Goal: Information Seeking & Learning: Learn about a topic

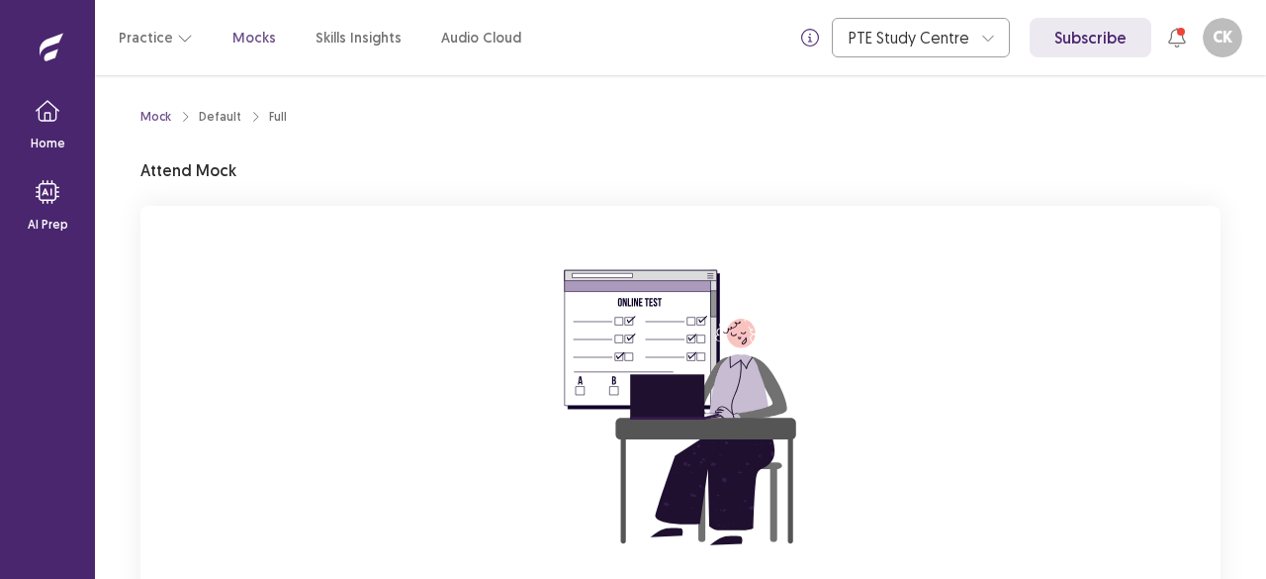
scroll to position [202, 0]
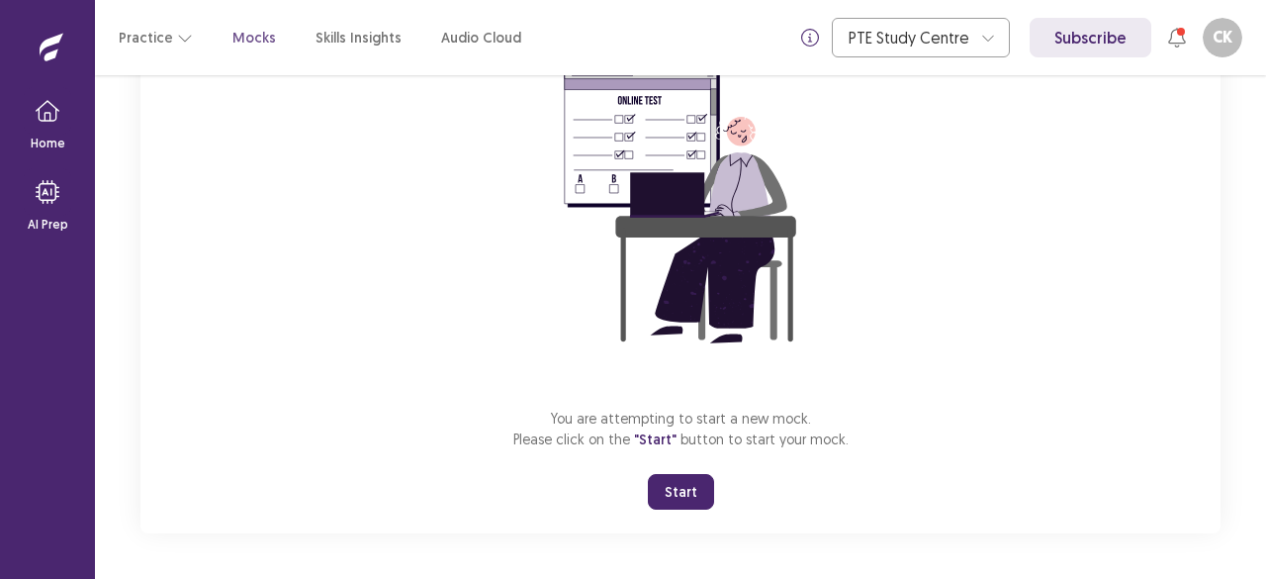
click at [689, 492] on button "Start" at bounding box center [681, 492] width 66 height 36
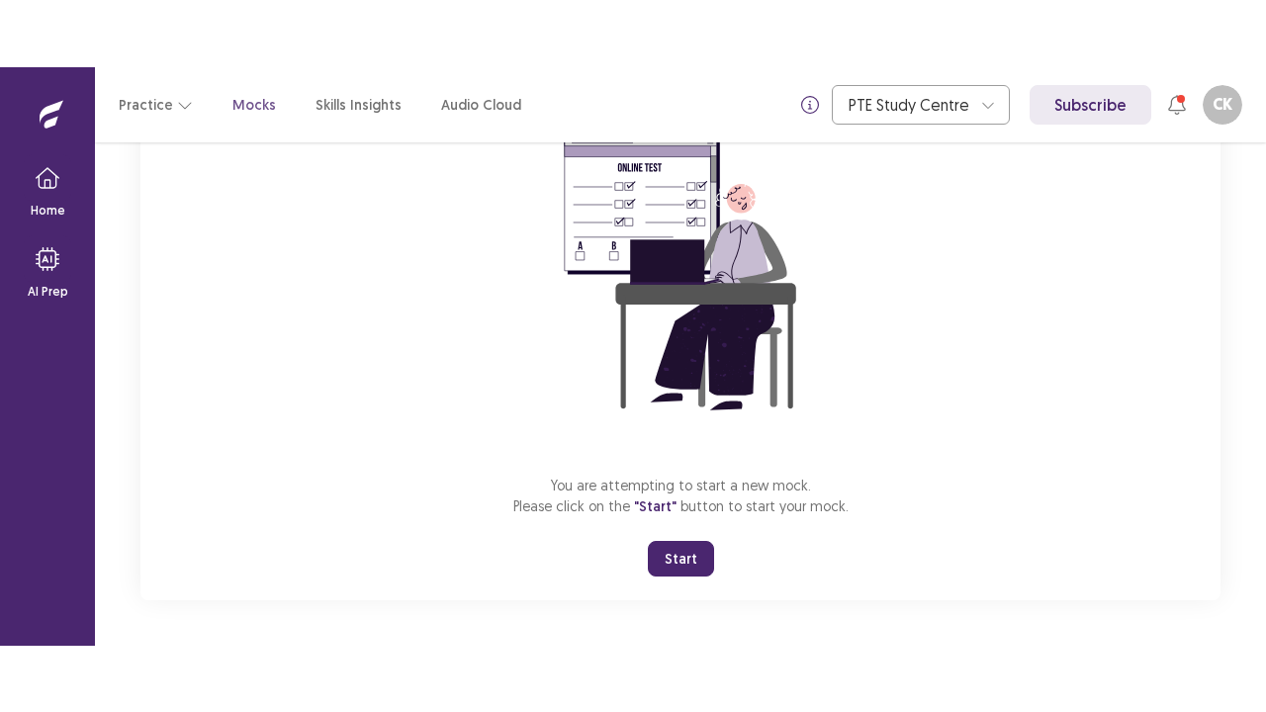
scroll to position [69, 0]
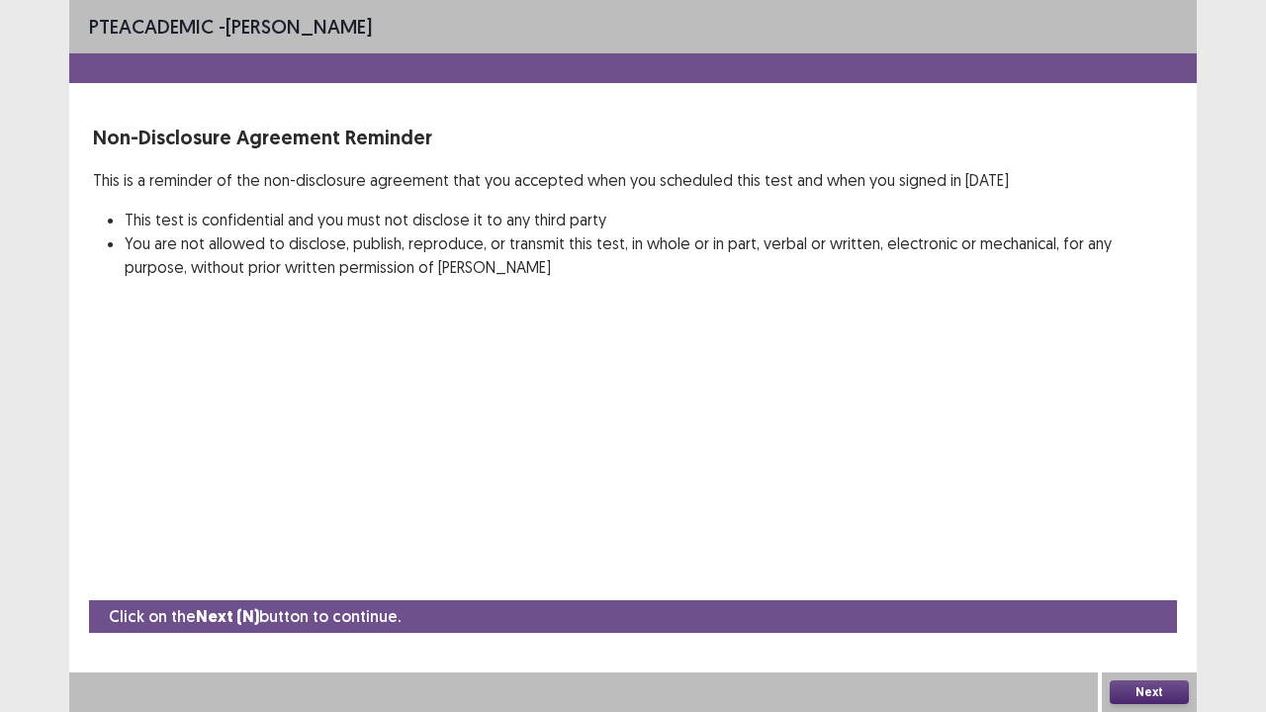
click at [1159, 578] on button "Next" at bounding box center [1149, 693] width 79 height 24
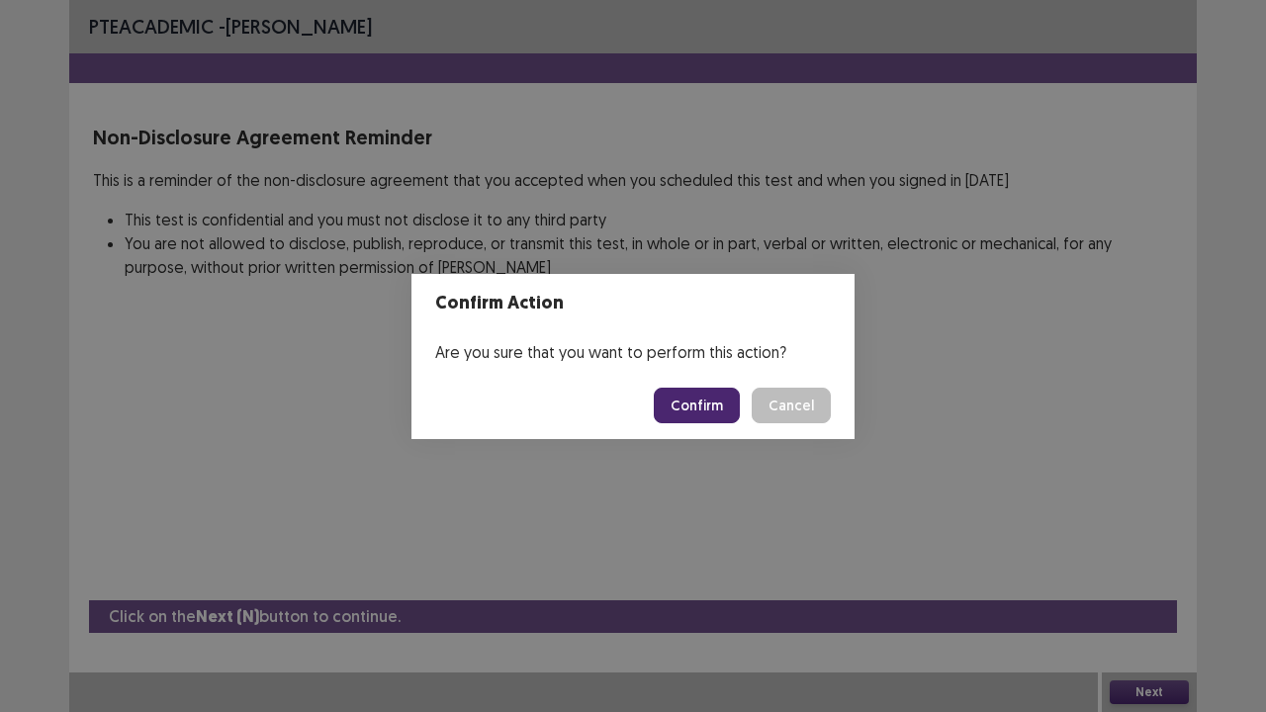
click at [708, 408] on button "Confirm" at bounding box center [697, 406] width 86 height 36
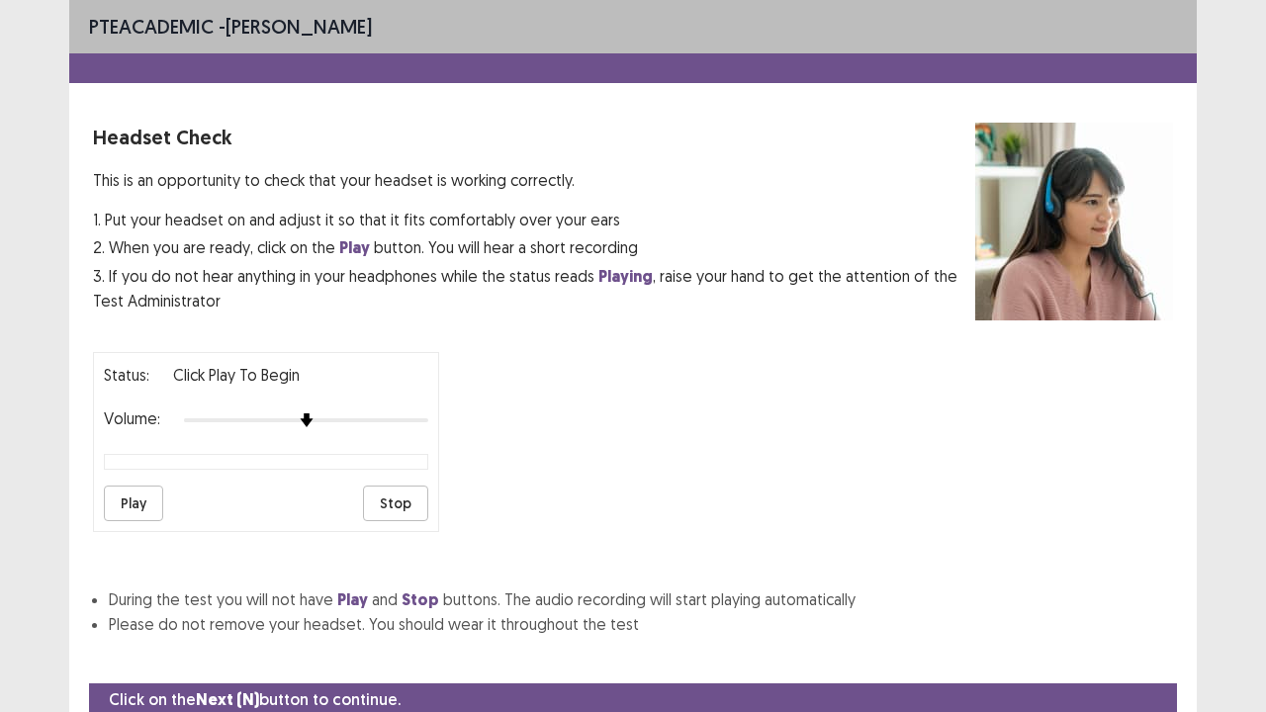
scroll to position [73, 0]
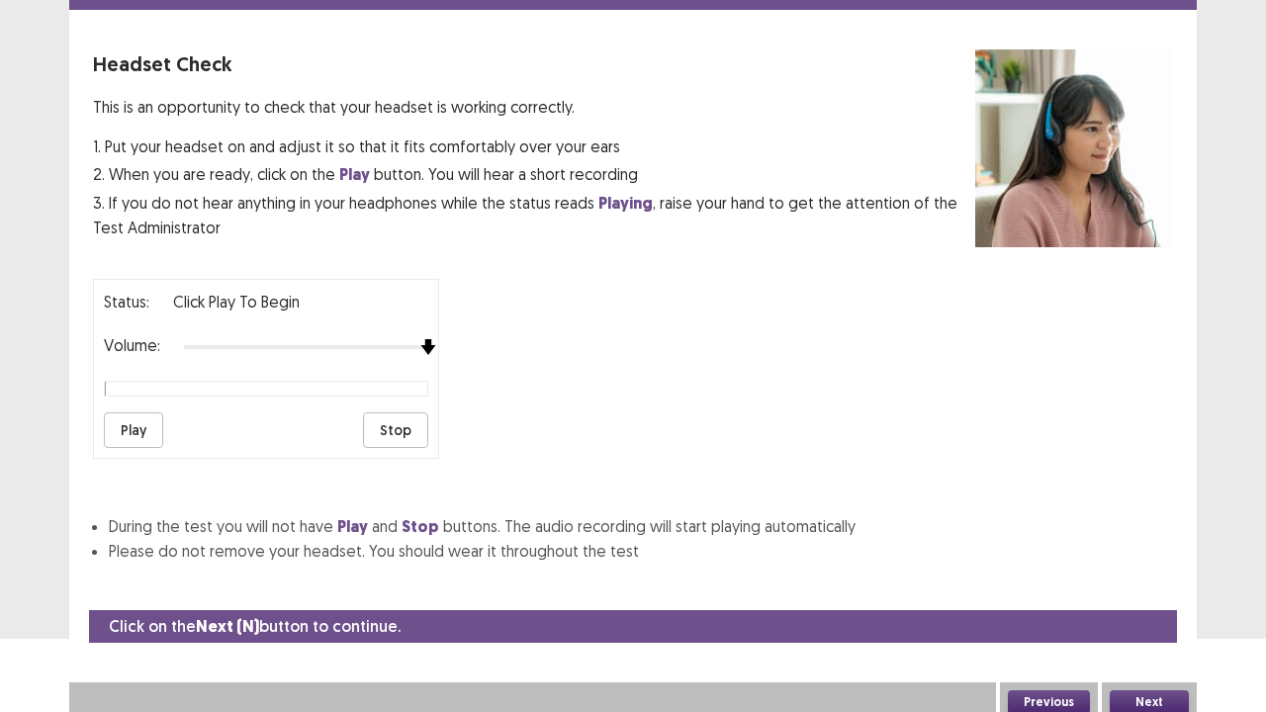
click at [423, 339] on div at bounding box center [306, 347] width 244 height 16
click at [164, 433] on div "Play Stop" at bounding box center [266, 431] width 324 height 36
click at [148, 425] on button "Play" at bounding box center [133, 431] width 59 height 36
click at [1157, 578] on button "Next" at bounding box center [1149, 703] width 79 height 24
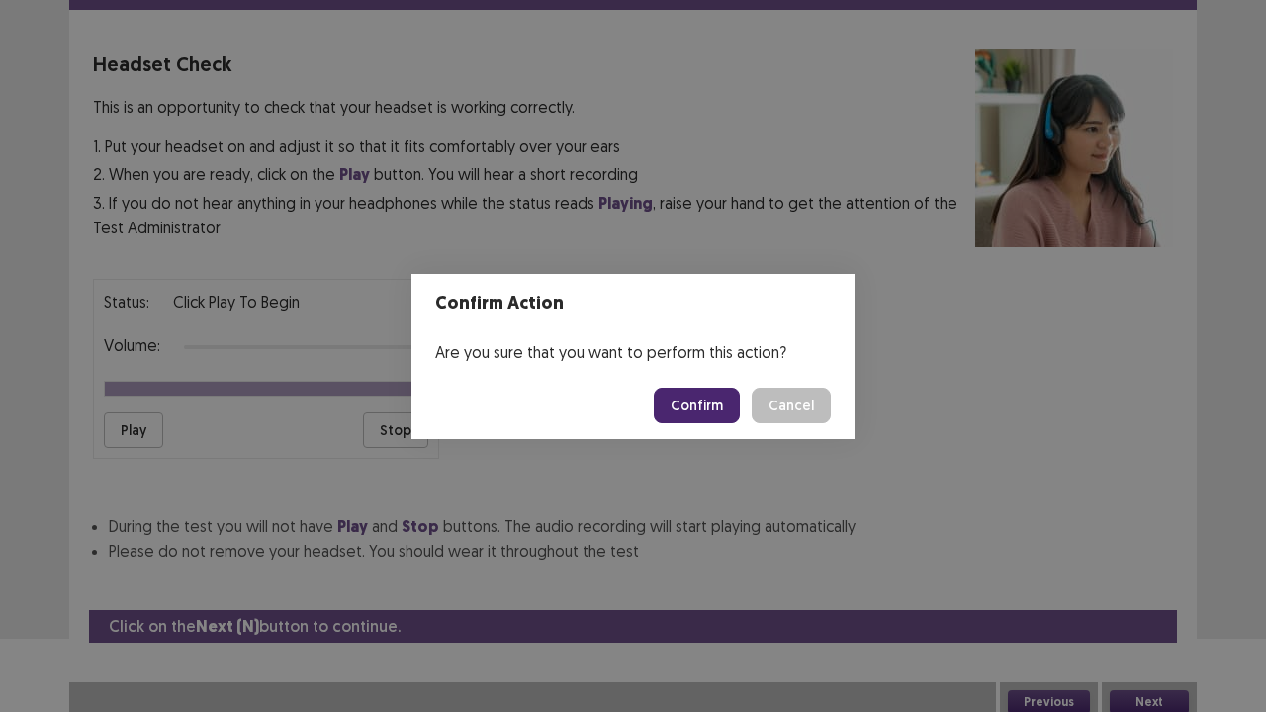
click at [700, 410] on button "Confirm" at bounding box center [697, 406] width 86 height 36
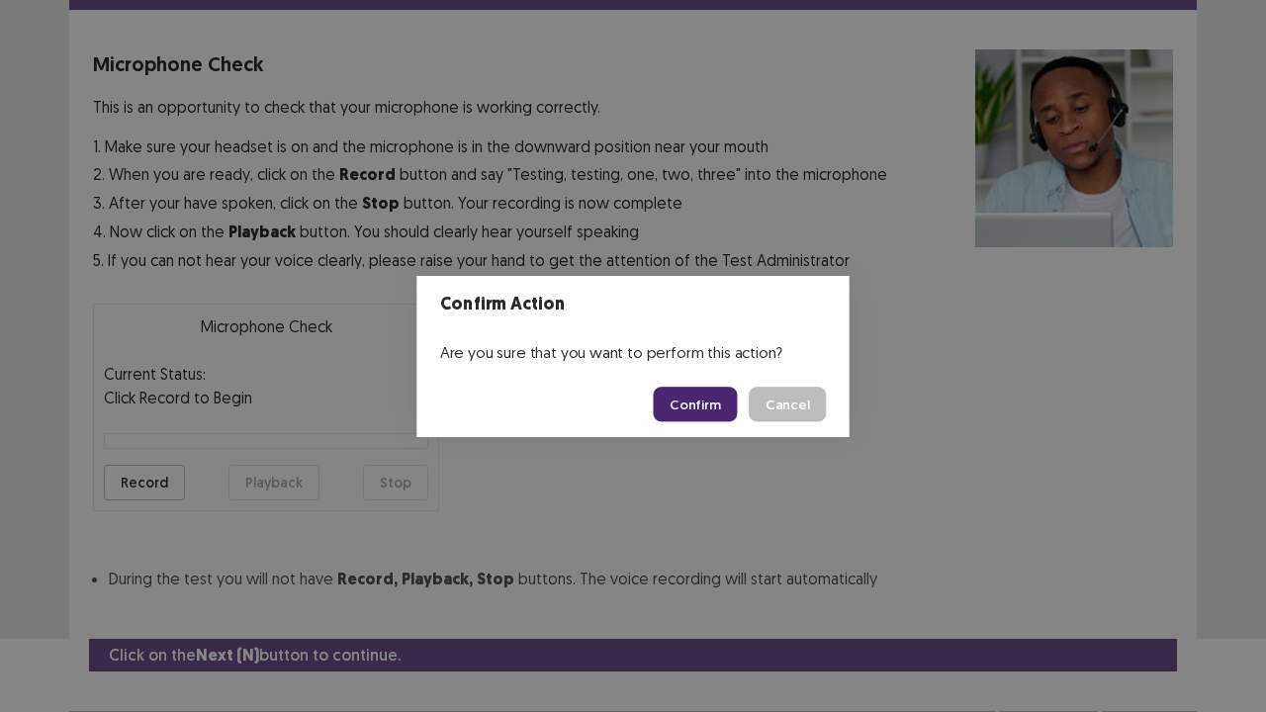
scroll to position [109, 0]
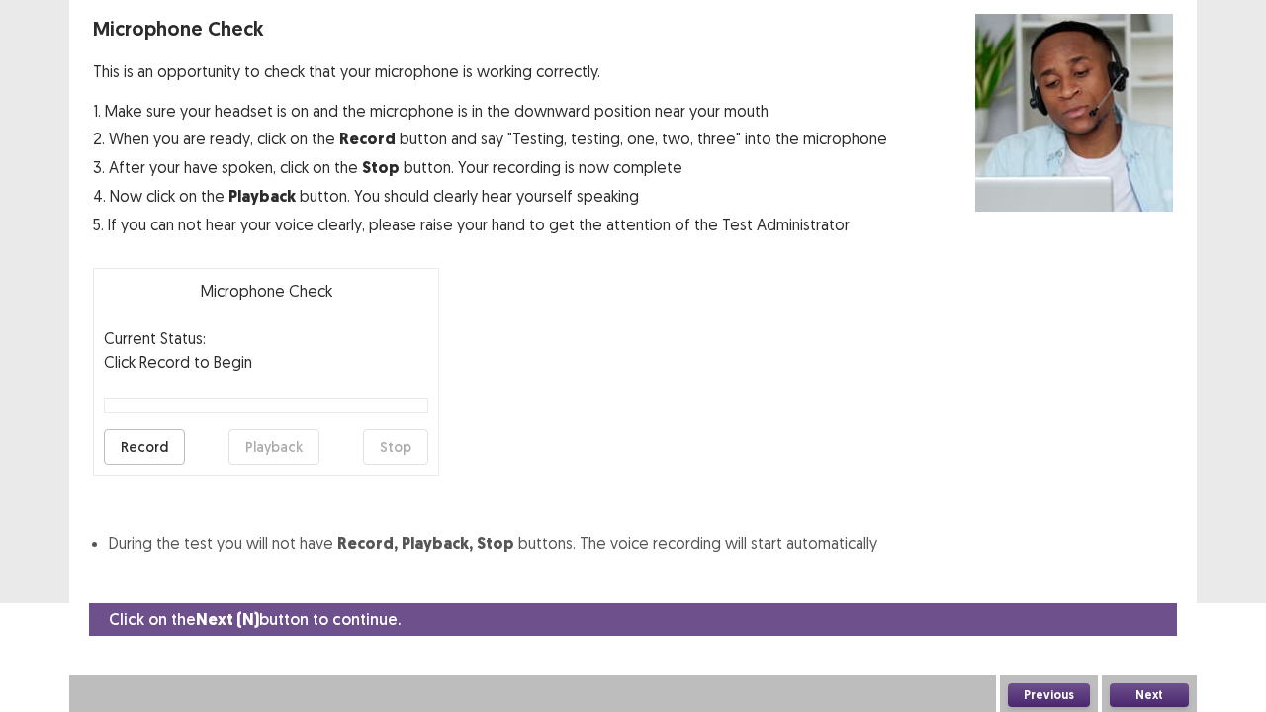
click at [1135, 578] on button "Next" at bounding box center [1149, 696] width 79 height 24
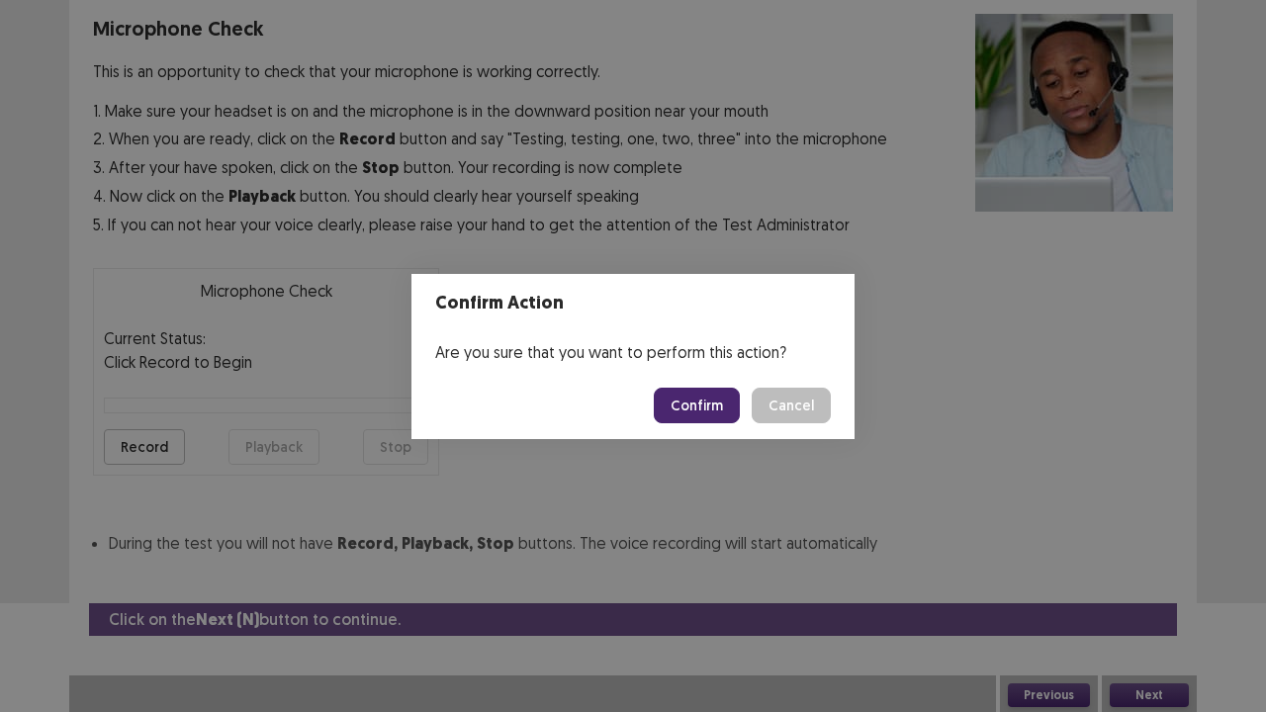
click at [698, 388] on button "Confirm" at bounding box center [697, 406] width 86 height 36
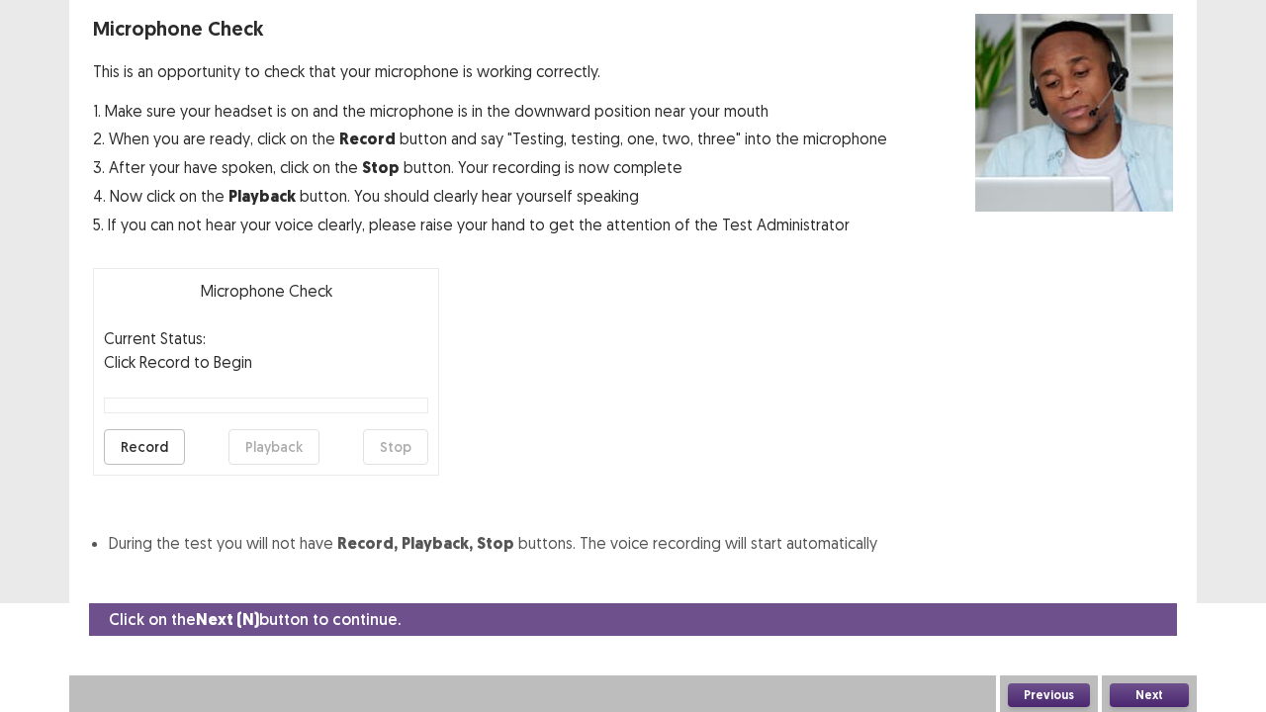
scroll to position [53, 0]
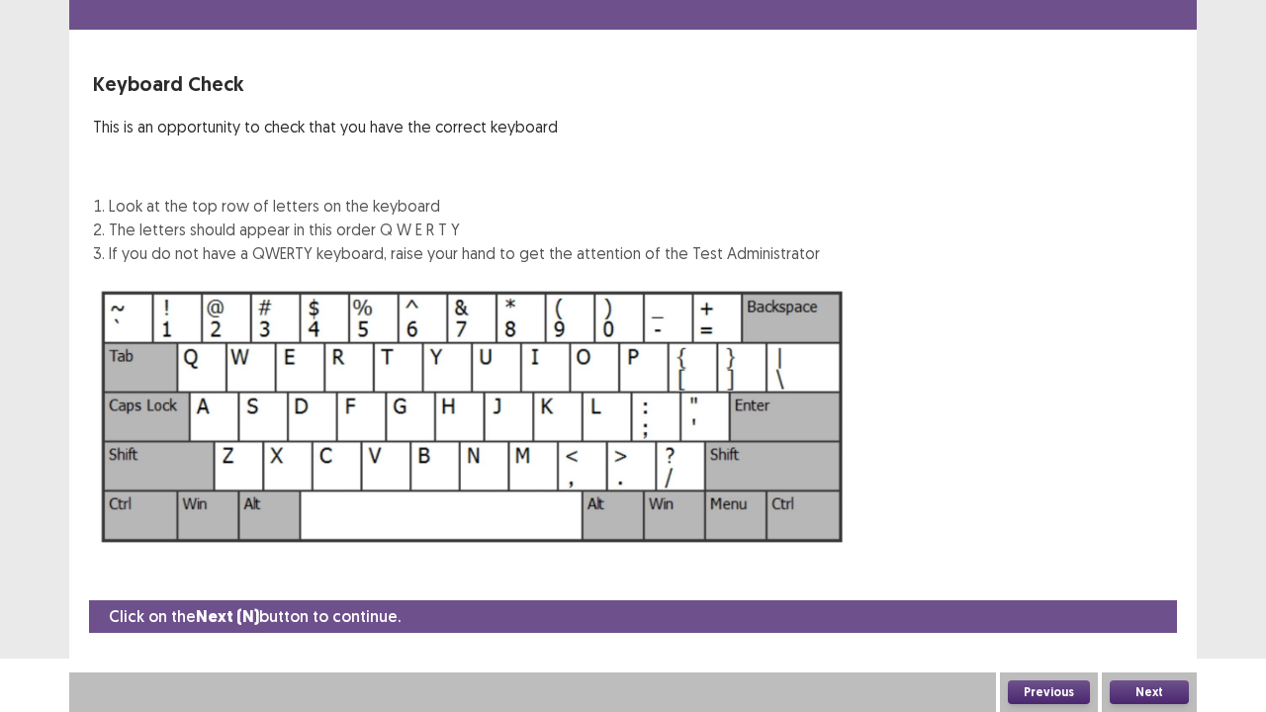
click at [1159, 578] on button "Next" at bounding box center [1149, 693] width 79 height 24
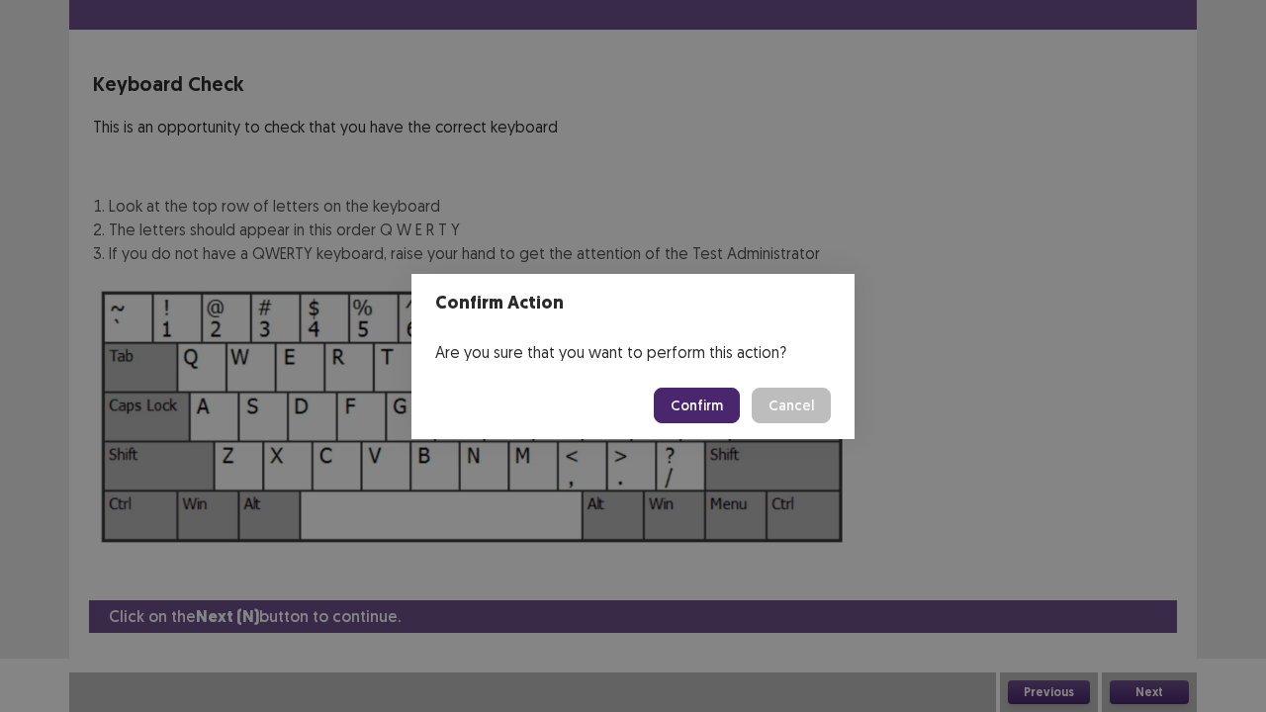
click at [732, 415] on button "Confirm" at bounding box center [697, 406] width 86 height 36
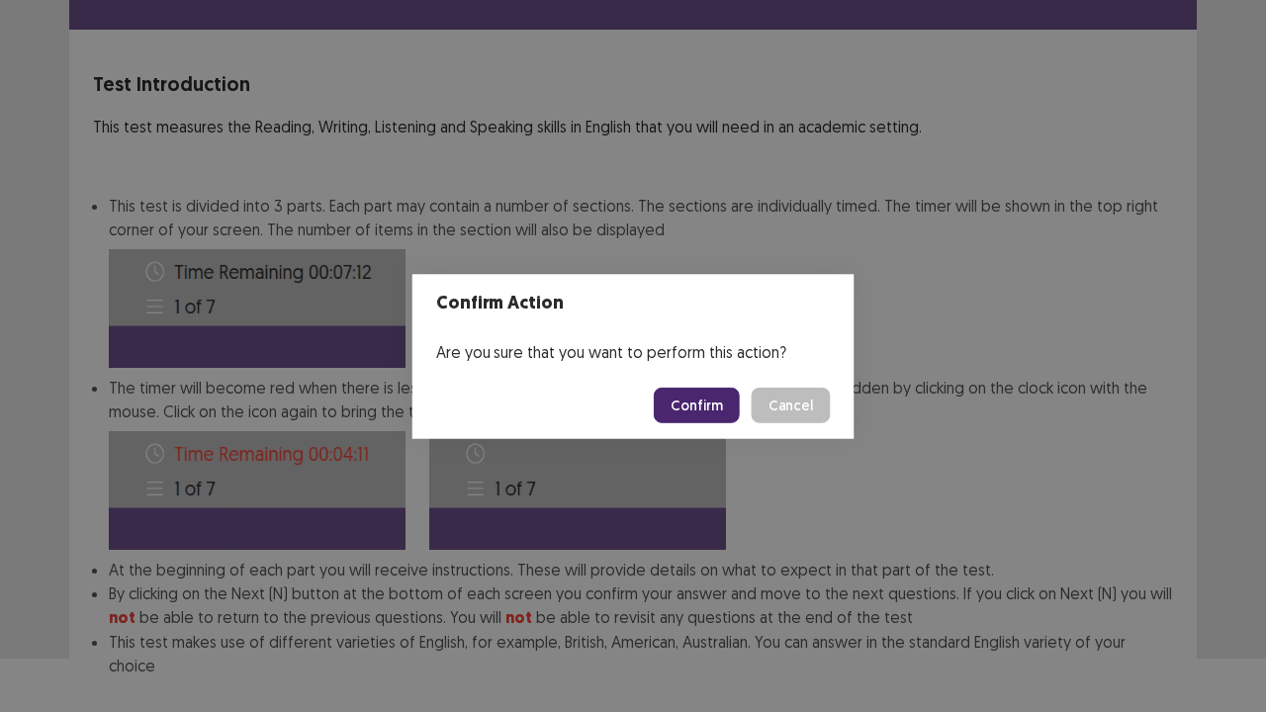
scroll to position [153, 0]
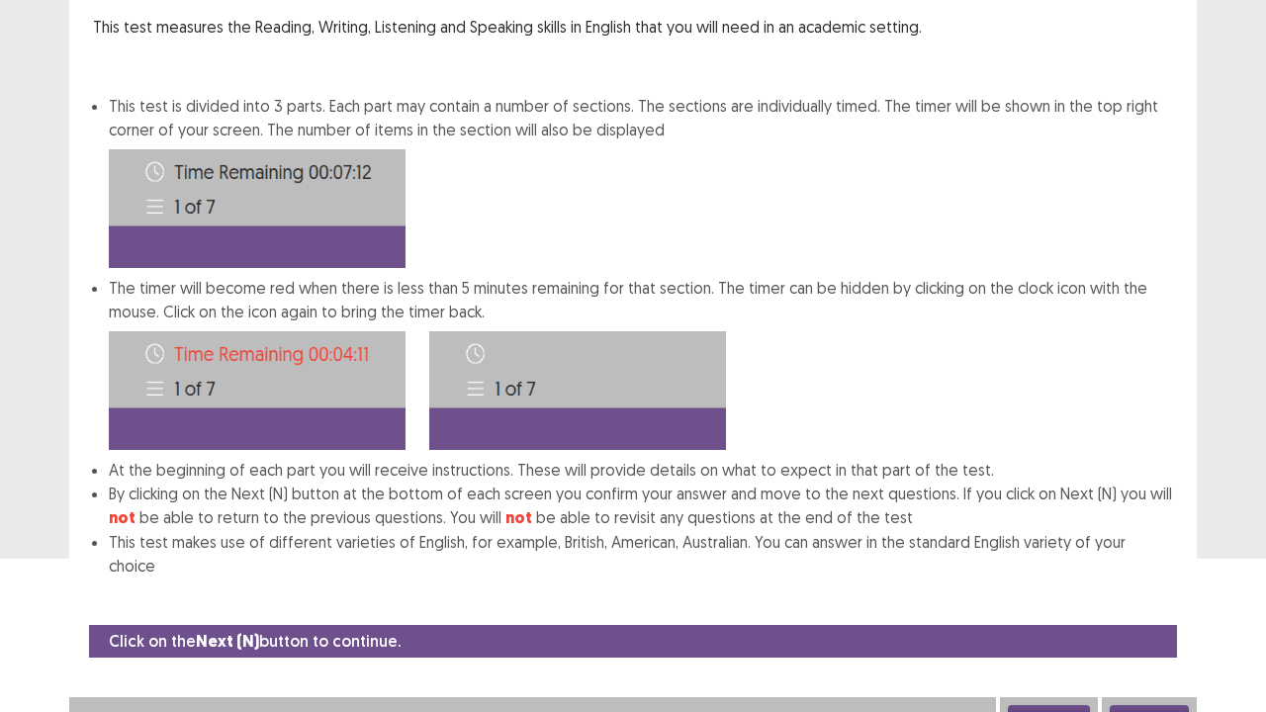
click at [1149, 578] on button "Next" at bounding box center [1149, 717] width 79 height 24
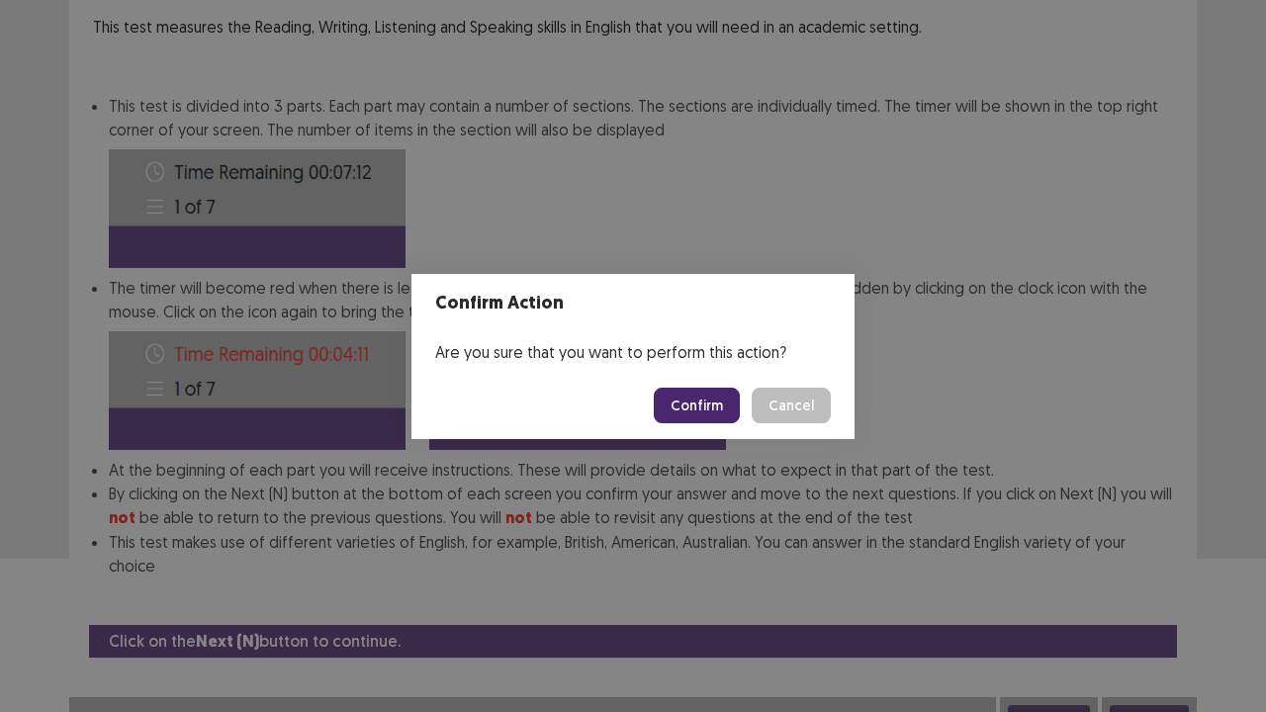
click at [722, 408] on button "Confirm" at bounding box center [697, 406] width 86 height 36
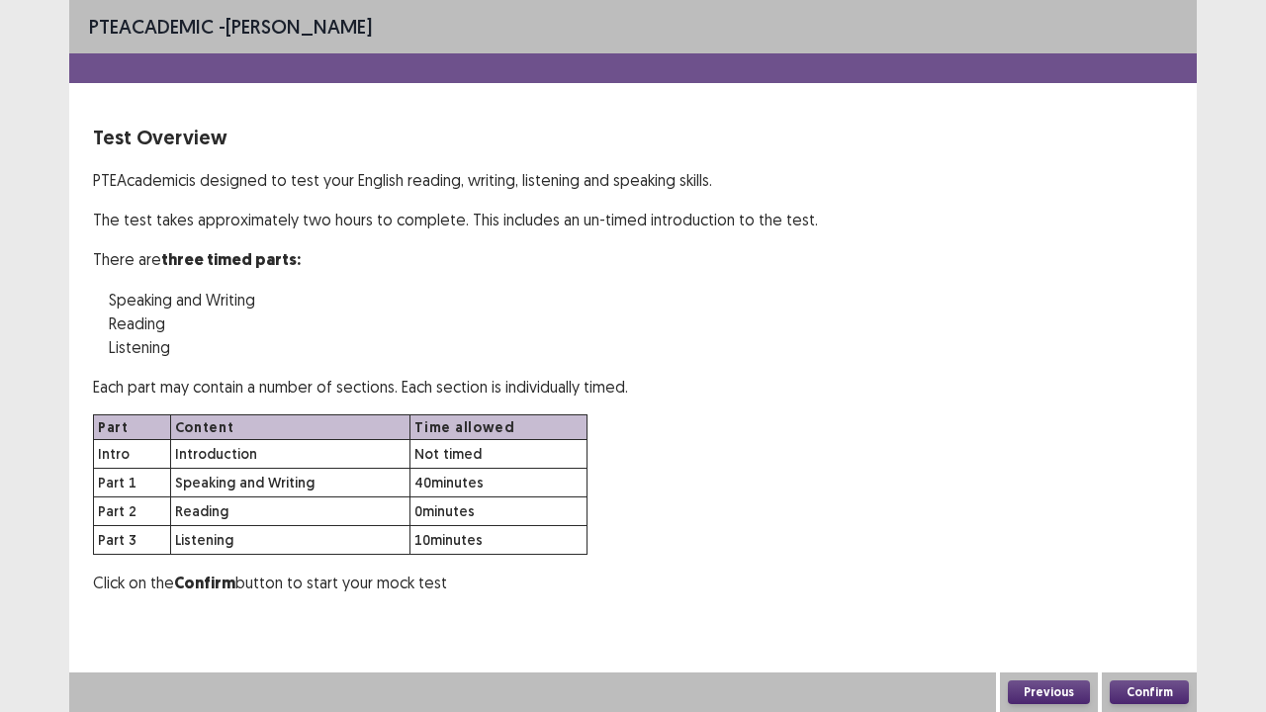
scroll to position [0, 0]
click at [1155, 578] on button "Confirm" at bounding box center [1149, 693] width 79 height 24
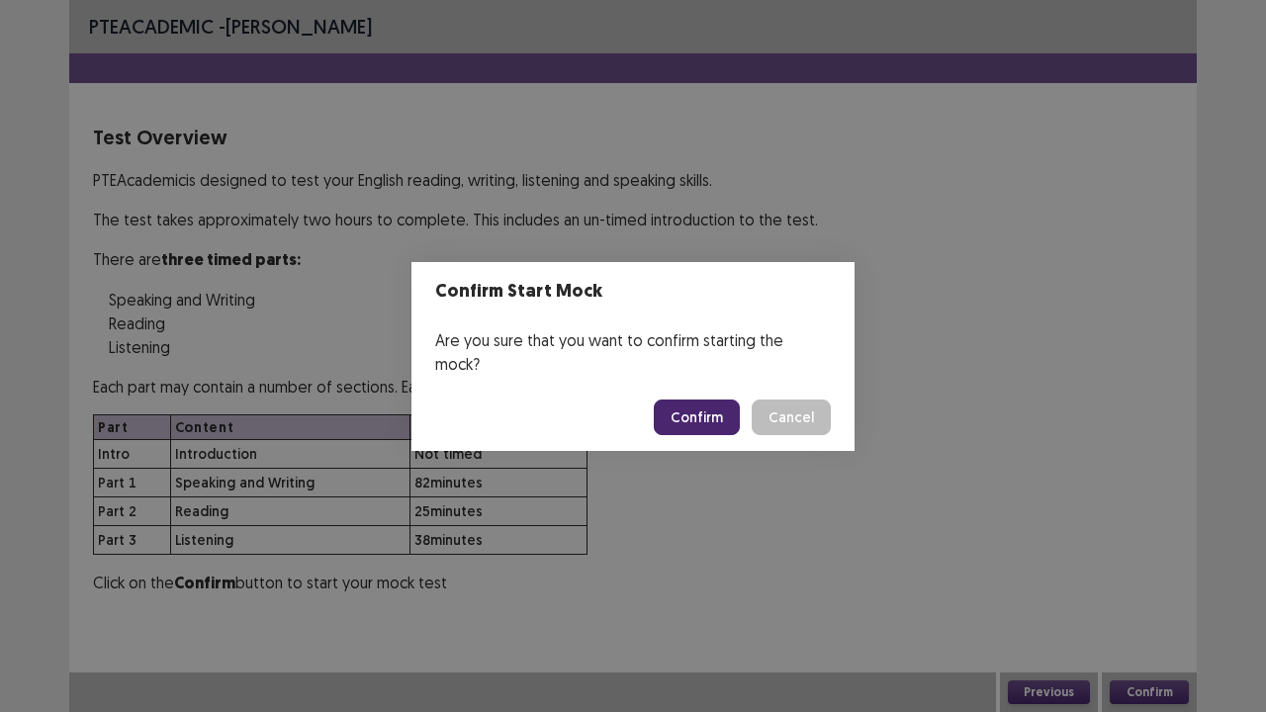
click at [720, 412] on button "Confirm" at bounding box center [697, 418] width 86 height 36
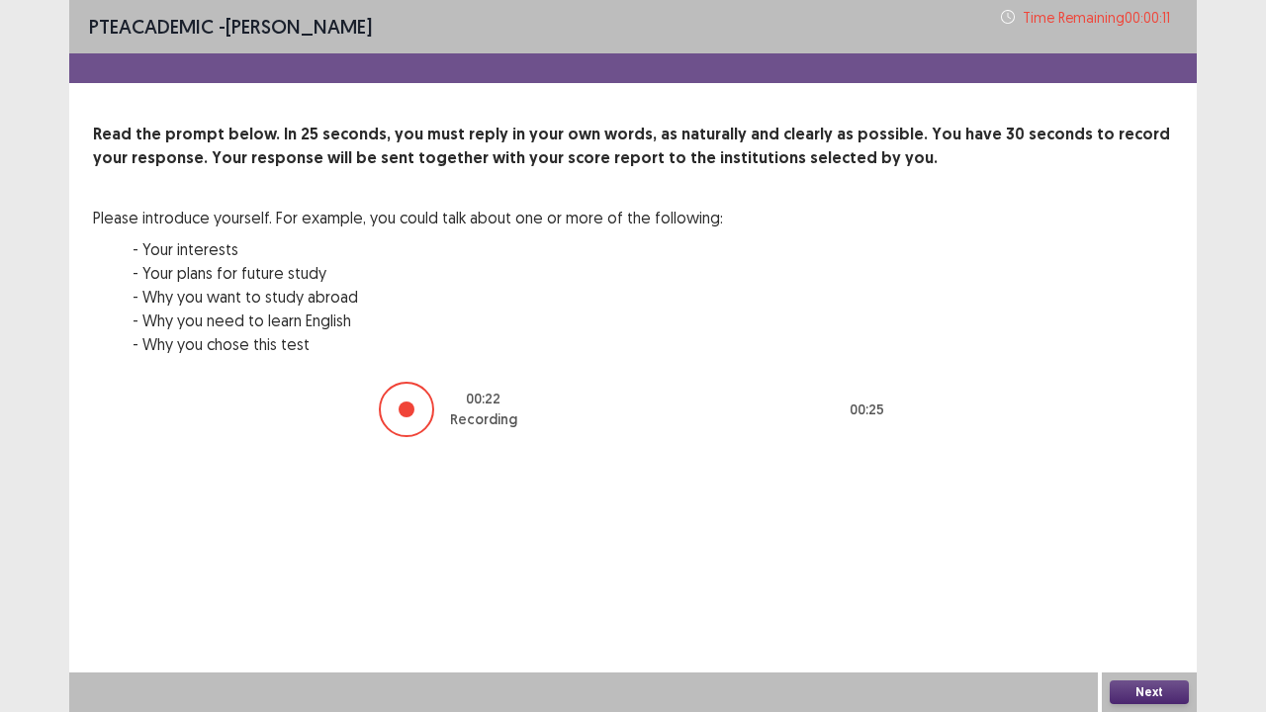
click at [1165, 578] on button "Next" at bounding box center [1149, 693] width 79 height 24
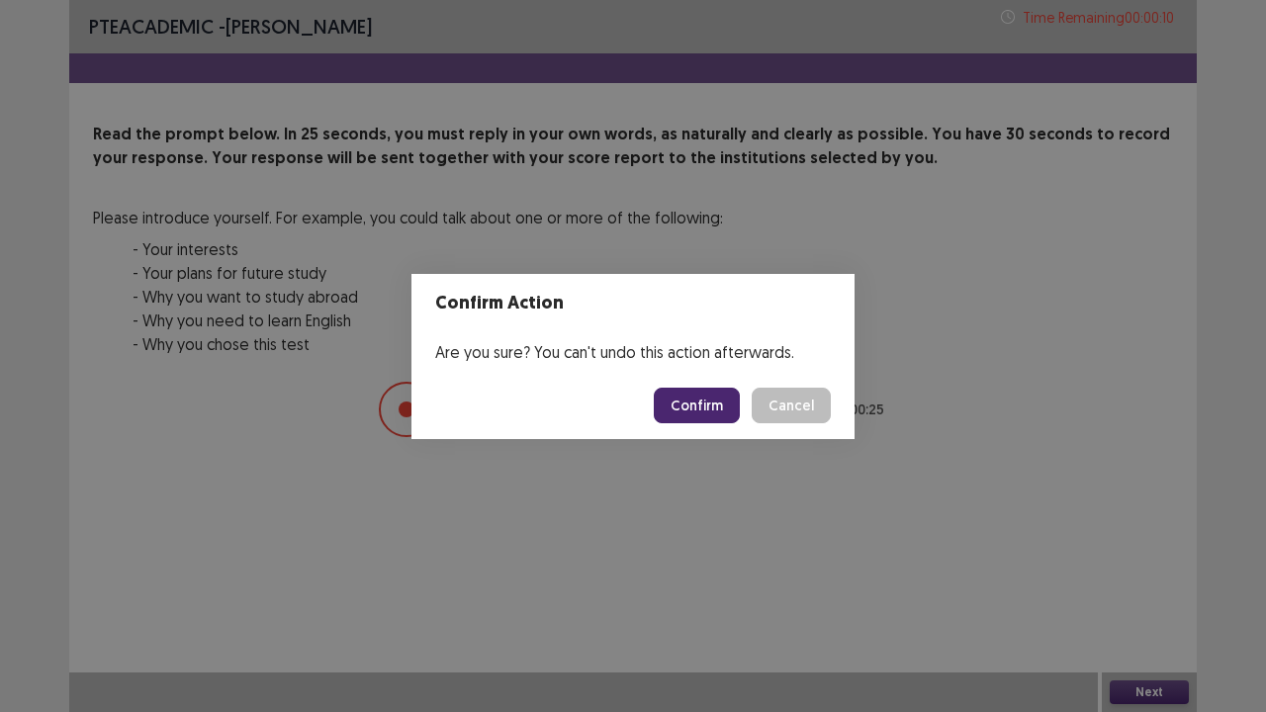
click at [686, 391] on button "Confirm" at bounding box center [697, 406] width 86 height 36
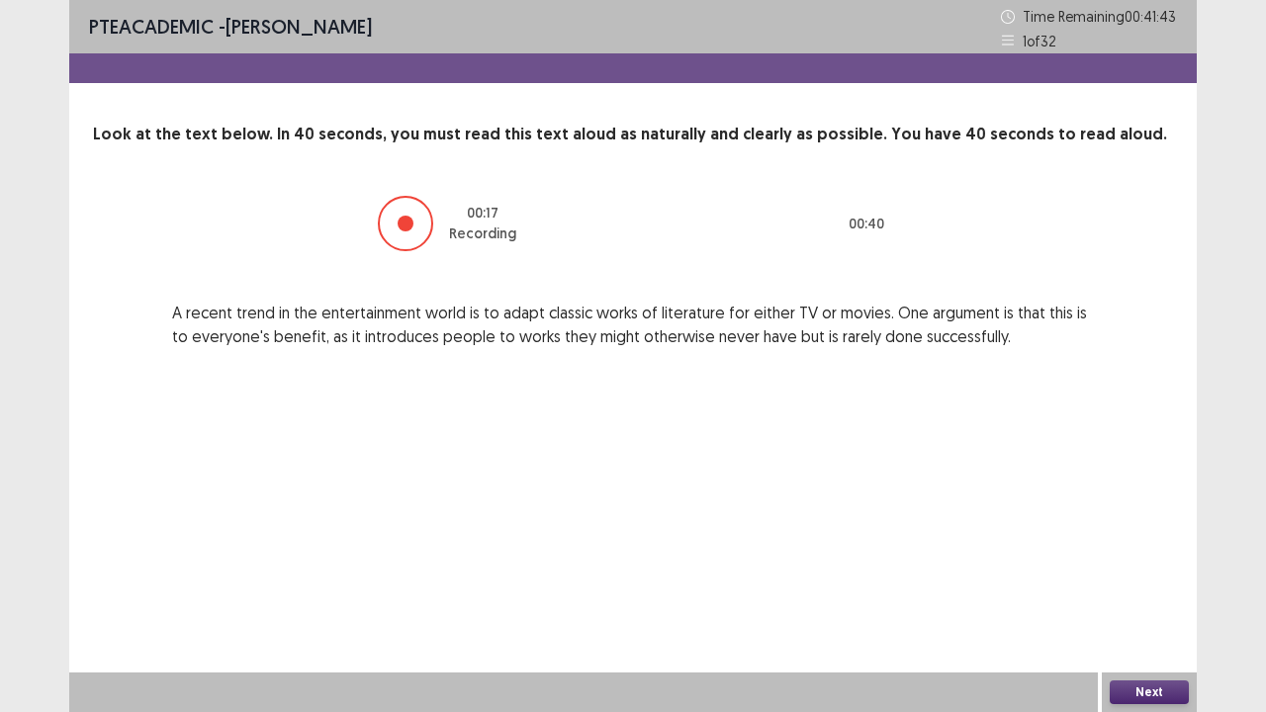
click at [1128, 578] on button "Next" at bounding box center [1149, 693] width 79 height 24
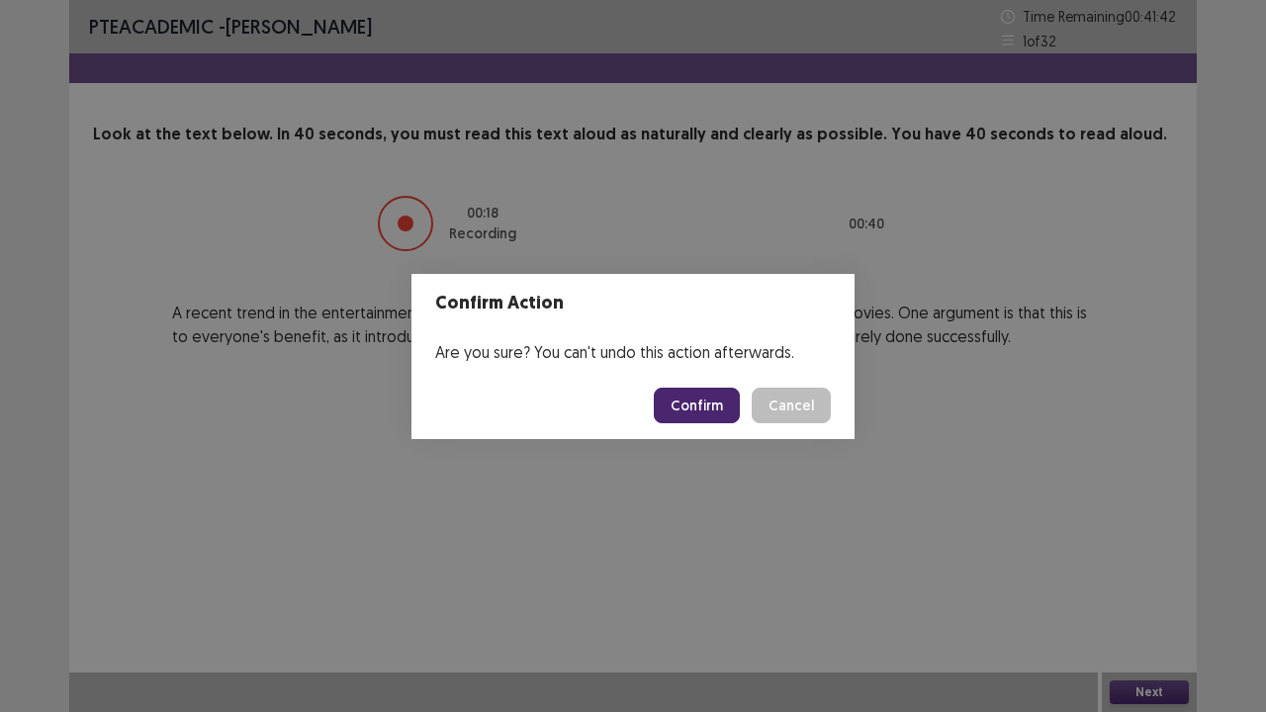
click at [678, 406] on button "Confirm" at bounding box center [697, 406] width 86 height 36
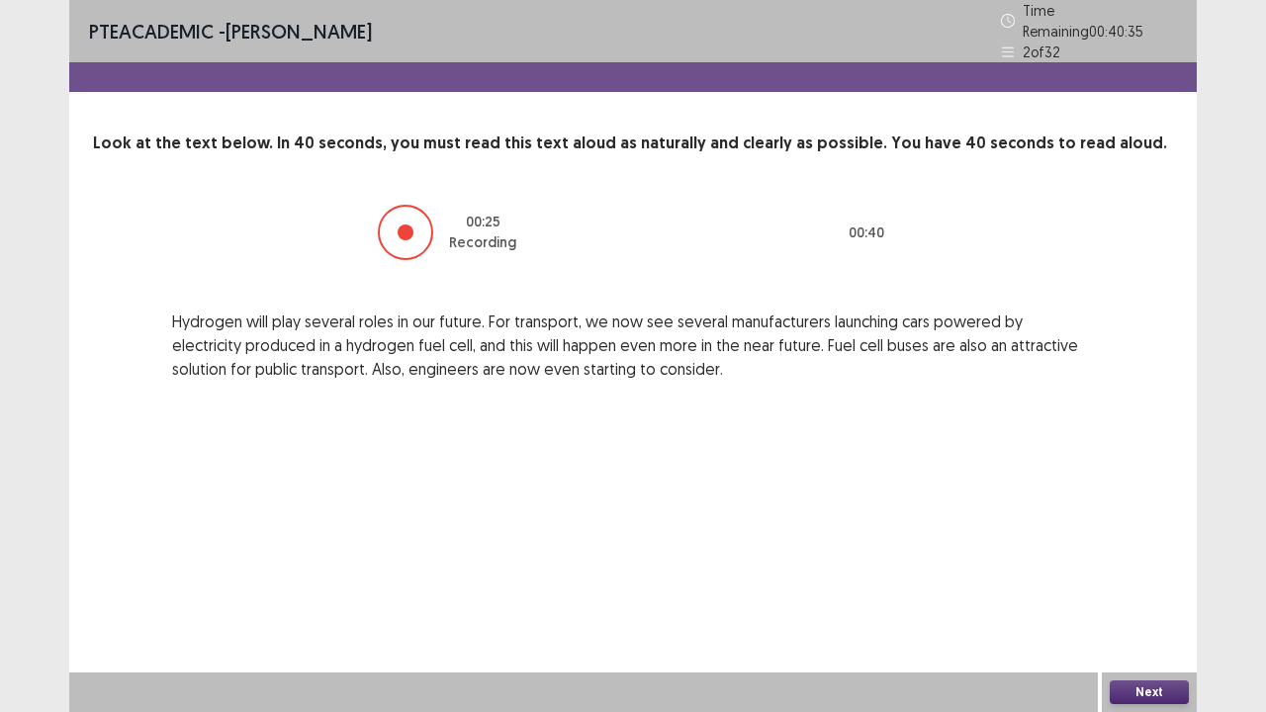
click at [1129, 578] on button "Next" at bounding box center [1149, 693] width 79 height 24
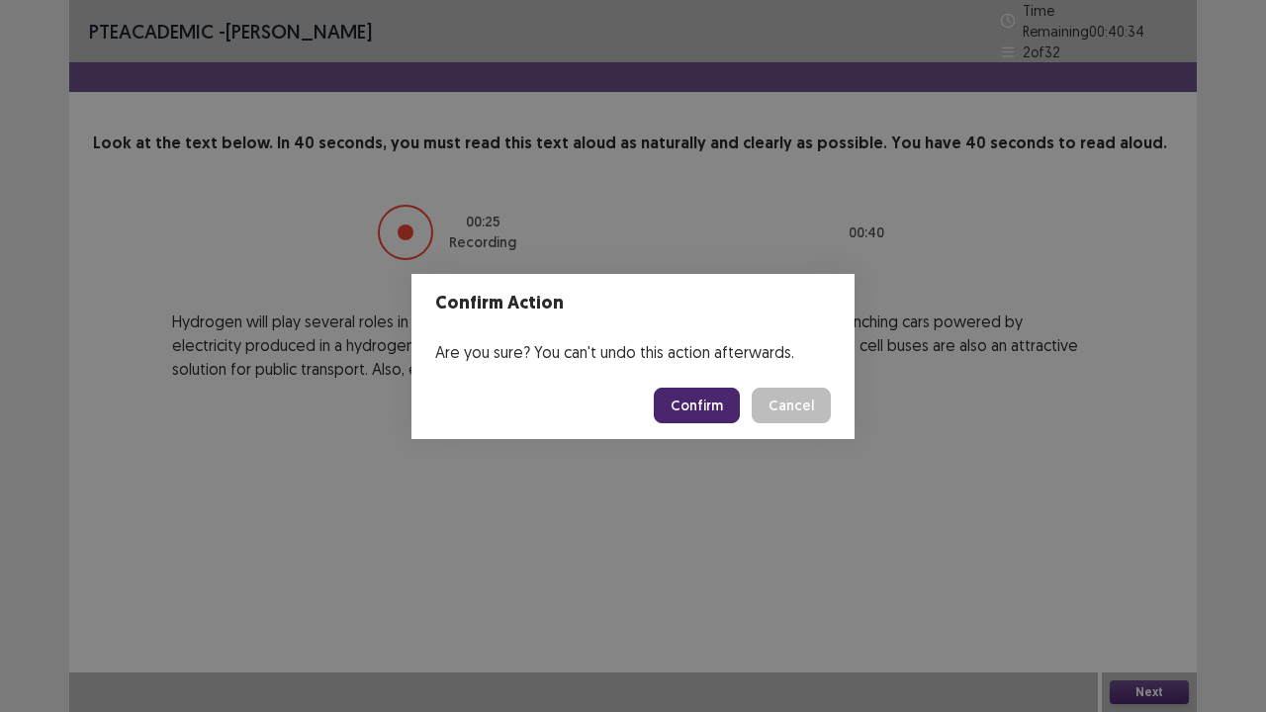
click at [677, 399] on button "Confirm" at bounding box center [697, 406] width 86 height 36
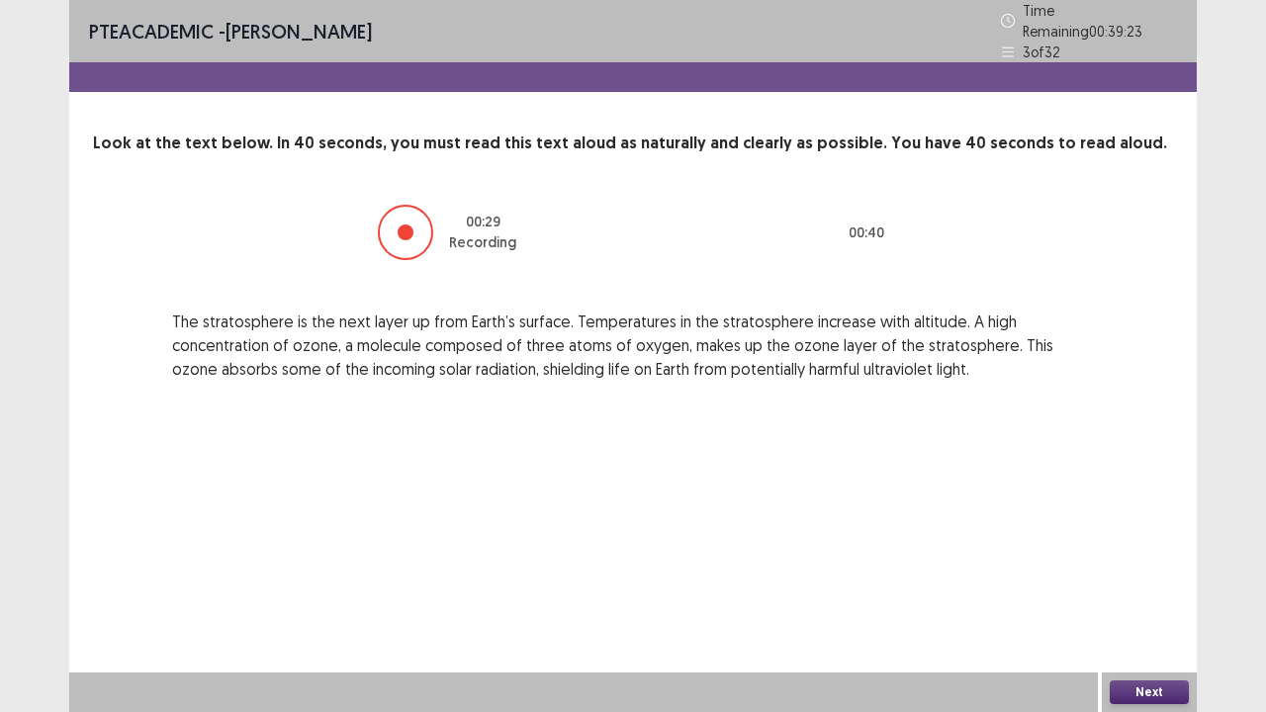
click at [1144, 578] on button "Next" at bounding box center [1149, 693] width 79 height 24
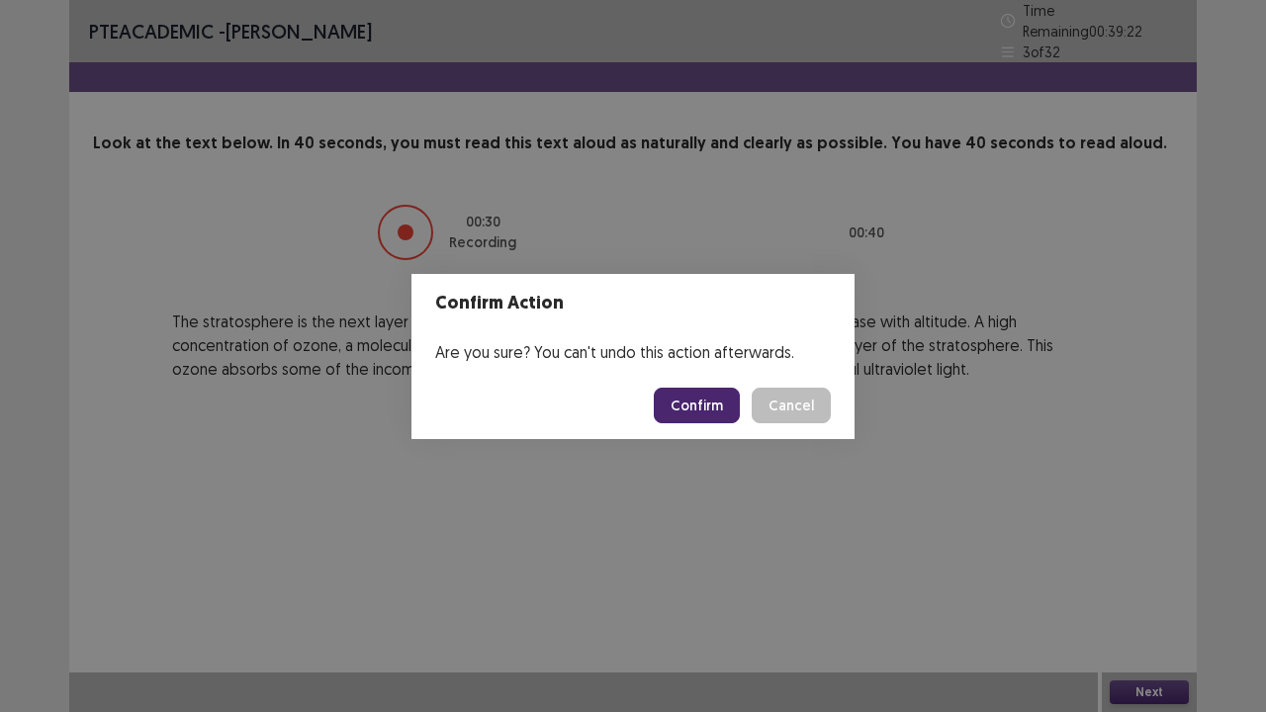
click at [730, 414] on button "Confirm" at bounding box center [697, 406] width 86 height 36
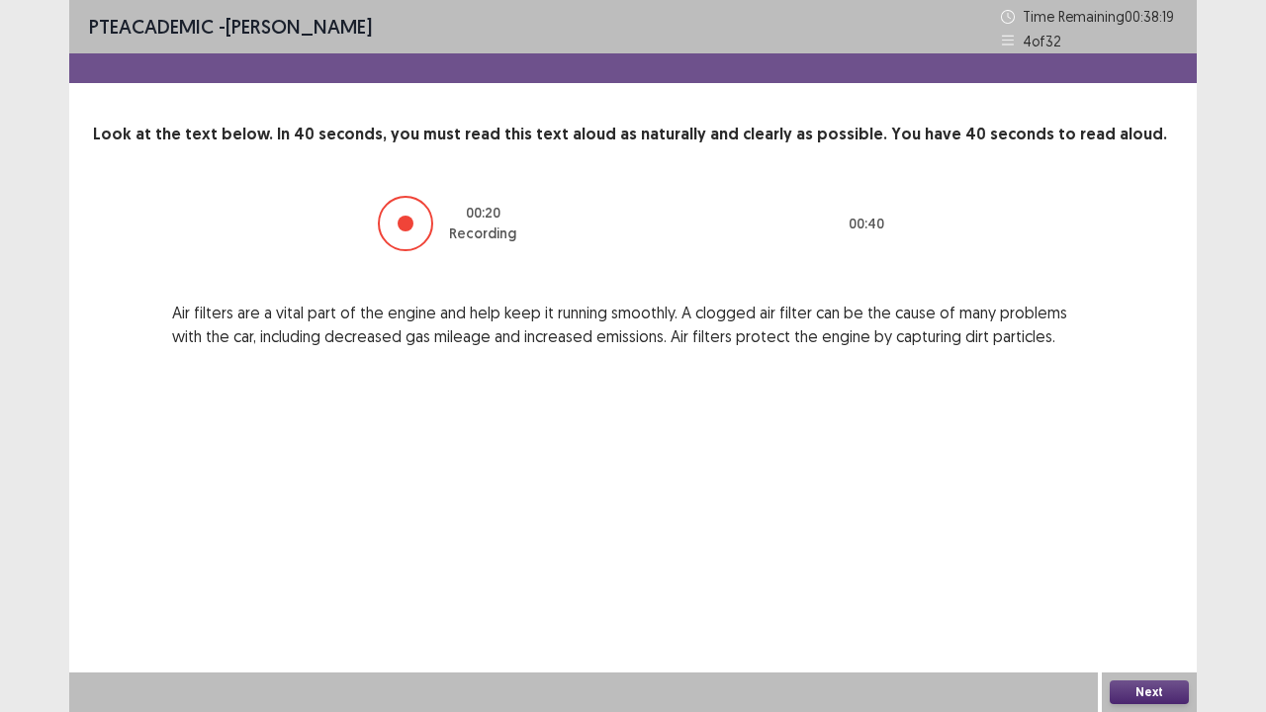
click at [1148, 578] on button "Next" at bounding box center [1149, 693] width 79 height 24
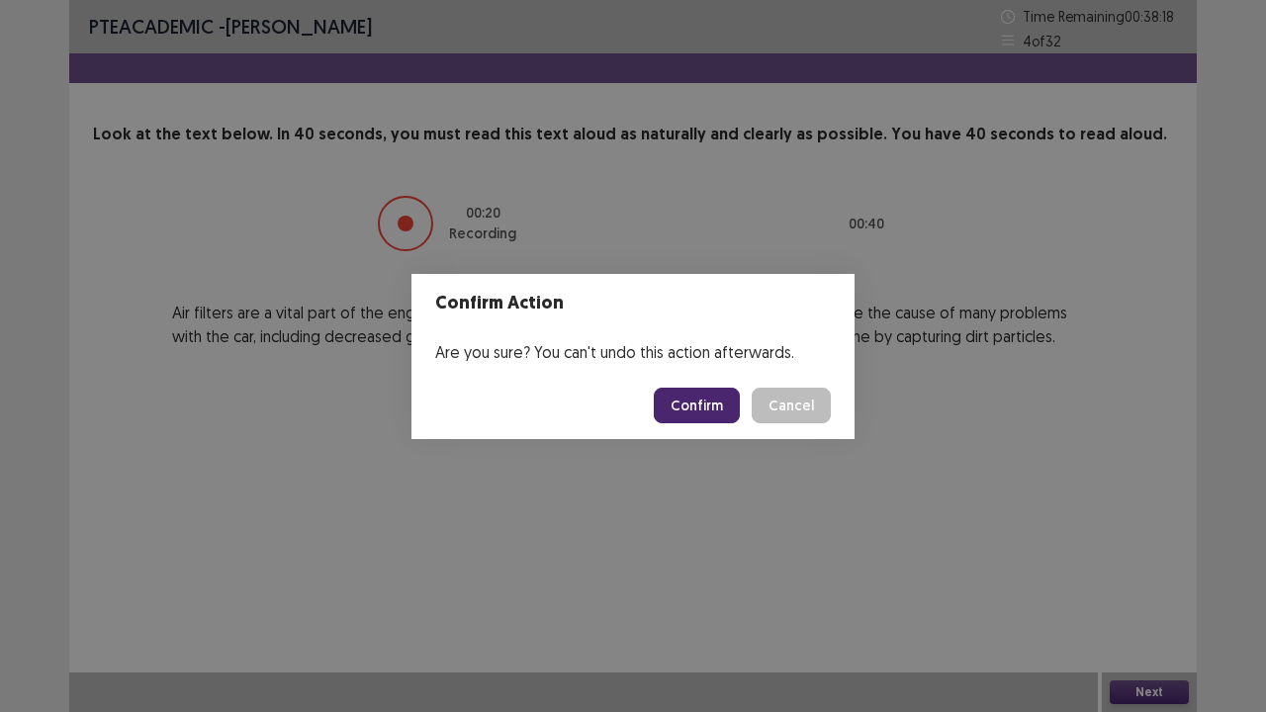
click at [700, 413] on button "Confirm" at bounding box center [697, 406] width 86 height 36
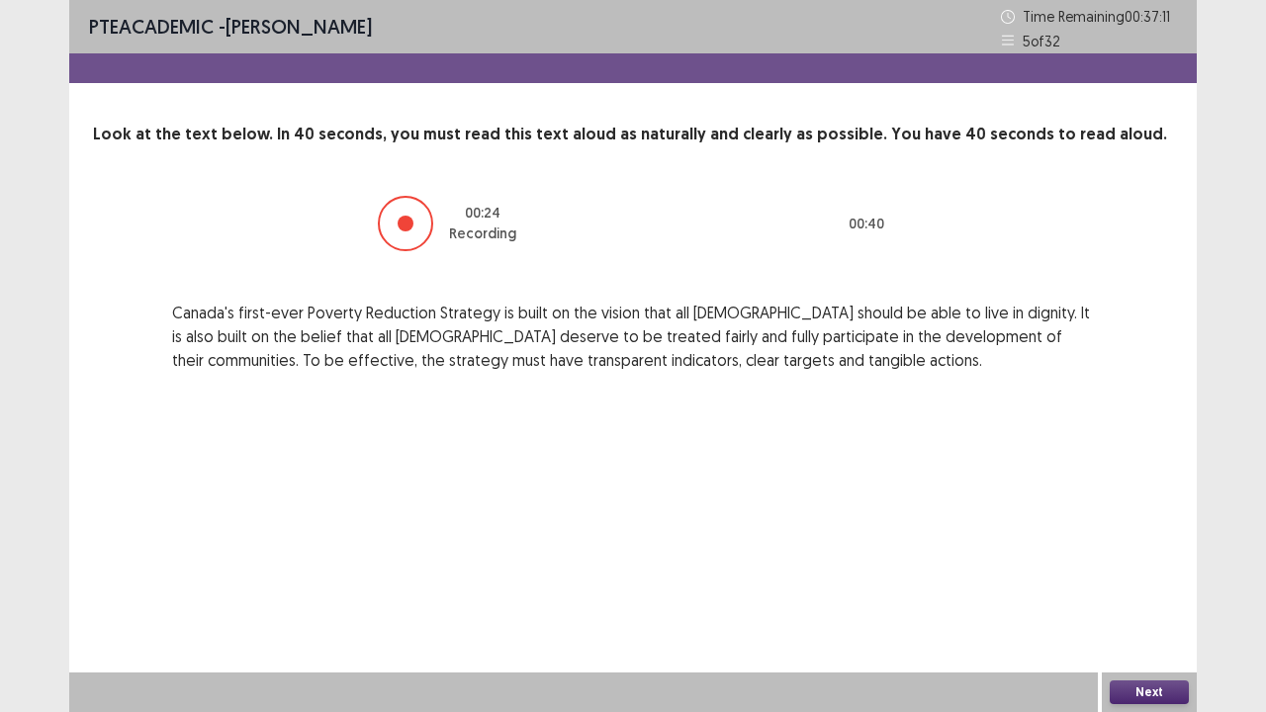
click at [1126, 578] on button "Next" at bounding box center [1149, 693] width 79 height 24
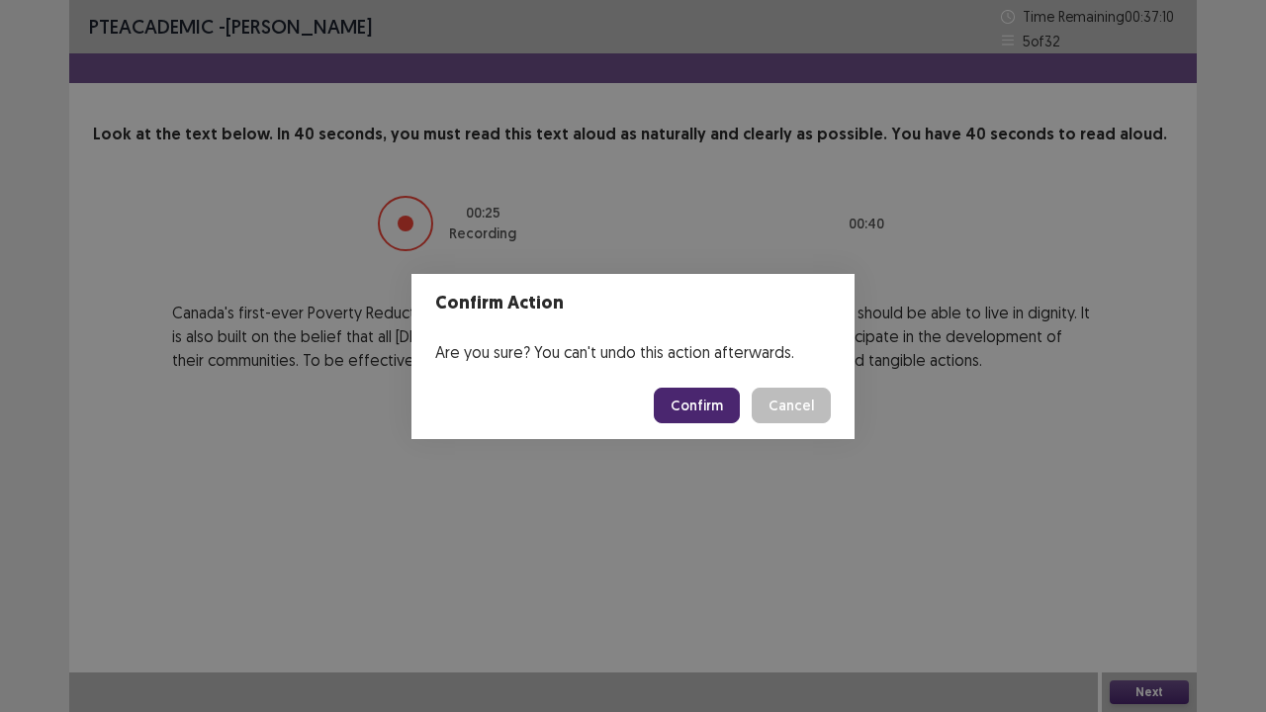
click at [694, 414] on button "Confirm" at bounding box center [697, 406] width 86 height 36
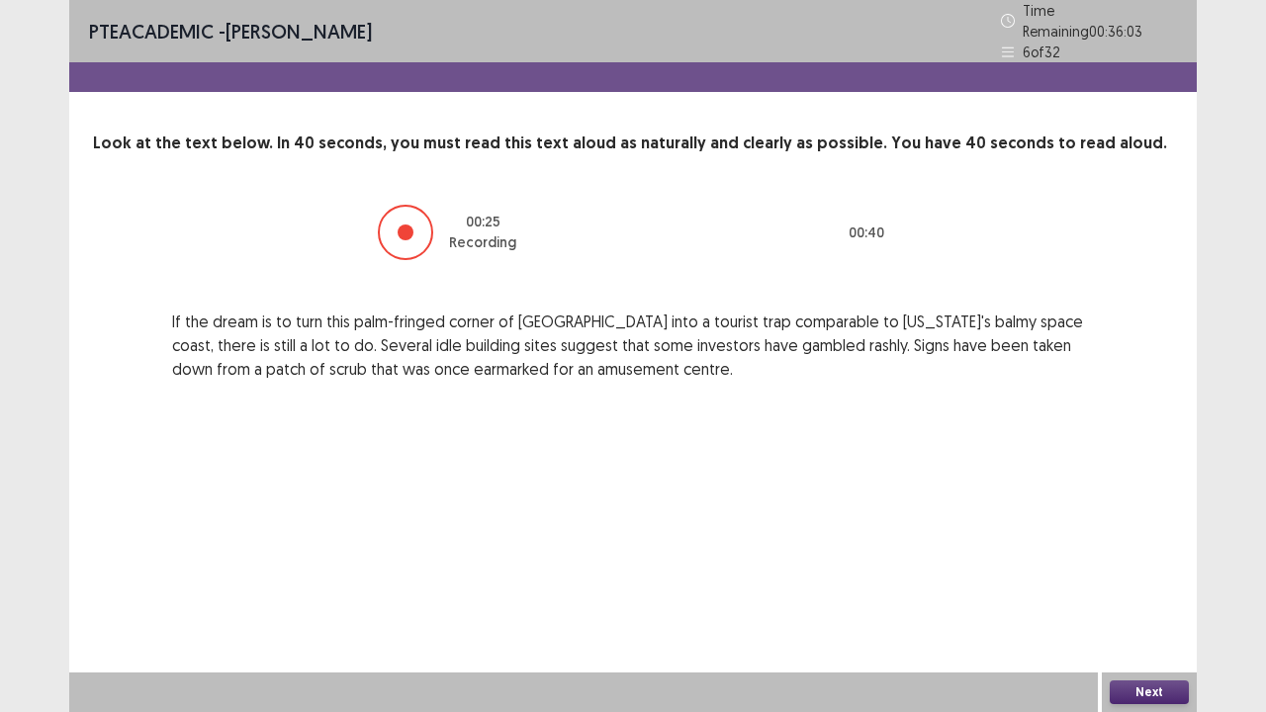
click at [1162, 578] on button "Next" at bounding box center [1149, 693] width 79 height 24
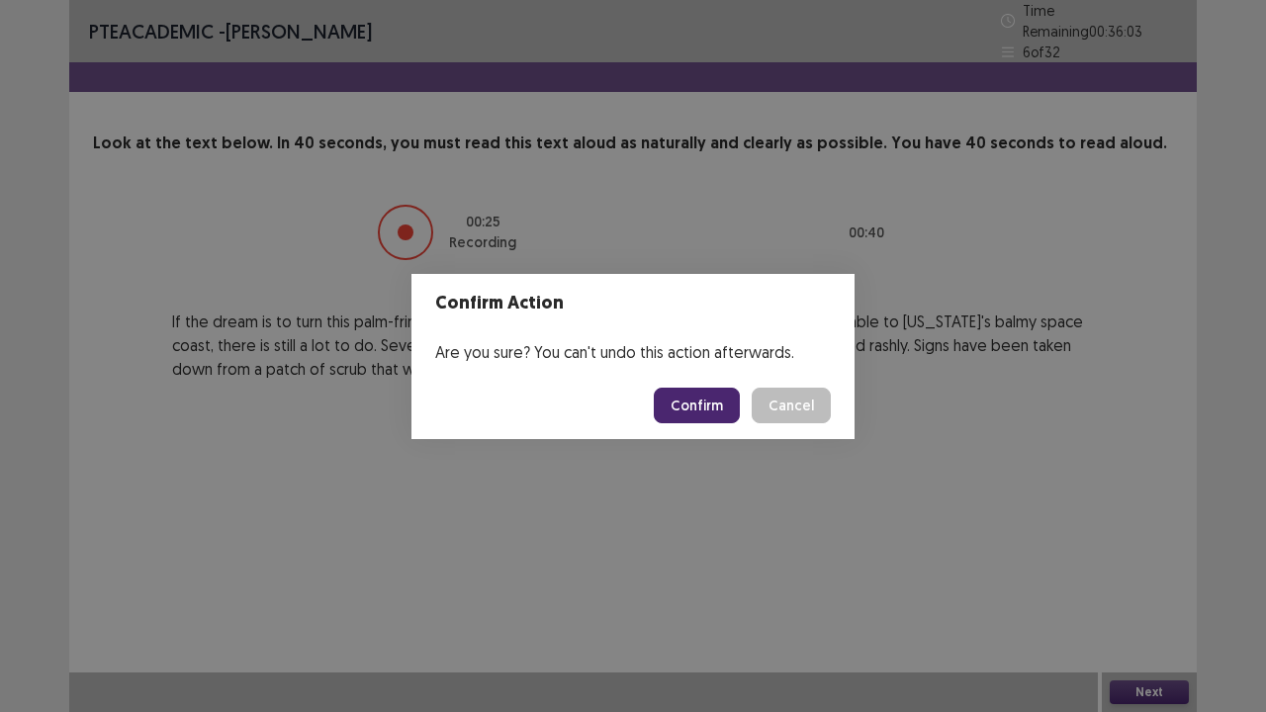
click at [719, 404] on button "Confirm" at bounding box center [697, 406] width 86 height 36
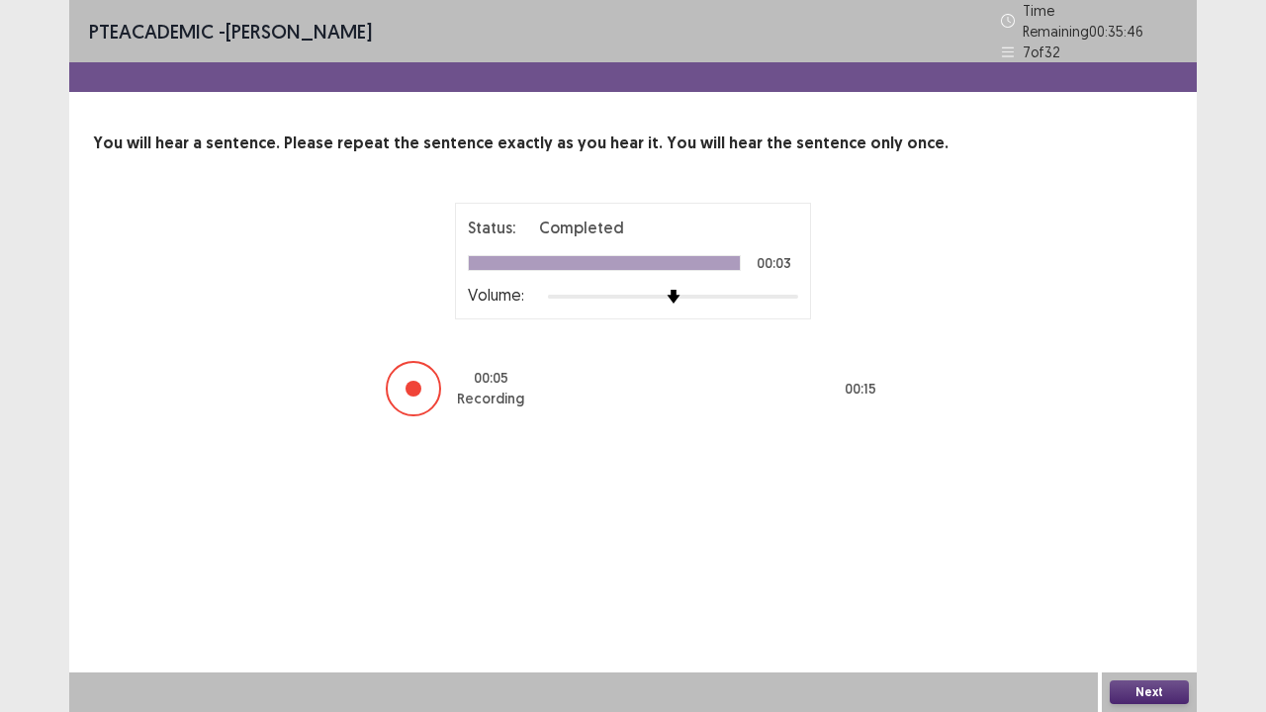
click at [1133, 578] on button "Next" at bounding box center [1149, 693] width 79 height 24
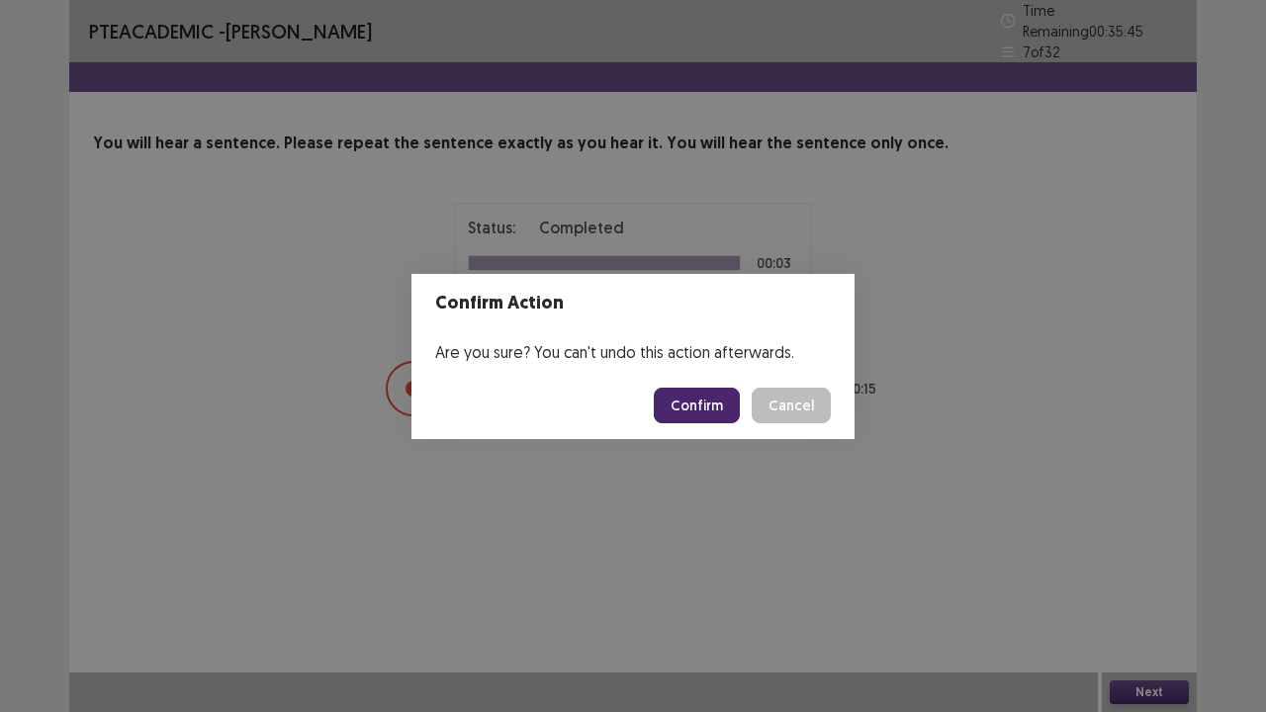
click at [691, 399] on button "Confirm" at bounding box center [697, 406] width 86 height 36
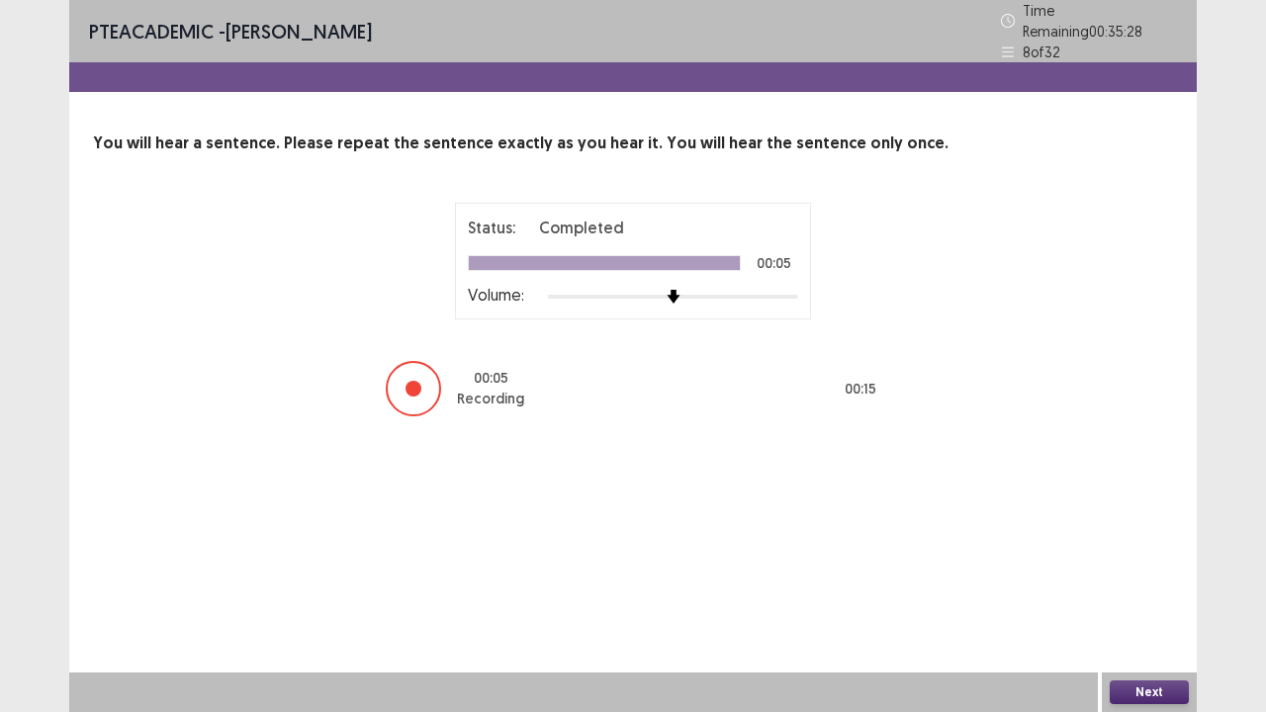
click at [1159, 578] on button "Next" at bounding box center [1149, 693] width 79 height 24
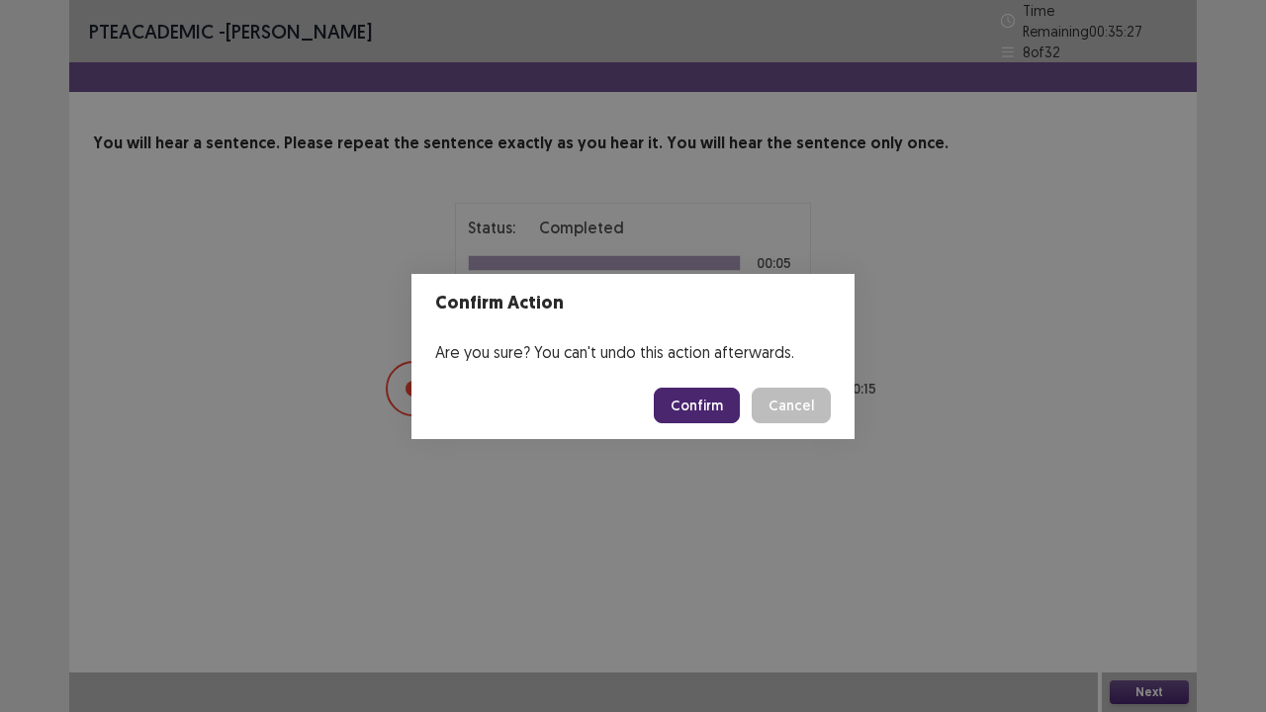
click at [700, 413] on button "Confirm" at bounding box center [697, 406] width 86 height 36
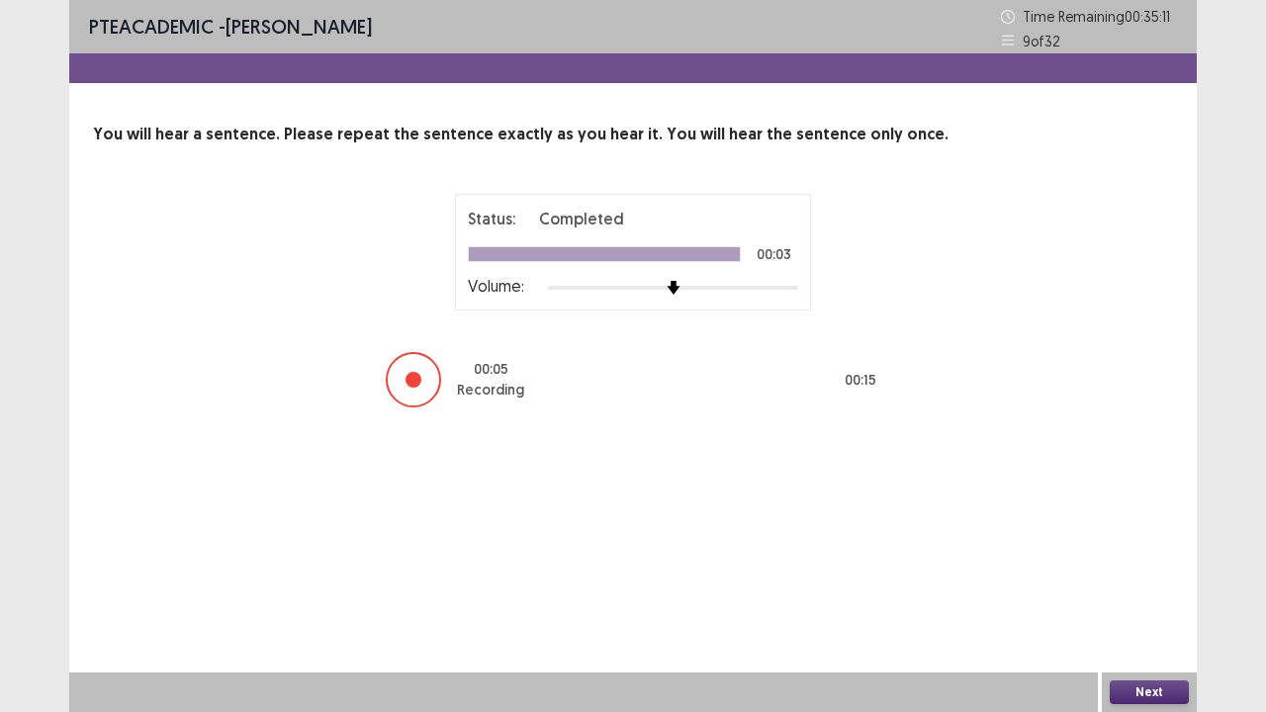
click at [1167, 578] on button "Next" at bounding box center [1149, 693] width 79 height 24
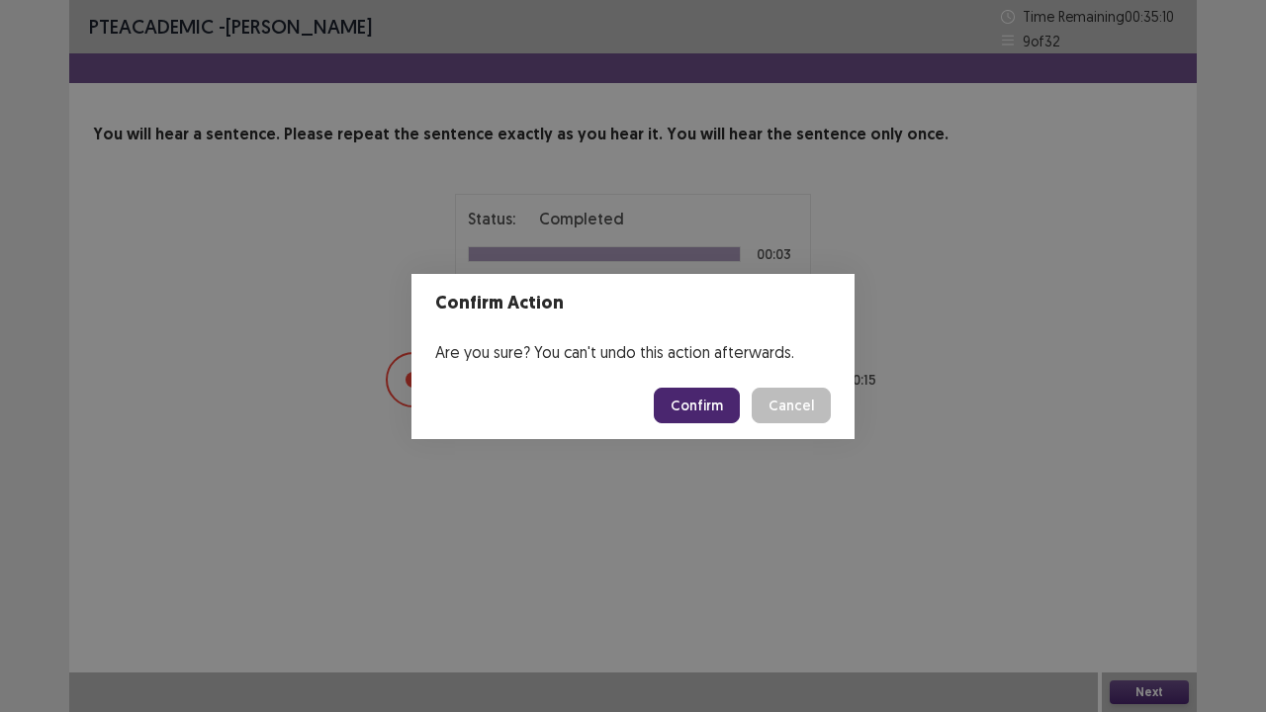
click at [715, 415] on button "Confirm" at bounding box center [697, 406] width 86 height 36
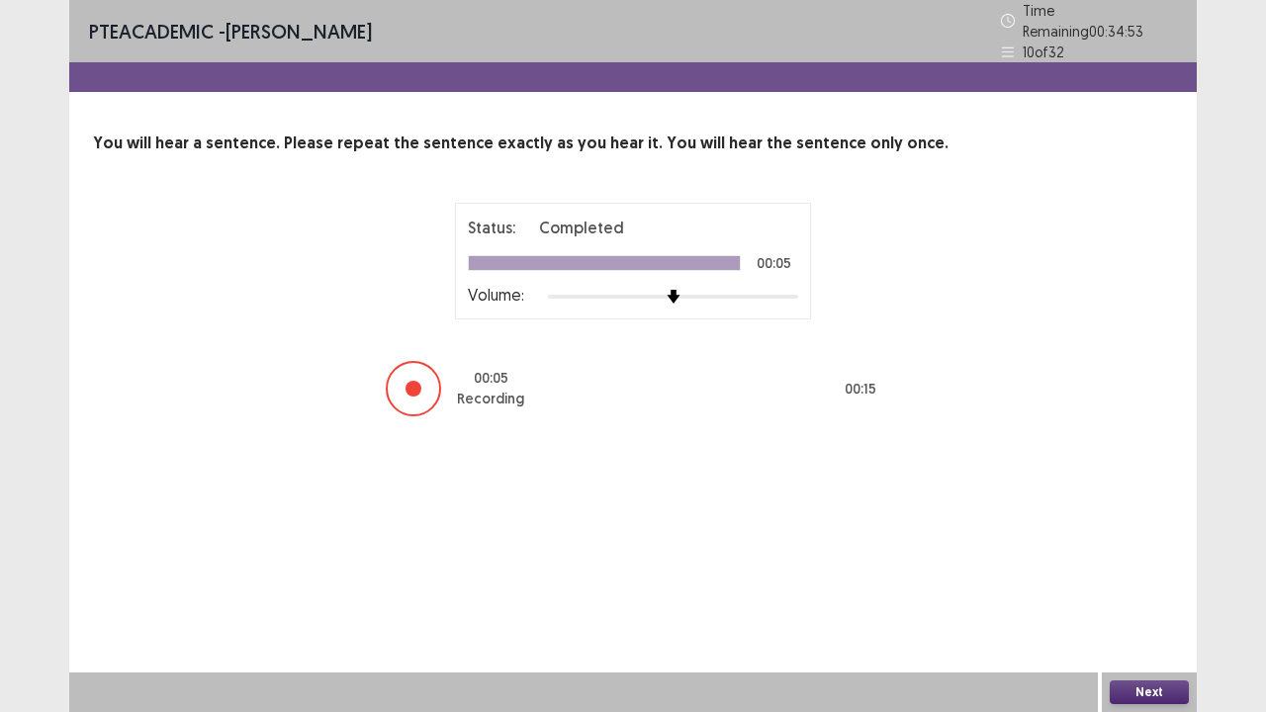
click at [1151, 578] on button "Next" at bounding box center [1149, 693] width 79 height 24
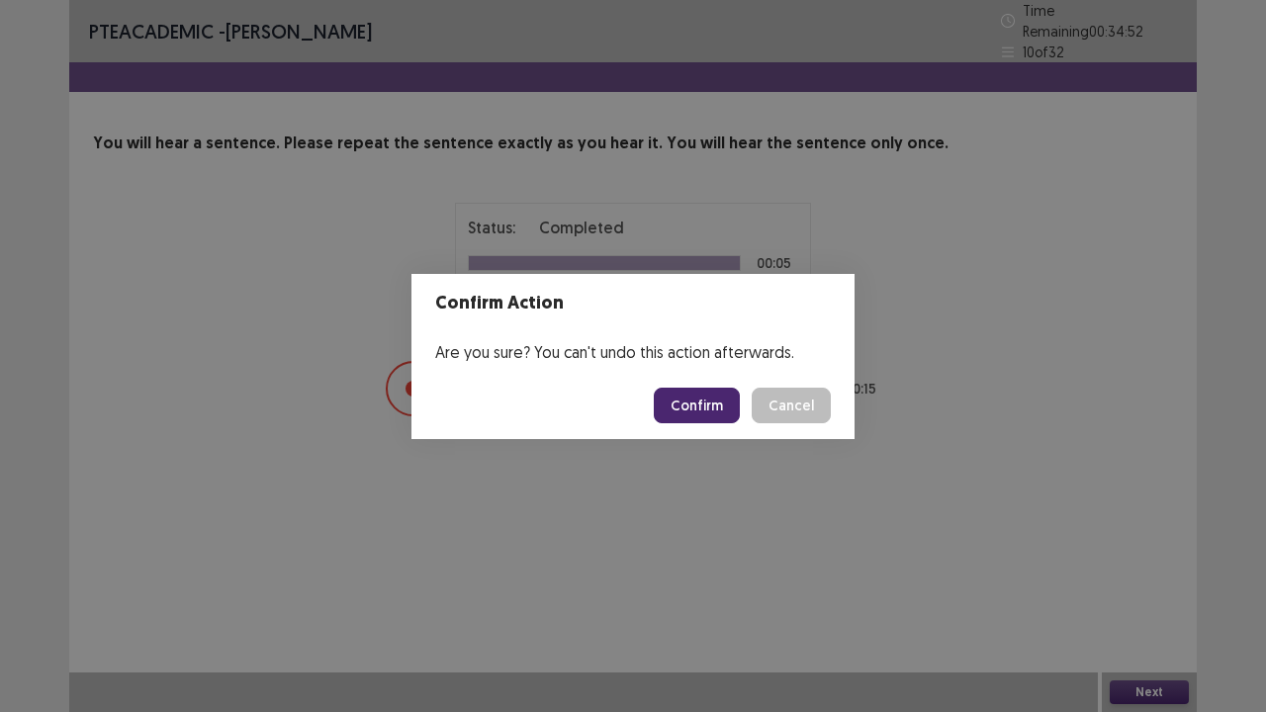
click at [704, 409] on button "Confirm" at bounding box center [697, 406] width 86 height 36
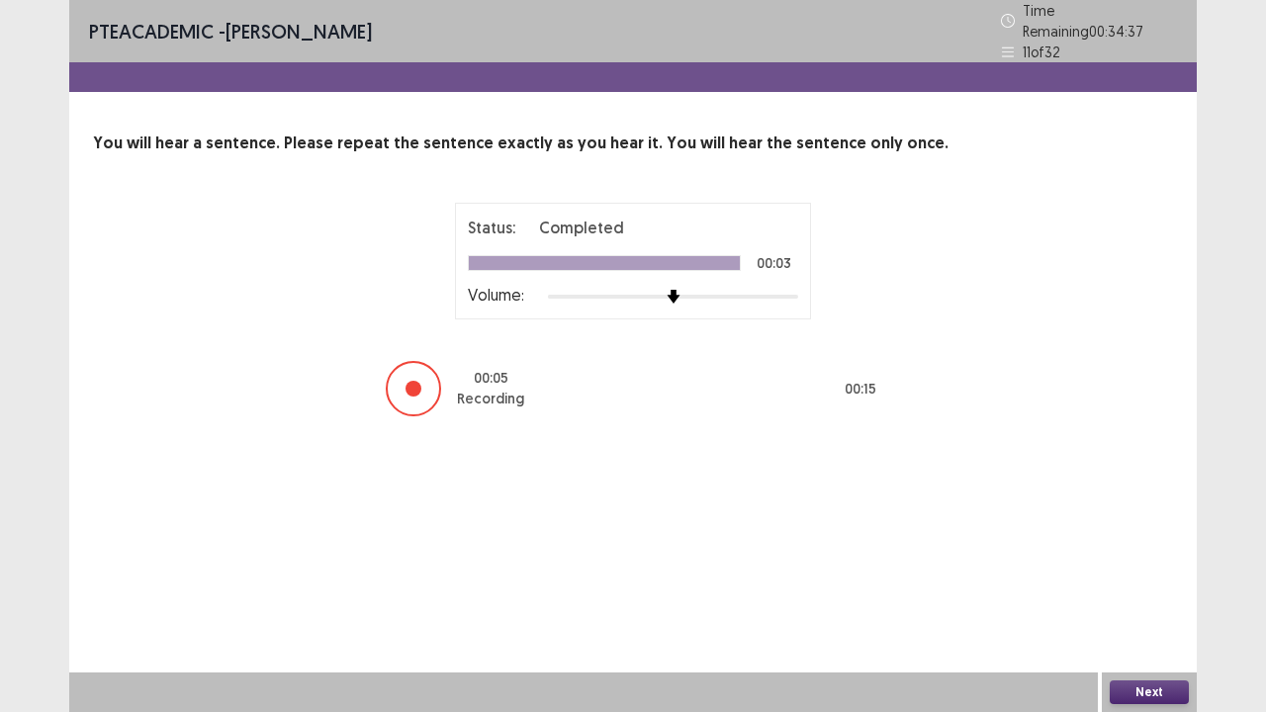
click at [1126, 578] on div "Next" at bounding box center [1149, 693] width 95 height 40
click at [1129, 578] on button "Next" at bounding box center [1149, 693] width 79 height 24
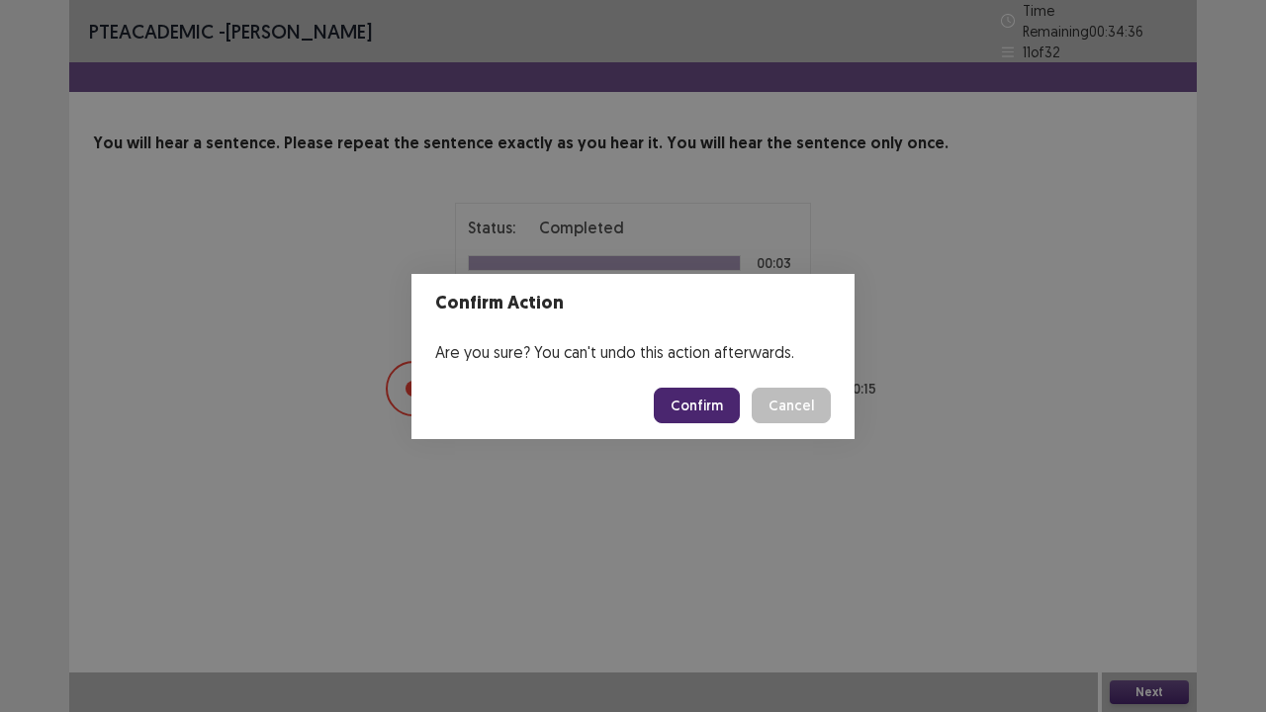
click at [713, 396] on button "Confirm" at bounding box center [697, 406] width 86 height 36
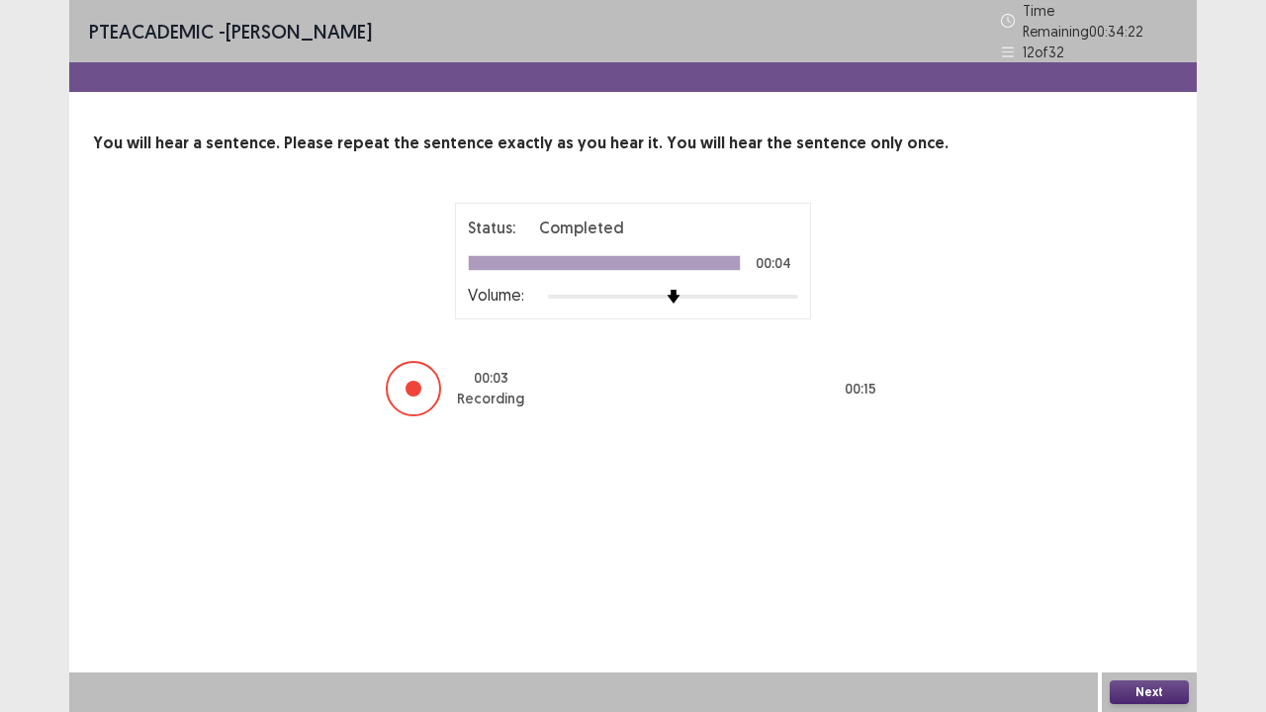
click at [1123, 578] on button "Next" at bounding box center [1149, 693] width 79 height 24
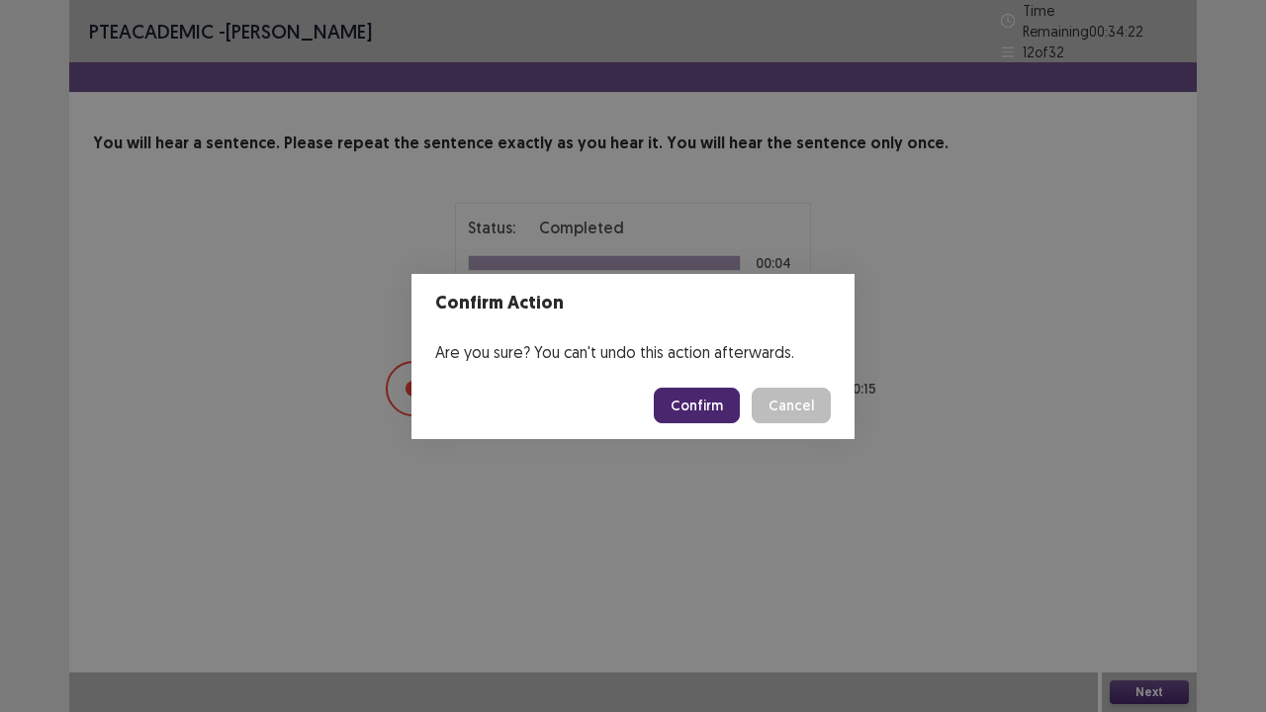
click at [706, 418] on button "Confirm" at bounding box center [697, 406] width 86 height 36
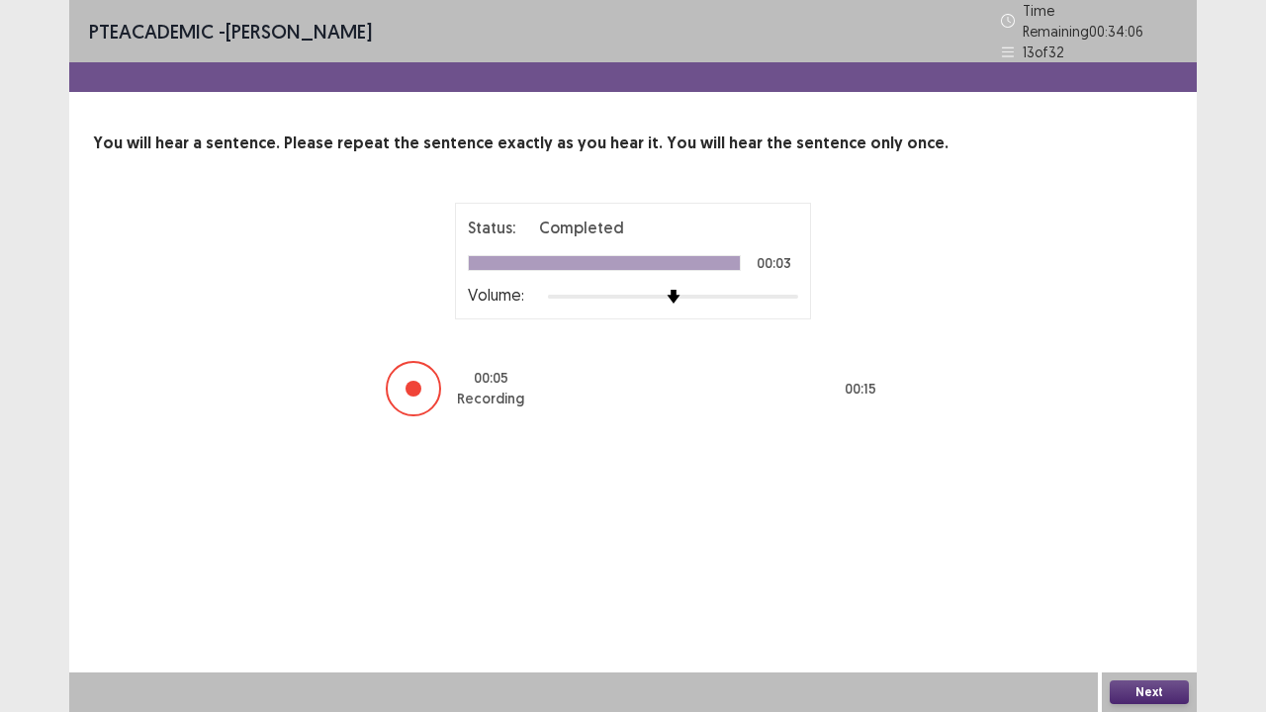
click at [1159, 578] on button "Next" at bounding box center [1149, 693] width 79 height 24
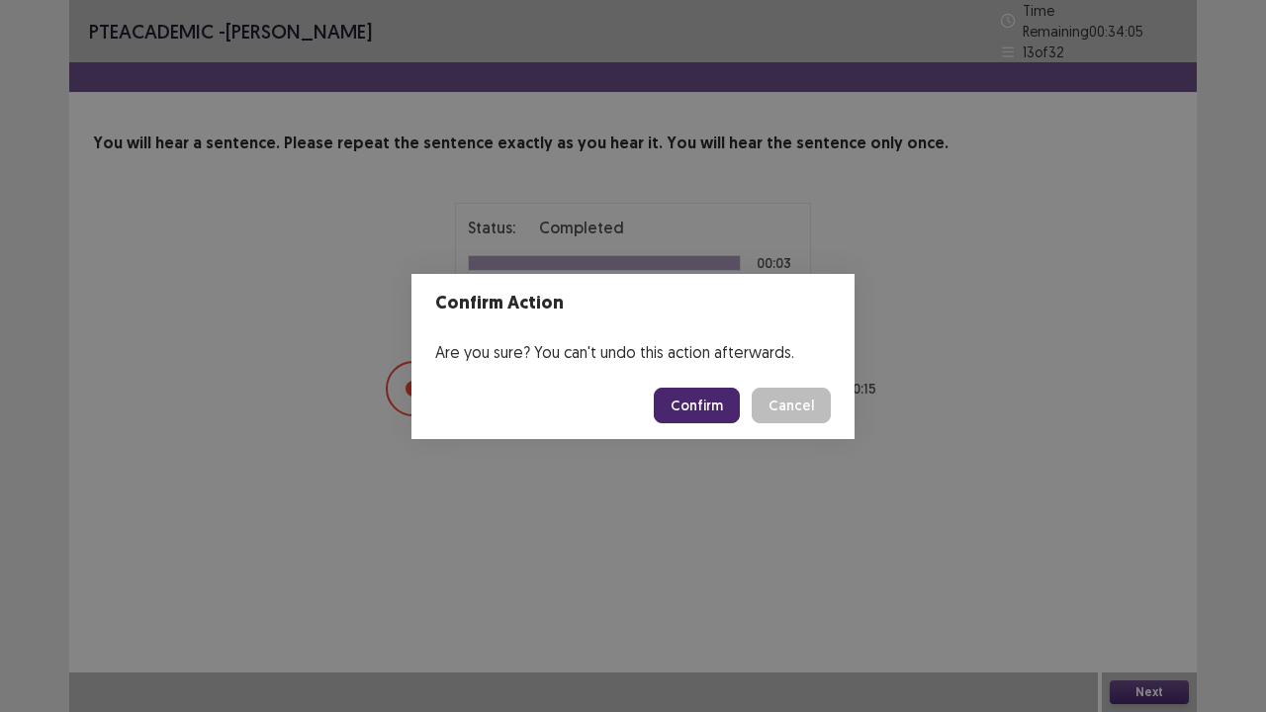
click at [681, 408] on button "Confirm" at bounding box center [697, 406] width 86 height 36
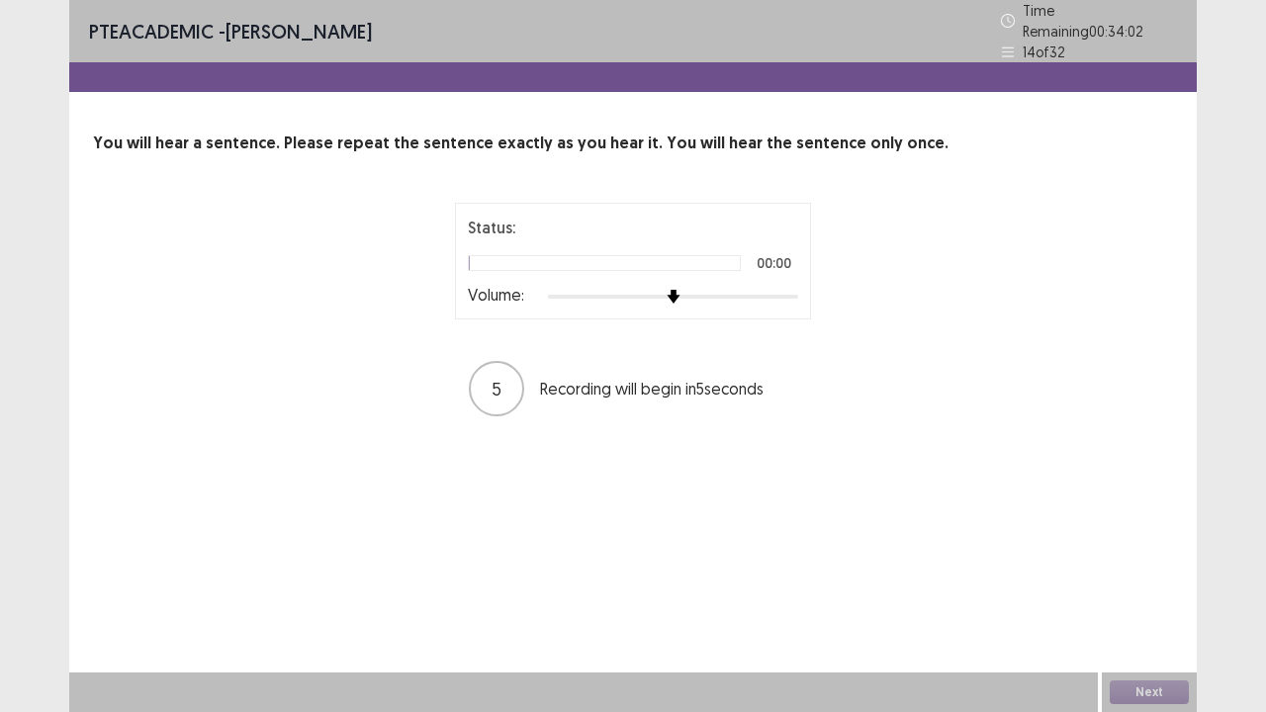
click at [795, 291] on div at bounding box center [673, 297] width 250 height 16
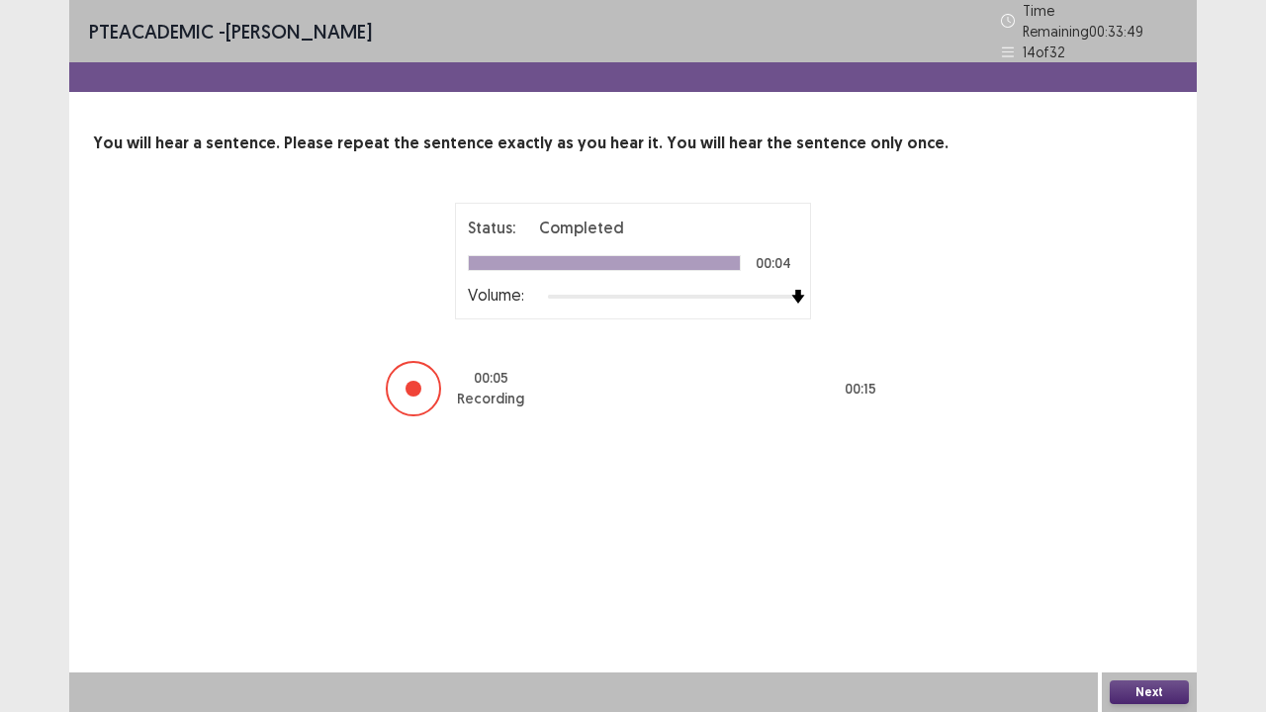
click at [1161, 578] on button "Next" at bounding box center [1149, 693] width 79 height 24
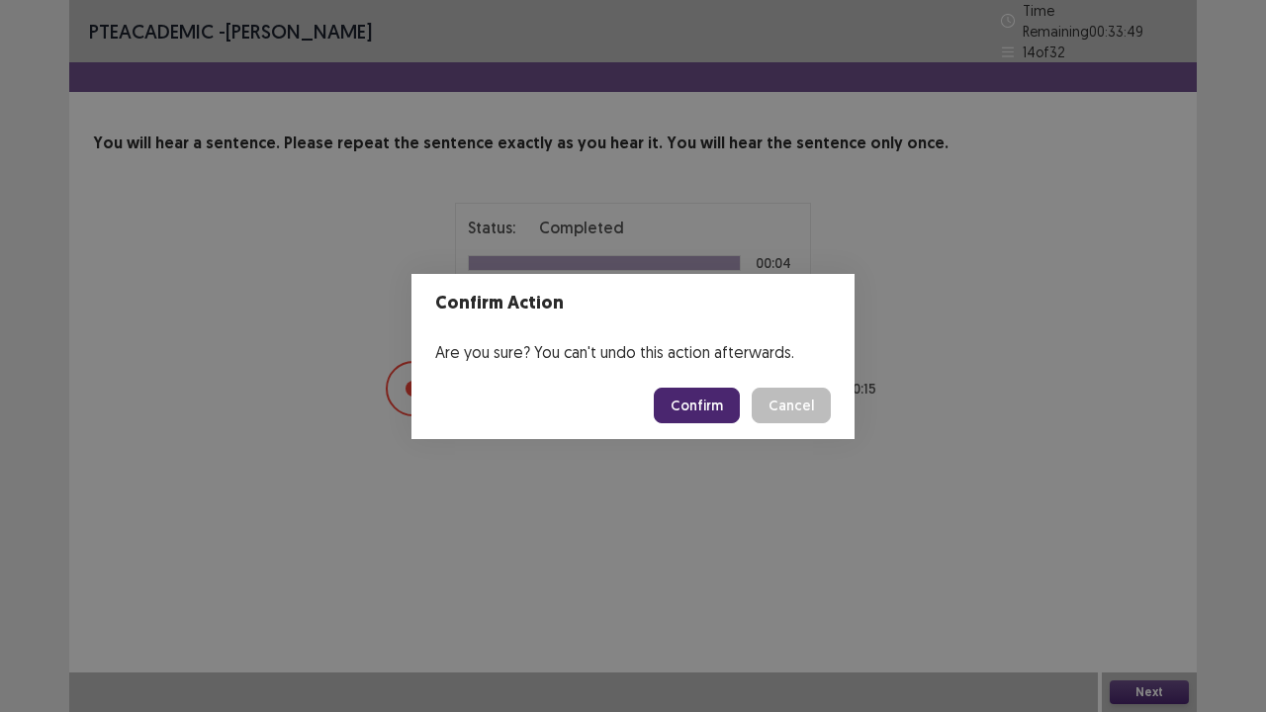
click at [710, 423] on footer "Confirm Cancel" at bounding box center [633, 405] width 443 height 67
click at [714, 414] on button "Confirm" at bounding box center [697, 406] width 86 height 36
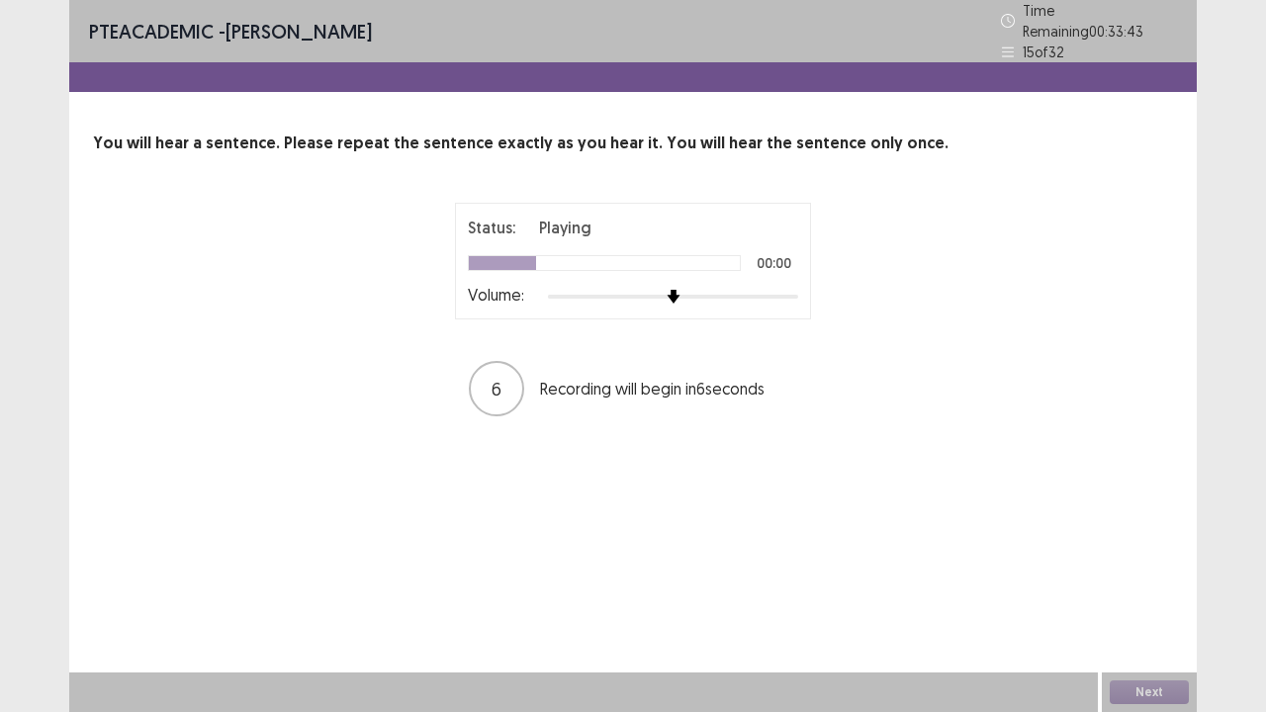
click at [789, 289] on div at bounding box center [673, 297] width 250 height 16
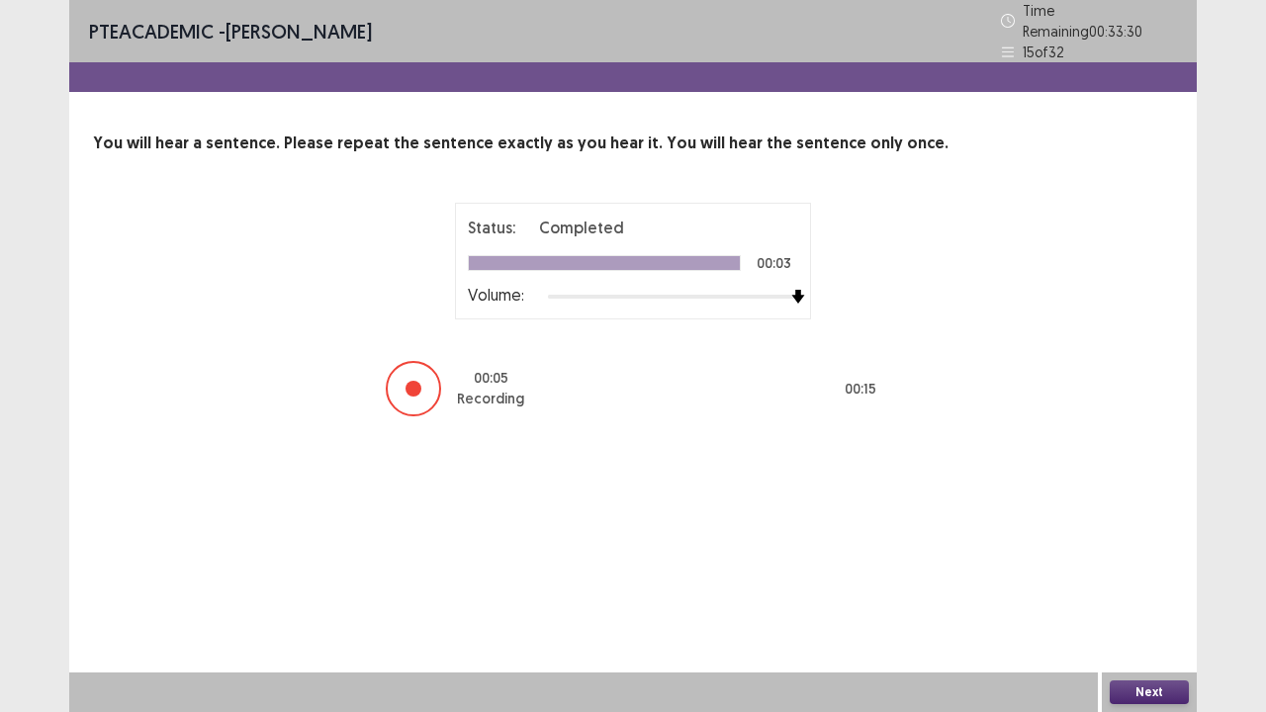
click at [1166, 578] on button "Next" at bounding box center [1149, 693] width 79 height 24
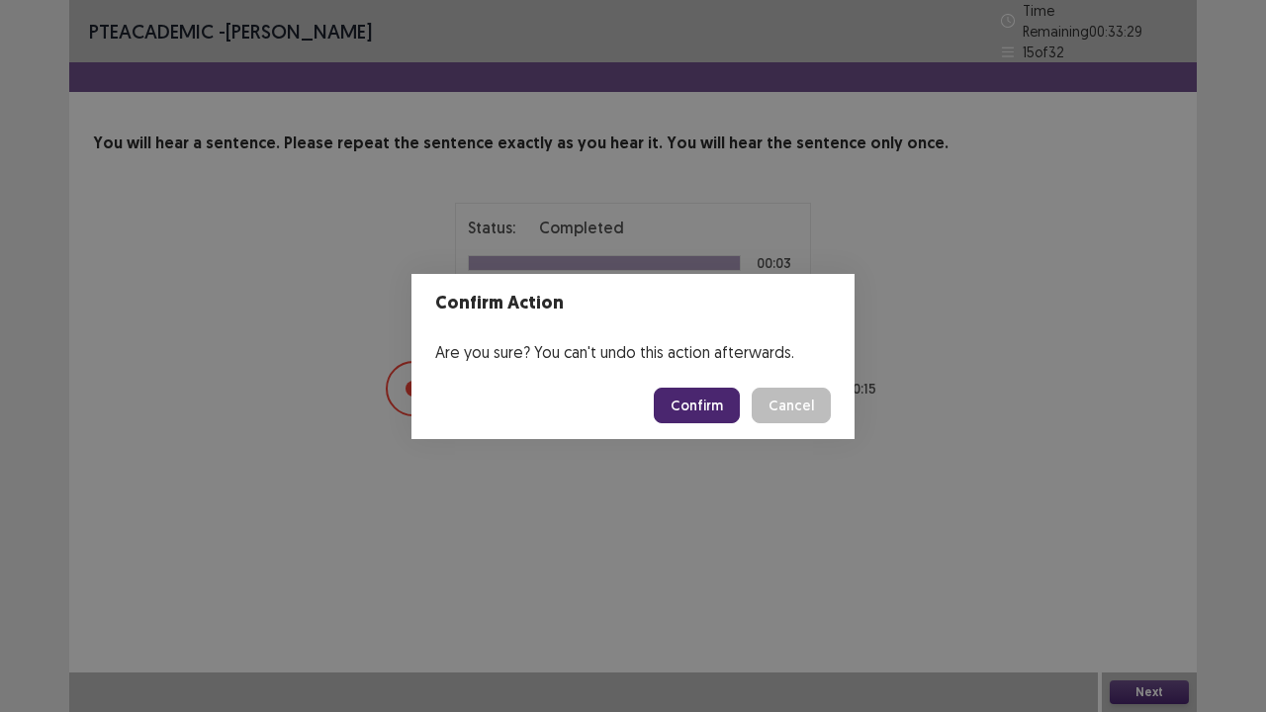
click at [692, 408] on button "Confirm" at bounding box center [697, 406] width 86 height 36
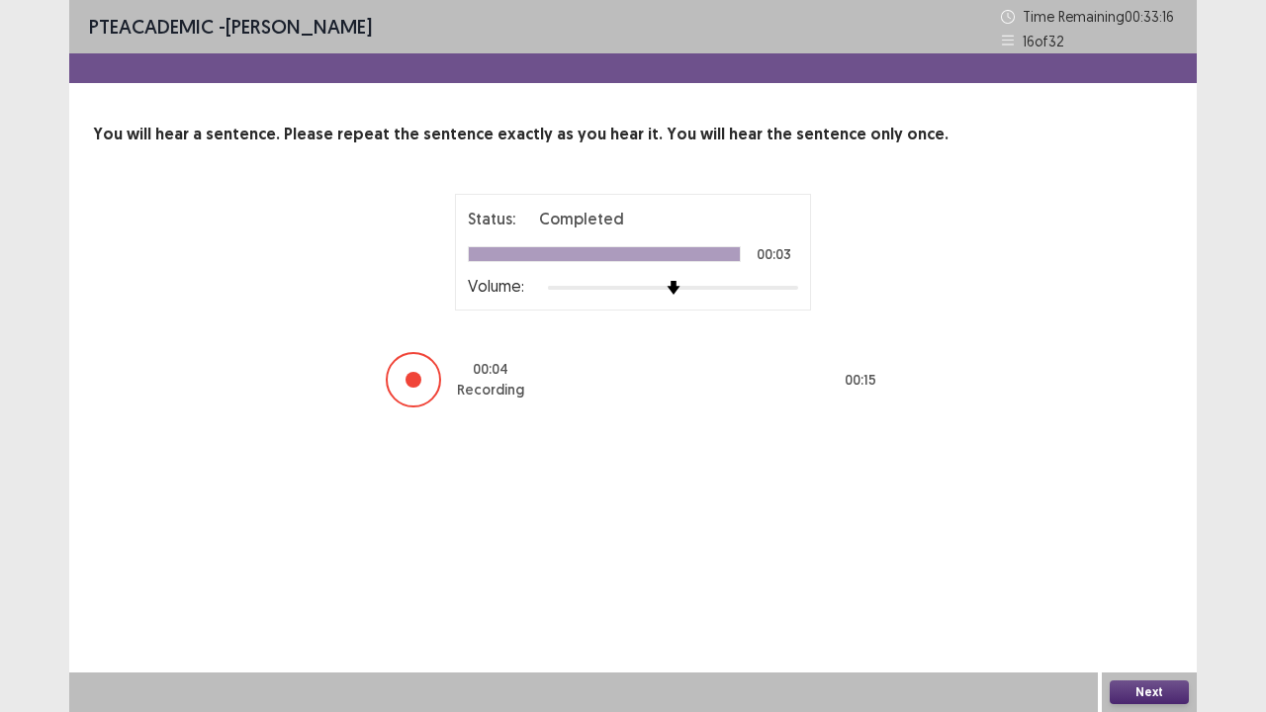
click at [1157, 578] on button "Next" at bounding box center [1149, 693] width 79 height 24
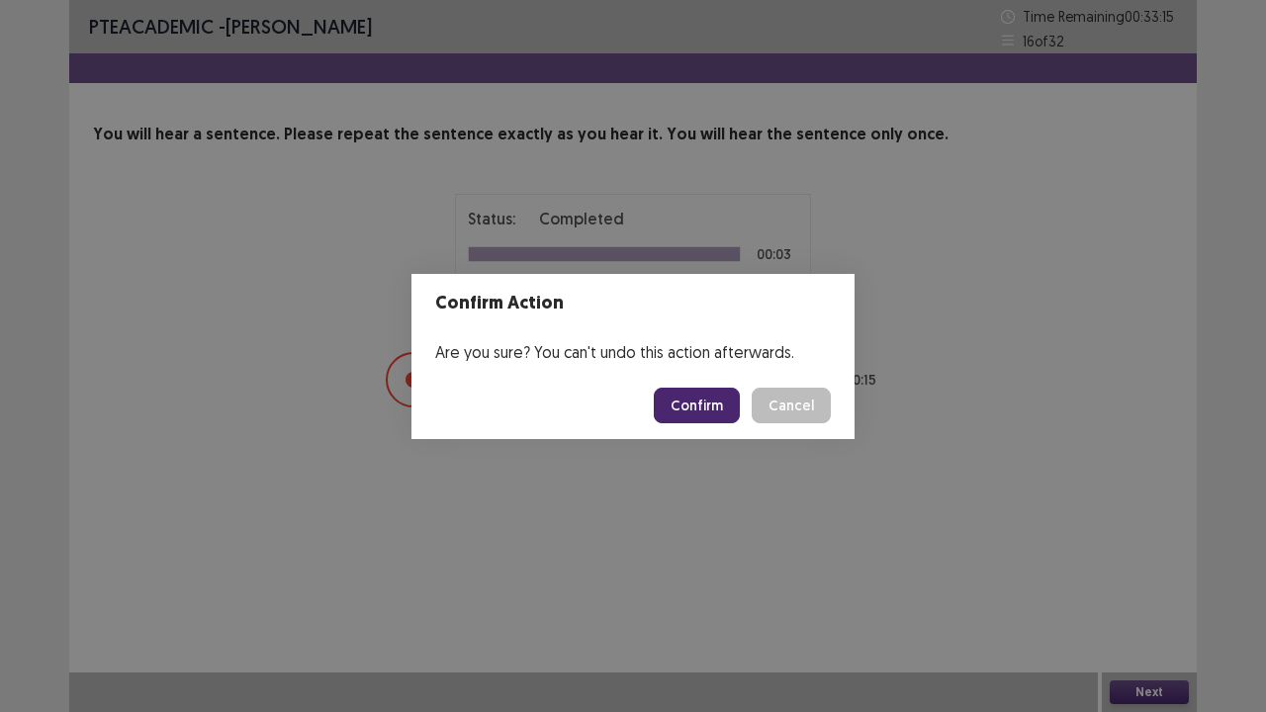
click at [706, 401] on button "Confirm" at bounding box center [697, 406] width 86 height 36
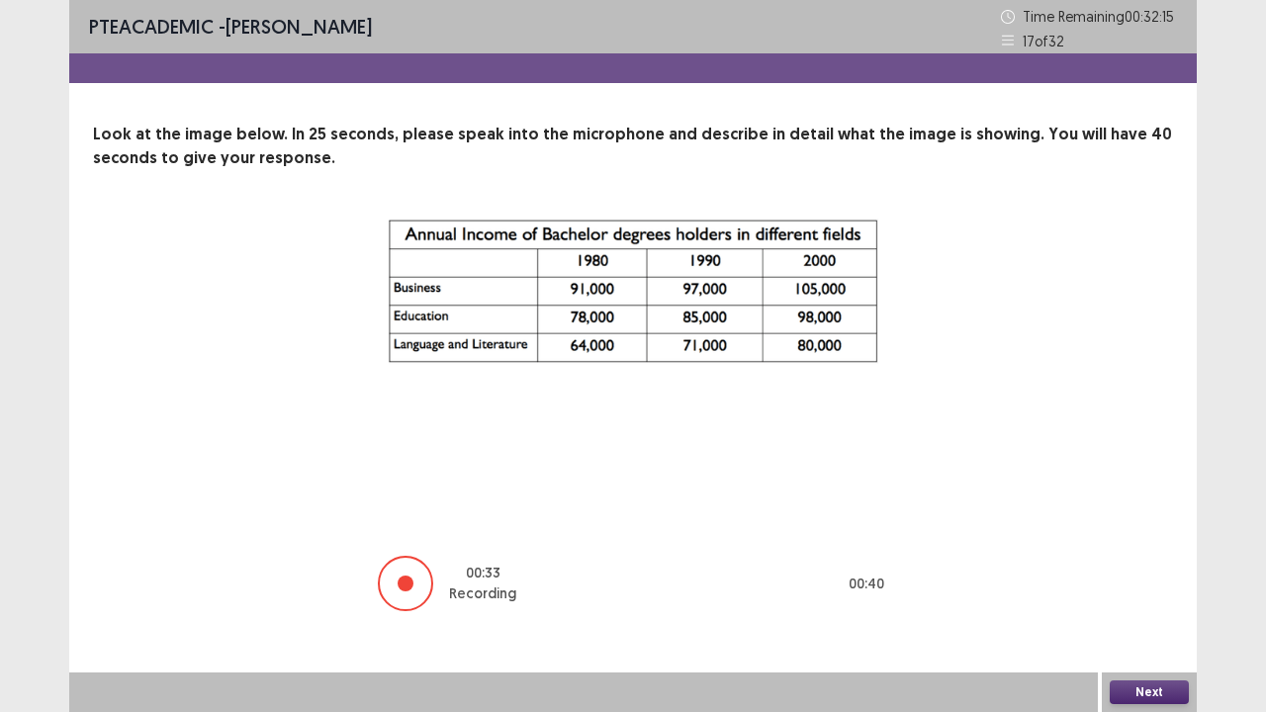
click at [1154, 578] on button "Next" at bounding box center [1149, 693] width 79 height 24
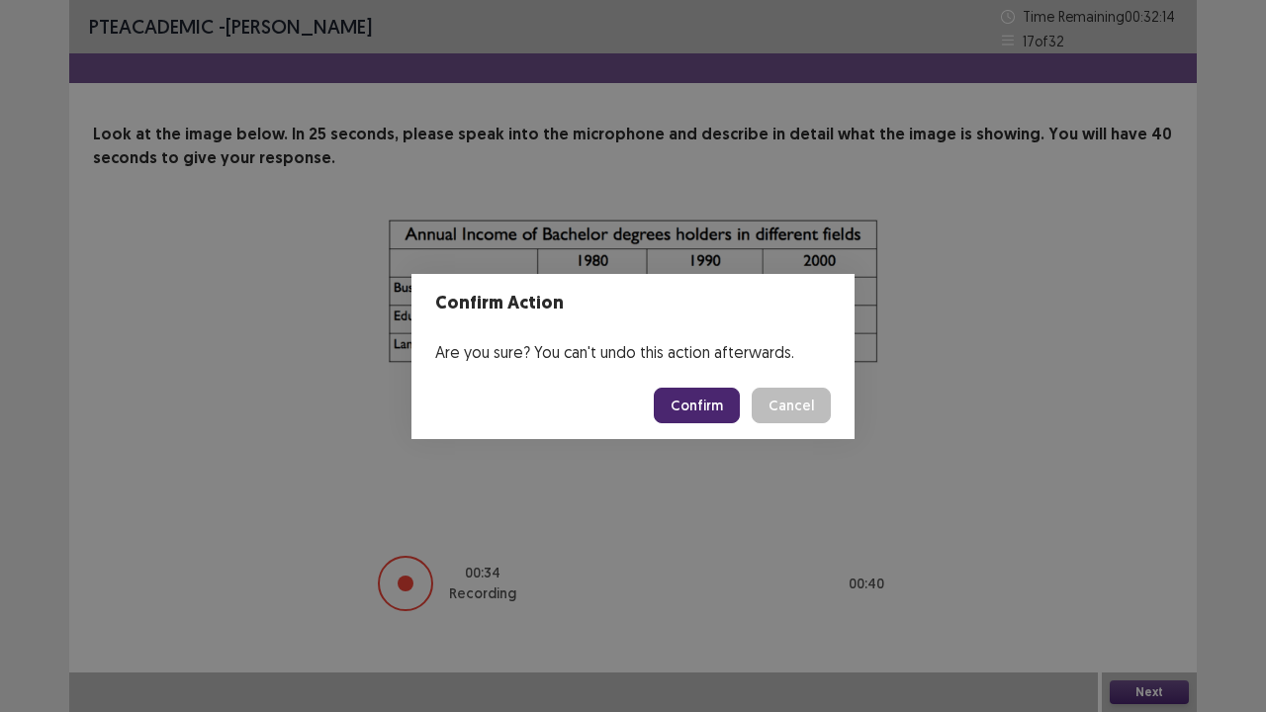
click at [710, 415] on button "Confirm" at bounding box center [697, 406] width 86 height 36
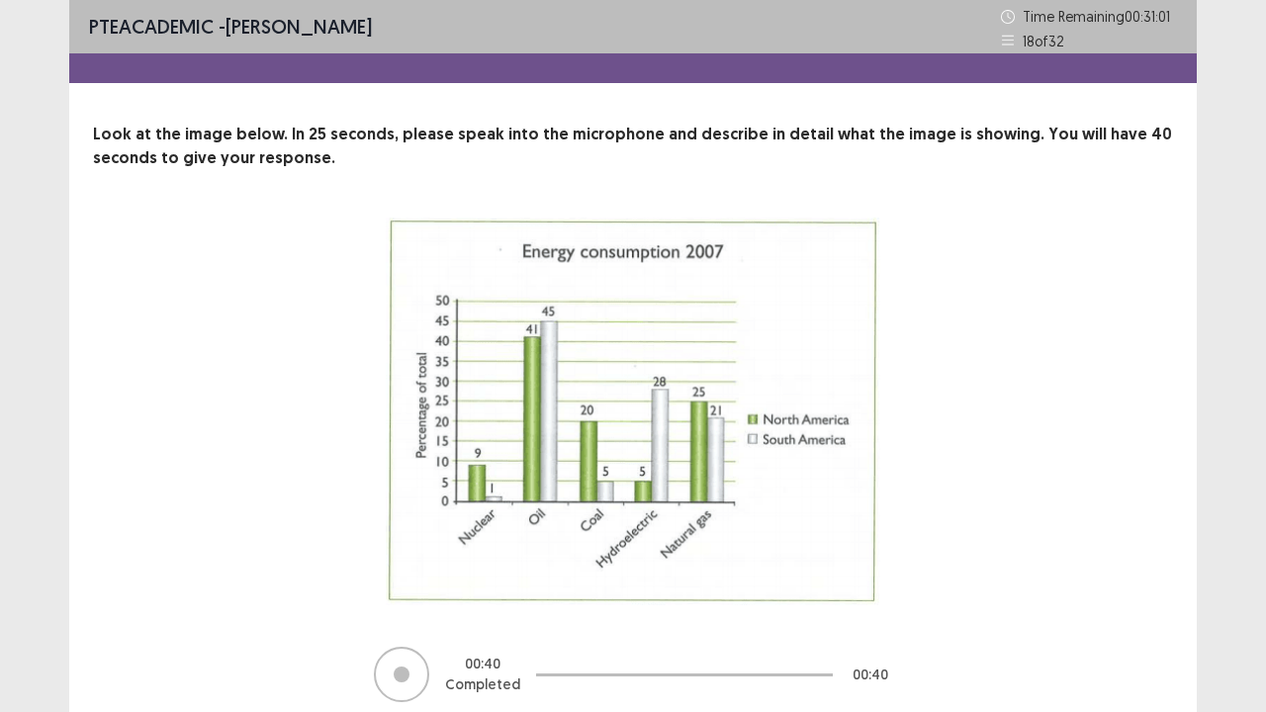
scroll to position [79, 0]
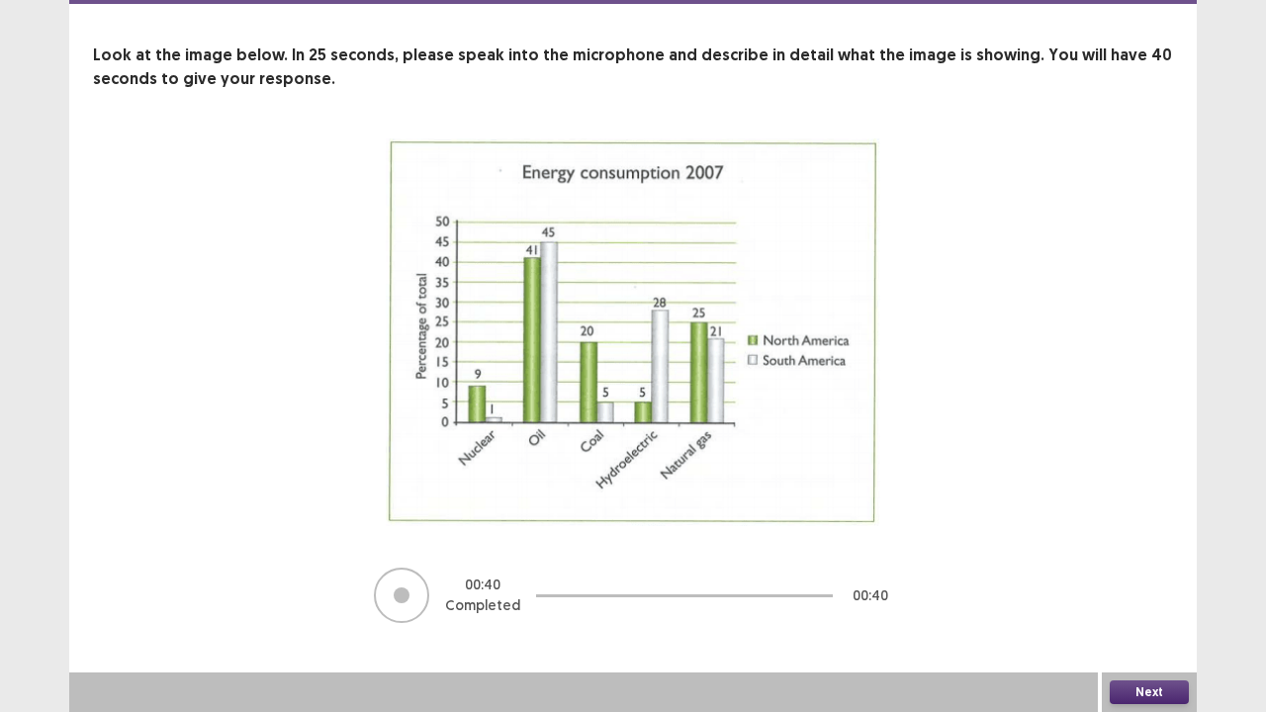
click at [1166, 578] on button "Next" at bounding box center [1149, 693] width 79 height 24
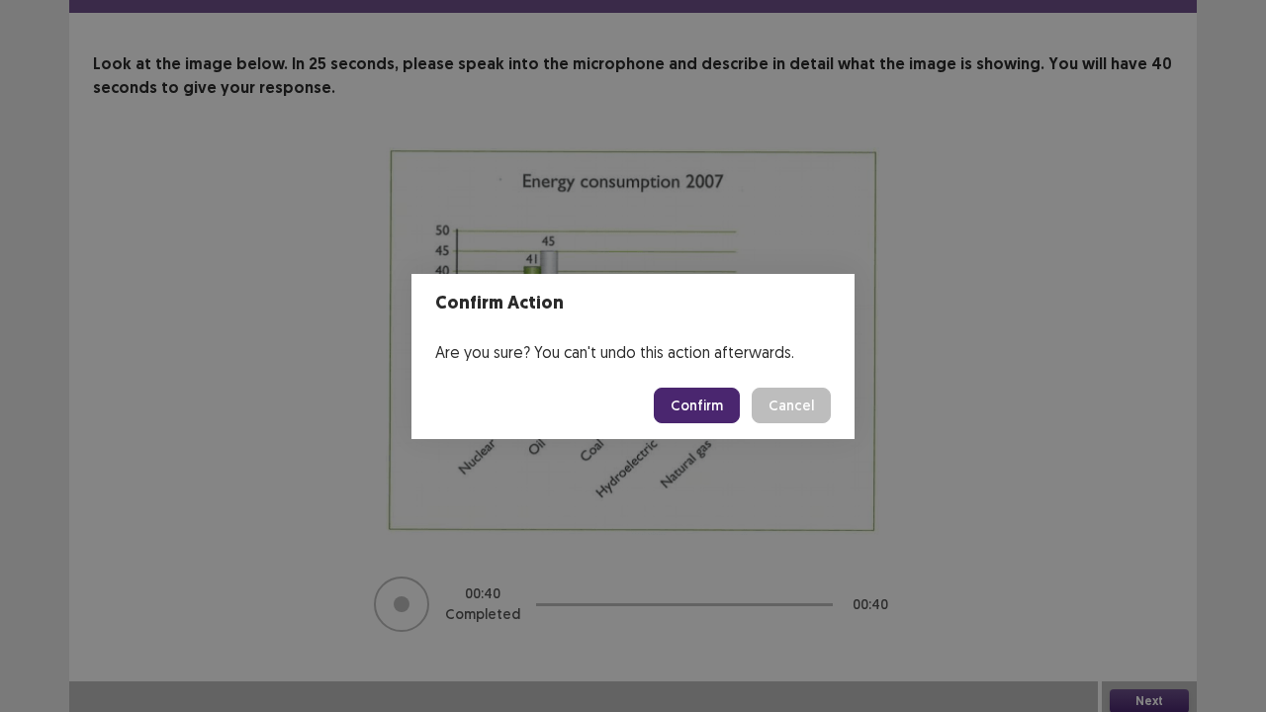
click at [718, 404] on button "Confirm" at bounding box center [697, 406] width 86 height 36
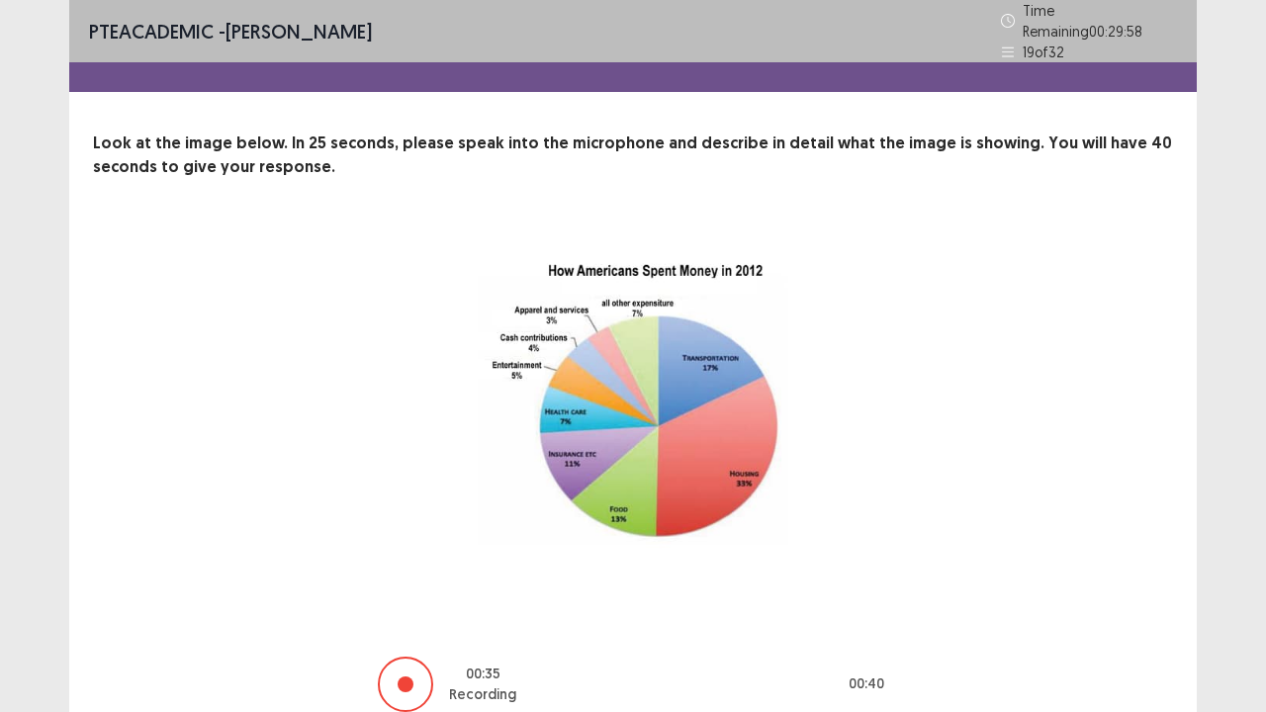
scroll to position [80, 0]
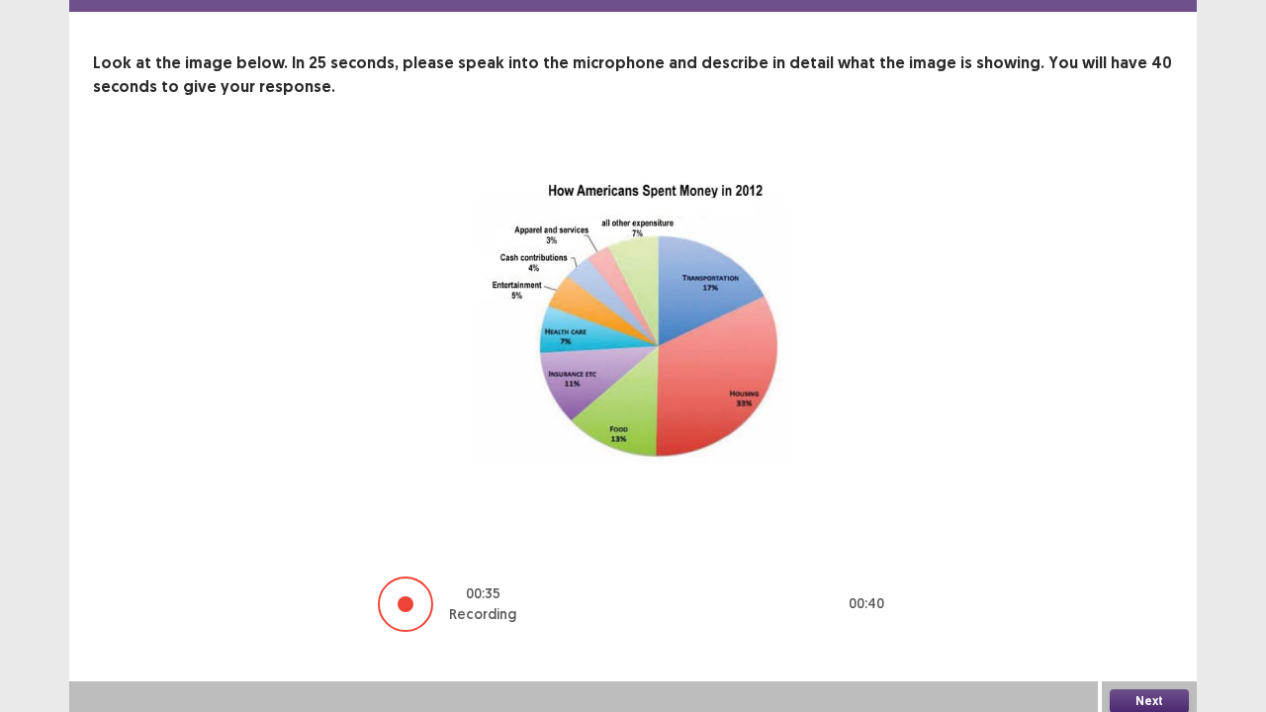
click at [1128, 578] on button "Next" at bounding box center [1149, 702] width 79 height 24
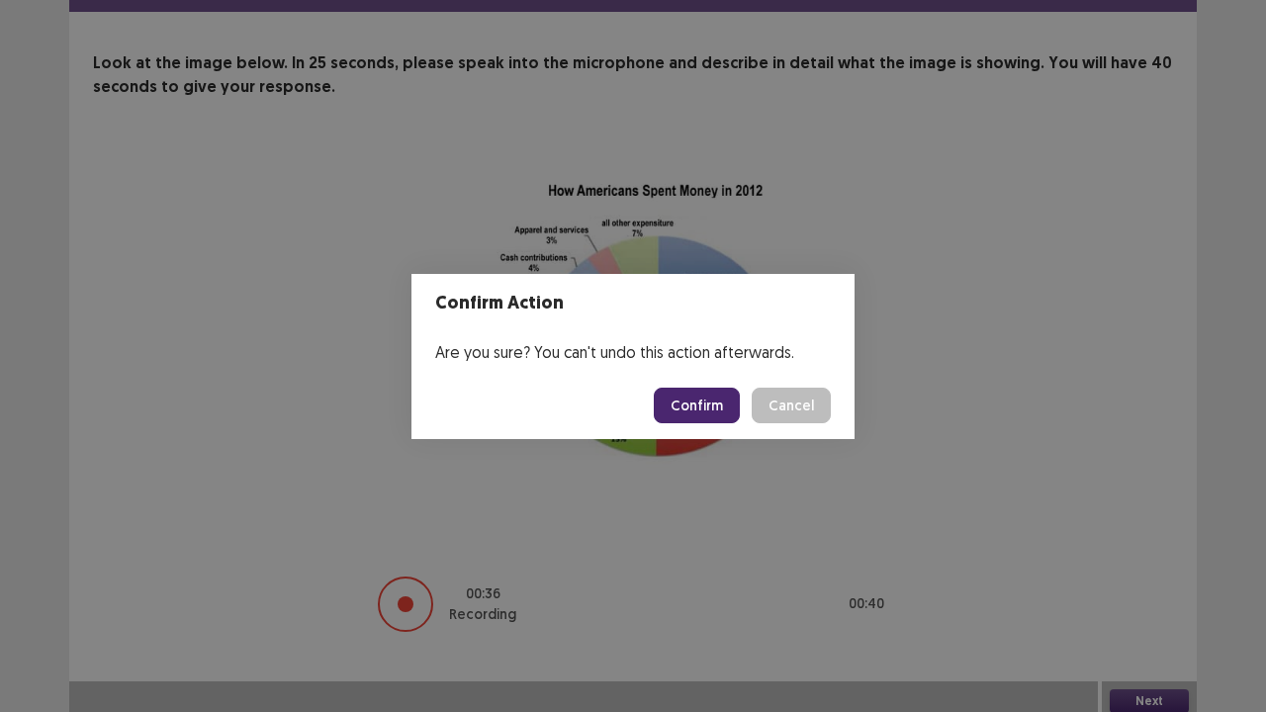
click at [727, 414] on button "Confirm" at bounding box center [697, 406] width 86 height 36
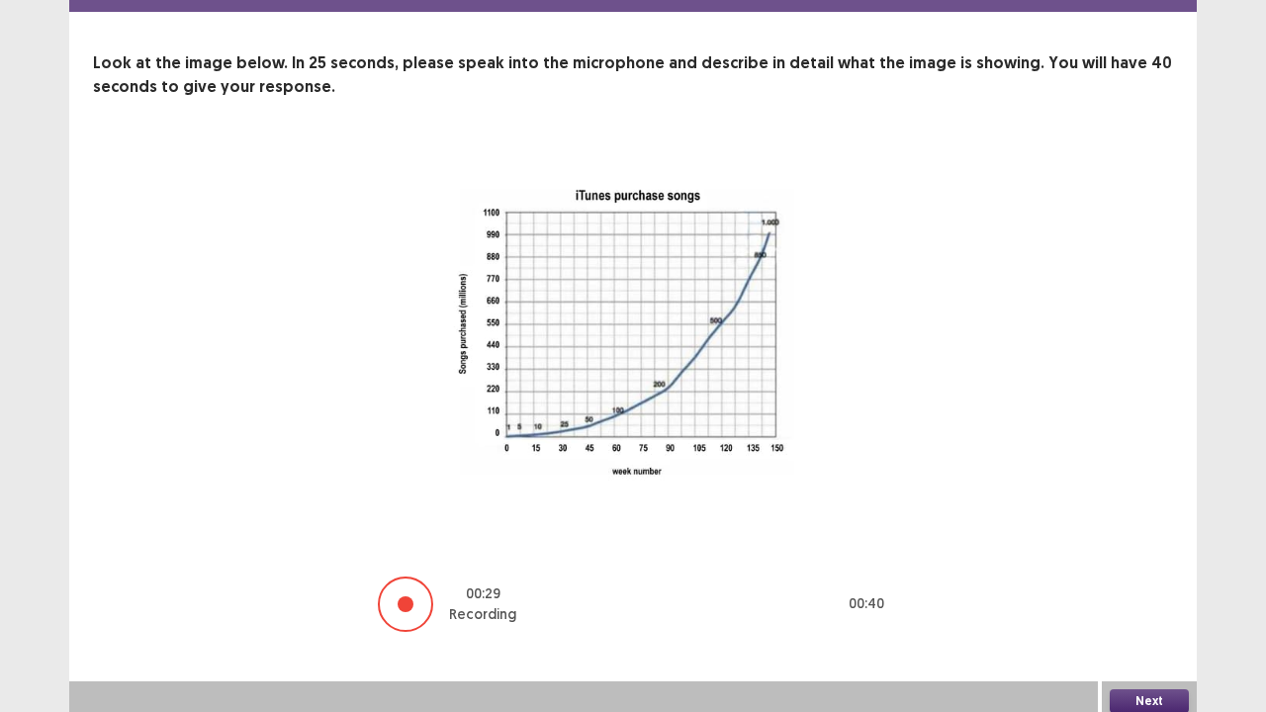
click at [1163, 578] on button "Next" at bounding box center [1149, 702] width 79 height 24
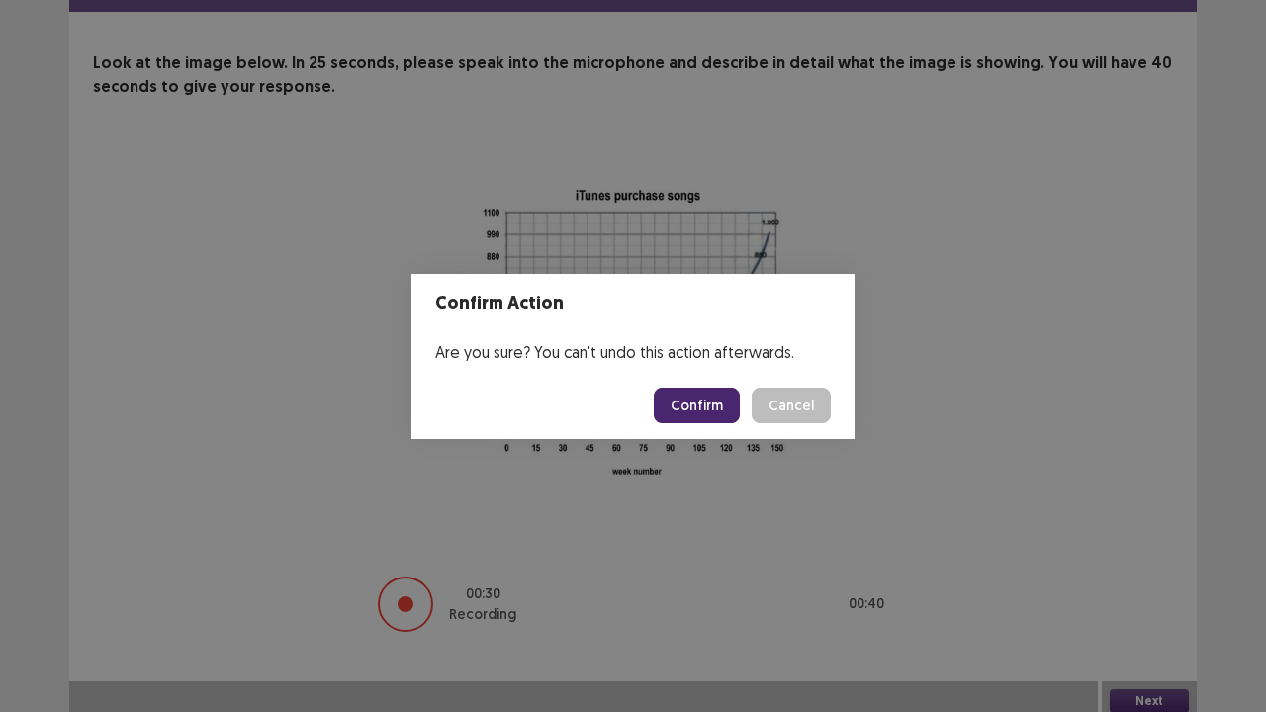
click at [704, 410] on button "Confirm" at bounding box center [697, 406] width 86 height 36
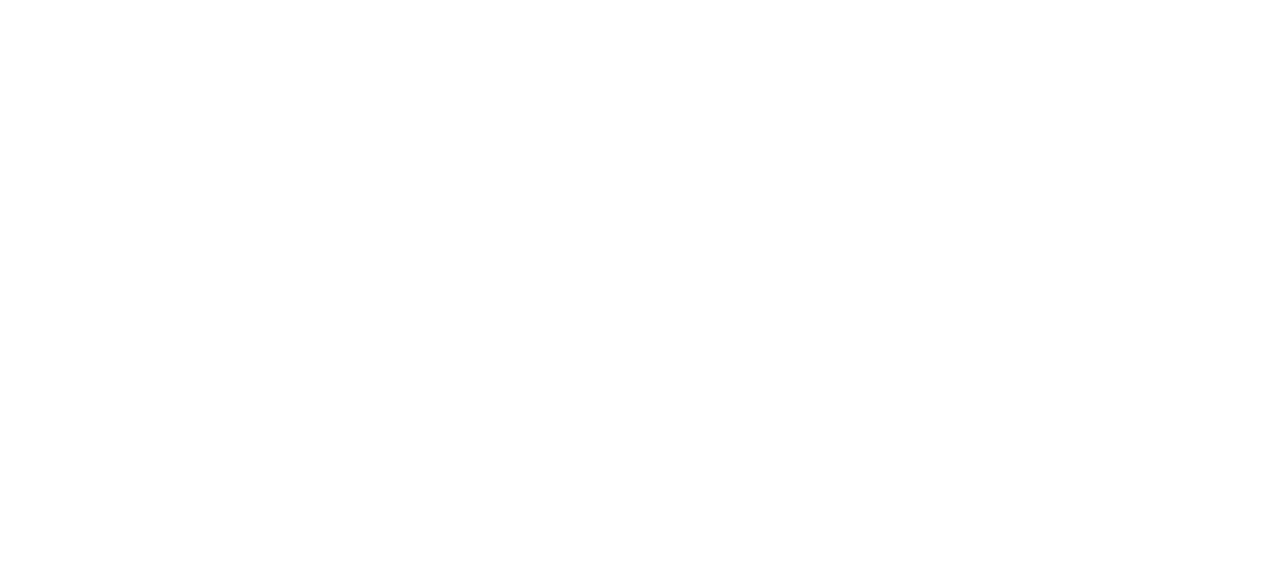
scroll to position [0, 0]
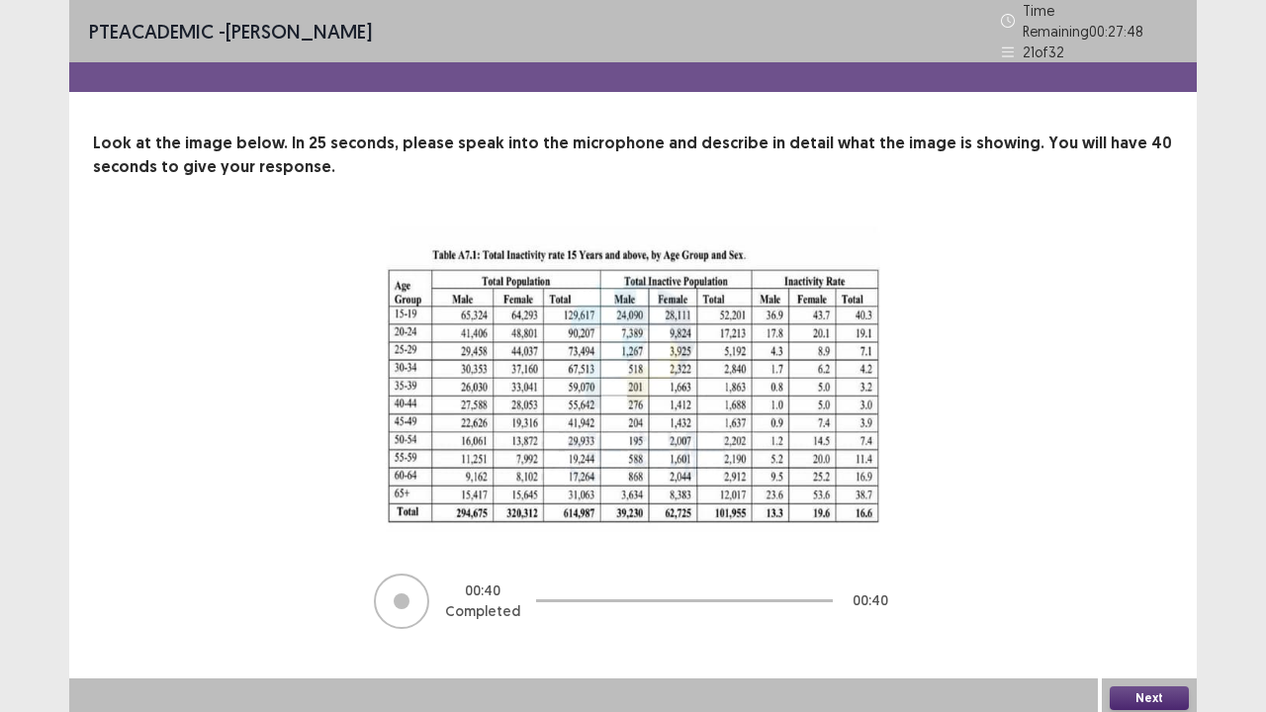
click at [1138, 578] on button "Next" at bounding box center [1149, 699] width 79 height 24
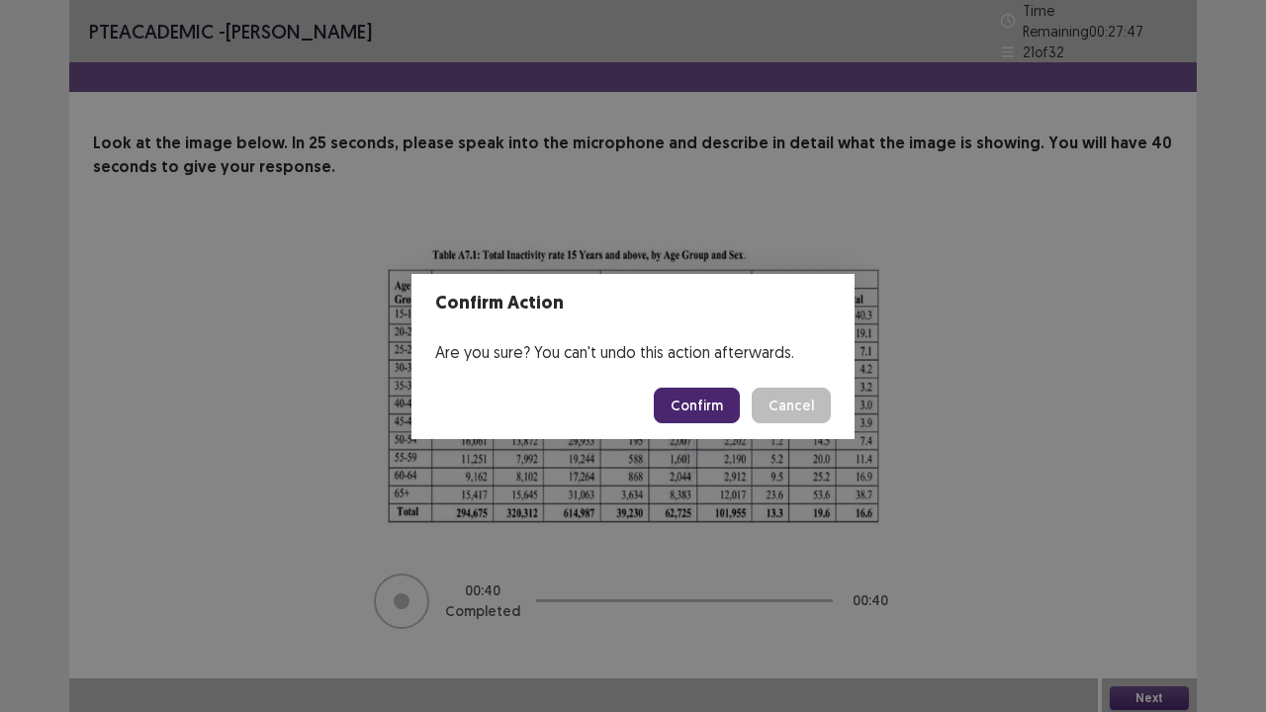
click at [724, 417] on button "Confirm" at bounding box center [697, 406] width 86 height 36
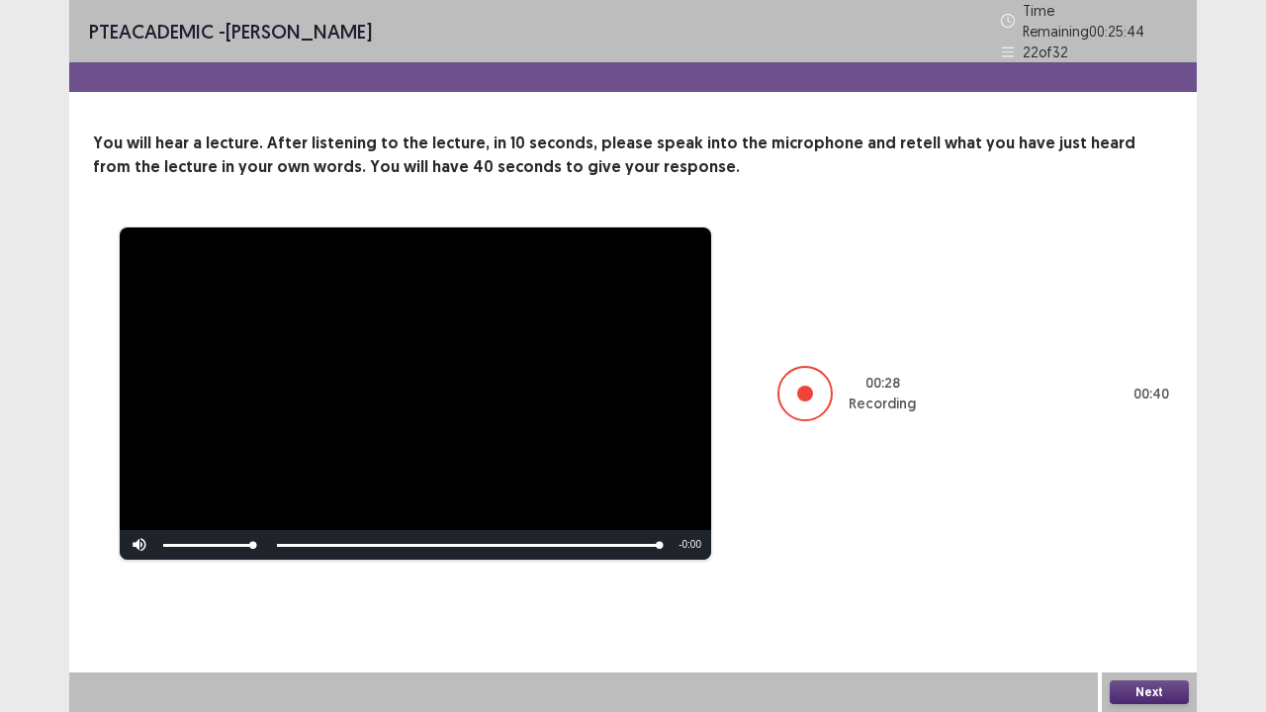
click at [1154, 578] on button "Next" at bounding box center [1149, 693] width 79 height 24
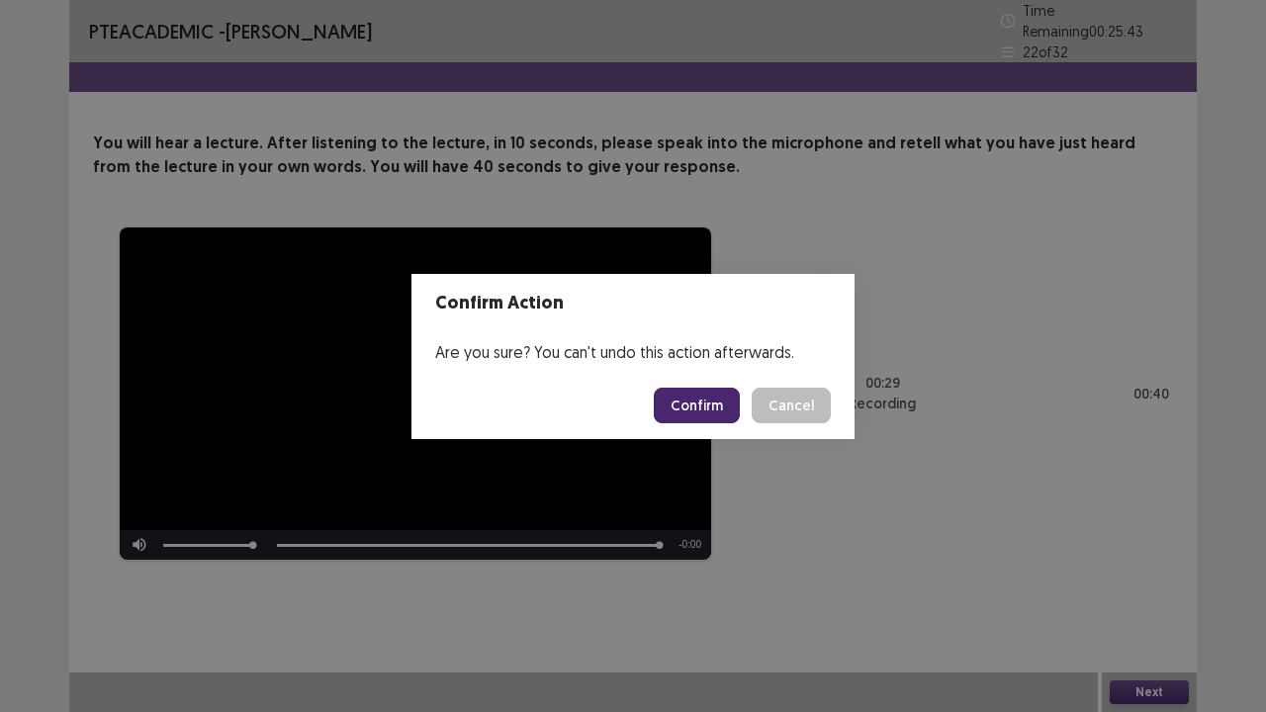
click at [724, 398] on button "Confirm" at bounding box center [697, 406] width 86 height 36
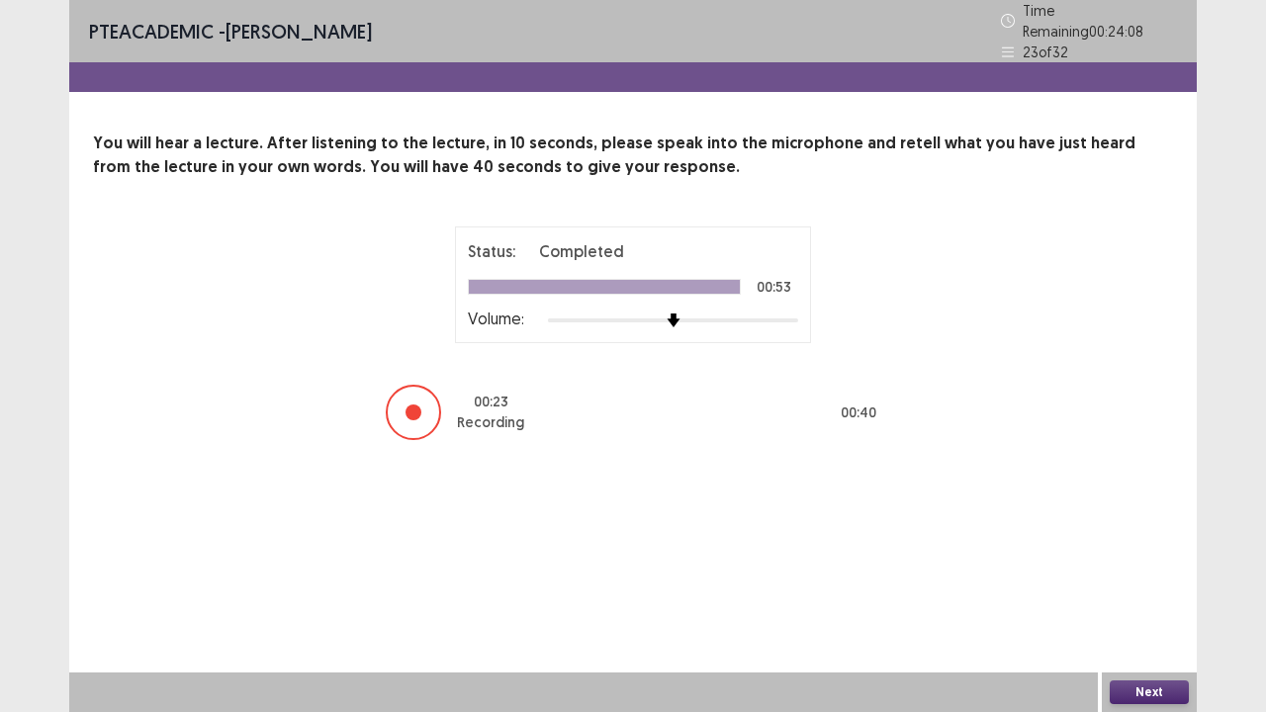
click at [1120, 578] on button "Next" at bounding box center [1149, 693] width 79 height 24
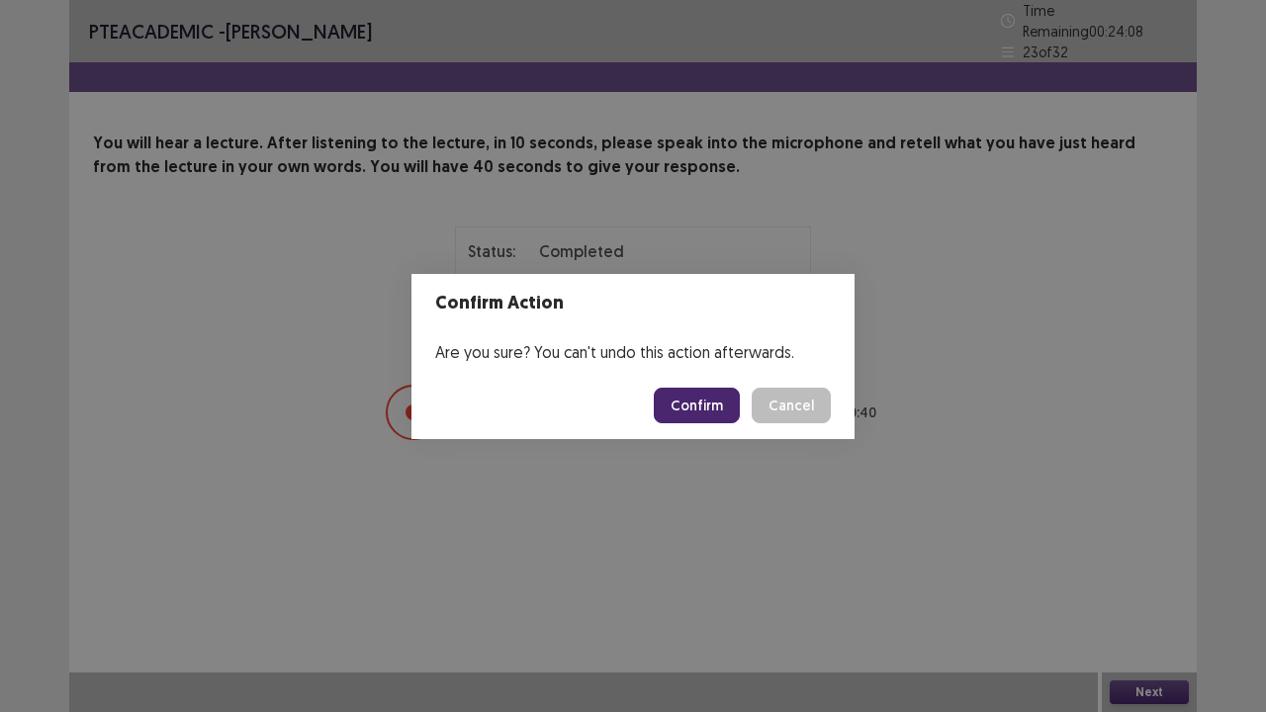
click at [710, 388] on button "Confirm" at bounding box center [697, 406] width 86 height 36
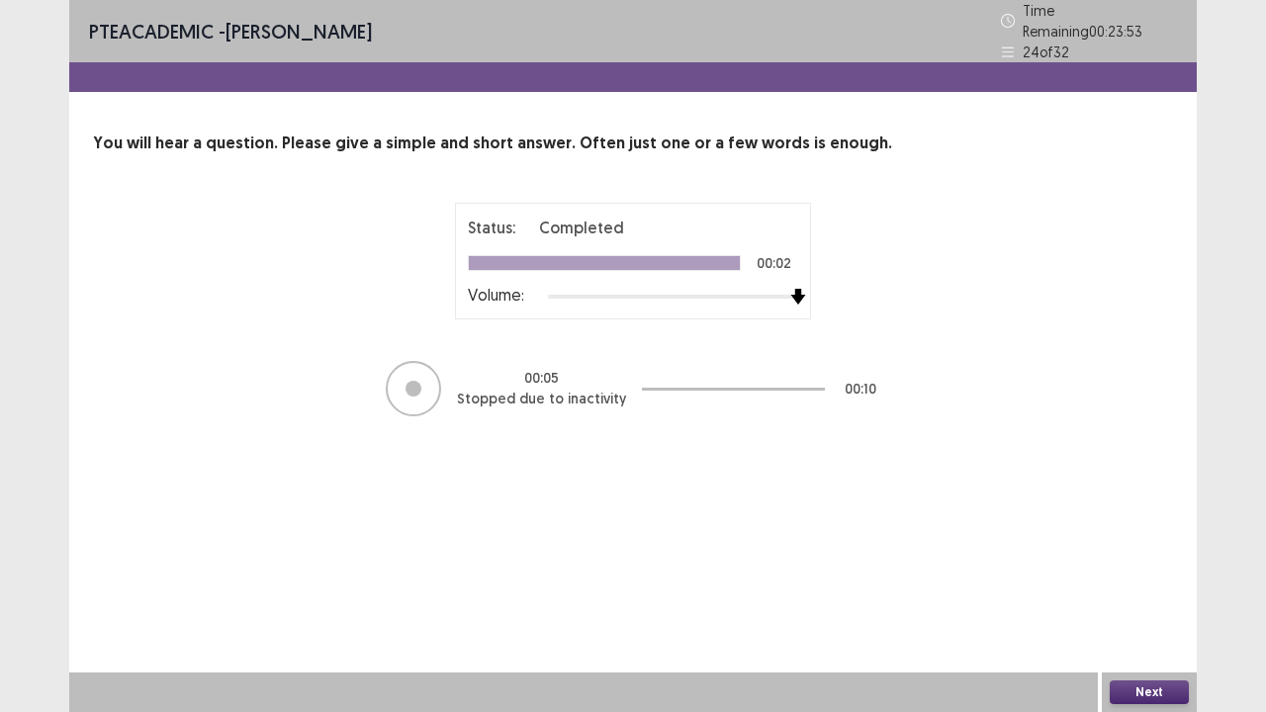
click at [793, 289] on div at bounding box center [673, 297] width 250 height 16
click at [1106, 578] on div "Next" at bounding box center [1149, 693] width 95 height 40
click at [1130, 578] on button "Next" at bounding box center [1149, 693] width 79 height 24
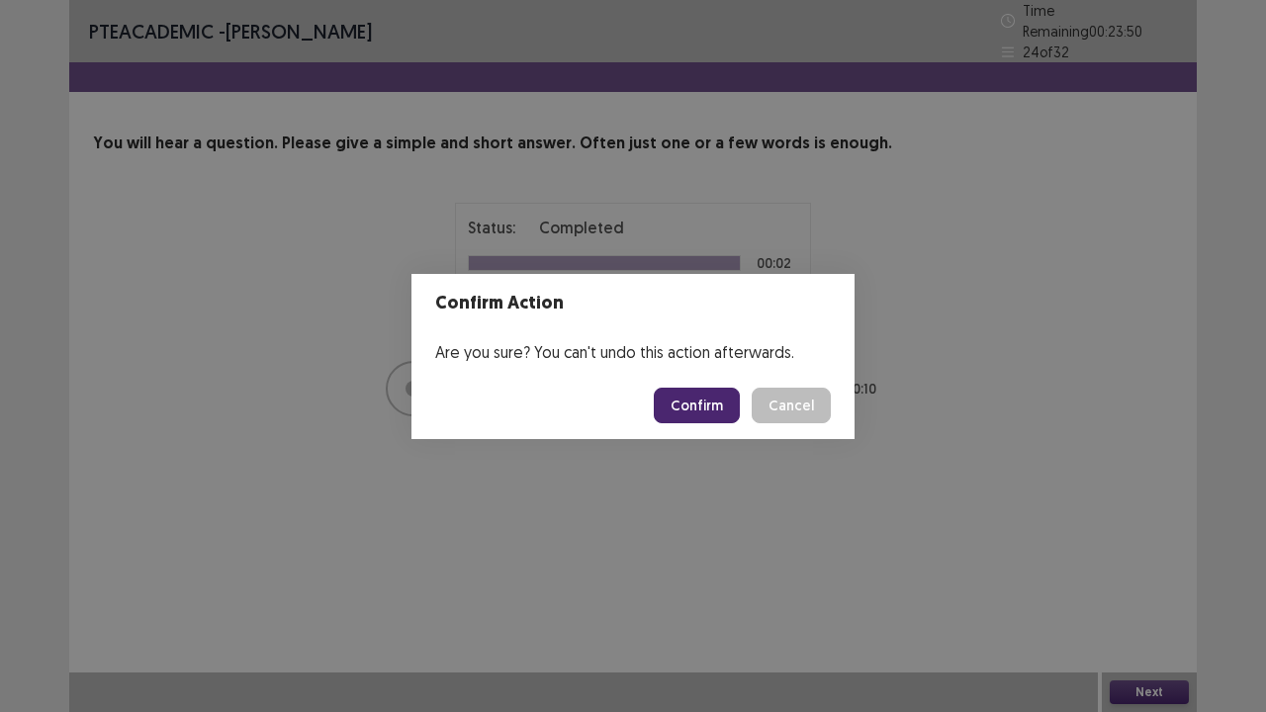
click at [724, 417] on button "Confirm" at bounding box center [697, 406] width 86 height 36
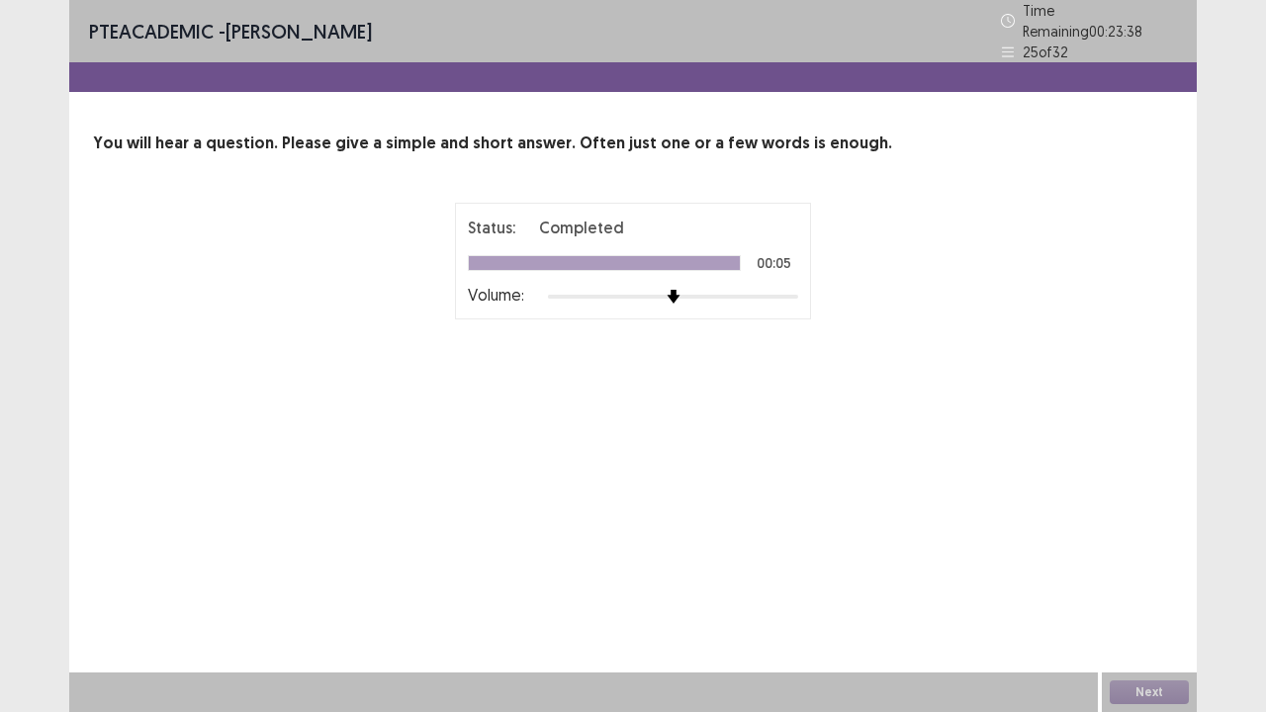
click at [792, 289] on div at bounding box center [673, 297] width 250 height 16
click at [1160, 578] on button "Next" at bounding box center [1149, 693] width 79 height 24
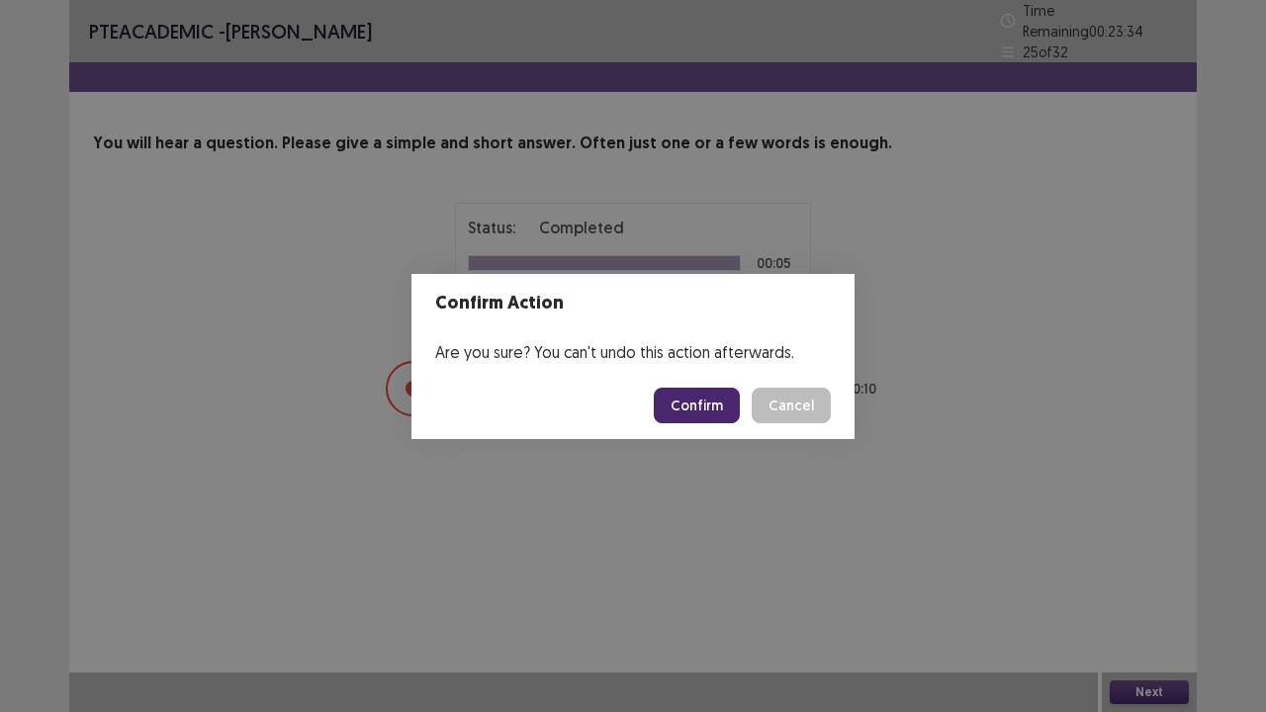
click at [707, 415] on button "Confirm" at bounding box center [697, 406] width 86 height 36
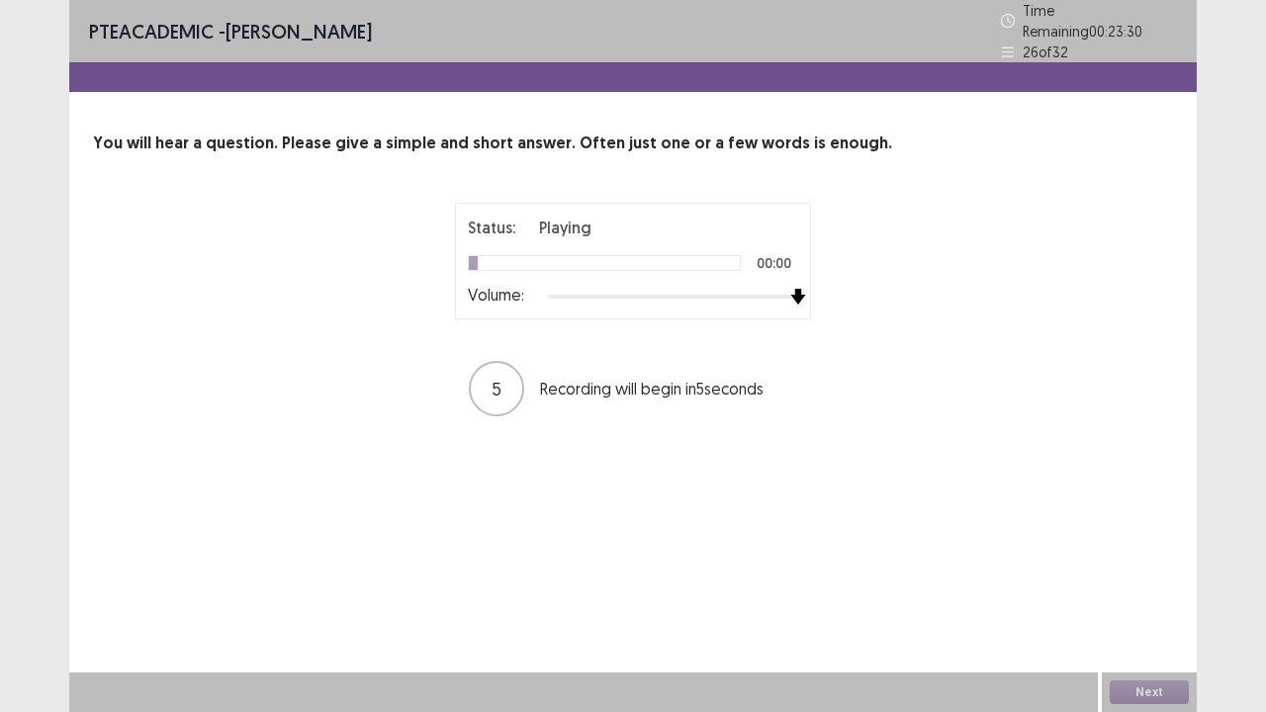
click at [793, 289] on div at bounding box center [673, 297] width 250 height 16
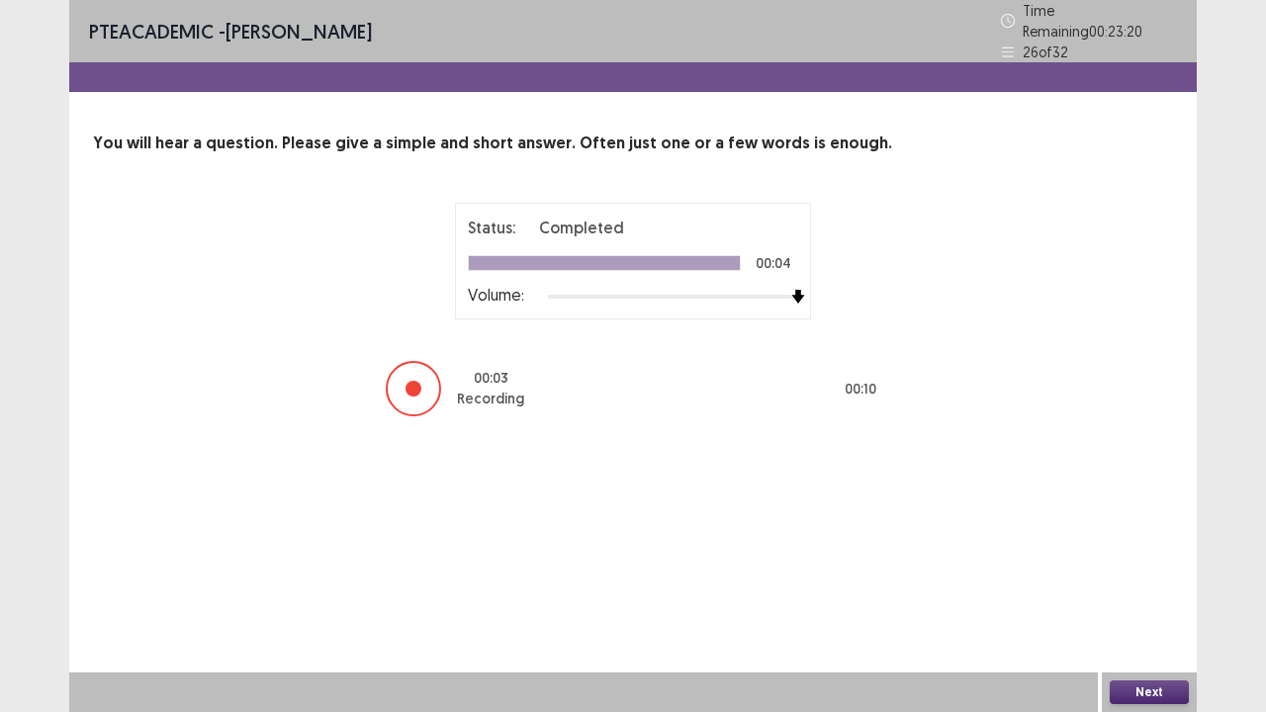
click at [1182, 578] on button "Next" at bounding box center [1149, 693] width 79 height 24
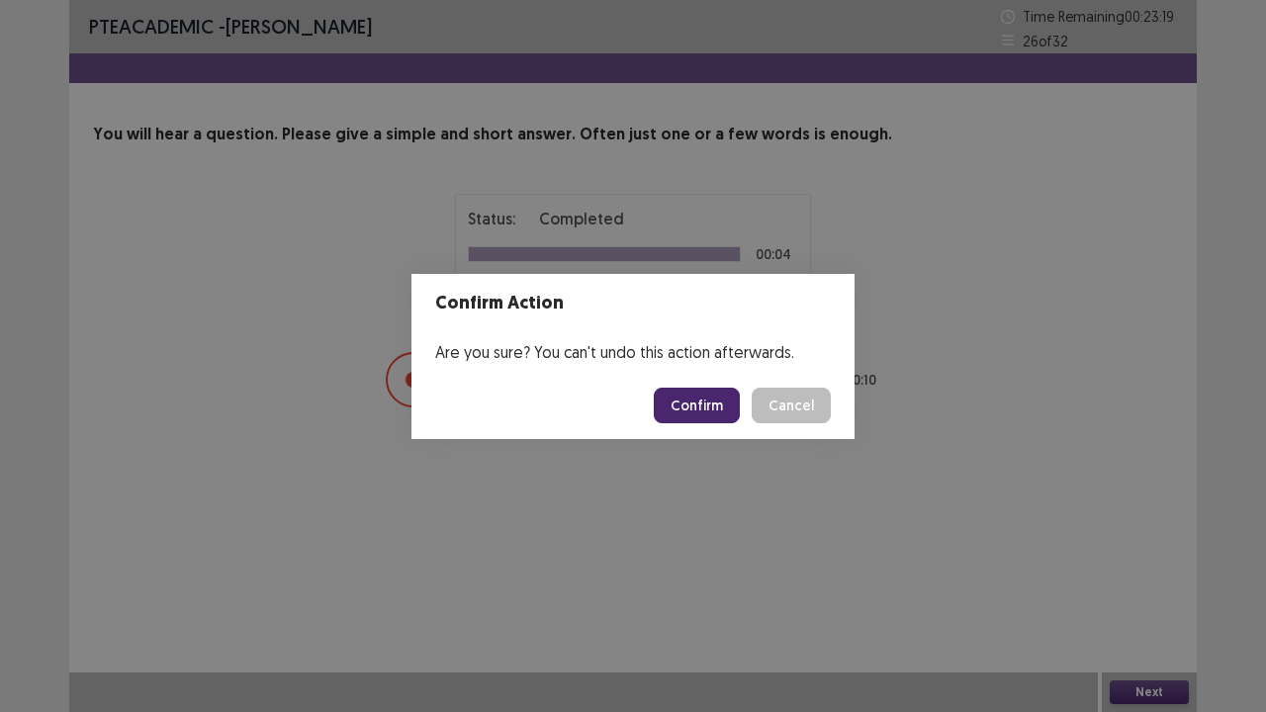
click at [721, 408] on button "Confirm" at bounding box center [697, 406] width 86 height 36
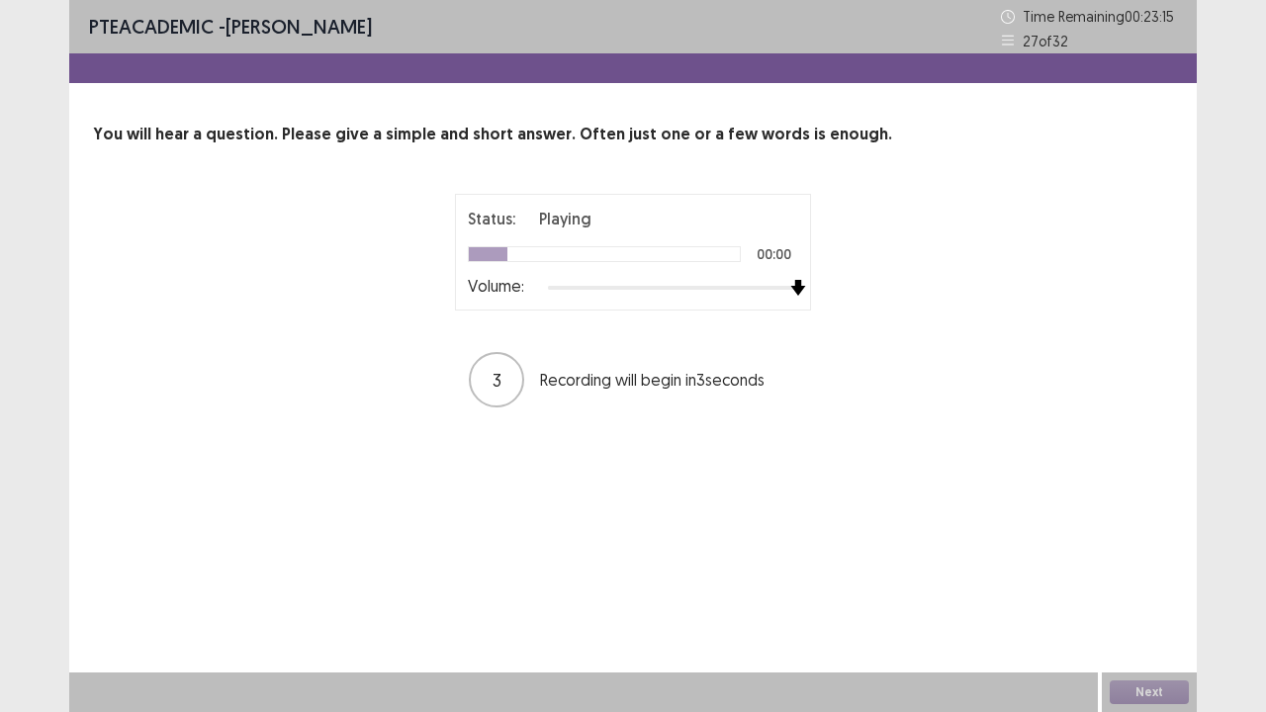
click at [795, 291] on div at bounding box center [673, 288] width 250 height 16
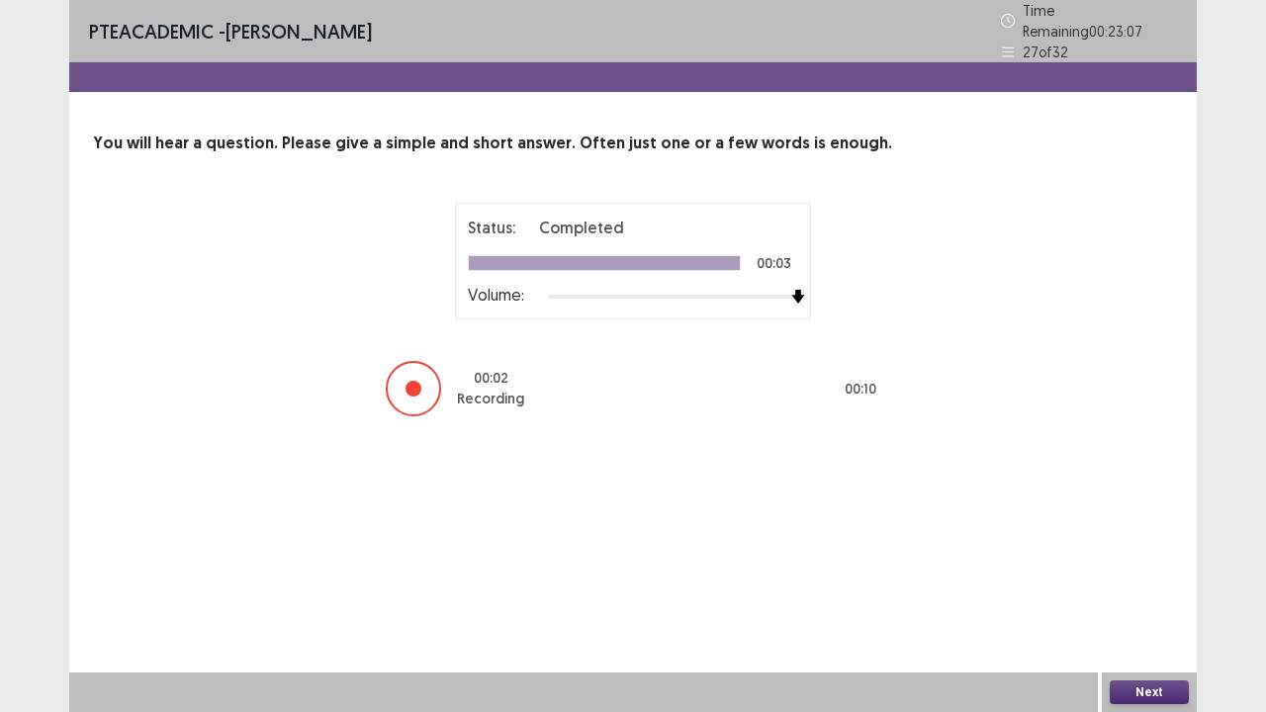
click at [1157, 578] on button "Next" at bounding box center [1149, 693] width 79 height 24
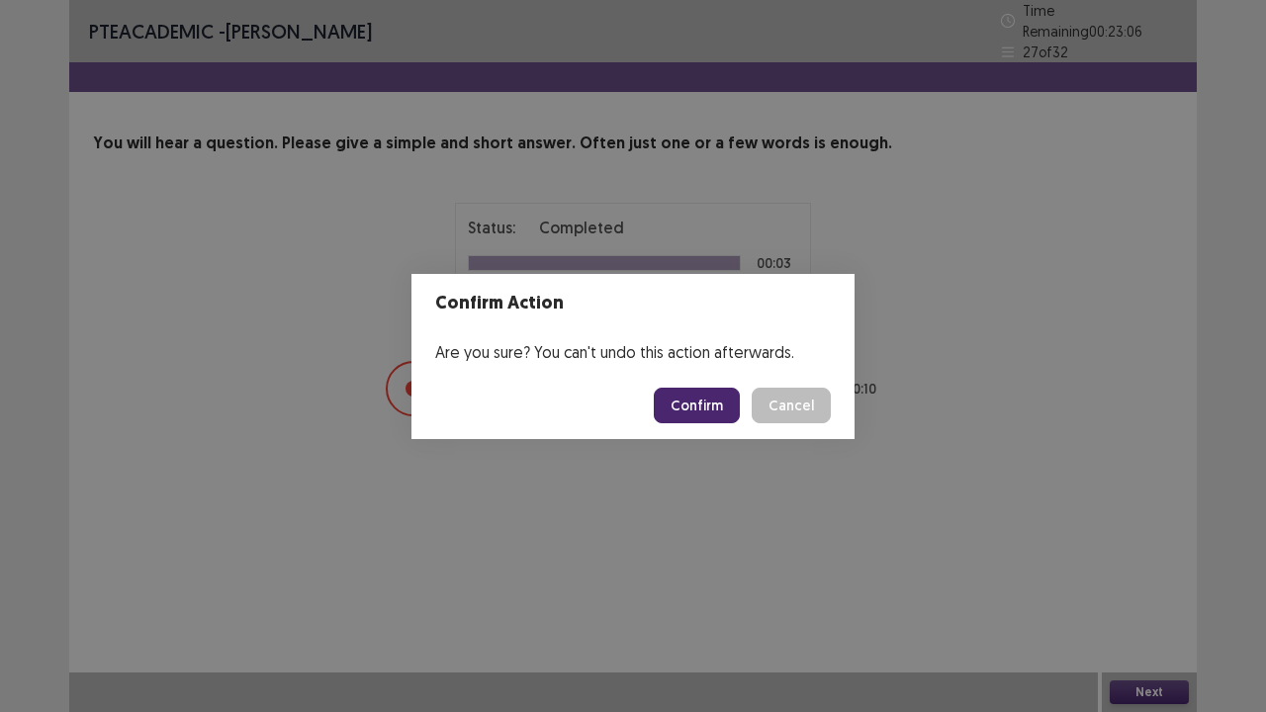
click at [701, 402] on button "Confirm" at bounding box center [697, 406] width 86 height 36
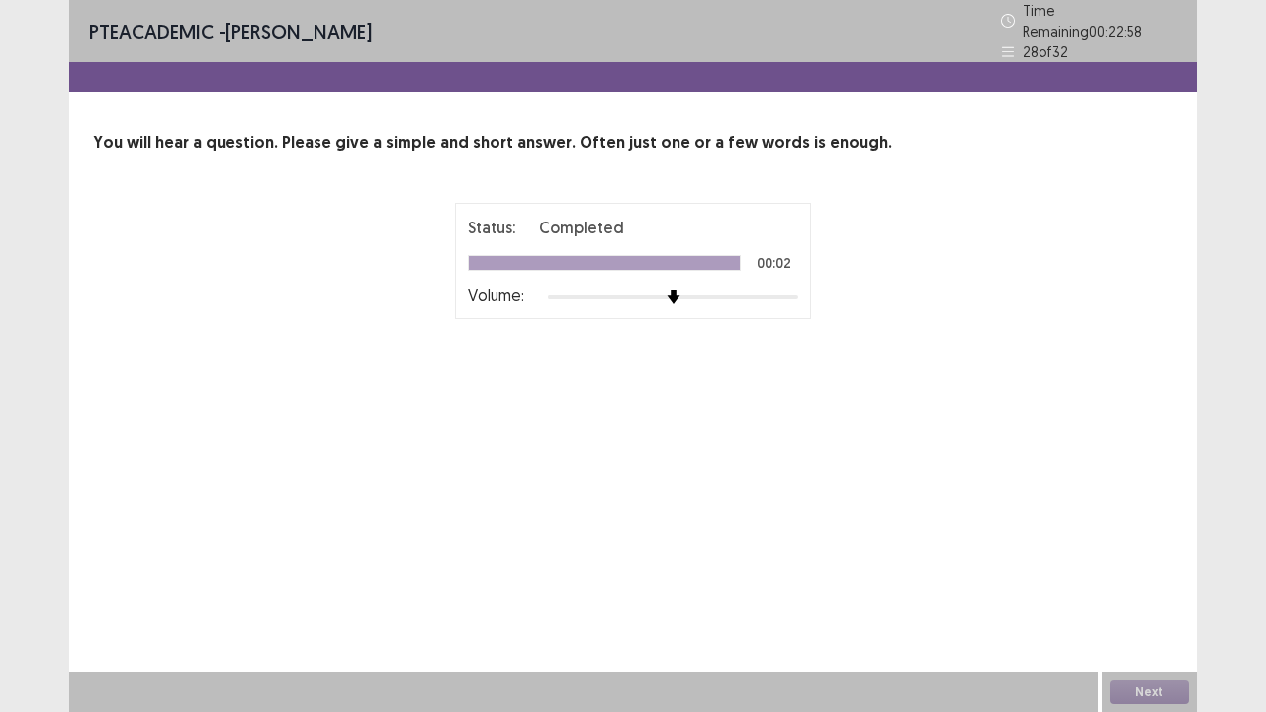
click at [799, 289] on div "Status: Completed 00:02 Volume:" at bounding box center [633, 261] width 356 height 117
click at [1181, 578] on button "Next" at bounding box center [1149, 693] width 79 height 24
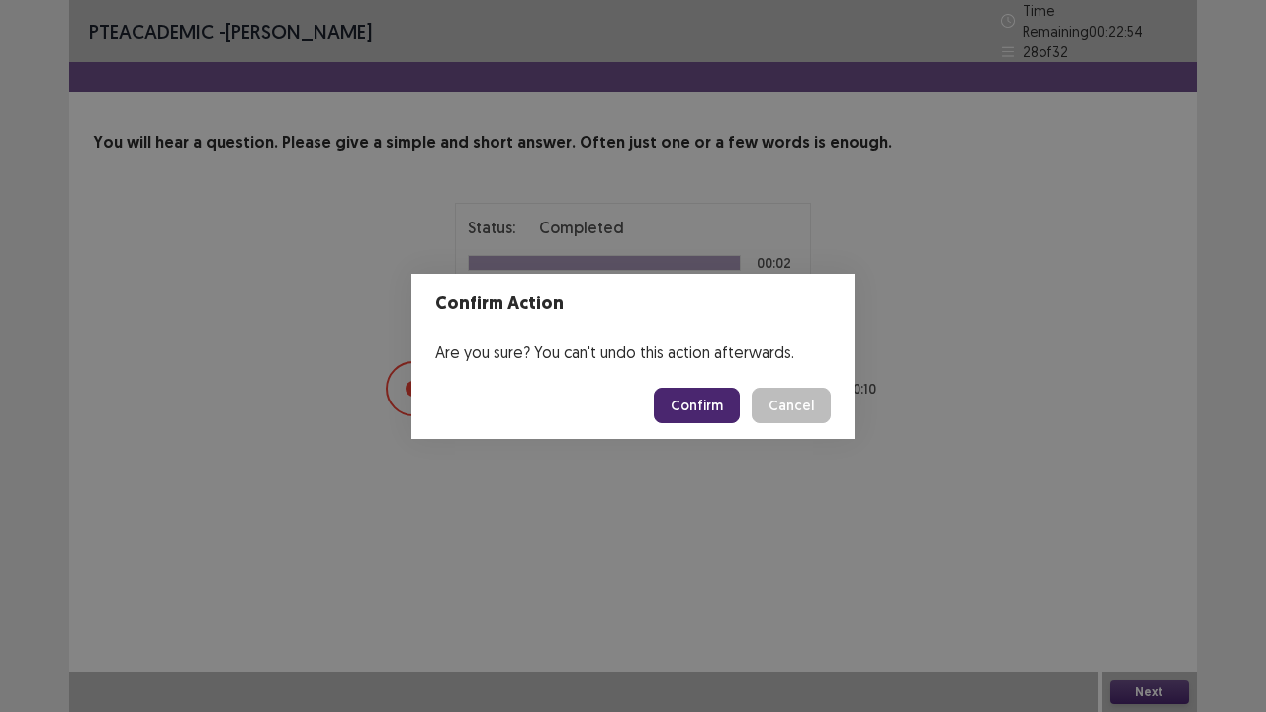
click at [692, 402] on button "Confirm" at bounding box center [697, 406] width 86 height 36
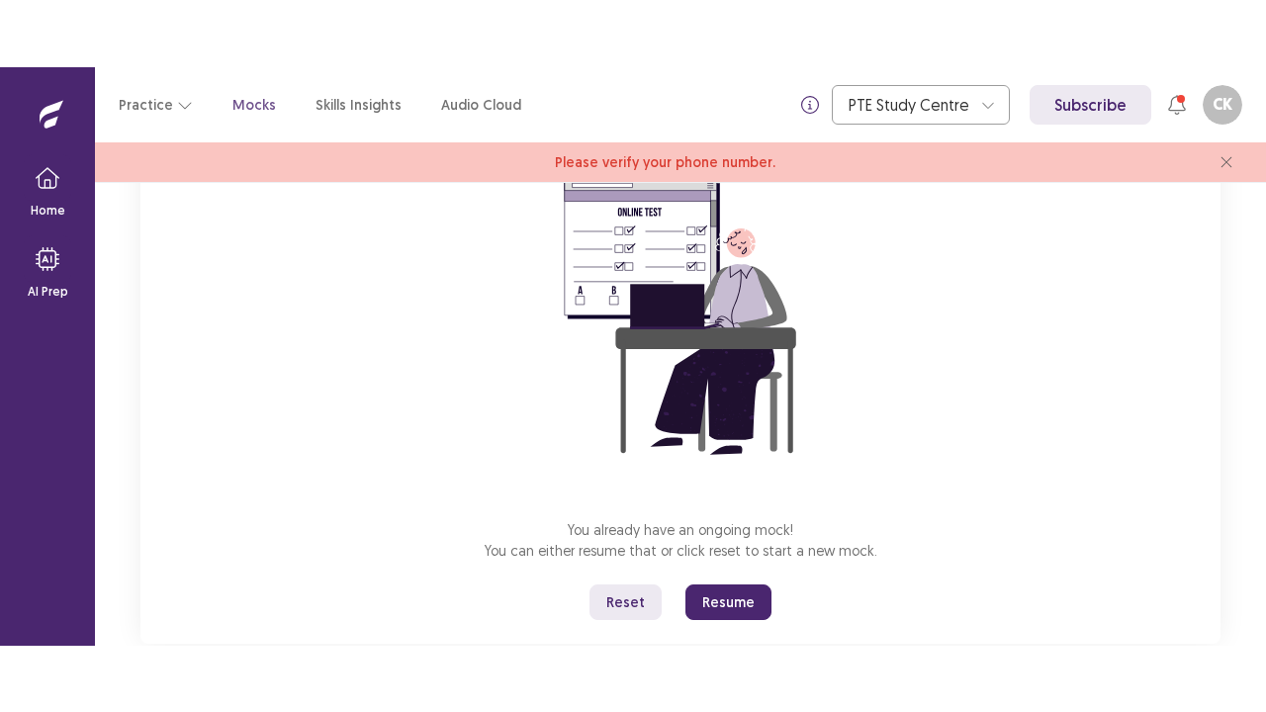
scroll to position [242, 0]
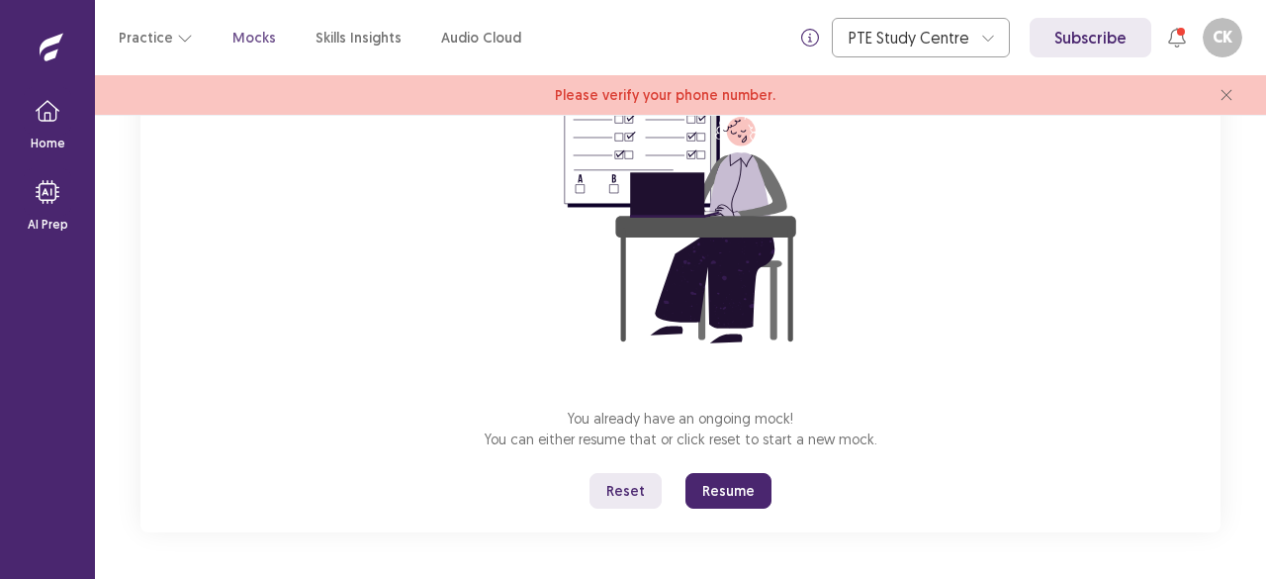
click at [744, 496] on button "Resume" at bounding box center [729, 491] width 86 height 36
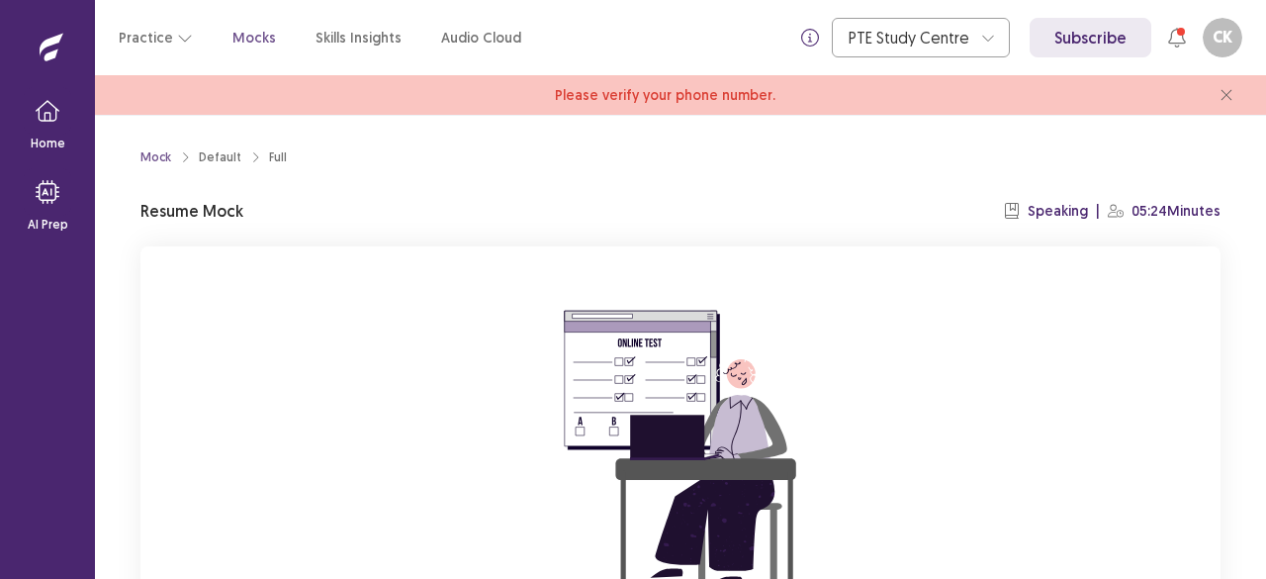
scroll to position [242, 0]
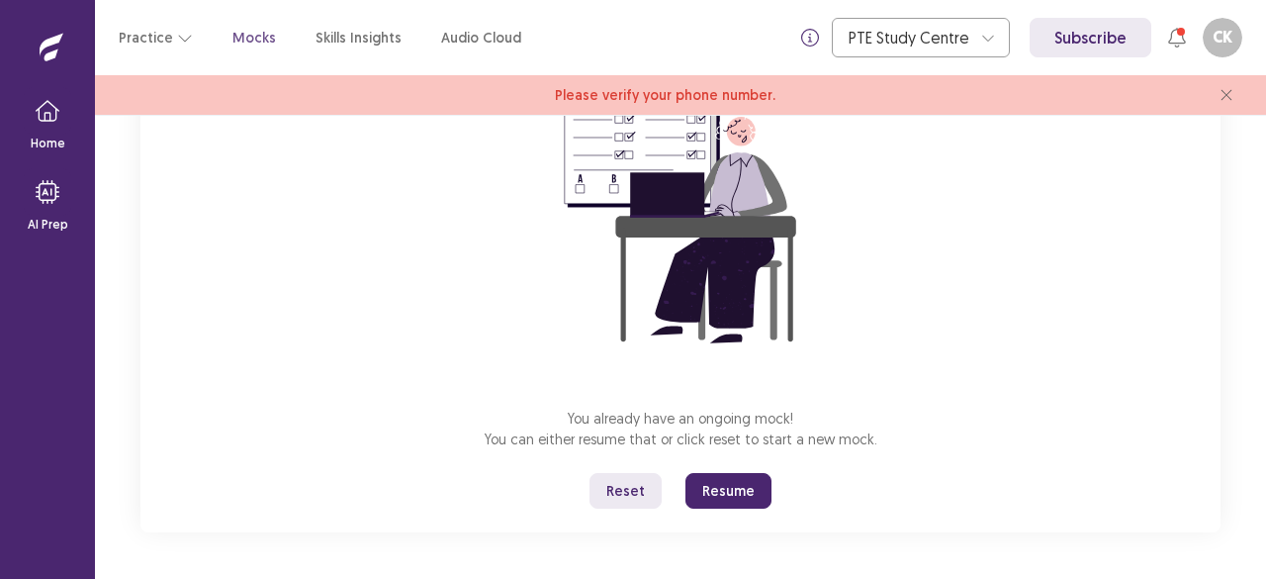
click at [738, 488] on button "Resume" at bounding box center [729, 491] width 86 height 36
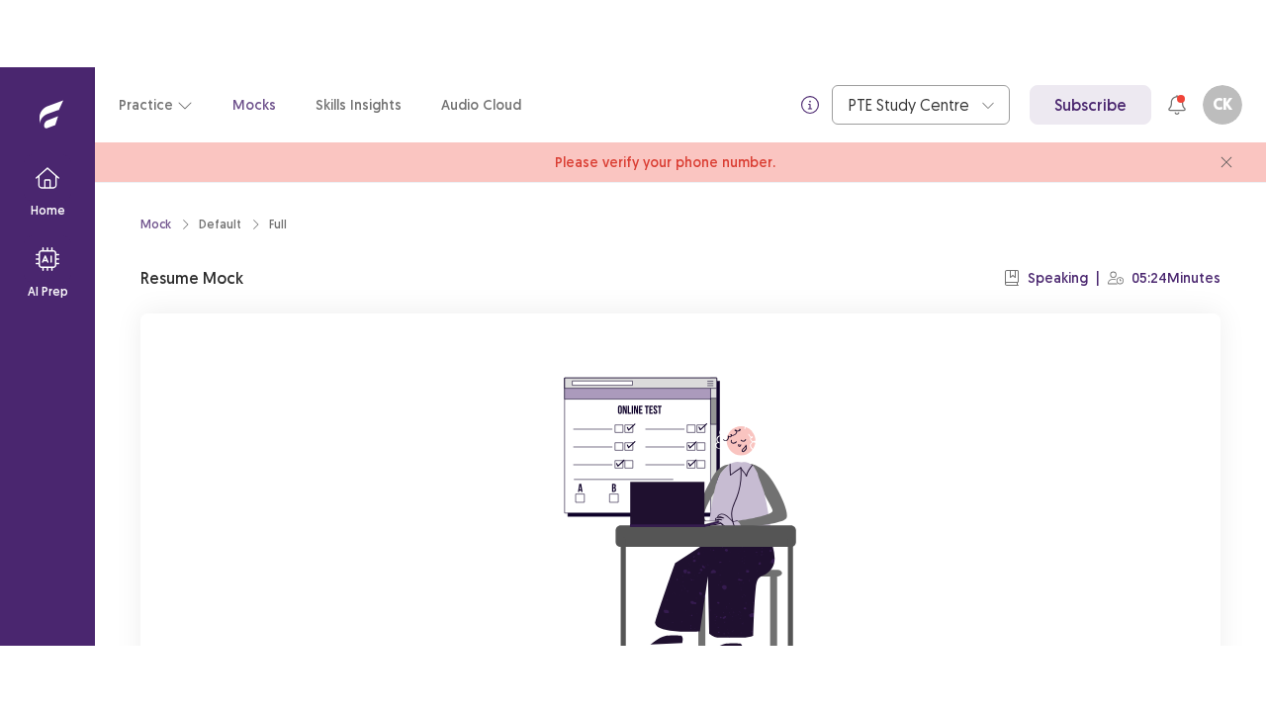
scroll to position [242, 0]
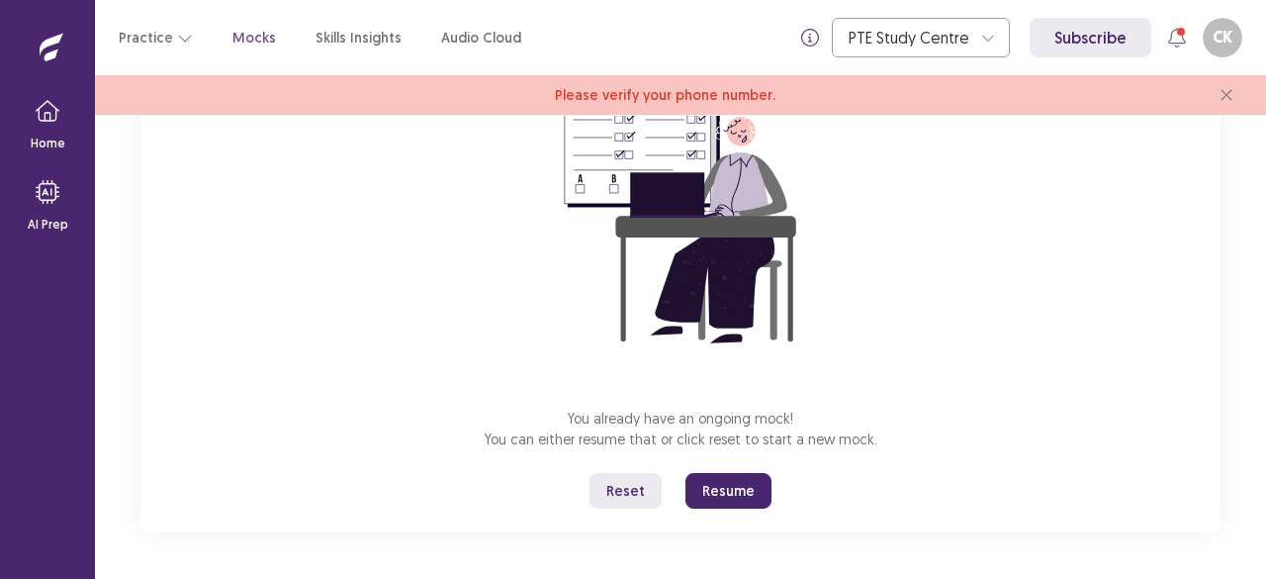
click at [627, 493] on button "Reset" at bounding box center [626, 491] width 72 height 36
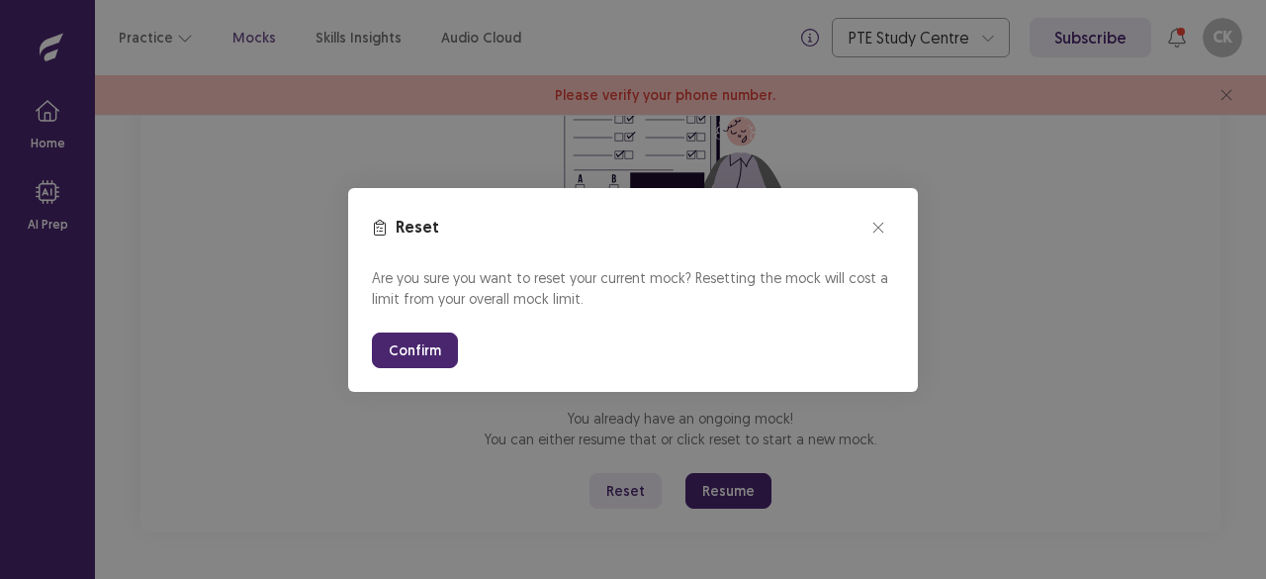
click at [422, 355] on button "Confirm" at bounding box center [415, 350] width 86 height 36
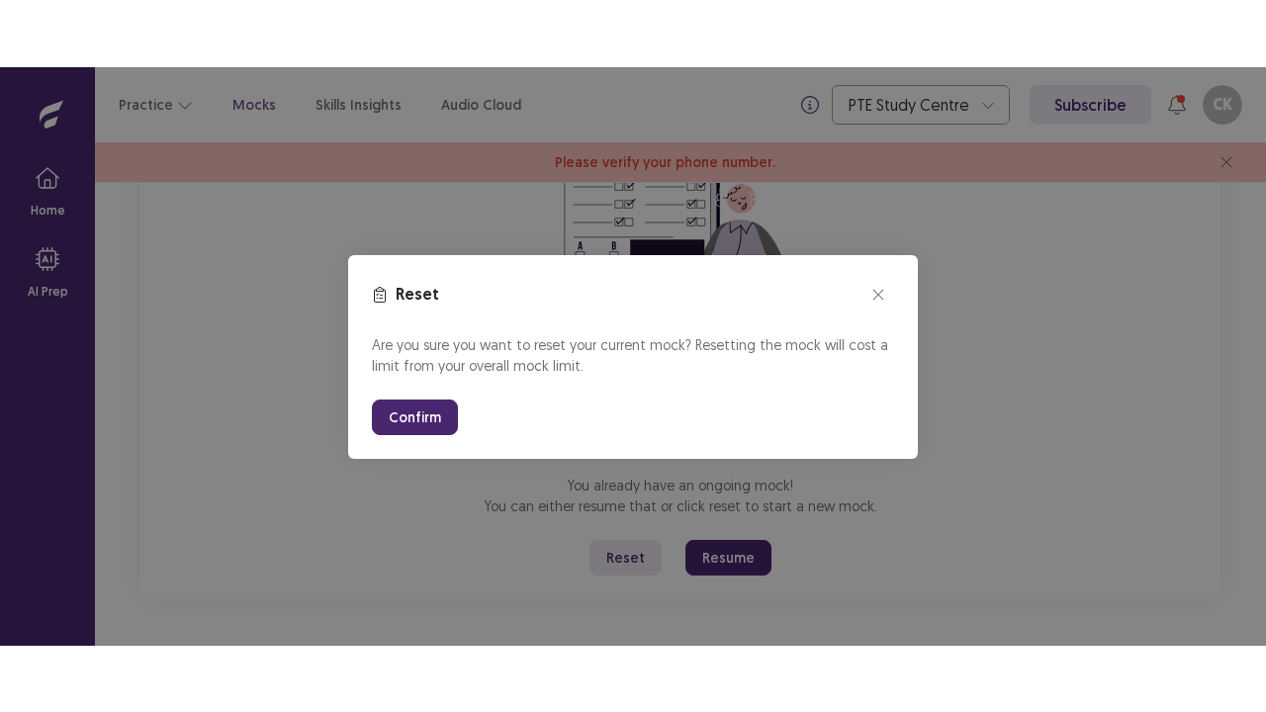
scroll to position [109, 0]
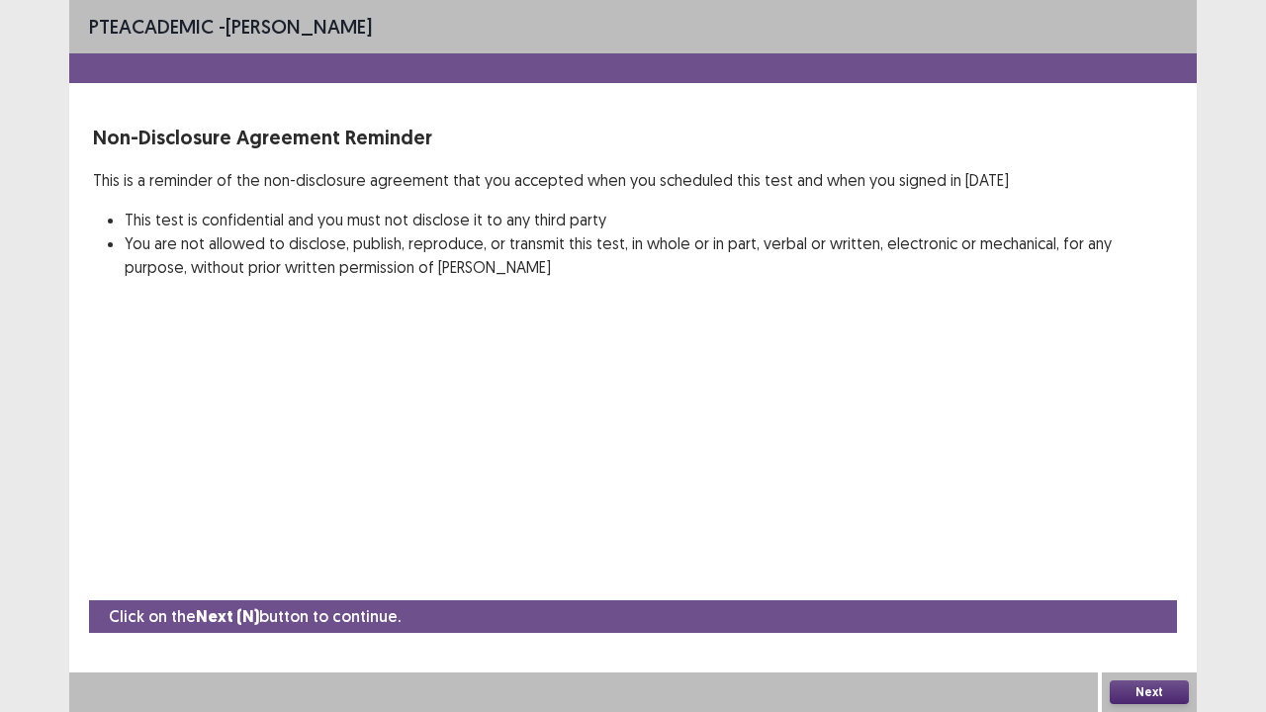
click at [1146, 578] on button "Next" at bounding box center [1149, 693] width 79 height 24
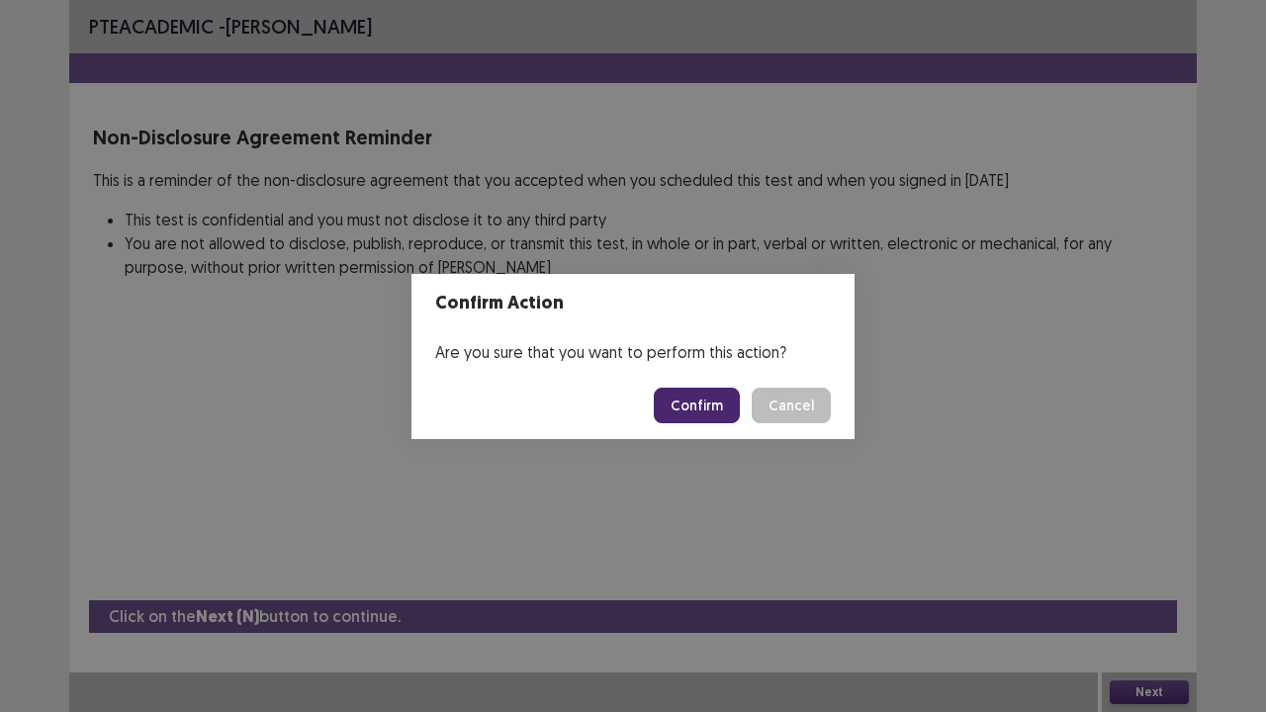
click at [689, 393] on button "Confirm" at bounding box center [697, 406] width 86 height 36
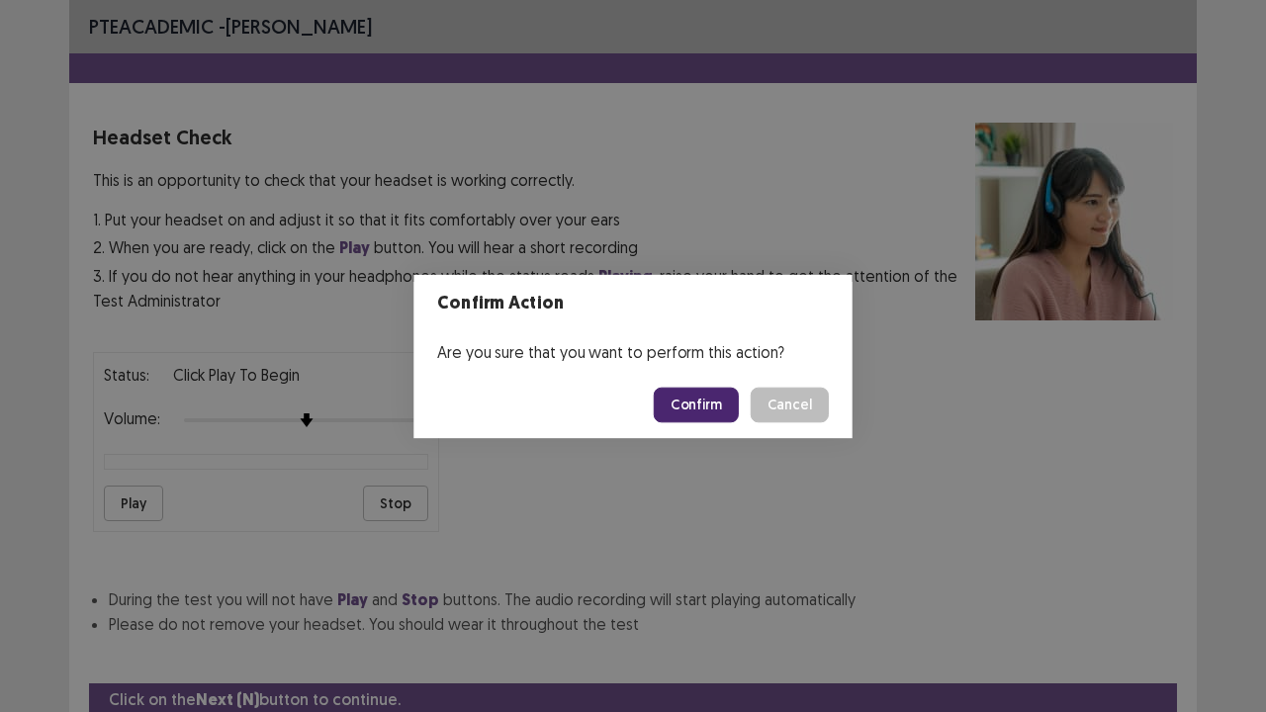
scroll to position [73, 0]
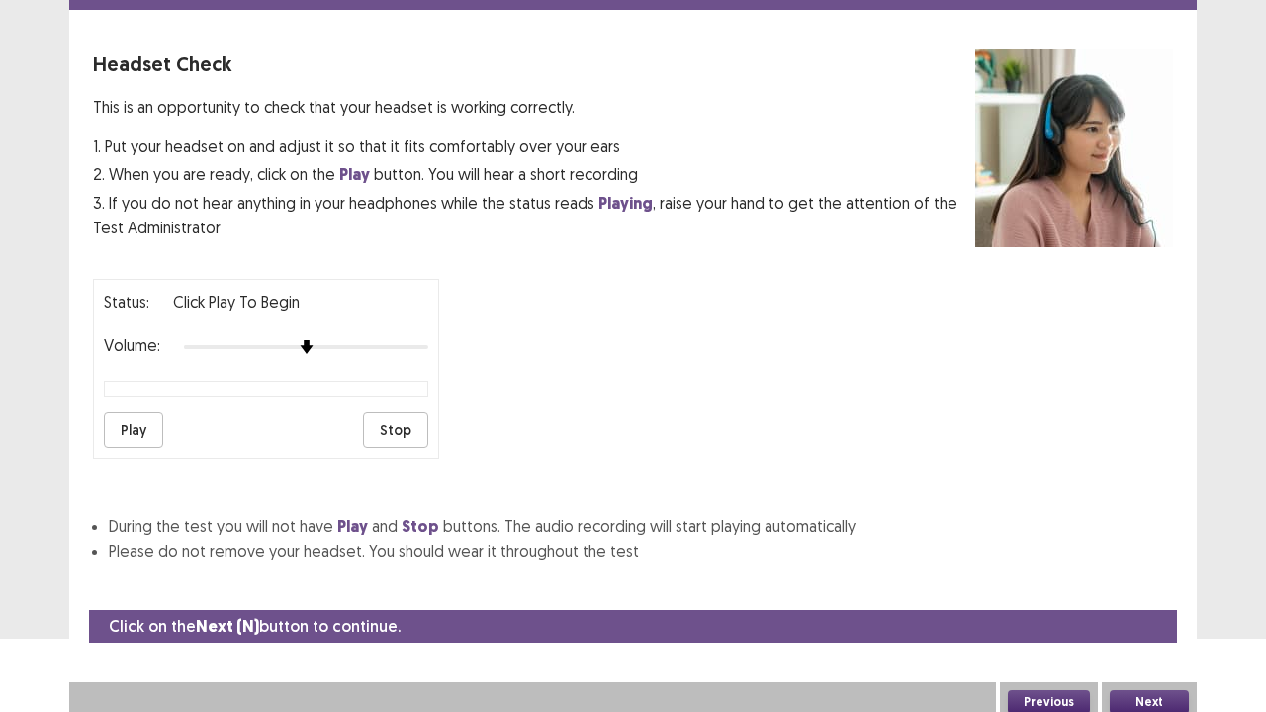
click at [1155, 578] on button "Next" at bounding box center [1149, 703] width 79 height 24
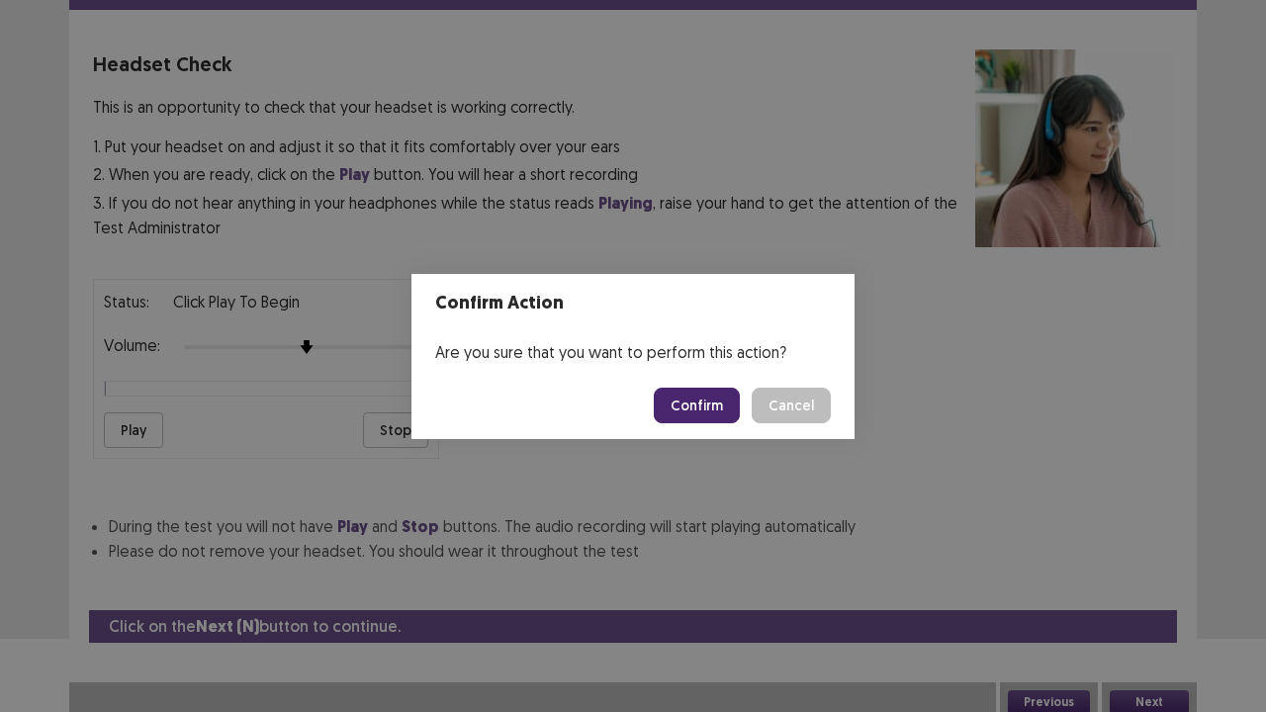
click at [702, 401] on button "Confirm" at bounding box center [697, 406] width 86 height 36
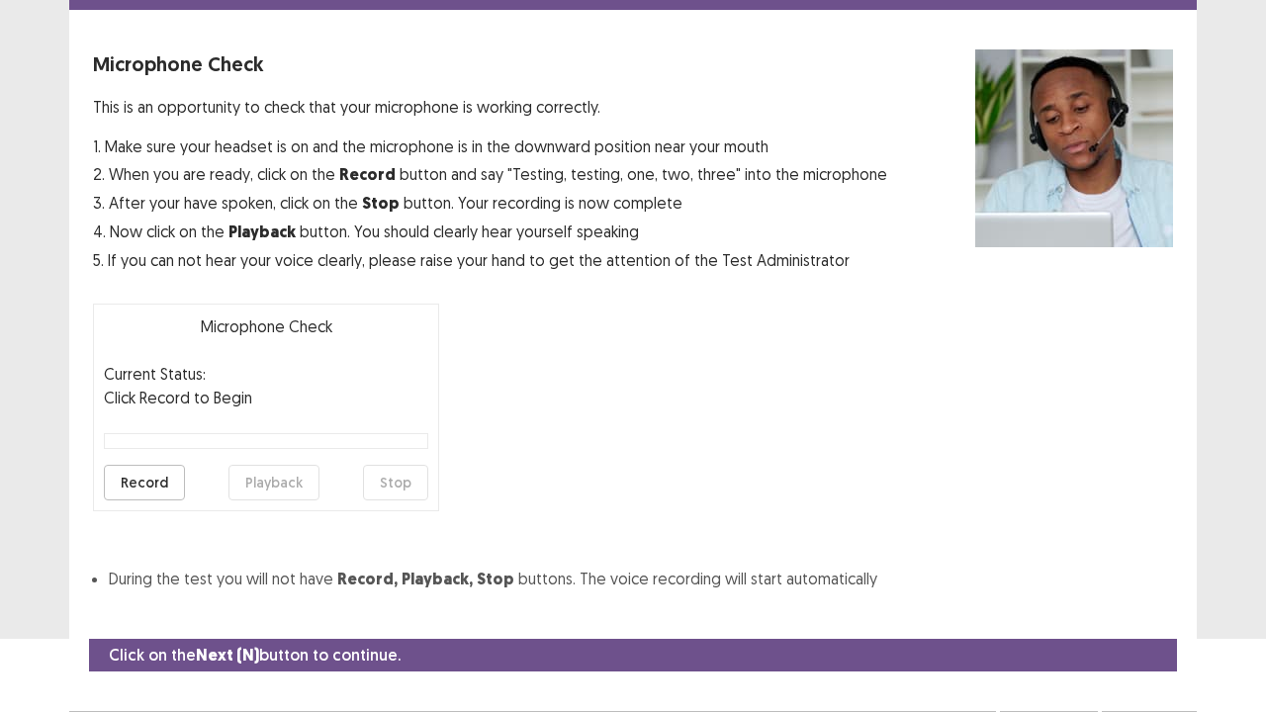
scroll to position [109, 0]
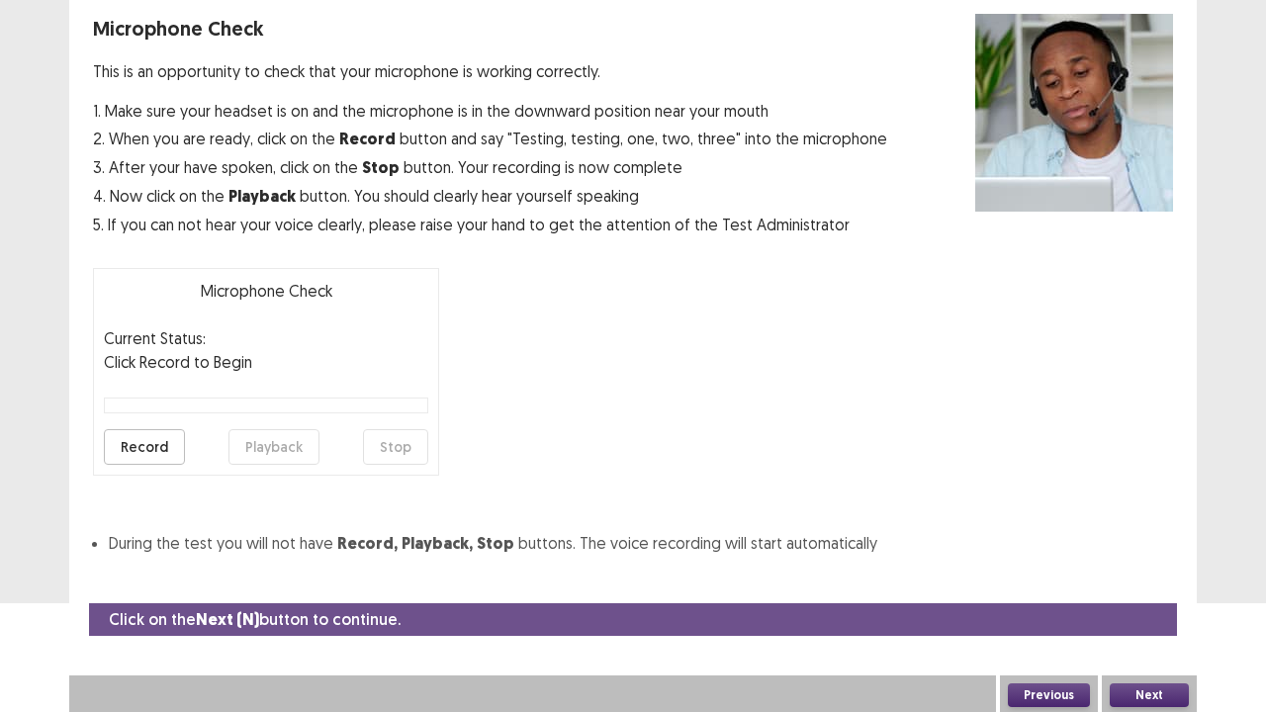
click at [1122, 578] on button "Next" at bounding box center [1149, 696] width 79 height 24
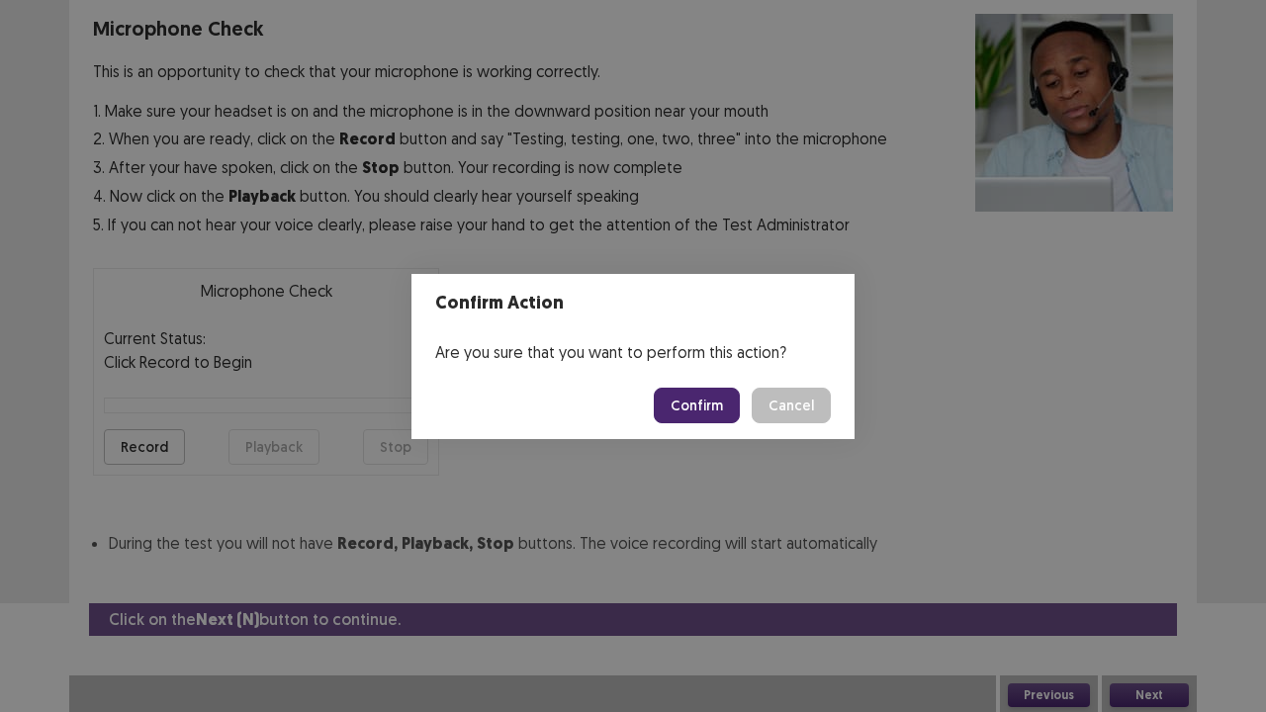
click at [720, 419] on button "Confirm" at bounding box center [697, 406] width 86 height 36
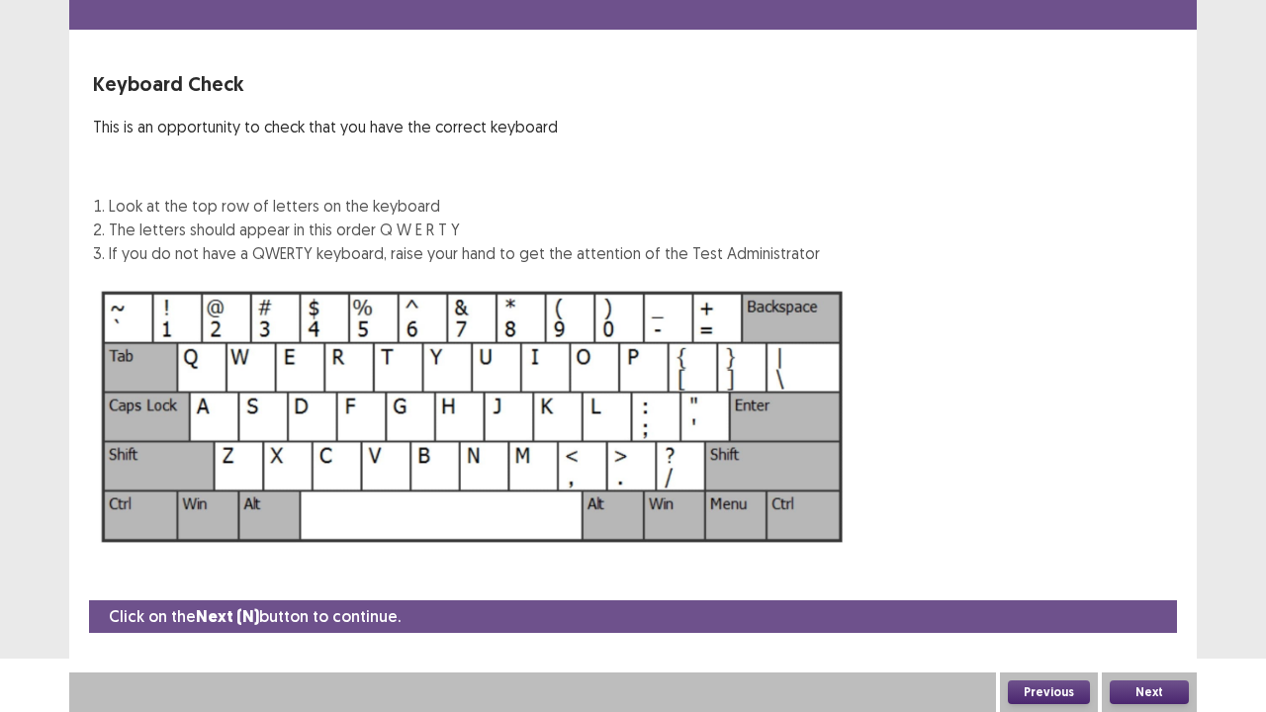
click at [1138, 578] on button "Next" at bounding box center [1149, 693] width 79 height 24
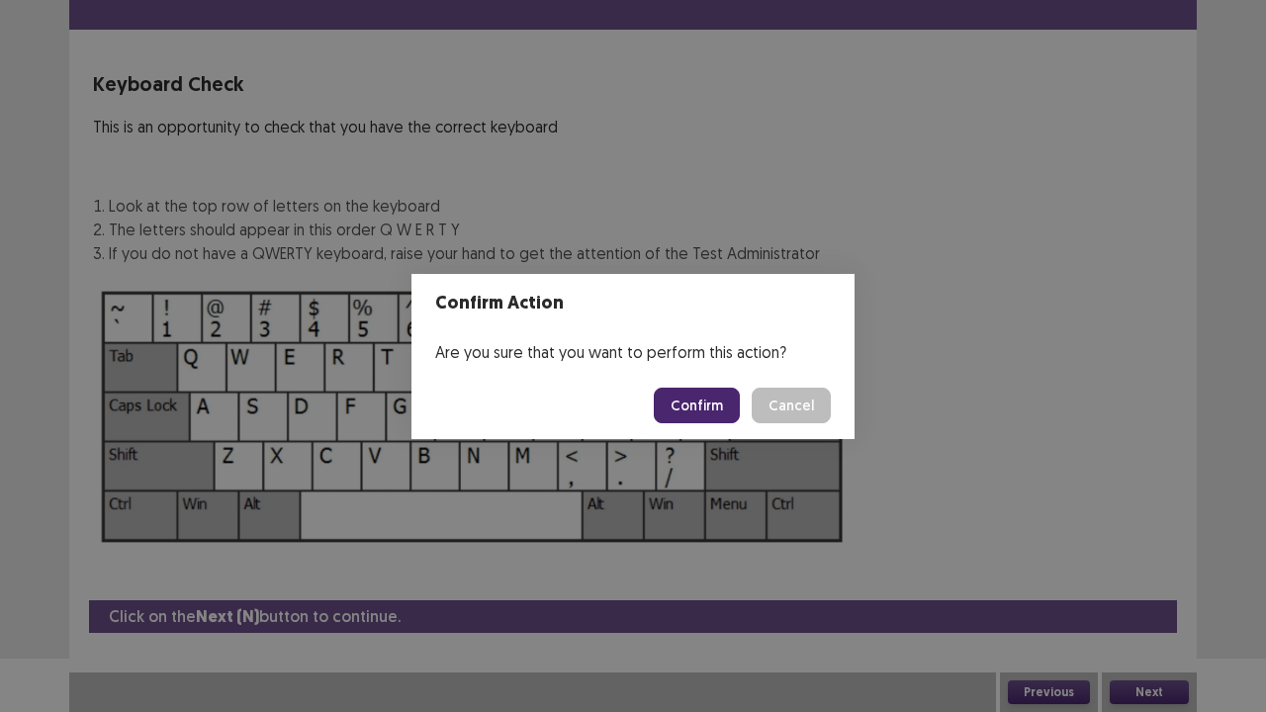
click at [720, 412] on button "Confirm" at bounding box center [697, 406] width 86 height 36
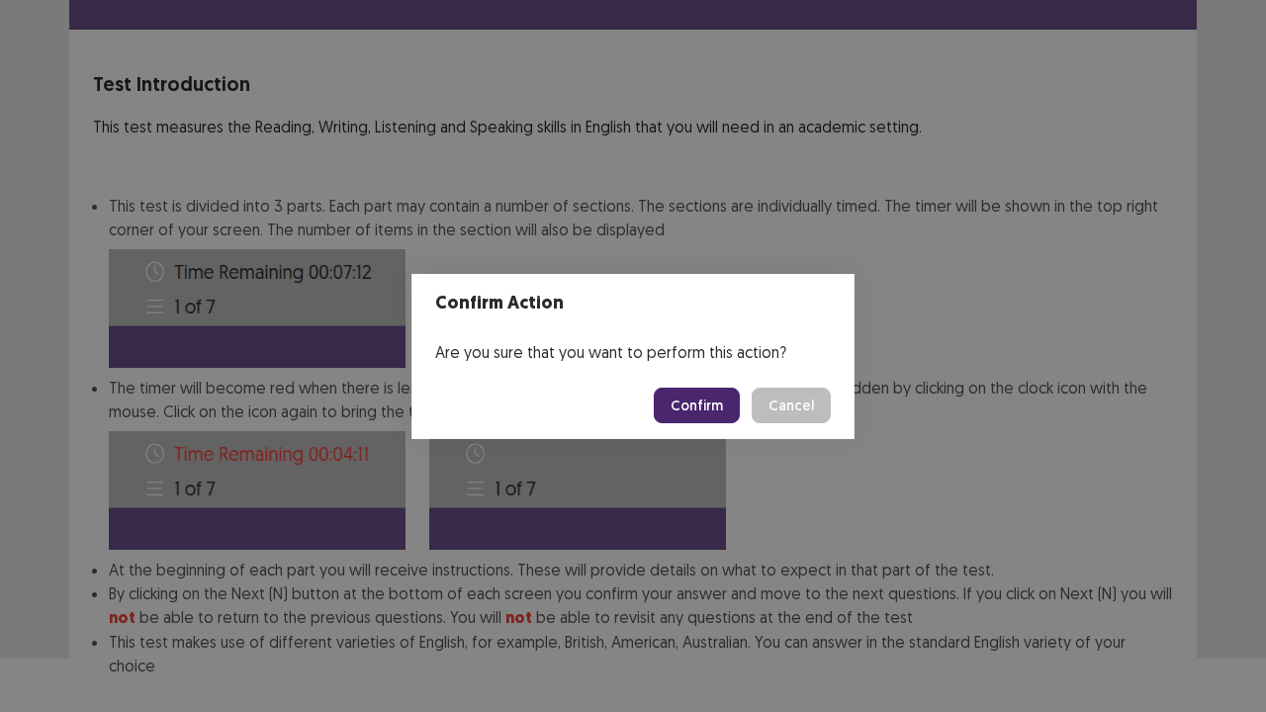
scroll to position [153, 0]
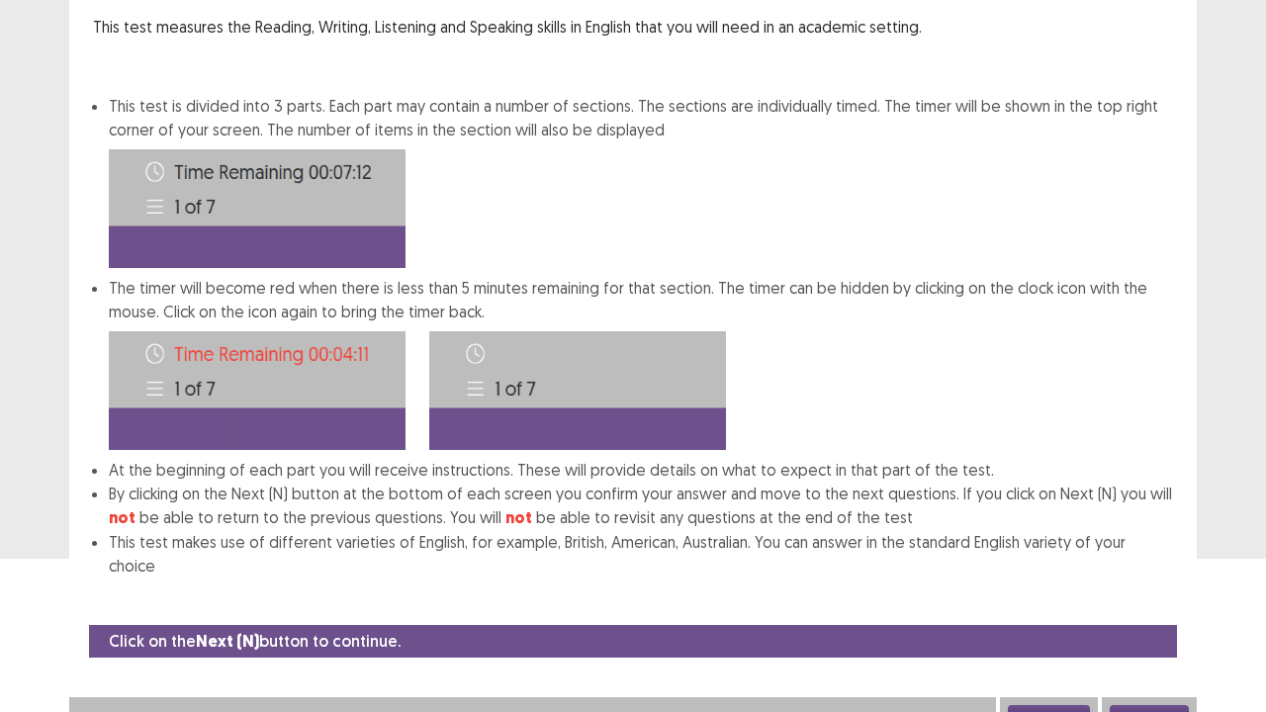
click at [1160, 578] on button "Next" at bounding box center [1149, 717] width 79 height 24
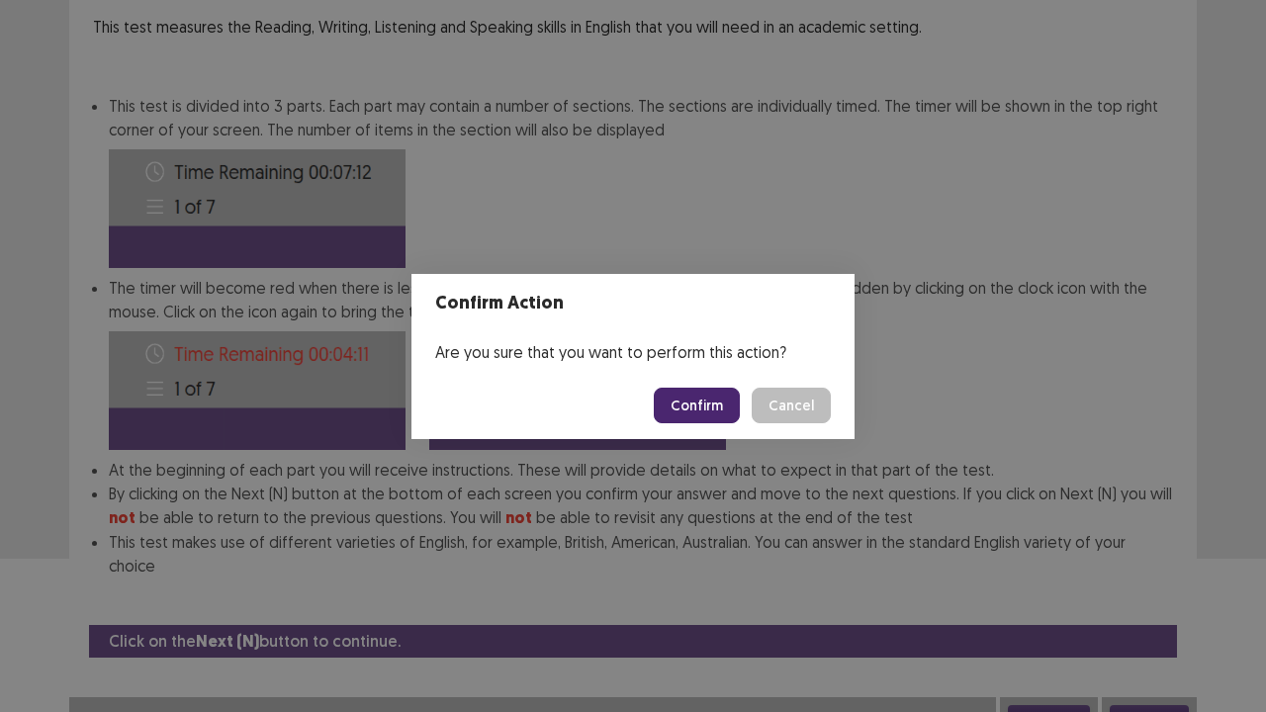
click at [715, 404] on button "Confirm" at bounding box center [697, 406] width 86 height 36
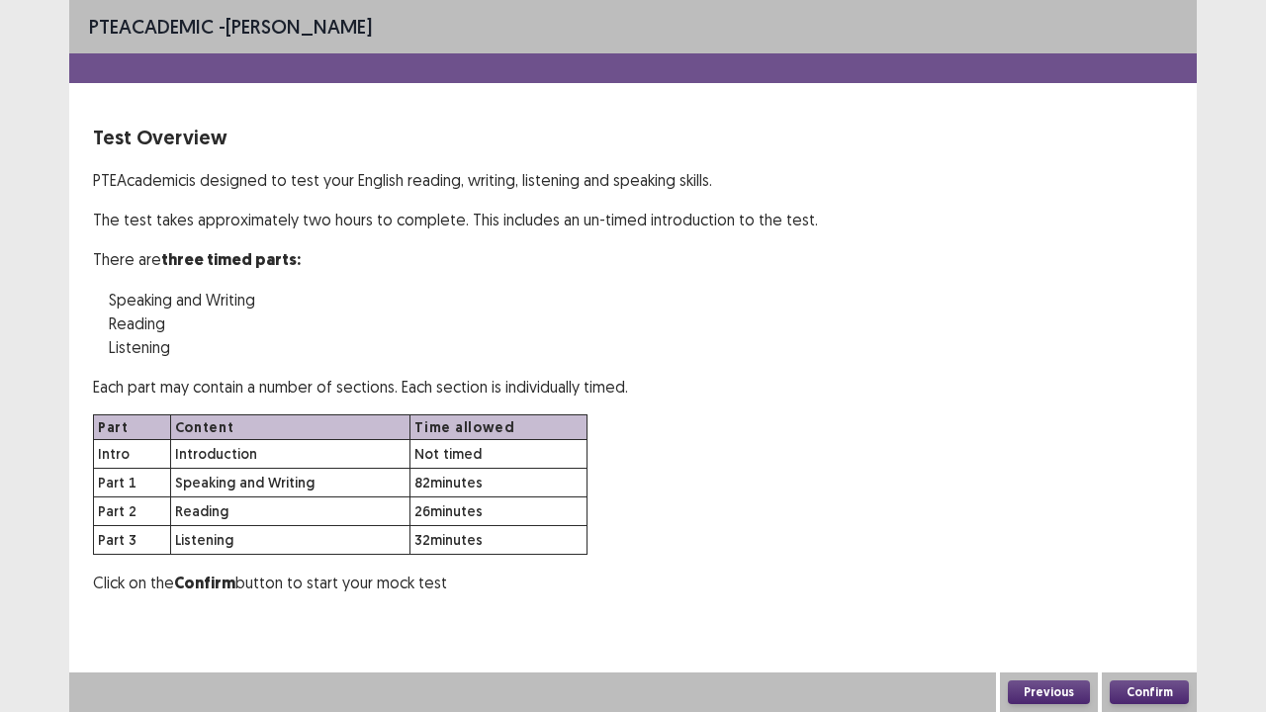
click at [1170, 578] on button "Confirm" at bounding box center [1149, 693] width 79 height 24
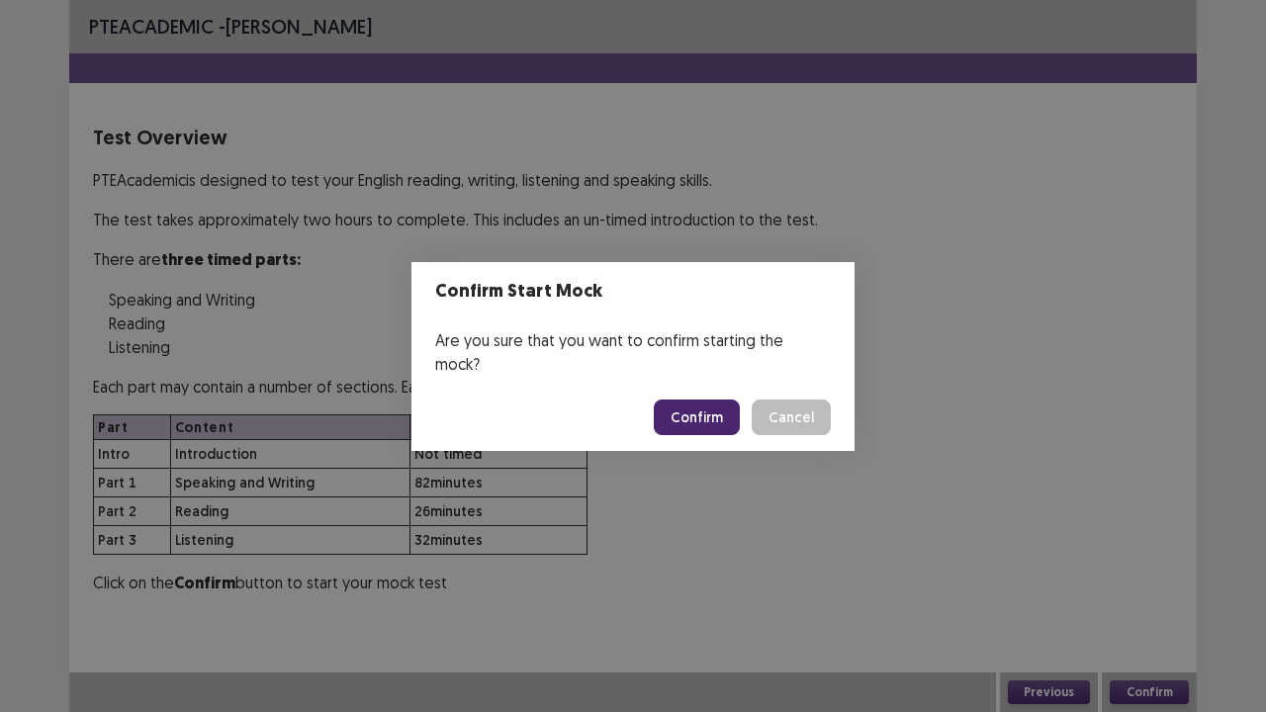
click at [697, 405] on button "Confirm" at bounding box center [697, 418] width 86 height 36
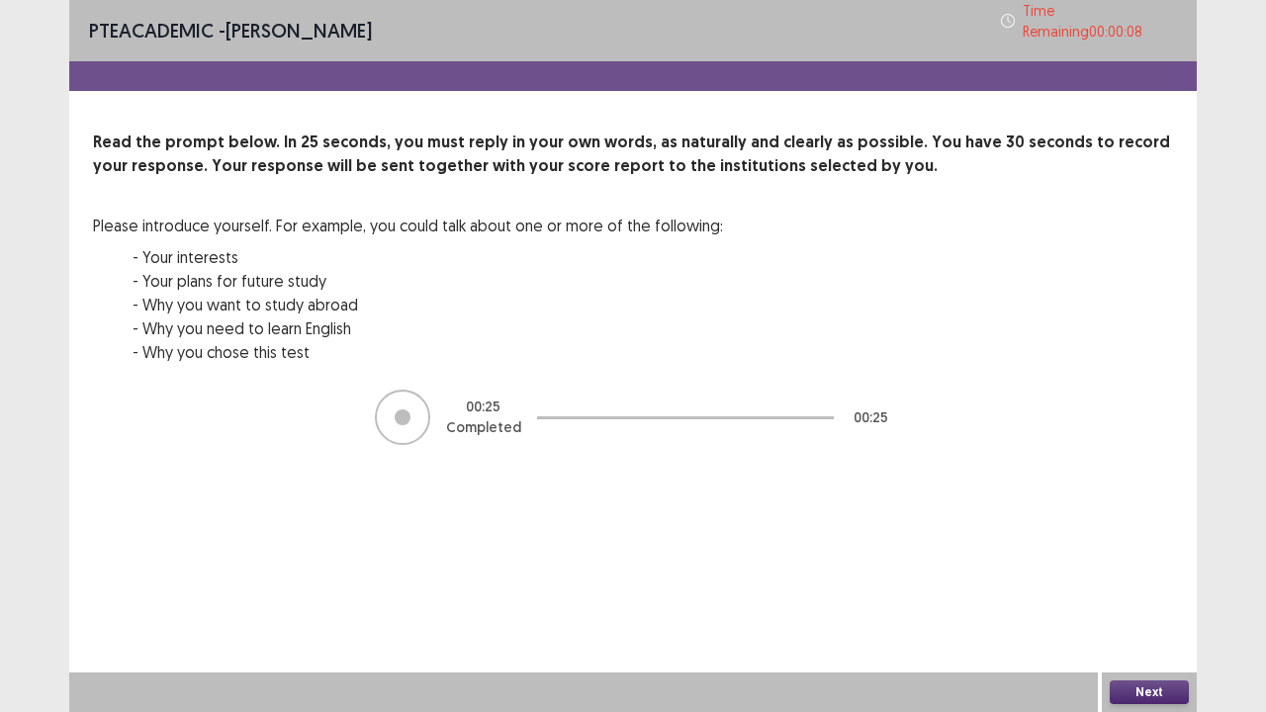
click at [1161, 578] on button "Next" at bounding box center [1149, 693] width 79 height 24
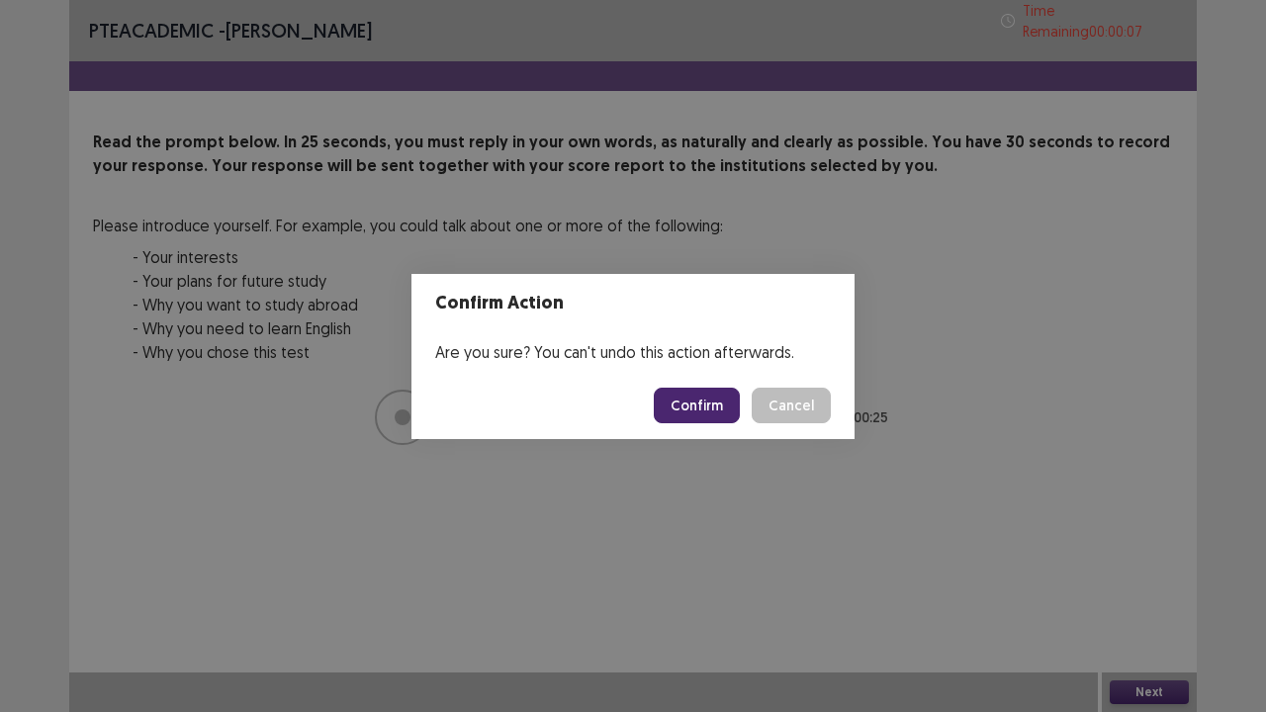
click at [694, 388] on button "Confirm" at bounding box center [697, 406] width 86 height 36
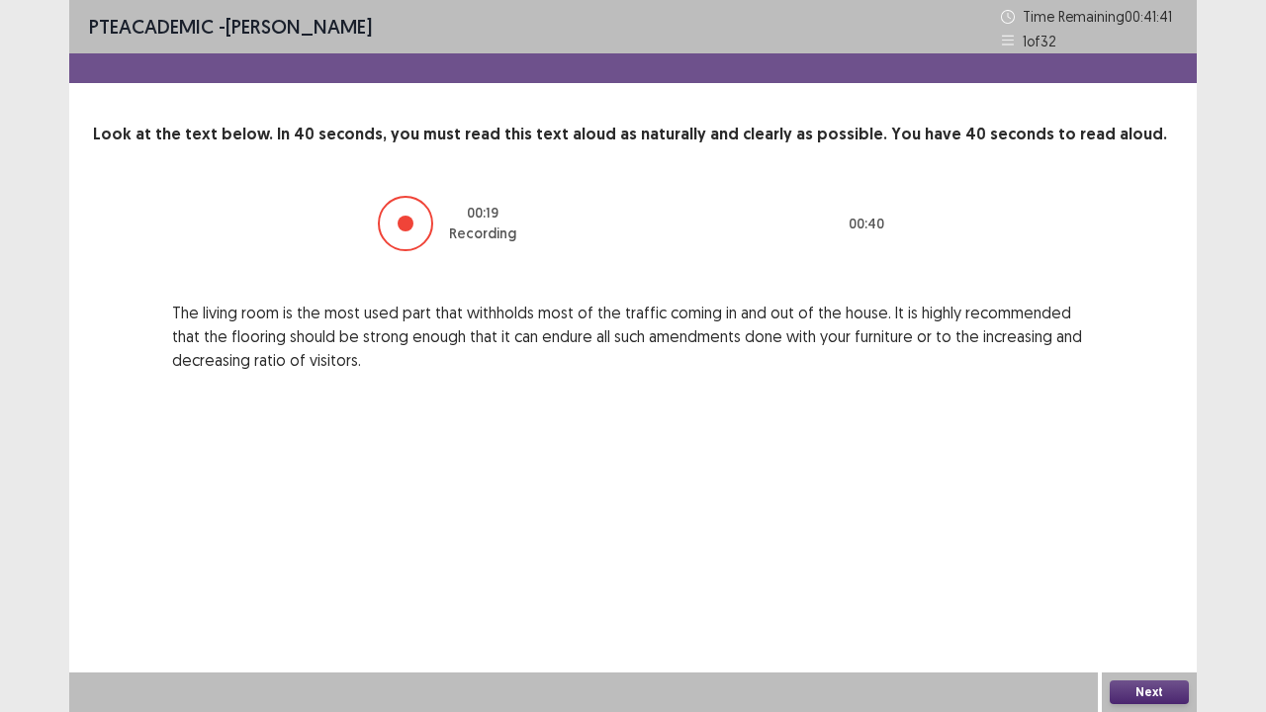
click at [1125, 578] on button "Next" at bounding box center [1149, 693] width 79 height 24
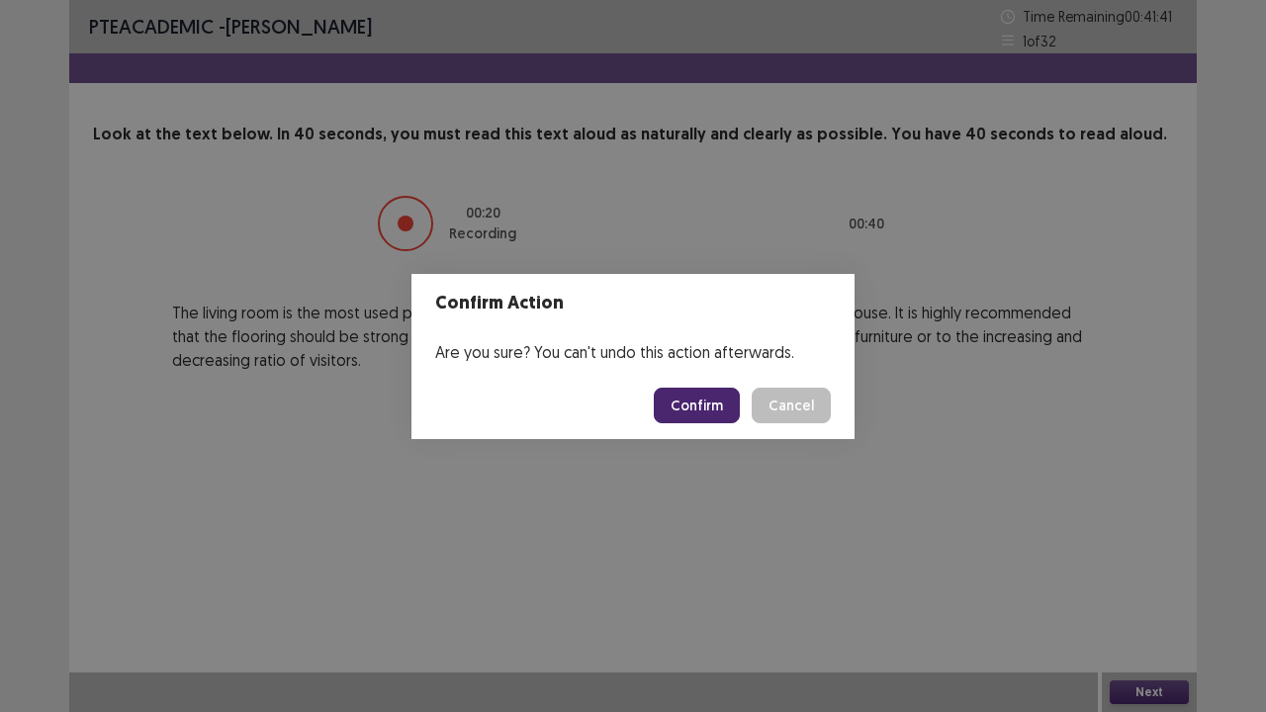
click at [675, 408] on button "Confirm" at bounding box center [697, 406] width 86 height 36
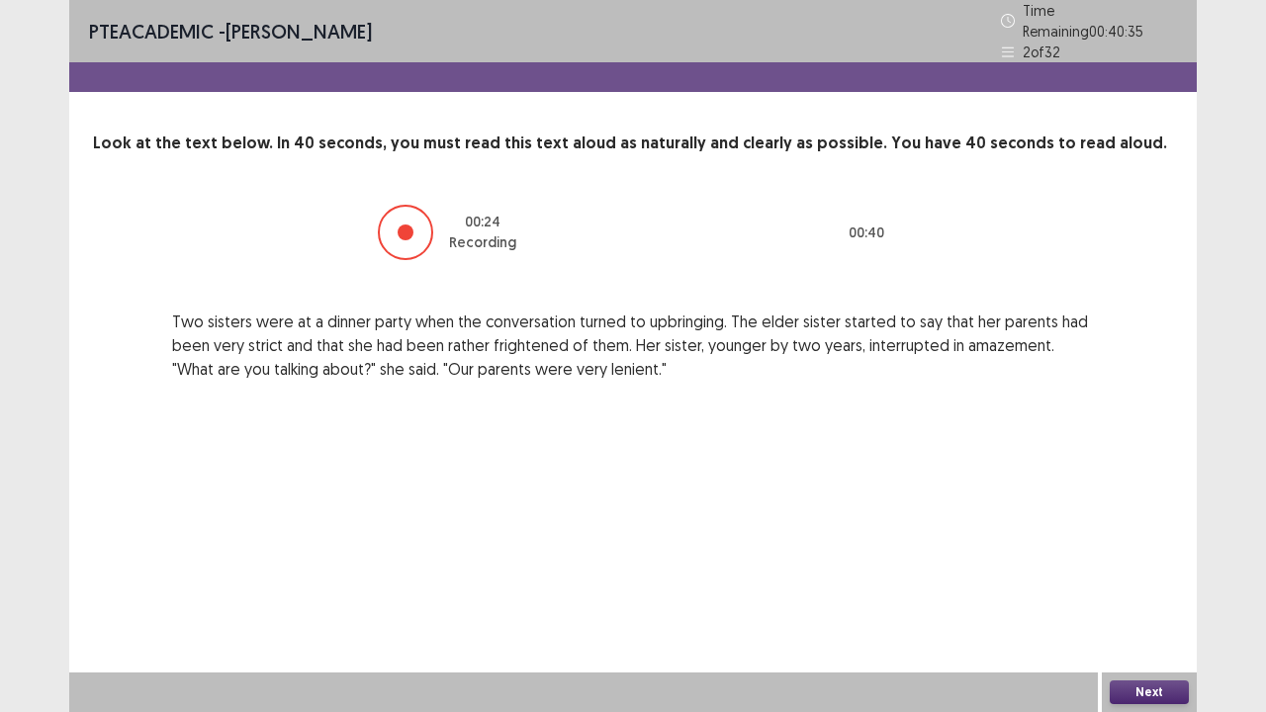
click at [1173, 578] on button "Next" at bounding box center [1149, 693] width 79 height 24
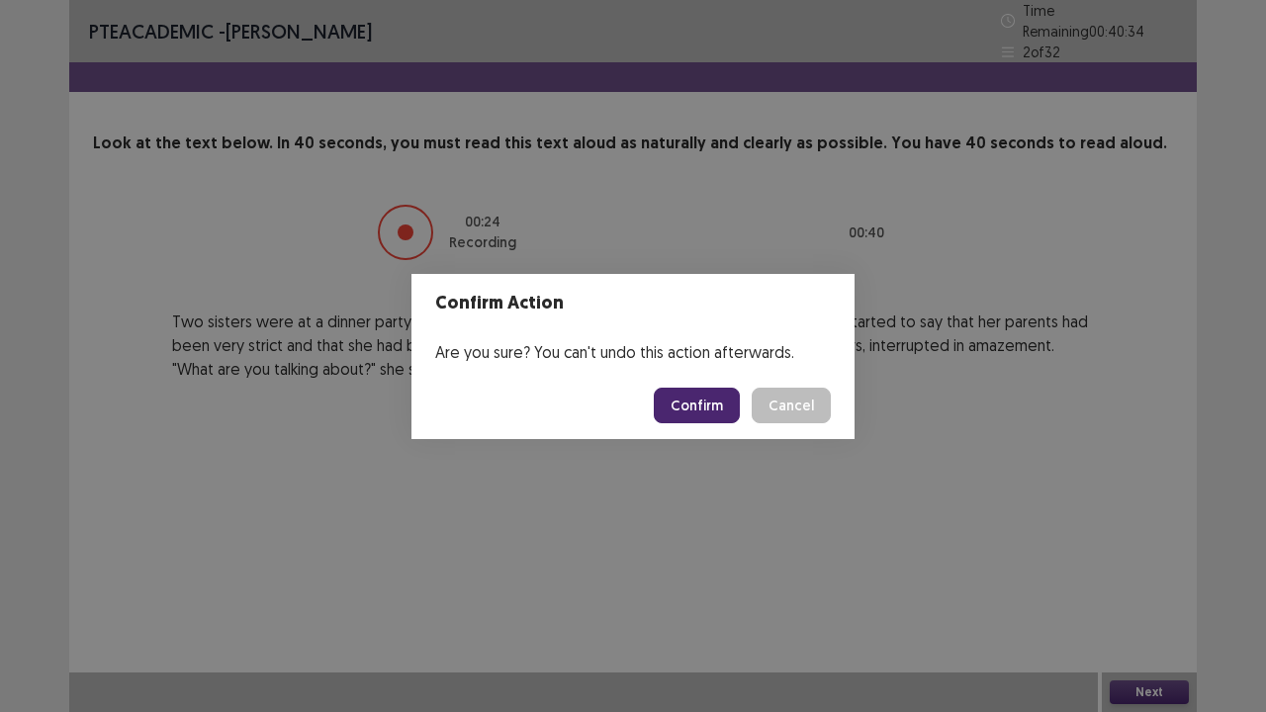
click at [709, 400] on button "Confirm" at bounding box center [697, 406] width 86 height 36
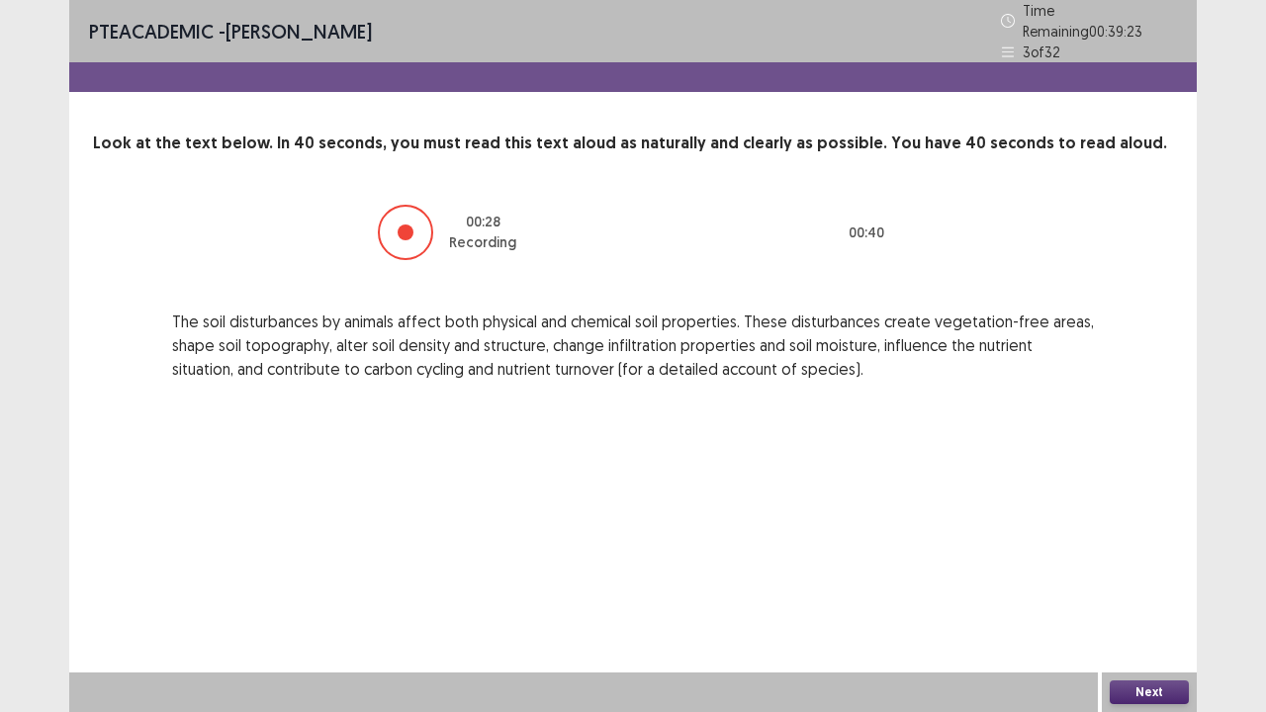
click at [1114, 578] on button "Next" at bounding box center [1149, 693] width 79 height 24
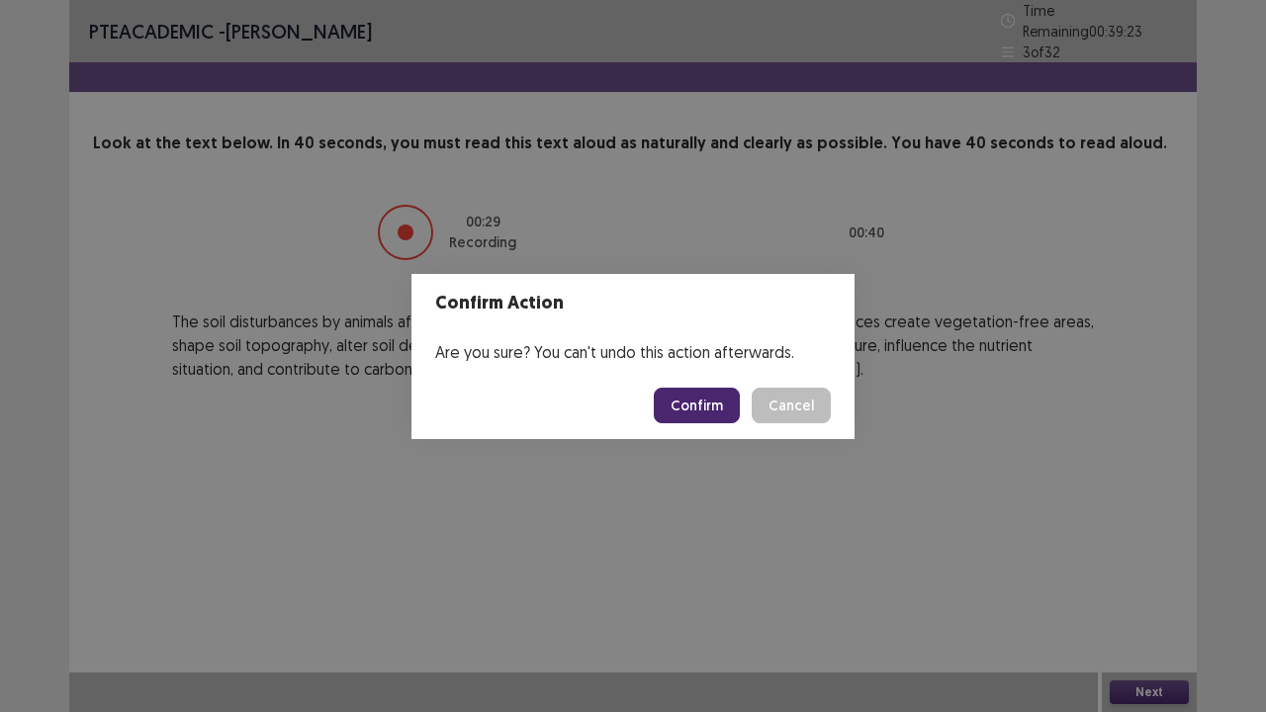
click at [685, 399] on button "Confirm" at bounding box center [697, 406] width 86 height 36
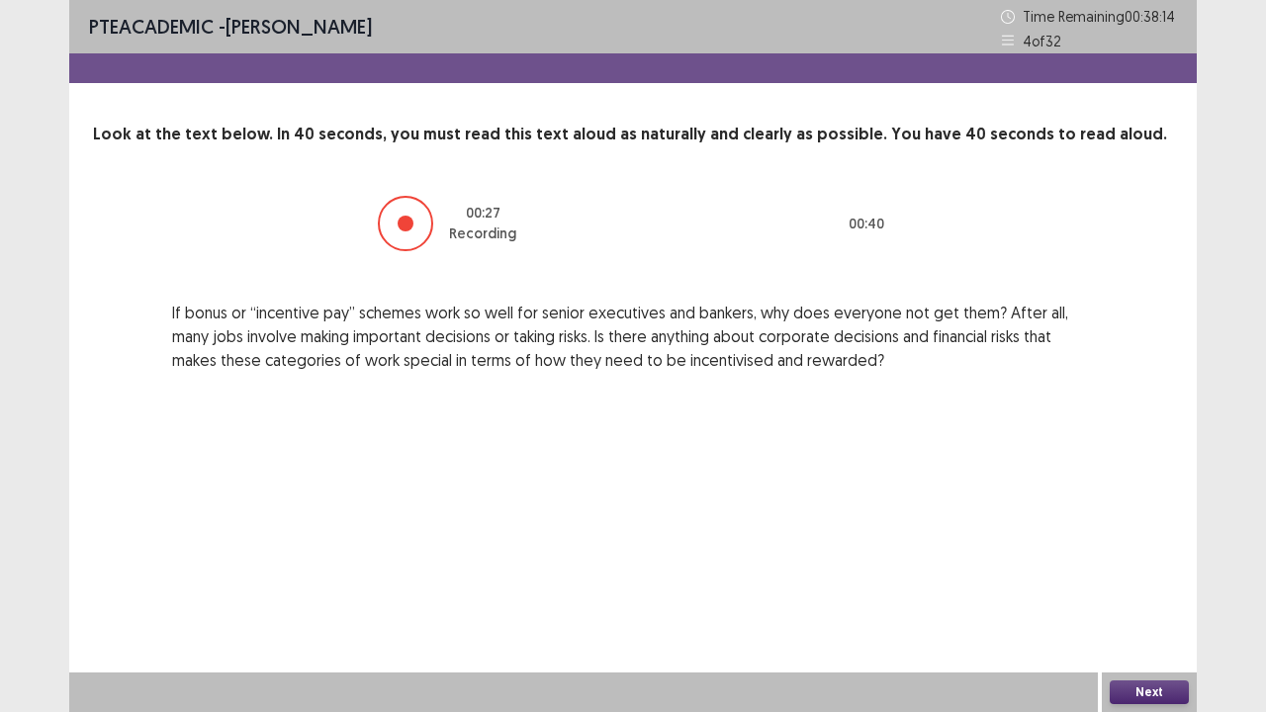
click at [1171, 578] on button "Next" at bounding box center [1149, 693] width 79 height 24
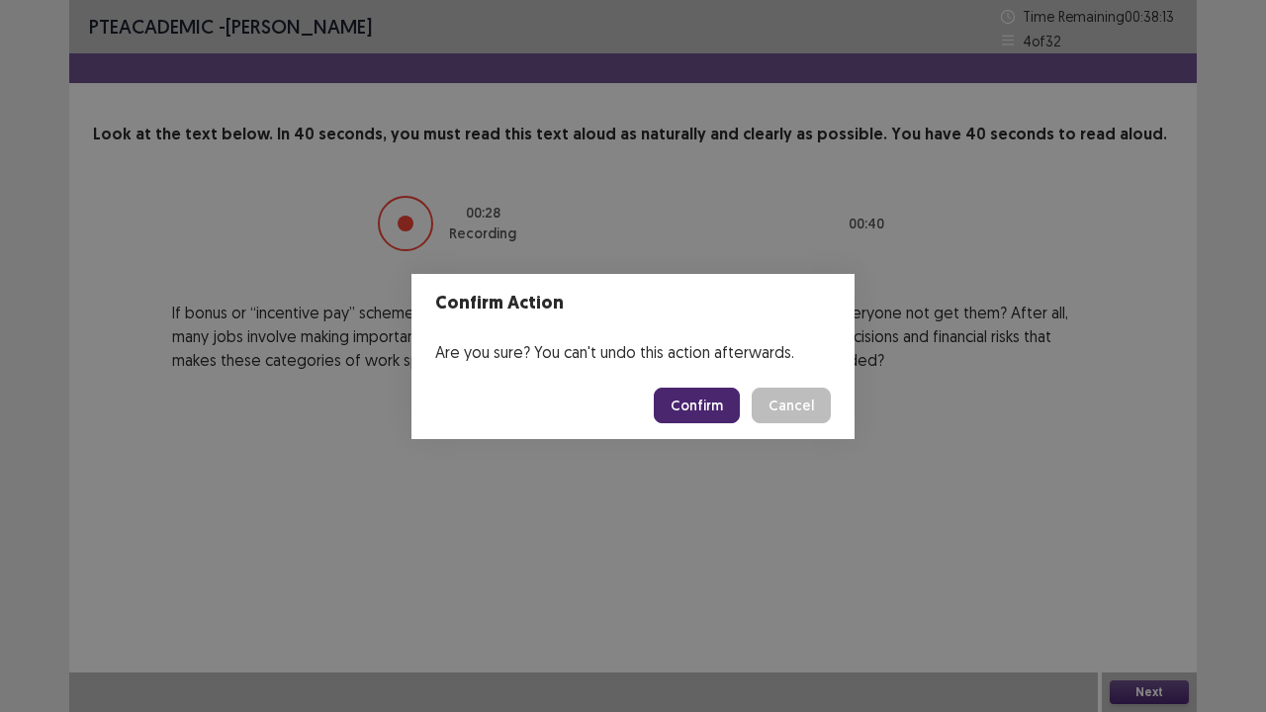
click at [727, 388] on button "Confirm" at bounding box center [697, 406] width 86 height 36
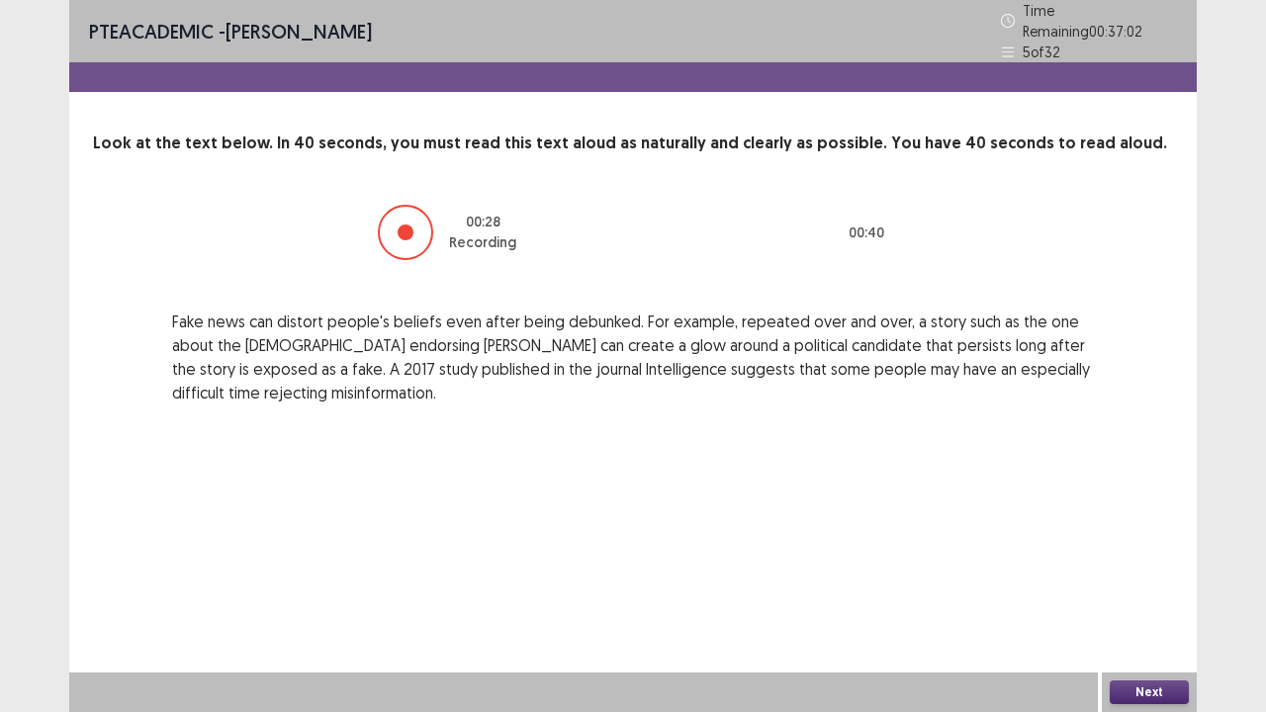
click at [1160, 578] on button "Next" at bounding box center [1149, 693] width 79 height 24
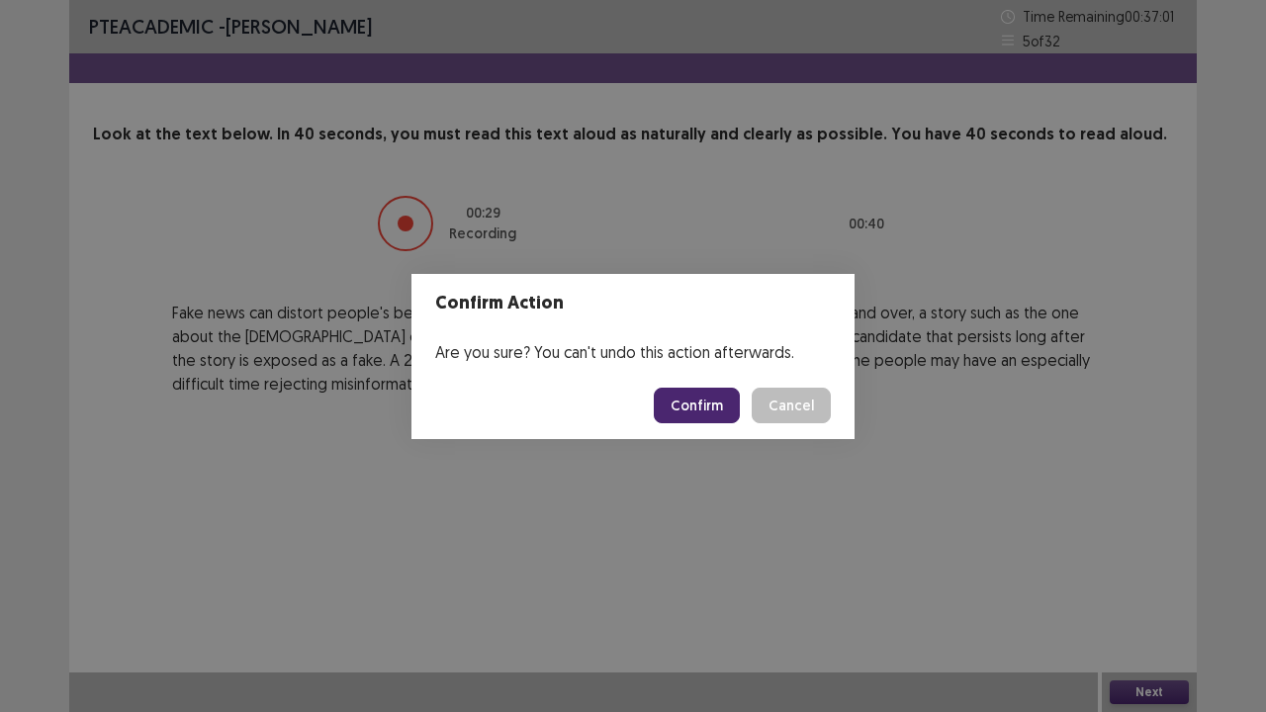
click at [728, 400] on button "Confirm" at bounding box center [697, 406] width 86 height 36
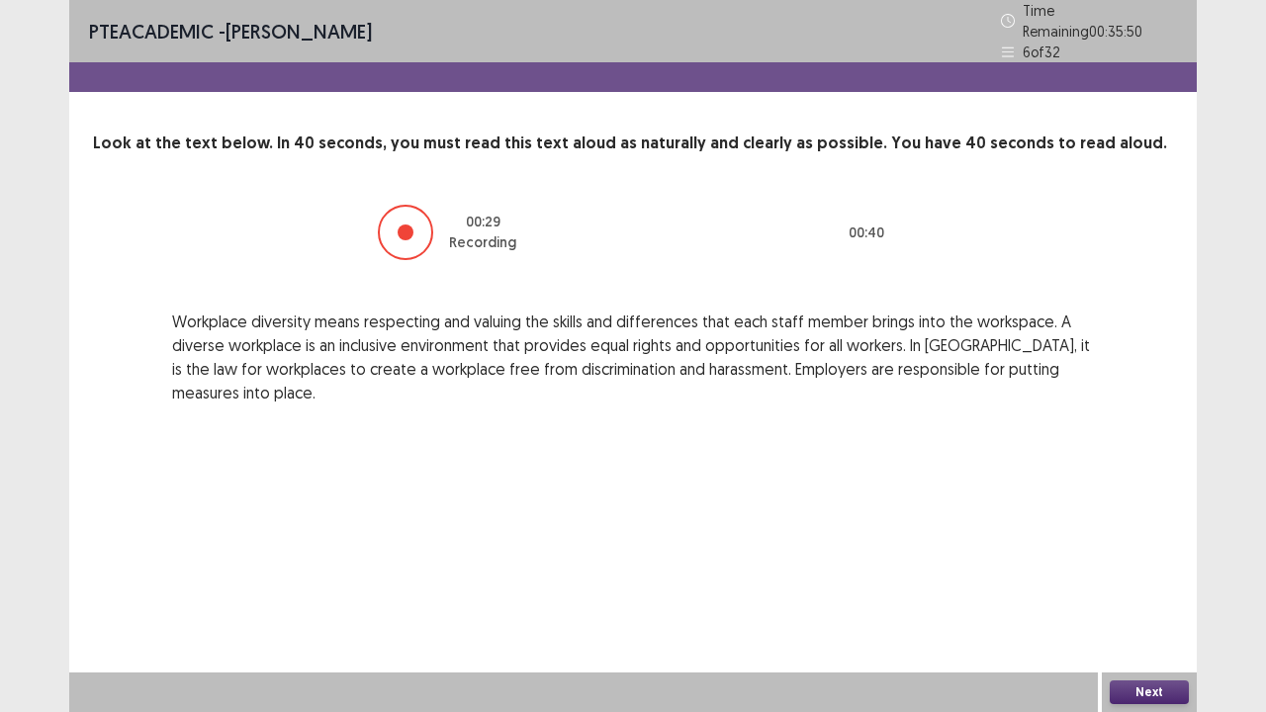
click at [1157, 578] on button "Next" at bounding box center [1149, 693] width 79 height 24
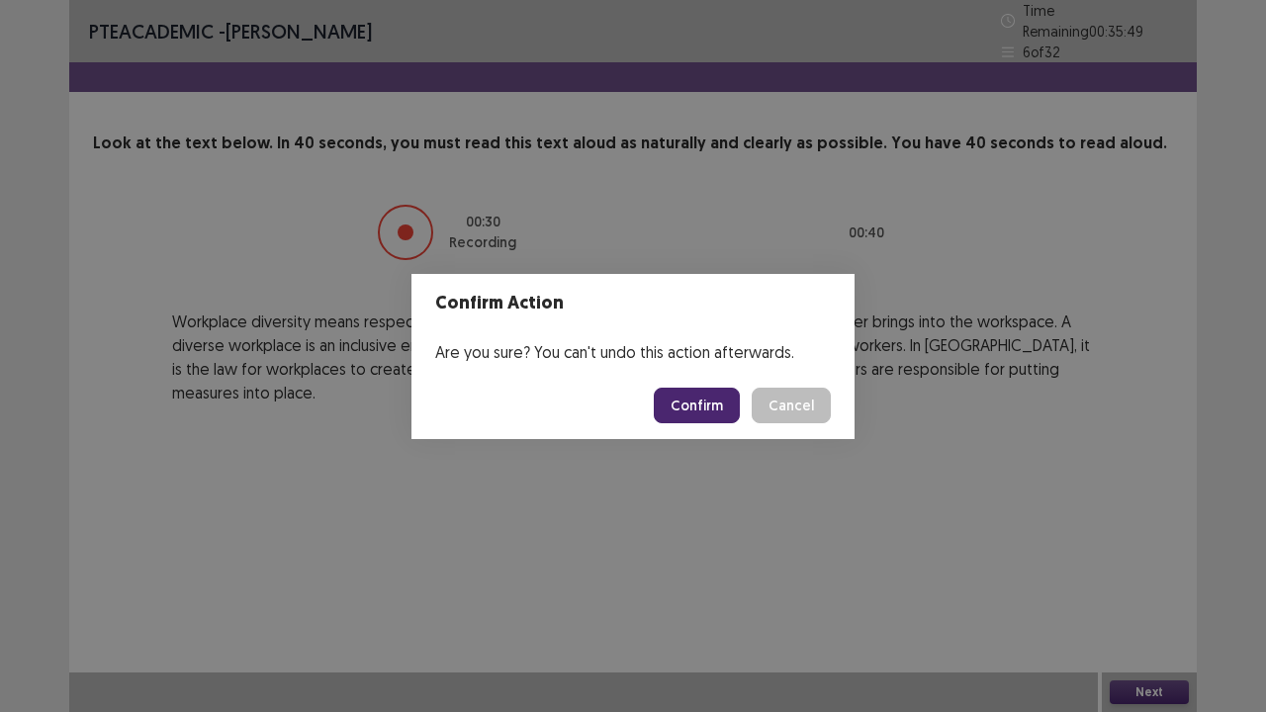
click at [670, 410] on button "Confirm" at bounding box center [697, 406] width 86 height 36
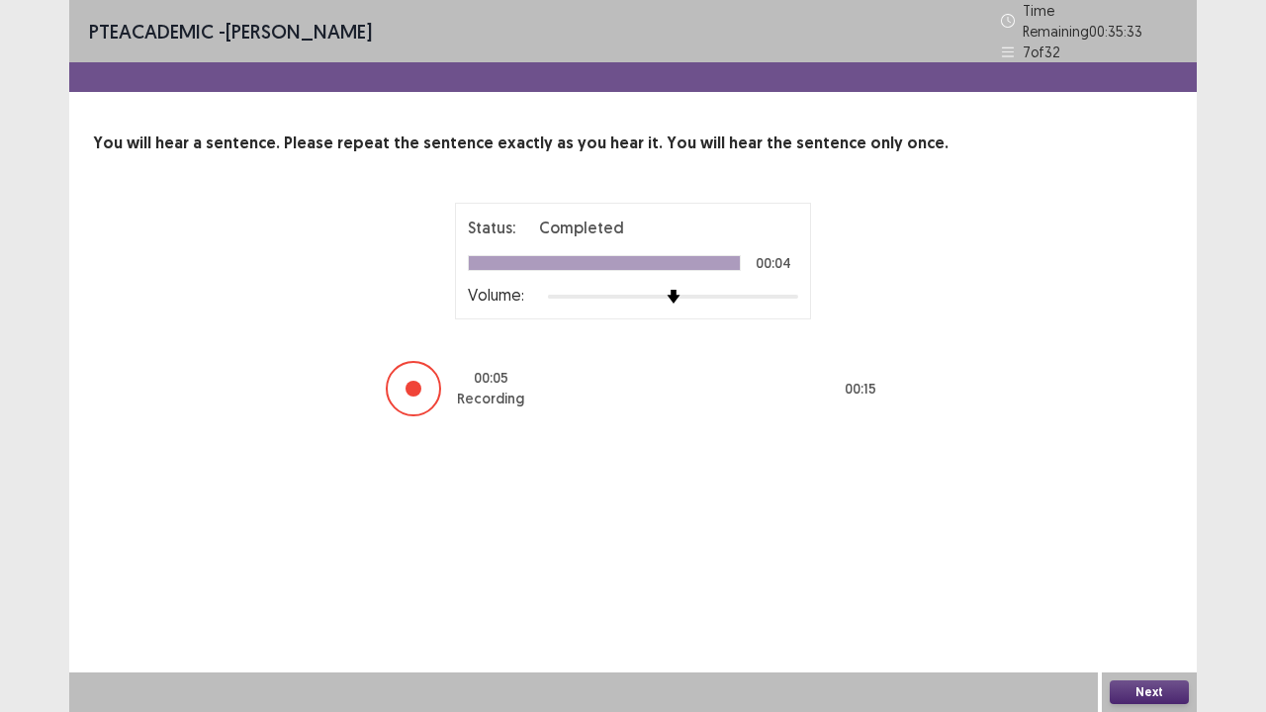
click at [1148, 578] on button "Next" at bounding box center [1149, 693] width 79 height 24
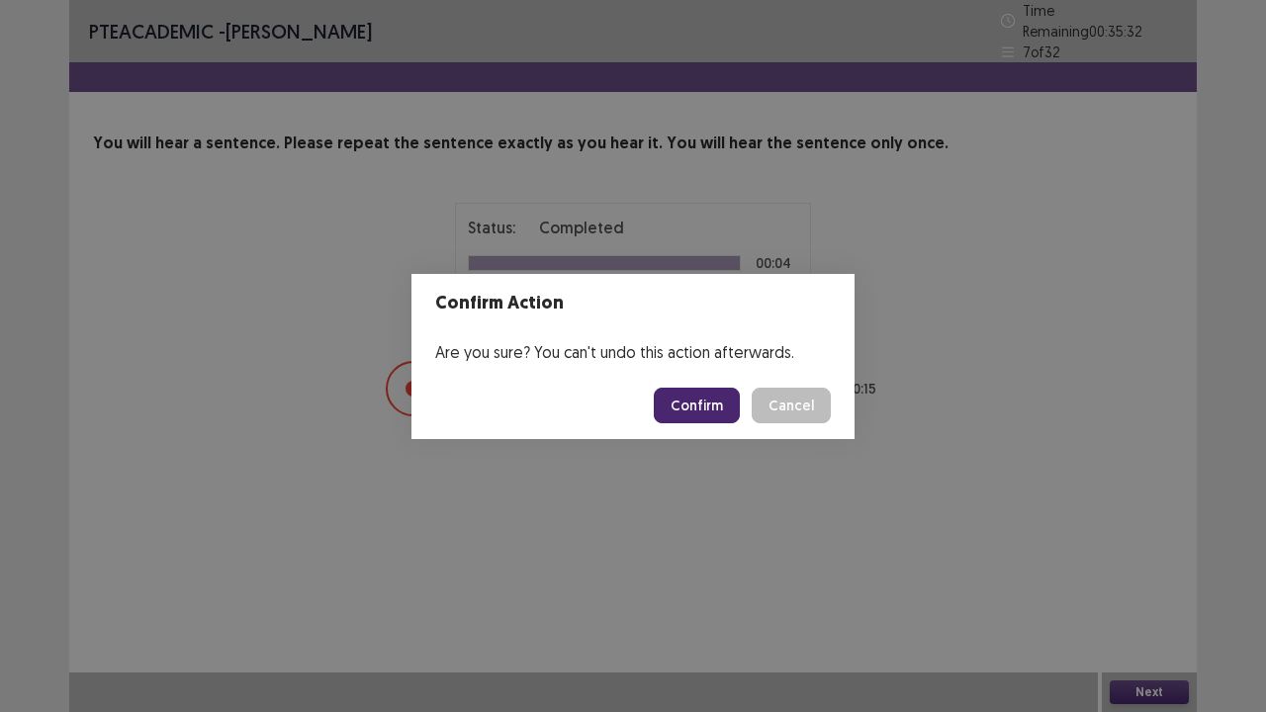
click at [692, 408] on button "Confirm" at bounding box center [697, 406] width 86 height 36
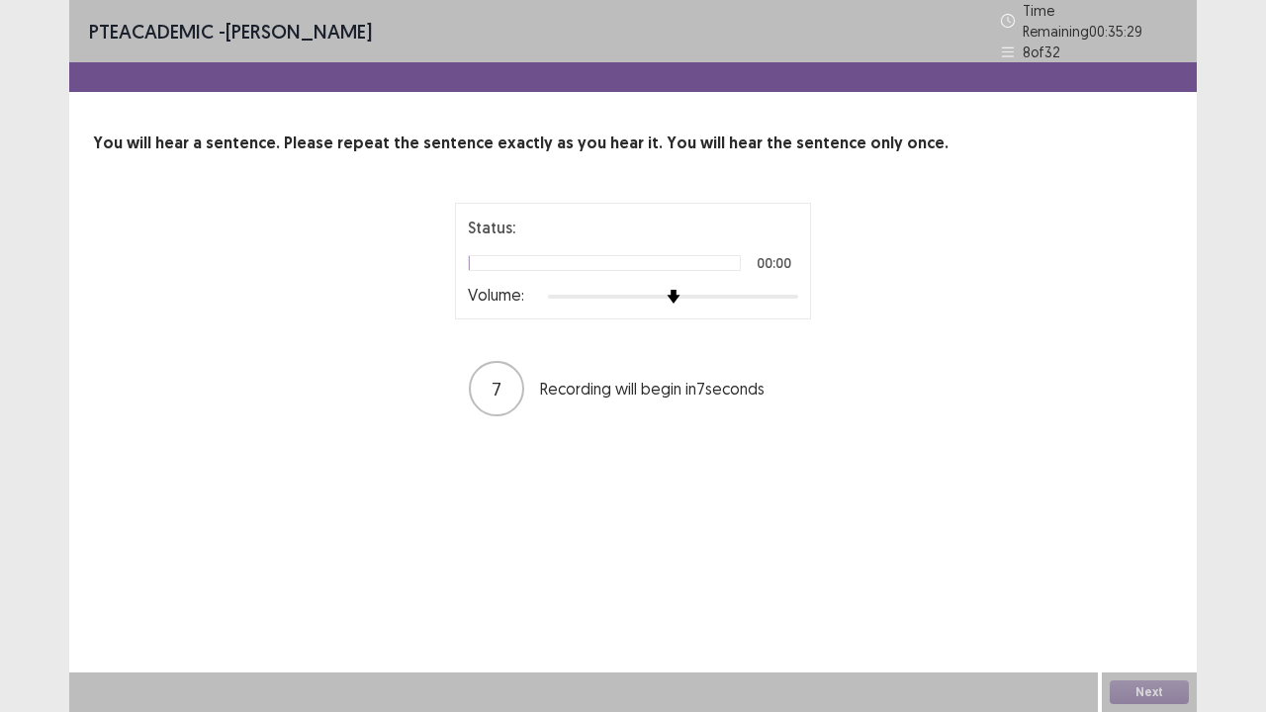
click at [793, 291] on div at bounding box center [673, 297] width 250 height 16
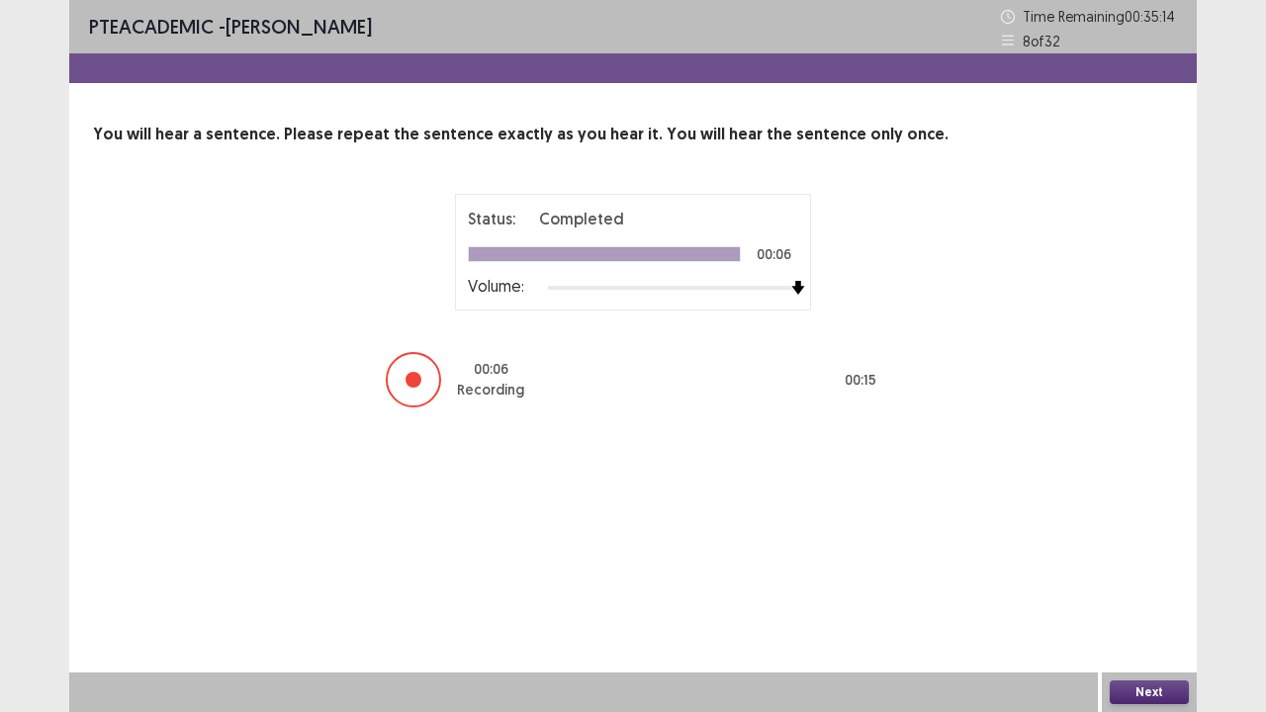
click at [1162, 578] on button "Next" at bounding box center [1149, 693] width 79 height 24
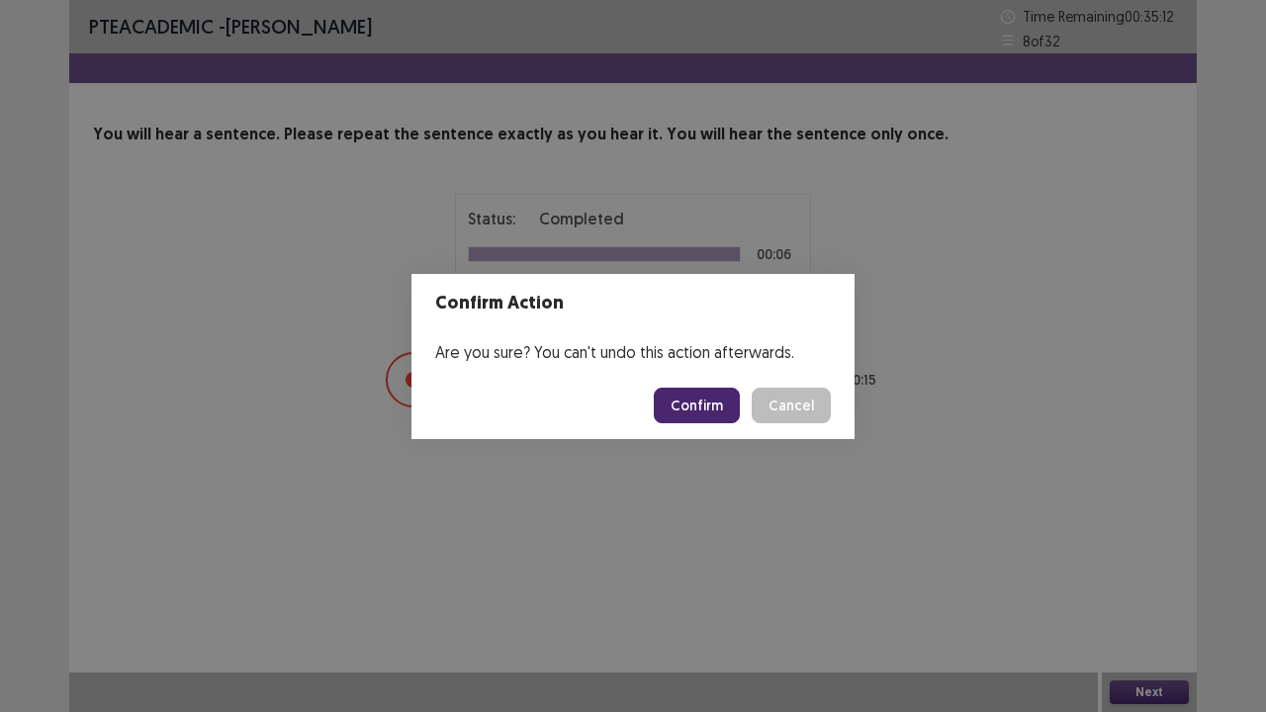
click at [687, 402] on button "Confirm" at bounding box center [697, 406] width 86 height 36
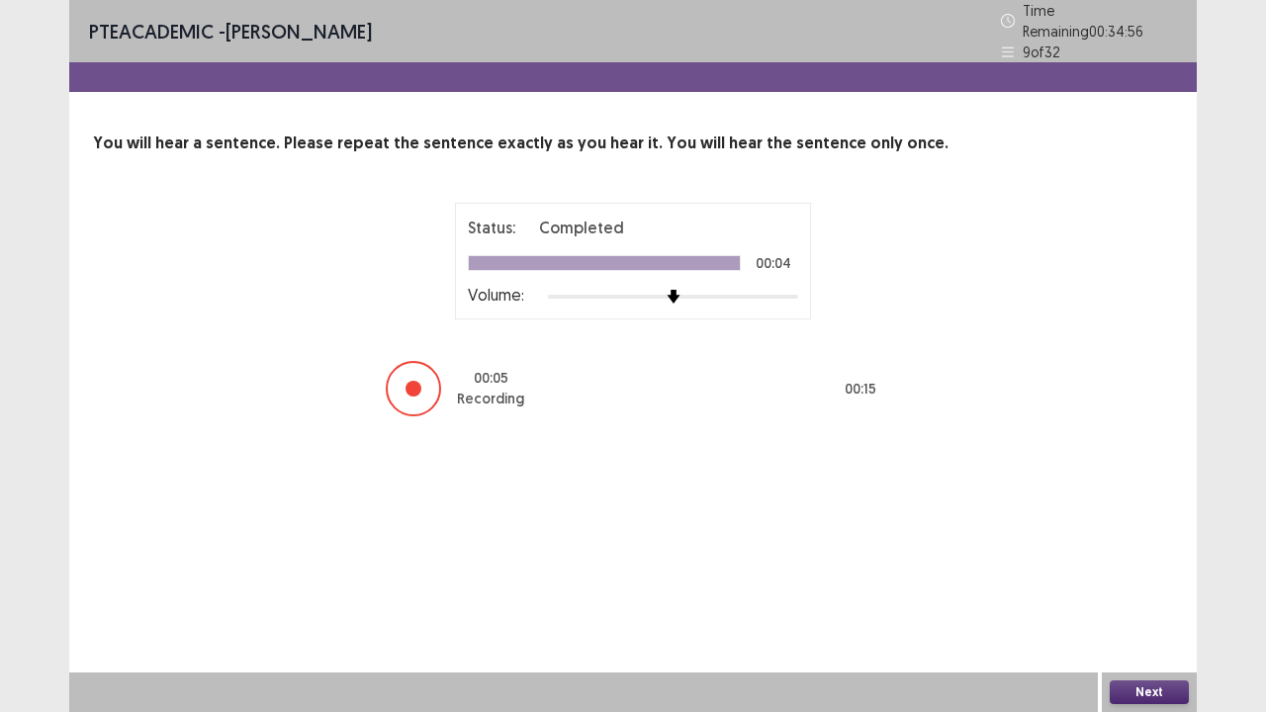
click at [1155, 578] on button "Next" at bounding box center [1149, 693] width 79 height 24
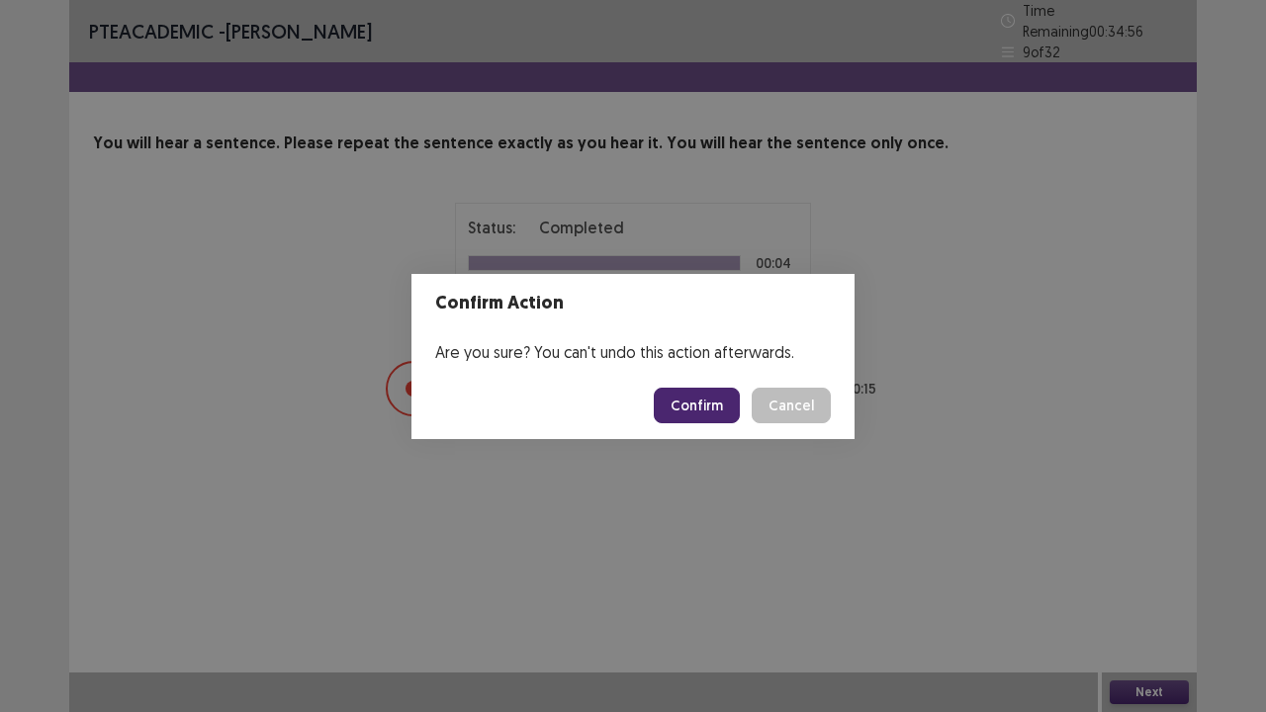
click at [689, 402] on button "Confirm" at bounding box center [697, 406] width 86 height 36
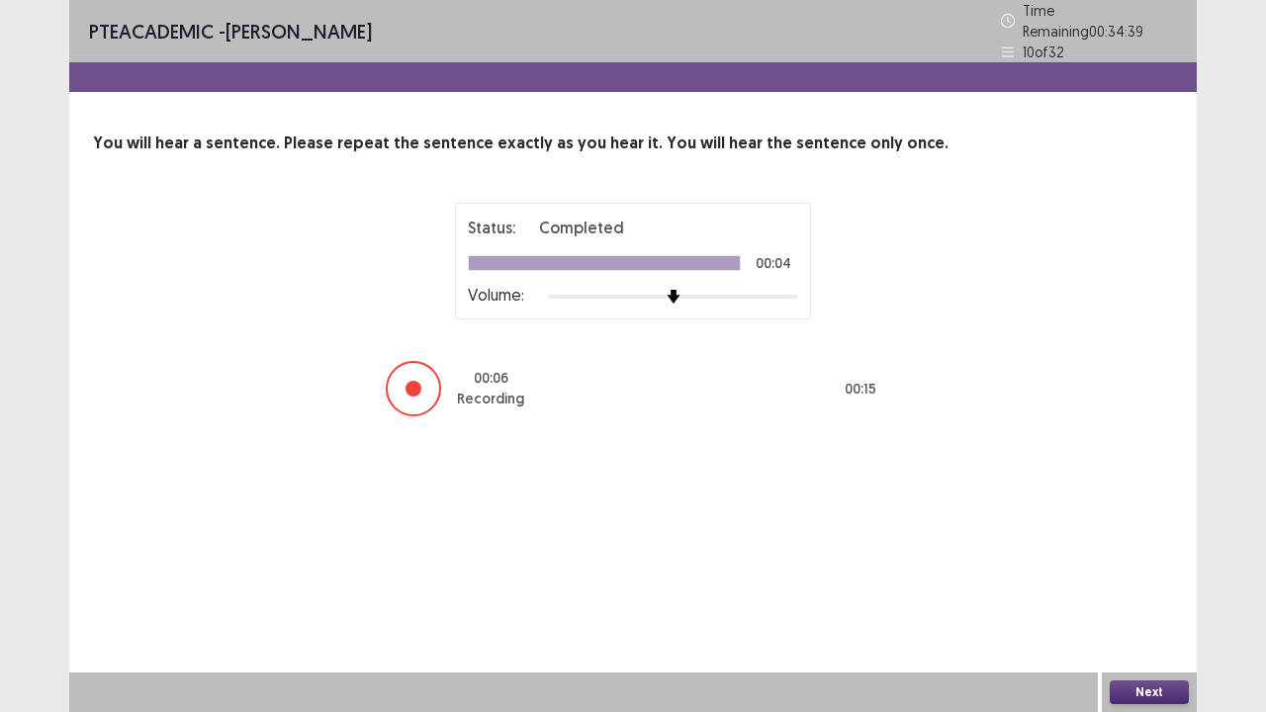
click at [1165, 578] on button "Next" at bounding box center [1149, 693] width 79 height 24
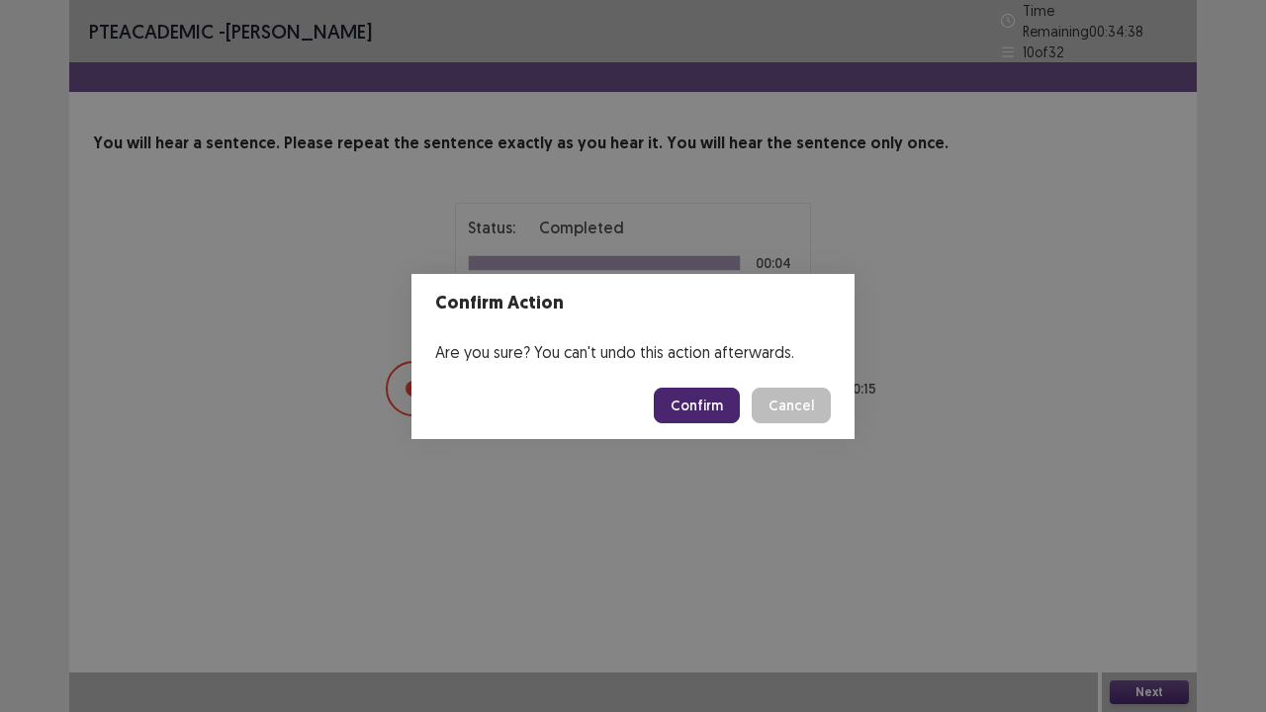
click at [713, 417] on button "Confirm" at bounding box center [697, 406] width 86 height 36
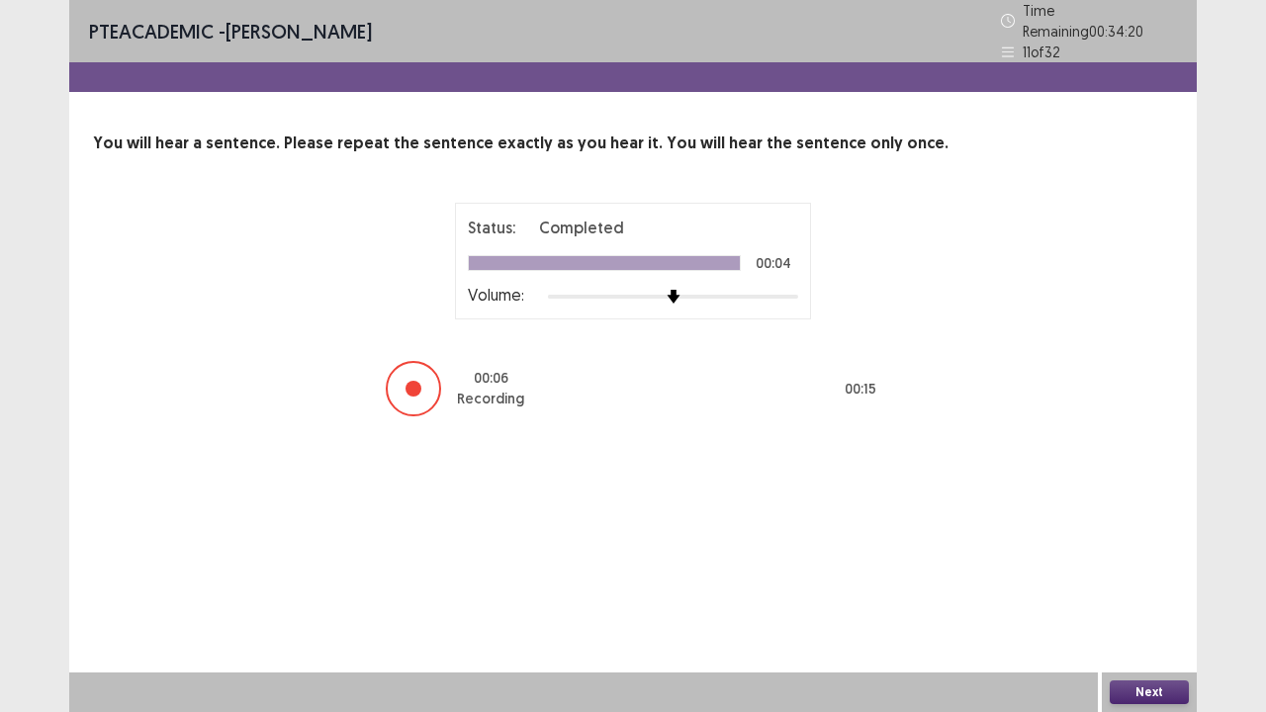
click at [1124, 578] on button "Next" at bounding box center [1149, 693] width 79 height 24
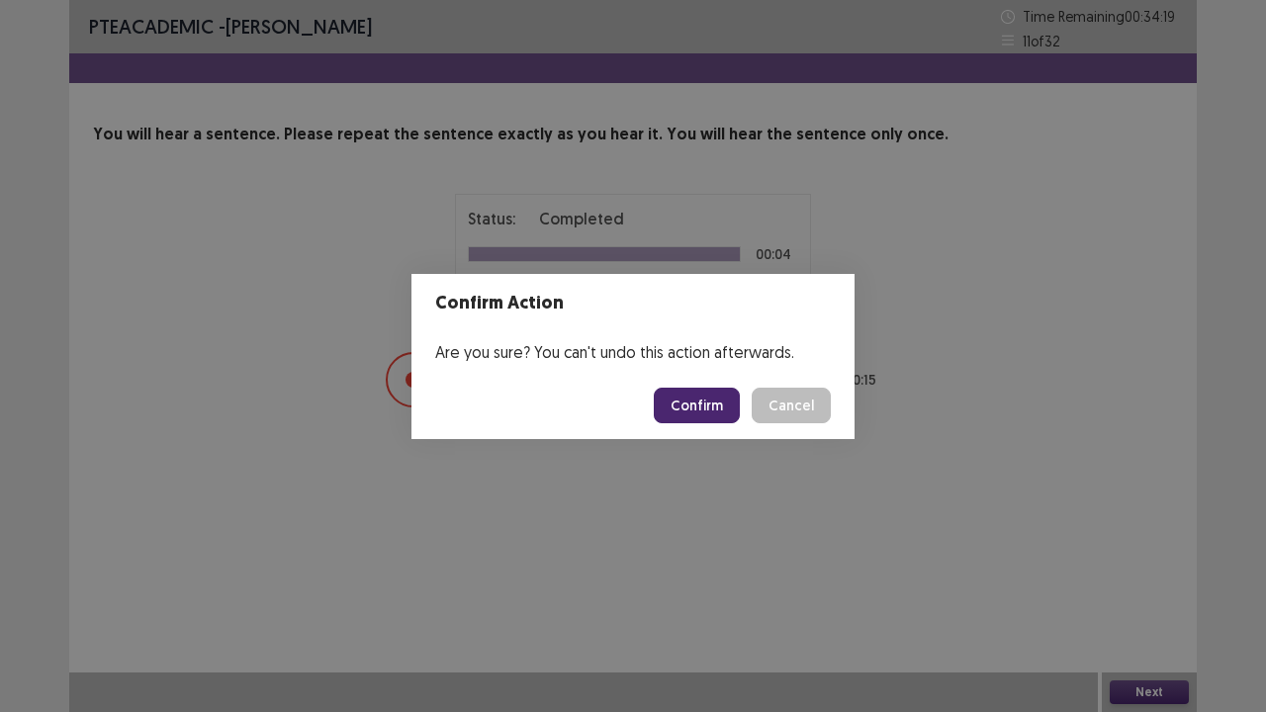
click at [716, 414] on button "Confirm" at bounding box center [697, 406] width 86 height 36
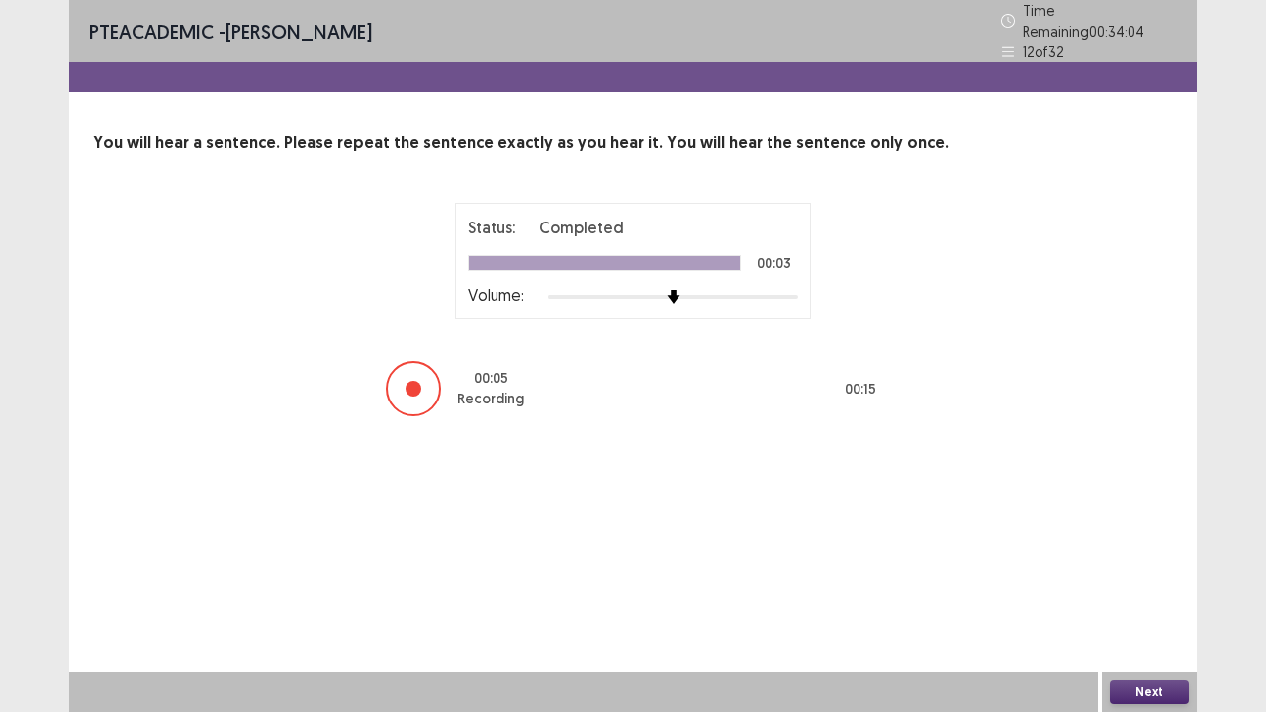
click at [1160, 578] on button "Next" at bounding box center [1149, 693] width 79 height 24
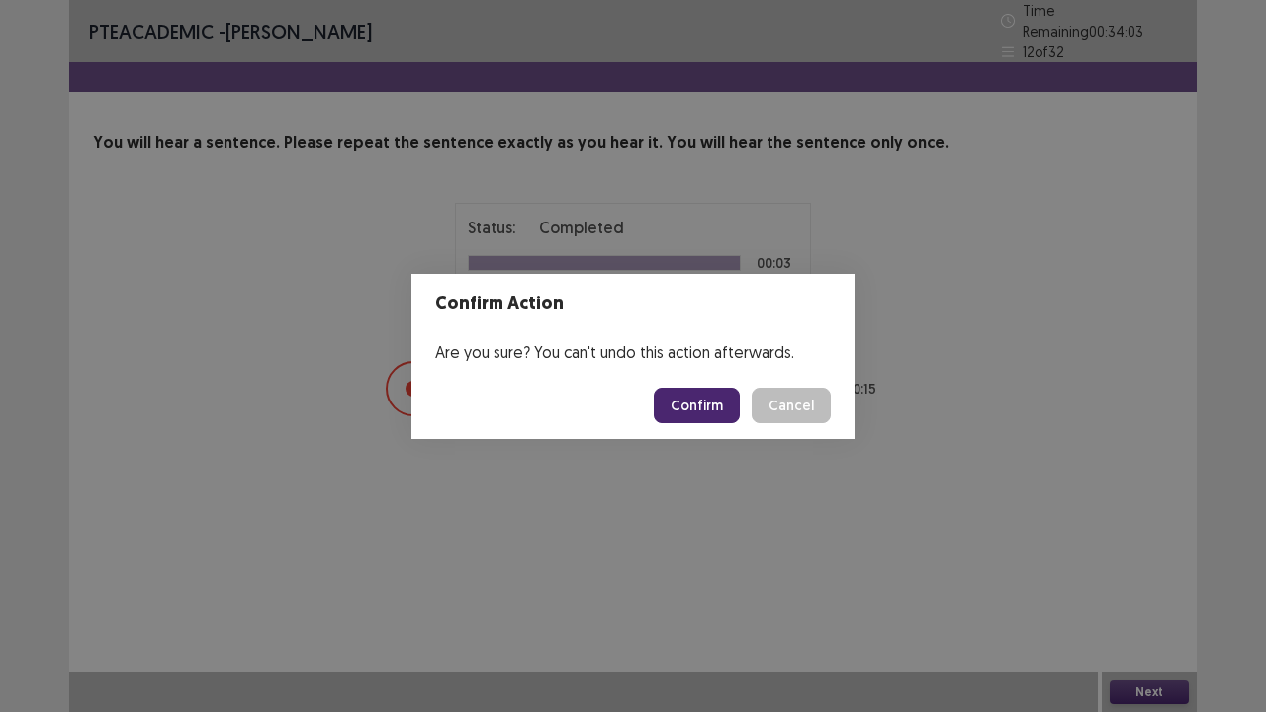
click at [718, 412] on button "Confirm" at bounding box center [697, 406] width 86 height 36
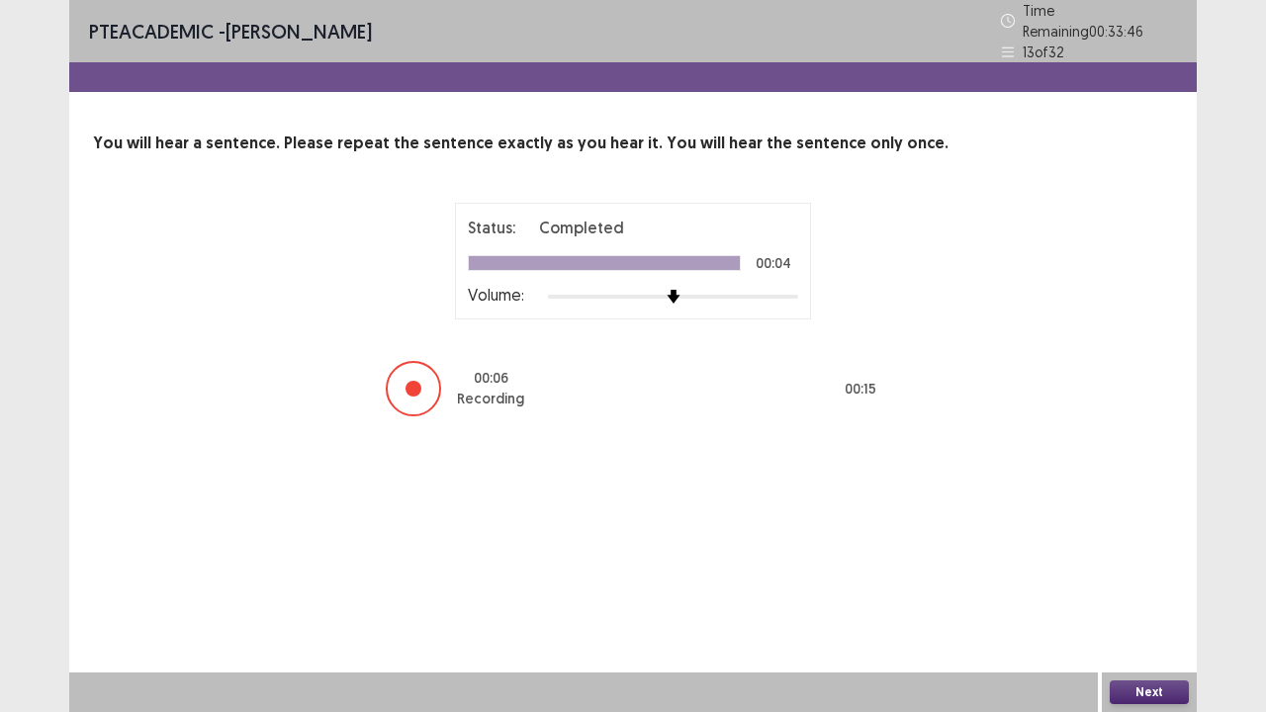
click at [1133, 578] on button "Next" at bounding box center [1149, 693] width 79 height 24
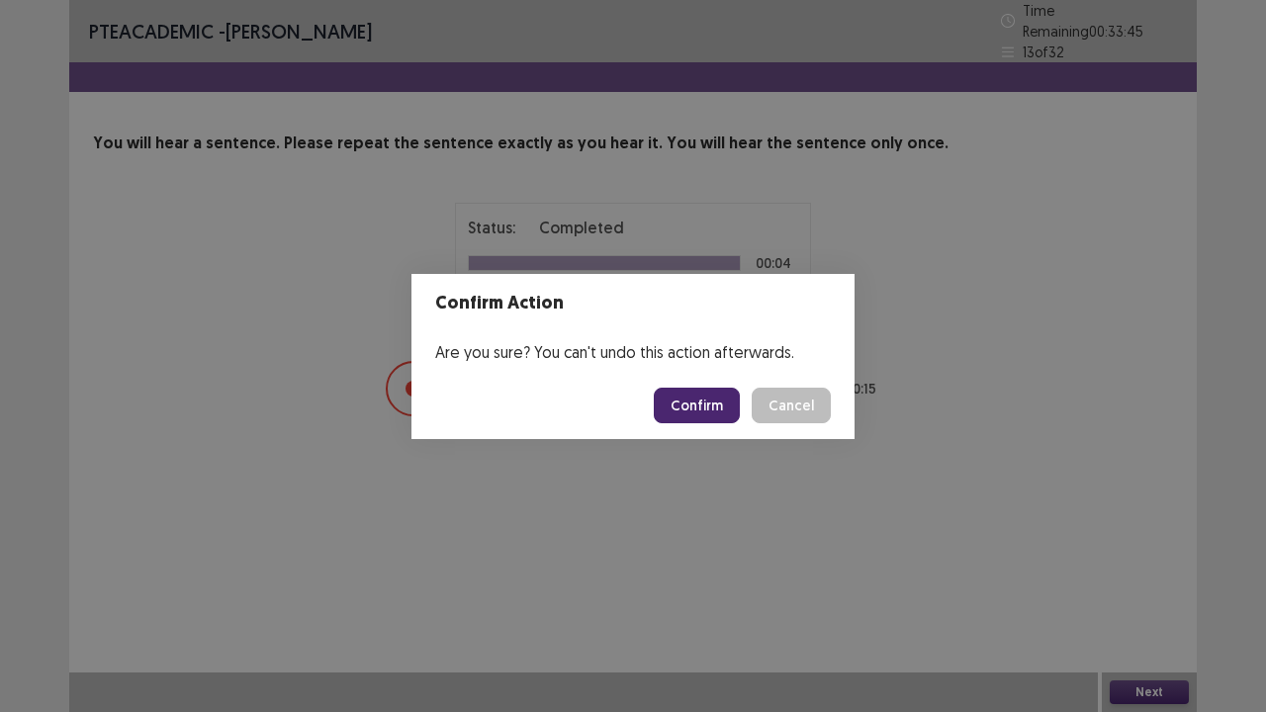
click at [706, 400] on button "Confirm" at bounding box center [697, 406] width 86 height 36
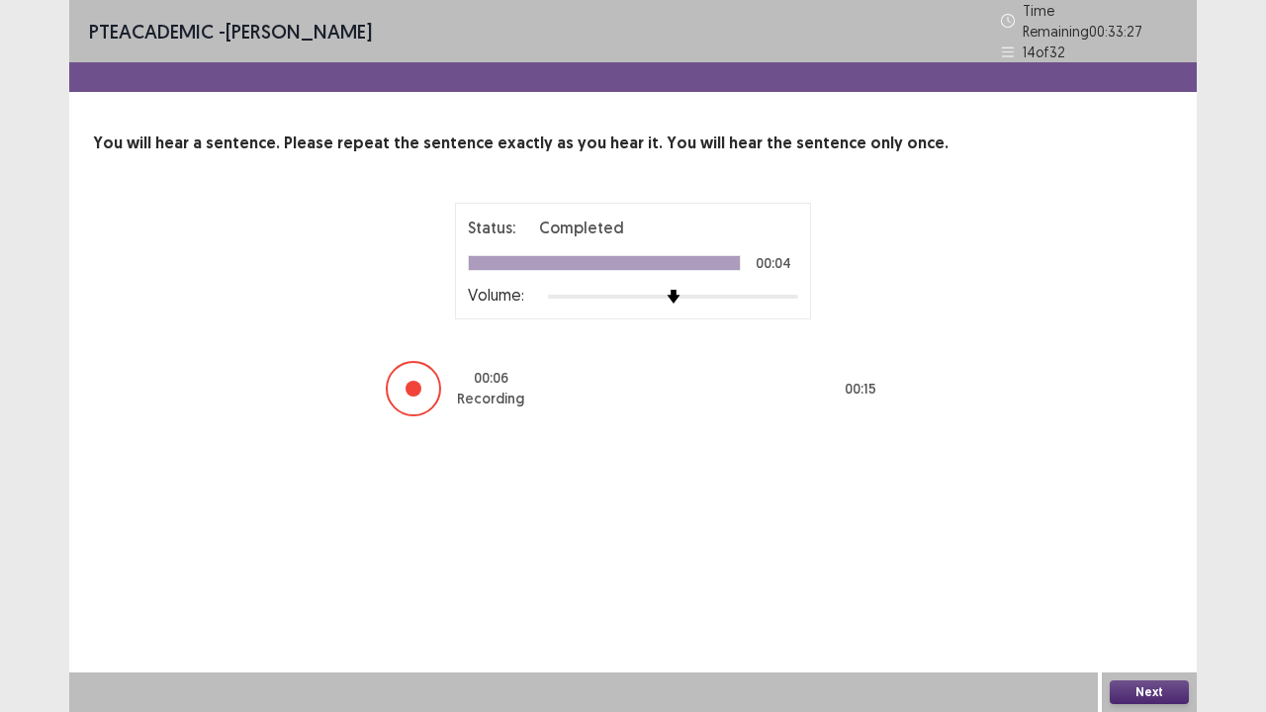
click at [1164, 578] on button "Next" at bounding box center [1149, 693] width 79 height 24
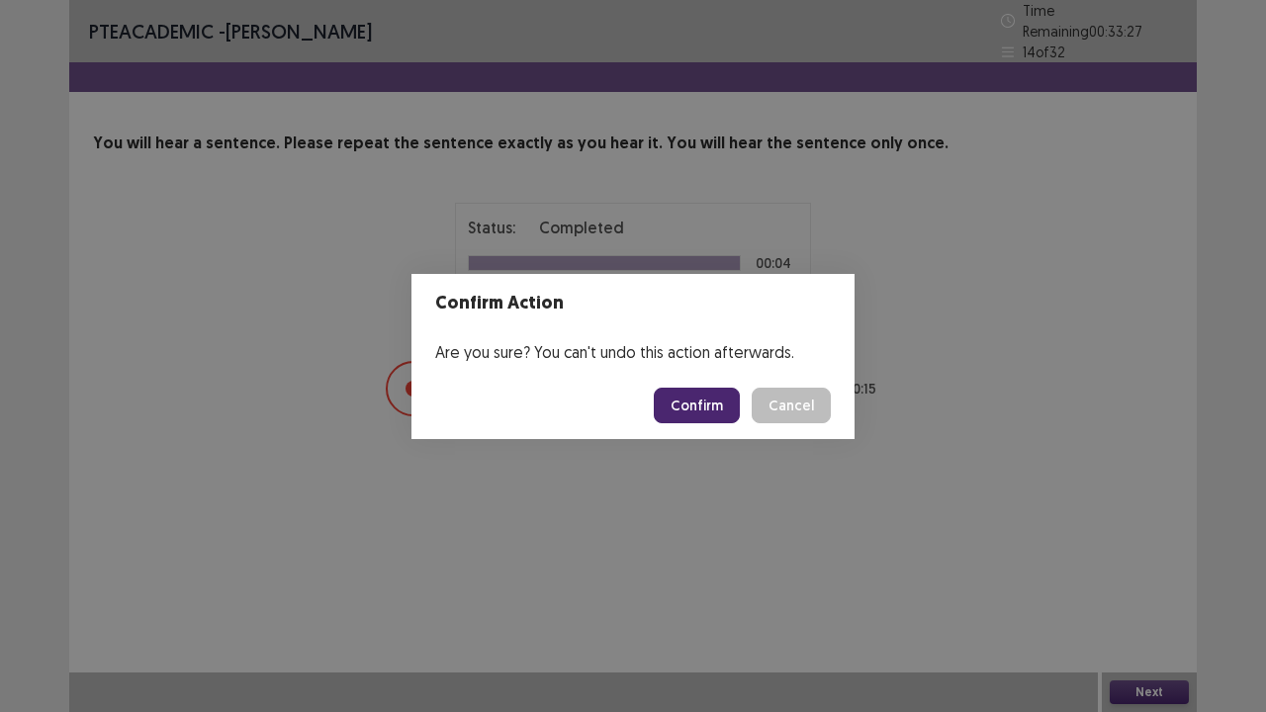
click at [714, 403] on button "Confirm" at bounding box center [697, 406] width 86 height 36
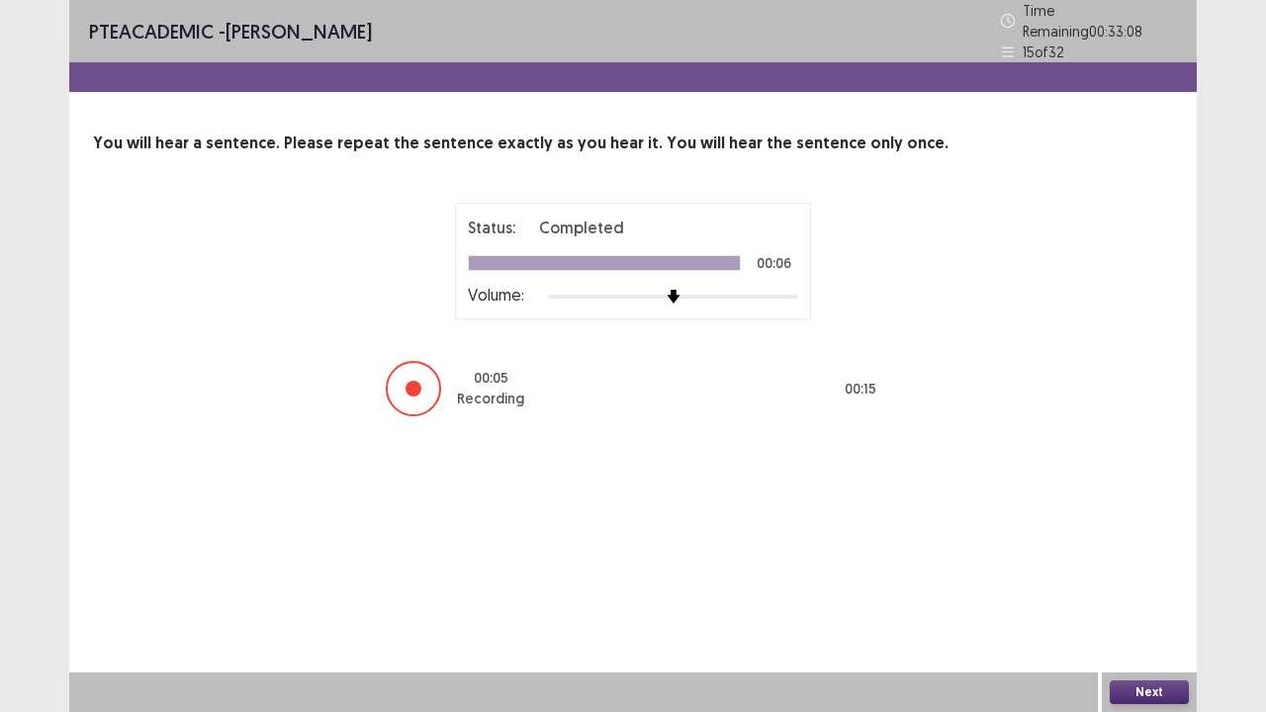
click at [1168, 578] on button "Next" at bounding box center [1149, 693] width 79 height 24
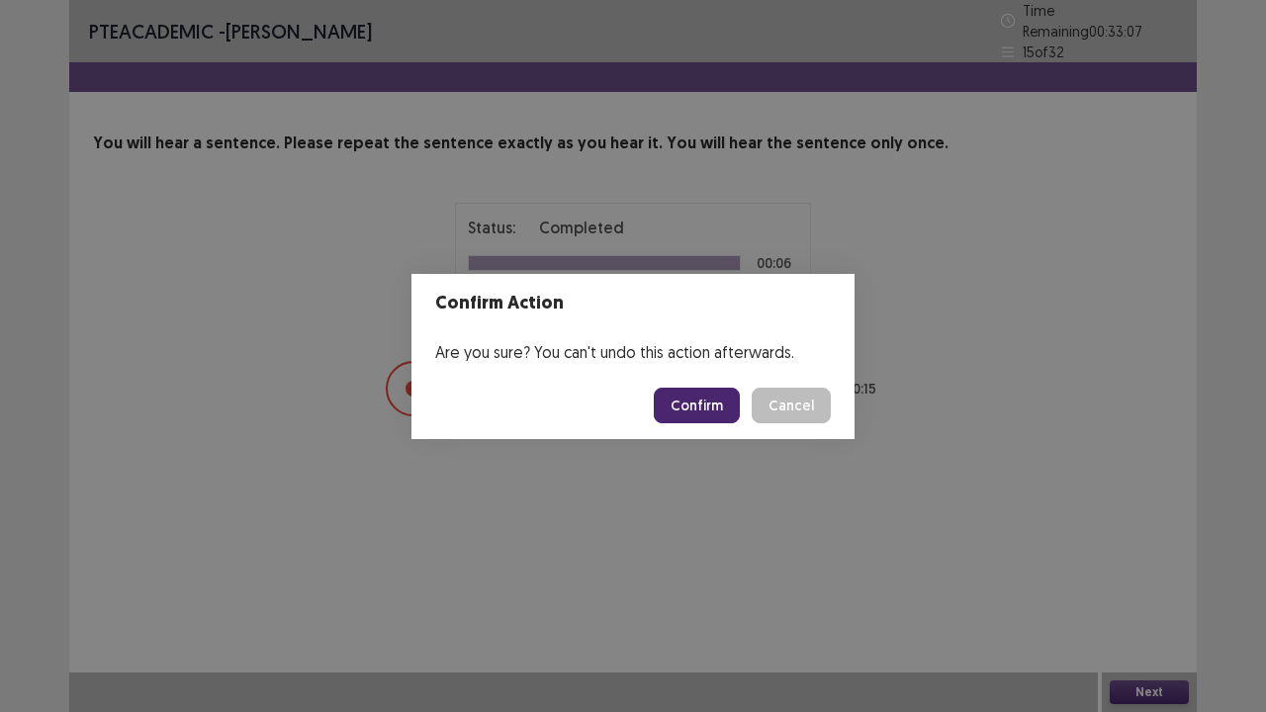
click at [700, 406] on button "Confirm" at bounding box center [697, 406] width 86 height 36
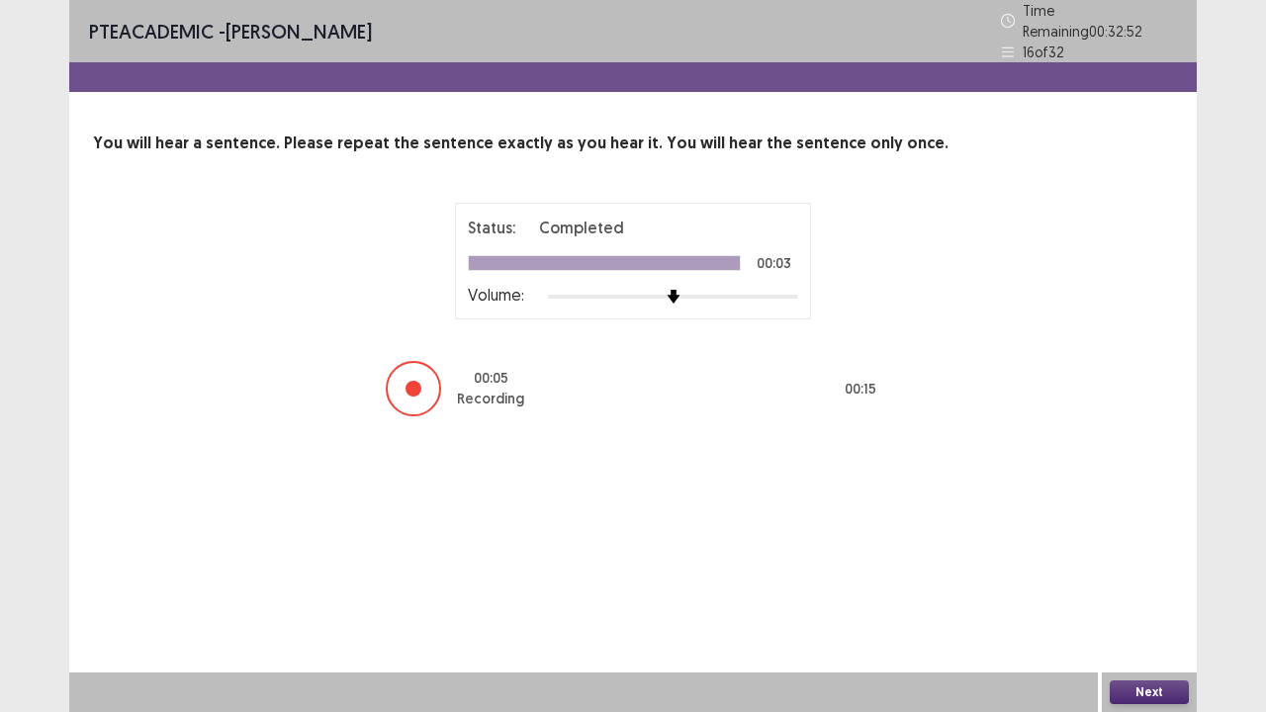
click at [1132, 578] on div "Next" at bounding box center [1149, 693] width 95 height 40
click at [1090, 578] on div at bounding box center [583, 693] width 1029 height 40
click at [1136, 578] on button "Next" at bounding box center [1149, 693] width 79 height 24
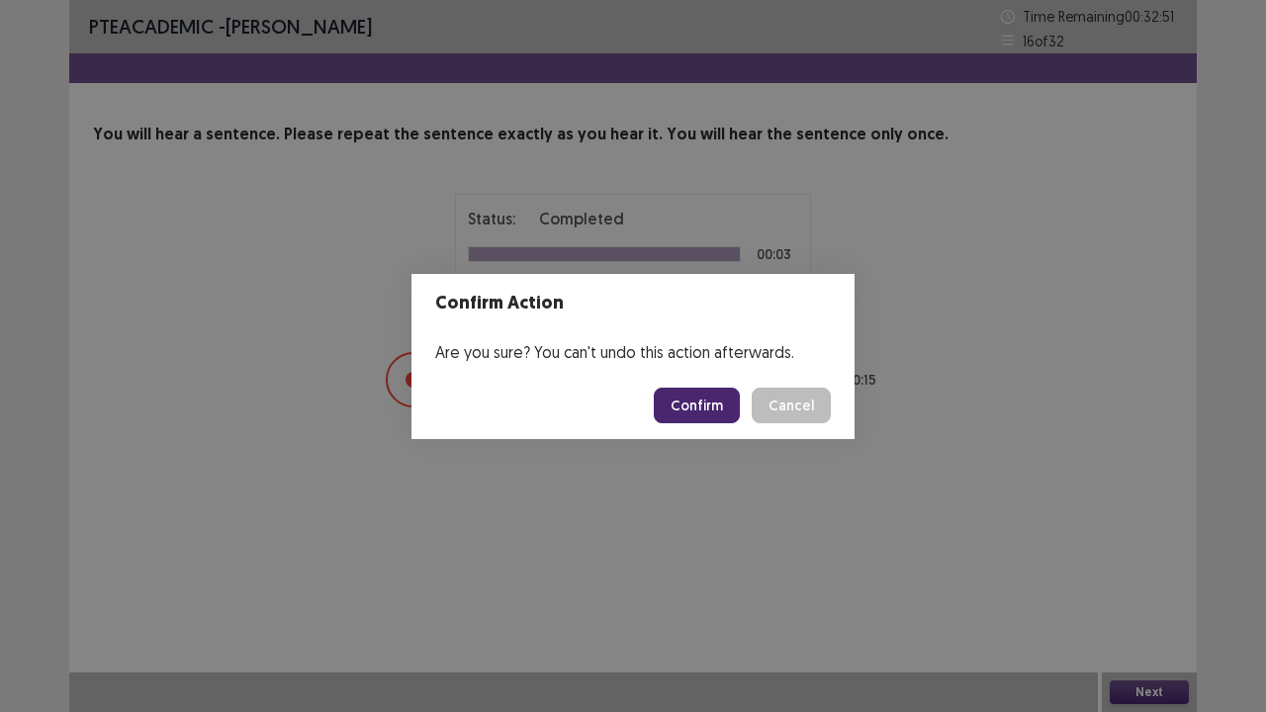
click at [673, 398] on button "Confirm" at bounding box center [697, 406] width 86 height 36
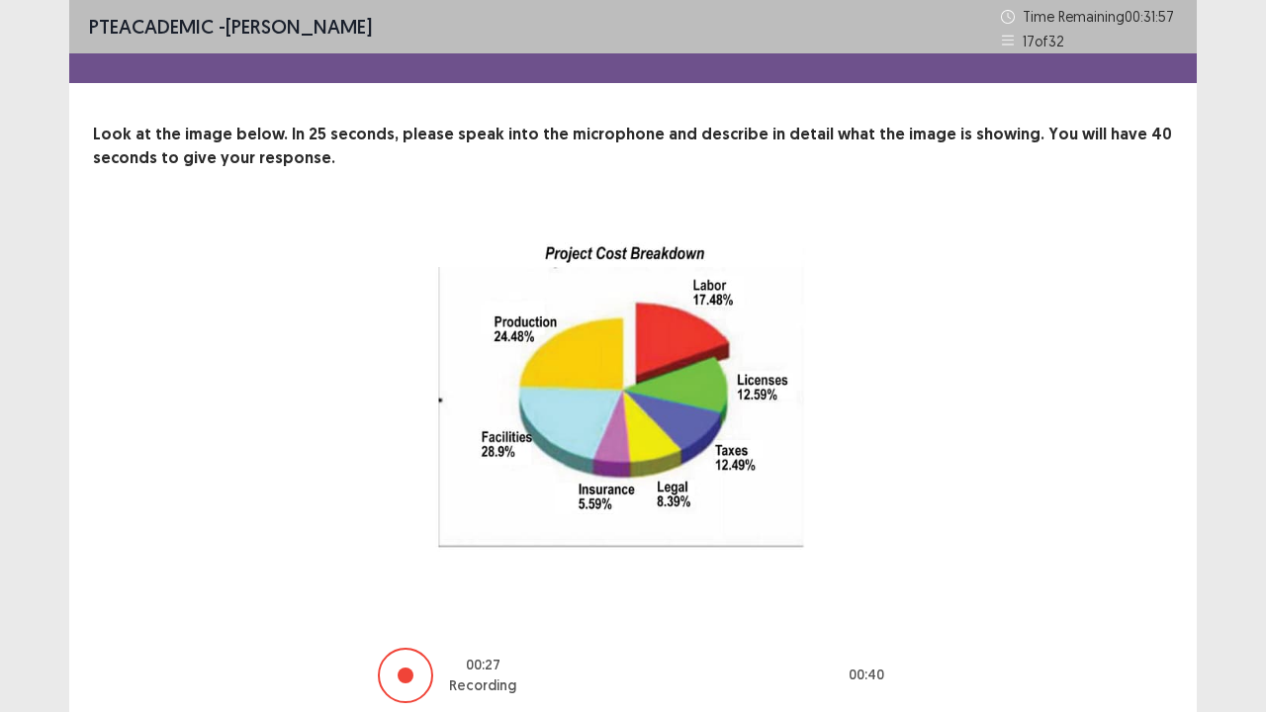
scroll to position [80, 0]
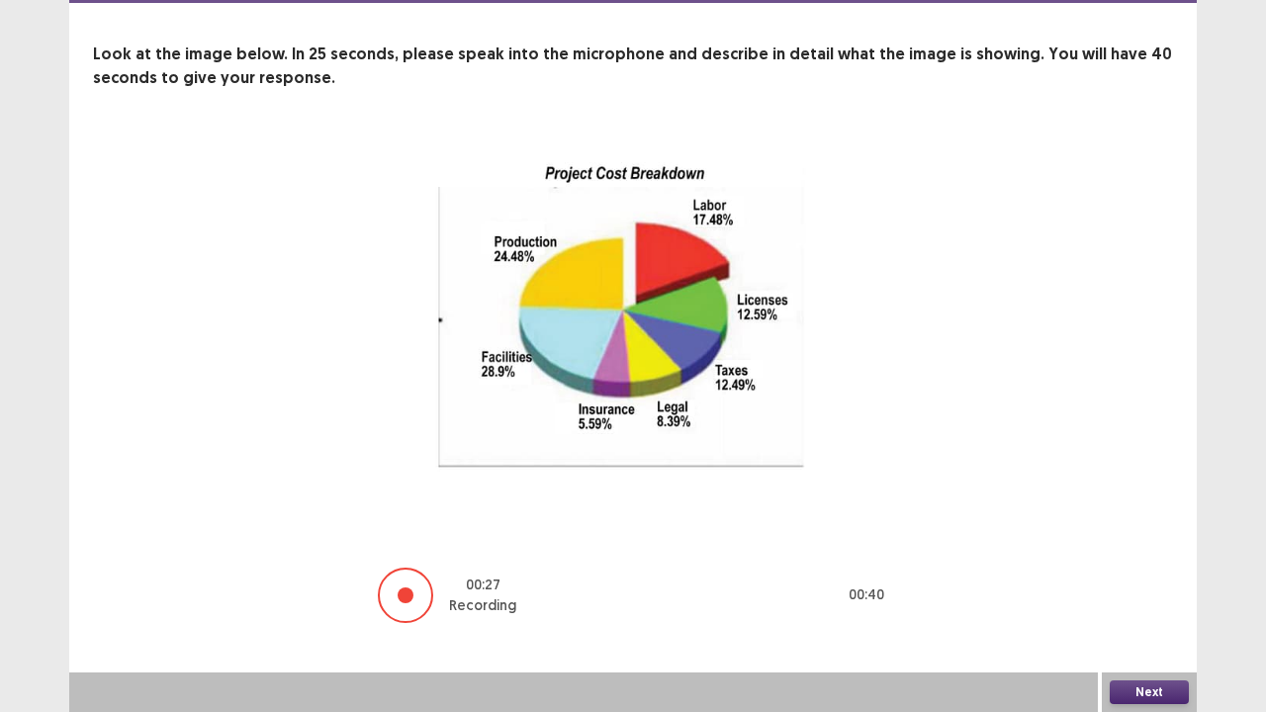
click at [1118, 578] on button "Next" at bounding box center [1149, 693] width 79 height 24
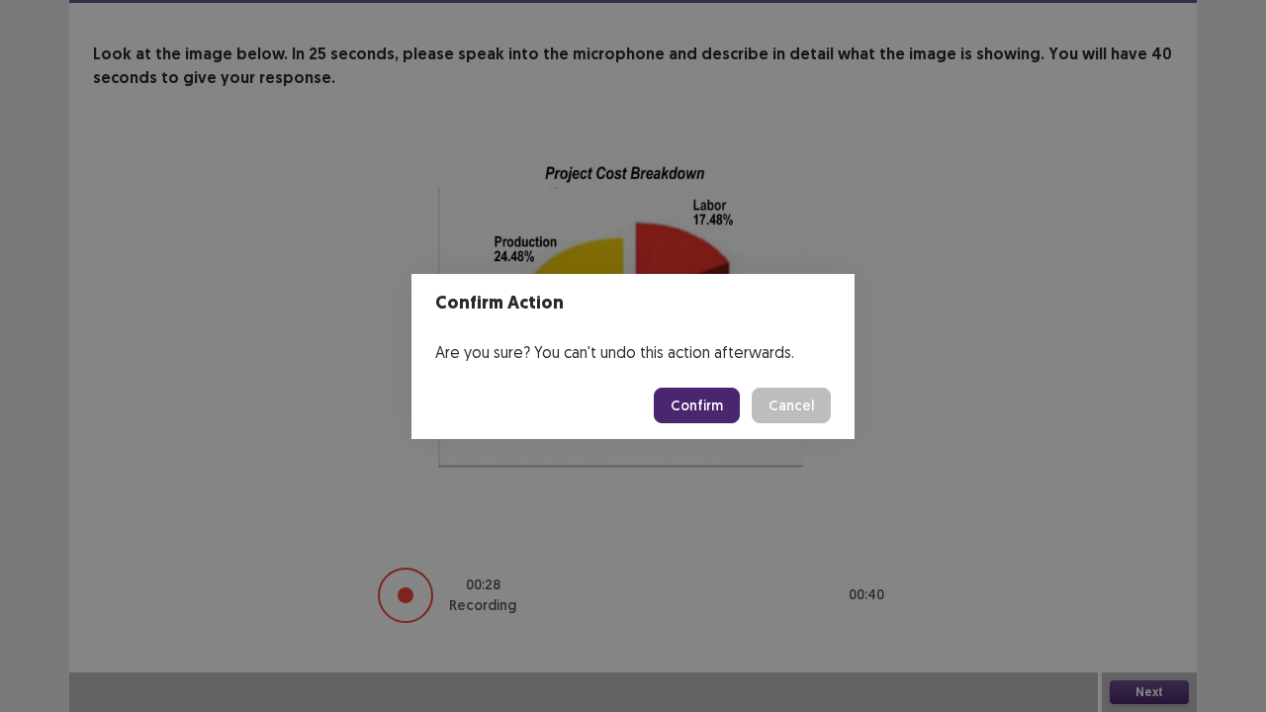
click at [720, 415] on button "Confirm" at bounding box center [697, 406] width 86 height 36
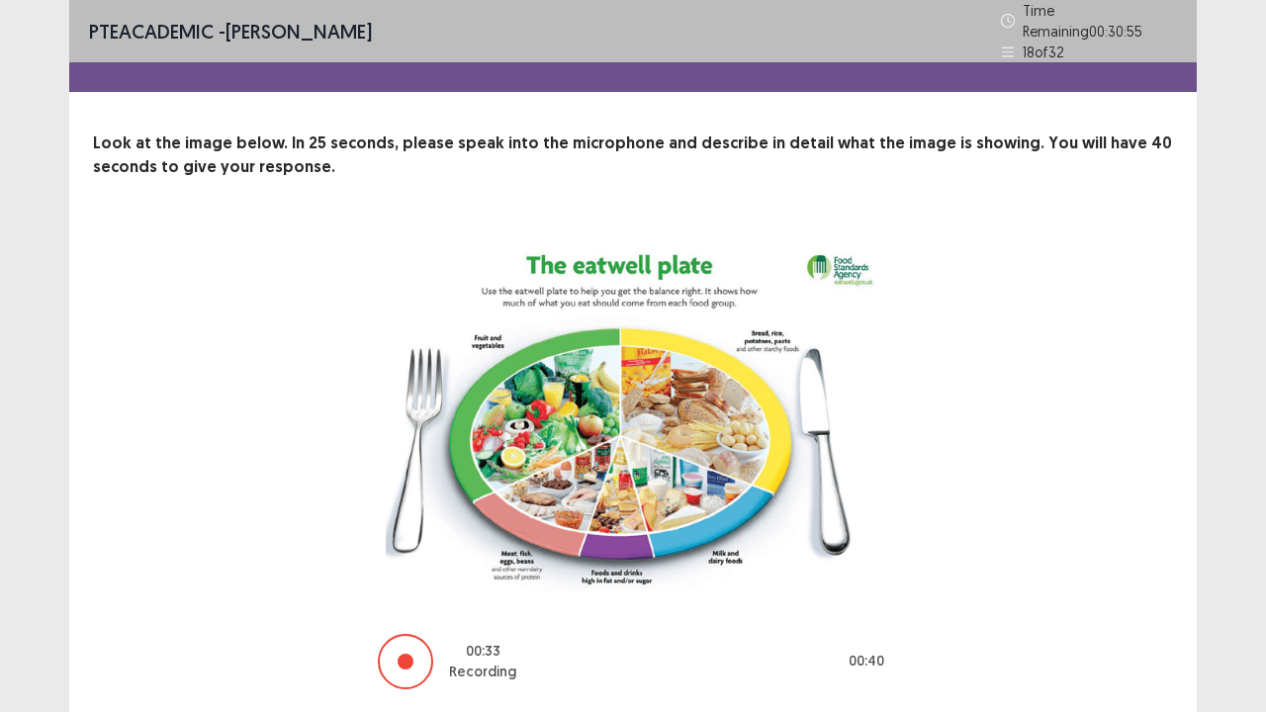
scroll to position [56, 0]
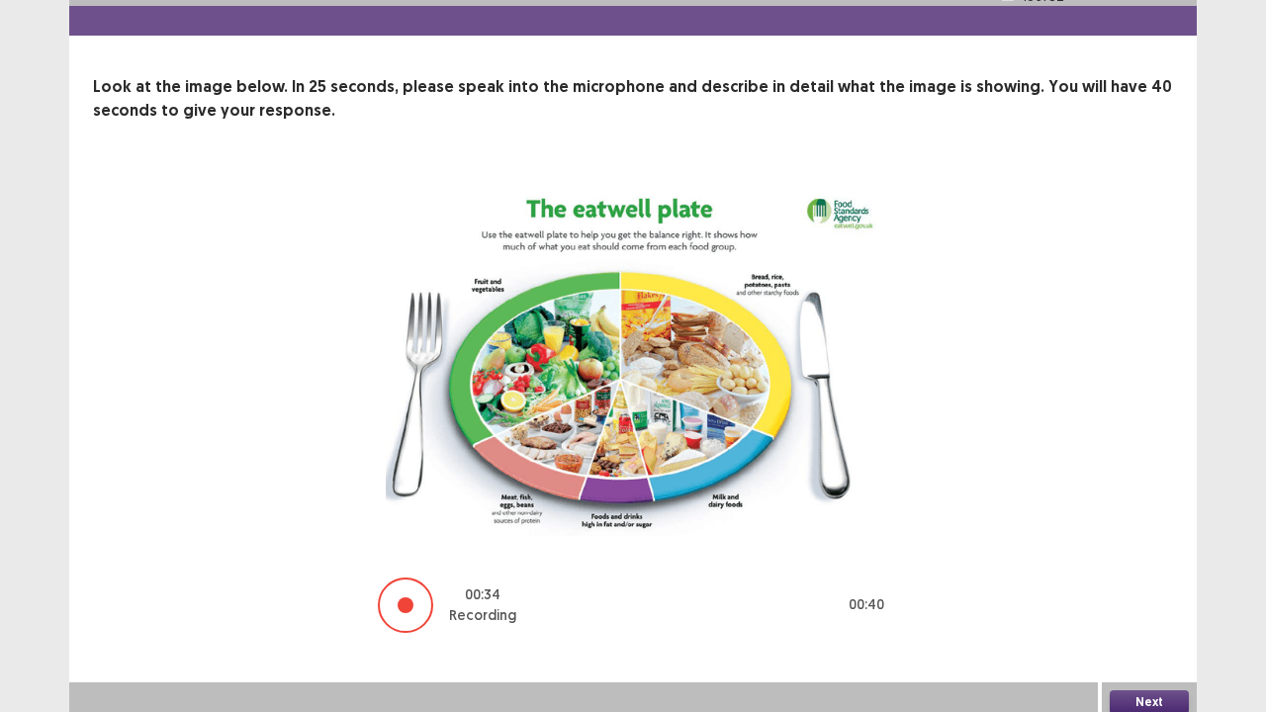
click at [1132, 578] on button "Next" at bounding box center [1149, 703] width 79 height 24
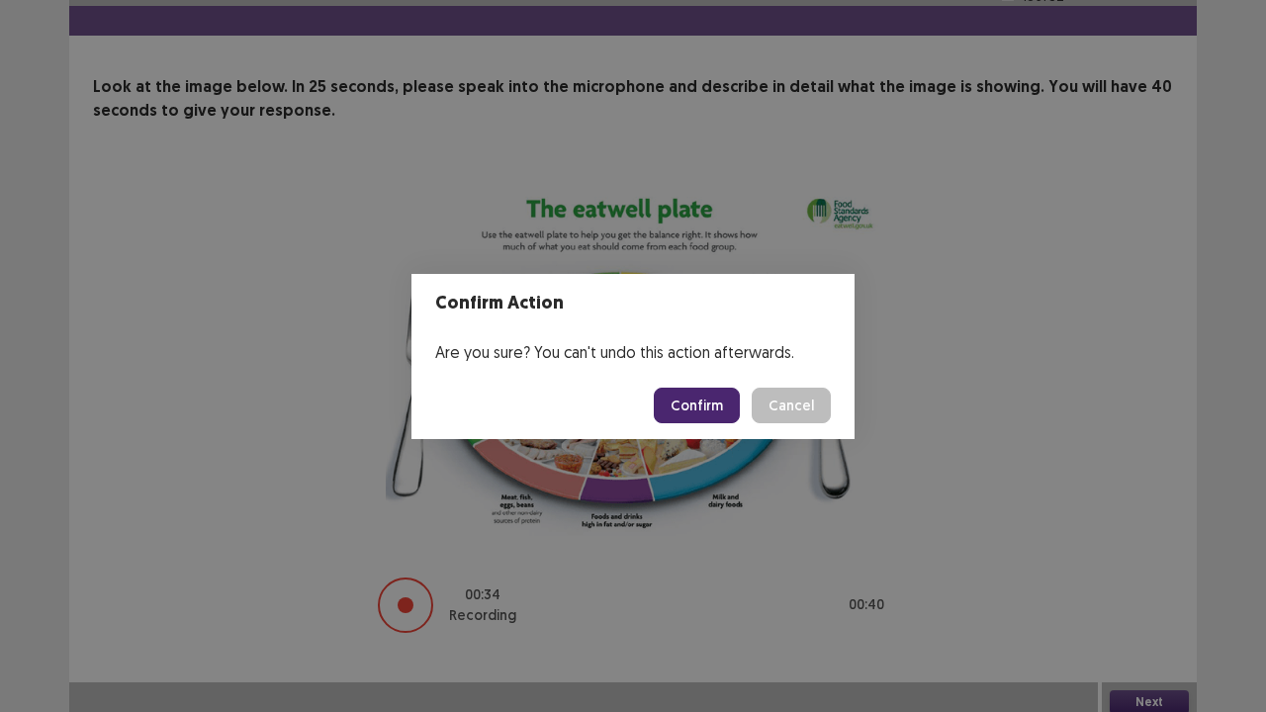
click at [694, 396] on button "Confirm" at bounding box center [697, 406] width 86 height 36
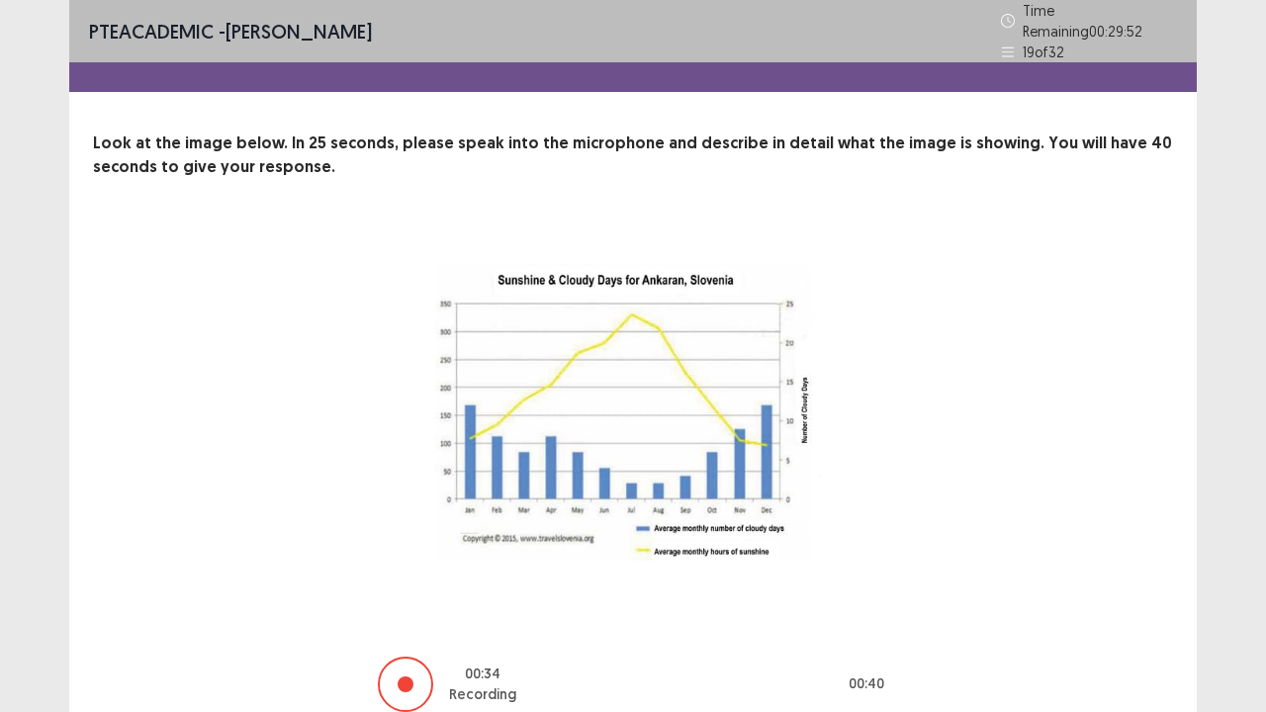
scroll to position [80, 0]
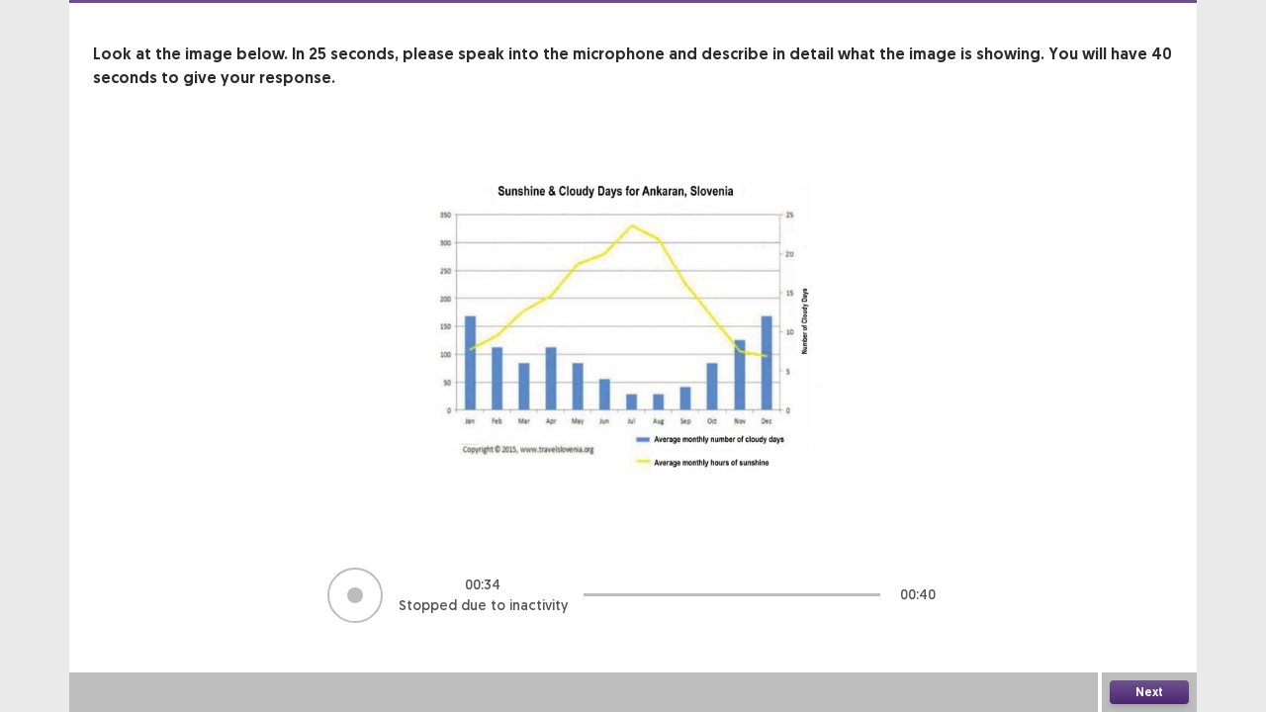
click at [1155, 578] on button "Next" at bounding box center [1149, 693] width 79 height 24
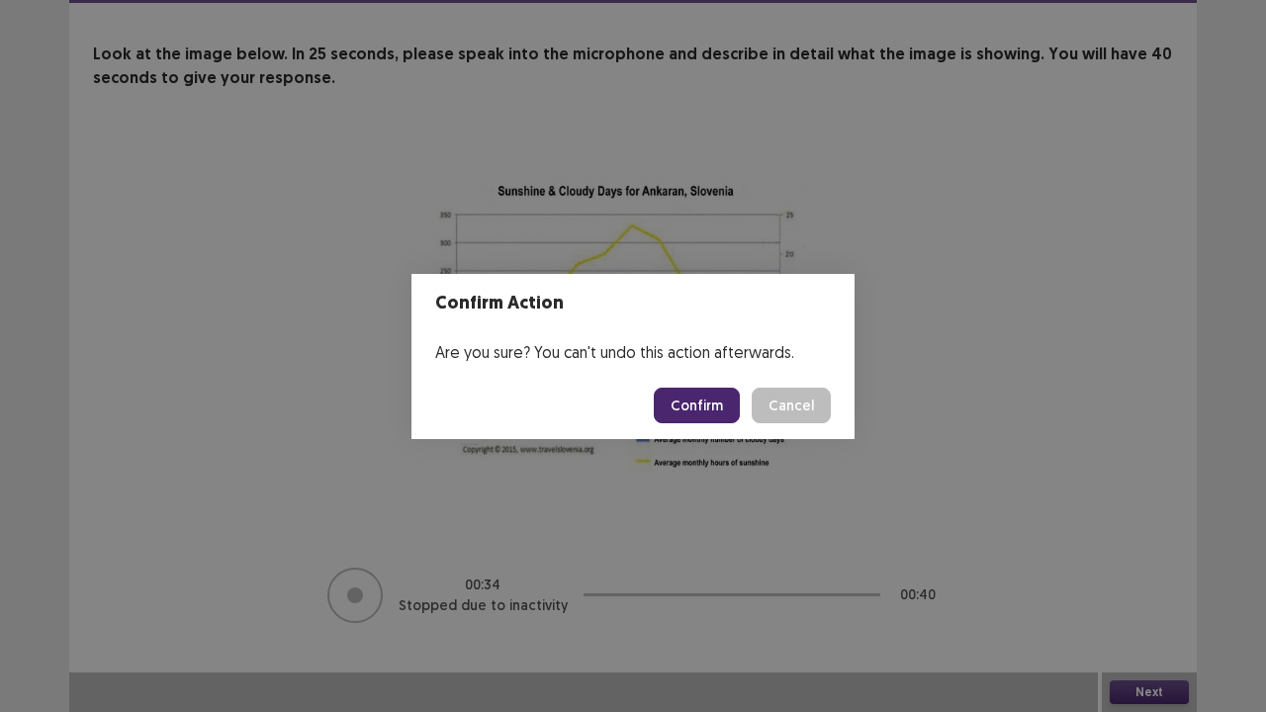
click at [712, 412] on button "Confirm" at bounding box center [697, 406] width 86 height 36
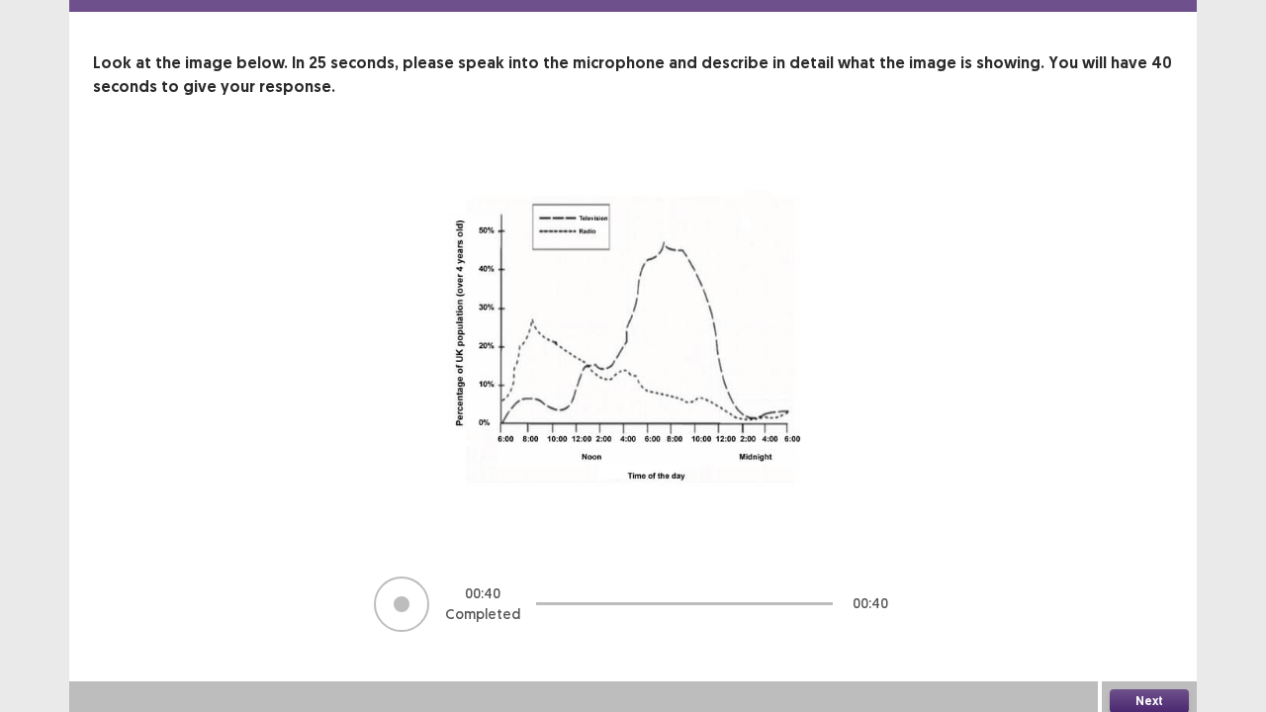
click at [1154, 578] on button "Next" at bounding box center [1149, 702] width 79 height 24
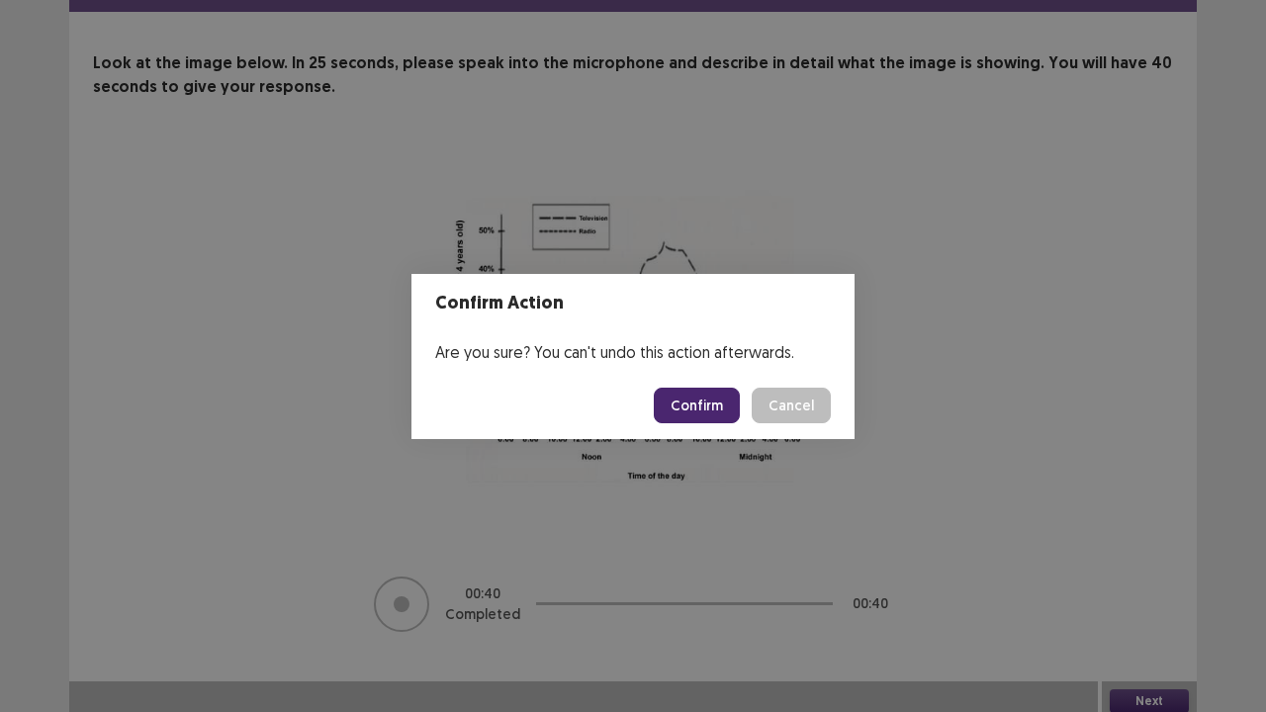
click at [727, 427] on footer "Confirm Cancel" at bounding box center [633, 405] width 443 height 67
click at [714, 412] on button "Confirm" at bounding box center [697, 406] width 86 height 36
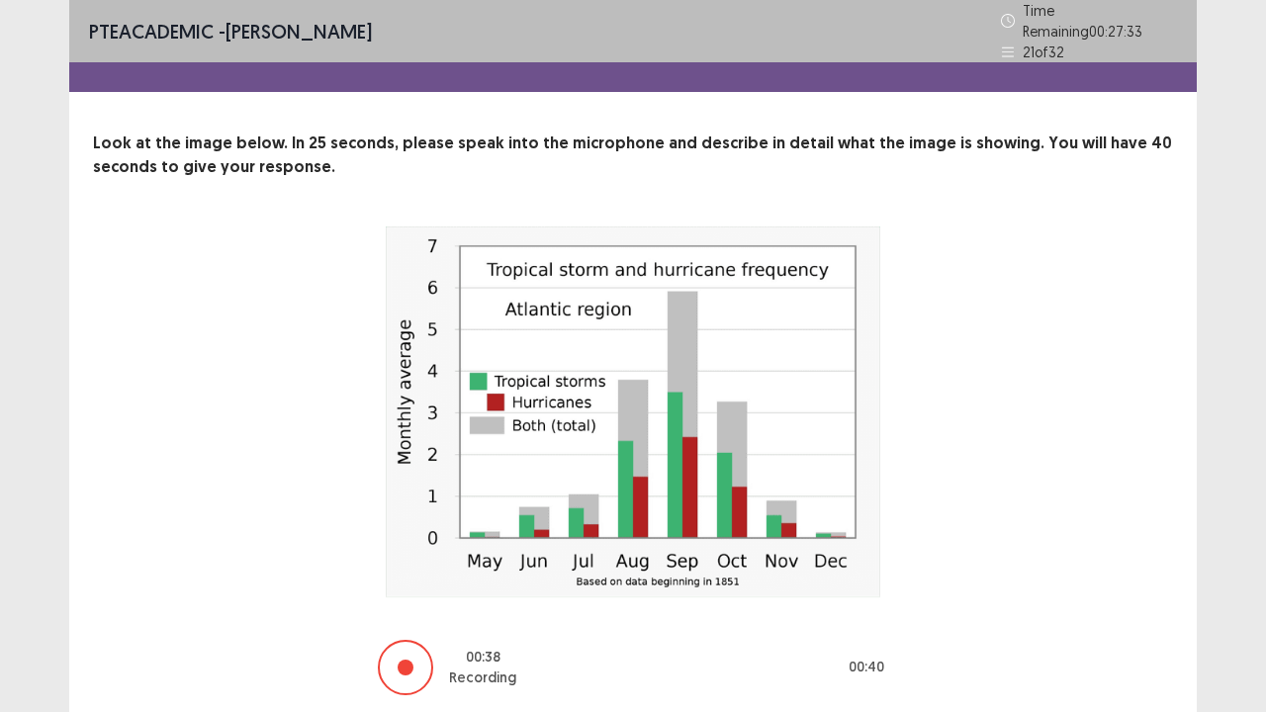
scroll to position [63, 0]
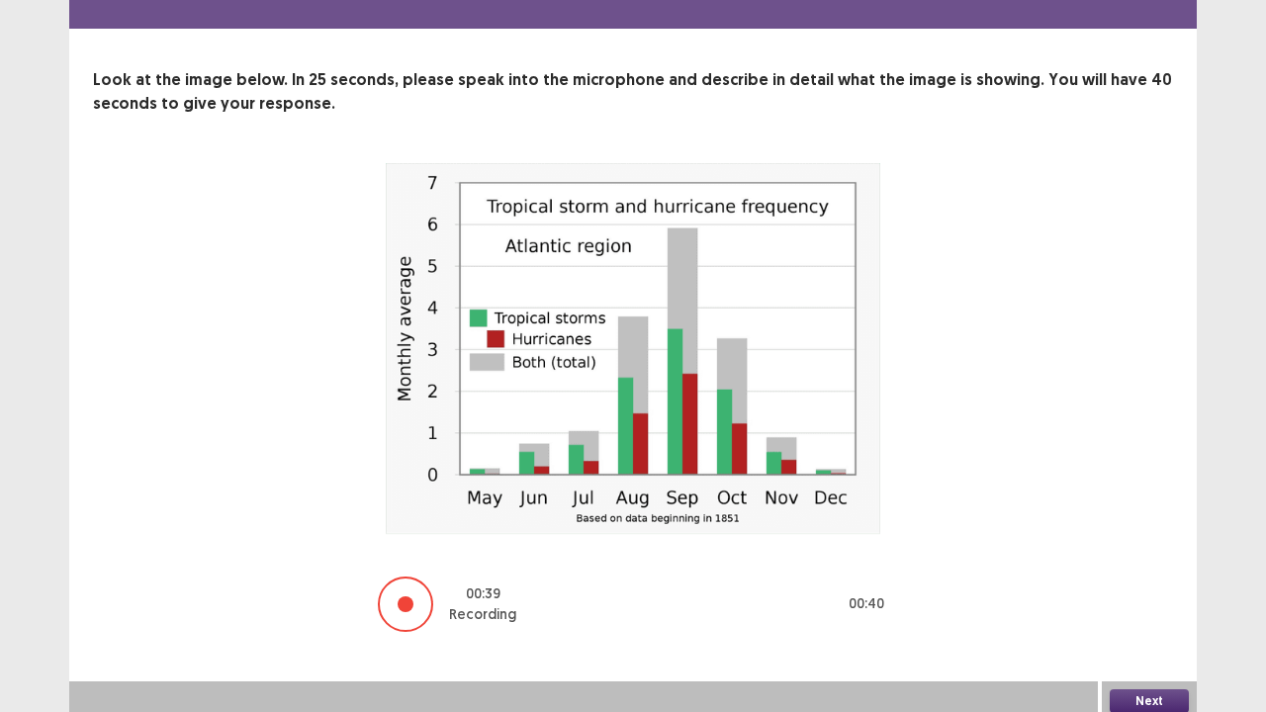
click at [1160, 578] on button "Next" at bounding box center [1149, 702] width 79 height 24
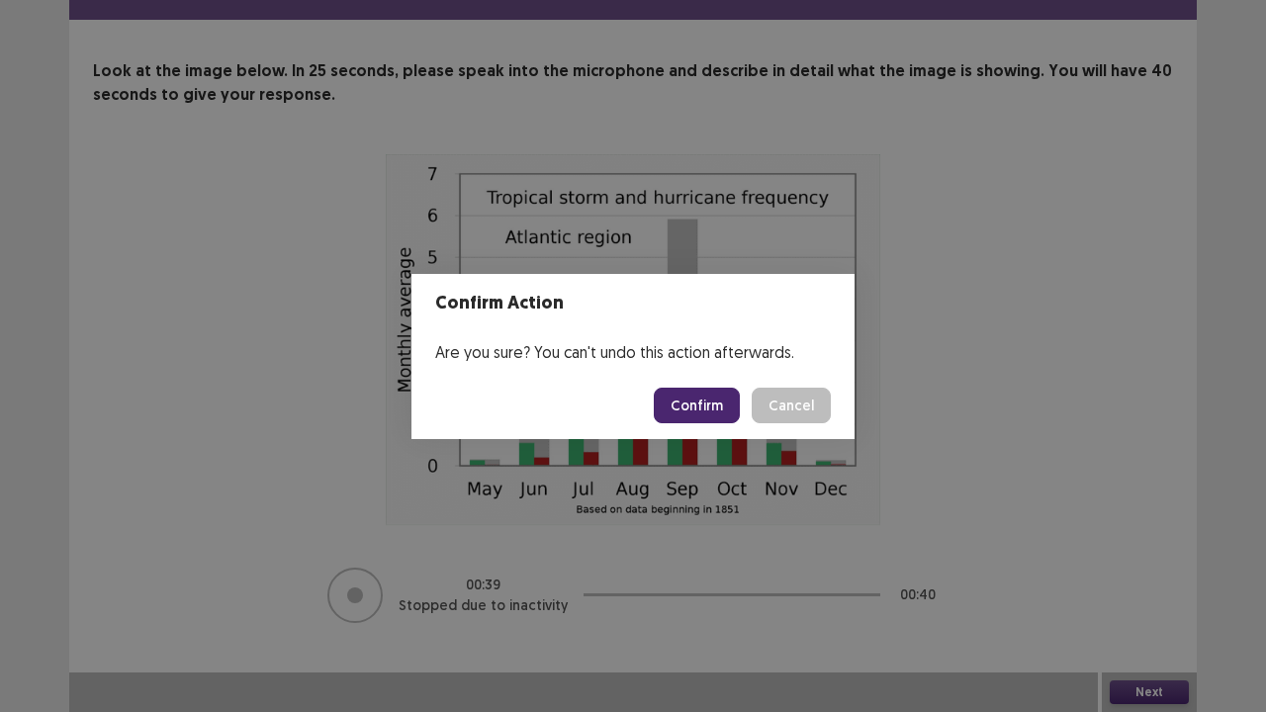
click at [720, 406] on button "Confirm" at bounding box center [697, 406] width 86 height 36
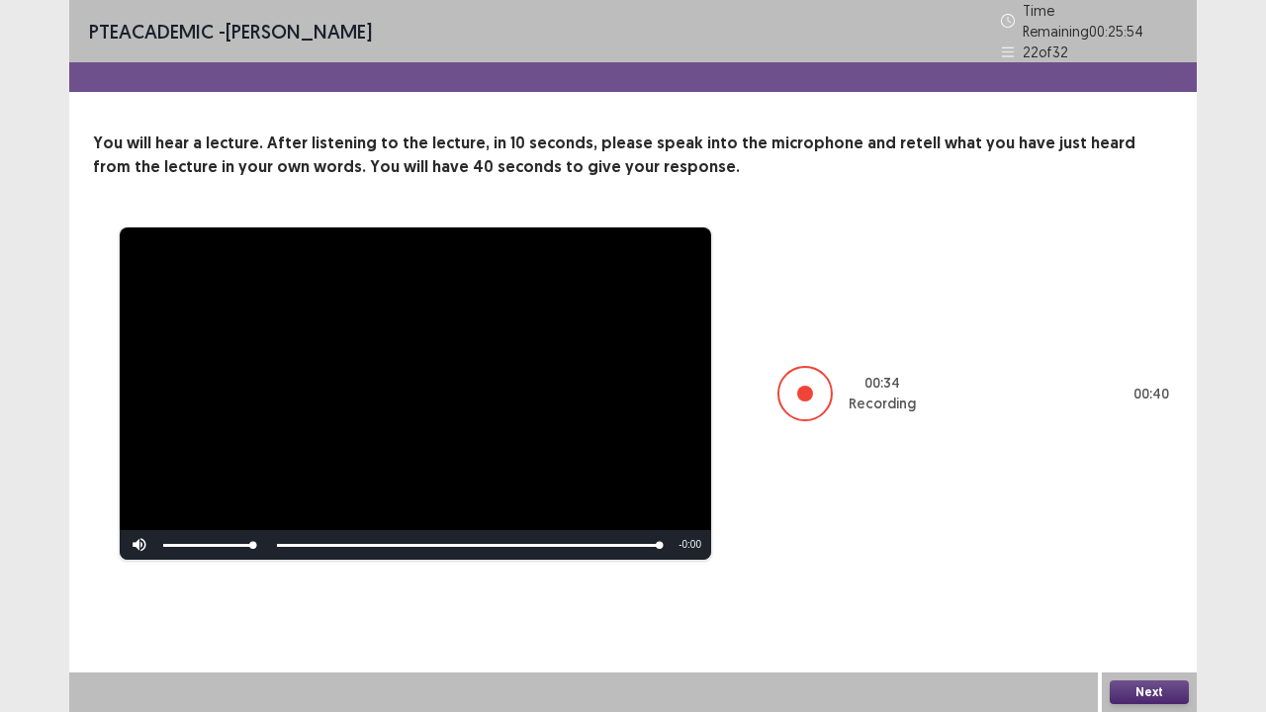
click at [1158, 578] on button "Next" at bounding box center [1149, 693] width 79 height 24
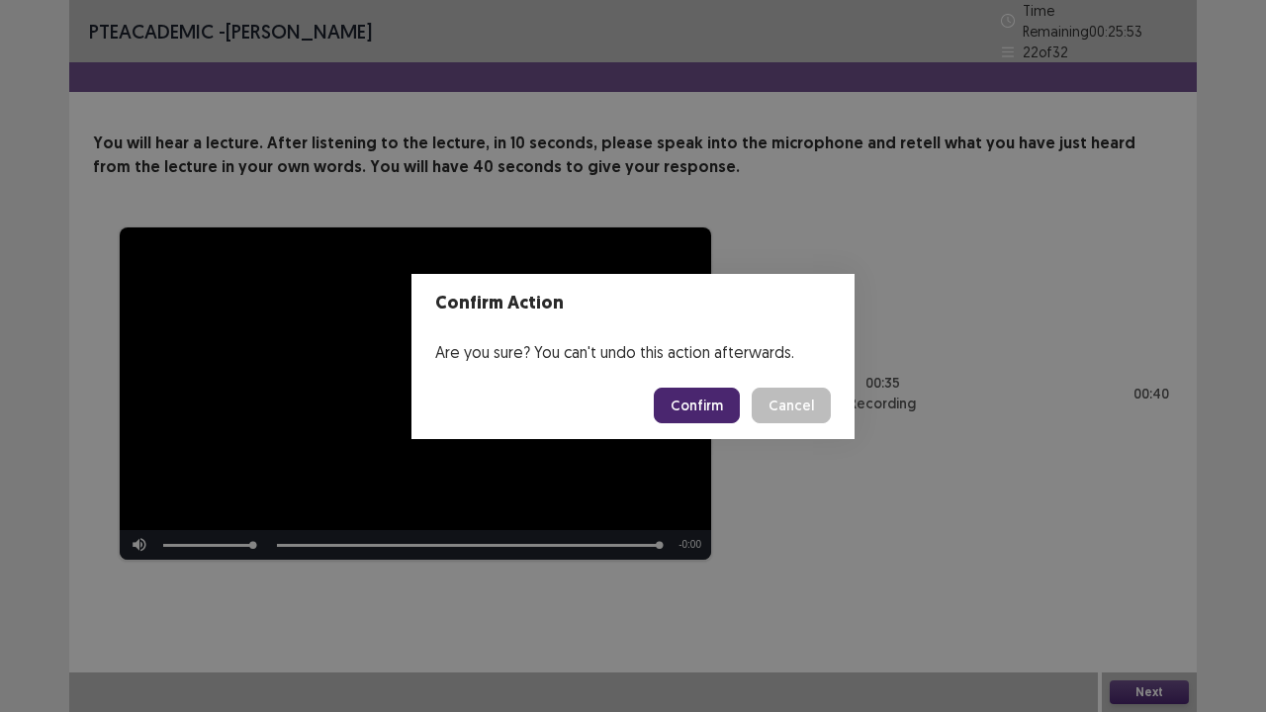
click at [714, 390] on button "Confirm" at bounding box center [697, 406] width 86 height 36
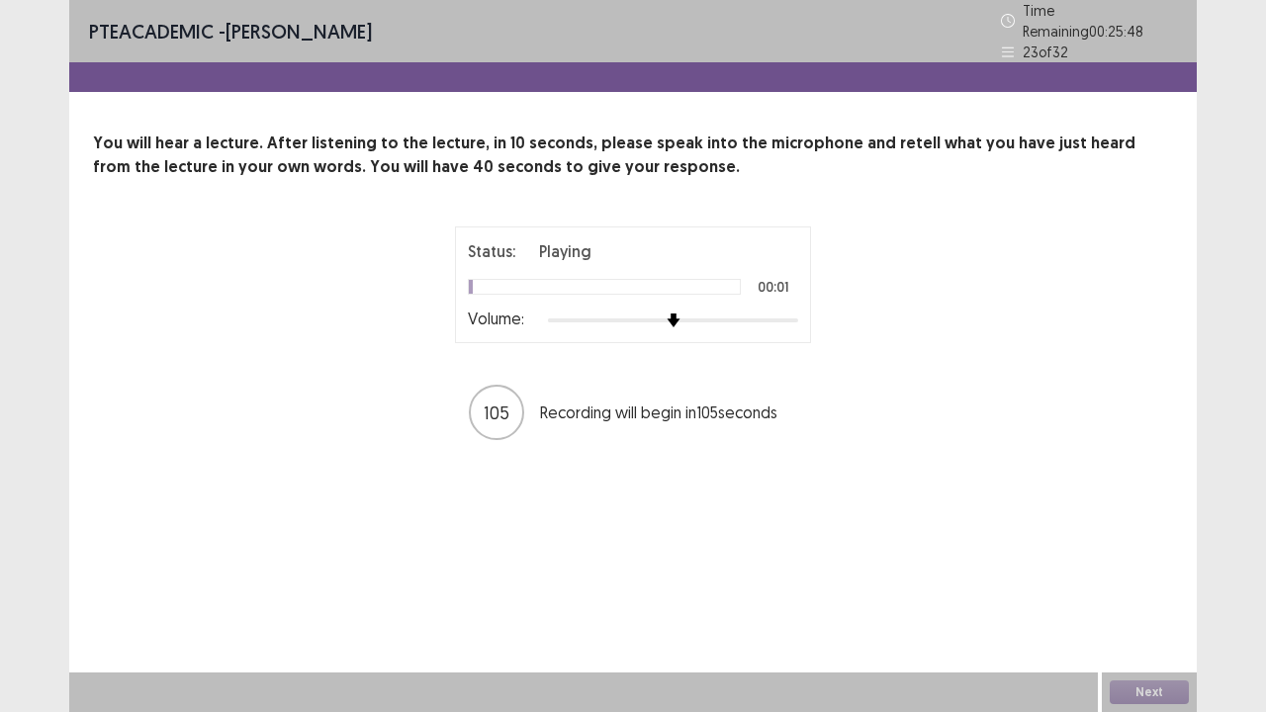
click at [794, 313] on div at bounding box center [673, 321] width 250 height 16
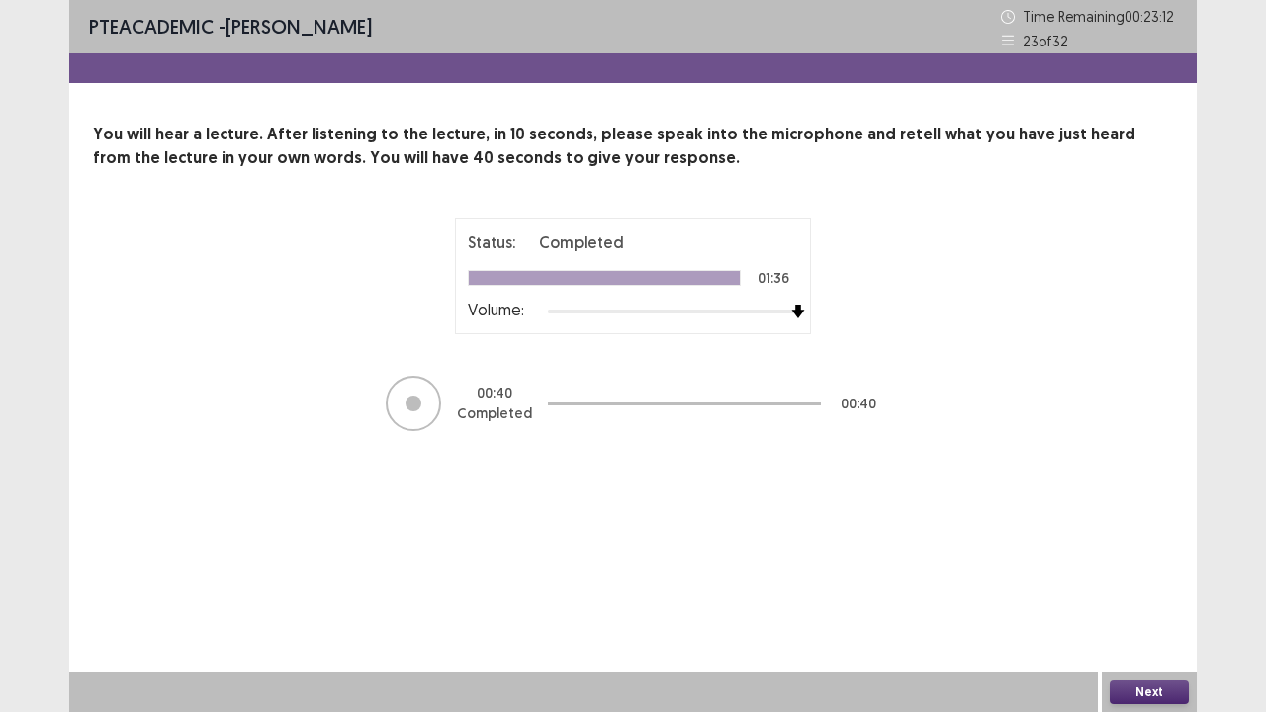
click at [1144, 578] on button "Next" at bounding box center [1149, 693] width 79 height 24
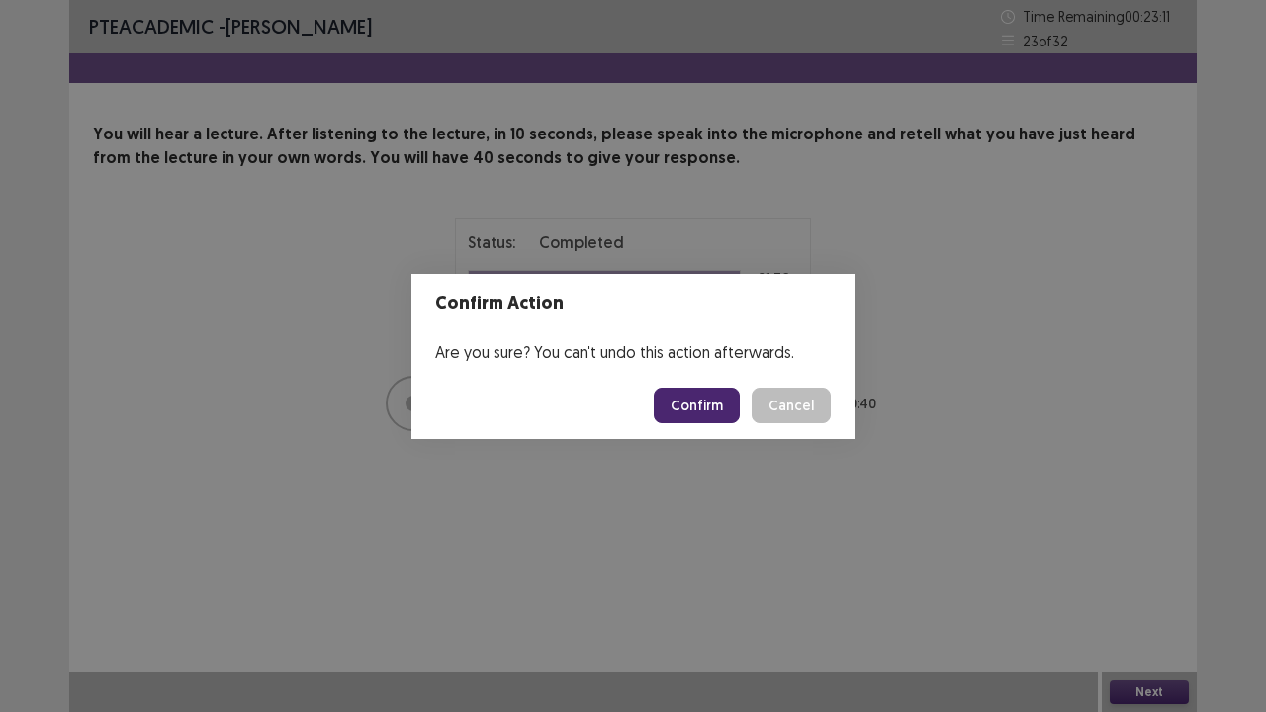
click at [724, 400] on button "Confirm" at bounding box center [697, 406] width 86 height 36
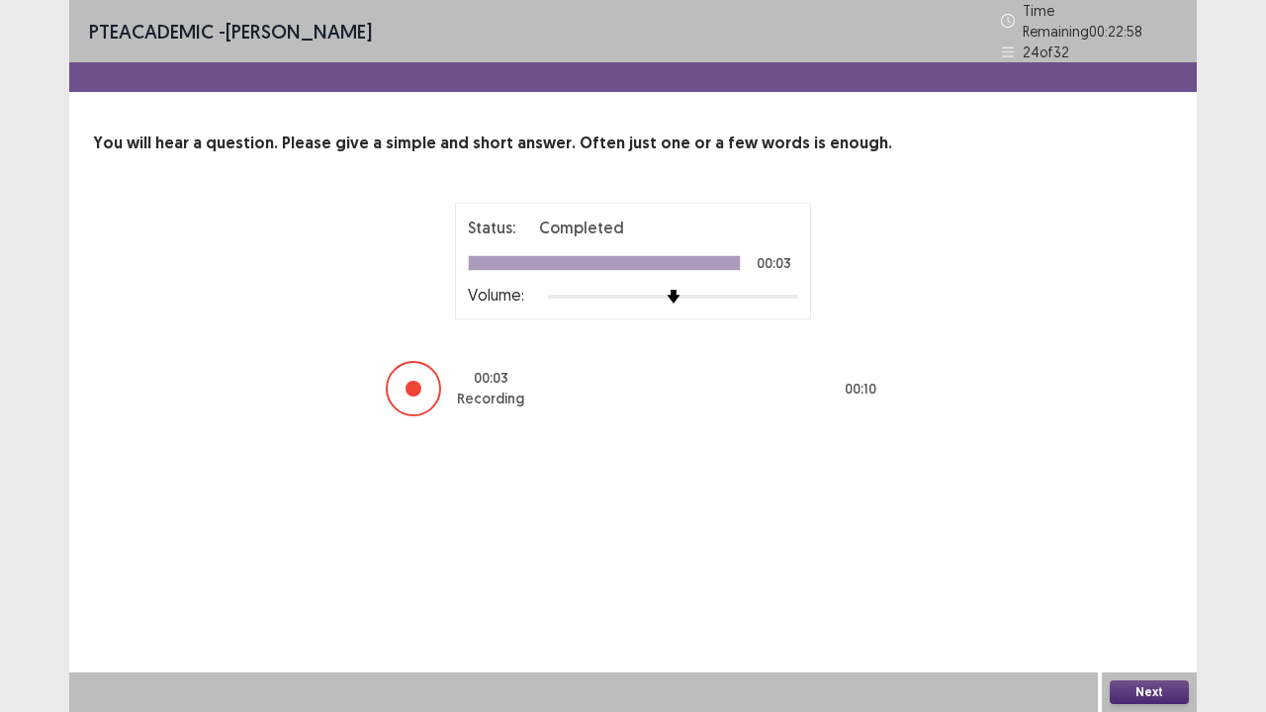
click at [1124, 578] on button "Next" at bounding box center [1149, 693] width 79 height 24
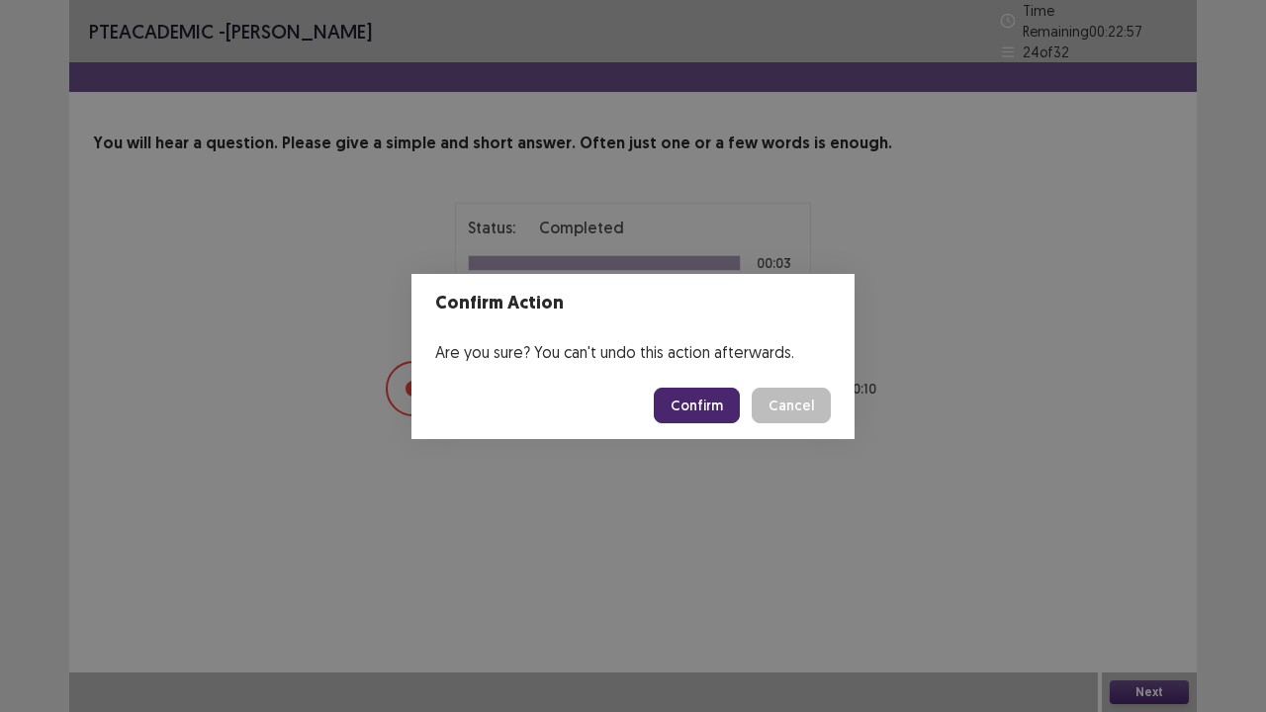
click at [706, 414] on button "Confirm" at bounding box center [697, 406] width 86 height 36
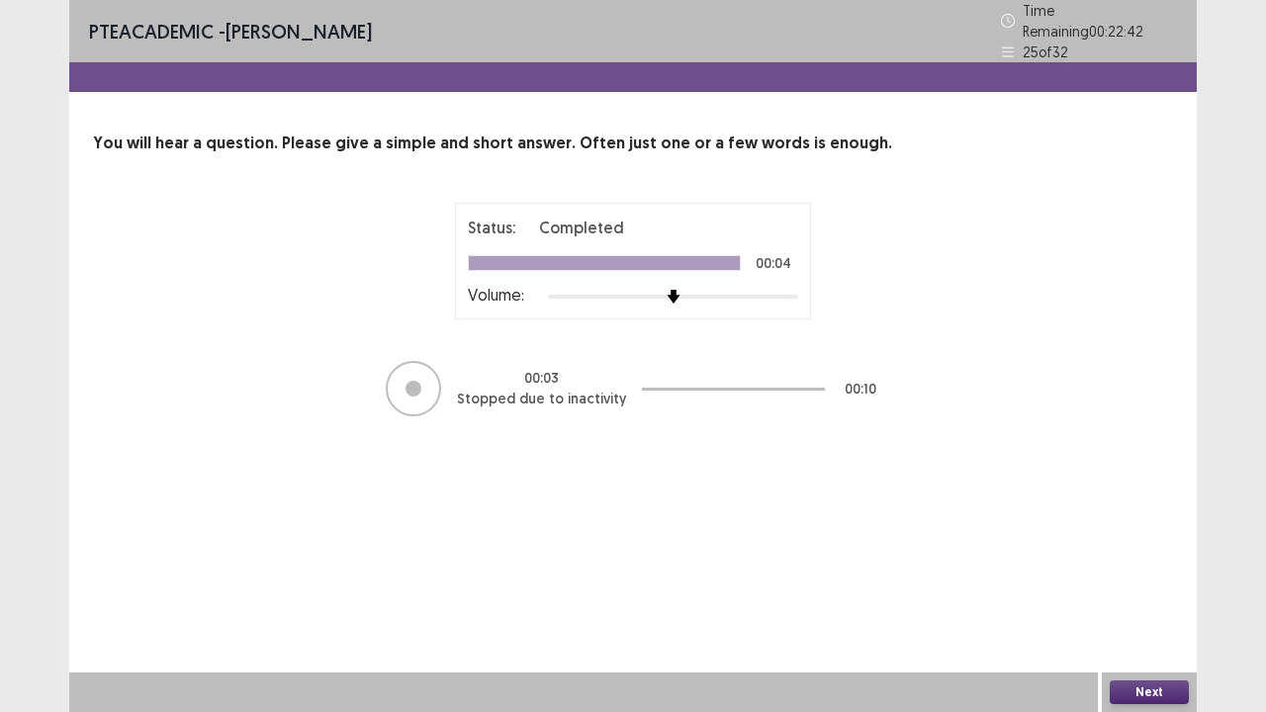
click at [1151, 578] on button "Next" at bounding box center [1149, 693] width 79 height 24
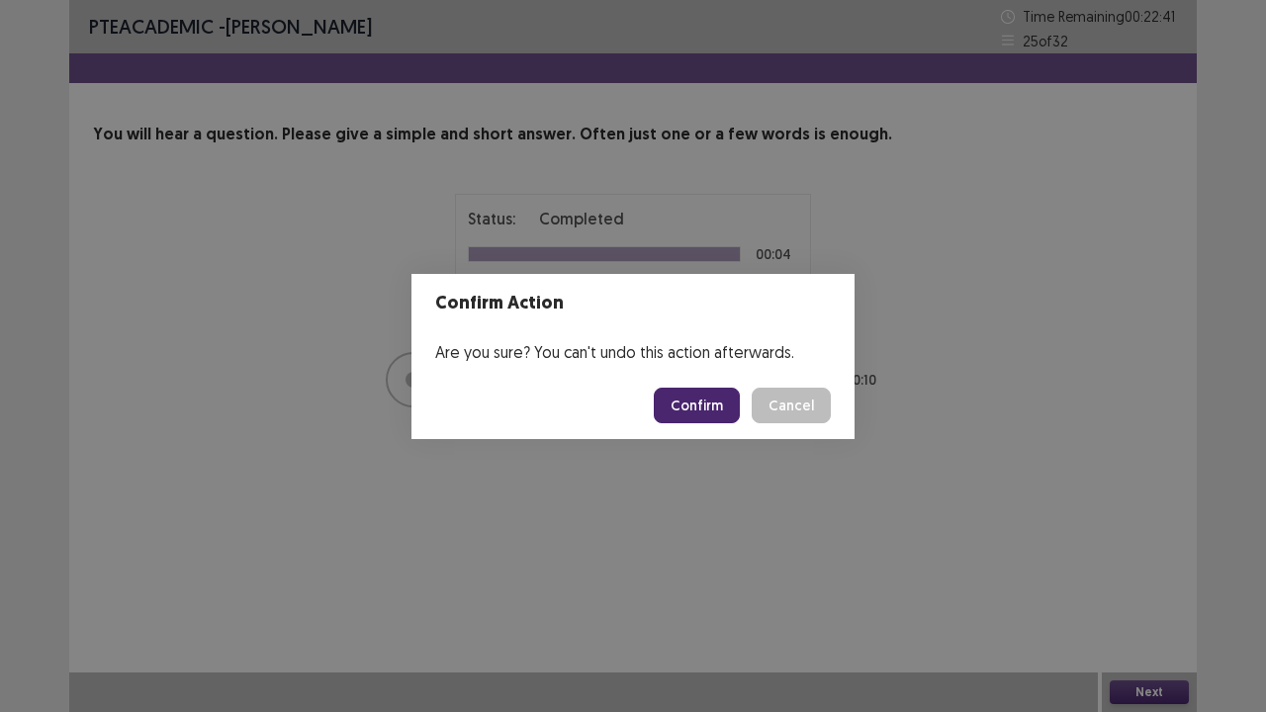
click at [708, 416] on button "Confirm" at bounding box center [697, 406] width 86 height 36
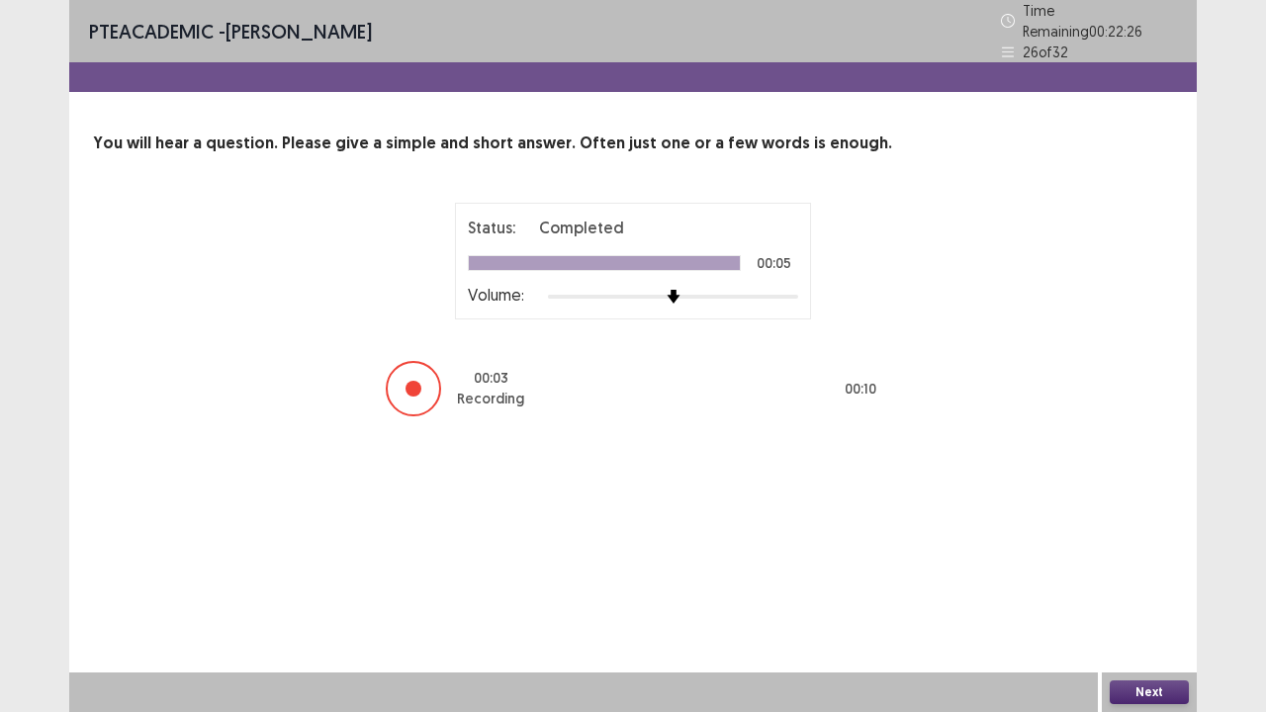
click at [1122, 578] on button "Next" at bounding box center [1149, 693] width 79 height 24
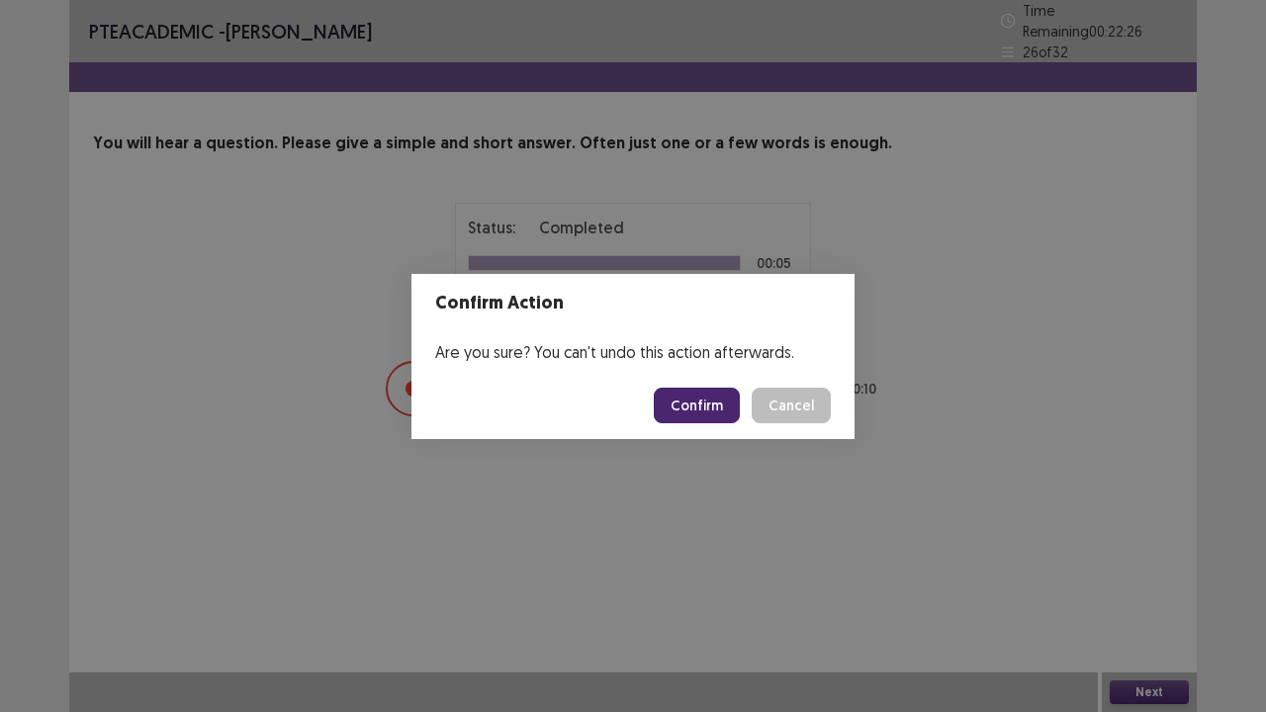
click at [716, 416] on button "Confirm" at bounding box center [697, 406] width 86 height 36
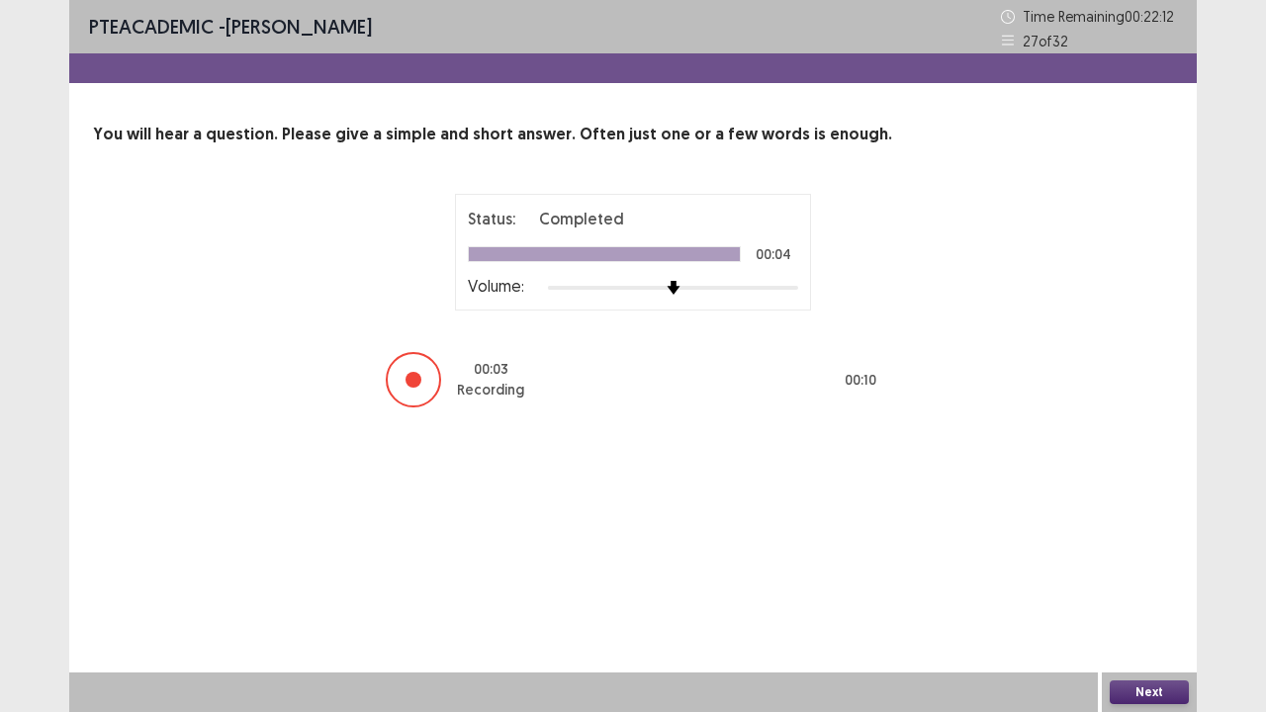
click at [1163, 578] on div "Next" at bounding box center [1149, 693] width 95 height 40
click at [1164, 578] on button "Next" at bounding box center [1149, 693] width 79 height 24
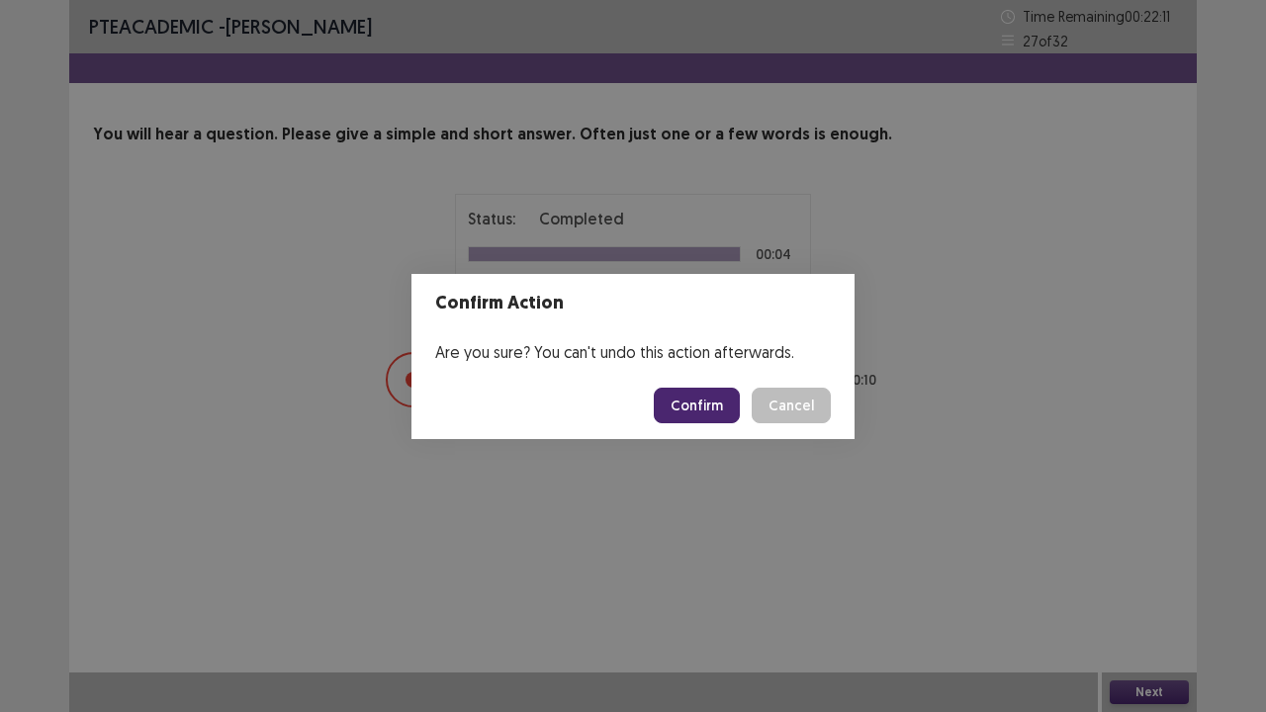
click at [717, 424] on footer "Confirm Cancel" at bounding box center [633, 405] width 443 height 67
click at [726, 408] on button "Confirm" at bounding box center [697, 406] width 86 height 36
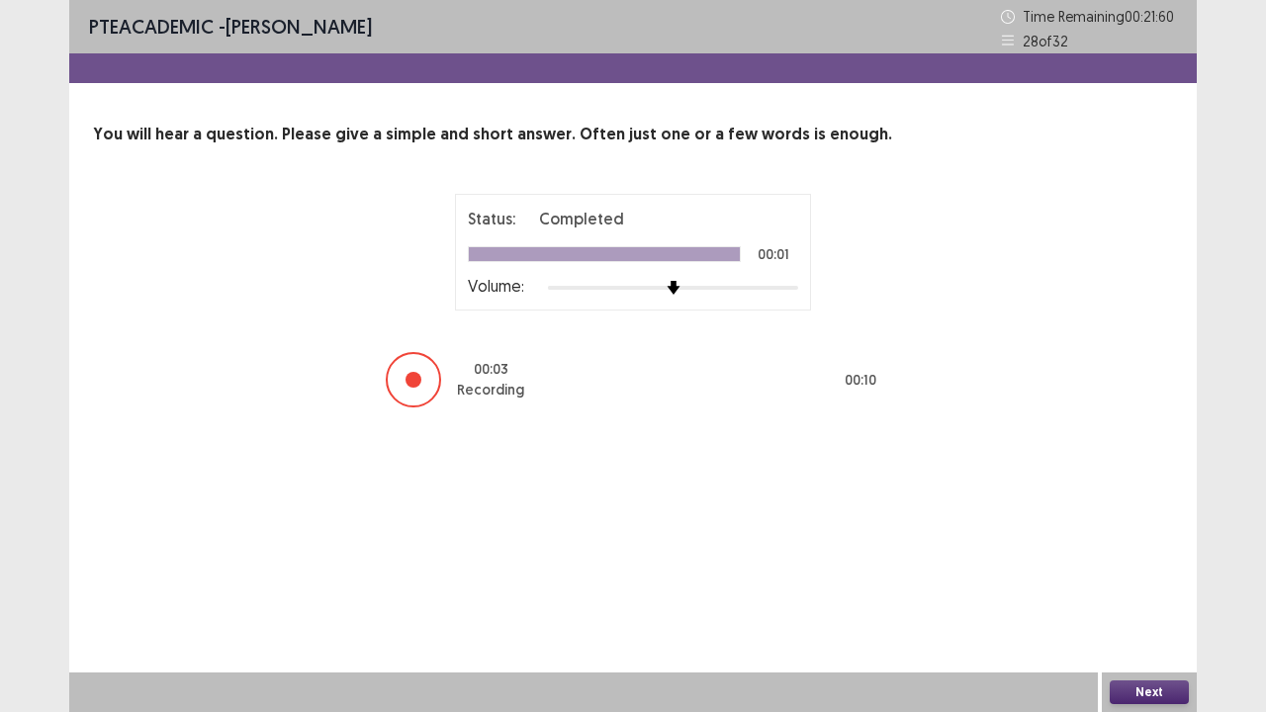
click at [1152, 578] on button "Next" at bounding box center [1149, 693] width 79 height 24
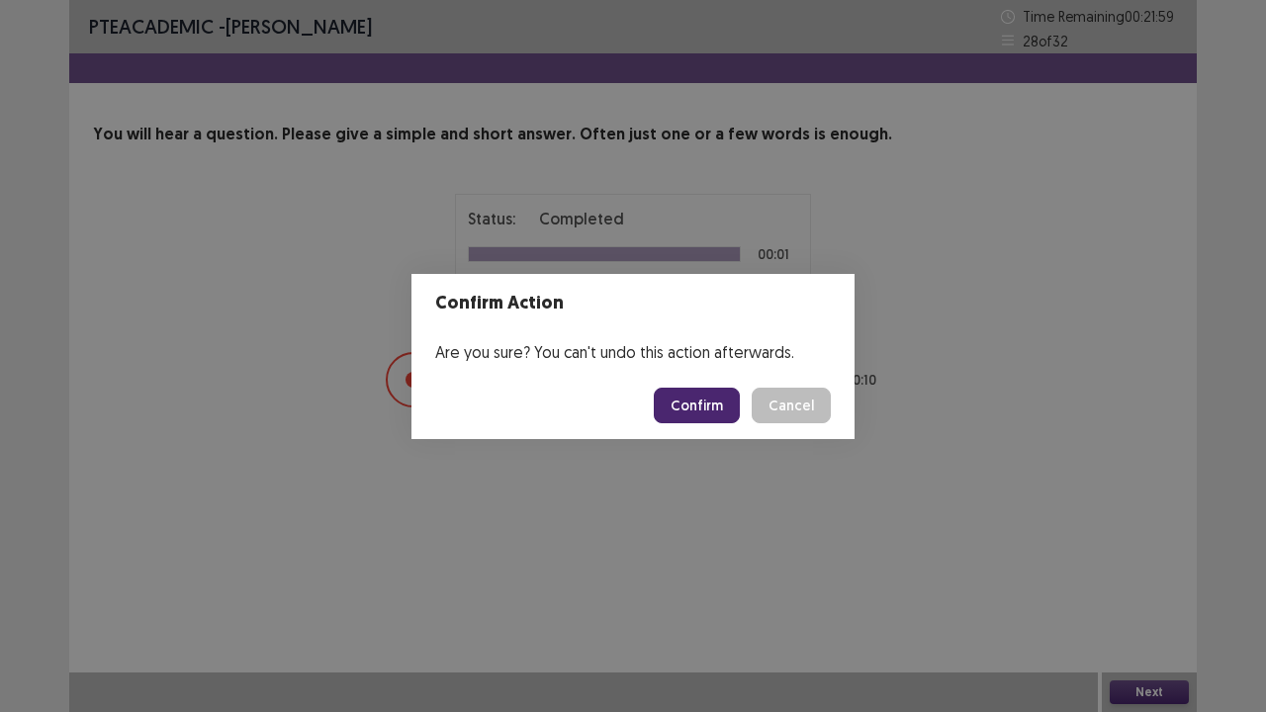
click at [740, 415] on button "Confirm" at bounding box center [697, 406] width 86 height 36
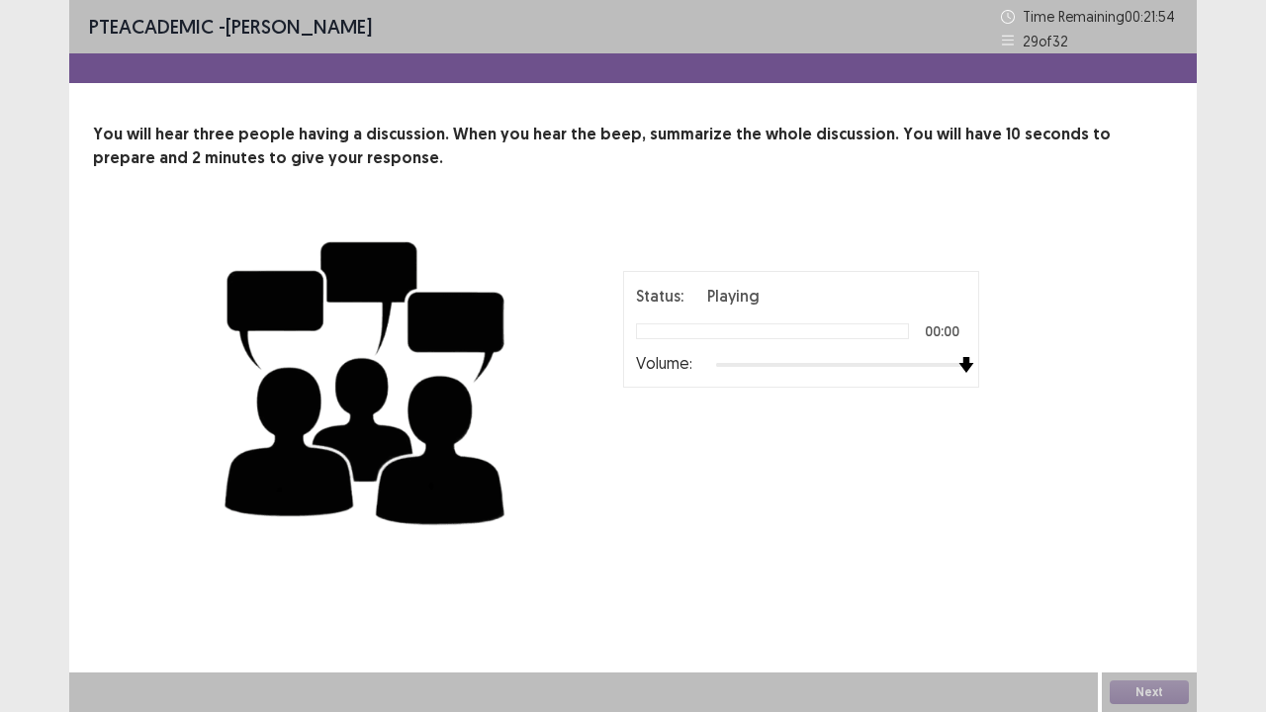
click at [960, 364] on div at bounding box center [841, 365] width 250 height 16
click at [940, 460] on div "00 : 00 02 : 00" at bounding box center [801, 456] width 495 height 59
click at [727, 344] on div "Status: Playing 00:00 Volume:" at bounding box center [801, 329] width 330 height 91
click at [727, 342] on div "Status: Playing 00:00 Volume:" at bounding box center [801, 329] width 330 height 91
click at [675, 327] on div at bounding box center [772, 331] width 273 height 16
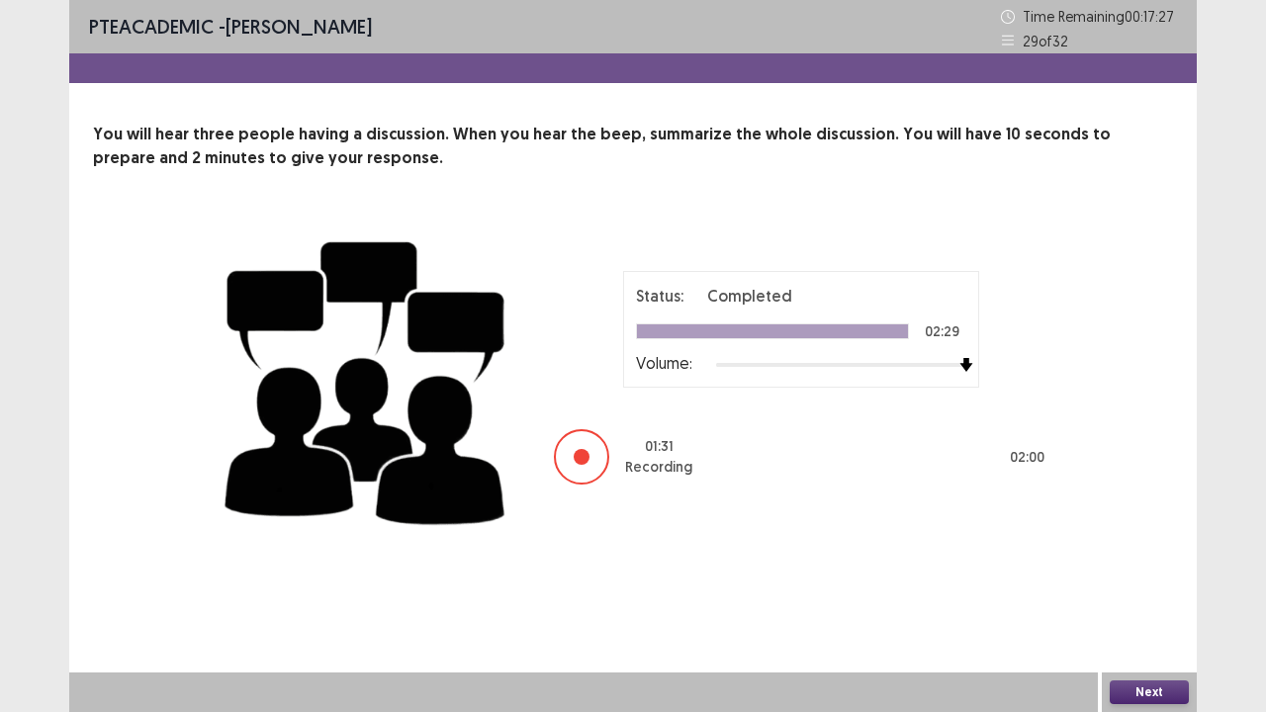
click at [1157, 578] on button "Next" at bounding box center [1149, 693] width 79 height 24
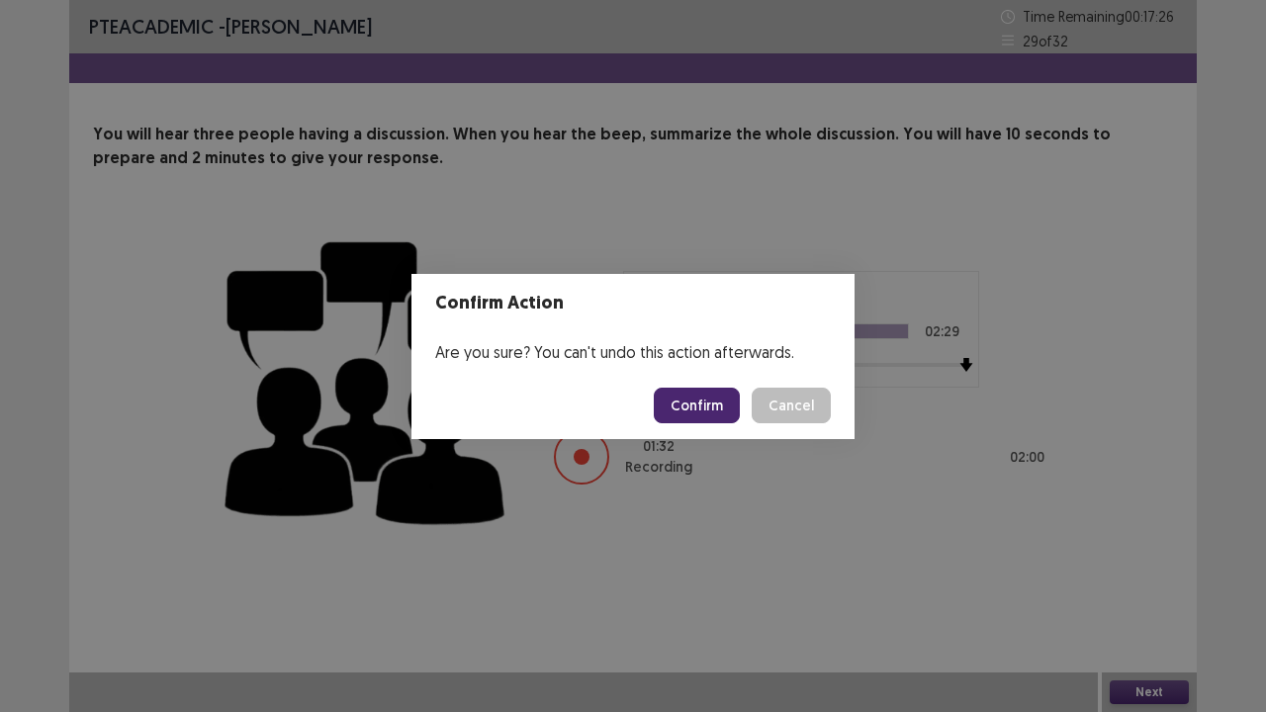
click at [724, 407] on button "Confirm" at bounding box center [697, 406] width 86 height 36
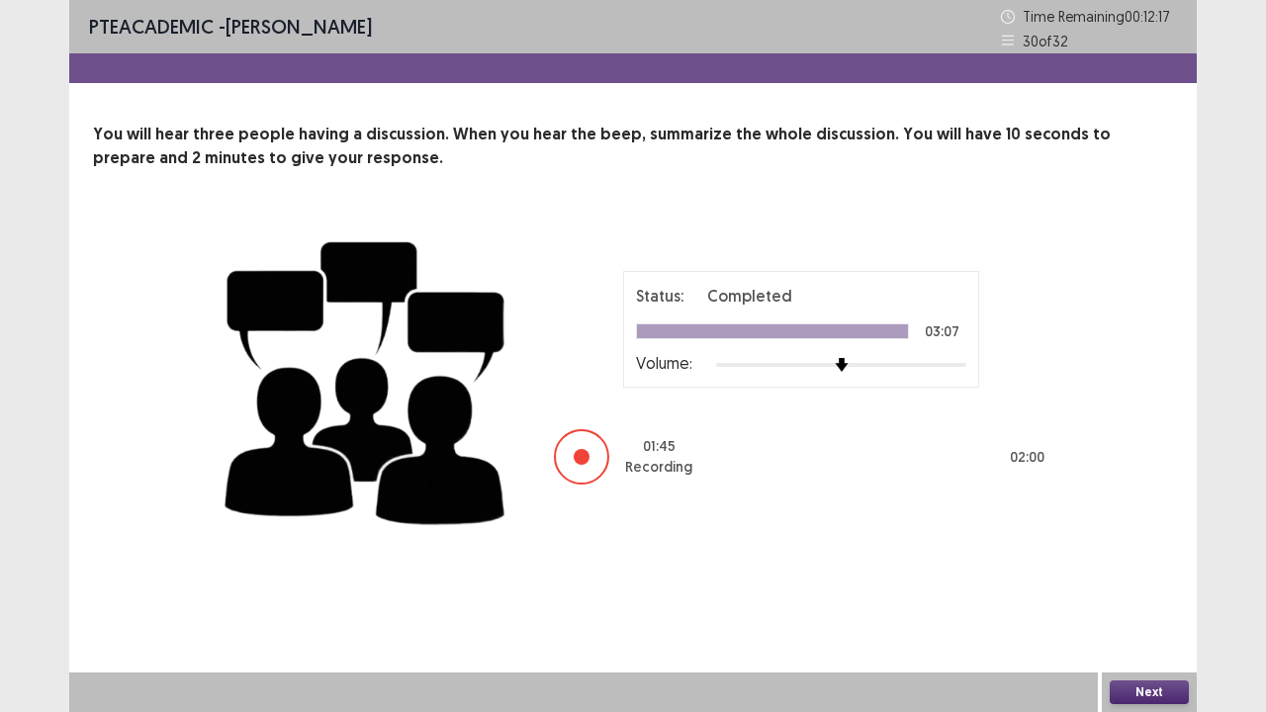
click at [1114, 578] on button "Next" at bounding box center [1149, 693] width 79 height 24
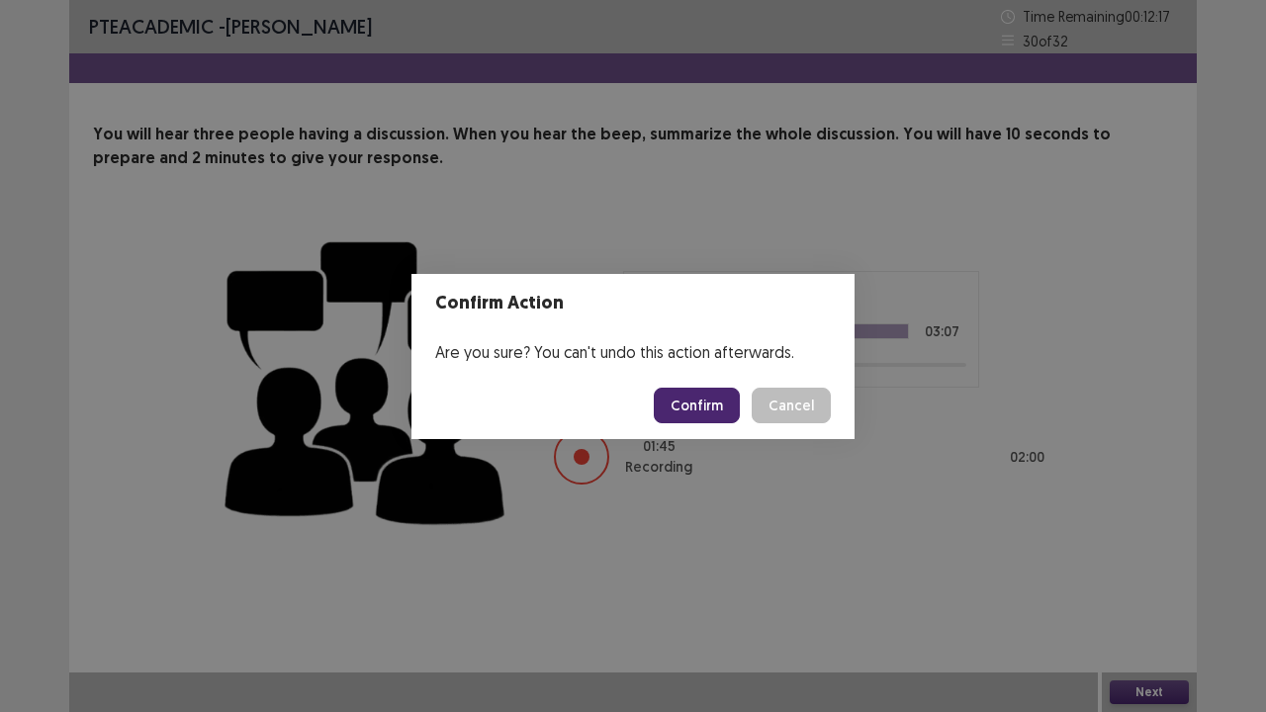
click at [702, 402] on button "Confirm" at bounding box center [697, 406] width 86 height 36
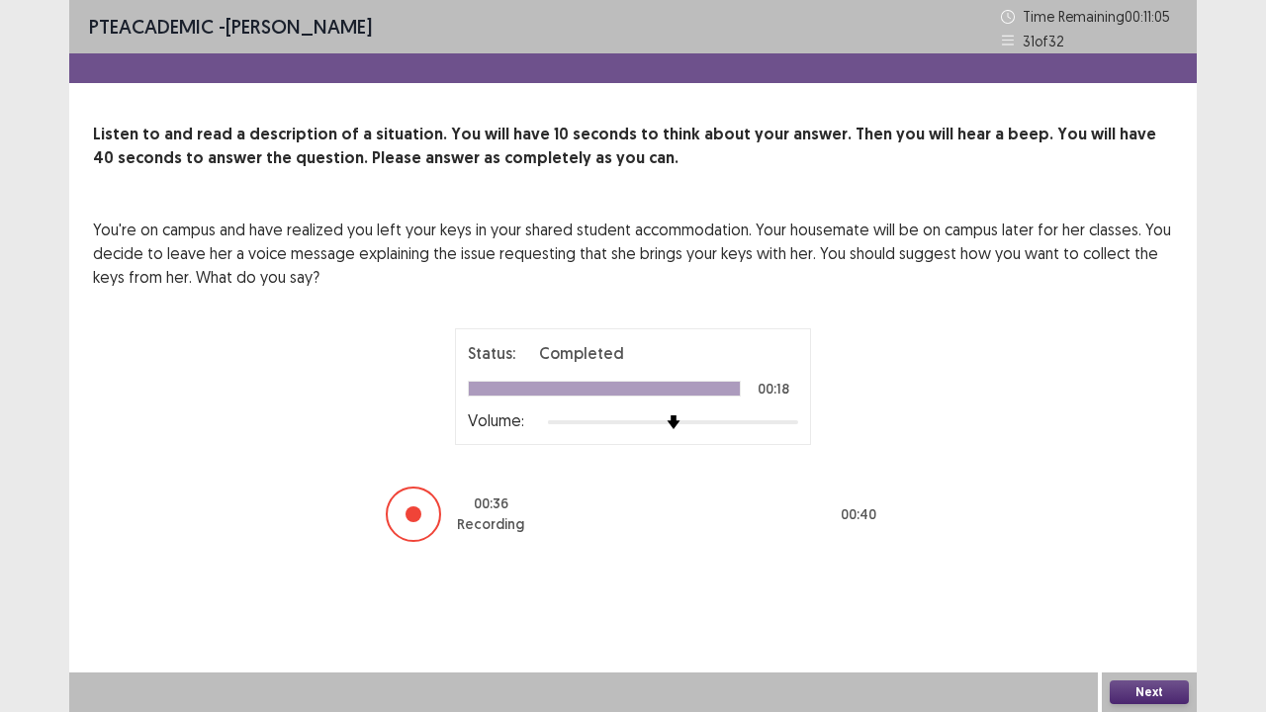
click at [1150, 578] on button "Next" at bounding box center [1149, 693] width 79 height 24
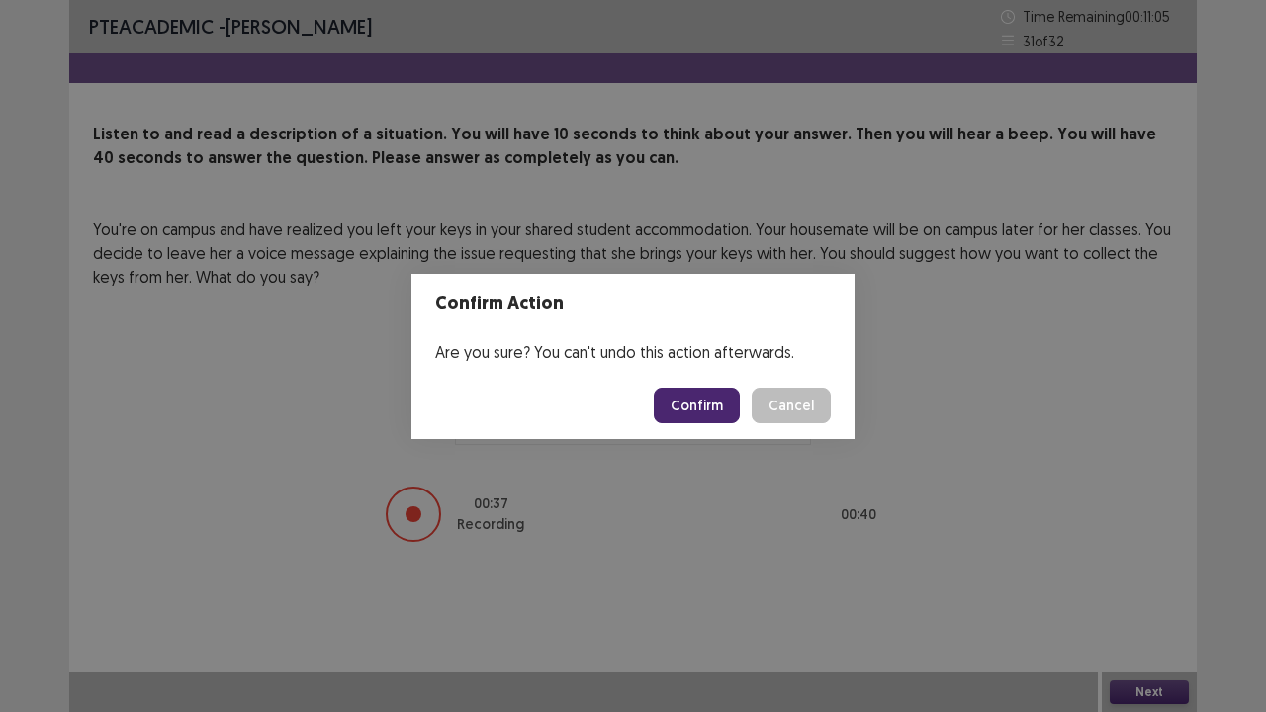
click at [708, 416] on button "Confirm" at bounding box center [697, 406] width 86 height 36
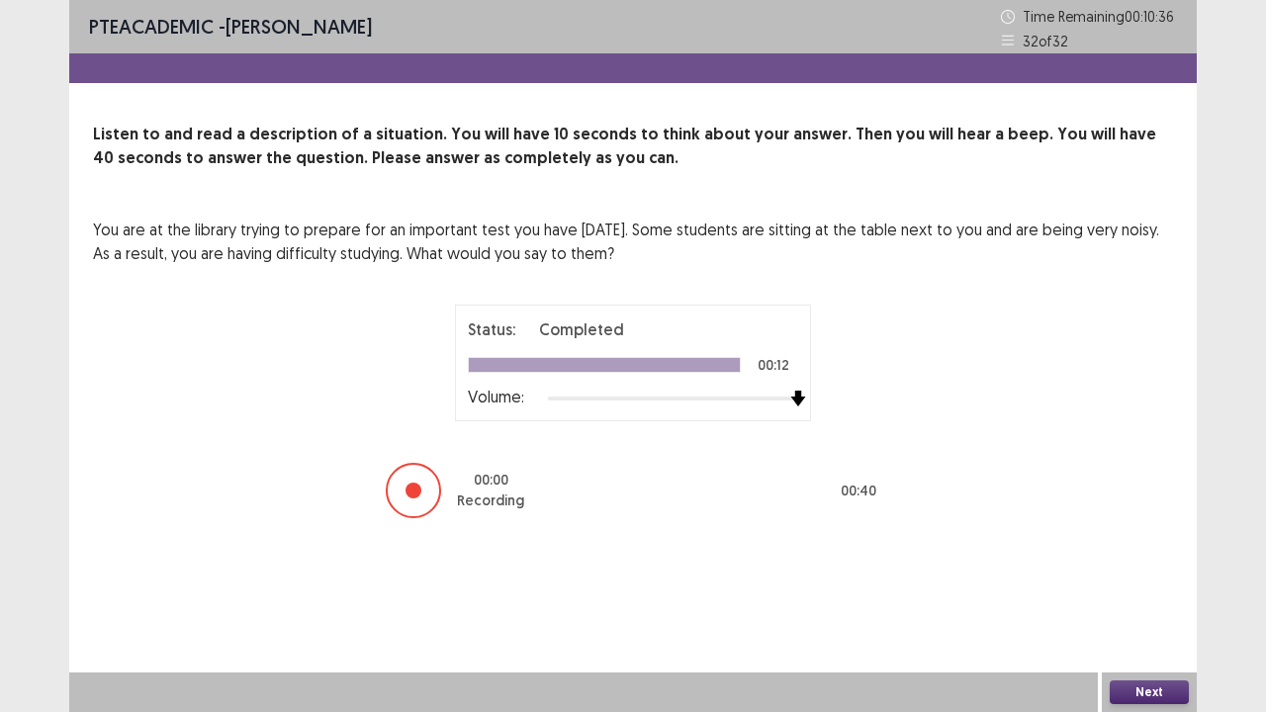
click at [792, 391] on div at bounding box center [673, 399] width 250 height 16
click at [1140, 578] on button "Next" at bounding box center [1149, 693] width 79 height 24
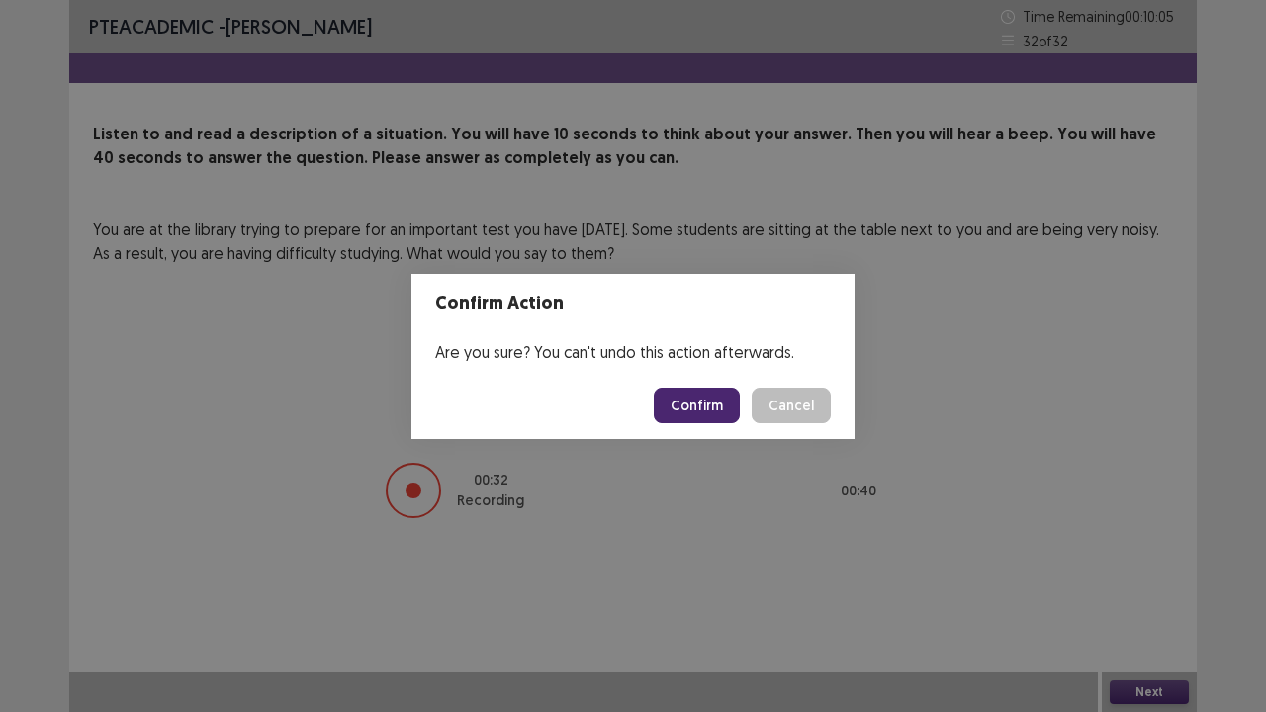
click at [708, 414] on button "Confirm" at bounding box center [697, 406] width 86 height 36
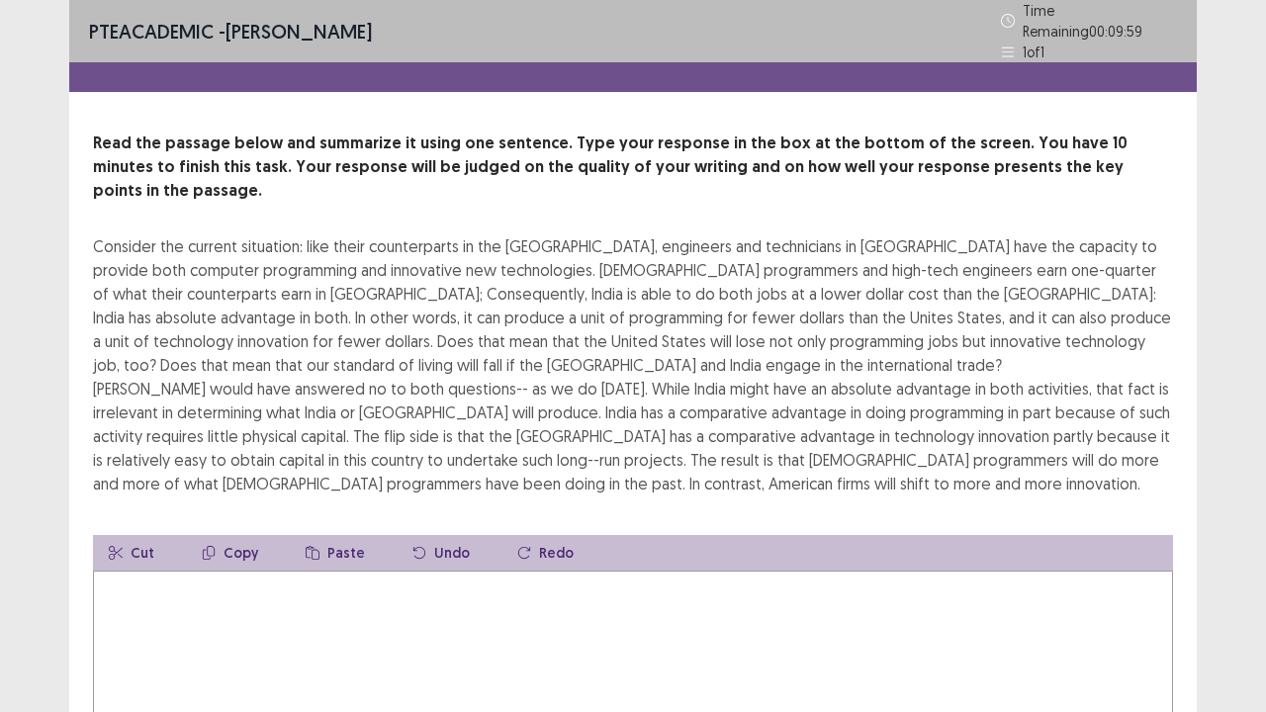
click at [566, 571] on textarea at bounding box center [633, 680] width 1080 height 218
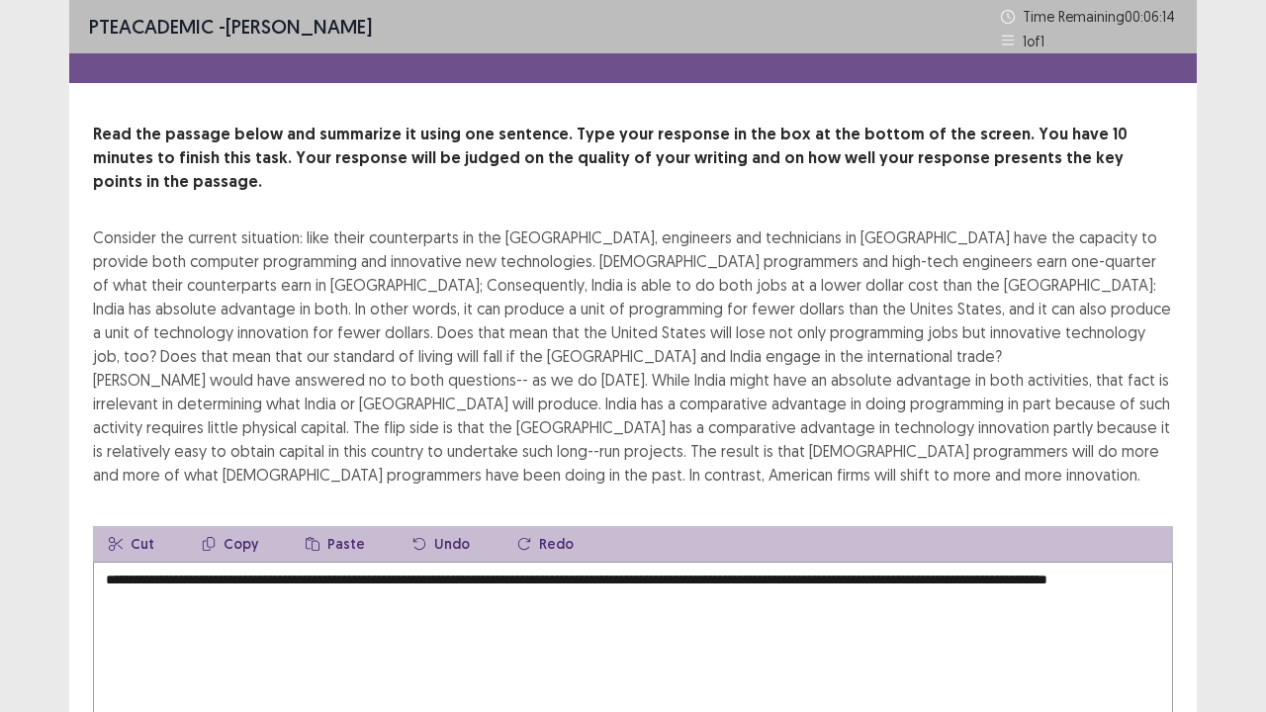
click at [415, 526] on button "Undo" at bounding box center [441, 544] width 89 height 36
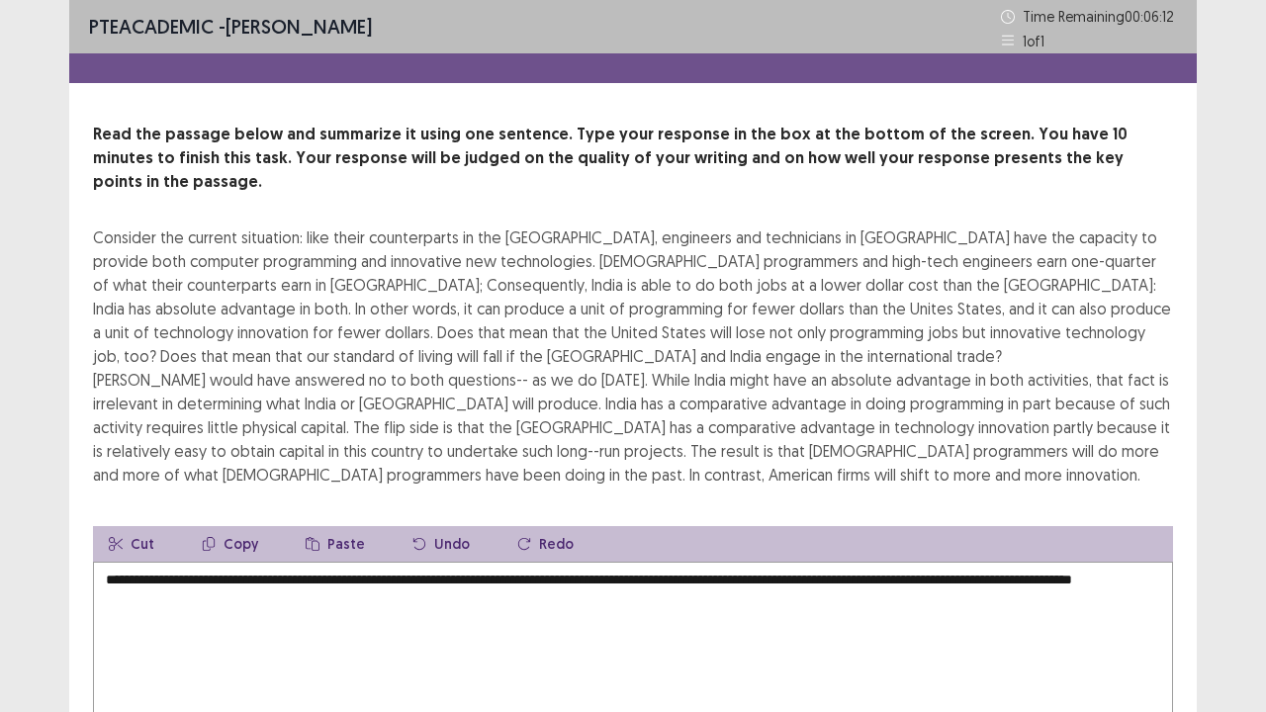
click at [415, 526] on button "Undo" at bounding box center [441, 544] width 89 height 36
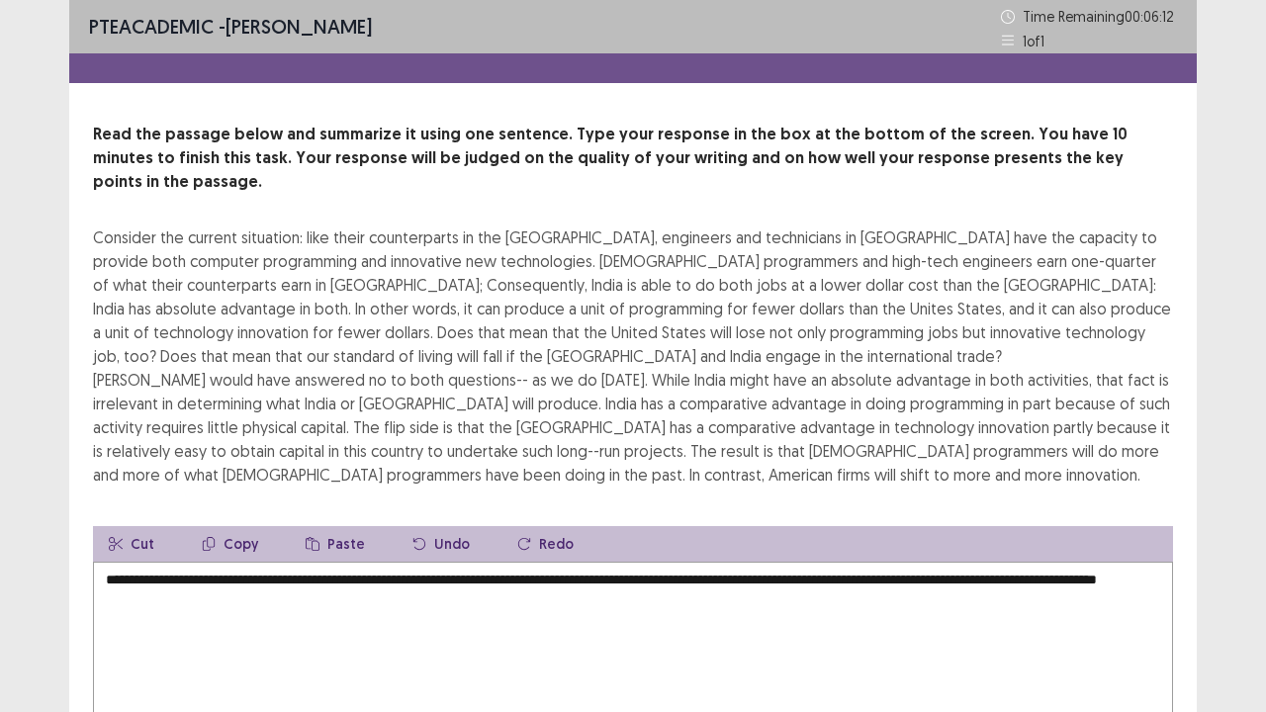
click at [415, 526] on button "Undo" at bounding box center [441, 544] width 89 height 36
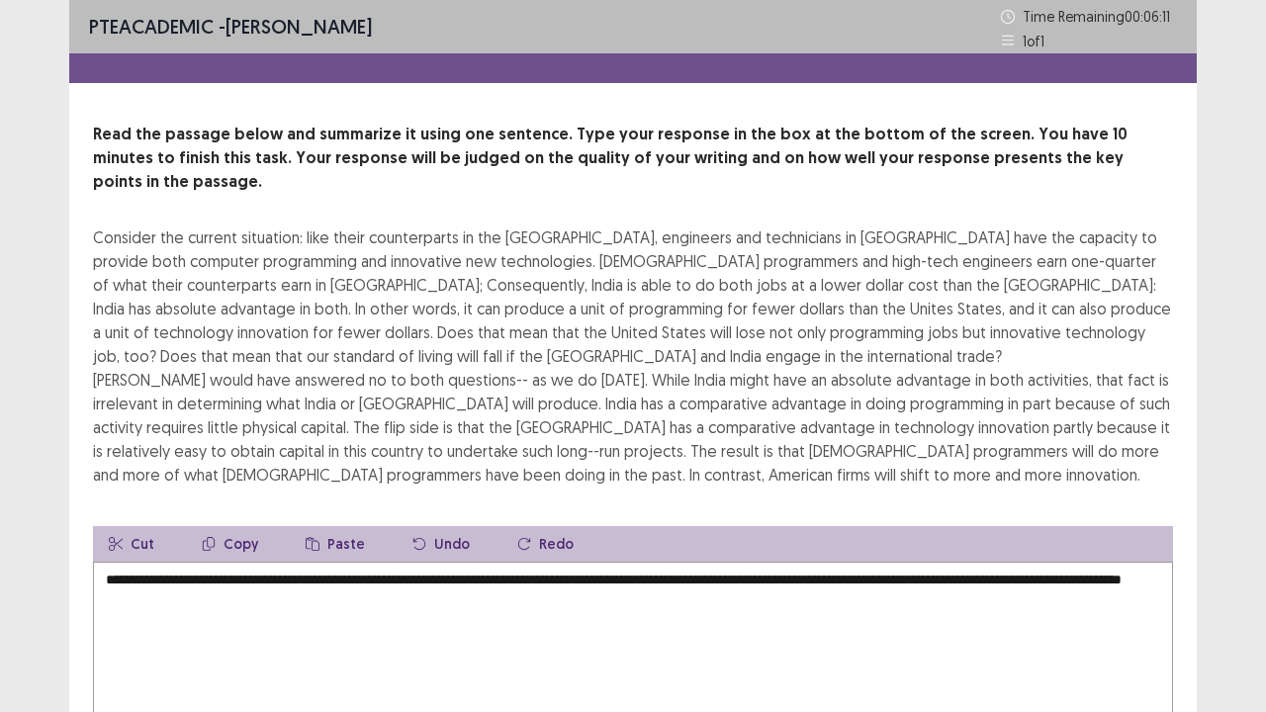
click at [415, 526] on button "Undo" at bounding box center [441, 544] width 89 height 36
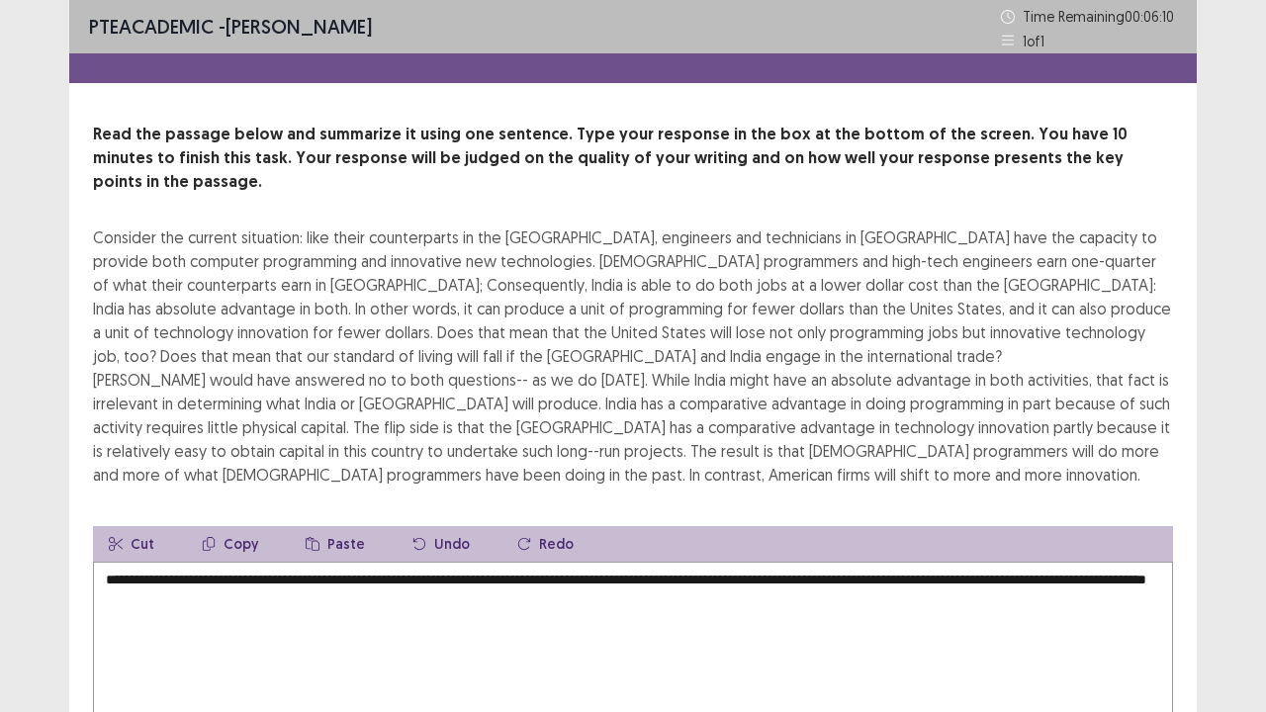
click at [415, 526] on button "Undo" at bounding box center [441, 544] width 89 height 36
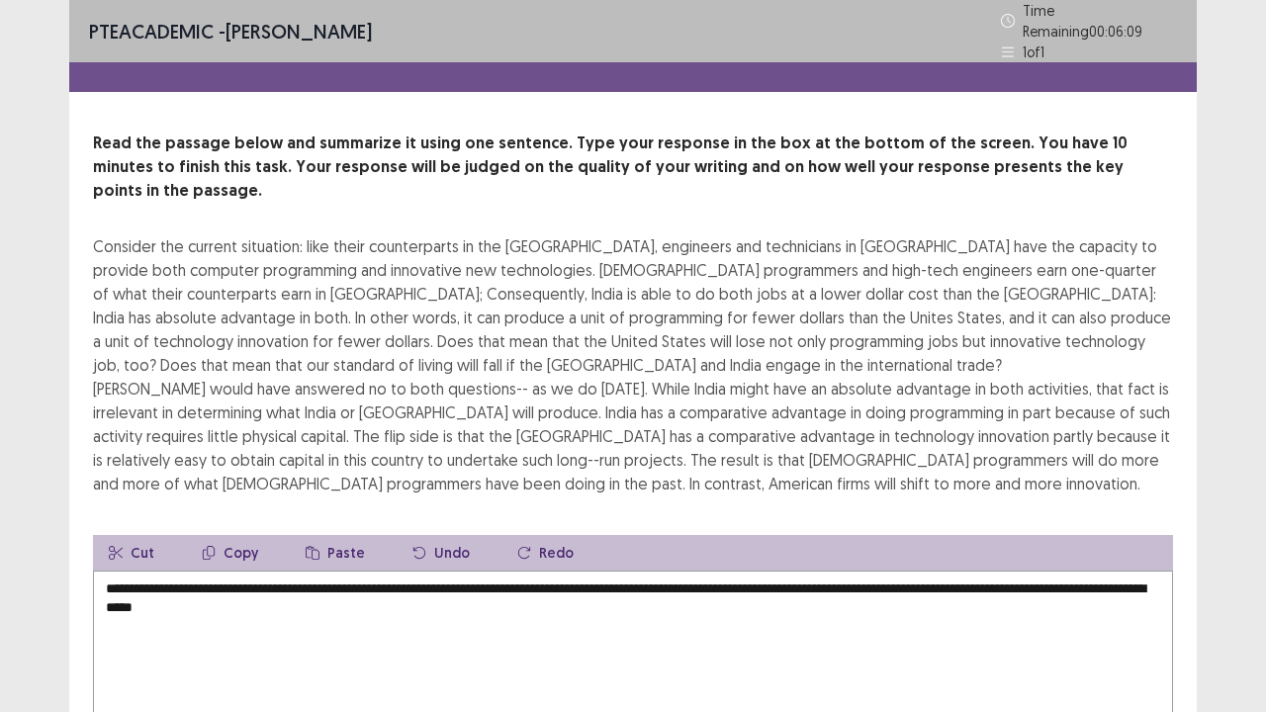
click at [415, 535] on button "Undo" at bounding box center [441, 553] width 89 height 36
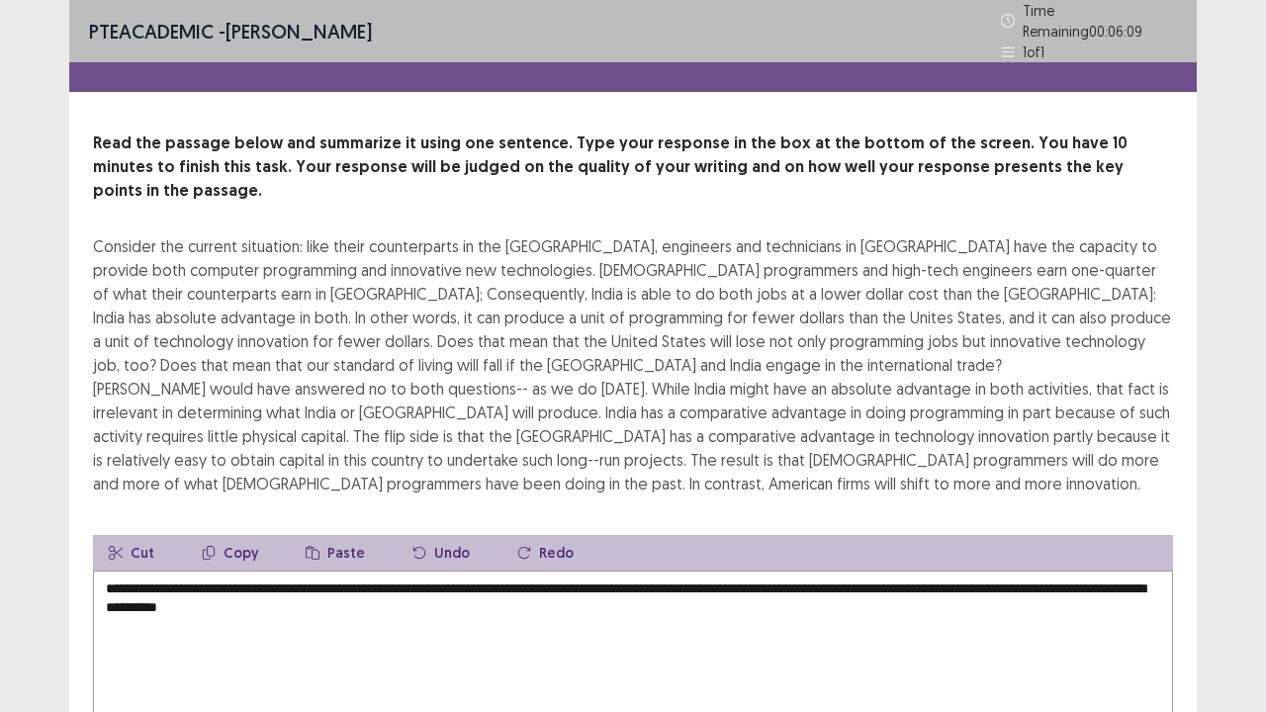
click at [415, 535] on button "Undo" at bounding box center [441, 553] width 89 height 36
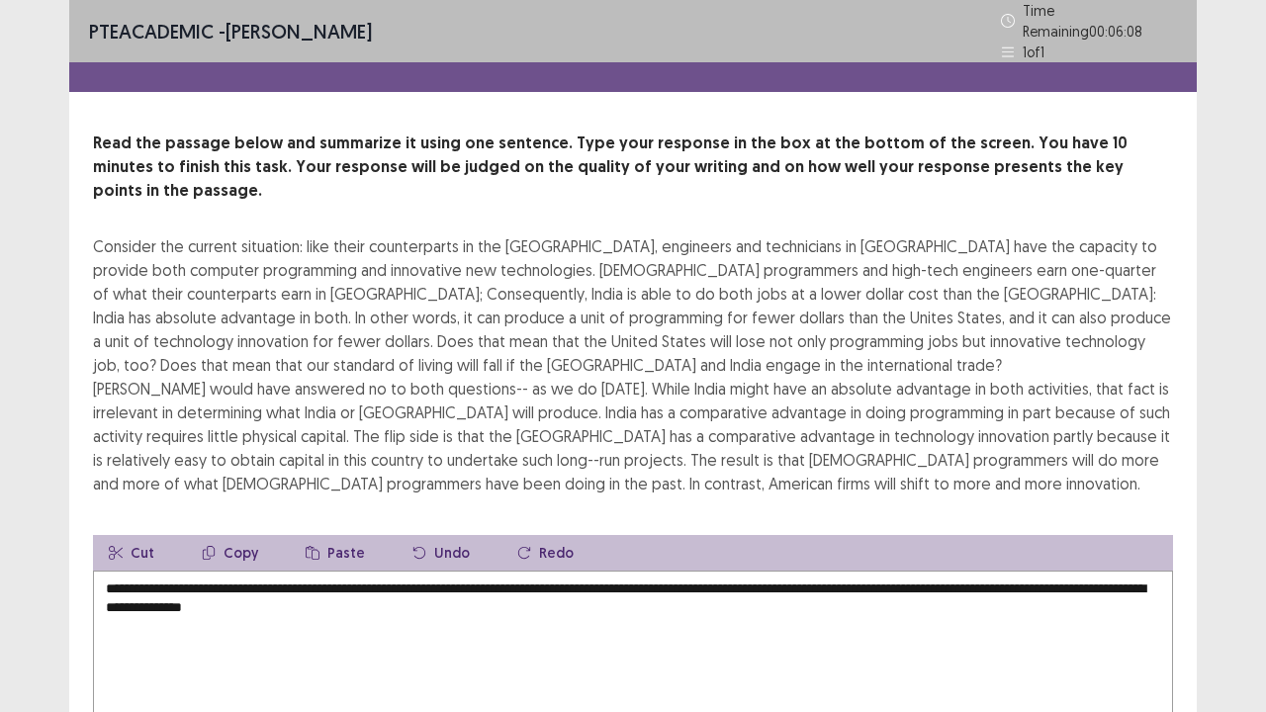
click at [415, 535] on button "Undo" at bounding box center [441, 553] width 89 height 36
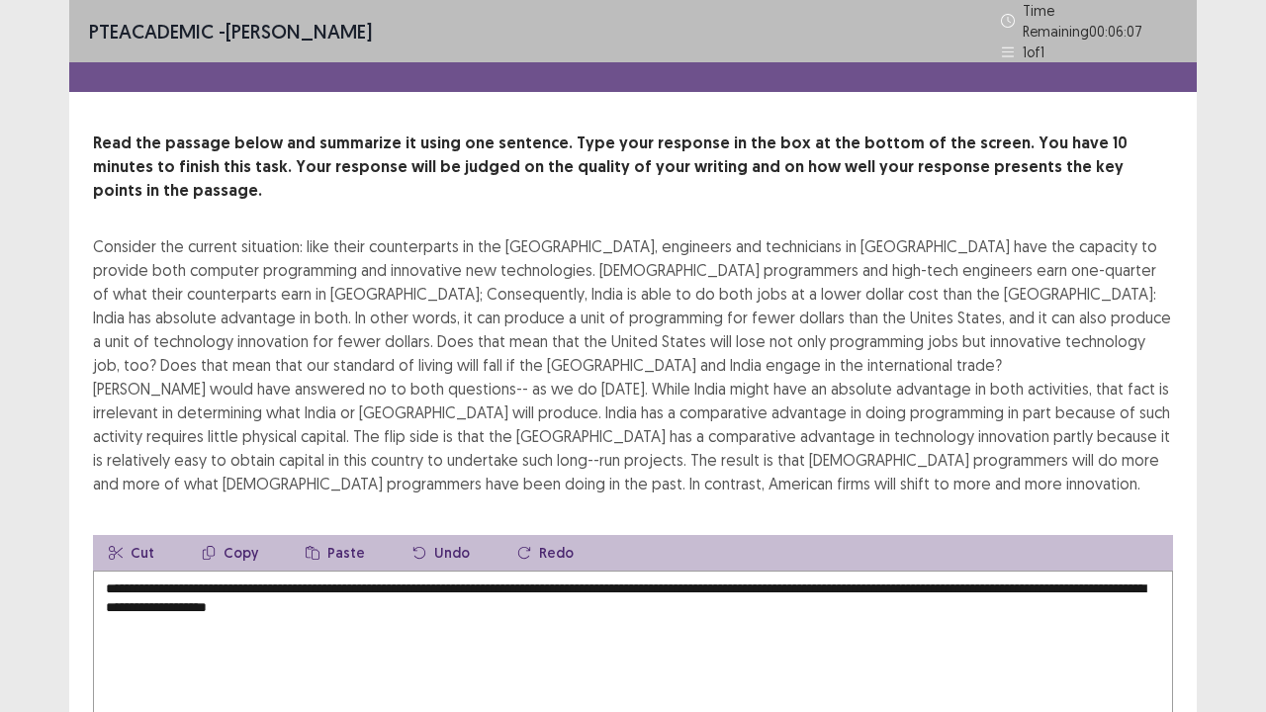
click at [415, 535] on button "Undo" at bounding box center [441, 553] width 89 height 36
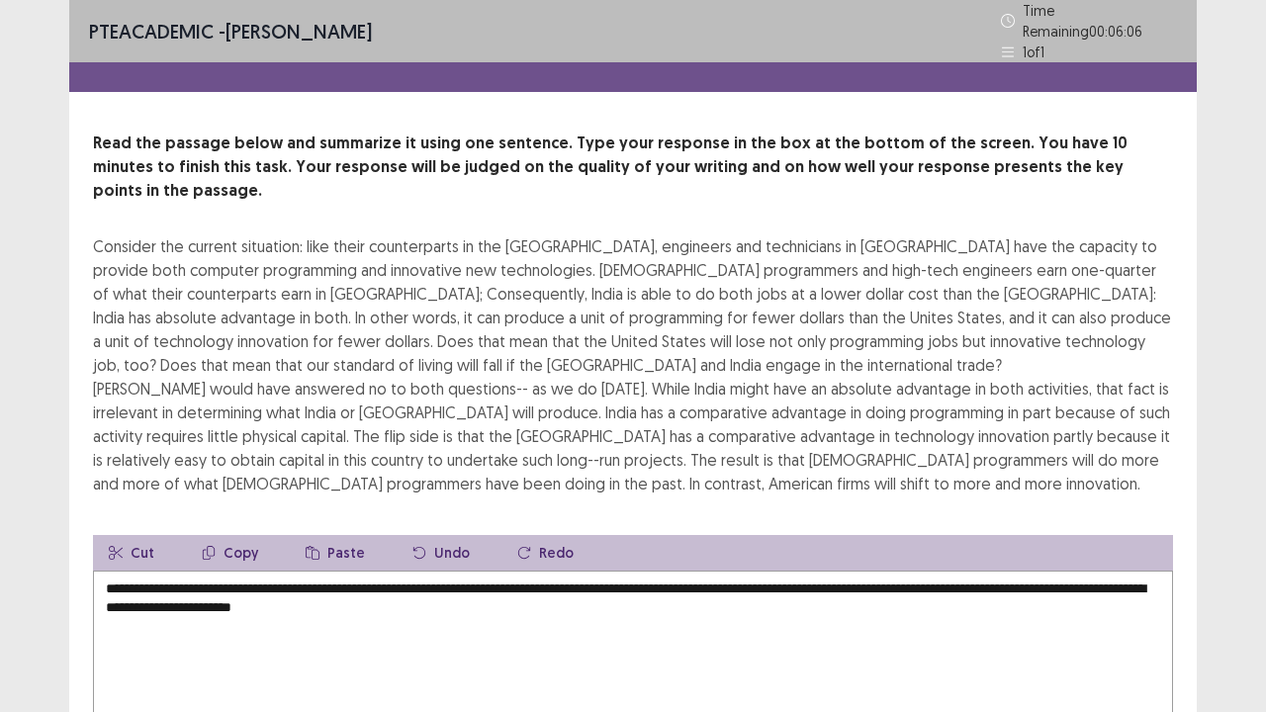
click at [415, 535] on button "Undo" at bounding box center [441, 553] width 89 height 36
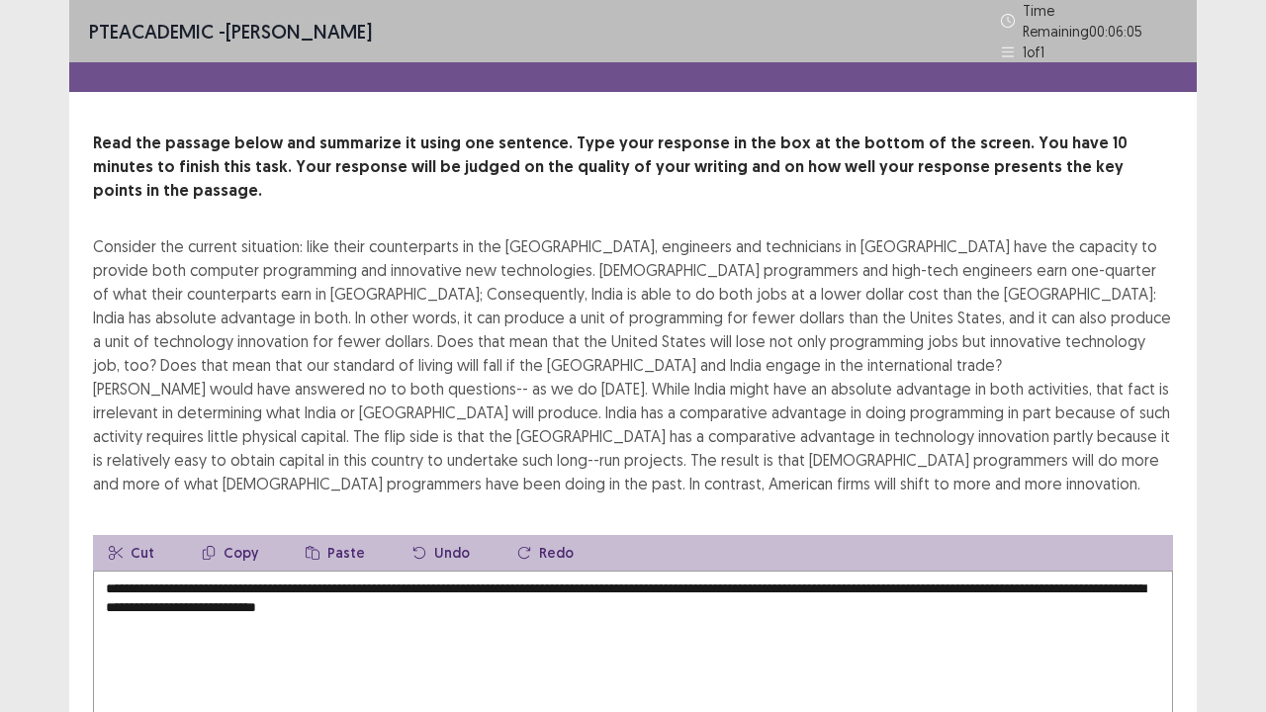
click at [415, 535] on button "Undo" at bounding box center [441, 553] width 89 height 36
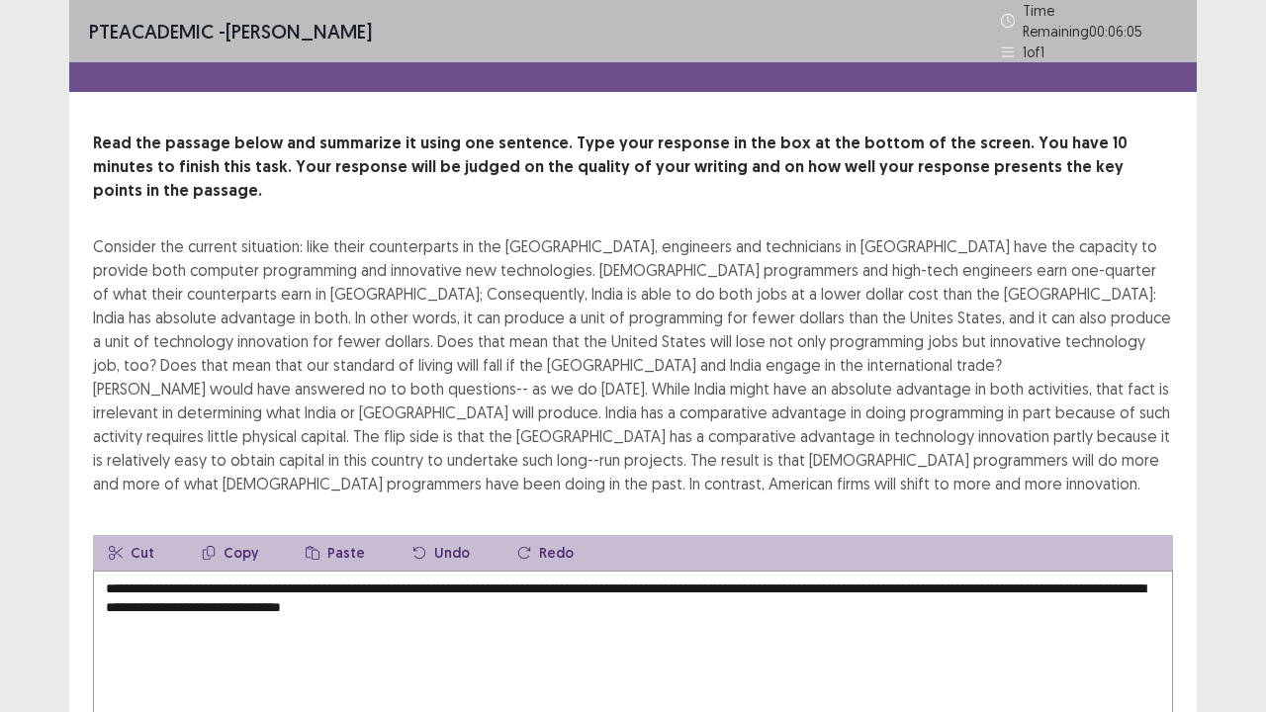
click at [415, 535] on button "Undo" at bounding box center [441, 553] width 89 height 36
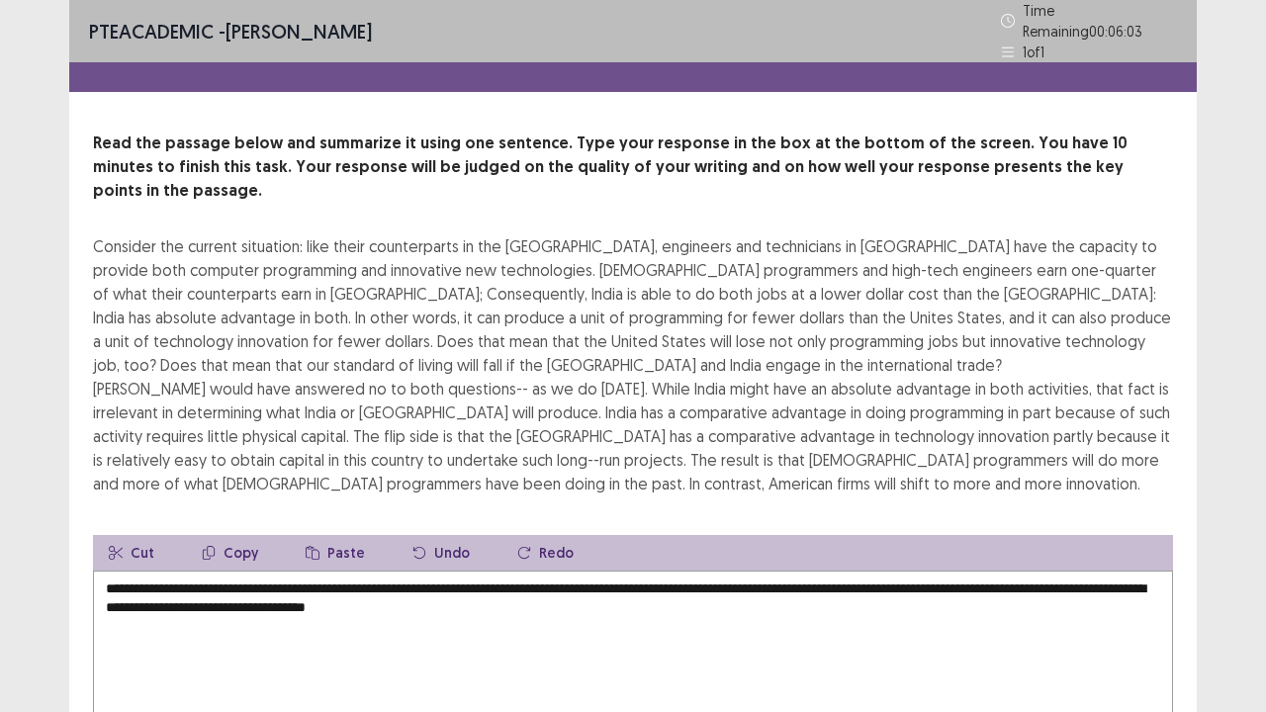
click at [415, 535] on button "Undo" at bounding box center [441, 553] width 89 height 36
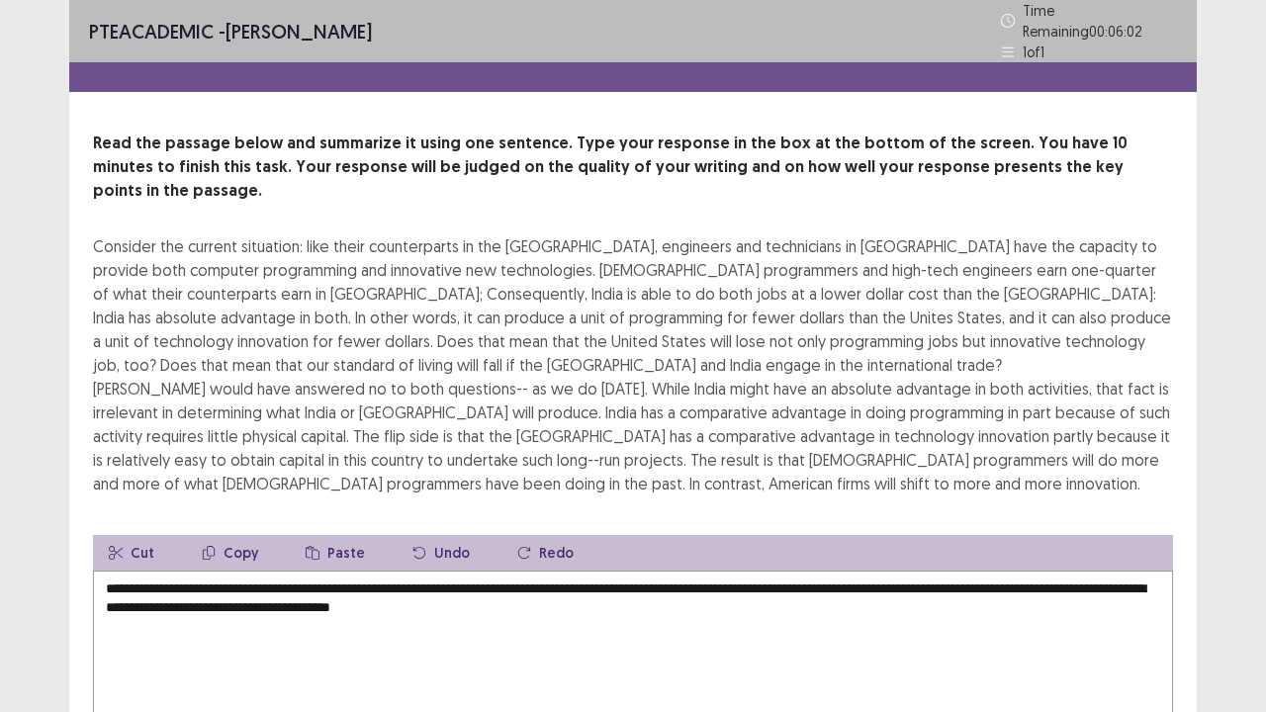
click at [415, 535] on button "Undo" at bounding box center [441, 553] width 89 height 36
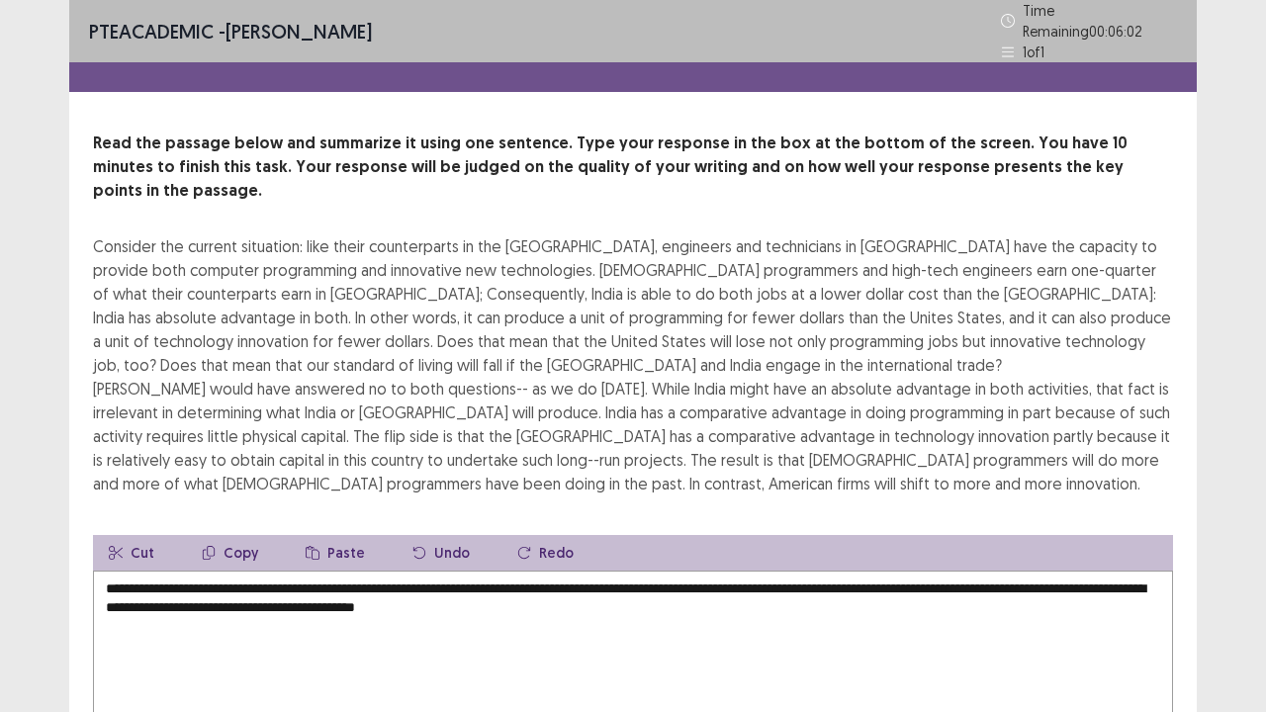
click at [415, 535] on button "Undo" at bounding box center [441, 553] width 89 height 36
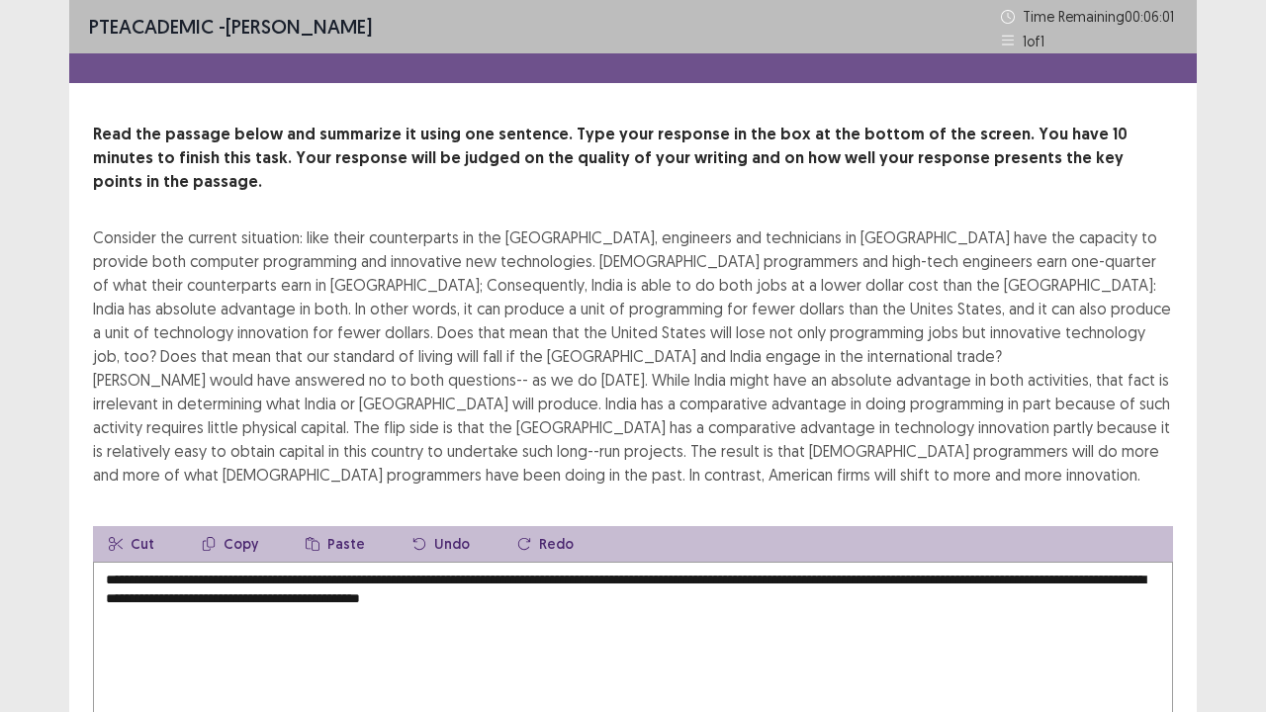
click at [415, 526] on button "Undo" at bounding box center [441, 544] width 89 height 36
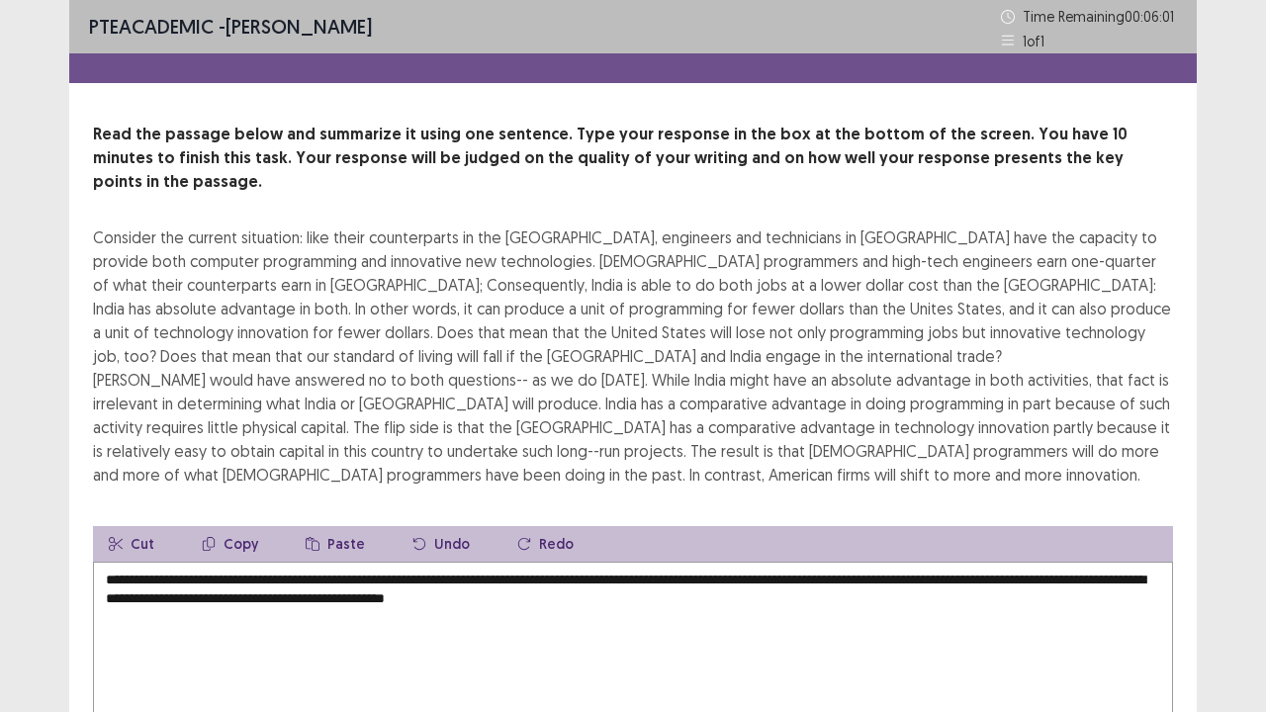
click at [415, 526] on button "Undo" at bounding box center [441, 544] width 89 height 36
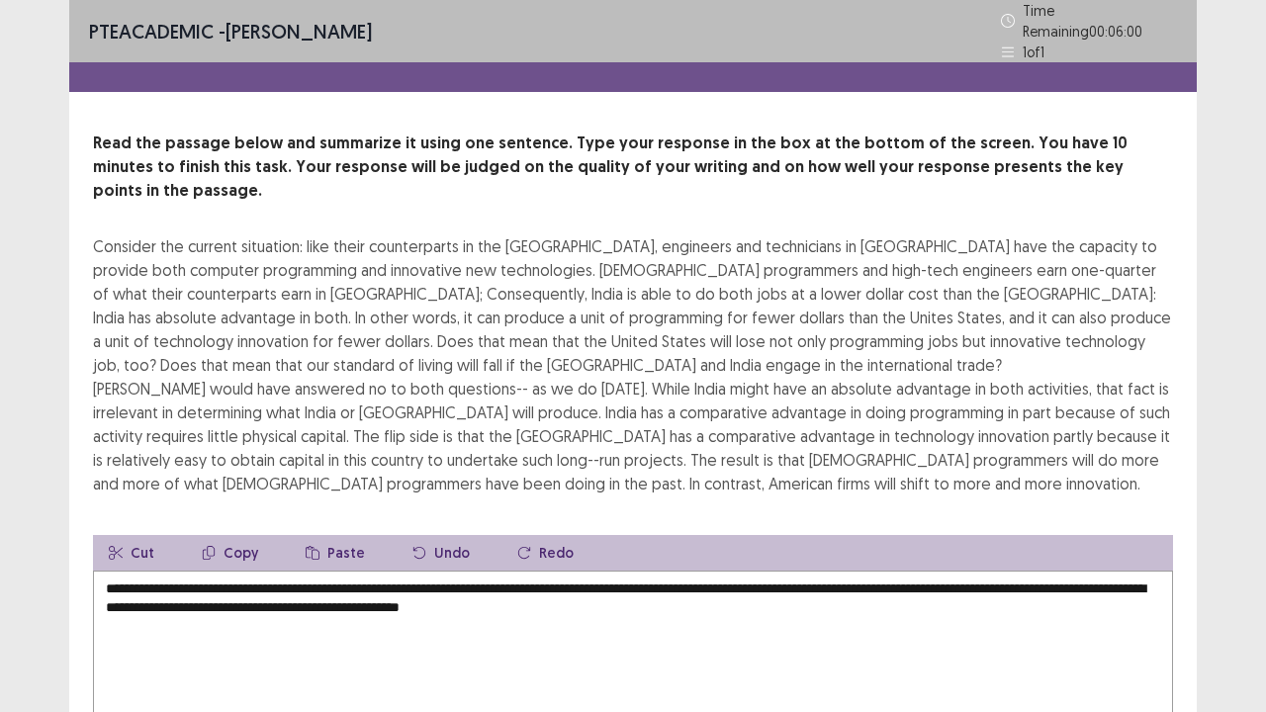
click at [415, 535] on button "Undo" at bounding box center [441, 553] width 89 height 36
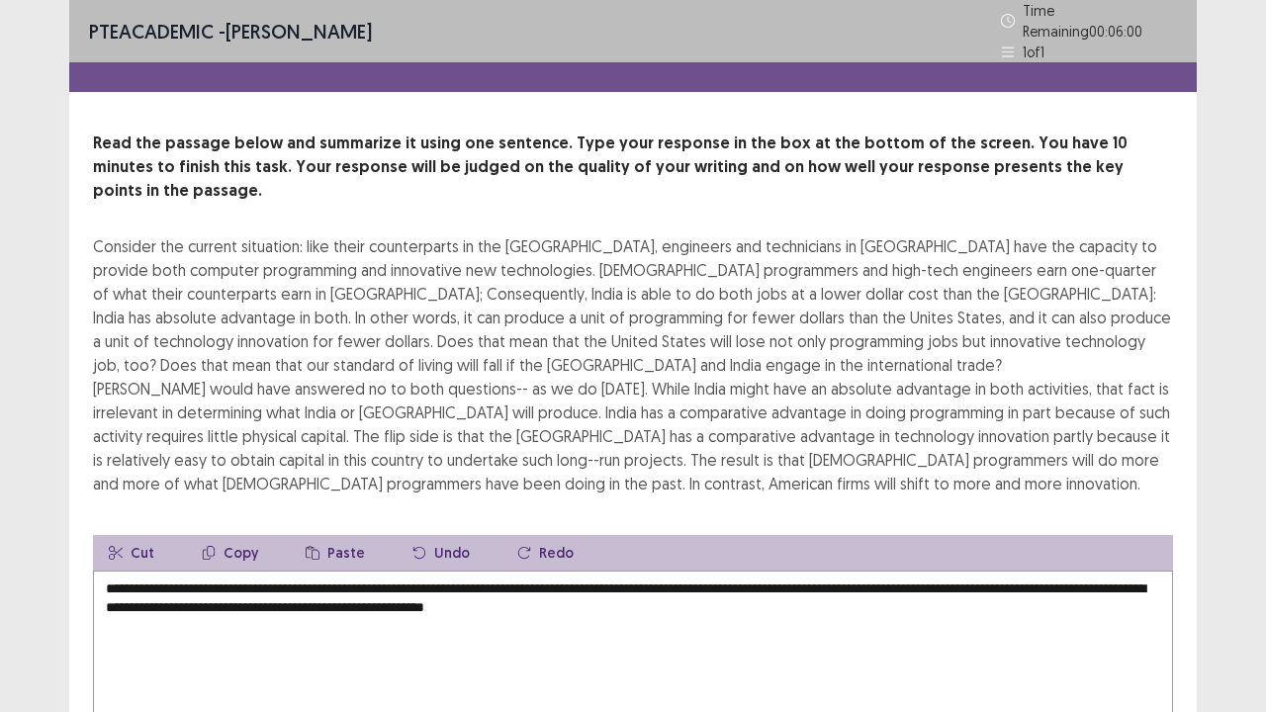
click at [415, 535] on button "Undo" at bounding box center [441, 553] width 89 height 36
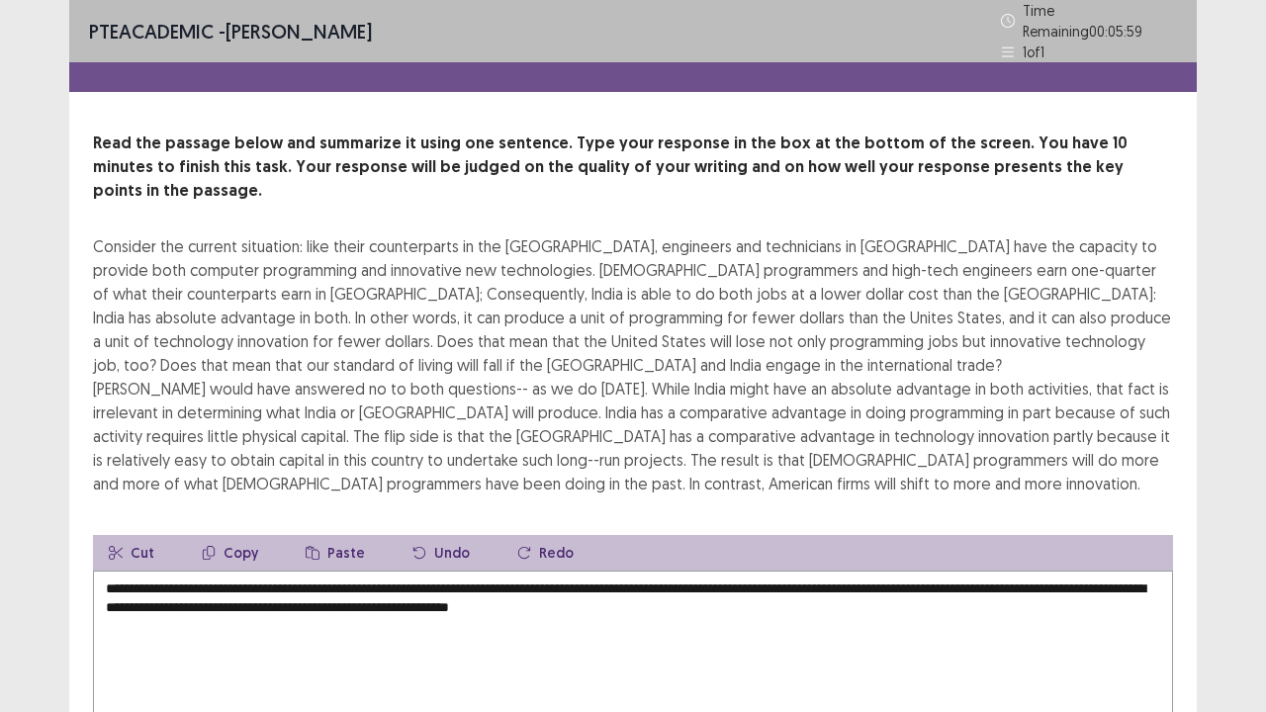
click at [415, 535] on button "Undo" at bounding box center [441, 553] width 89 height 36
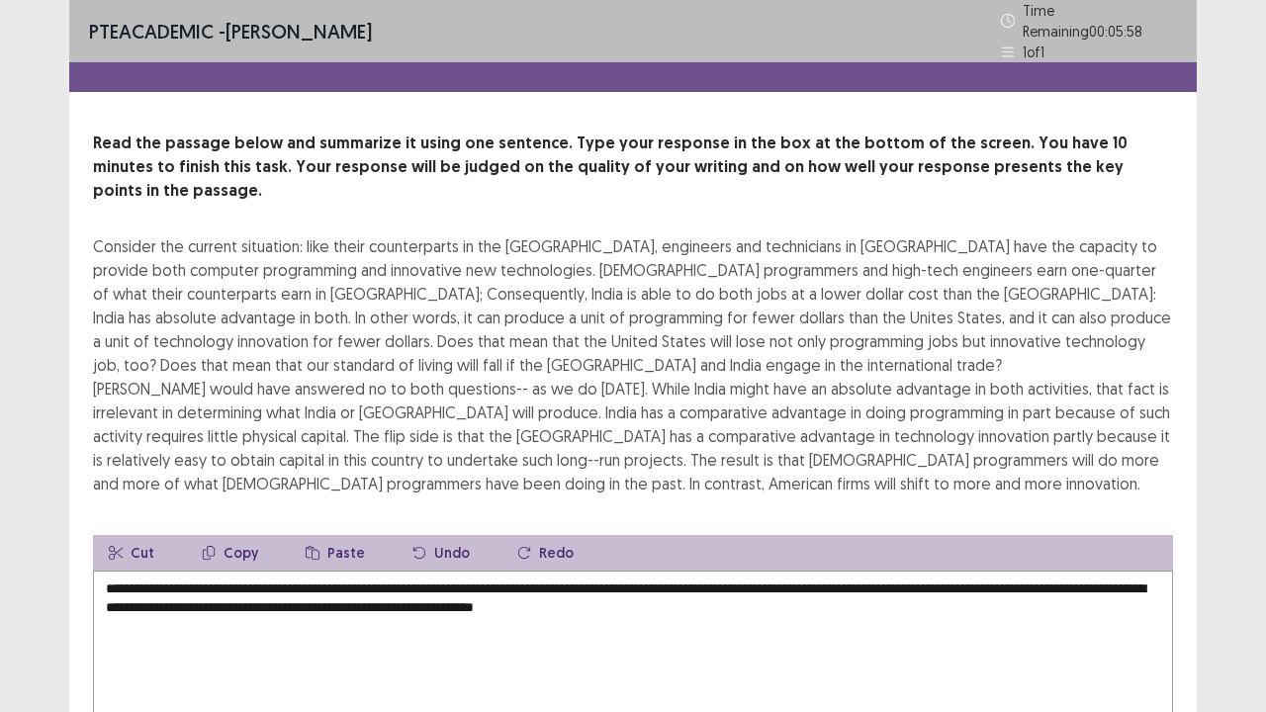
click at [415, 535] on button "Undo" at bounding box center [441, 553] width 89 height 36
click at [890, 578] on textarea "**********" at bounding box center [633, 680] width 1080 height 218
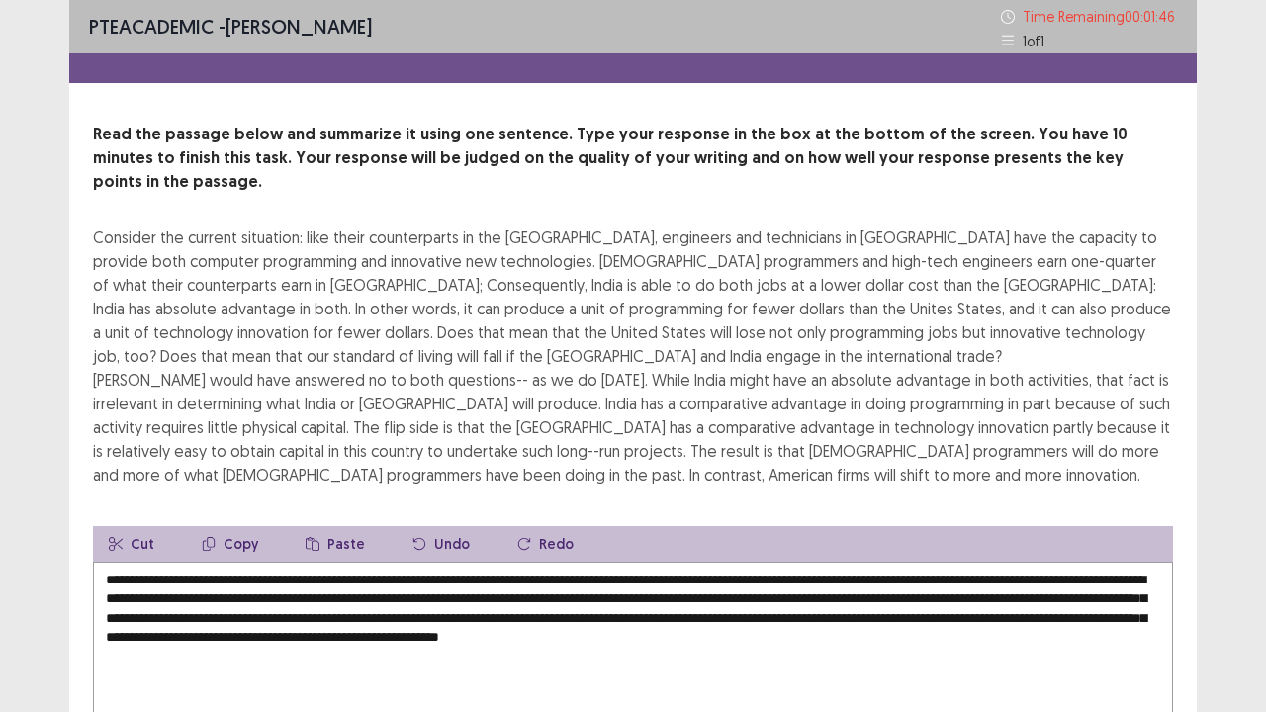
scroll to position [166, 0]
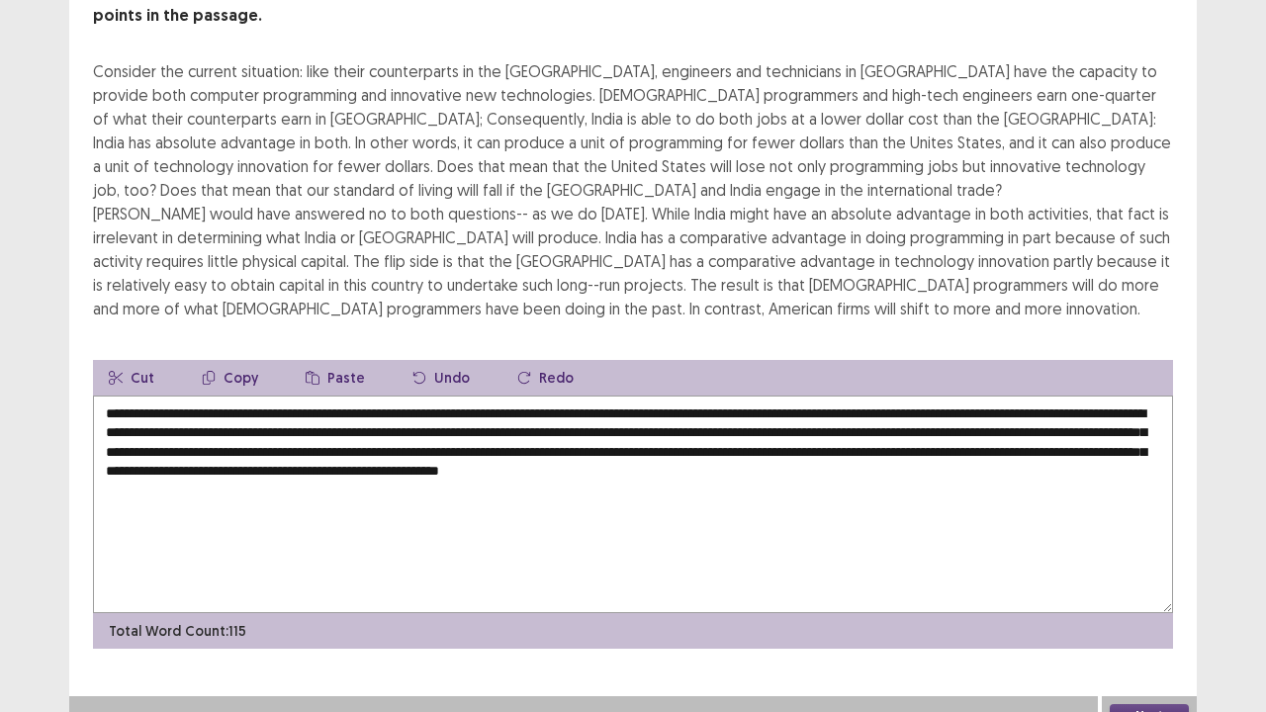
drag, startPoint x: 324, startPoint y: 468, endPoint x: 641, endPoint y: 426, distance: 319.3
click at [641, 426] on textarea "**********" at bounding box center [633, 505] width 1080 height 218
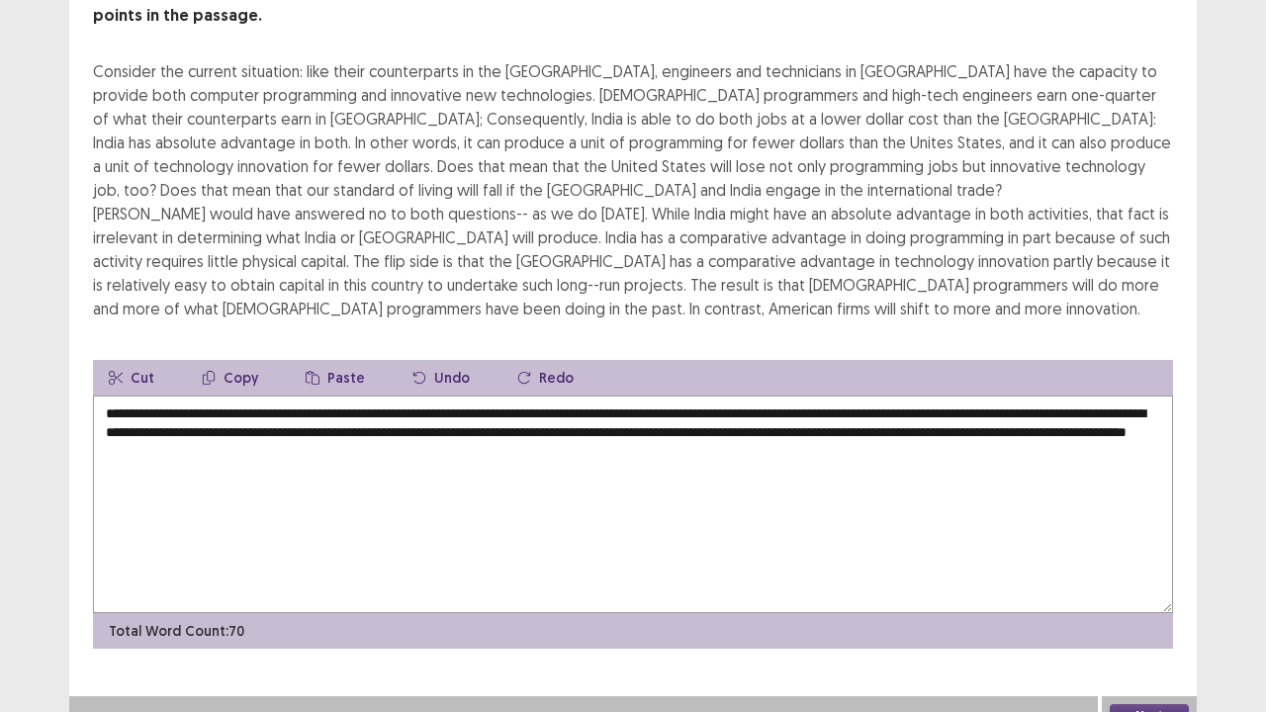
type textarea "**********"
drag, startPoint x: 1146, startPoint y: 675, endPoint x: 1155, endPoint y: 692, distance: 20.4
click at [1146, 578] on div "Next" at bounding box center [1149, 716] width 95 height 40
click at [1155, 578] on button "Next" at bounding box center [1149, 716] width 79 height 24
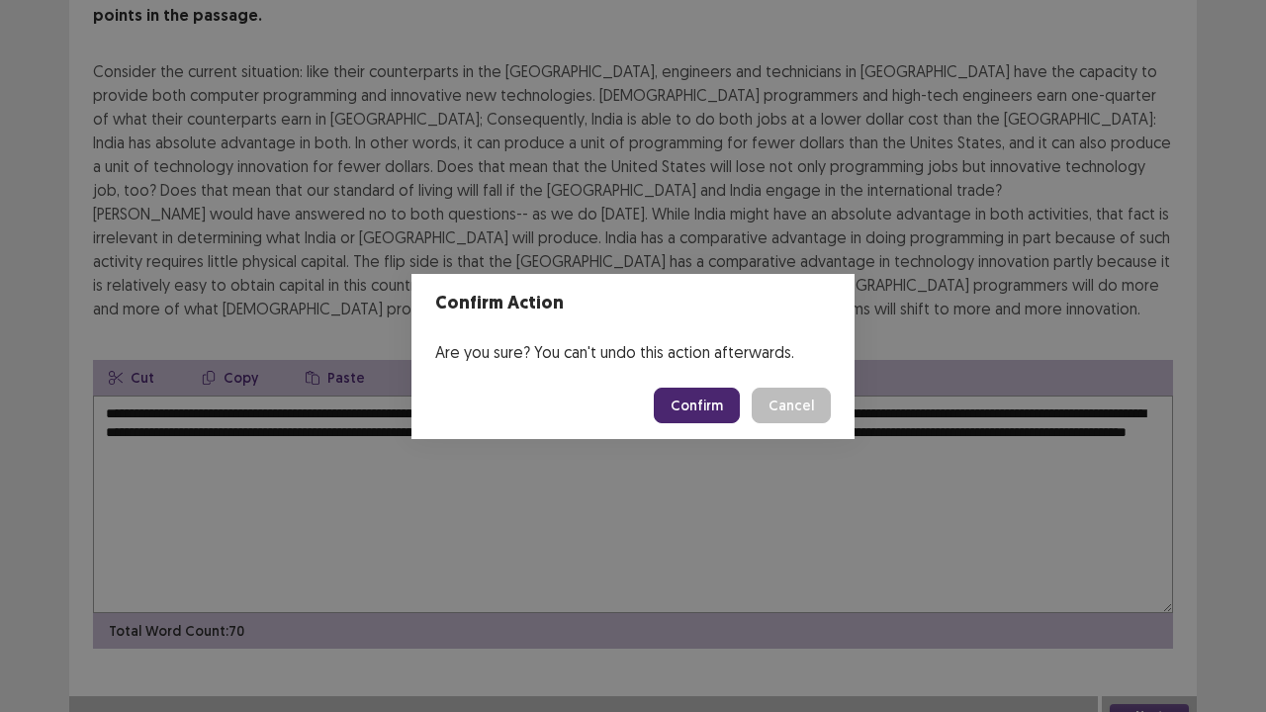
click at [719, 400] on button "Confirm" at bounding box center [697, 406] width 86 height 36
click at [716, 499] on div "Confirm Action Are you sure? You can't undo this action afterwards. Loading... …" at bounding box center [633, 356] width 1266 height 712
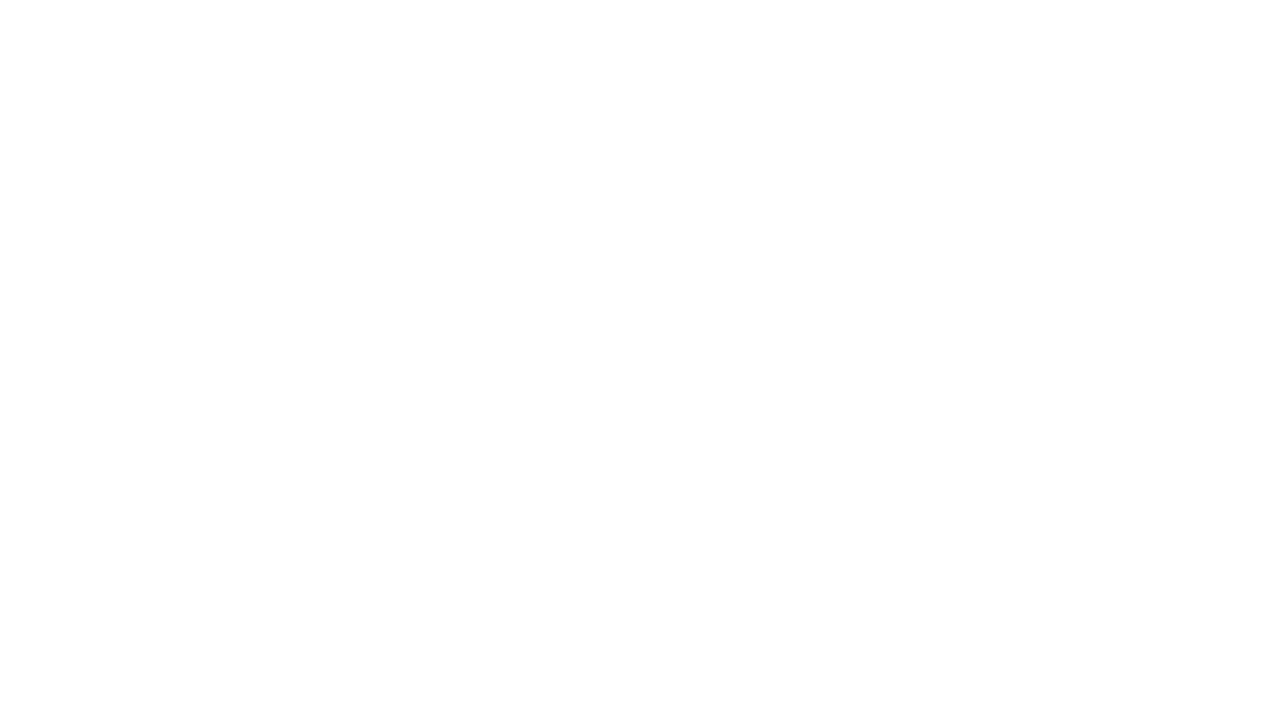
scroll to position [0, 0]
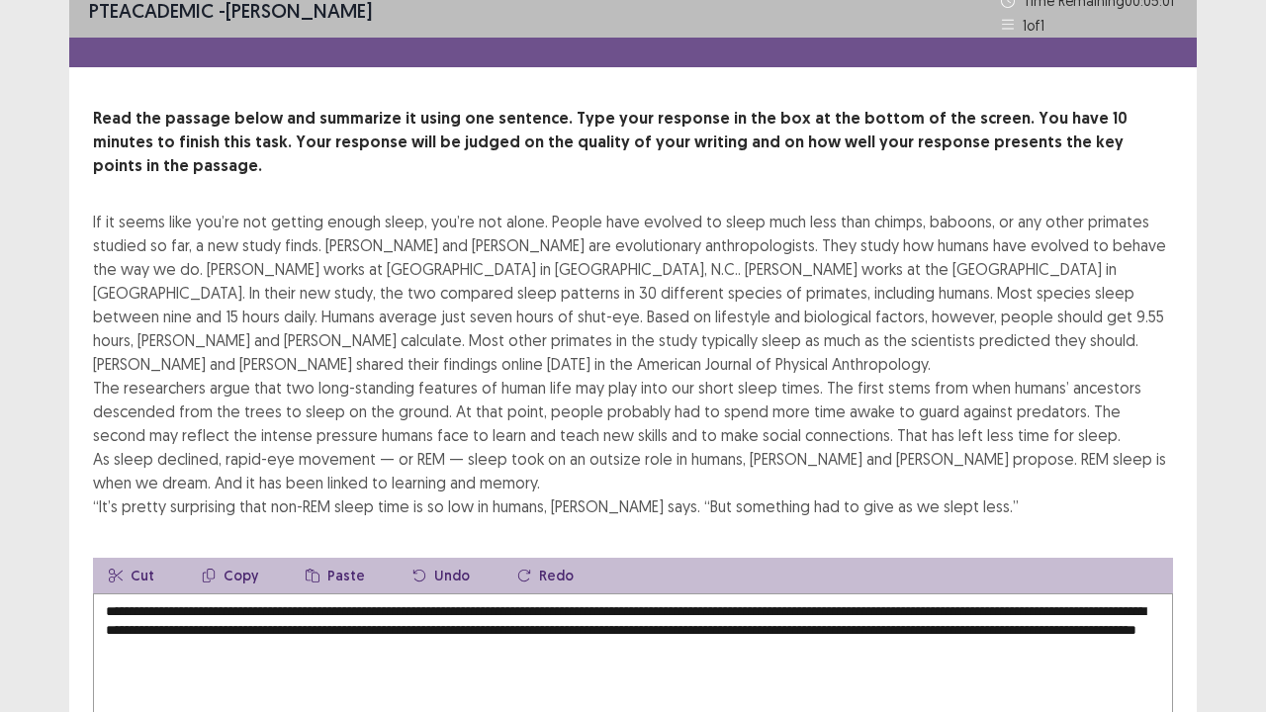
scroll to position [214, 0]
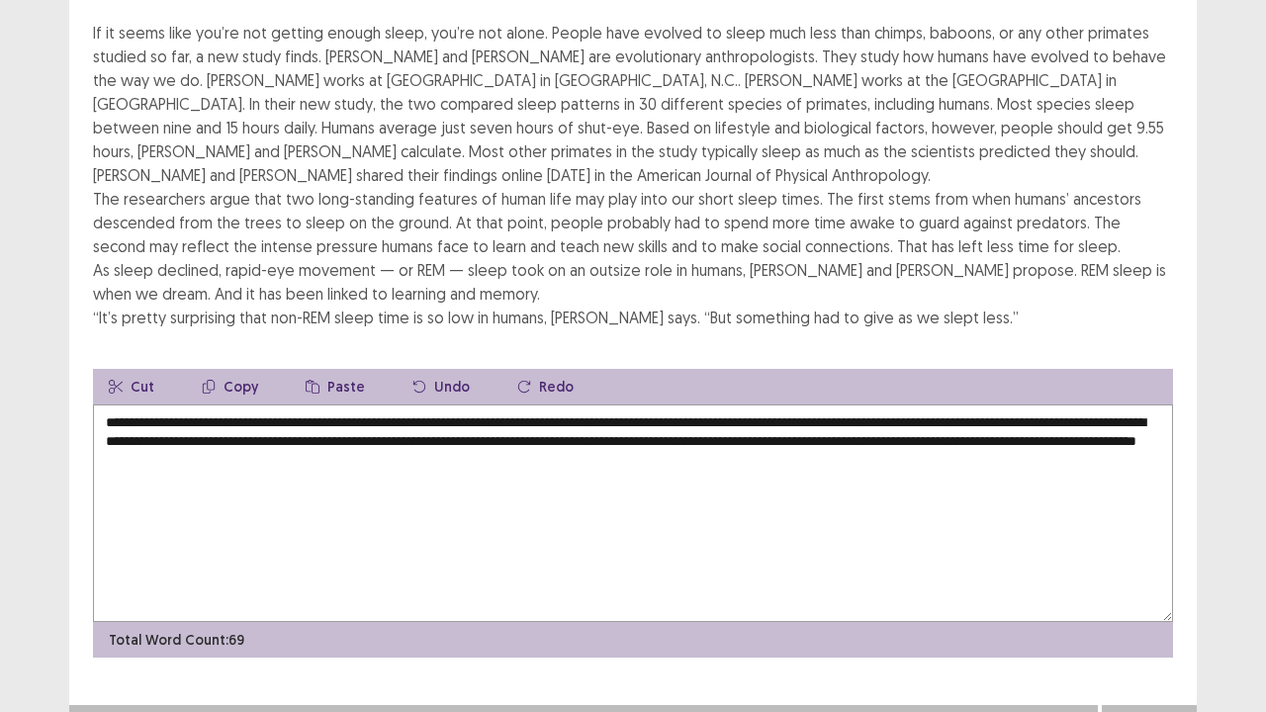
type textarea "**********"
click at [1142, 578] on button "Next" at bounding box center [1149, 725] width 79 height 24
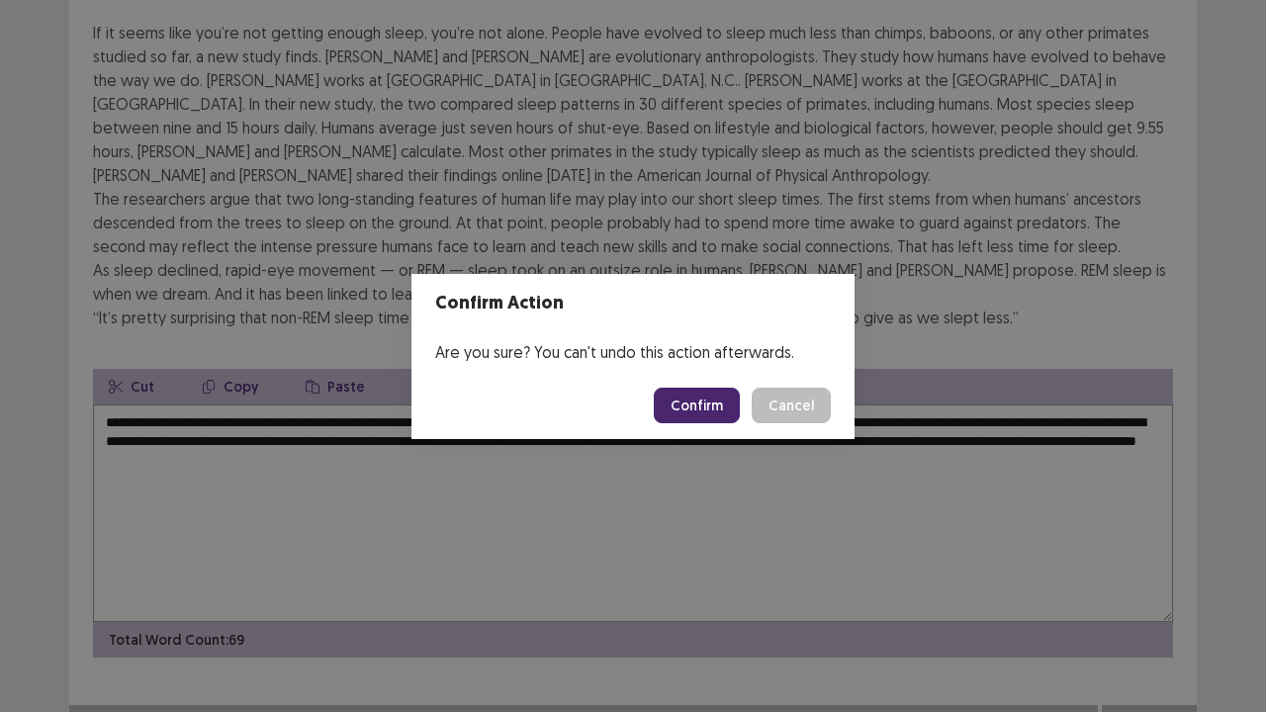
click at [716, 398] on button "Confirm" at bounding box center [697, 406] width 86 height 36
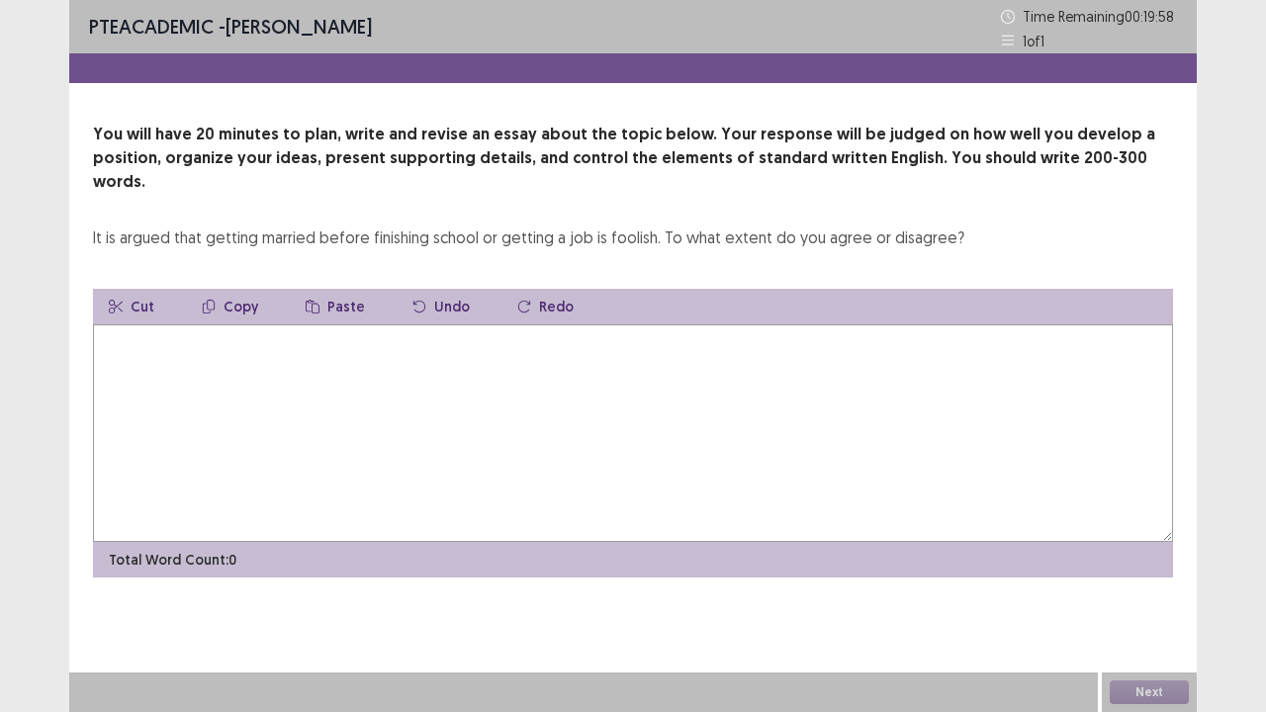
click at [807, 329] on textarea at bounding box center [633, 433] width 1080 height 218
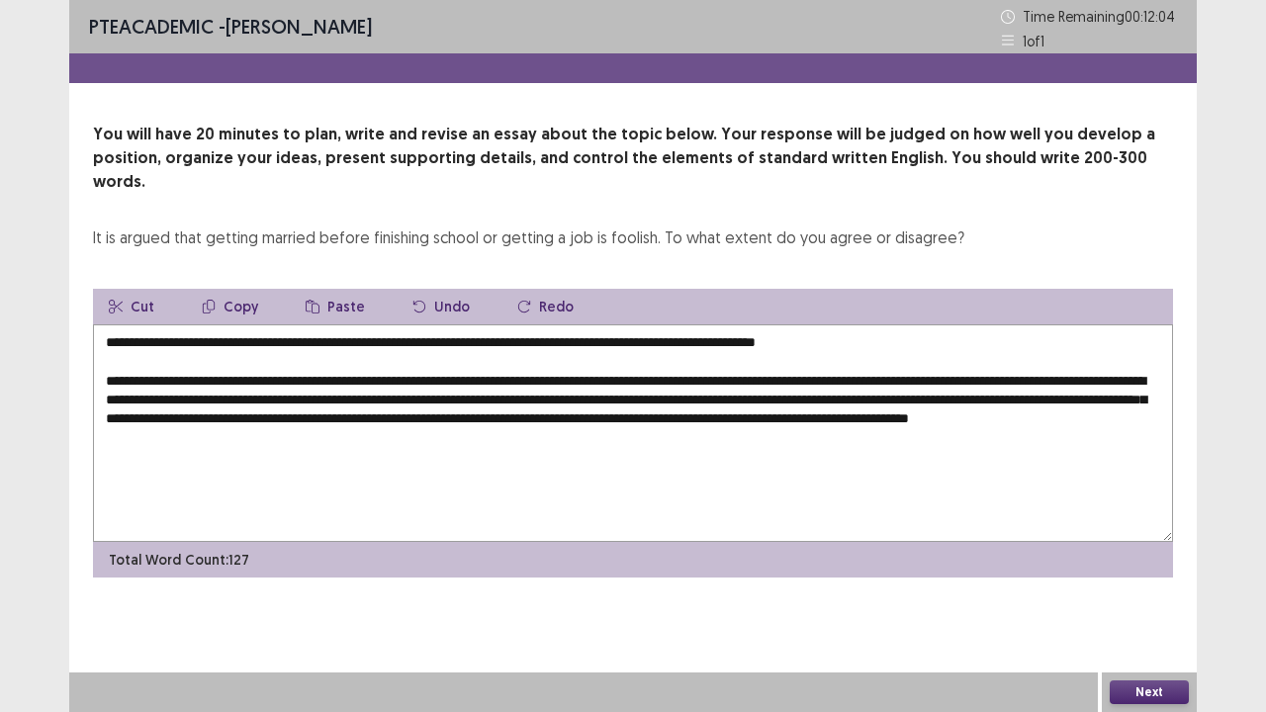
click at [417, 418] on textarea "**********" at bounding box center [633, 433] width 1080 height 218
click at [406, 418] on textarea "**********" at bounding box center [633, 433] width 1080 height 218
click at [635, 412] on textarea "**********" at bounding box center [633, 433] width 1080 height 218
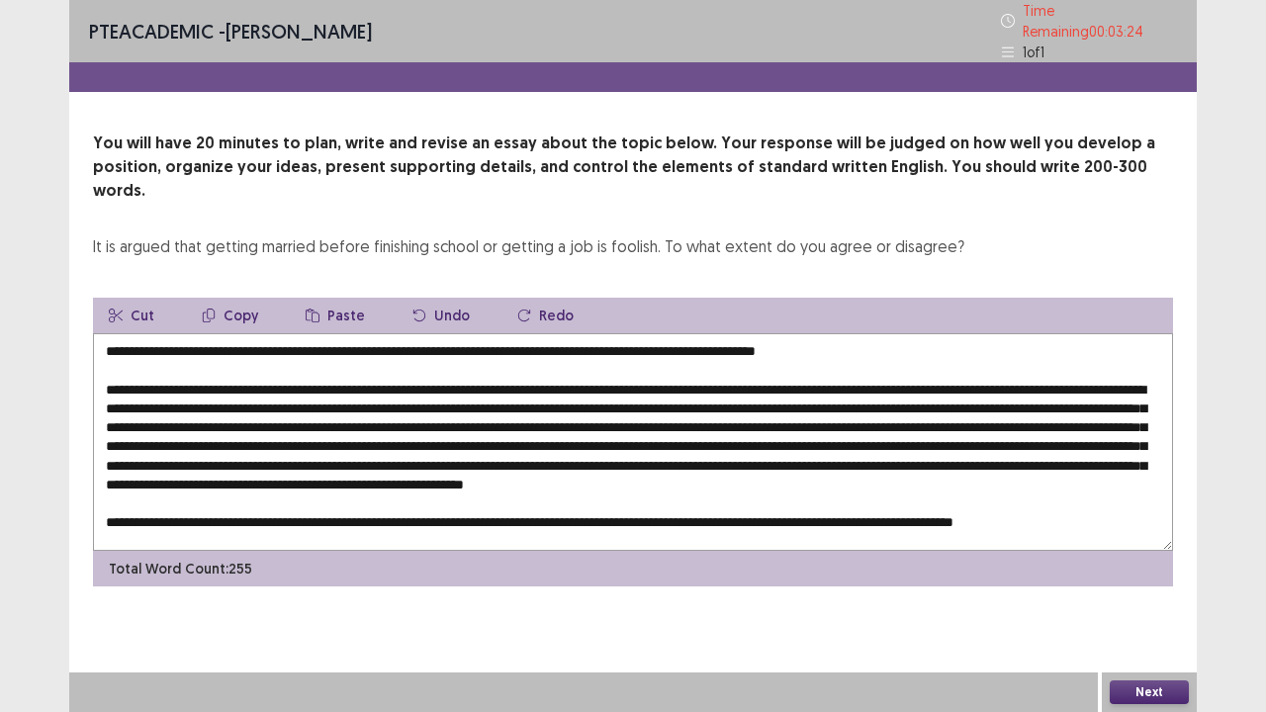
scroll to position [19, 0]
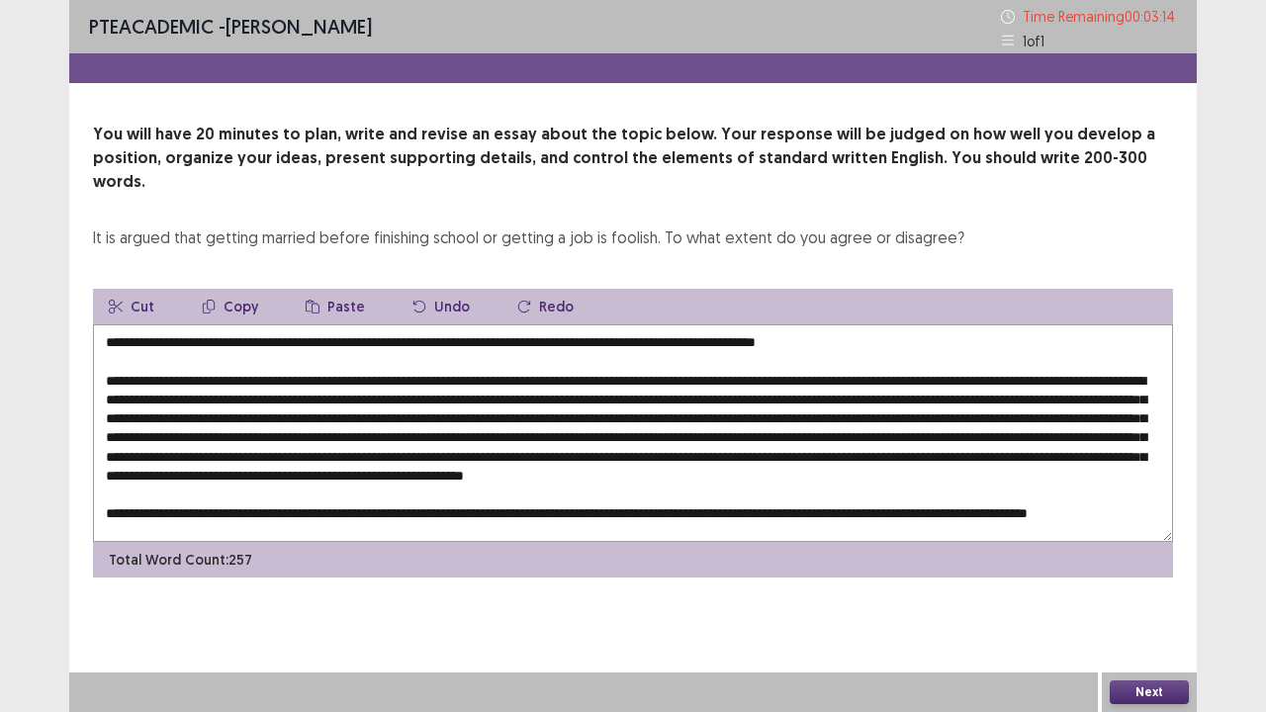
type textarea "**********"
click at [1170, 578] on button "Next" at bounding box center [1149, 693] width 79 height 24
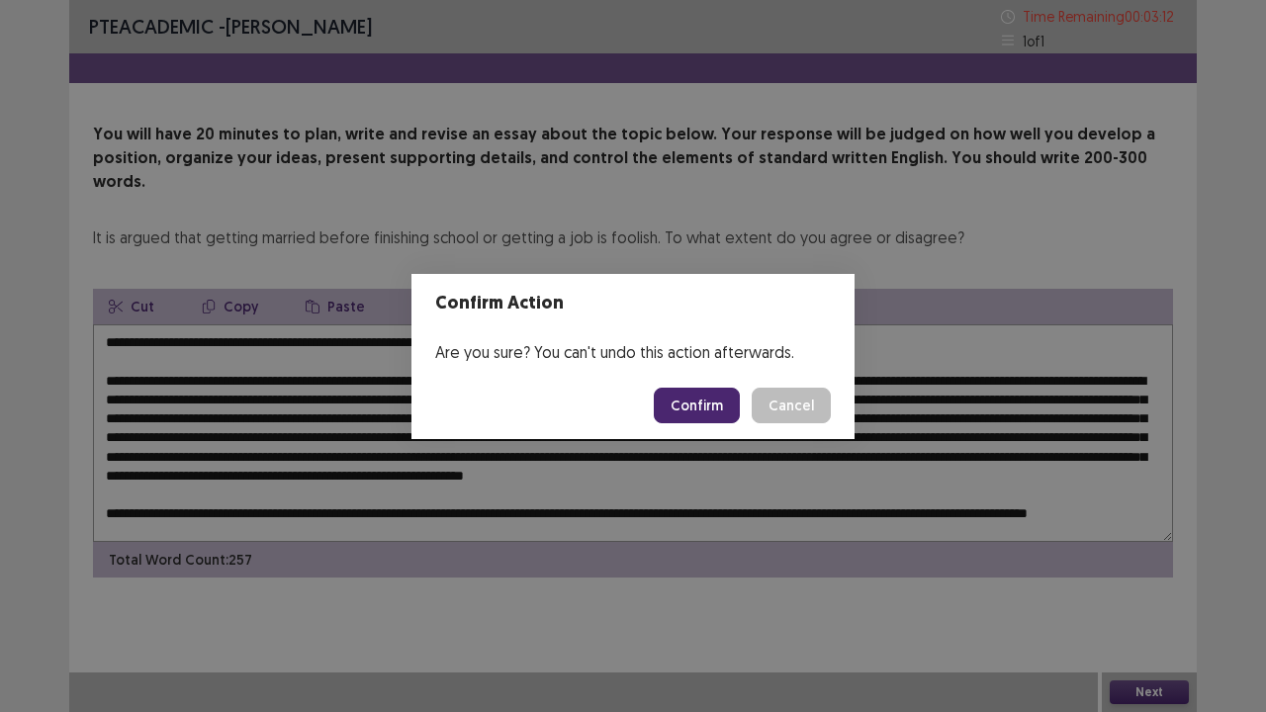
click at [699, 396] on button "Confirm" at bounding box center [697, 406] width 86 height 36
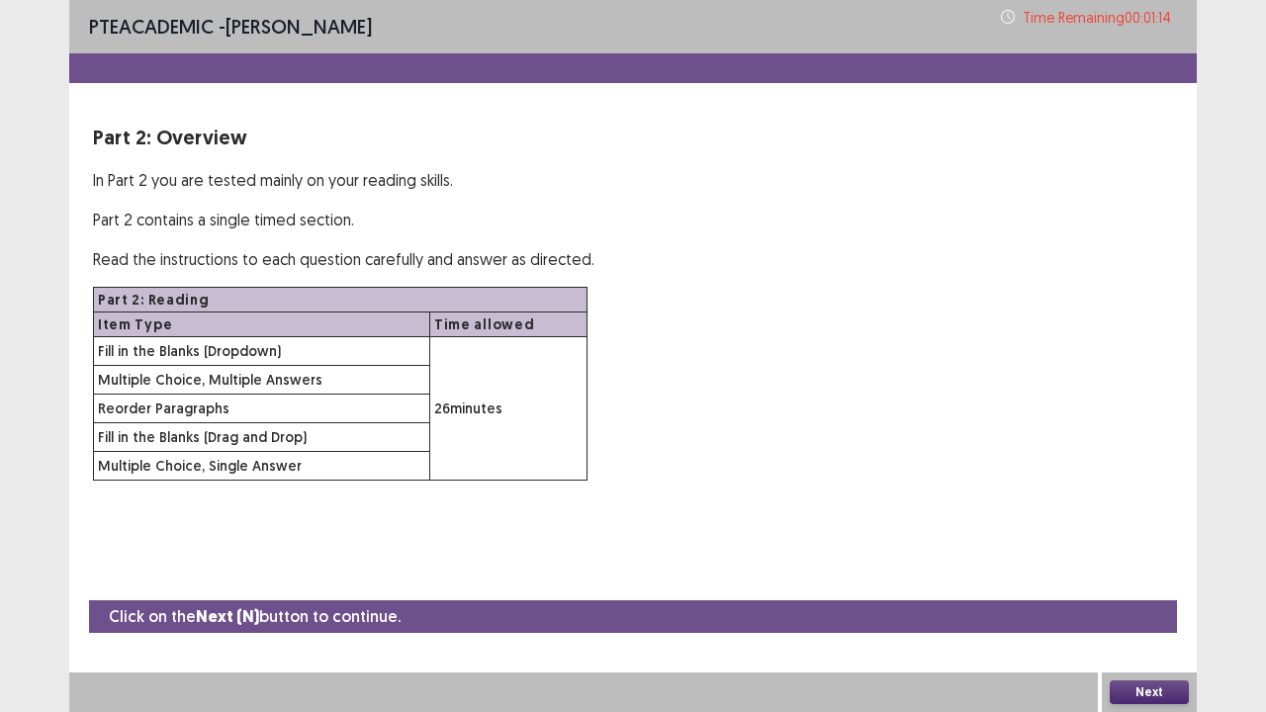
click at [1146, 578] on div "Next" at bounding box center [1149, 693] width 95 height 40
click at [1155, 578] on button "Next" at bounding box center [1149, 693] width 79 height 24
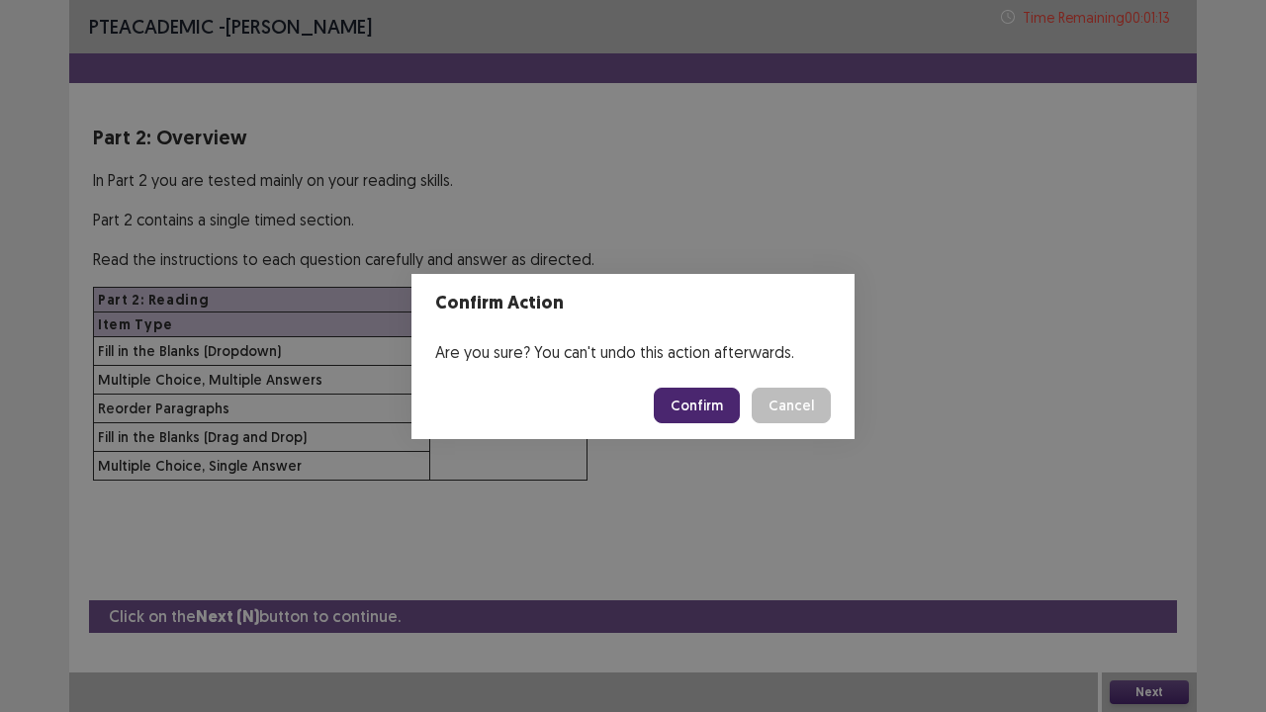
drag, startPoint x: 703, startPoint y: 406, endPoint x: 690, endPoint y: 406, distance: 13.8
click at [702, 406] on button "Confirm" at bounding box center [697, 406] width 86 height 36
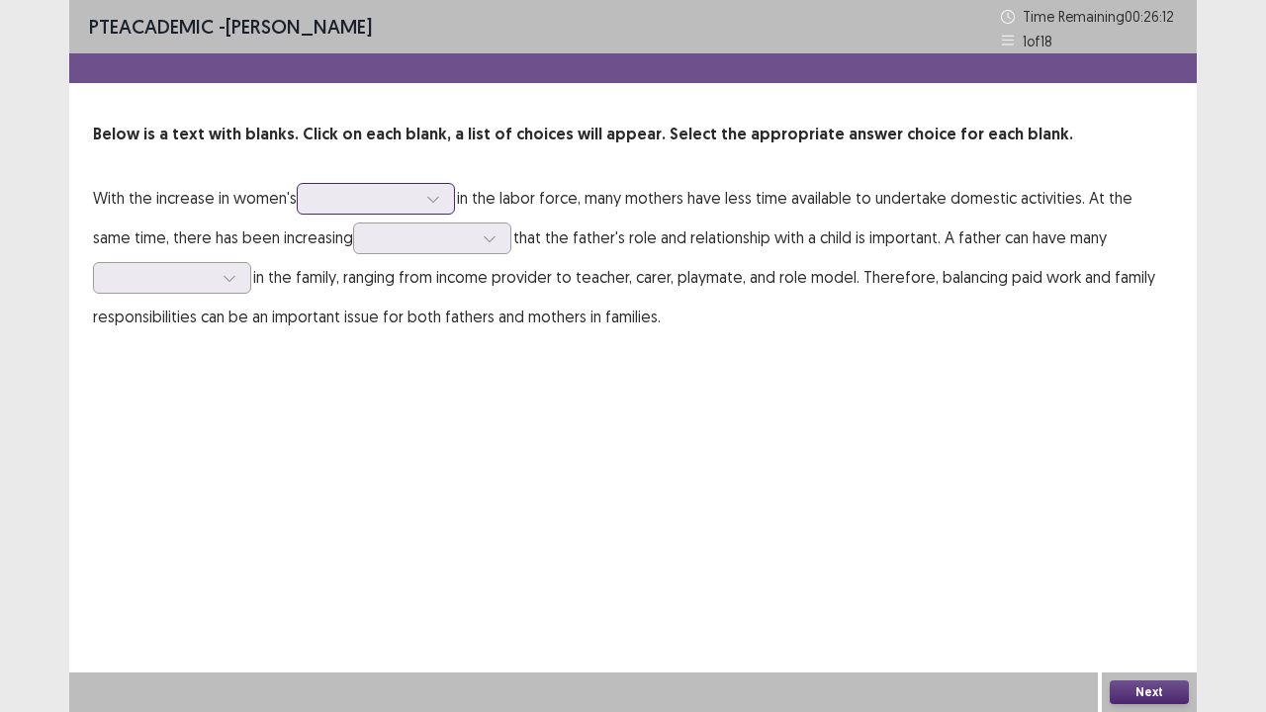
click at [434, 204] on icon at bounding box center [433, 199] width 14 height 14
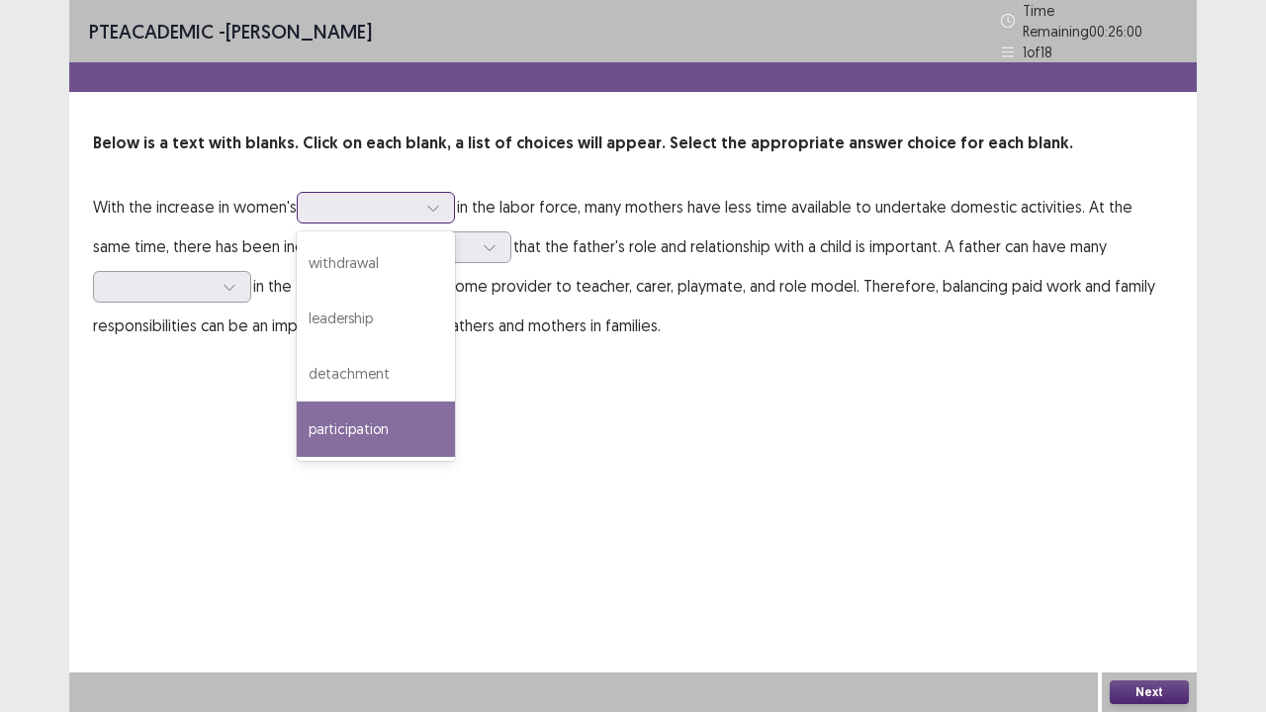
click at [398, 415] on div "participation" at bounding box center [376, 429] width 158 height 55
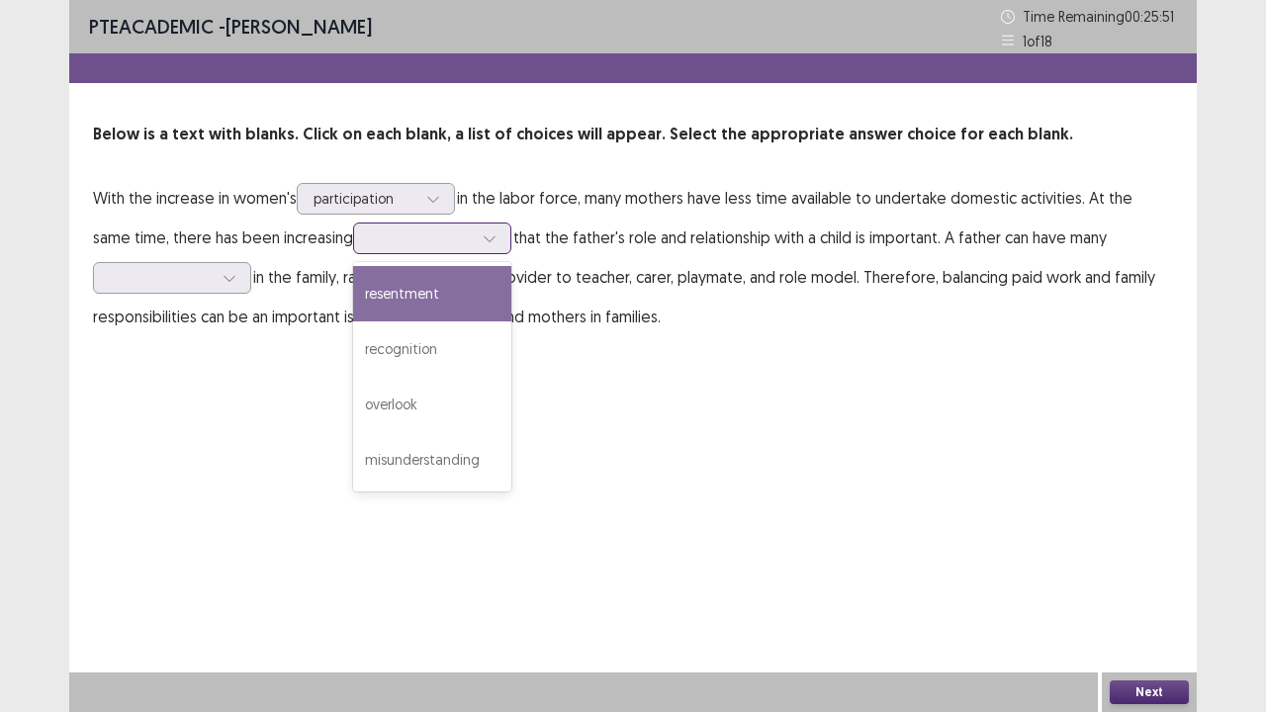
click at [394, 239] on div at bounding box center [421, 238] width 103 height 19
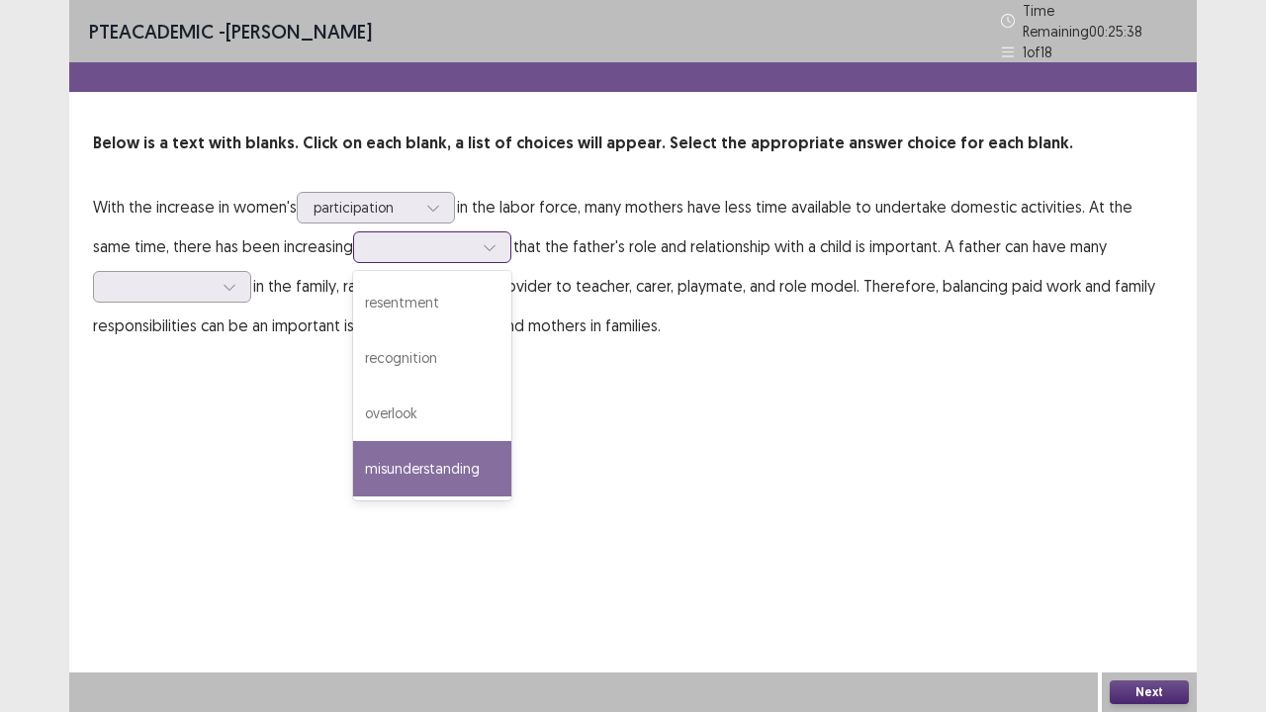
click at [444, 459] on div "misunderstanding" at bounding box center [432, 468] width 158 height 55
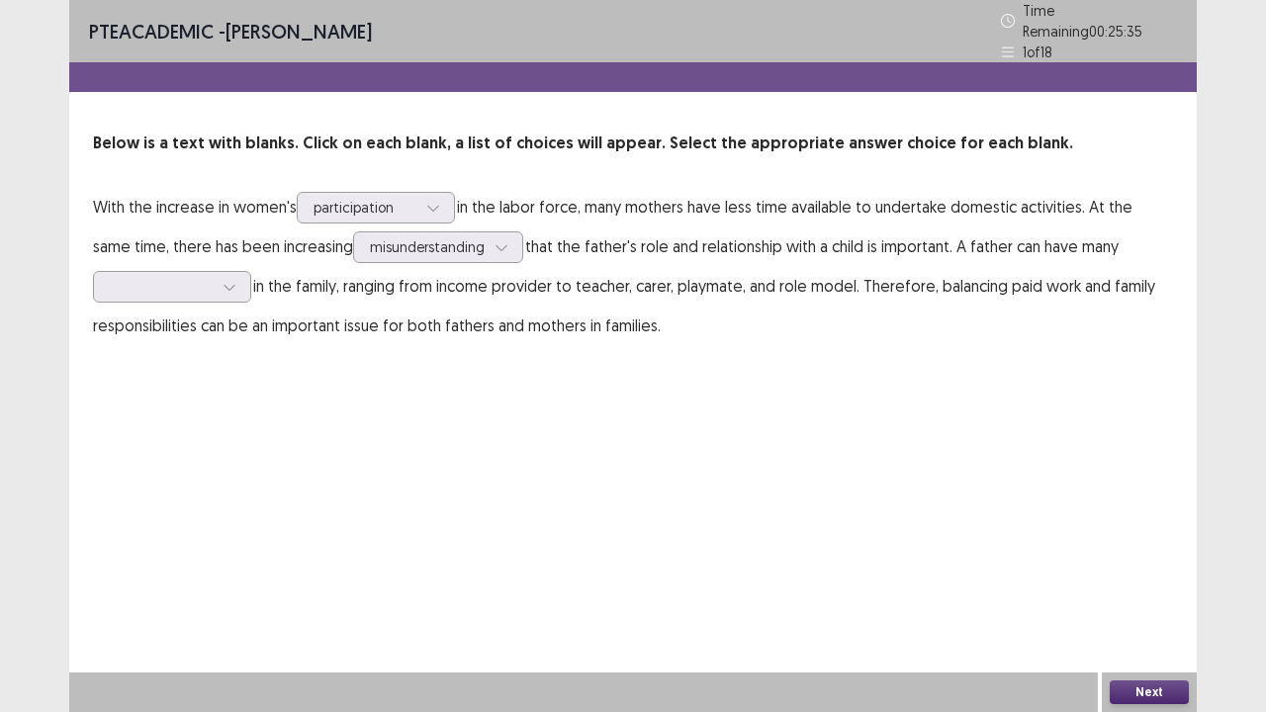
click at [411, 255] on p "With the increase in women's participation in the labor force, many mothers hav…" at bounding box center [633, 266] width 1080 height 158
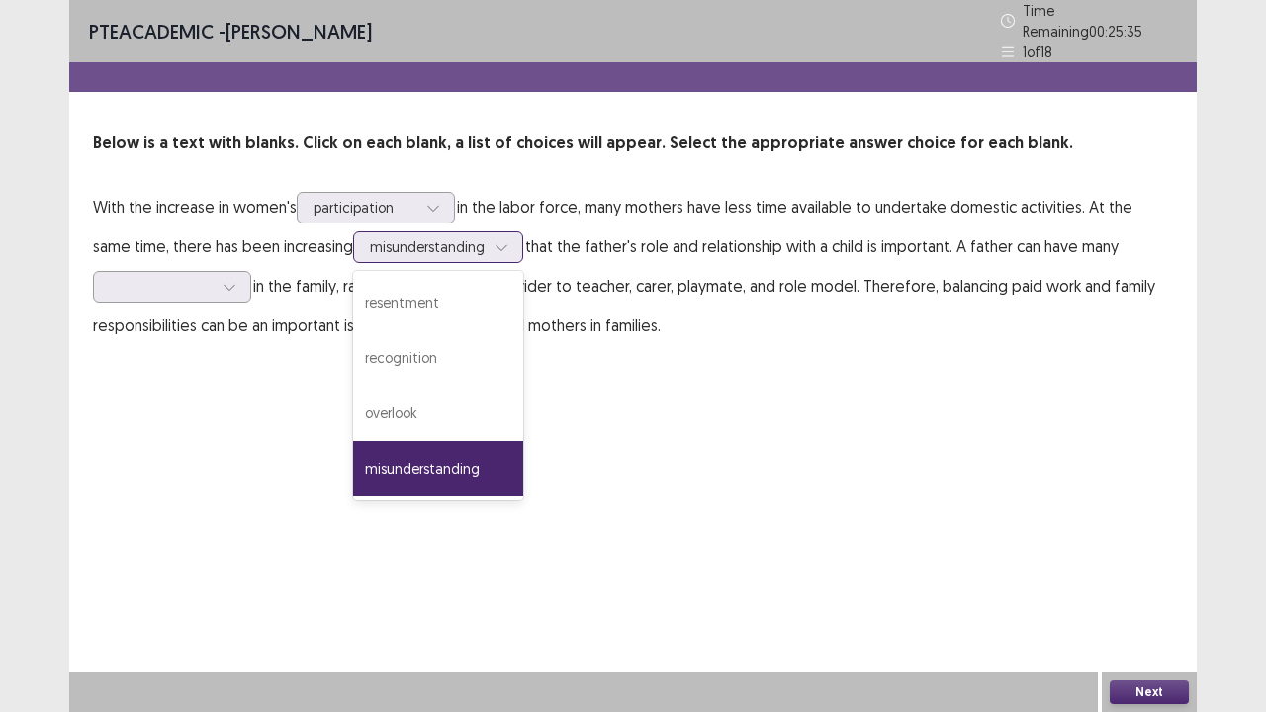
click at [412, 249] on div "misunderstanding" at bounding box center [427, 247] width 115 height 30
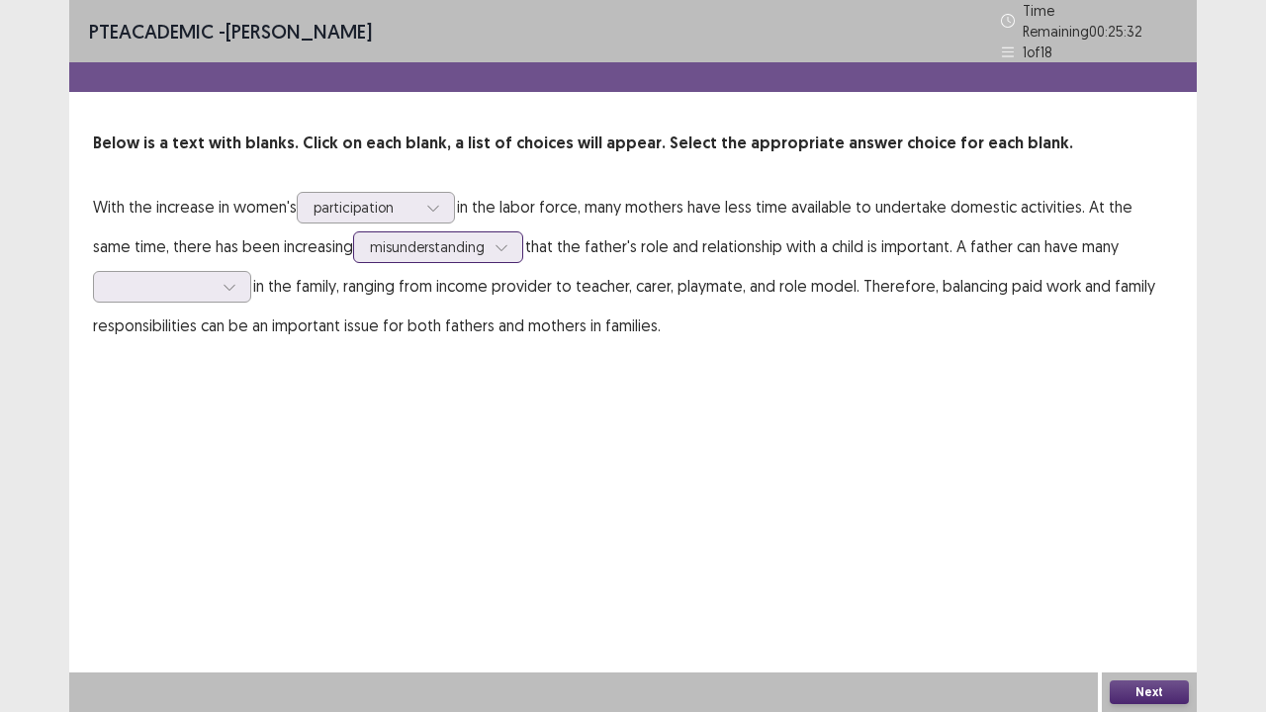
click at [412, 249] on div "misunderstanding" at bounding box center [427, 247] width 115 height 30
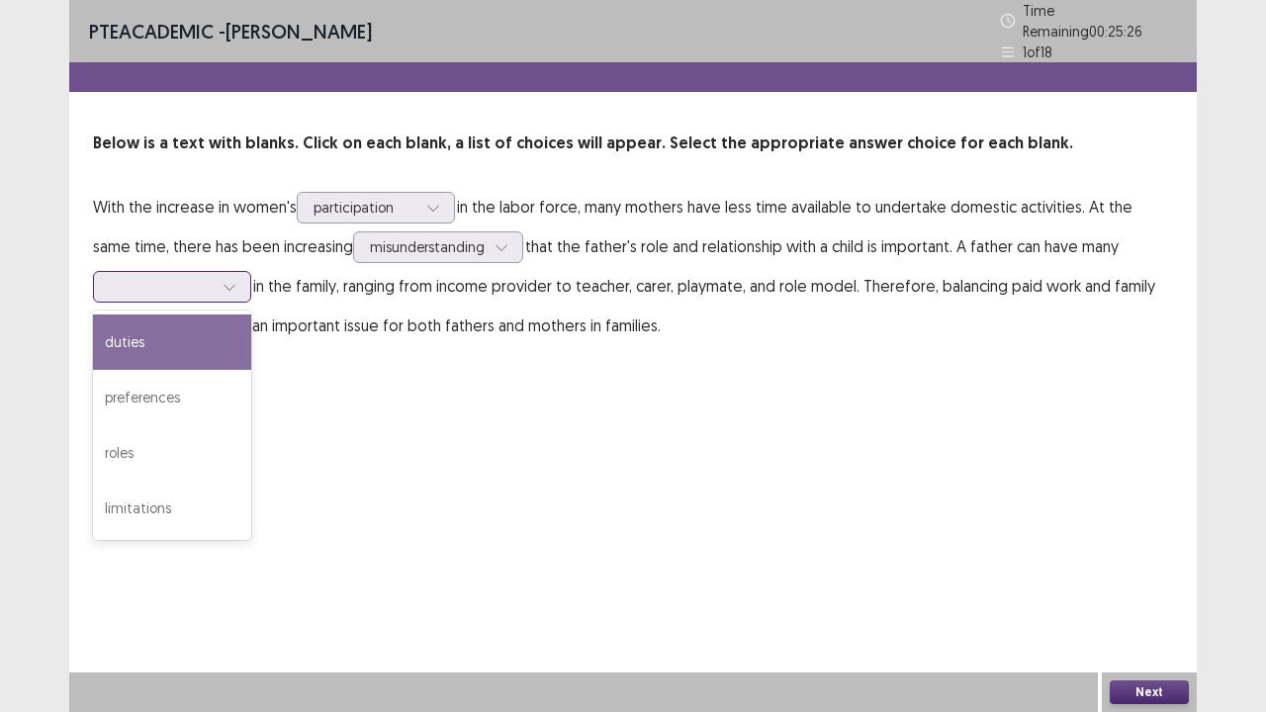
click at [194, 283] on div at bounding box center [161, 286] width 103 height 19
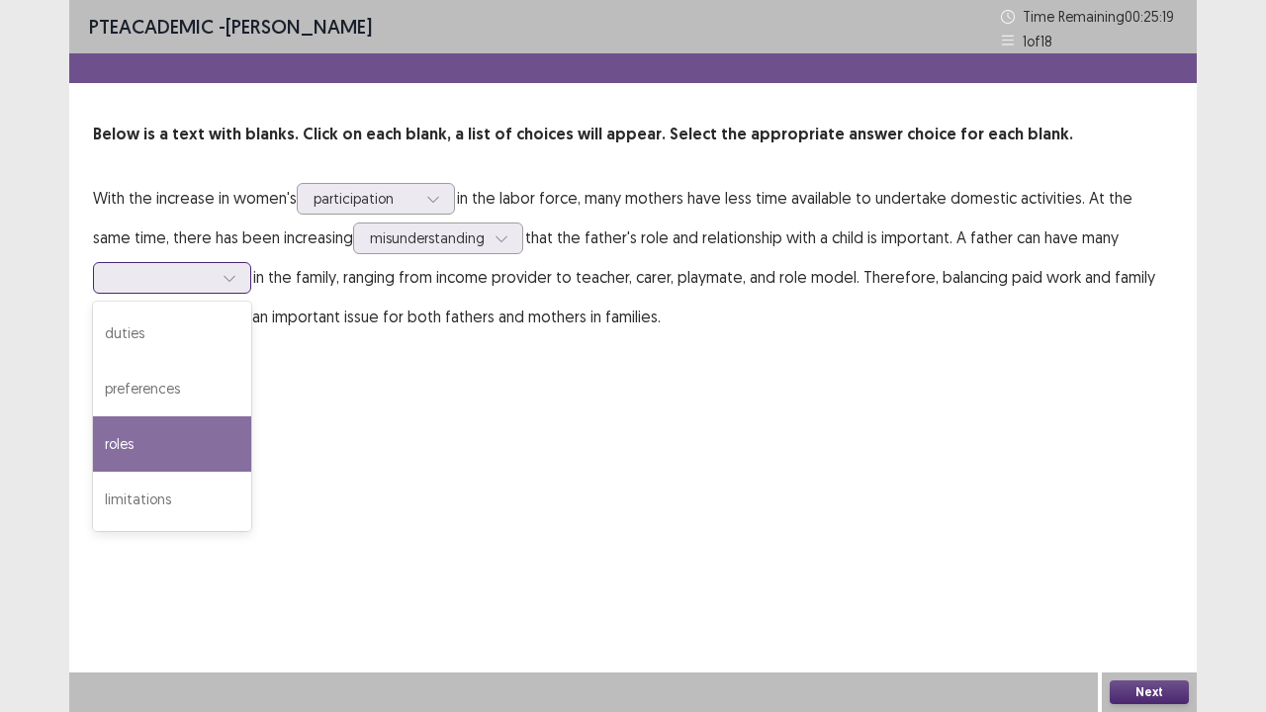
click at [190, 435] on div "roles" at bounding box center [172, 443] width 158 height 55
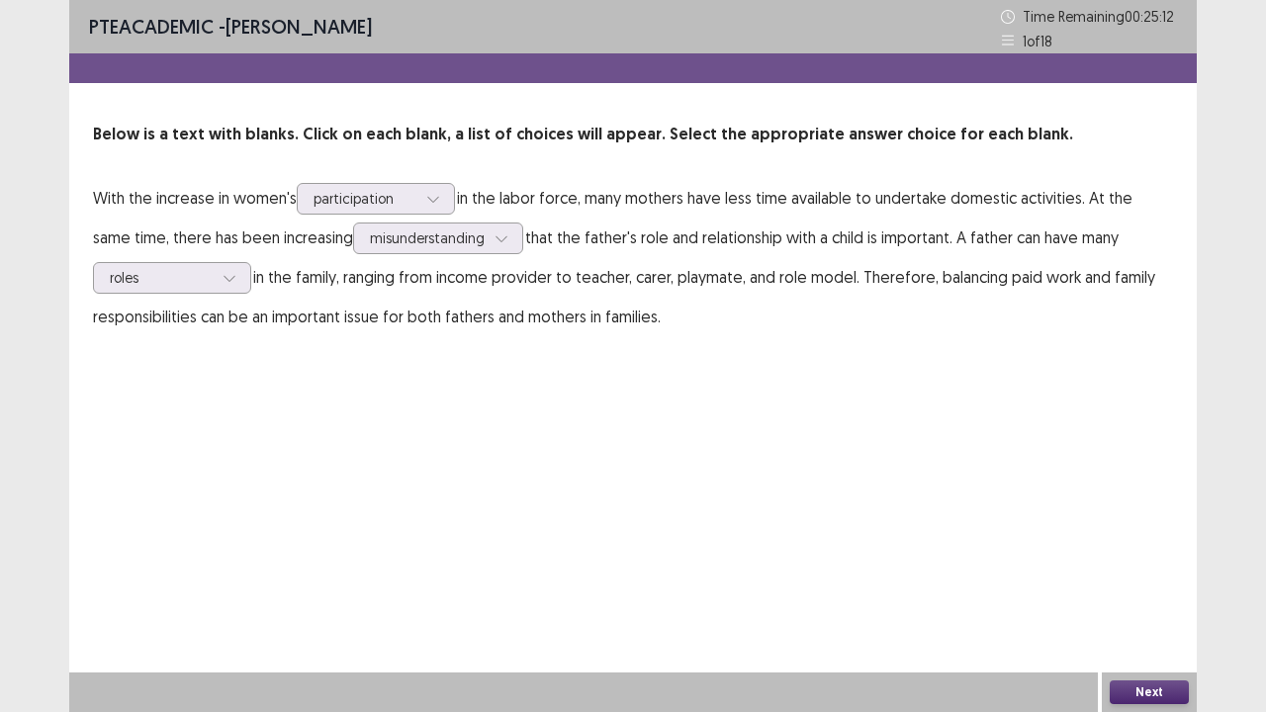
drag, startPoint x: 137, startPoint y: 306, endPoint x: 144, endPoint y: 299, distance: 10.5
click at [144, 299] on p "With the increase in women's participation in the labor force, many mothers hav…" at bounding box center [633, 257] width 1080 height 158
click at [151, 283] on div at bounding box center [161, 277] width 103 height 19
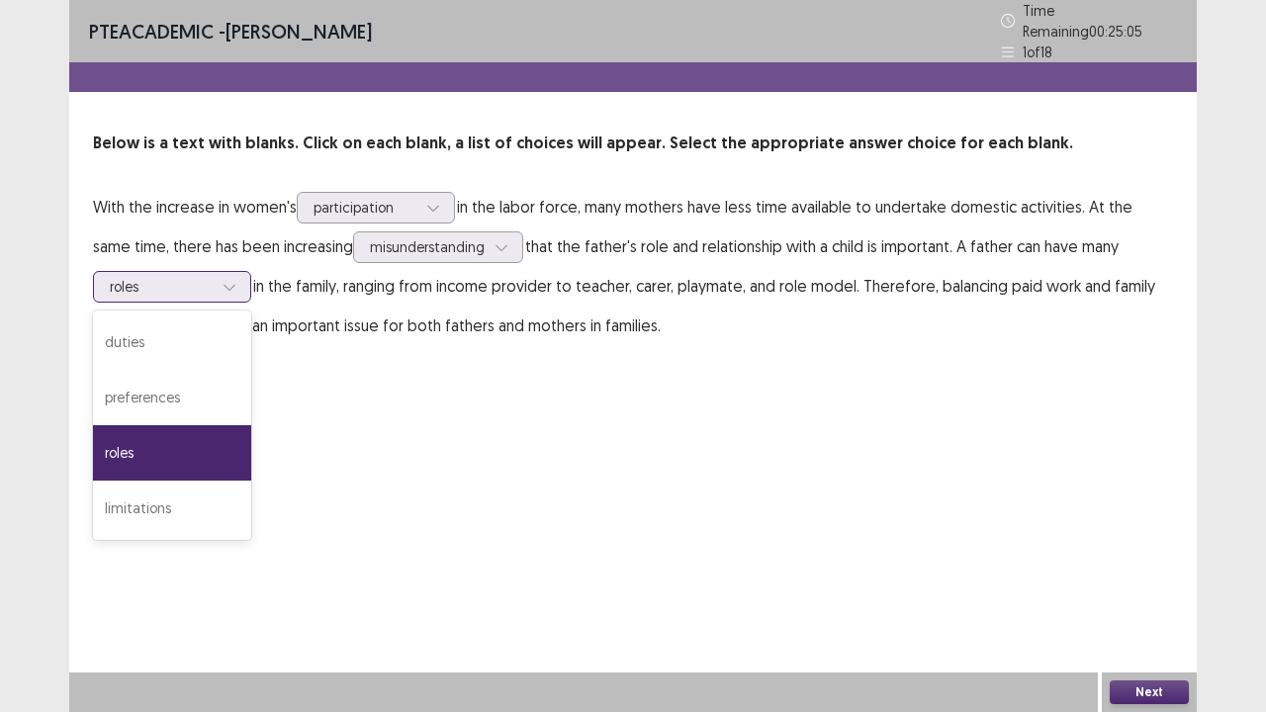
click at [157, 282] on div at bounding box center [161, 286] width 103 height 19
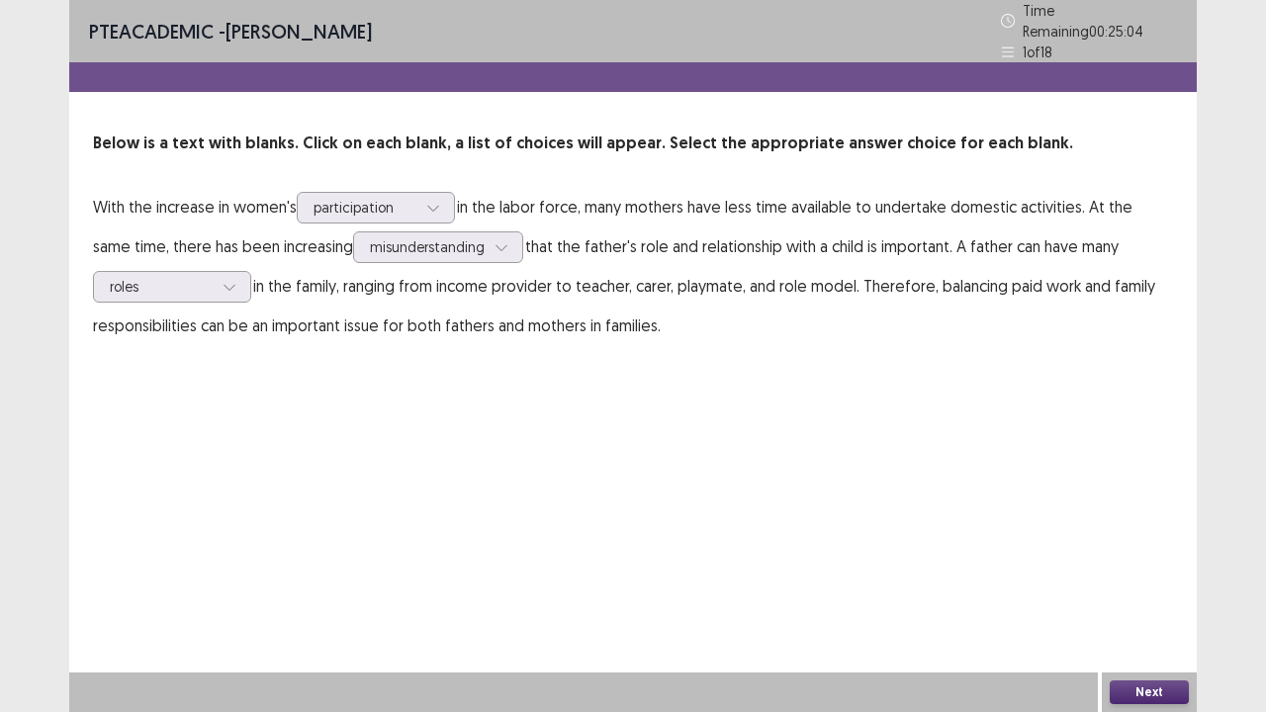
click at [1161, 578] on button "Next" at bounding box center [1149, 693] width 79 height 24
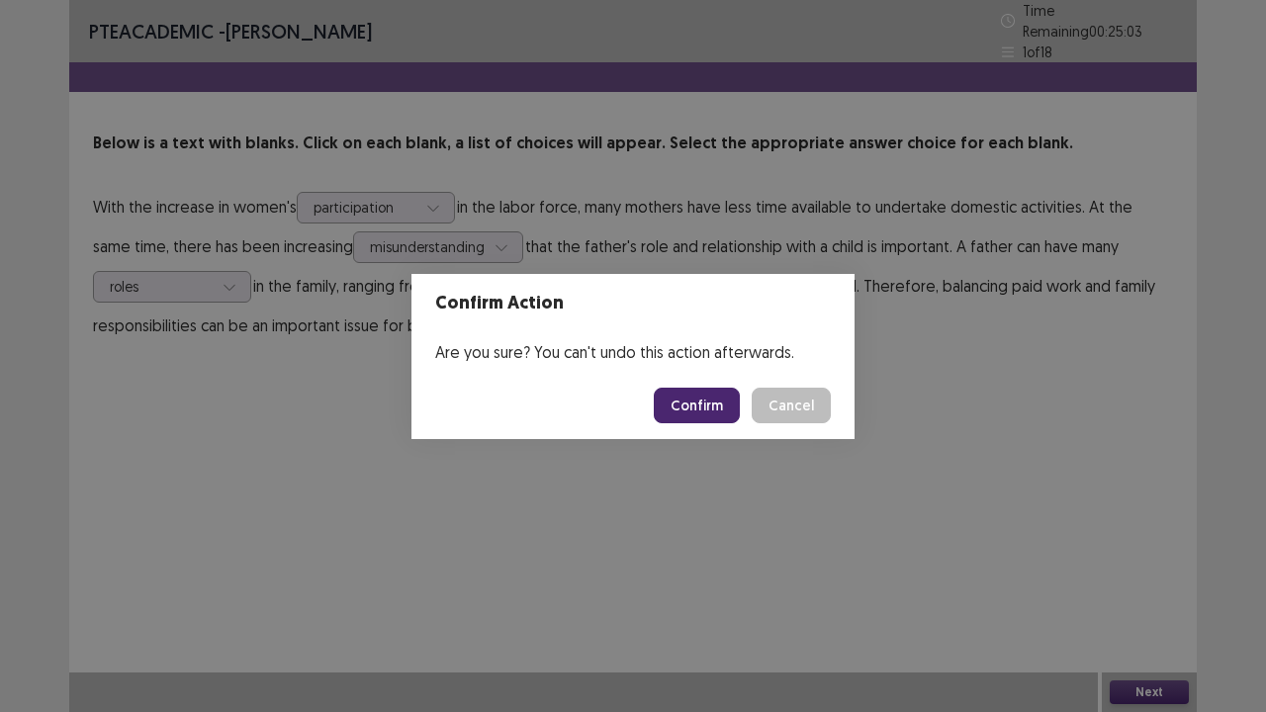
click at [697, 408] on button "Confirm" at bounding box center [697, 406] width 86 height 36
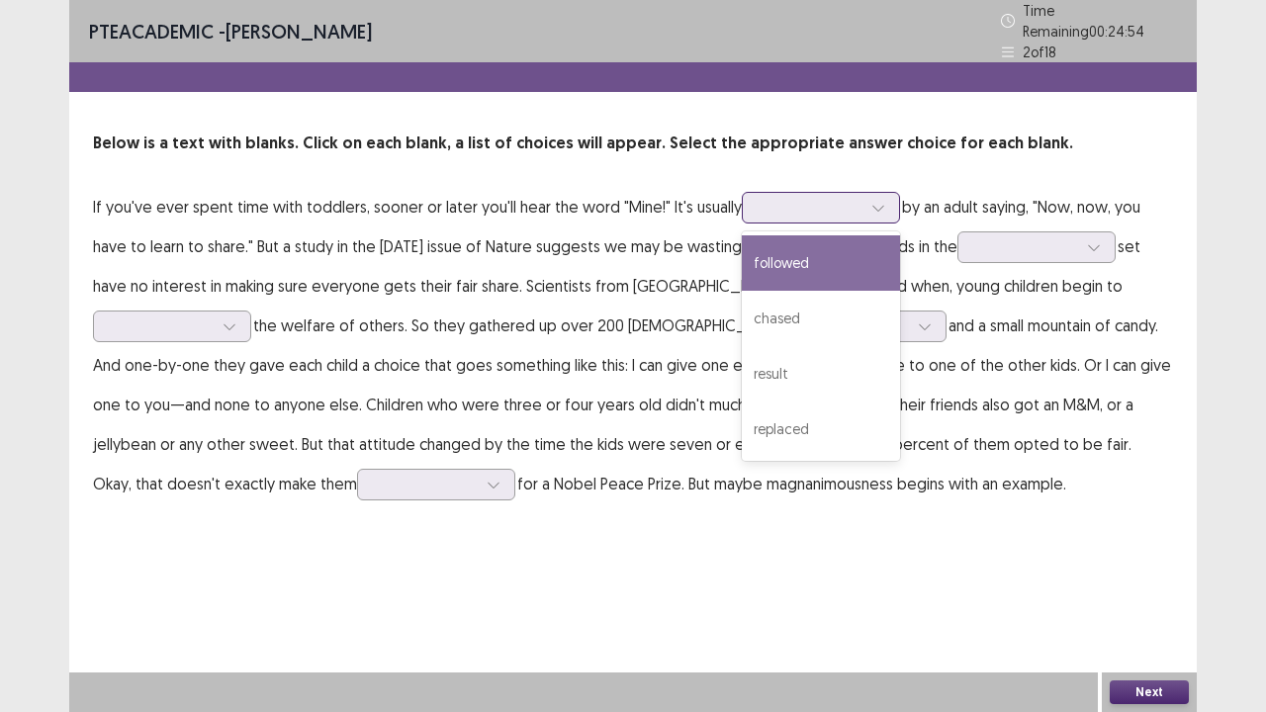
click at [849, 205] on div at bounding box center [810, 207] width 103 height 19
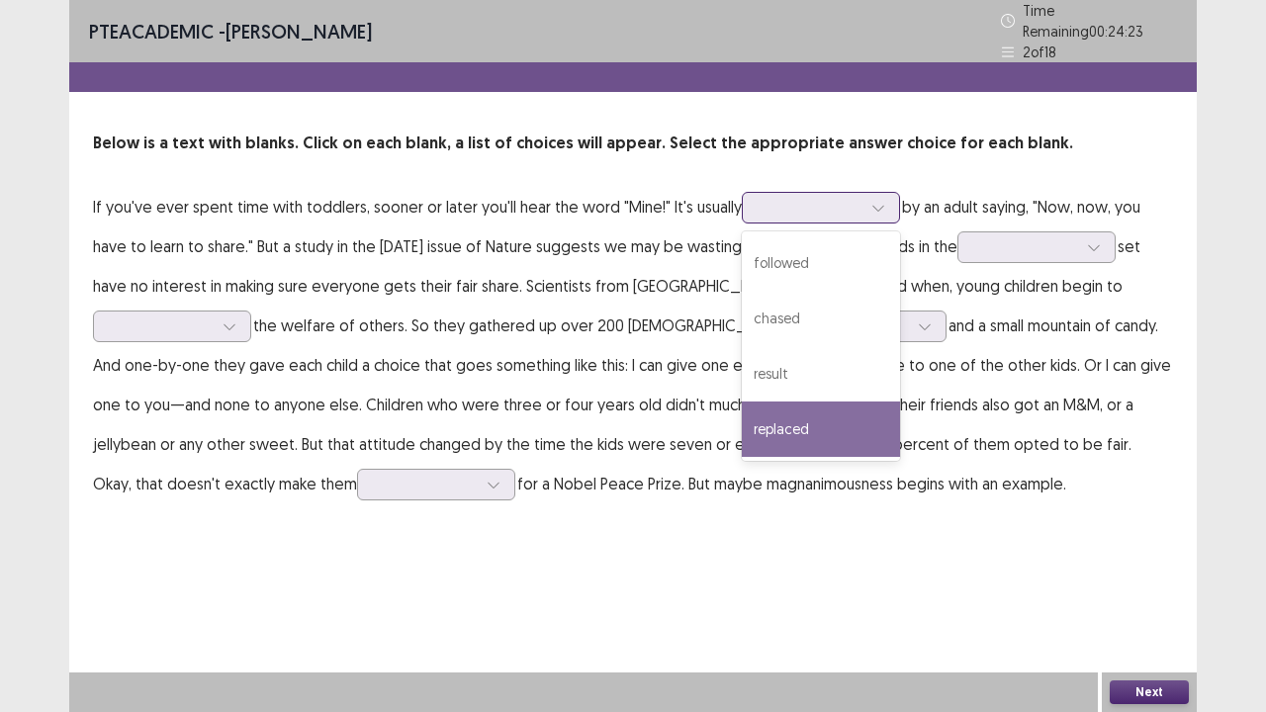
click at [843, 408] on div "replaced" at bounding box center [821, 429] width 158 height 55
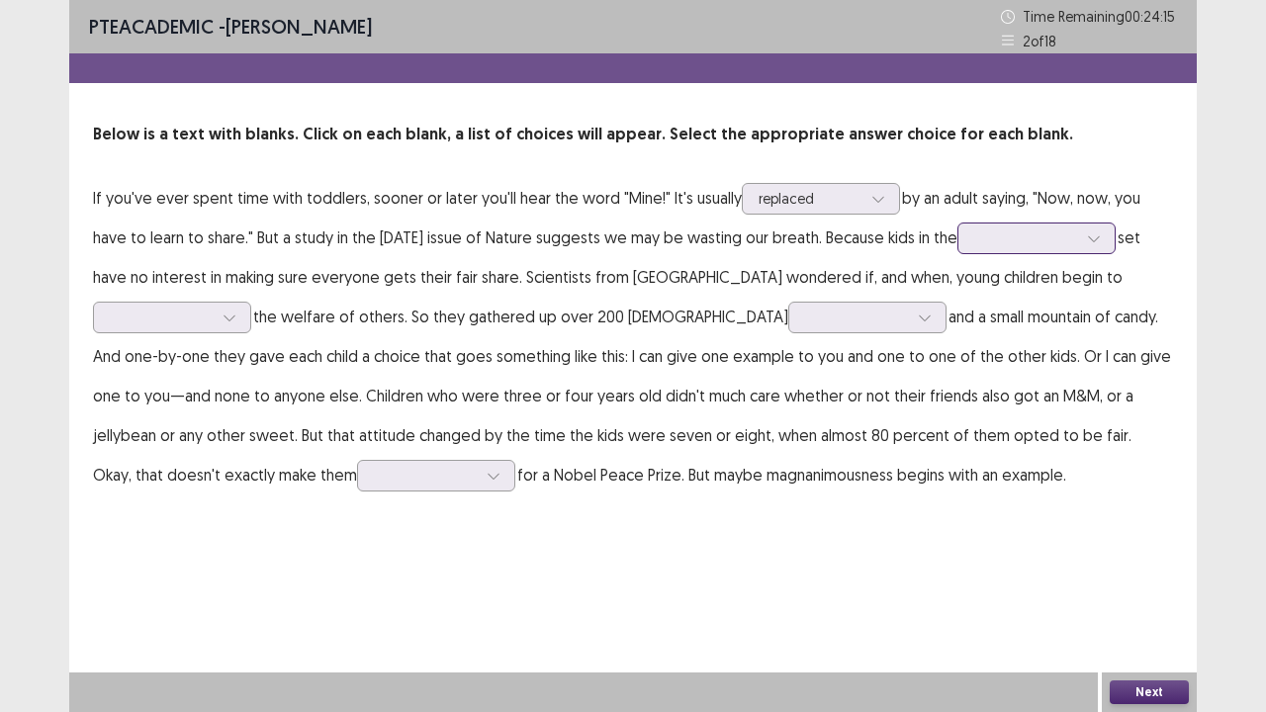
click at [1027, 247] on div at bounding box center [1025, 238] width 103 height 19
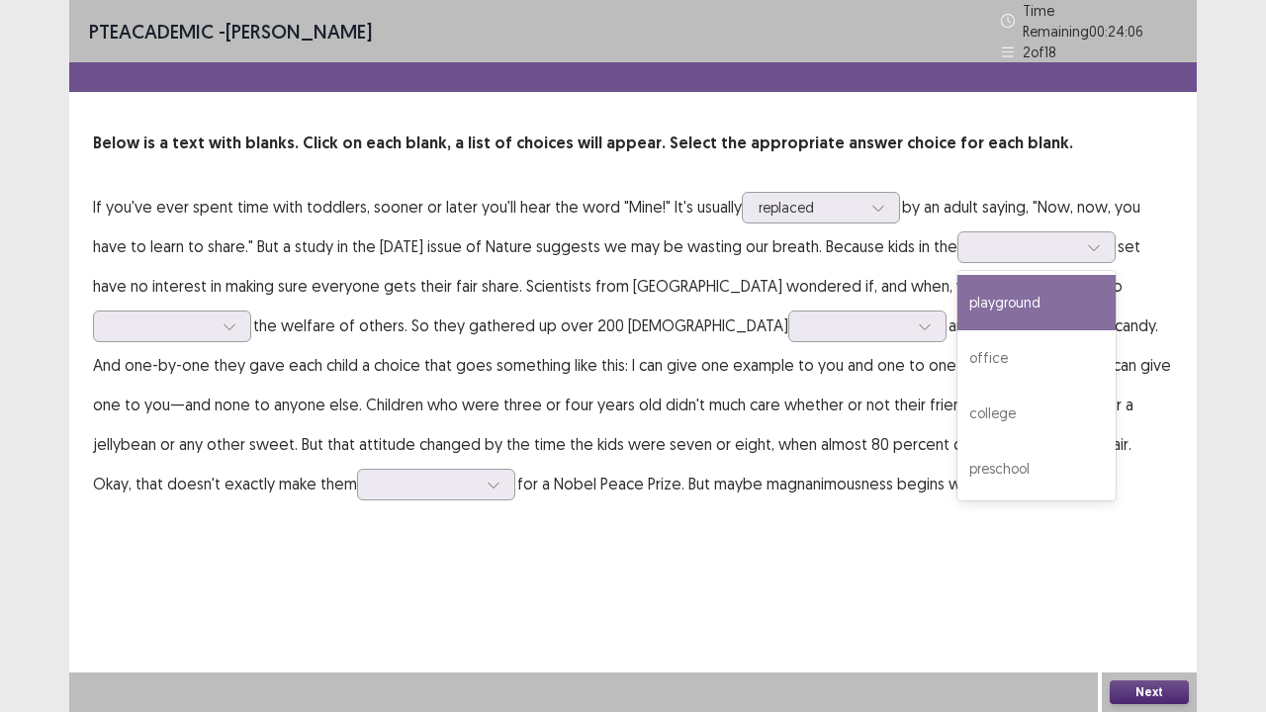
click at [896, 303] on p "If you've ever spent time with toddlers, sooner or later you'll hear the word "…" at bounding box center [633, 345] width 1080 height 317
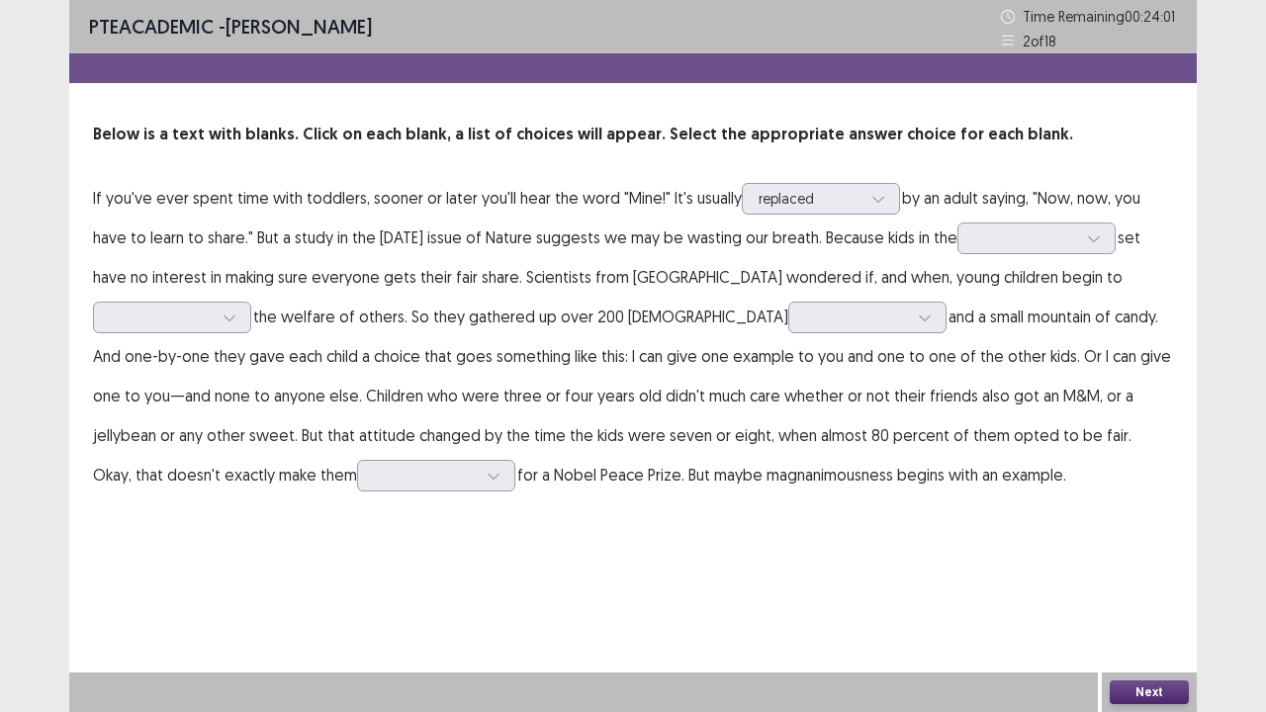
click at [1118, 256] on p "If you've ever spent time with toddlers, sooner or later you'll hear the word "…" at bounding box center [633, 336] width 1080 height 317
click at [1109, 239] on div at bounding box center [1094, 239] width 30 height 30
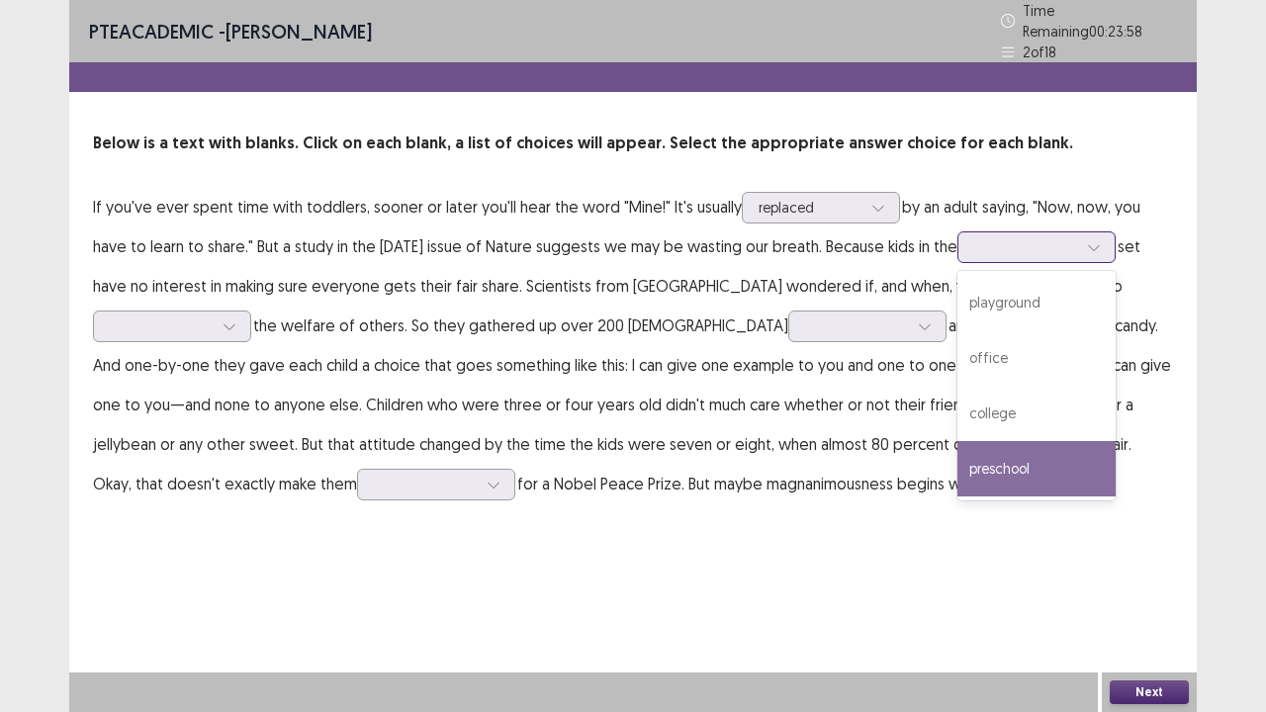
click at [1085, 459] on div "preschool" at bounding box center [1037, 468] width 158 height 55
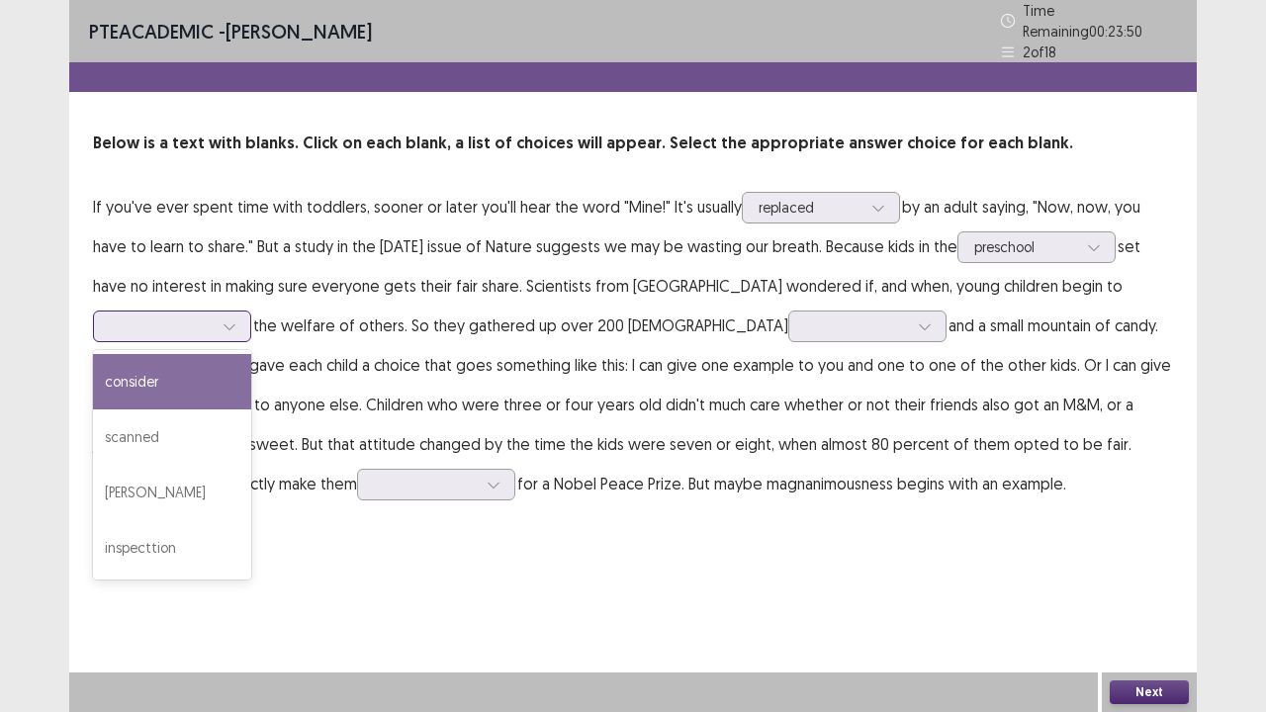
click at [183, 325] on div at bounding box center [161, 326] width 103 height 19
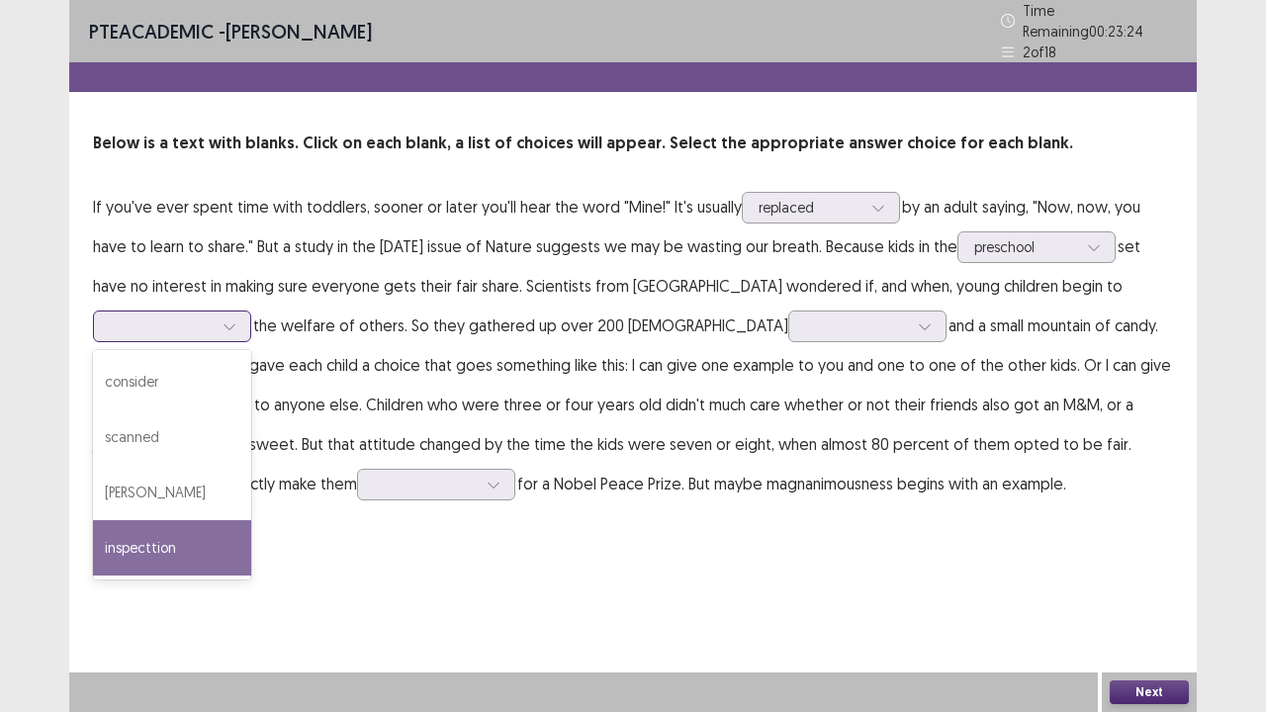
click at [215, 538] on div "inspecttion" at bounding box center [172, 547] width 158 height 55
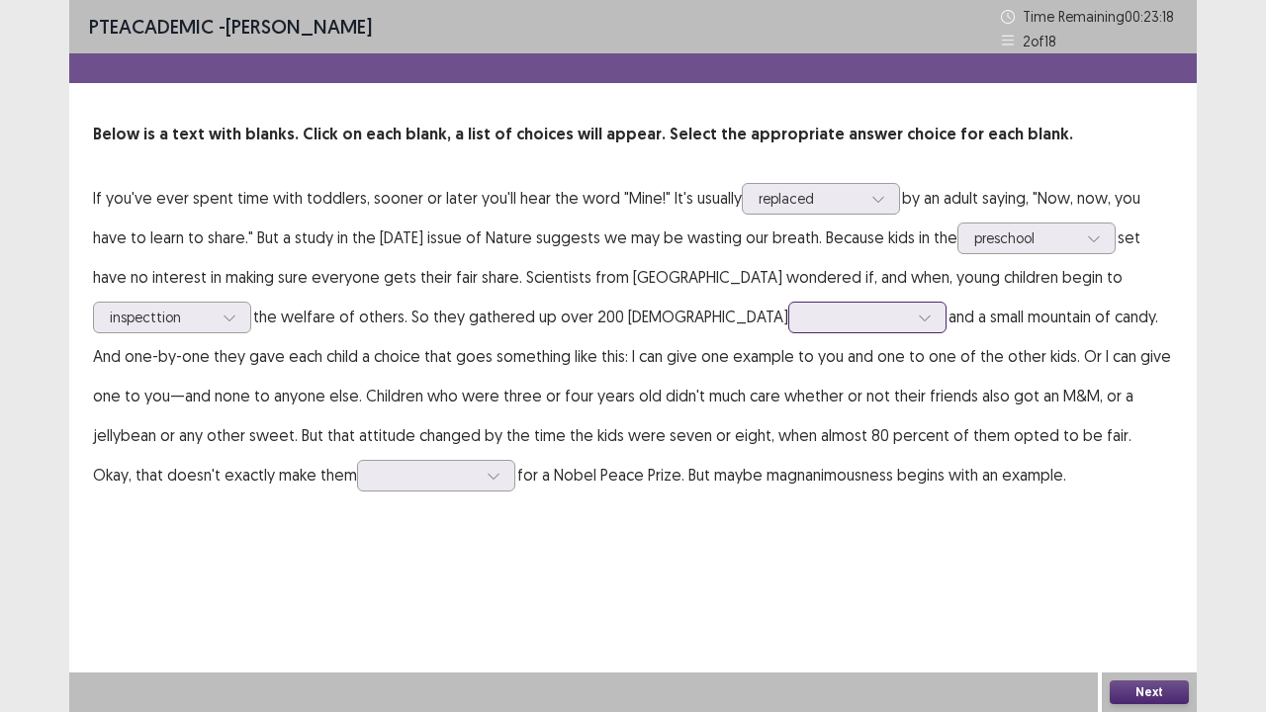
click at [805, 313] on div at bounding box center [856, 317] width 103 height 19
click at [805, 314] on div at bounding box center [856, 317] width 103 height 19
click at [805, 324] on div at bounding box center [856, 317] width 103 height 19
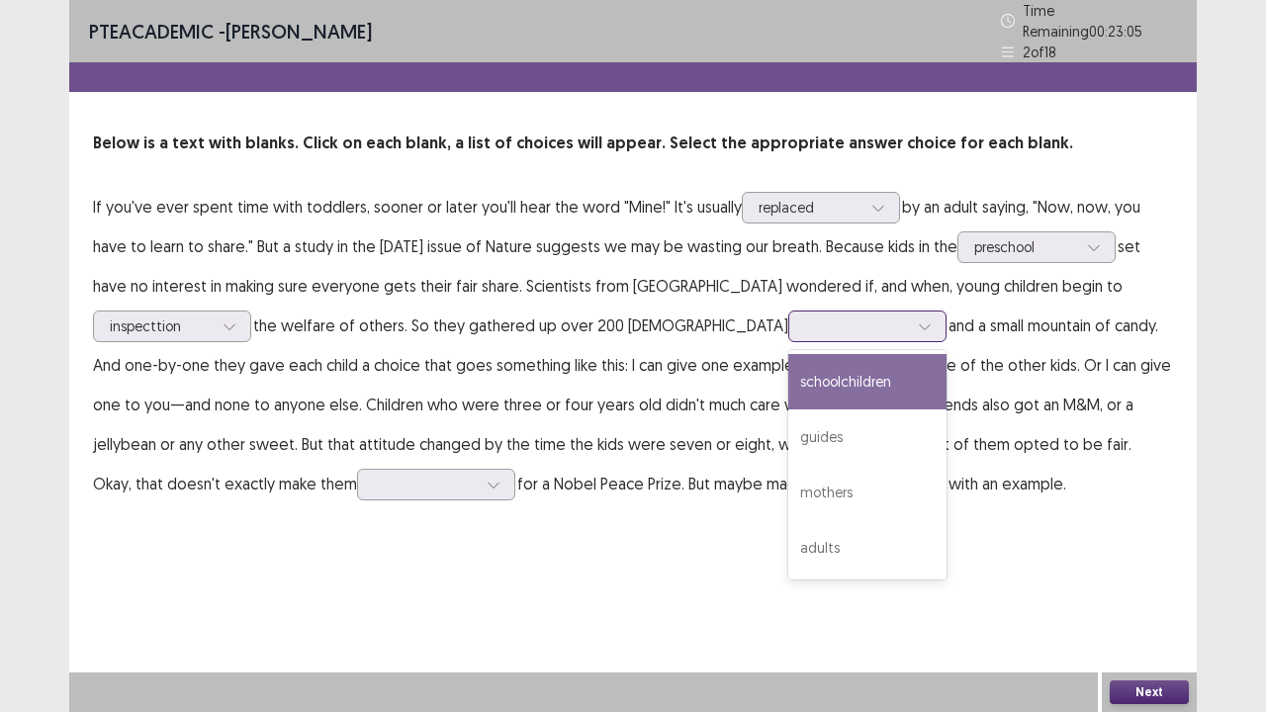
click at [788, 383] on div "schoolchildren" at bounding box center [867, 381] width 158 height 55
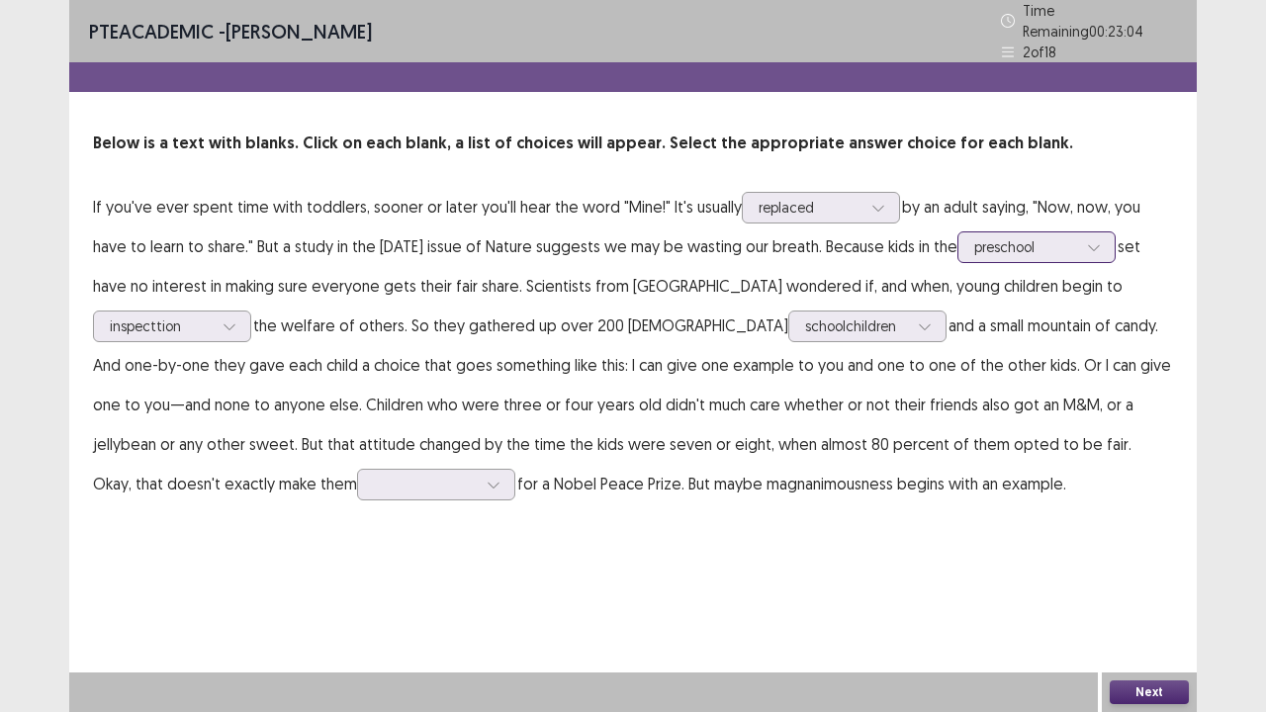
click at [1053, 237] on div at bounding box center [1025, 246] width 103 height 19
click at [1054, 241] on div at bounding box center [1025, 246] width 103 height 19
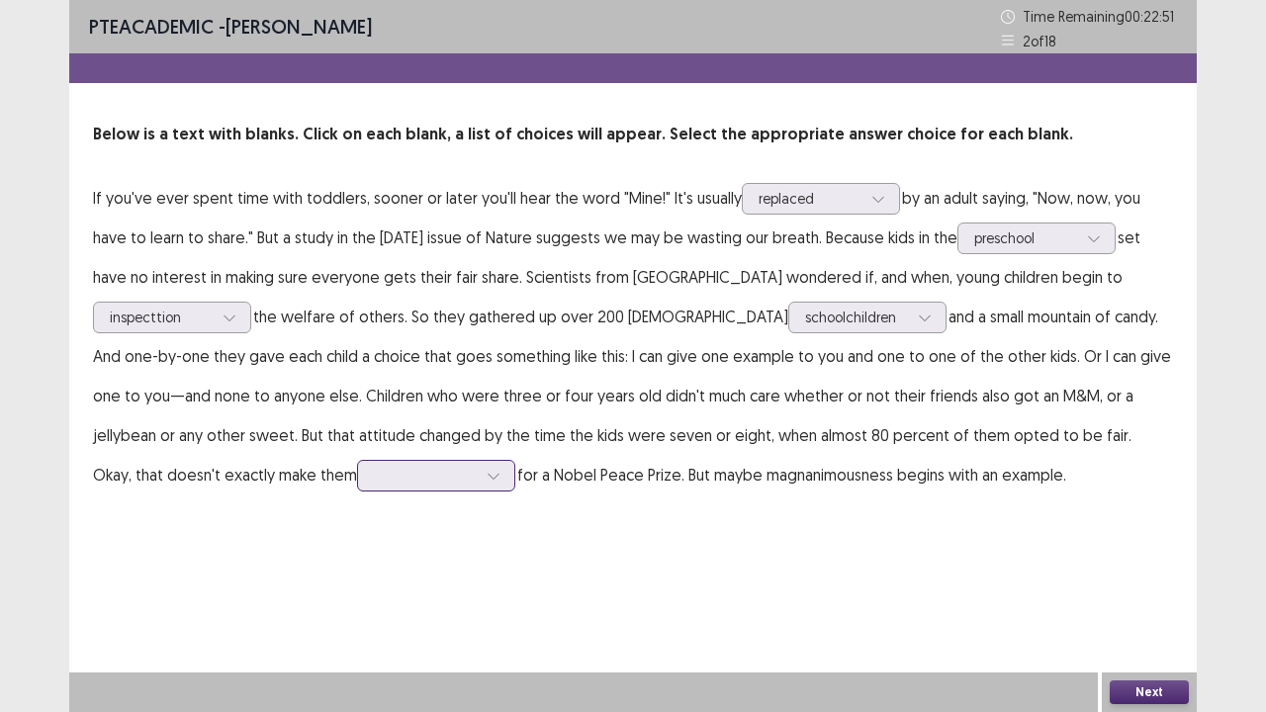
click at [374, 481] on div at bounding box center [425, 475] width 103 height 19
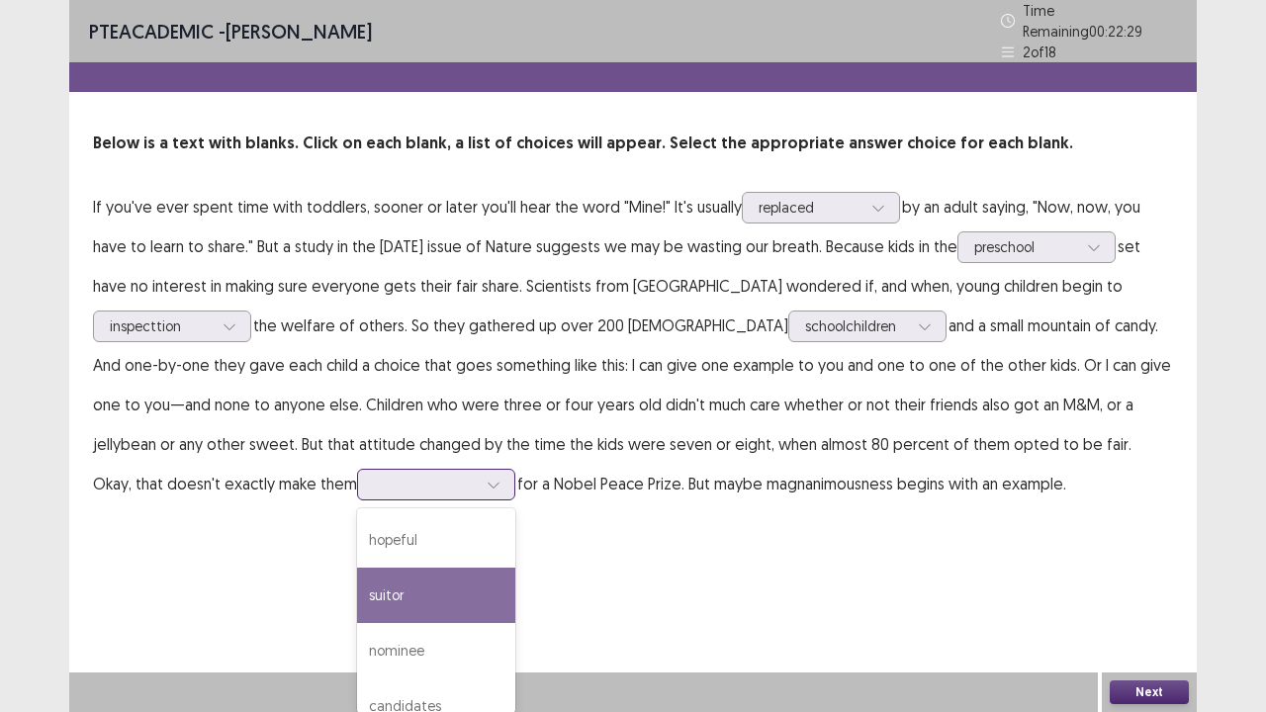
scroll to position [24, 0]
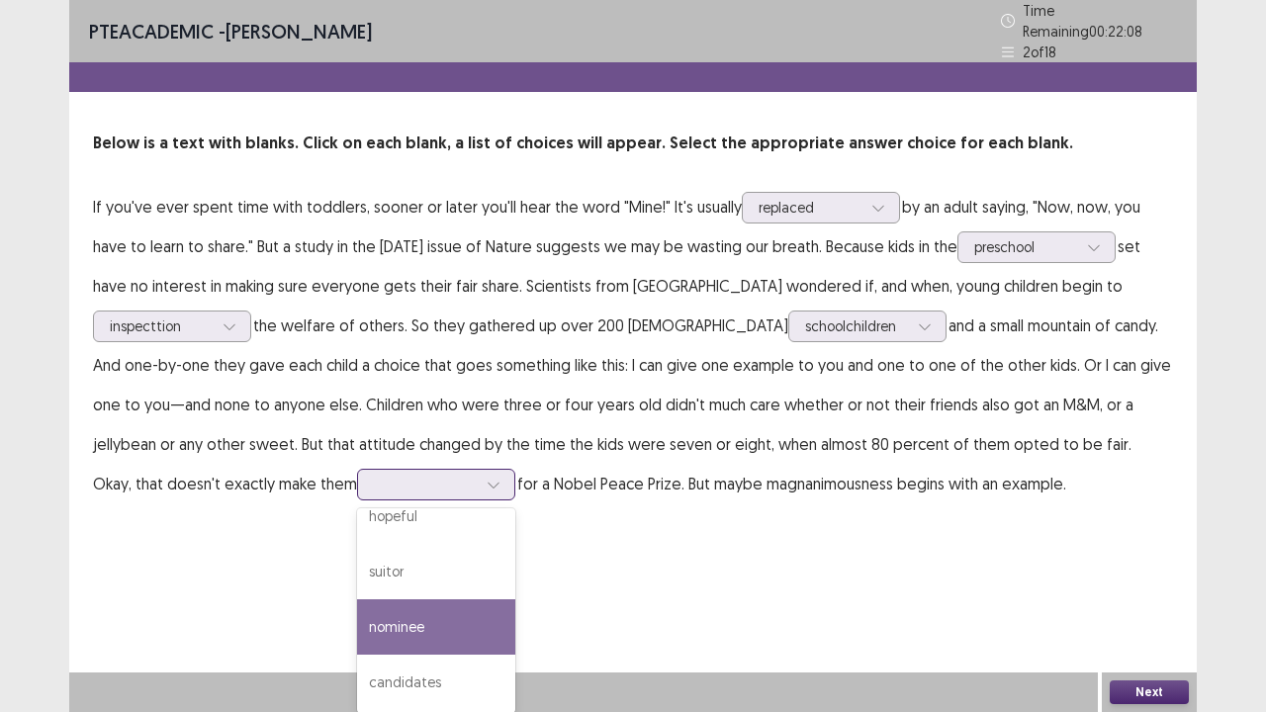
click at [357, 578] on div "nominee" at bounding box center [436, 627] width 158 height 55
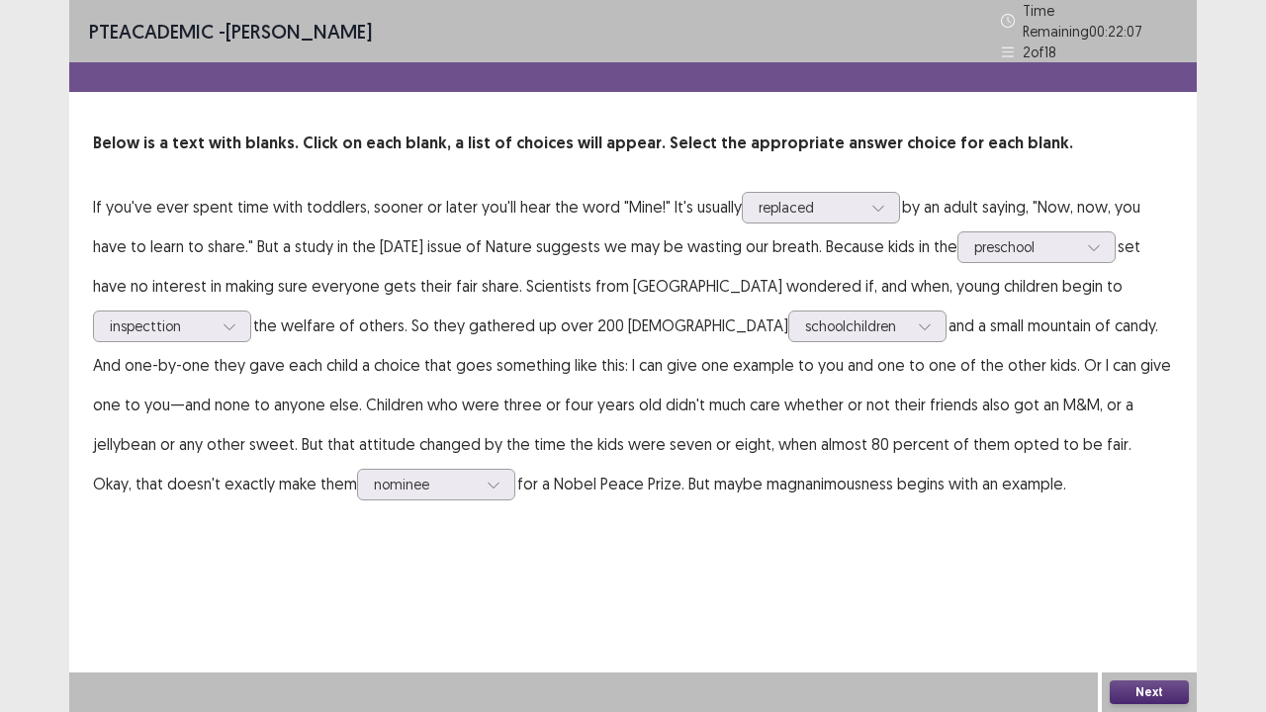
click at [1167, 578] on button "Next" at bounding box center [1149, 693] width 79 height 24
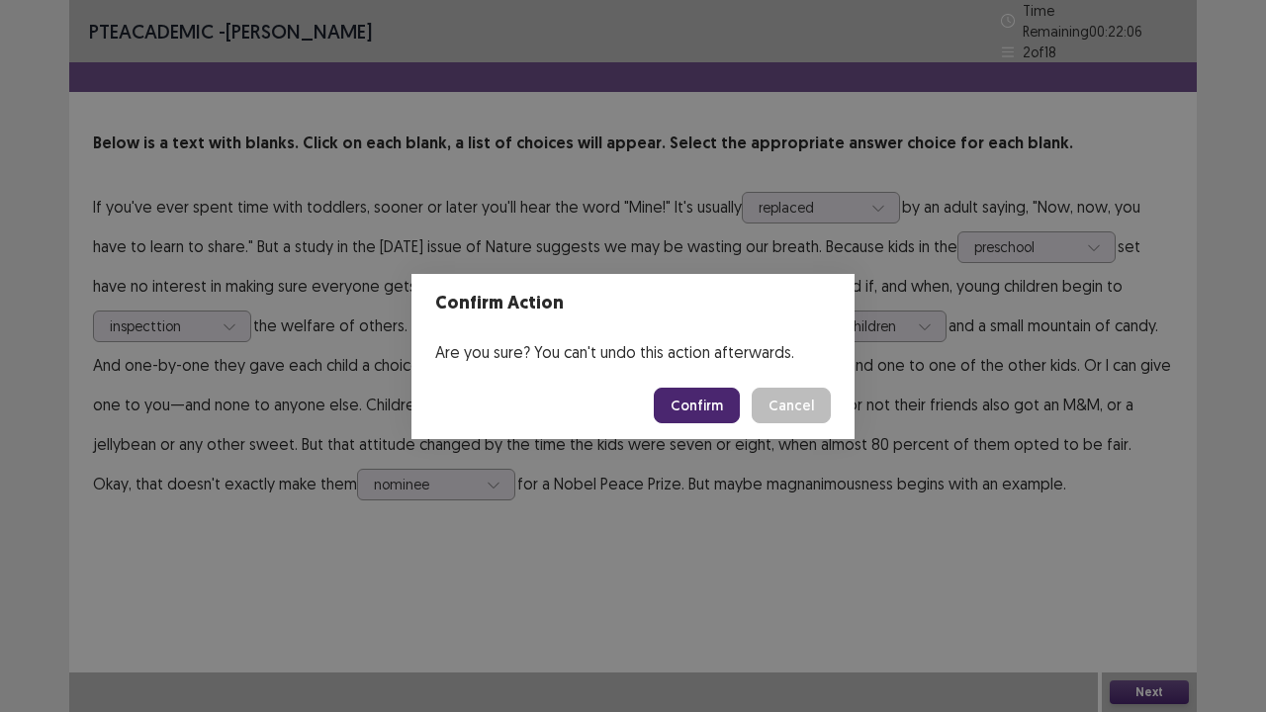
click at [687, 408] on button "Confirm" at bounding box center [697, 406] width 86 height 36
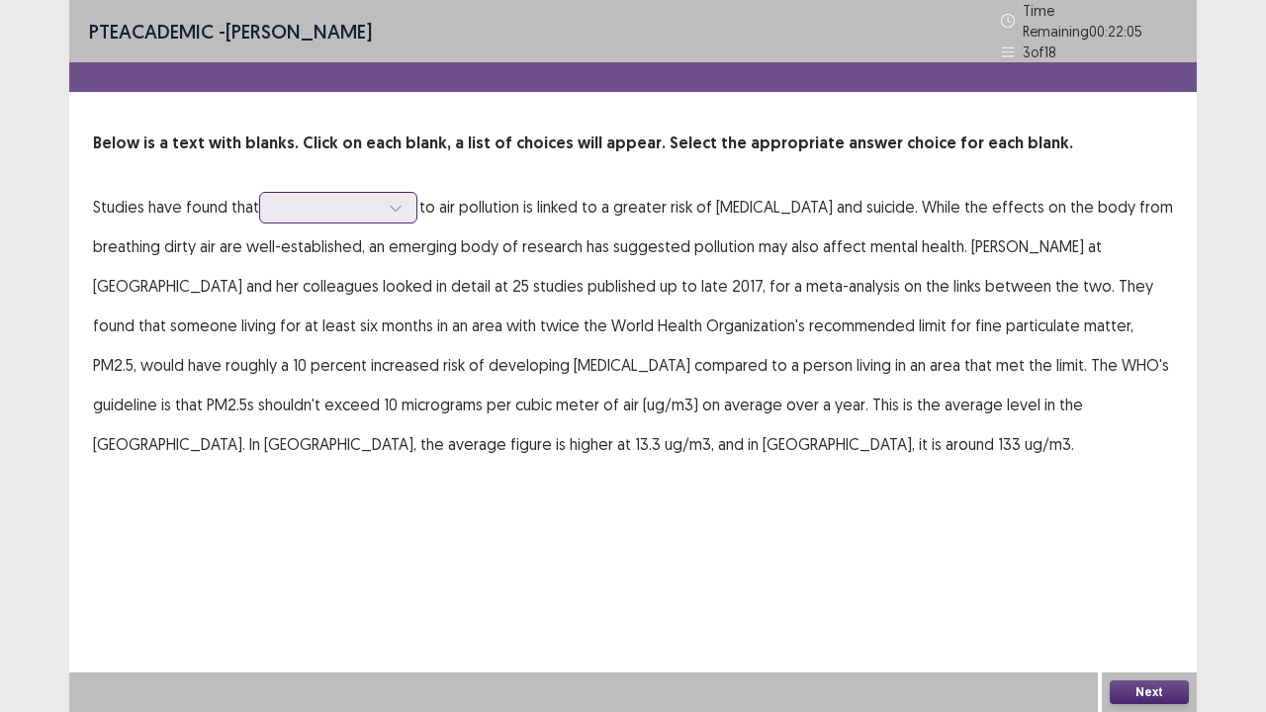
click at [395, 214] on div at bounding box center [338, 208] width 158 height 32
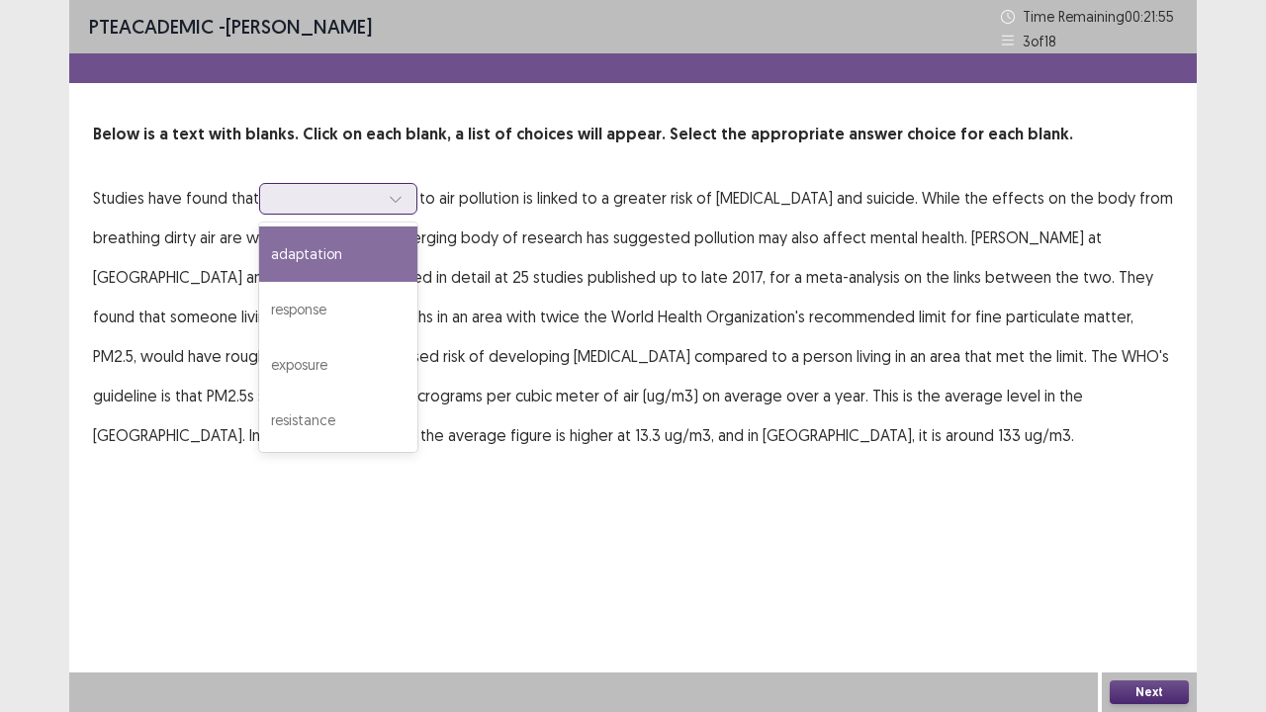
click at [386, 190] on div at bounding box center [396, 199] width 30 height 30
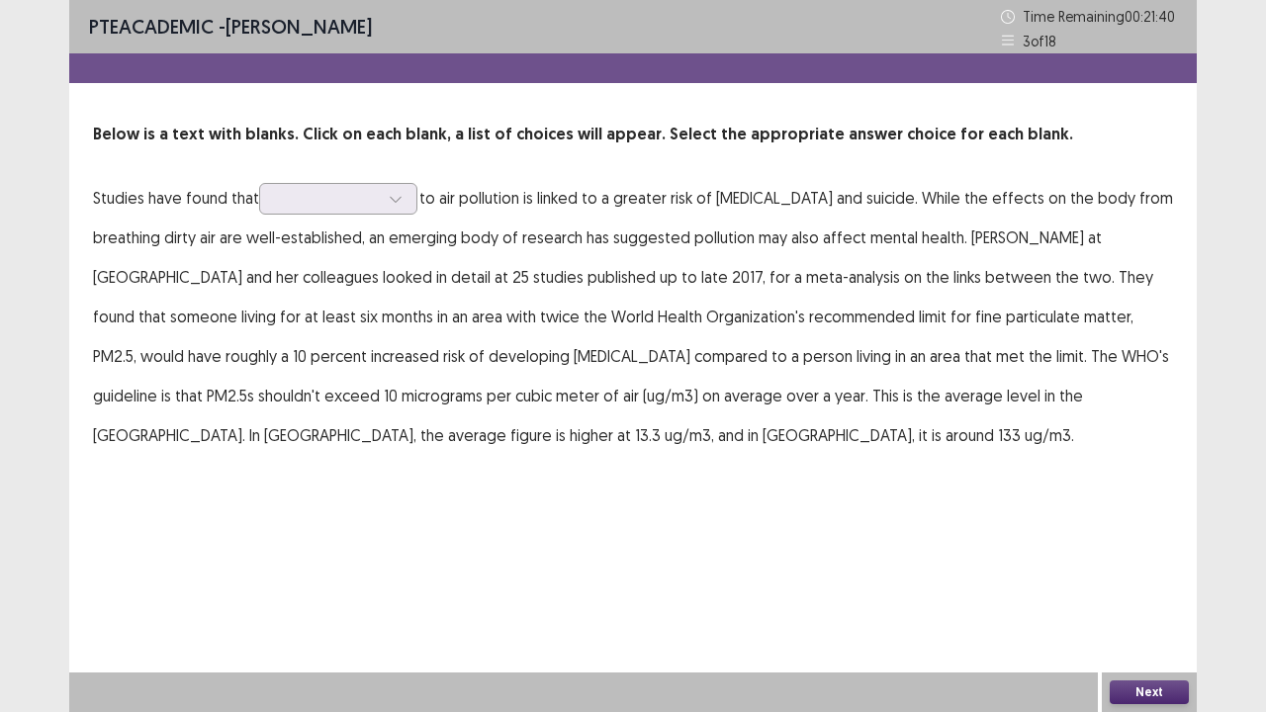
click at [384, 174] on div "Below is a text with blanks. Click on each blank, a list of choices will appear…" at bounding box center [633, 289] width 1128 height 332
click at [384, 195] on div at bounding box center [396, 199] width 30 height 30
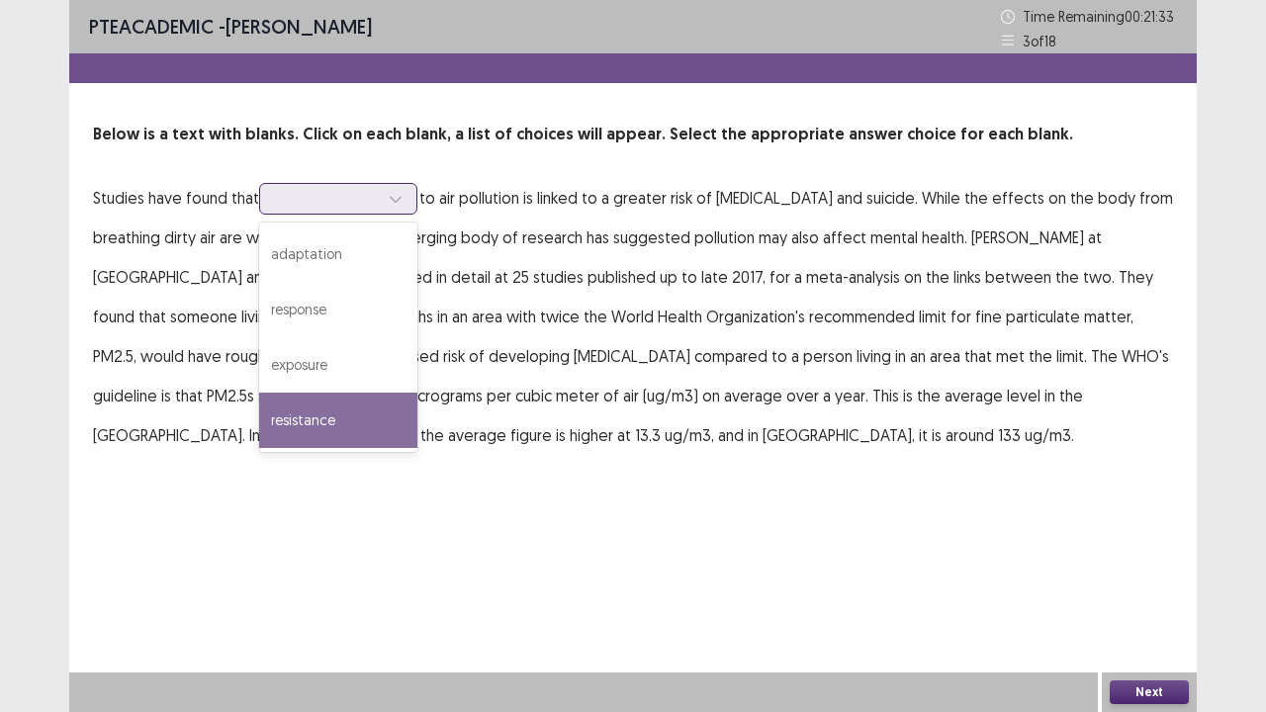
click at [330, 406] on div "resistance" at bounding box center [338, 420] width 158 height 55
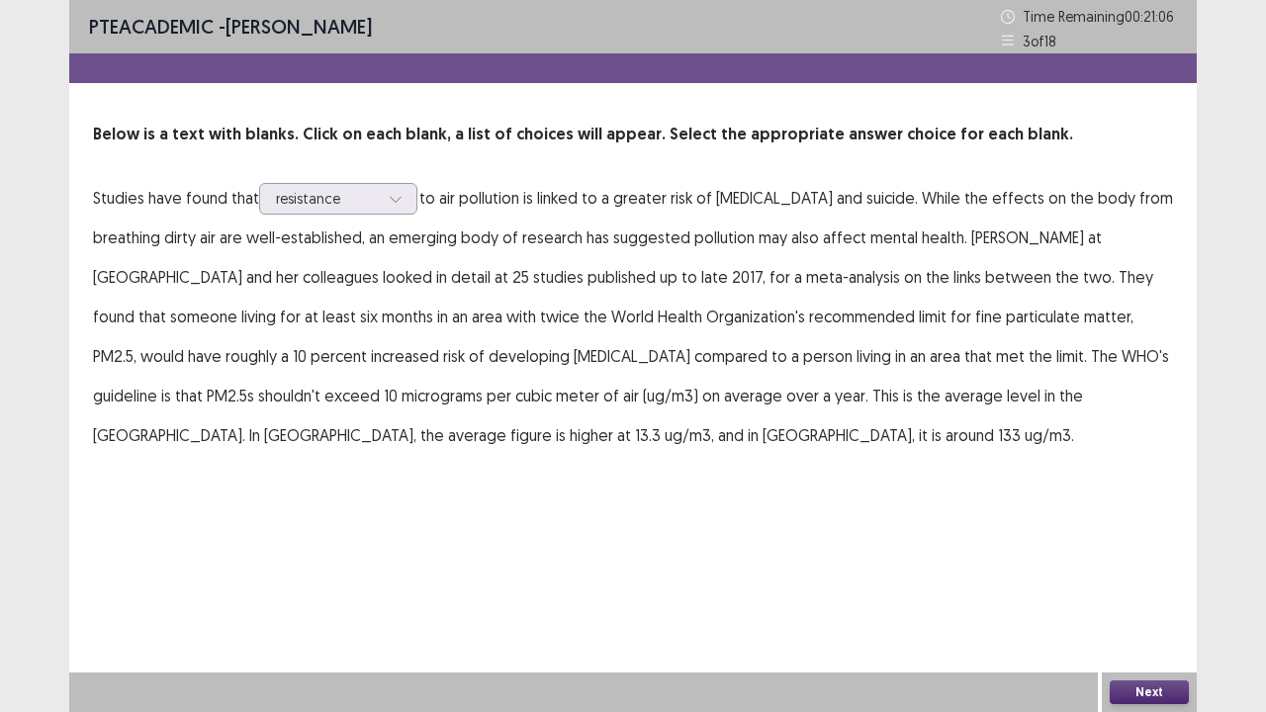
click at [392, 158] on div "Below is a text with blanks. Click on each blank, a list of choices will appear…" at bounding box center [633, 289] width 1128 height 332
click at [376, 171] on div "Below is a text with blanks. Click on each blank, a list of choices will appear…" at bounding box center [633, 289] width 1128 height 332
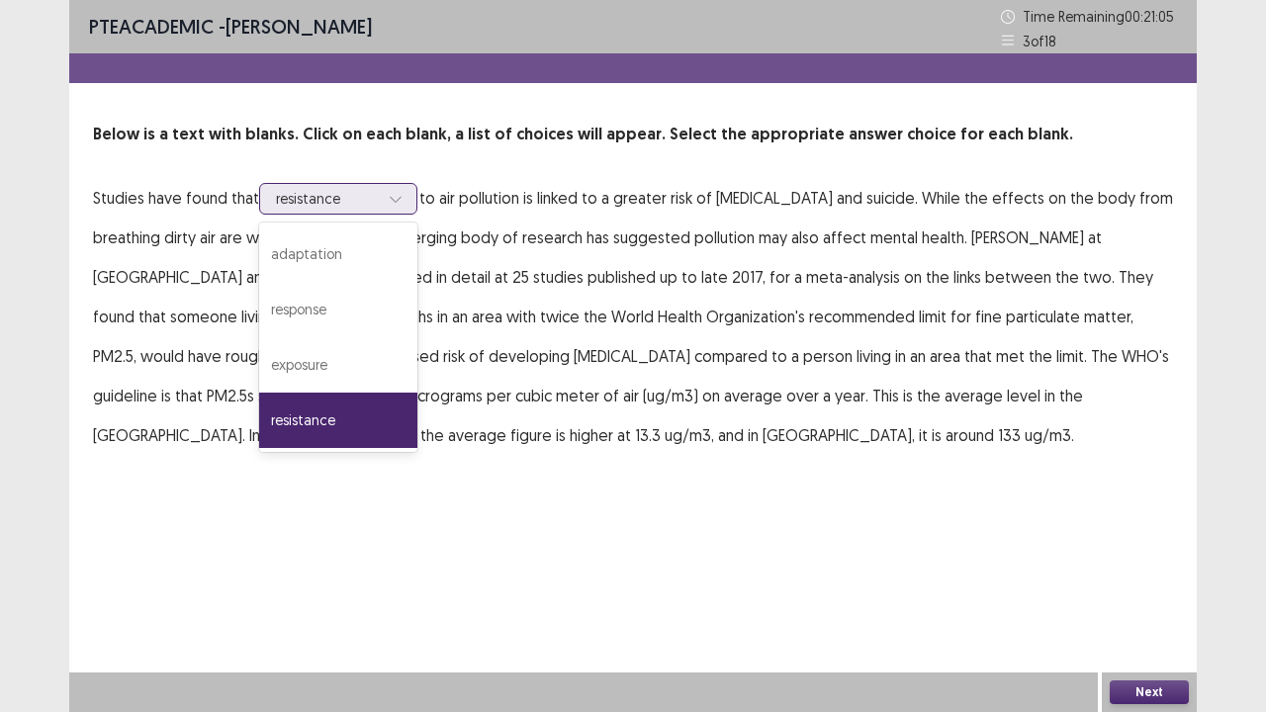
click at [366, 191] on div at bounding box center [327, 198] width 103 height 19
click at [366, 192] on div at bounding box center [327, 198] width 103 height 19
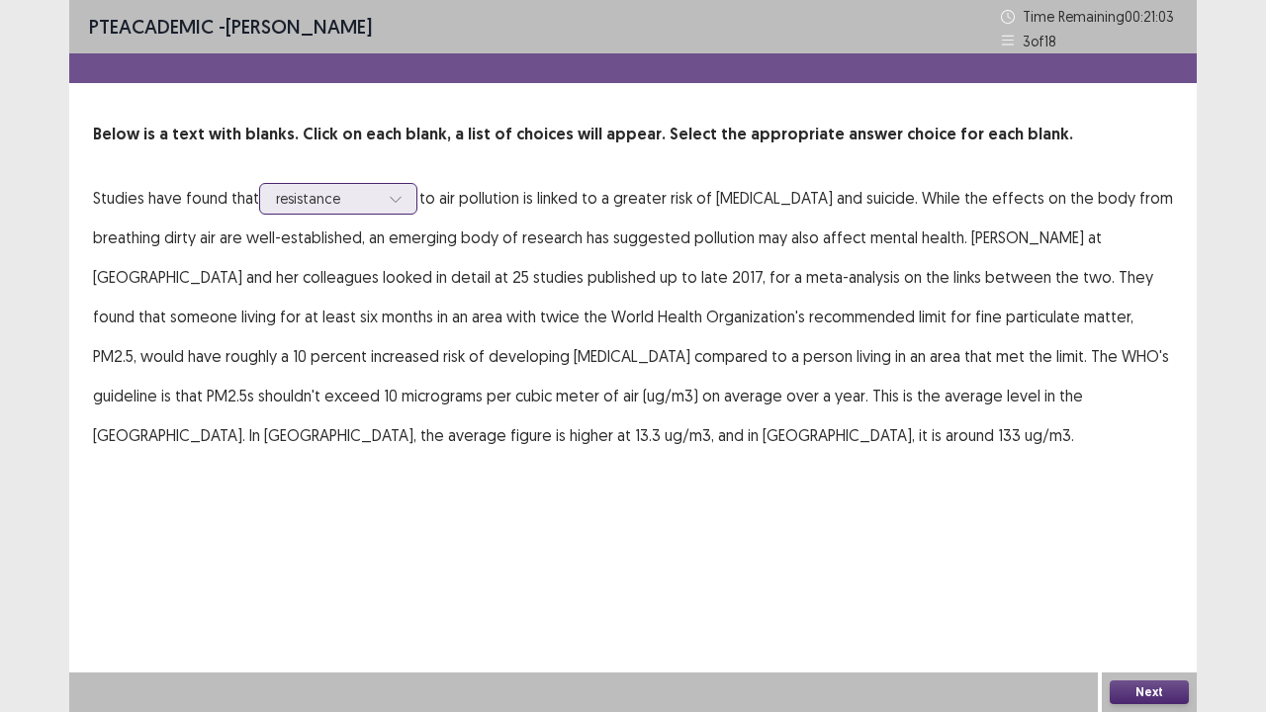
click at [366, 192] on div at bounding box center [327, 198] width 103 height 19
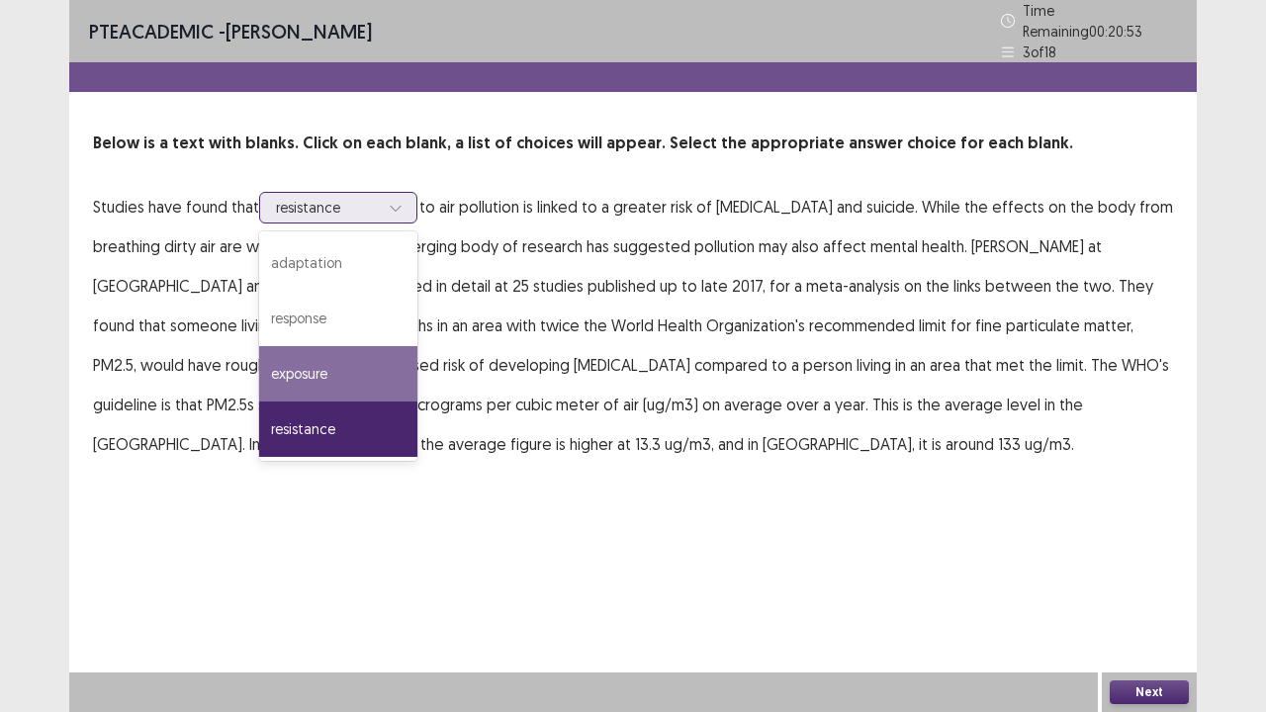
click at [342, 365] on div "exposure" at bounding box center [338, 373] width 158 height 55
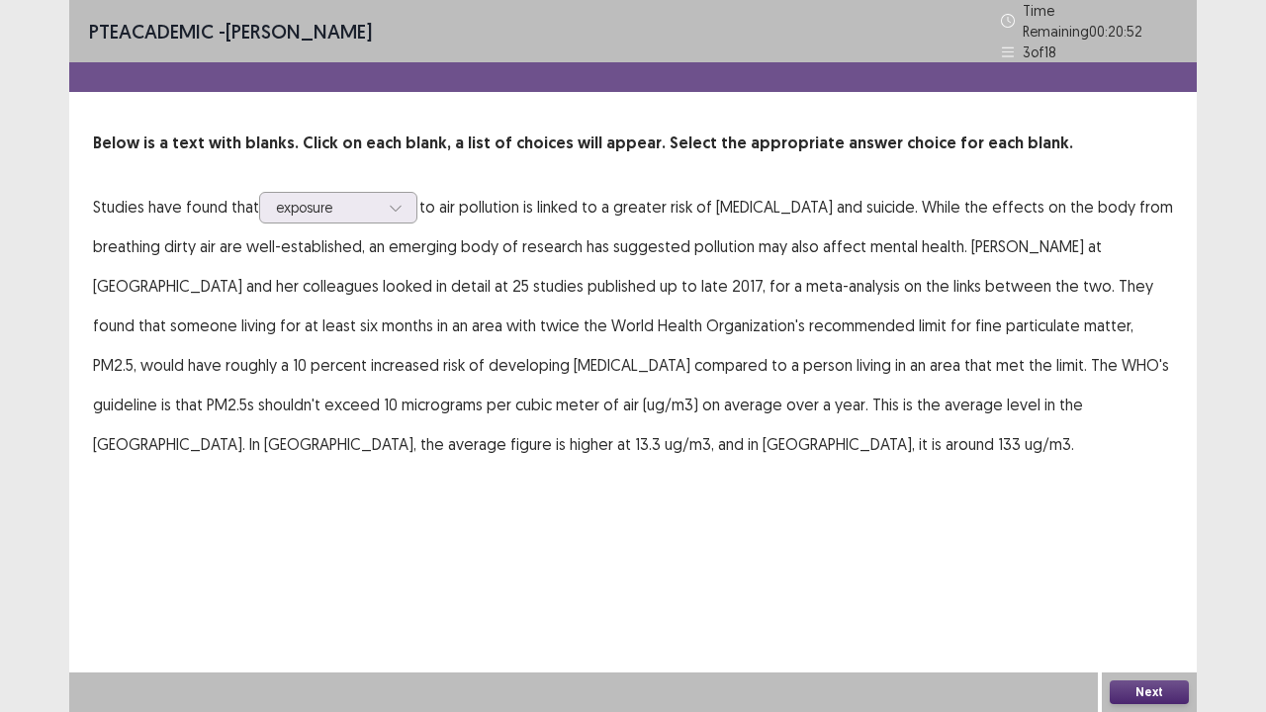
click at [1155, 578] on button "Next" at bounding box center [1149, 693] width 79 height 24
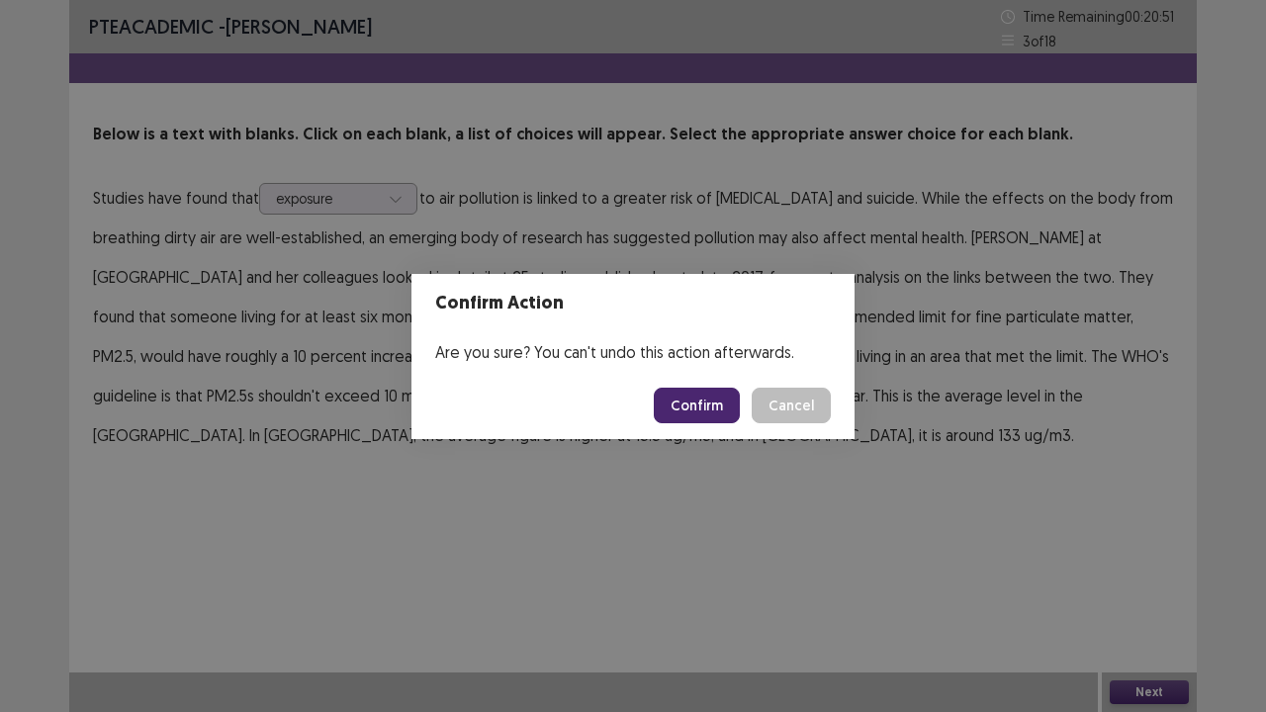
click at [679, 406] on button "Confirm" at bounding box center [697, 406] width 86 height 36
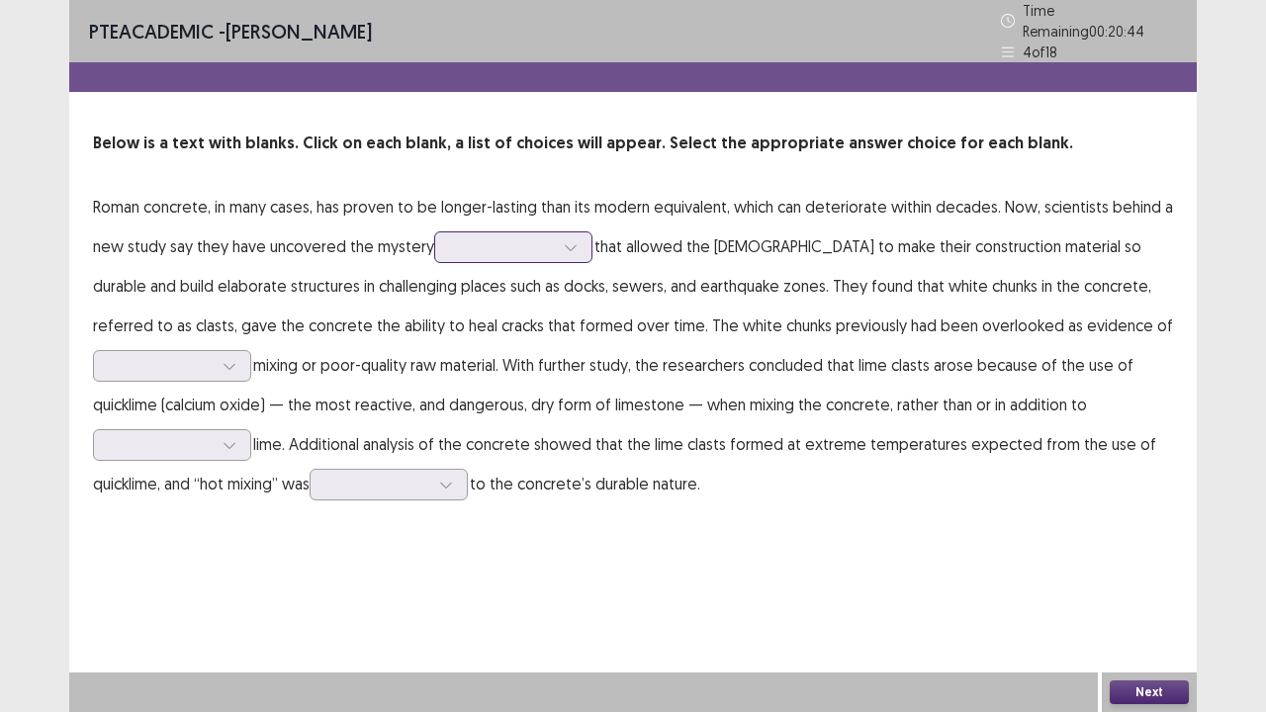
click at [530, 245] on div at bounding box center [502, 246] width 103 height 19
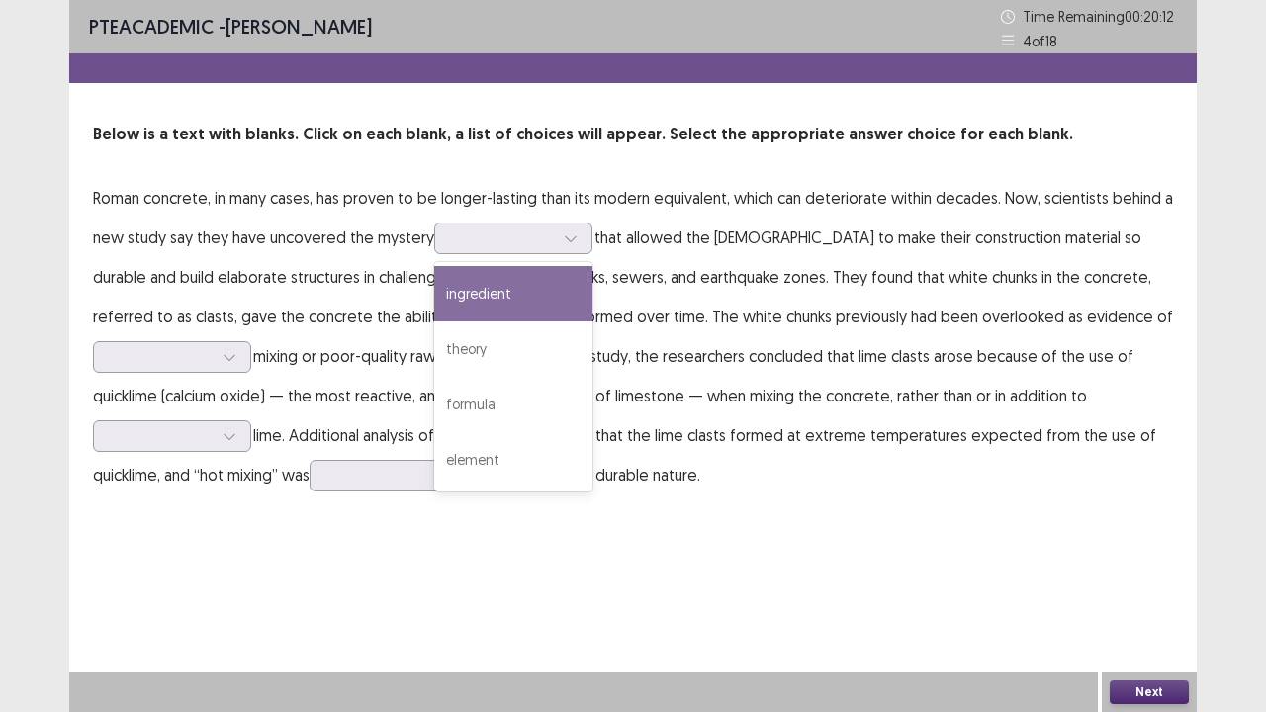
click at [540, 204] on p "Roman concrete, in many cases, has proven to be longer-lasting than its modern …" at bounding box center [633, 336] width 1080 height 317
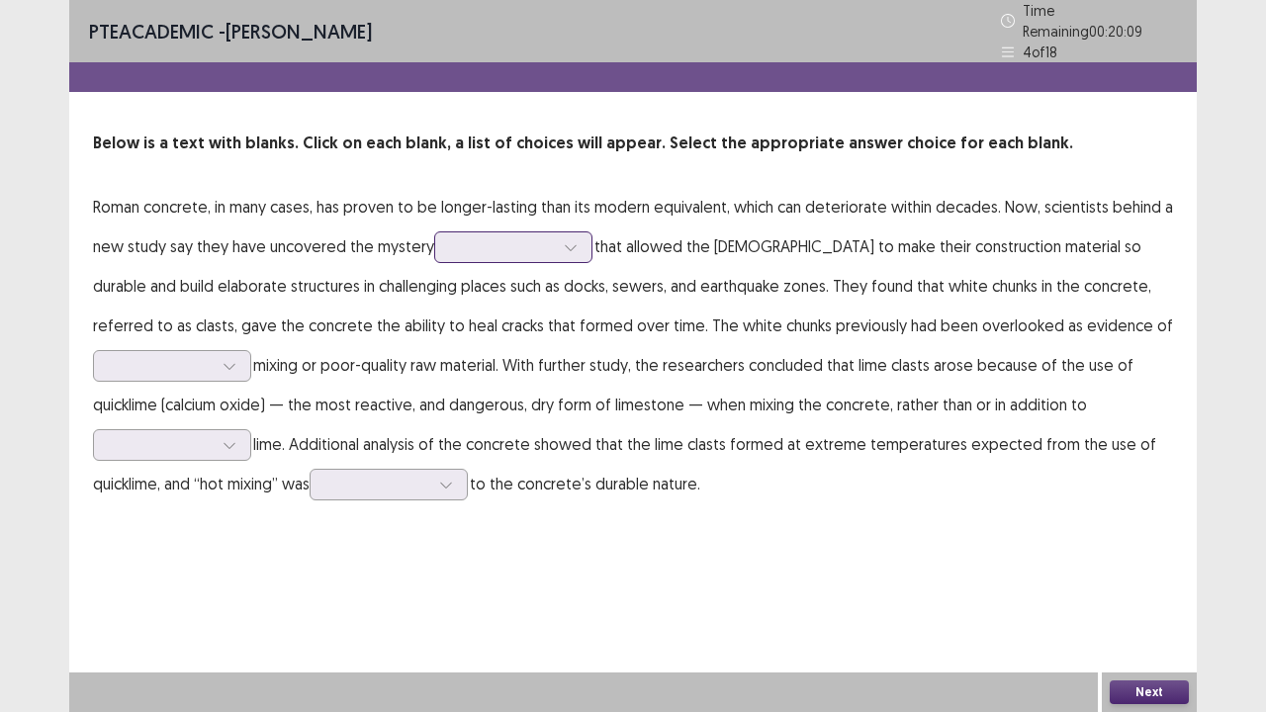
click at [464, 243] on div at bounding box center [502, 246] width 103 height 19
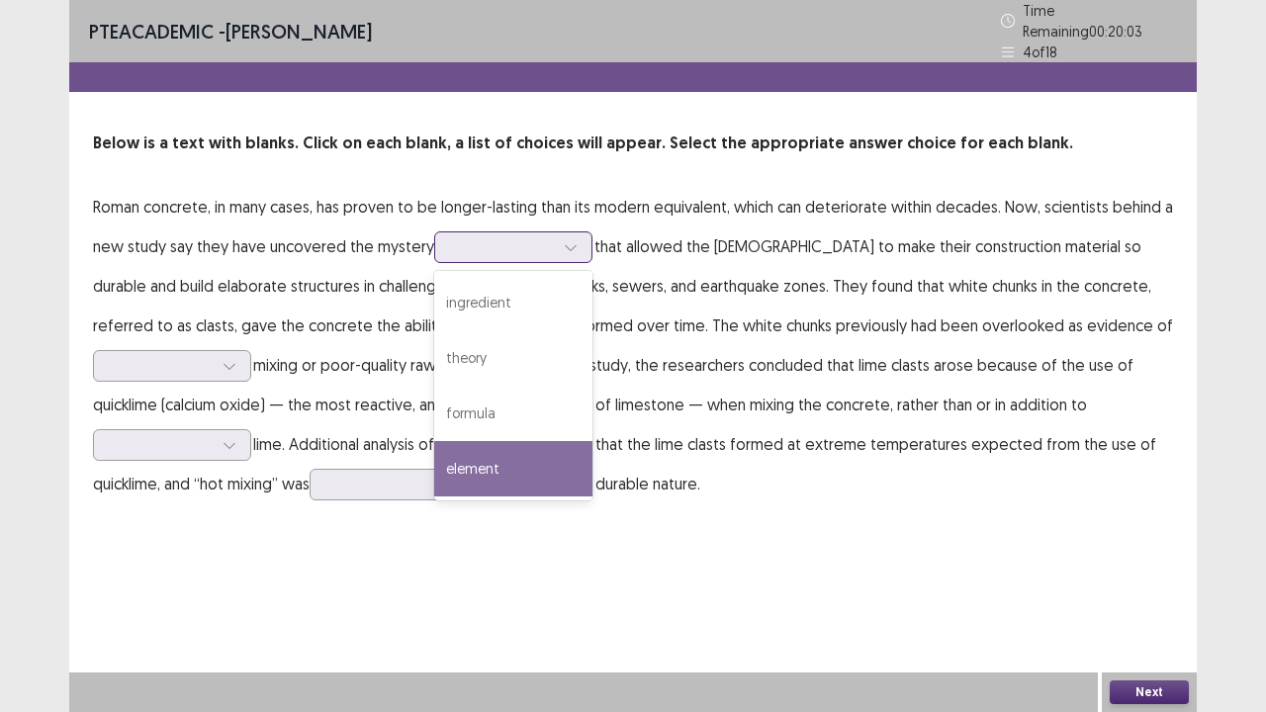
click at [496, 455] on div "element" at bounding box center [513, 468] width 158 height 55
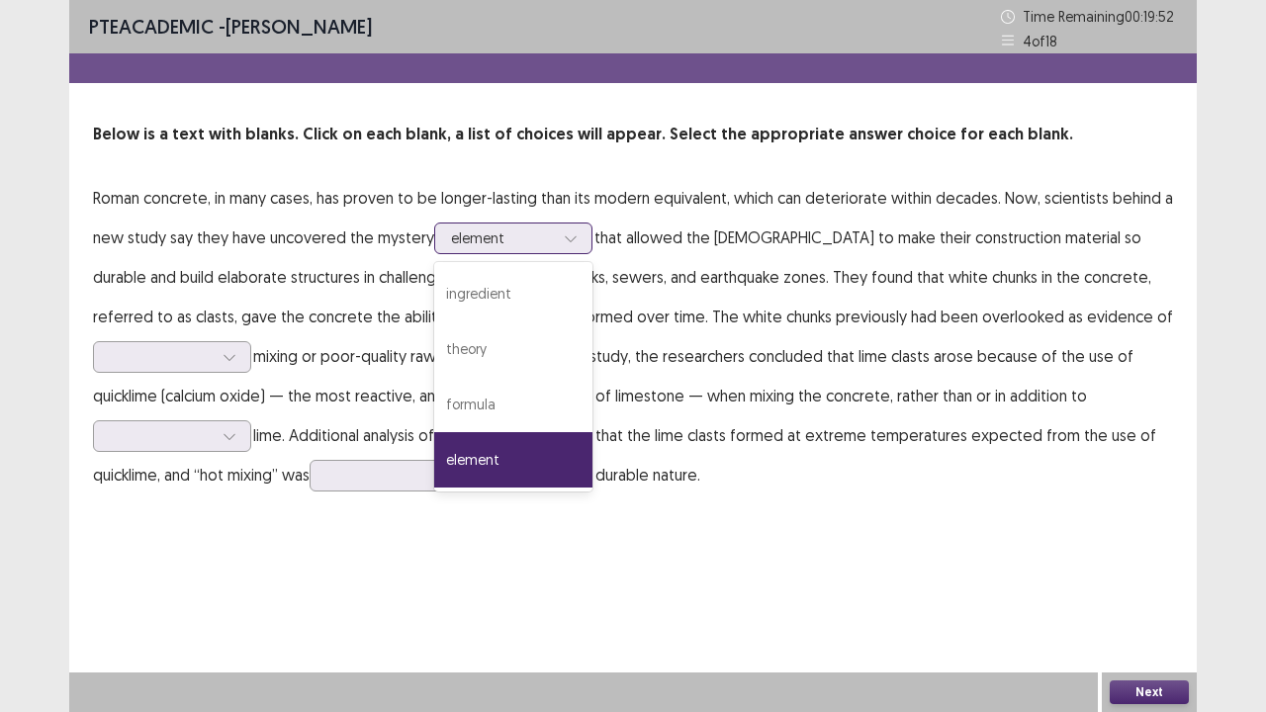
click at [575, 234] on icon at bounding box center [571, 238] width 14 height 14
click at [499, 392] on div "formula" at bounding box center [513, 404] width 158 height 55
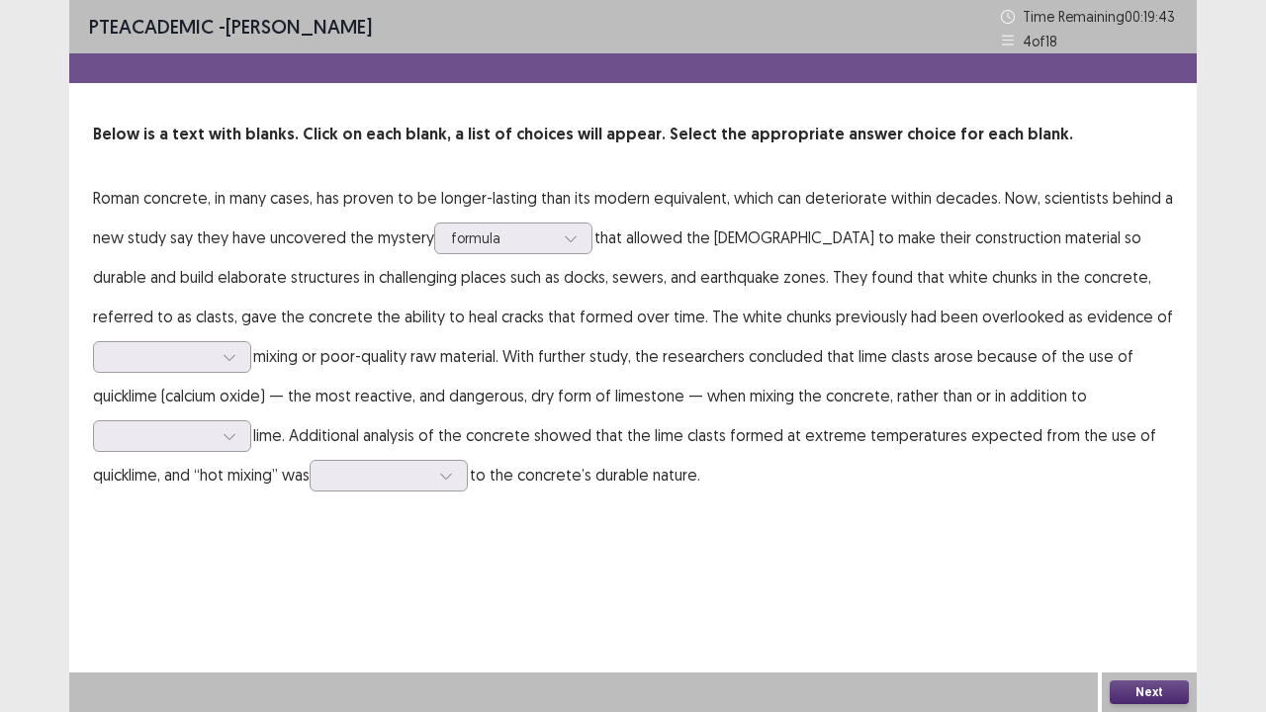
click at [206, 339] on p "Roman concrete, in many cases, has proven to be longer-lasting than its modern …" at bounding box center [633, 336] width 1080 height 317
click at [196, 351] on div at bounding box center [161, 356] width 103 height 19
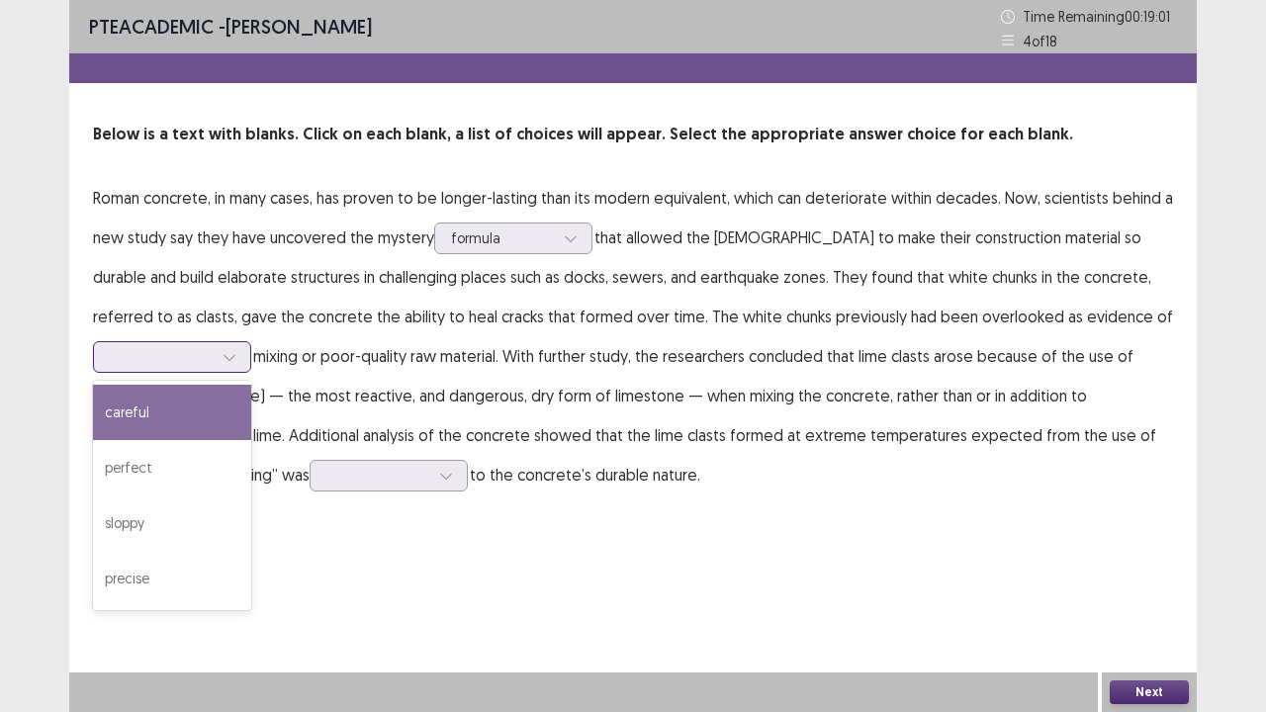
click at [199, 421] on div "careful" at bounding box center [172, 412] width 158 height 55
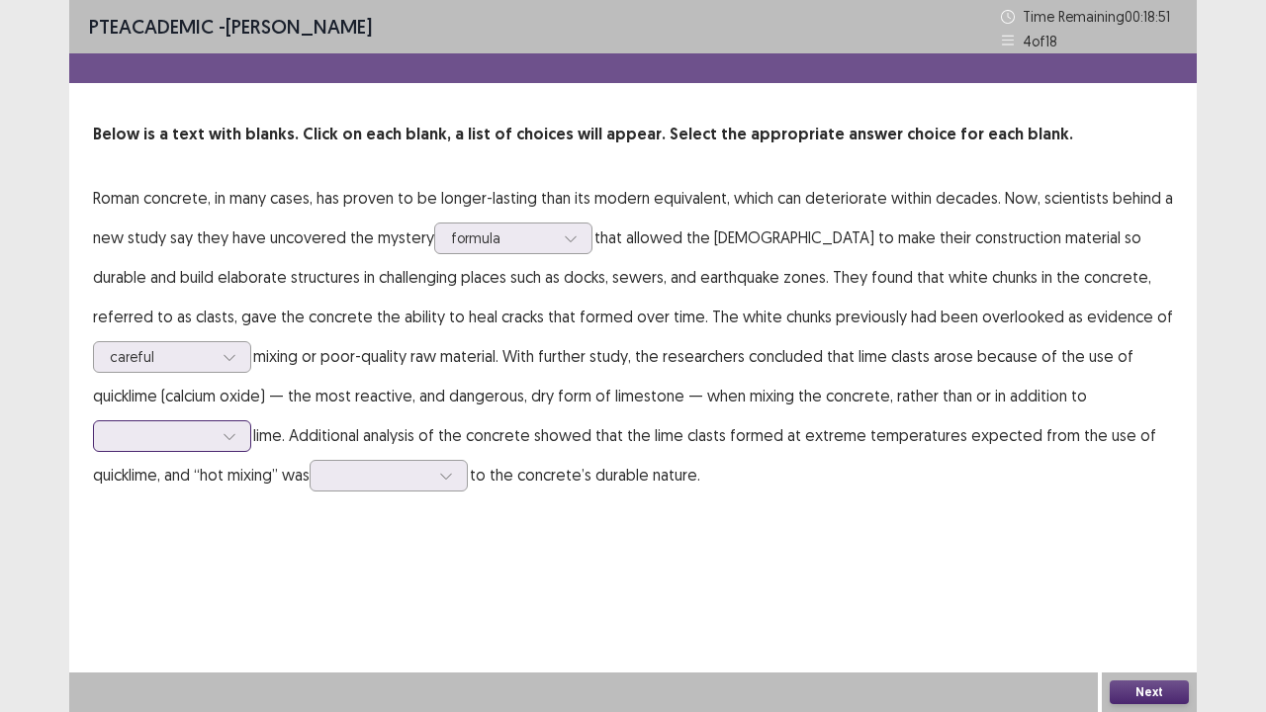
click at [190, 438] on div at bounding box center [161, 435] width 103 height 19
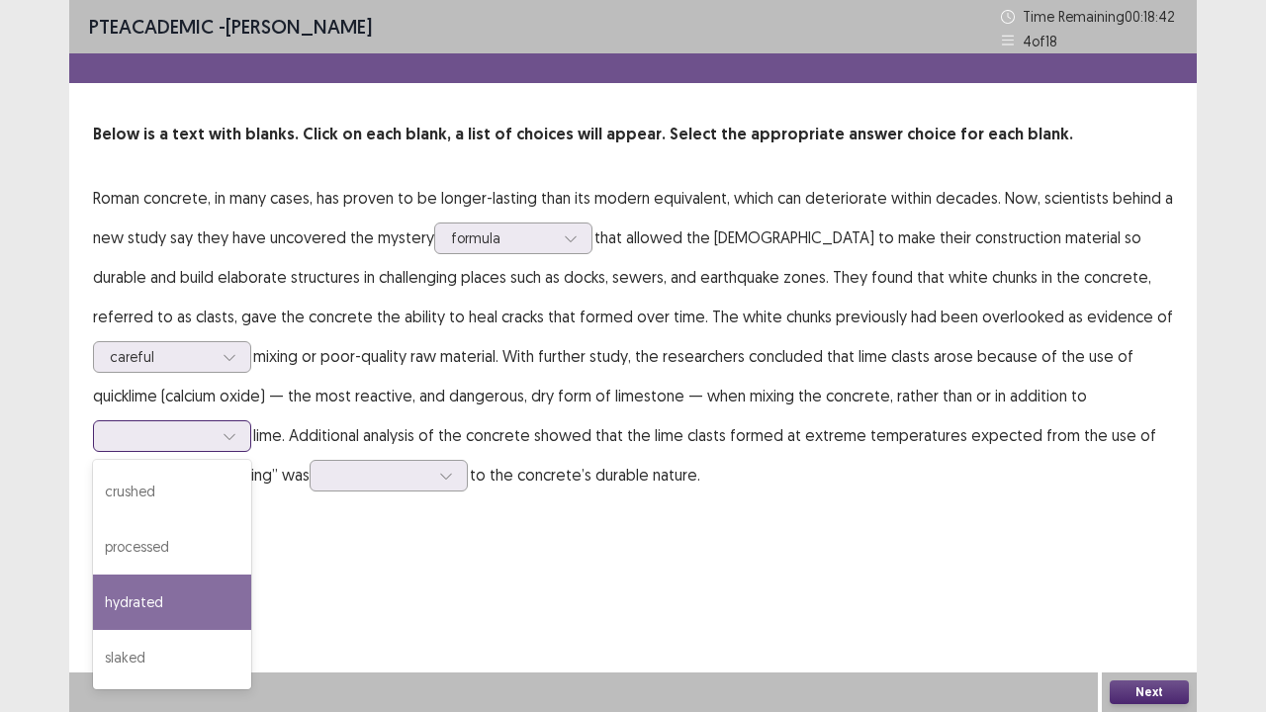
click at [170, 578] on div "hydrated" at bounding box center [172, 602] width 158 height 55
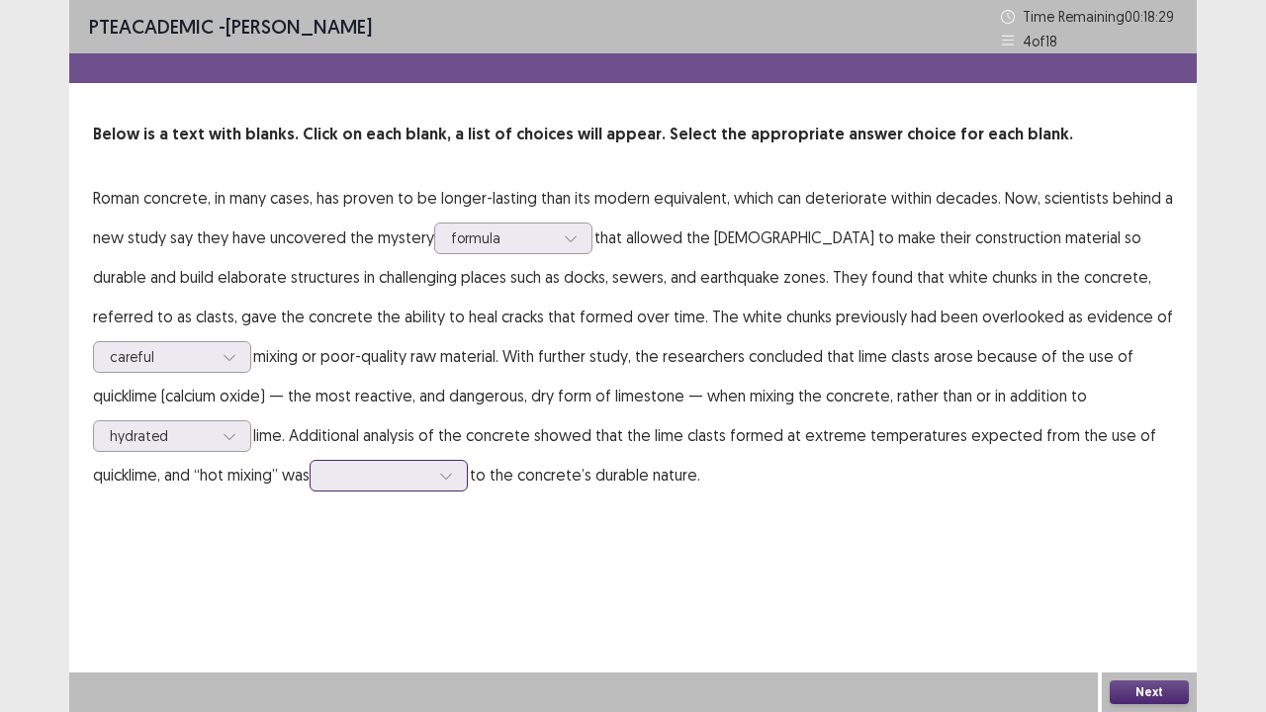
click at [376, 475] on div at bounding box center [377, 475] width 103 height 19
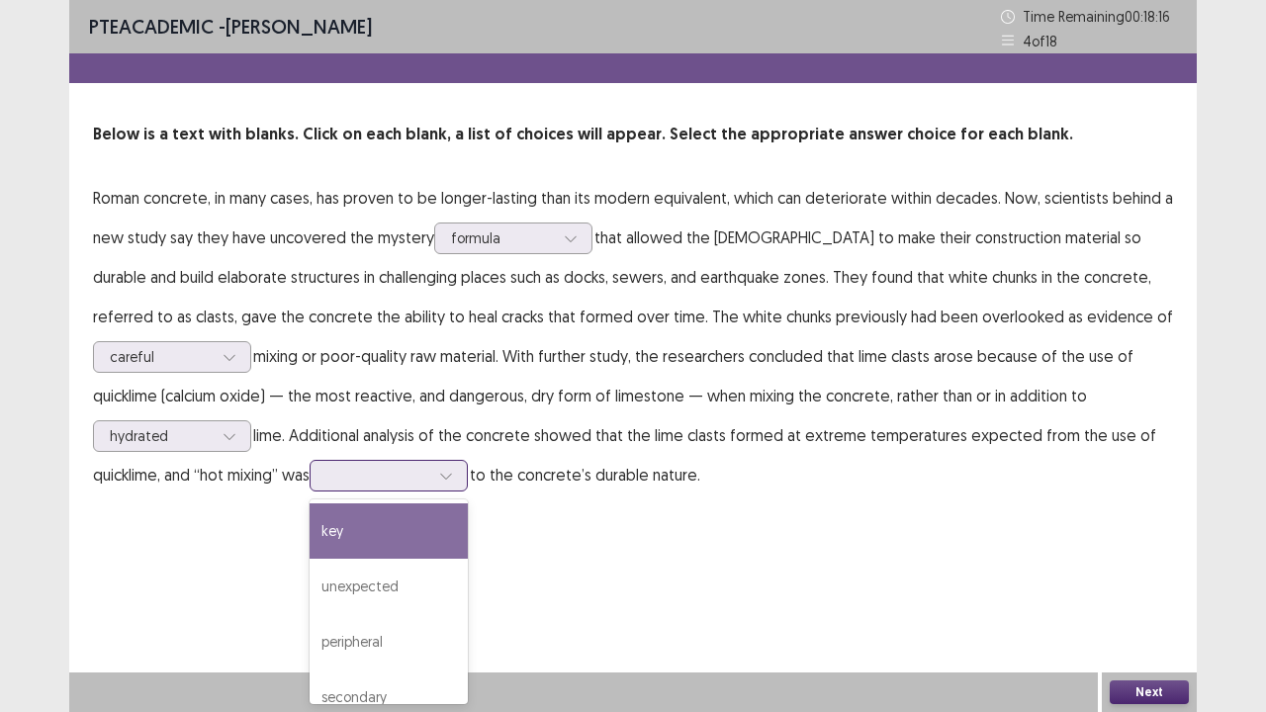
click at [421, 526] on div "key" at bounding box center [389, 531] width 158 height 55
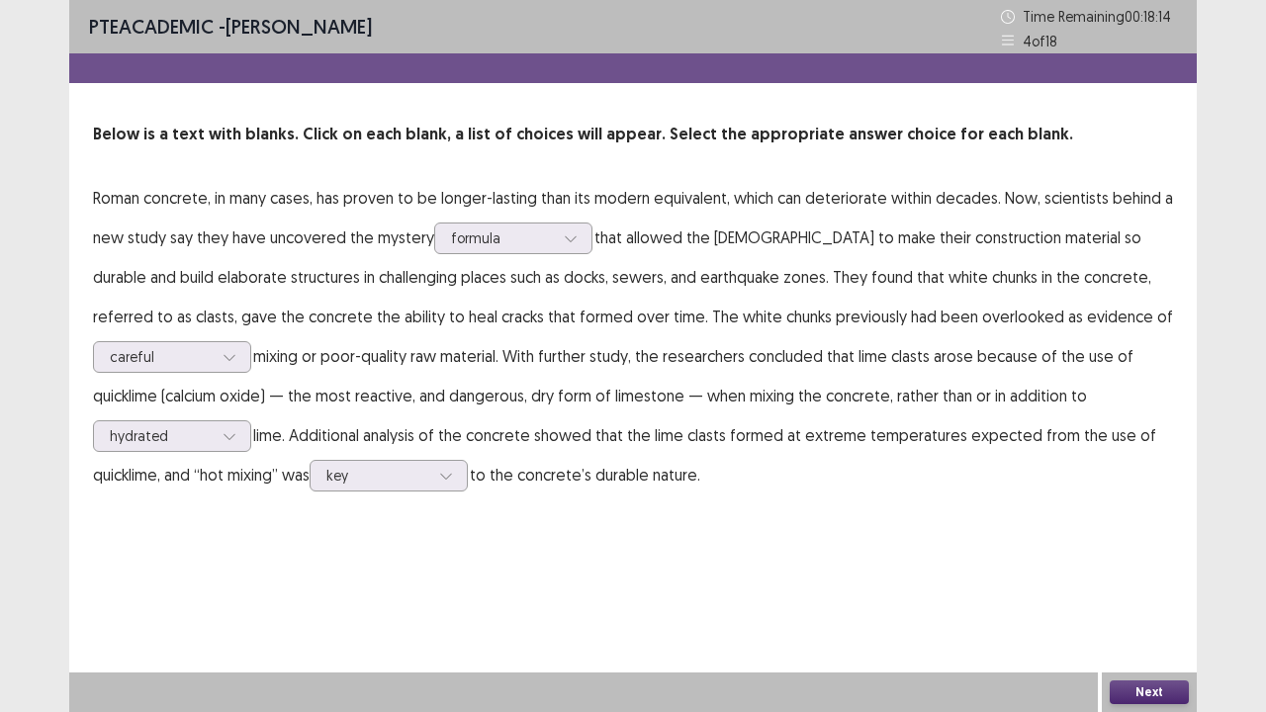
click at [1187, 578] on button "Next" at bounding box center [1149, 693] width 79 height 24
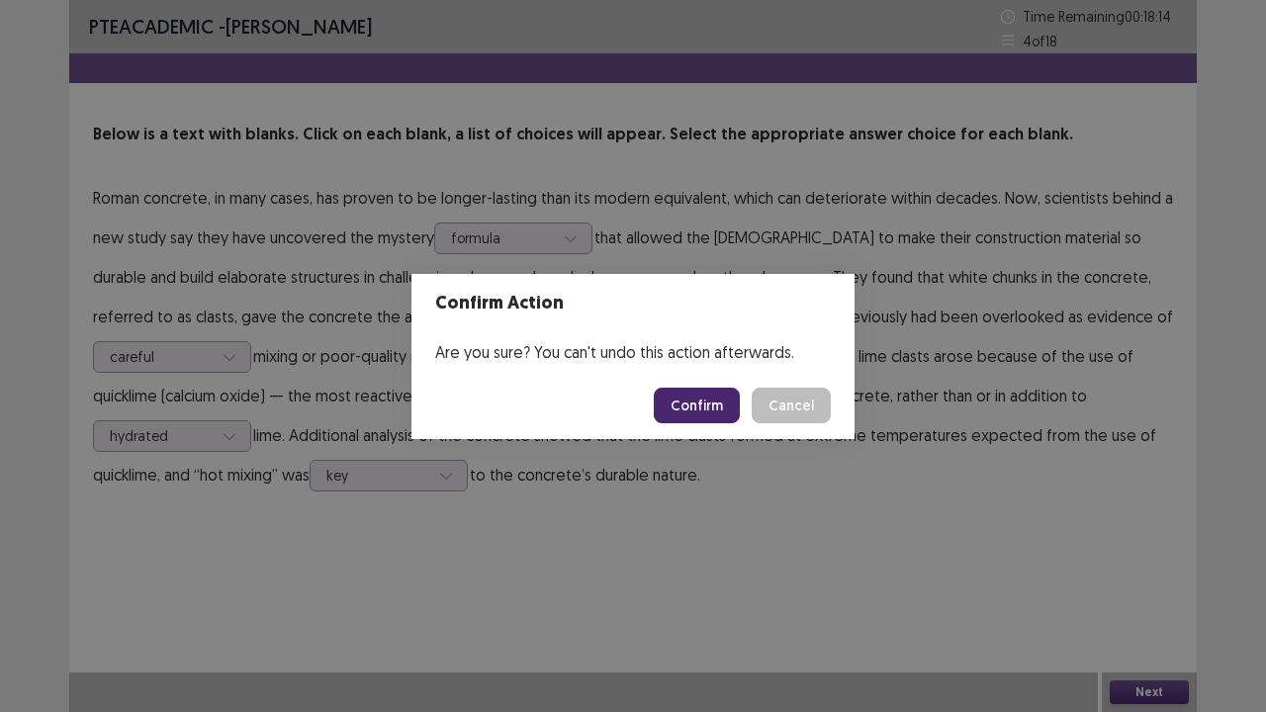
click at [742, 415] on div "Confirm Cancel" at bounding box center [742, 406] width 177 height 36
click at [736, 411] on button "Confirm" at bounding box center [697, 406] width 86 height 36
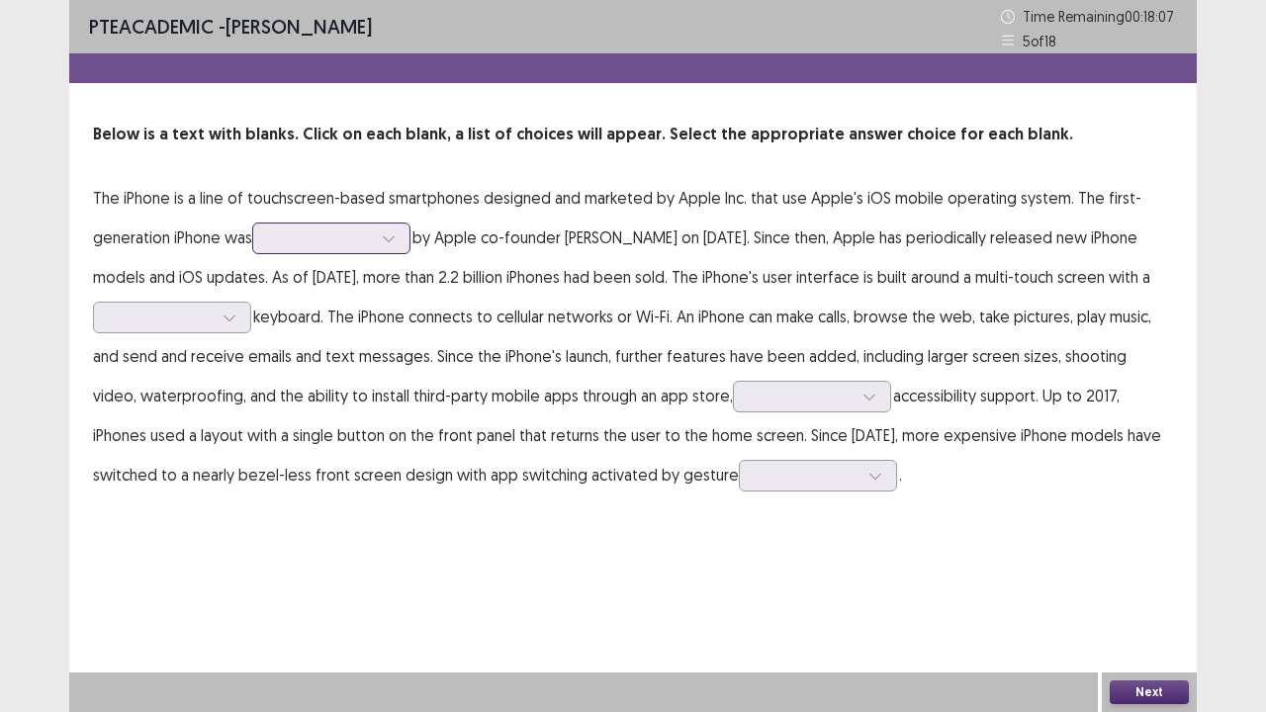
click at [371, 246] on div at bounding box center [320, 238] width 103 height 19
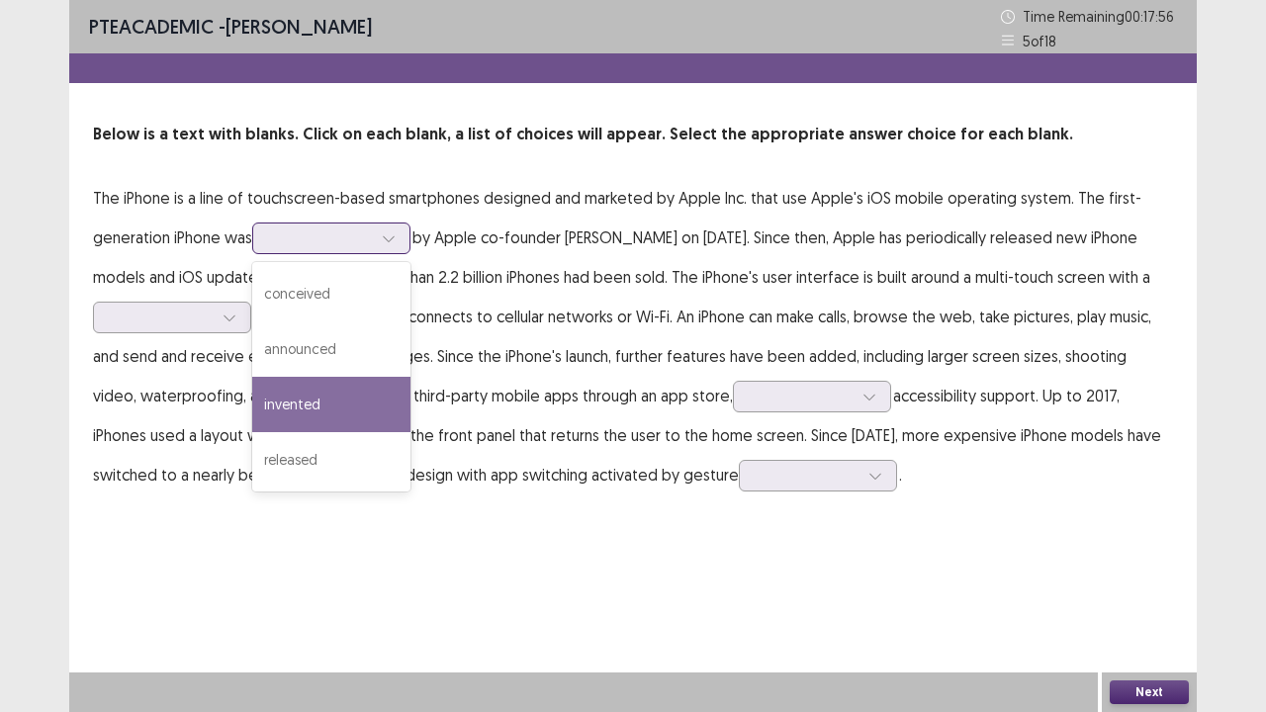
click at [319, 416] on div "invented" at bounding box center [331, 404] width 158 height 55
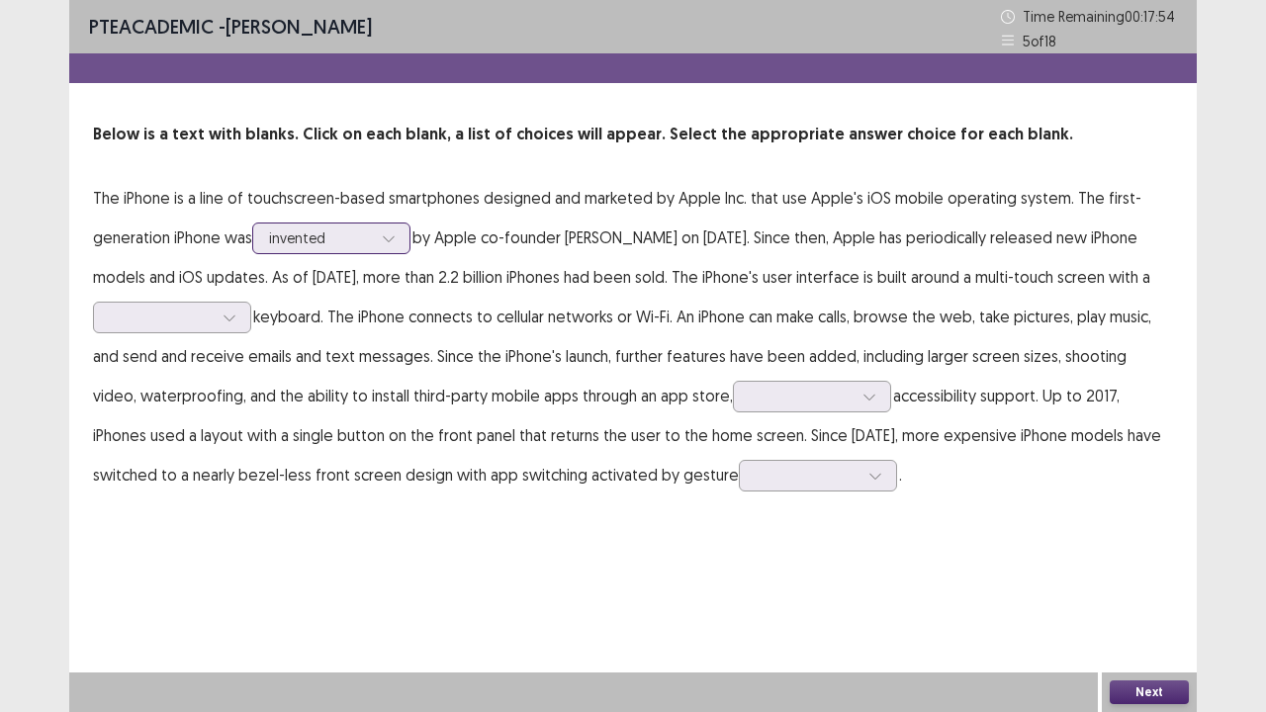
click at [411, 231] on div "invented" at bounding box center [331, 239] width 158 height 32
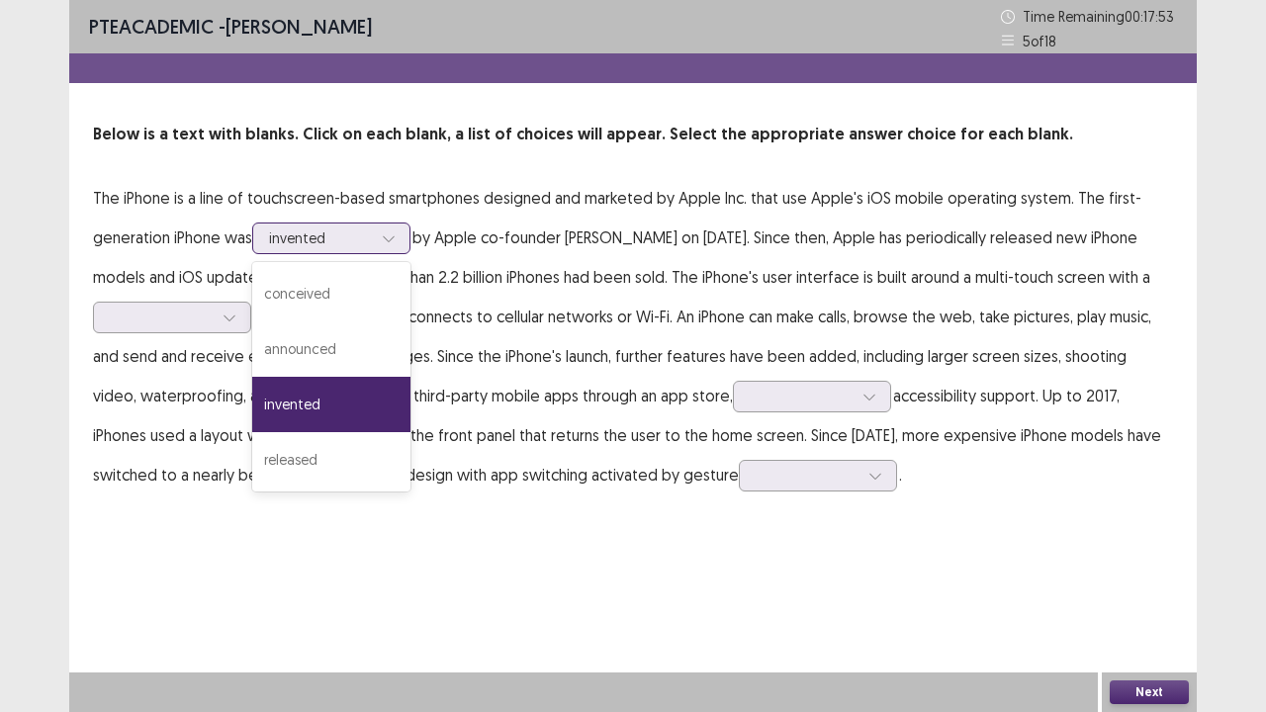
click at [411, 228] on div "invented" at bounding box center [331, 239] width 158 height 32
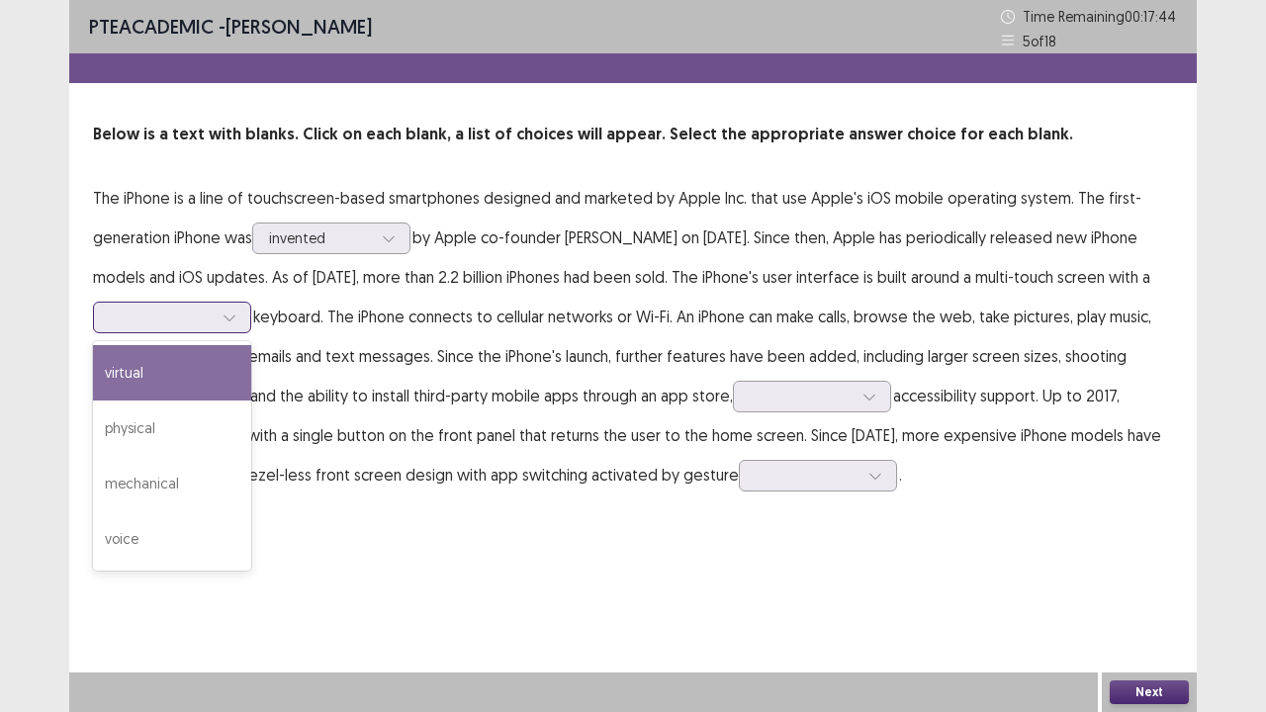
click at [213, 324] on div at bounding box center [161, 317] width 103 height 19
click at [251, 396] on div "virtual" at bounding box center [172, 372] width 158 height 55
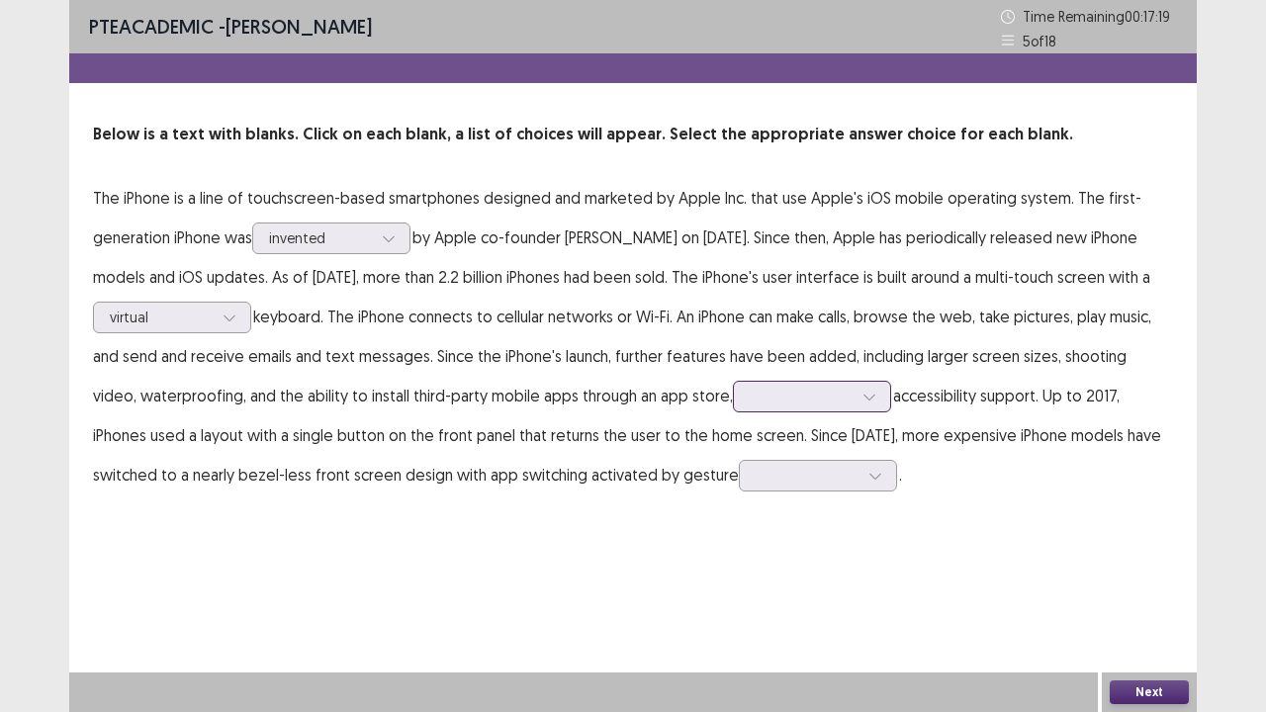
click at [853, 395] on div at bounding box center [801, 396] width 103 height 19
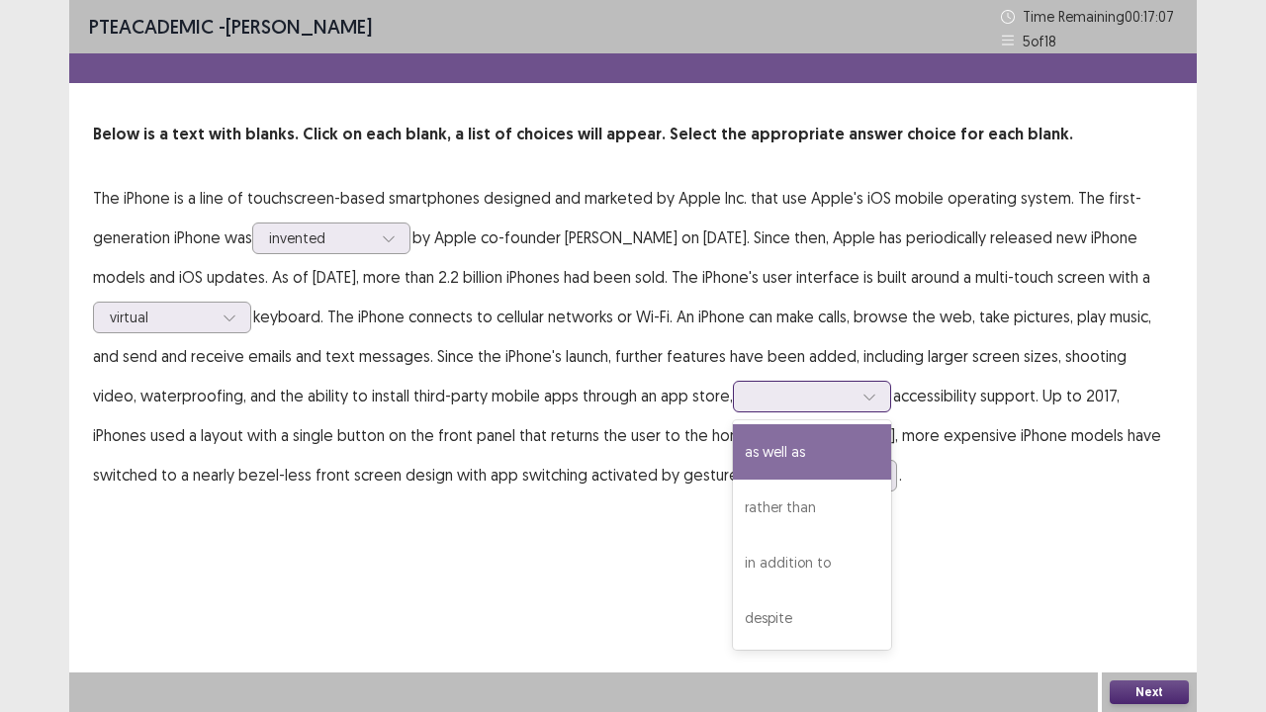
click at [891, 467] on div "as well as" at bounding box center [812, 451] width 158 height 55
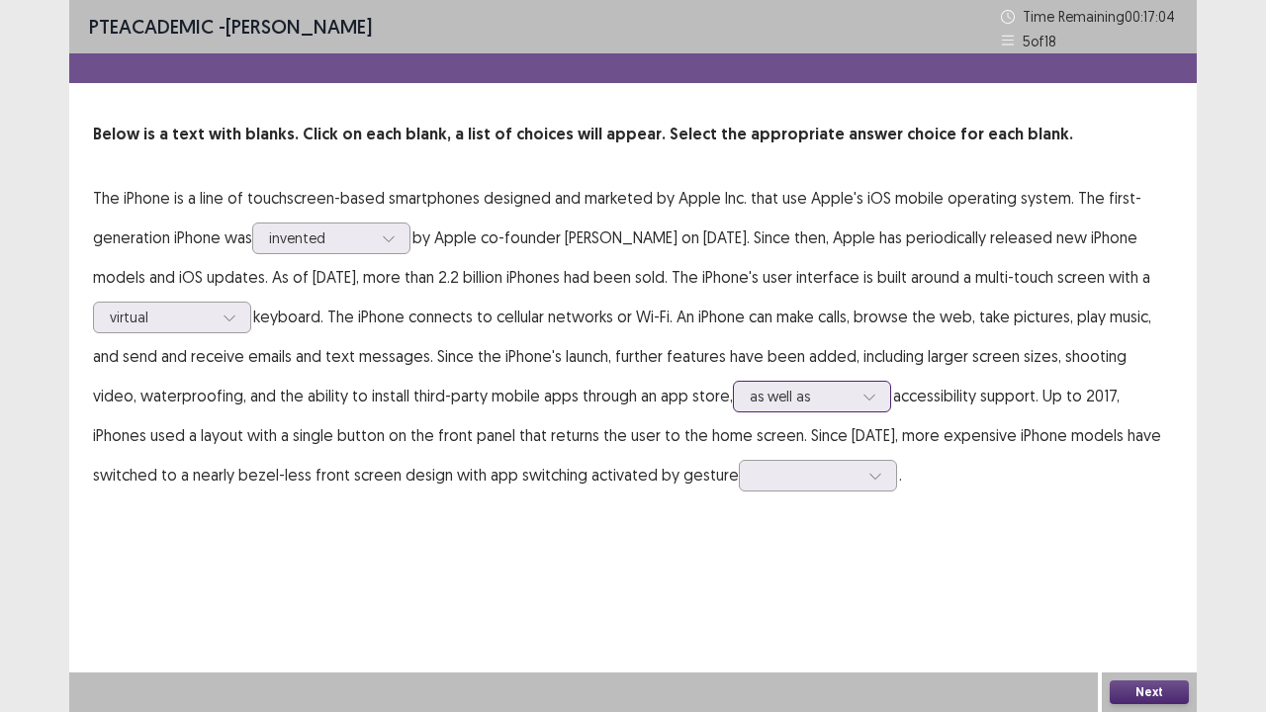
click at [853, 406] on div at bounding box center [801, 396] width 103 height 19
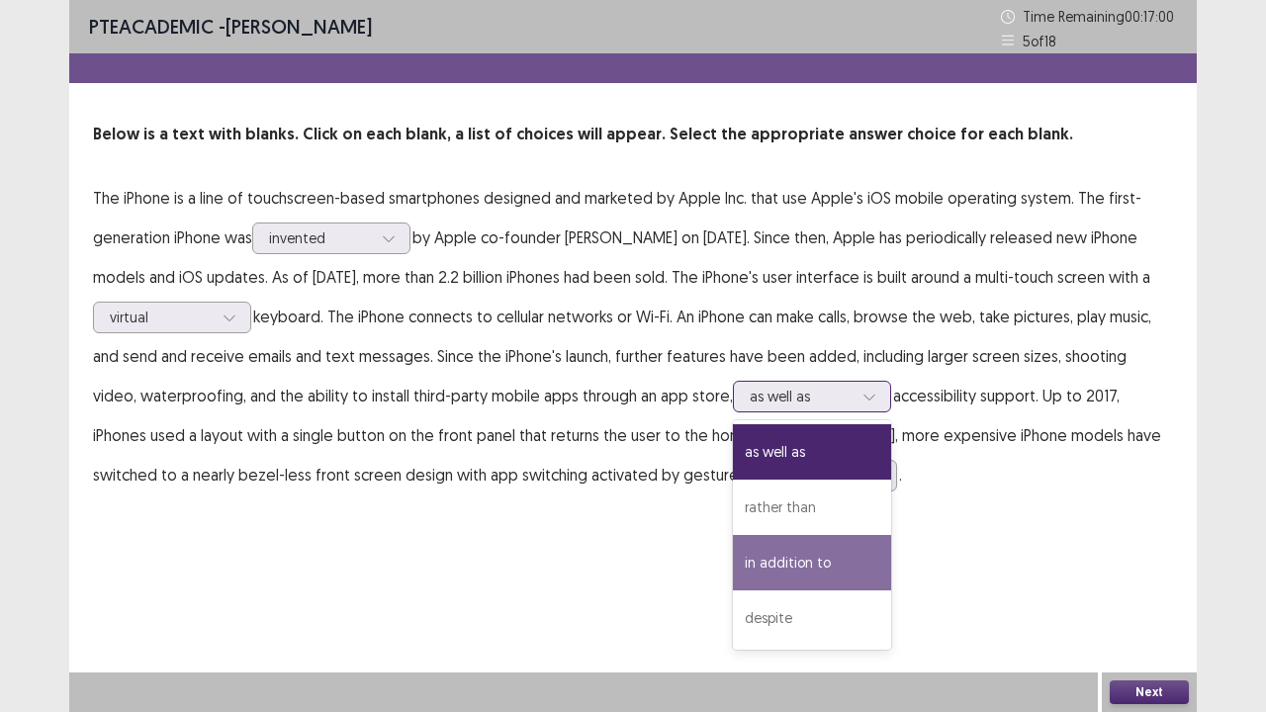
click at [891, 572] on div "in addition to" at bounding box center [812, 562] width 158 height 55
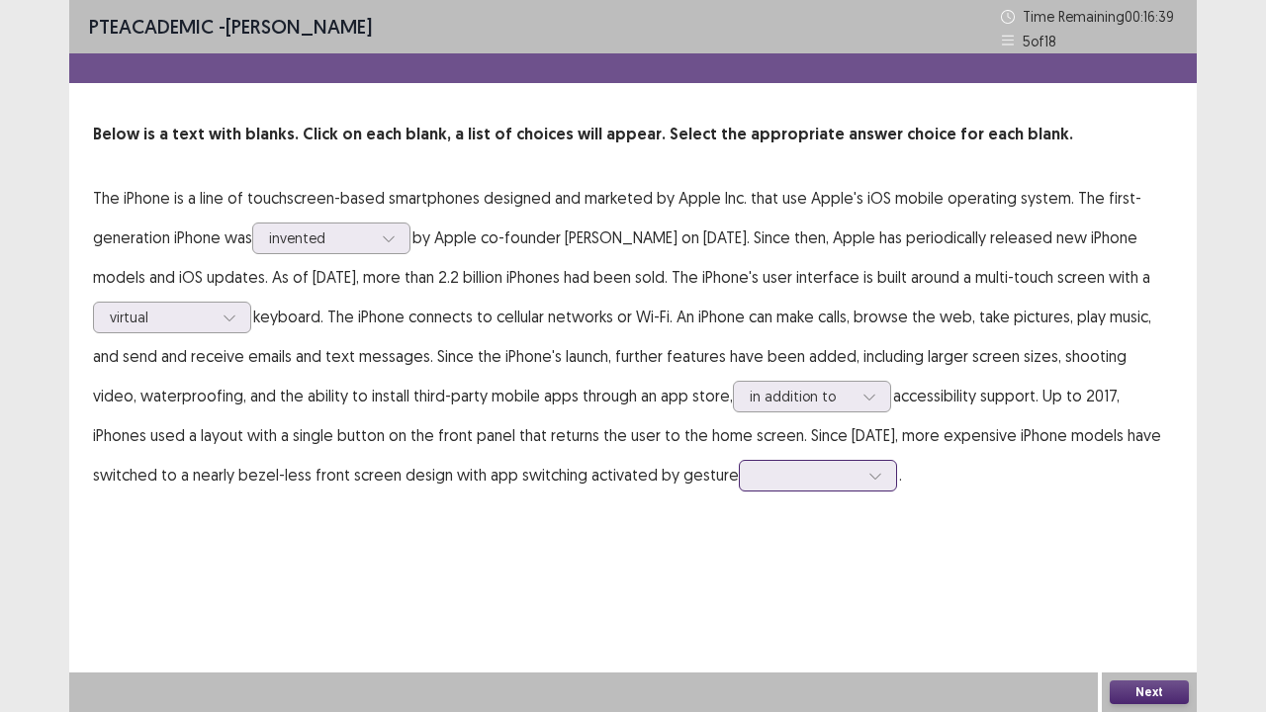
click at [803, 489] on div at bounding box center [818, 476] width 158 height 32
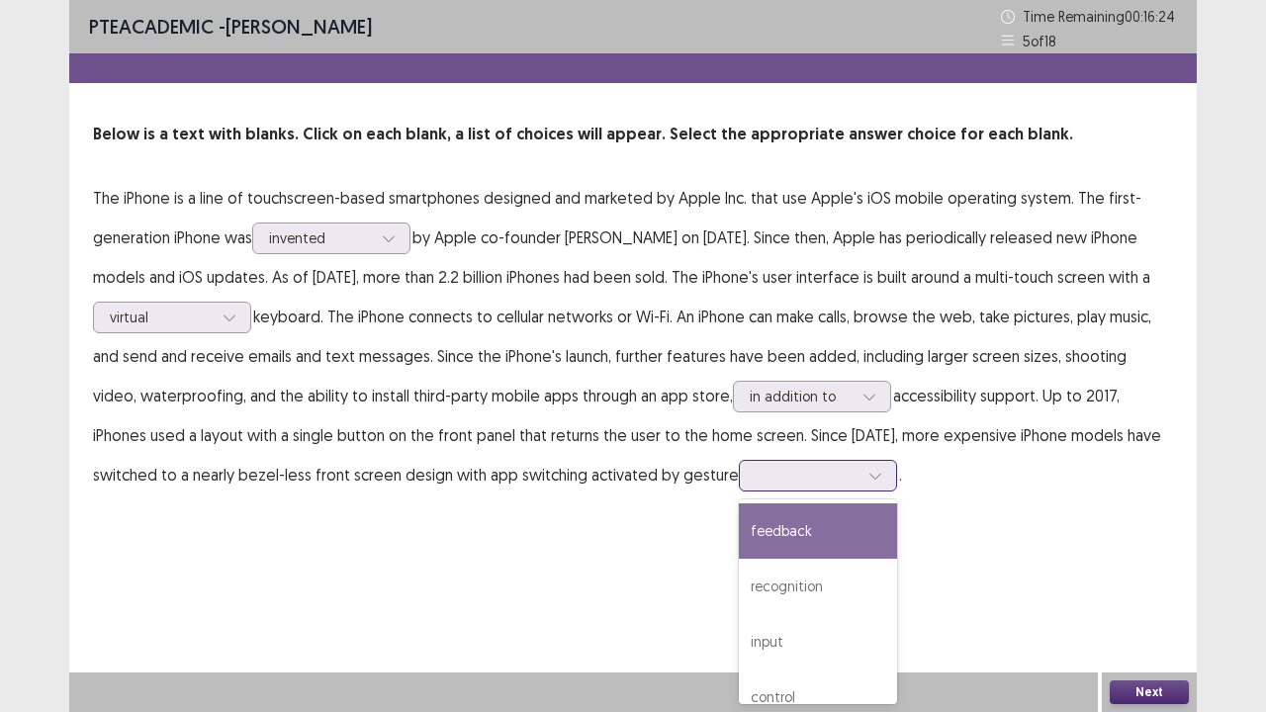
click at [863, 535] on div "feedback" at bounding box center [818, 531] width 158 height 55
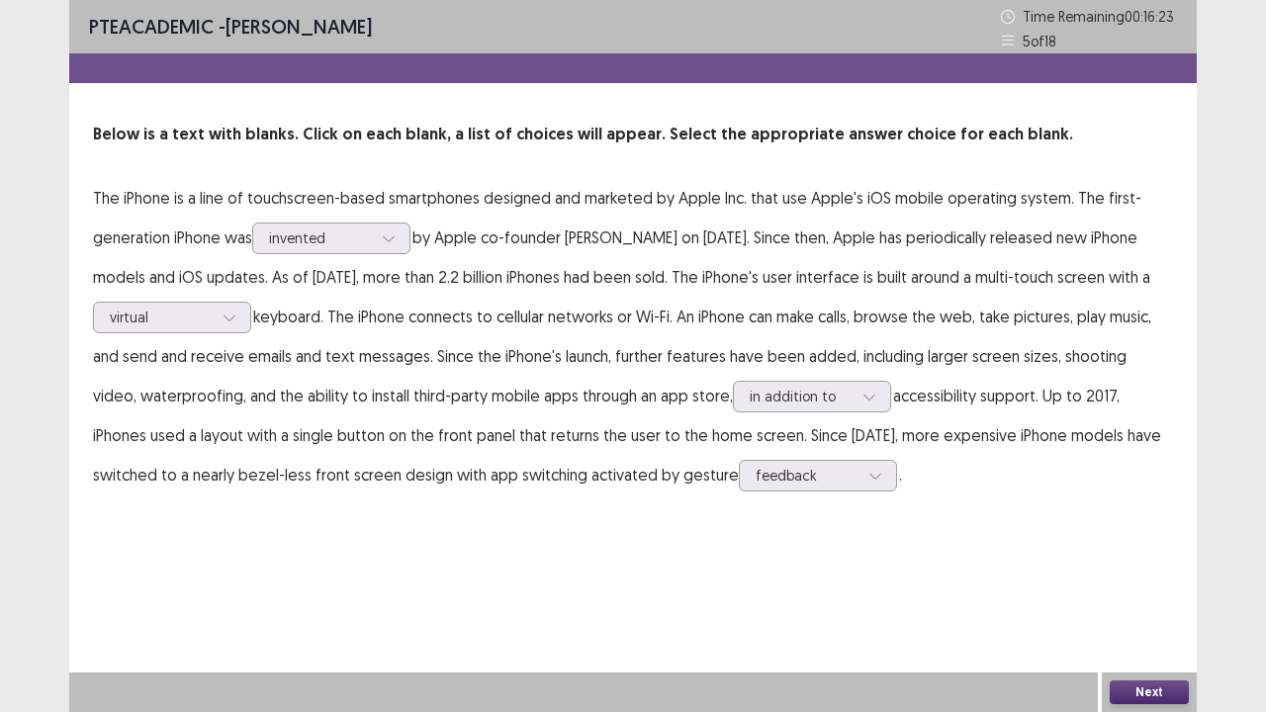
click at [1154, 578] on button "Next" at bounding box center [1149, 693] width 79 height 24
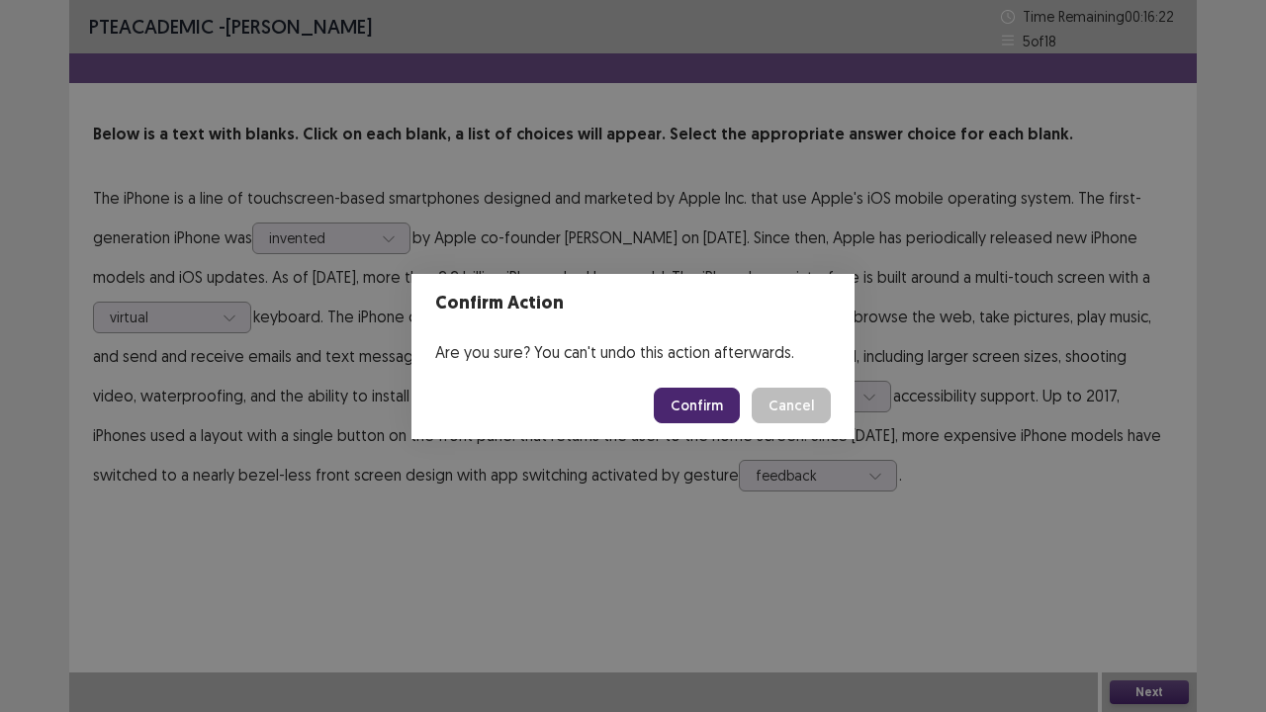
click at [704, 405] on button "Confirm" at bounding box center [697, 406] width 86 height 36
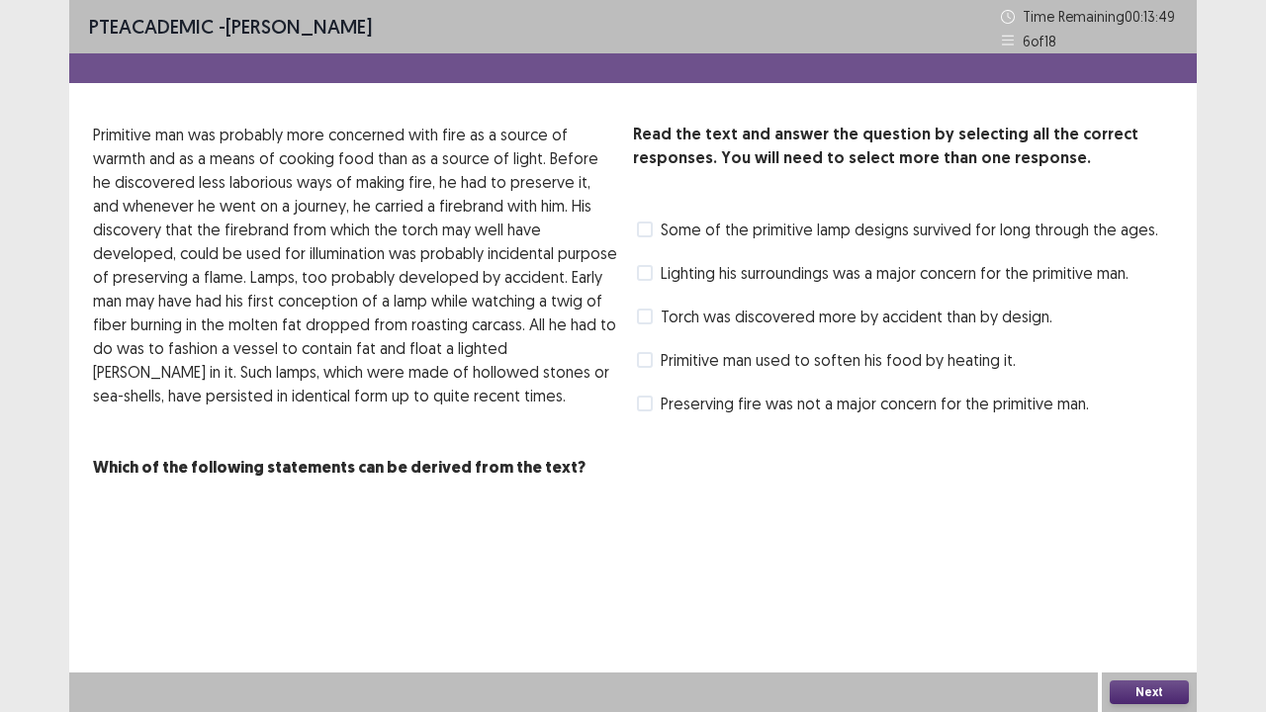
click at [647, 315] on span at bounding box center [645, 317] width 16 height 16
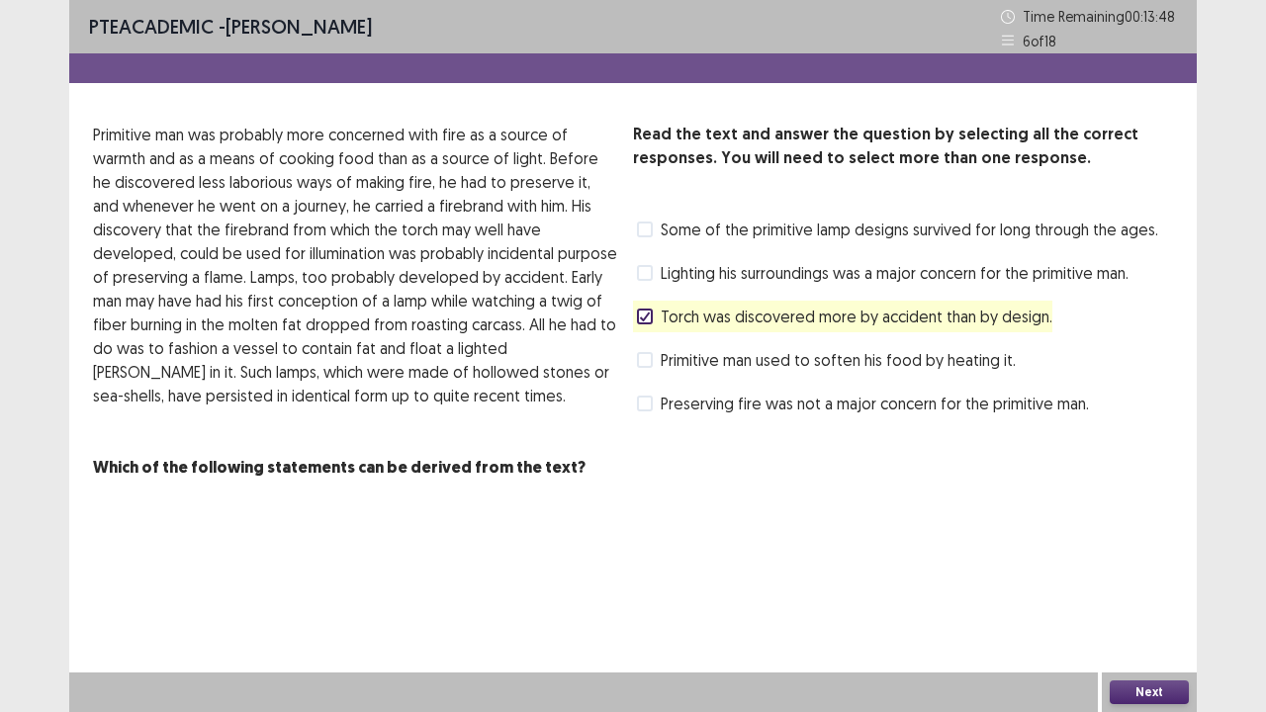
click at [1140, 578] on div "Next" at bounding box center [1149, 693] width 95 height 40
click at [1124, 578] on button "Next" at bounding box center [1149, 693] width 79 height 24
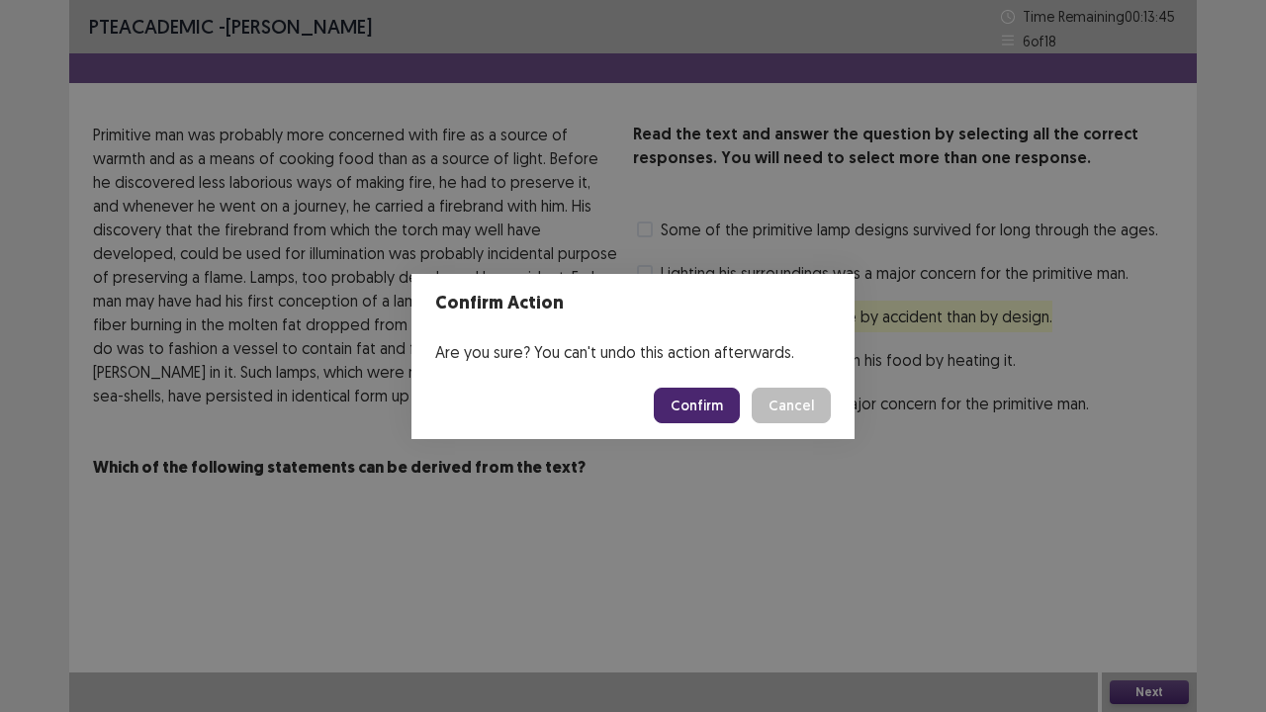
click at [801, 408] on button "Cancel" at bounding box center [791, 406] width 79 height 36
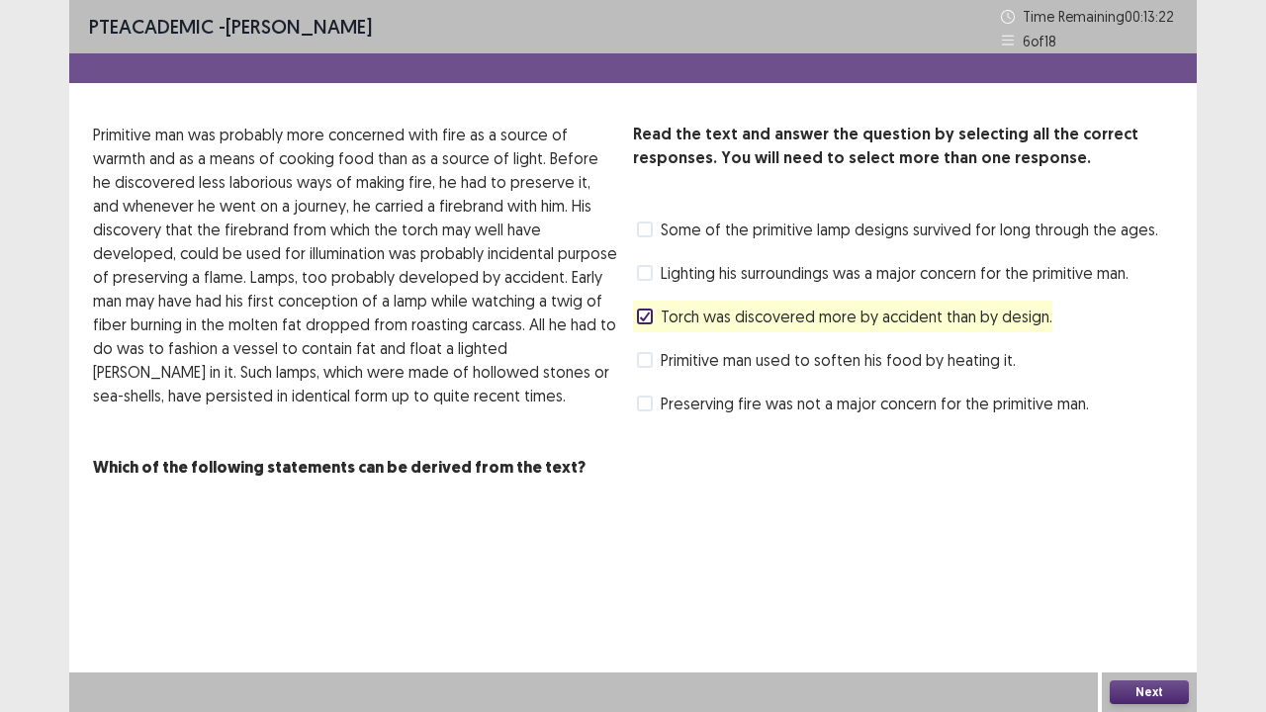
click at [648, 358] on span at bounding box center [645, 360] width 16 height 16
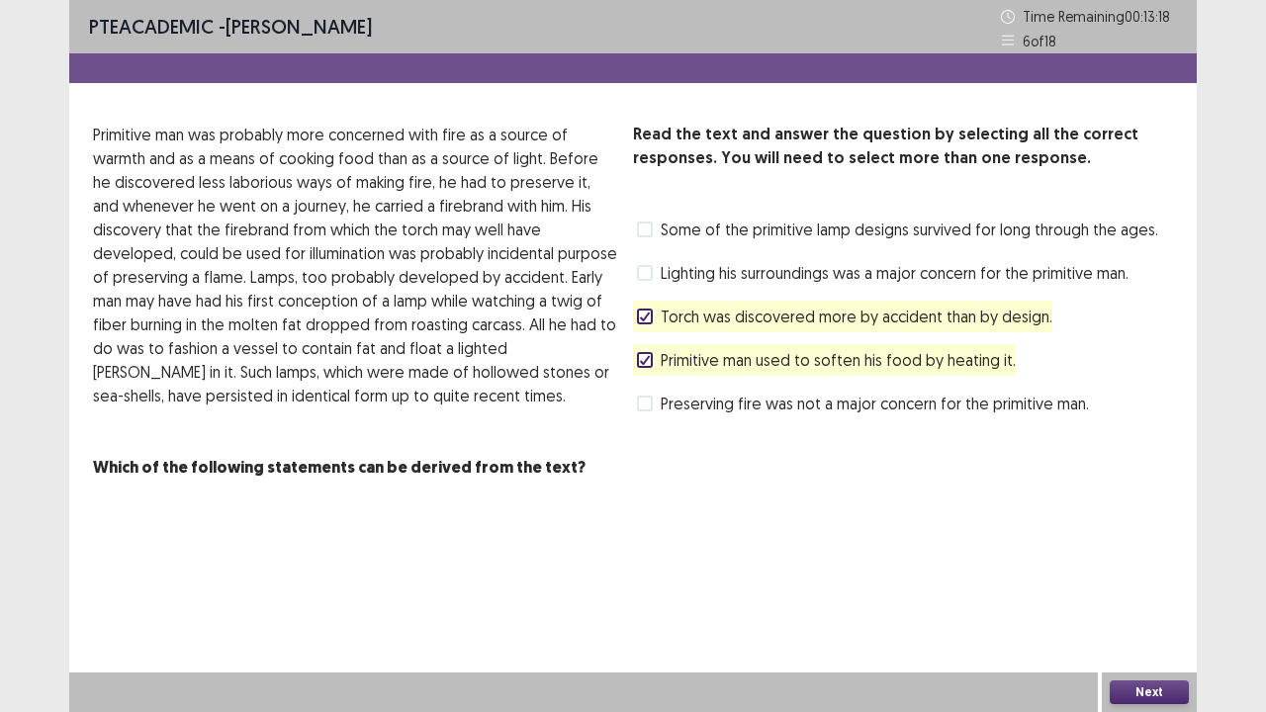
click at [1148, 578] on div "Next" at bounding box center [1149, 693] width 95 height 40
click at [1148, 578] on button "Next" at bounding box center [1149, 693] width 79 height 24
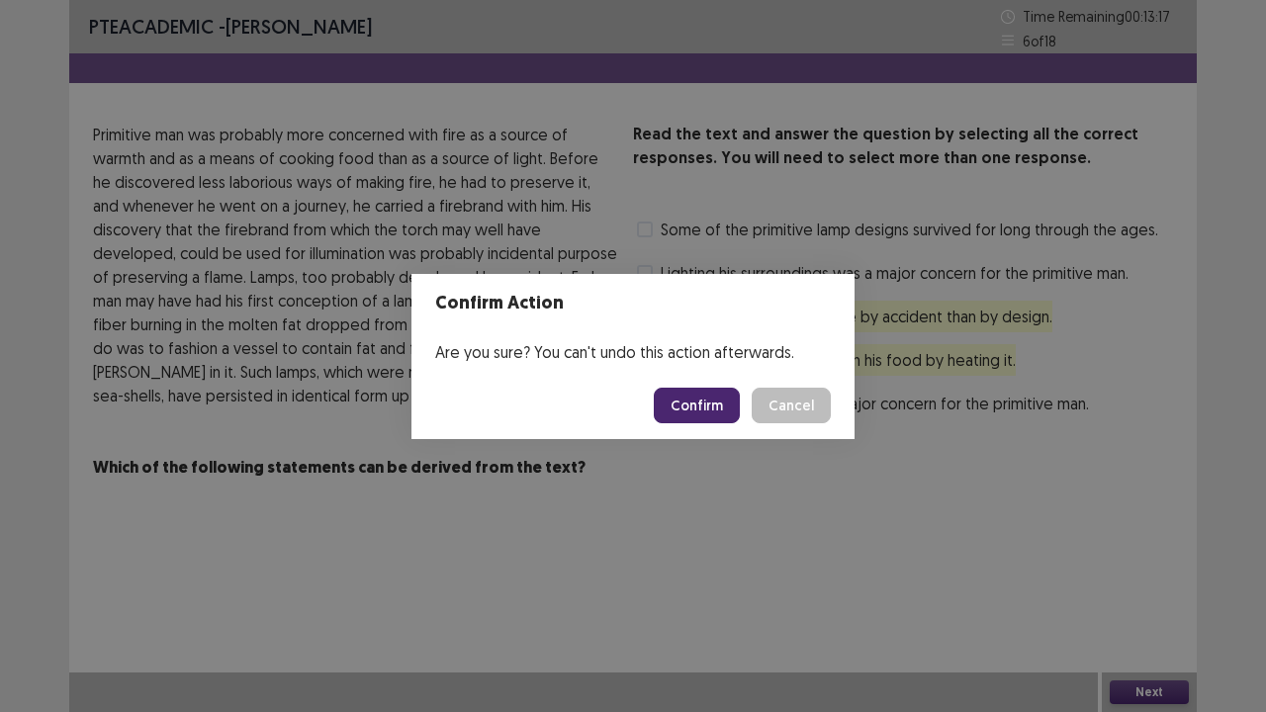
click at [713, 397] on button "Confirm" at bounding box center [697, 406] width 86 height 36
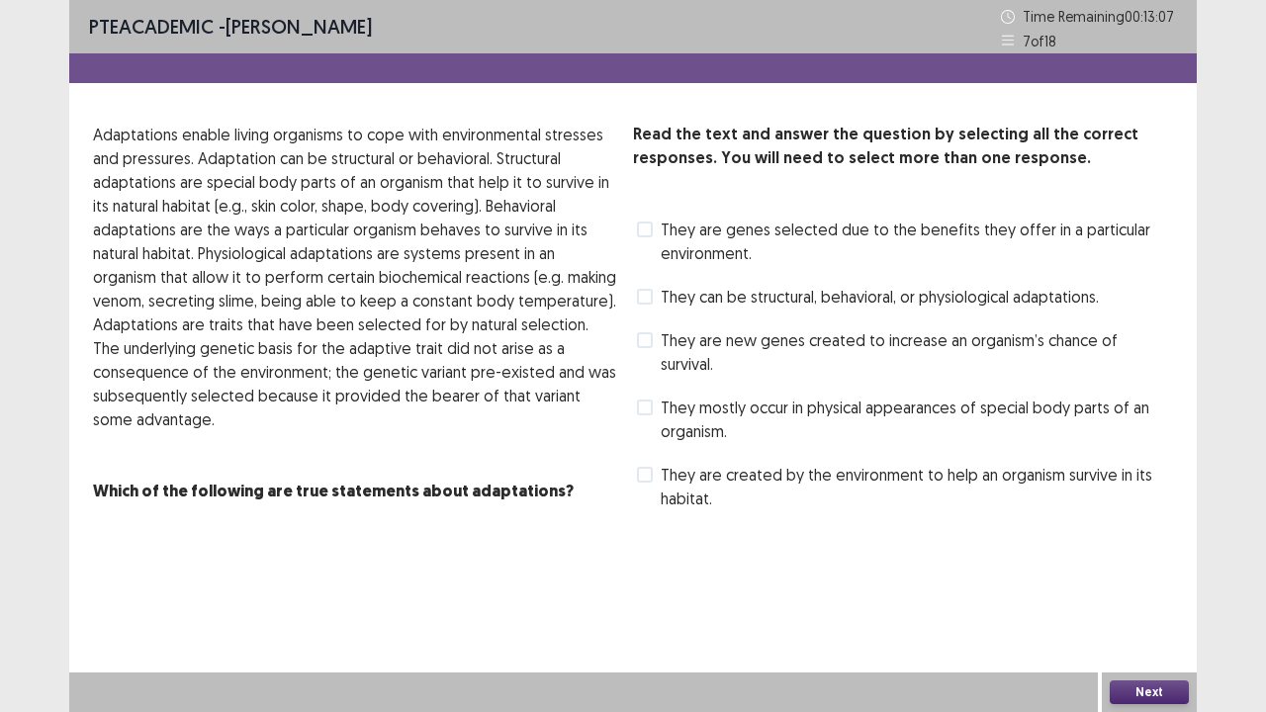
click at [646, 293] on span at bounding box center [645, 297] width 16 height 16
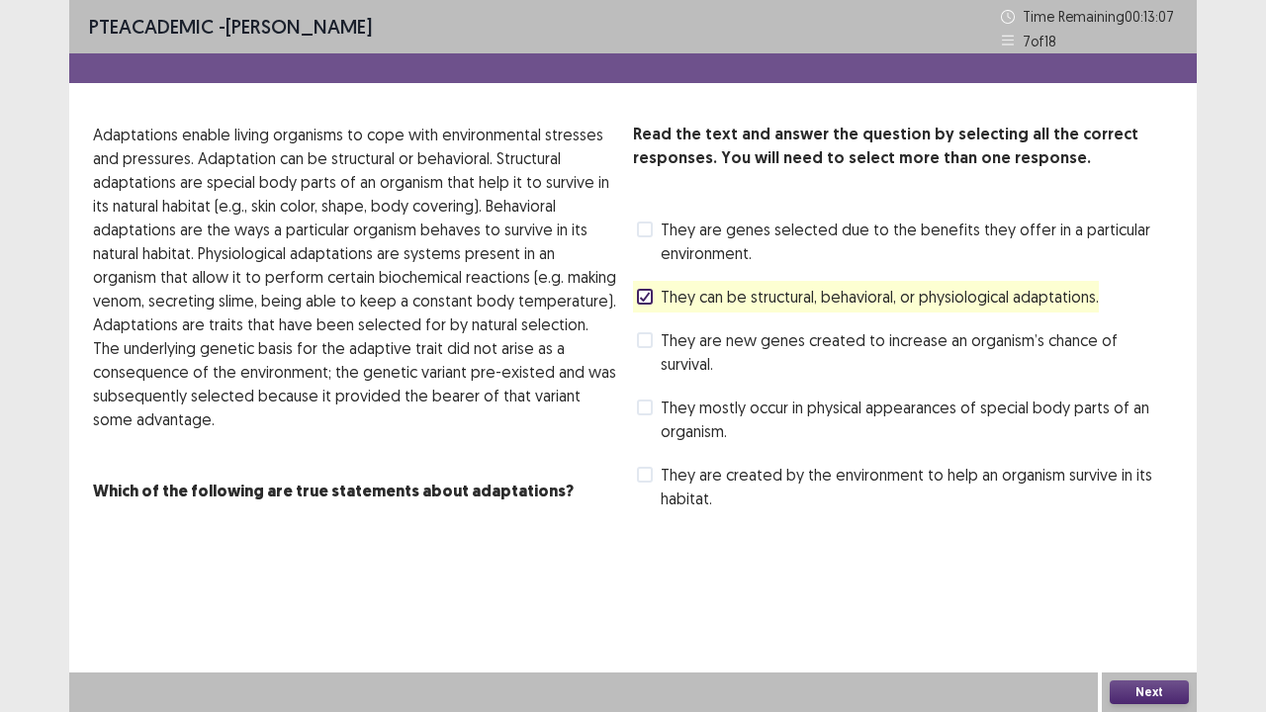
click at [654, 338] on label "They are new genes created to increase an organism’s chance of survival." at bounding box center [905, 351] width 536 height 47
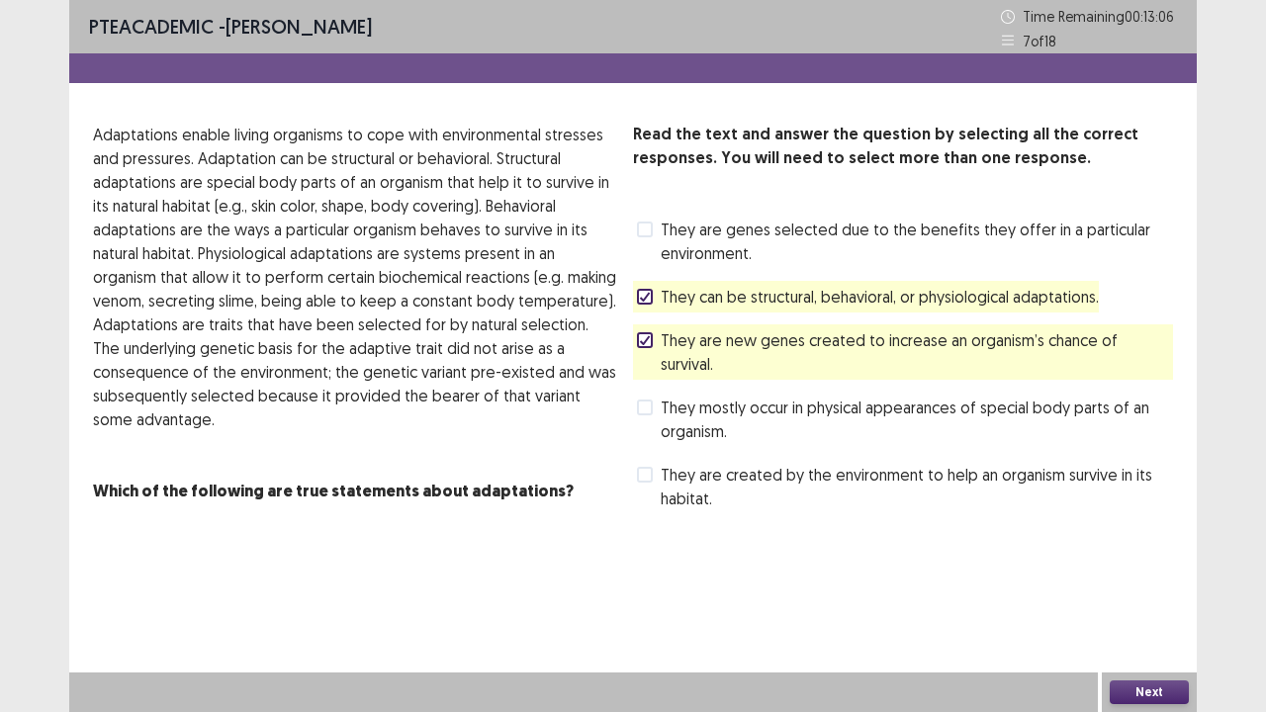
click at [657, 296] on label "They can be structural, behavioral, or physiological adaptations." at bounding box center [868, 297] width 462 height 24
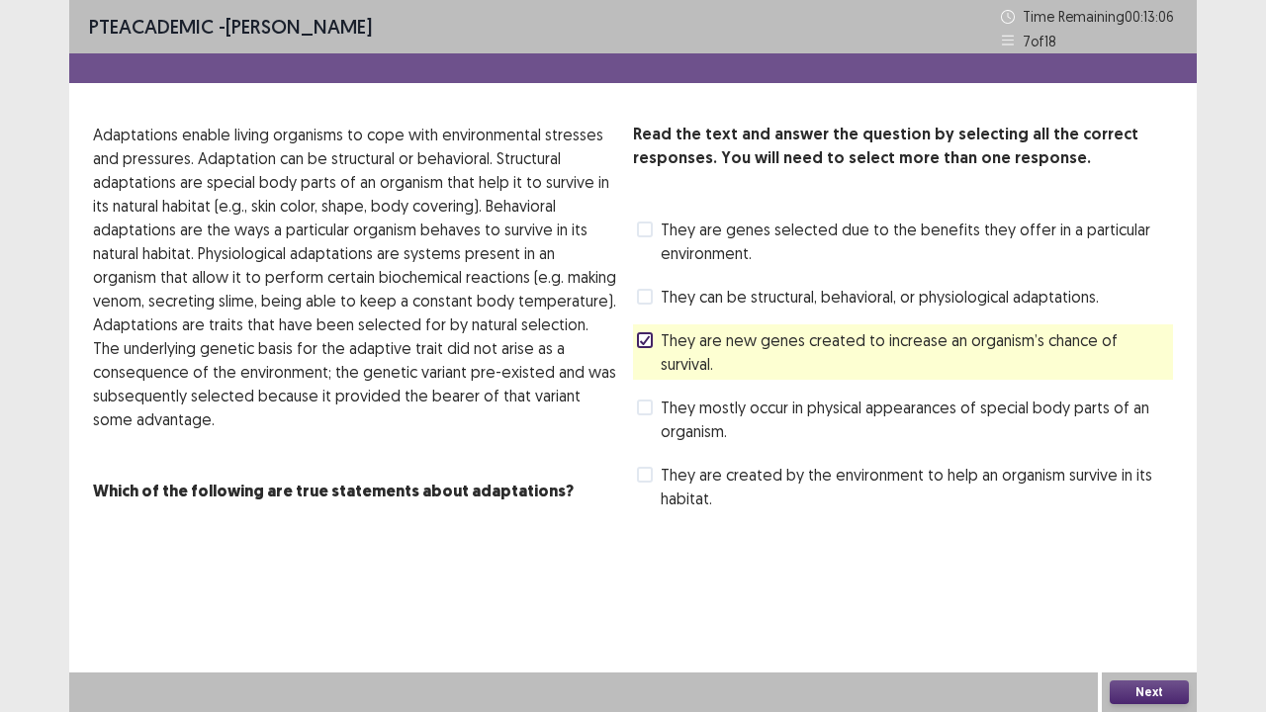
click at [651, 344] on span at bounding box center [645, 340] width 16 height 16
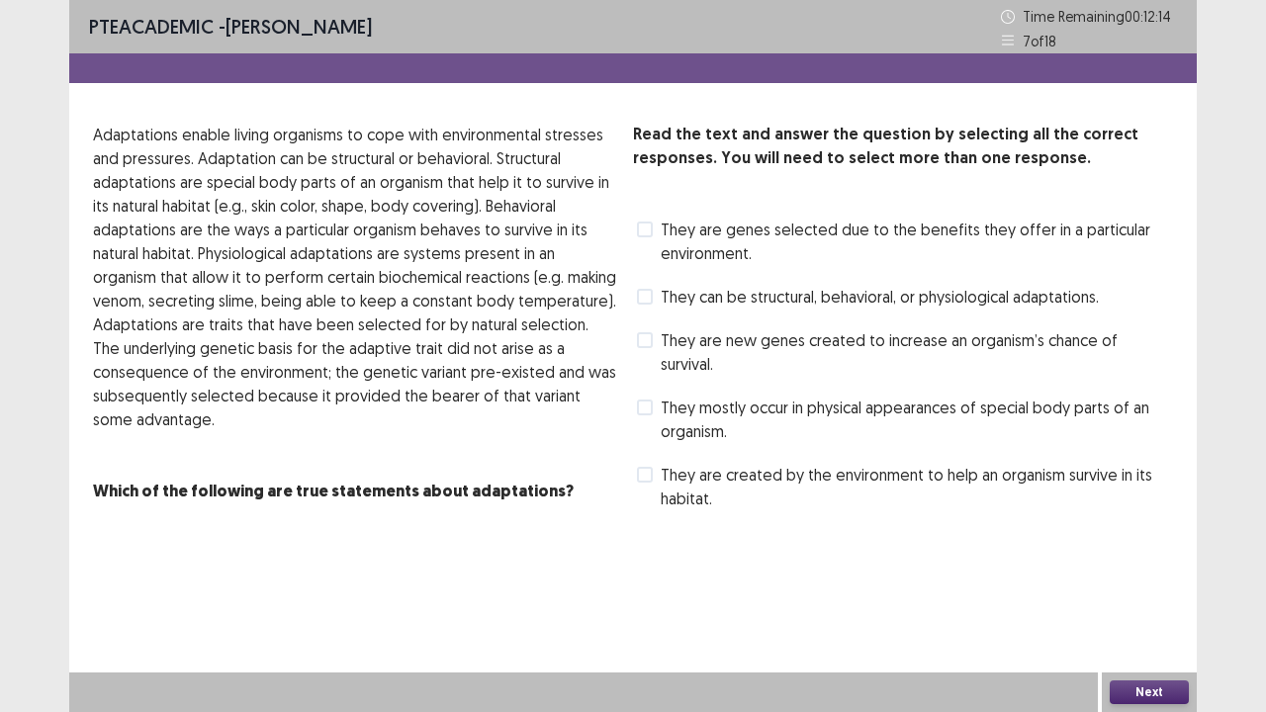
click at [637, 289] on span at bounding box center [645, 297] width 16 height 16
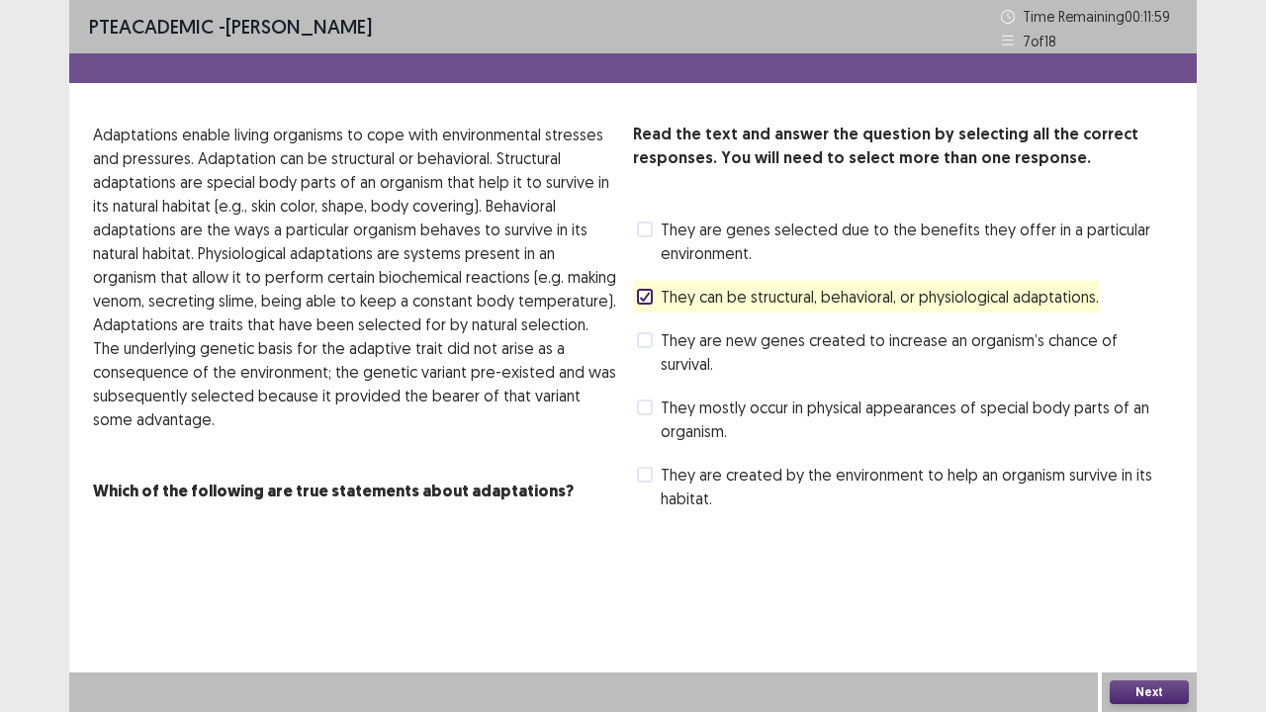
click at [652, 467] on span at bounding box center [645, 475] width 16 height 16
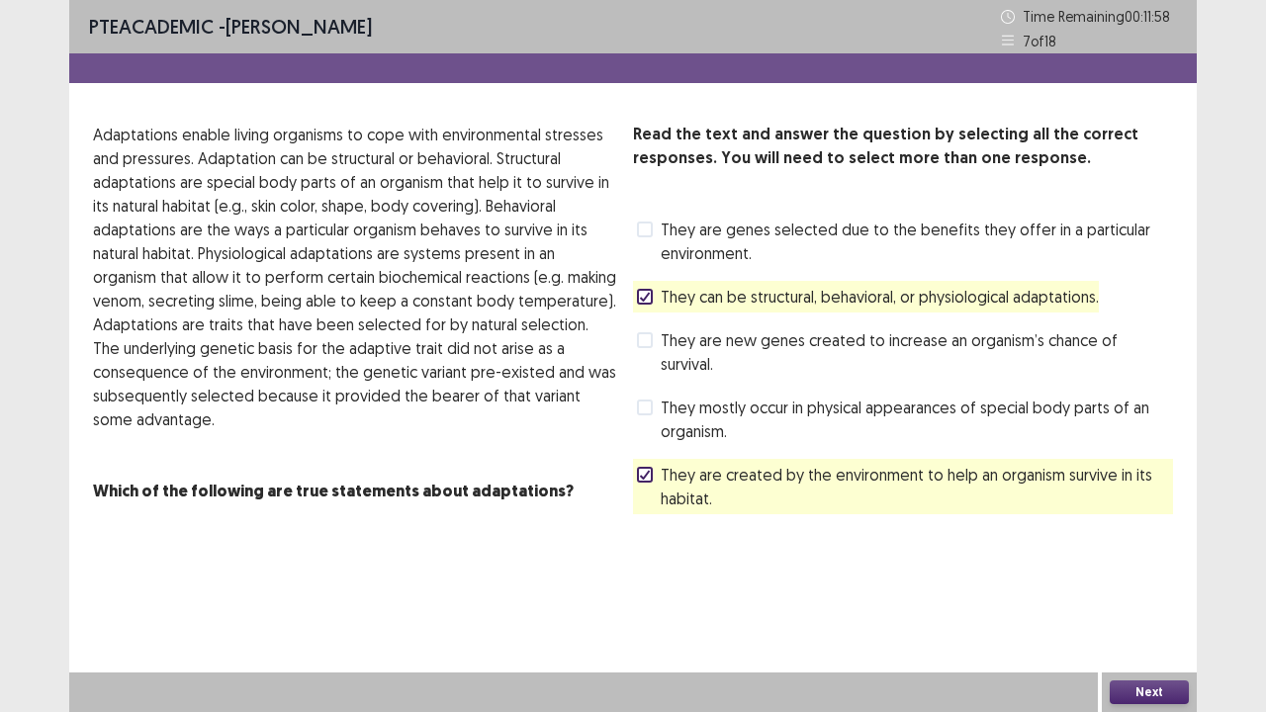
click at [639, 294] on icon at bounding box center [645, 297] width 12 height 10
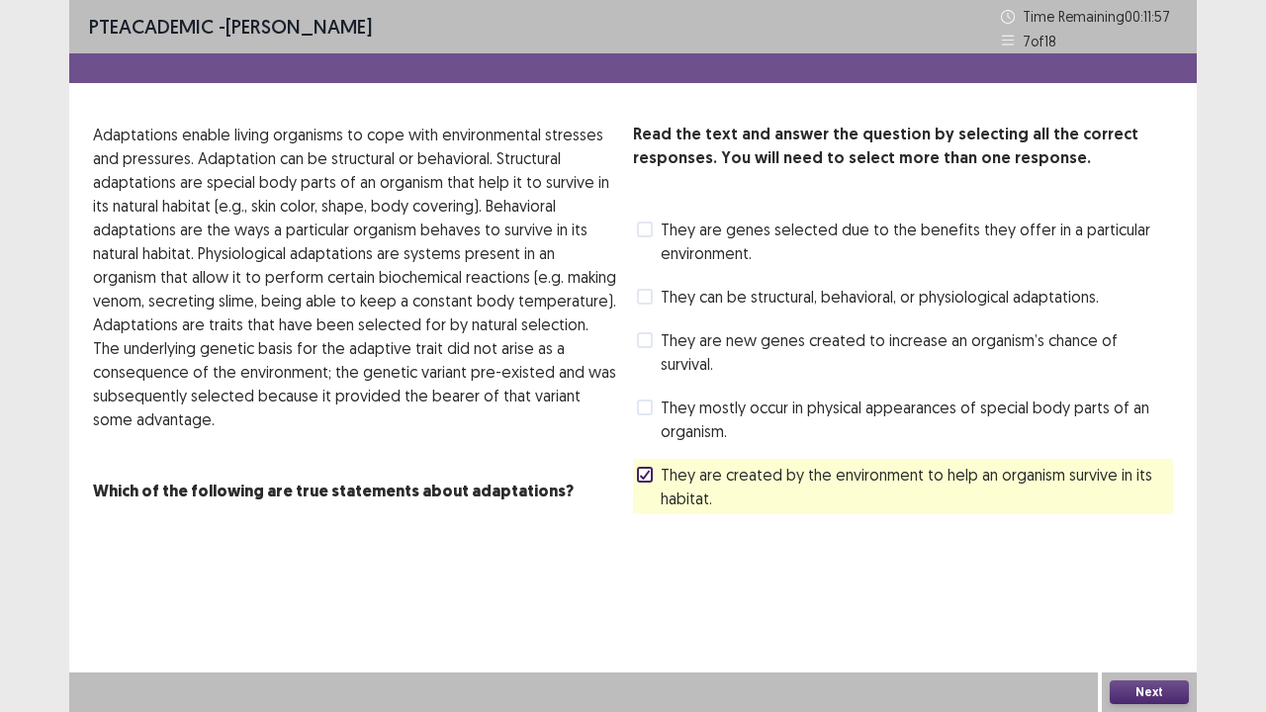
click at [1153, 578] on button "Next" at bounding box center [1149, 693] width 79 height 24
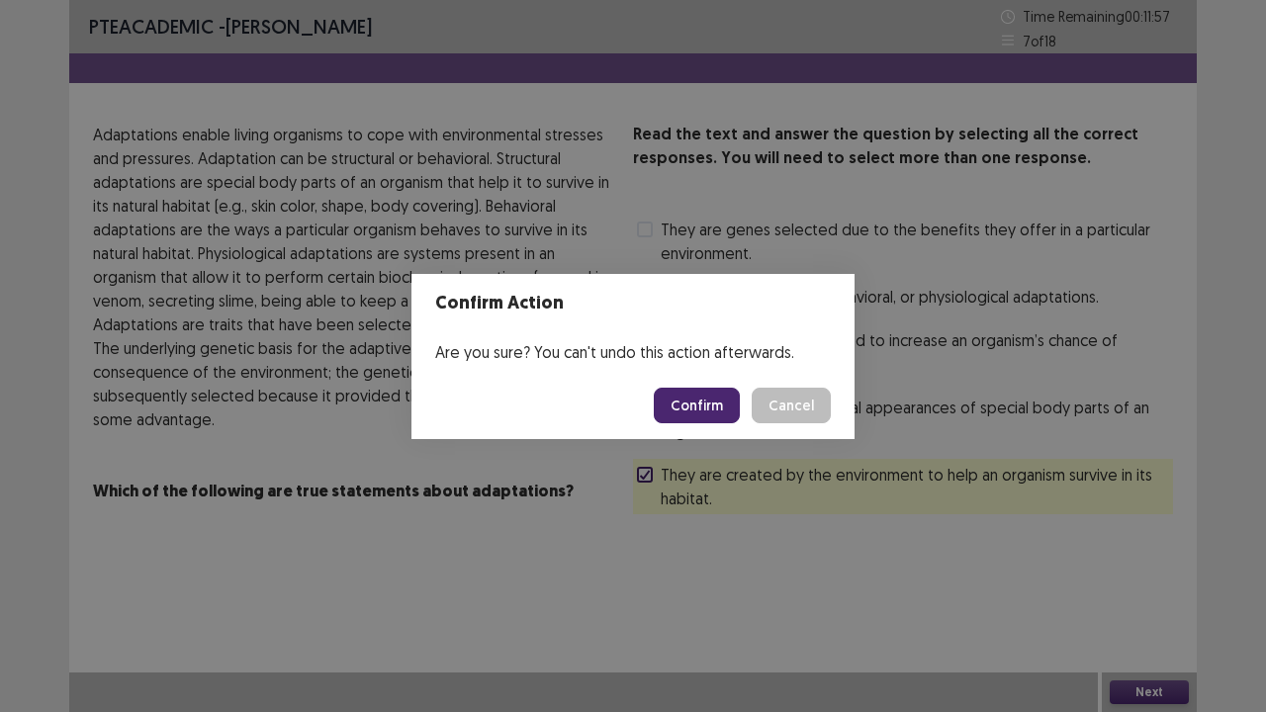
click at [683, 386] on footer "Confirm Cancel" at bounding box center [633, 405] width 443 height 67
click at [696, 395] on button "Confirm" at bounding box center [697, 406] width 86 height 36
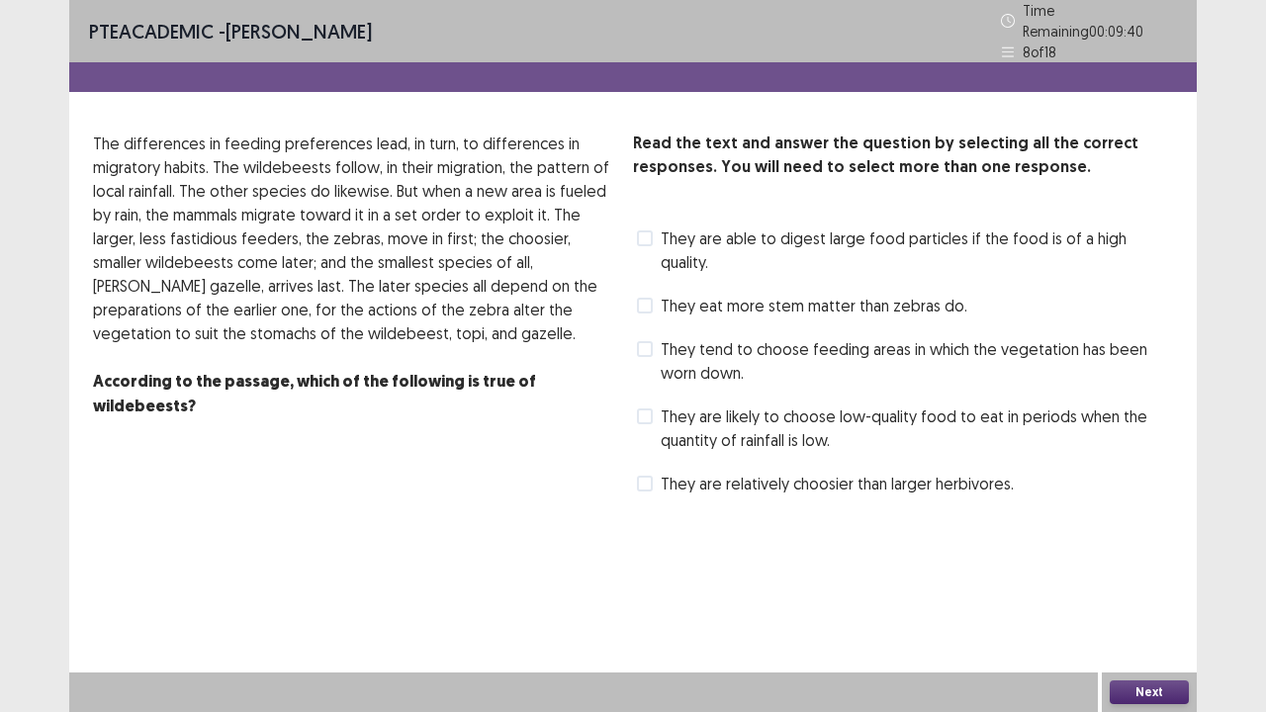
click at [637, 476] on span at bounding box center [645, 484] width 16 height 16
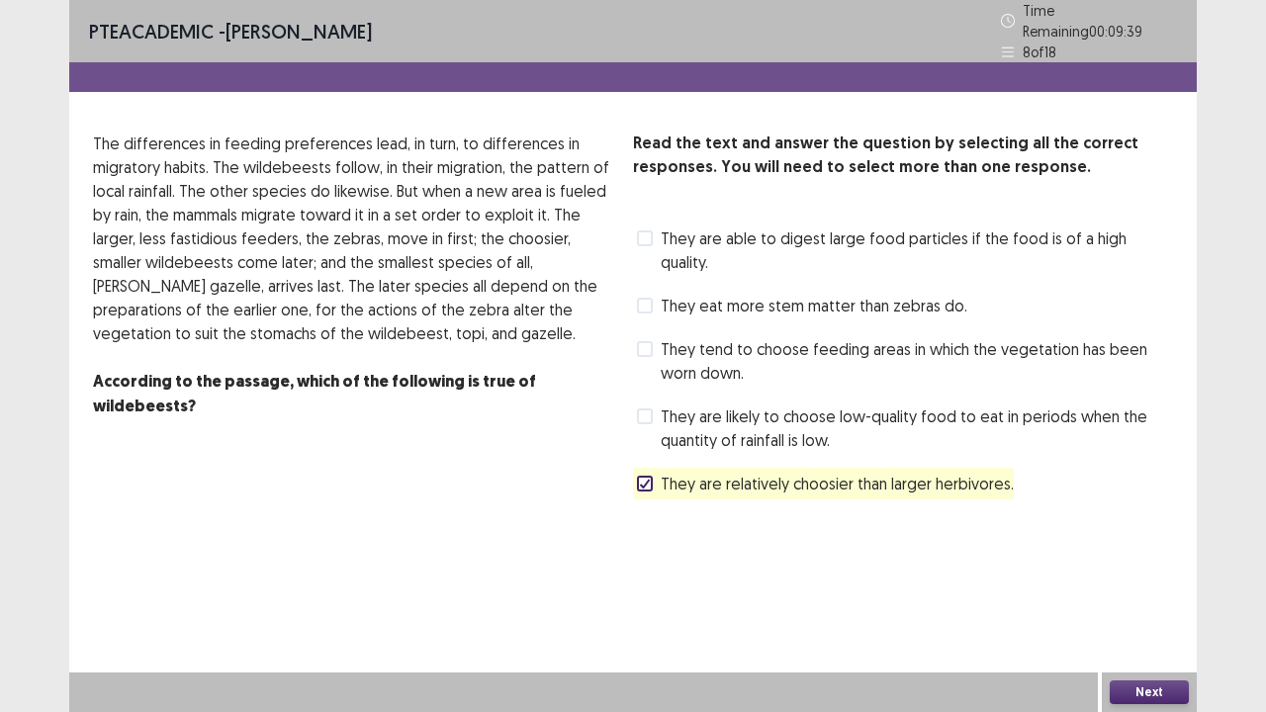
click at [1135, 578] on button "Next" at bounding box center [1149, 693] width 79 height 24
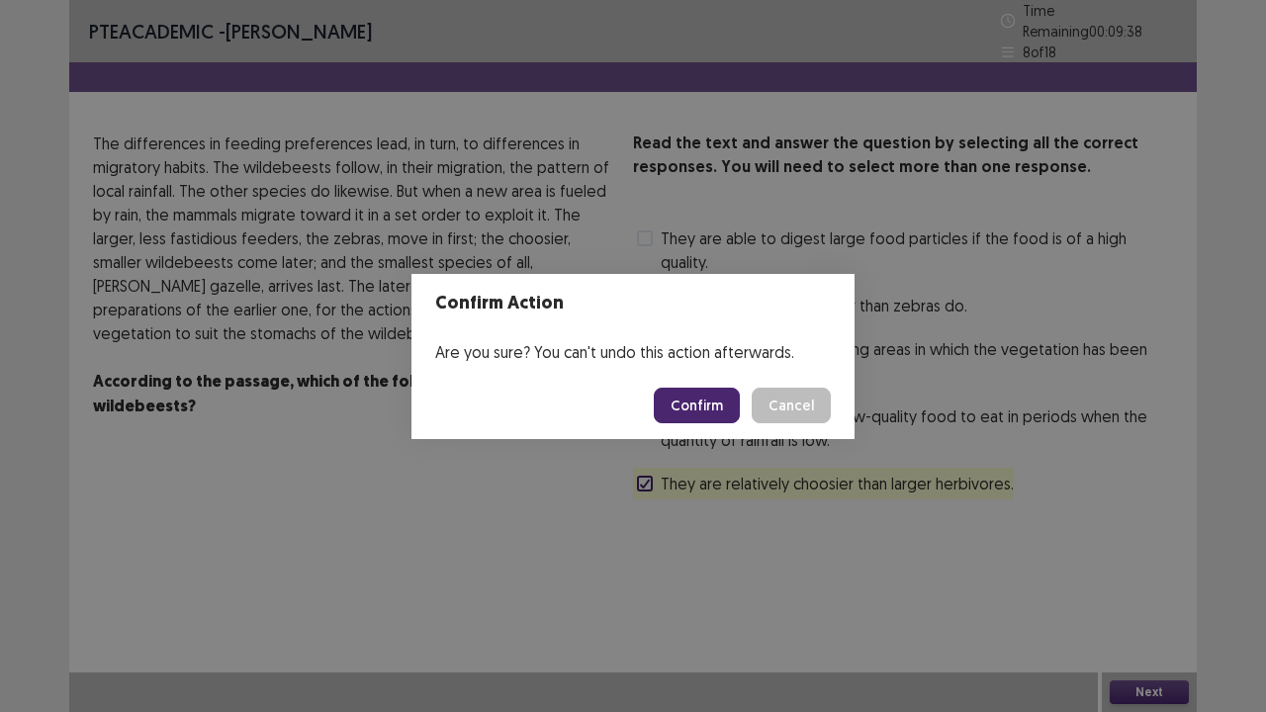
click at [708, 417] on button "Confirm" at bounding box center [697, 406] width 86 height 36
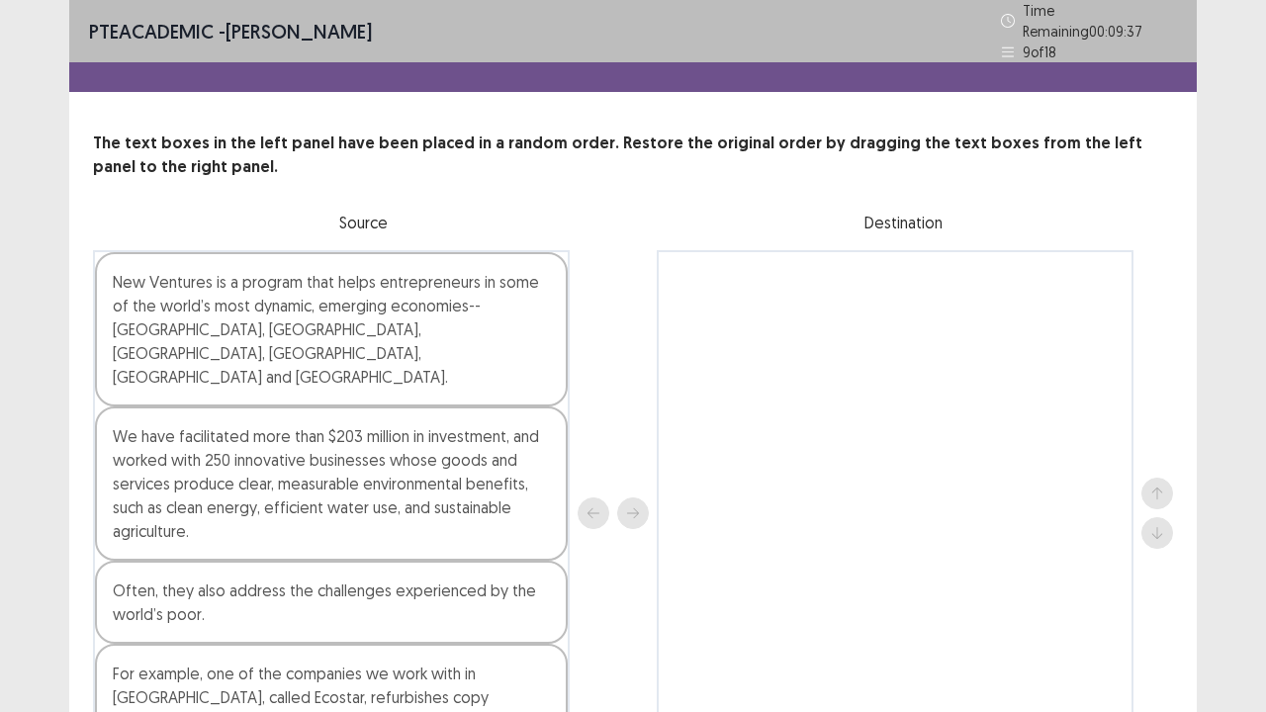
scroll to position [95, 0]
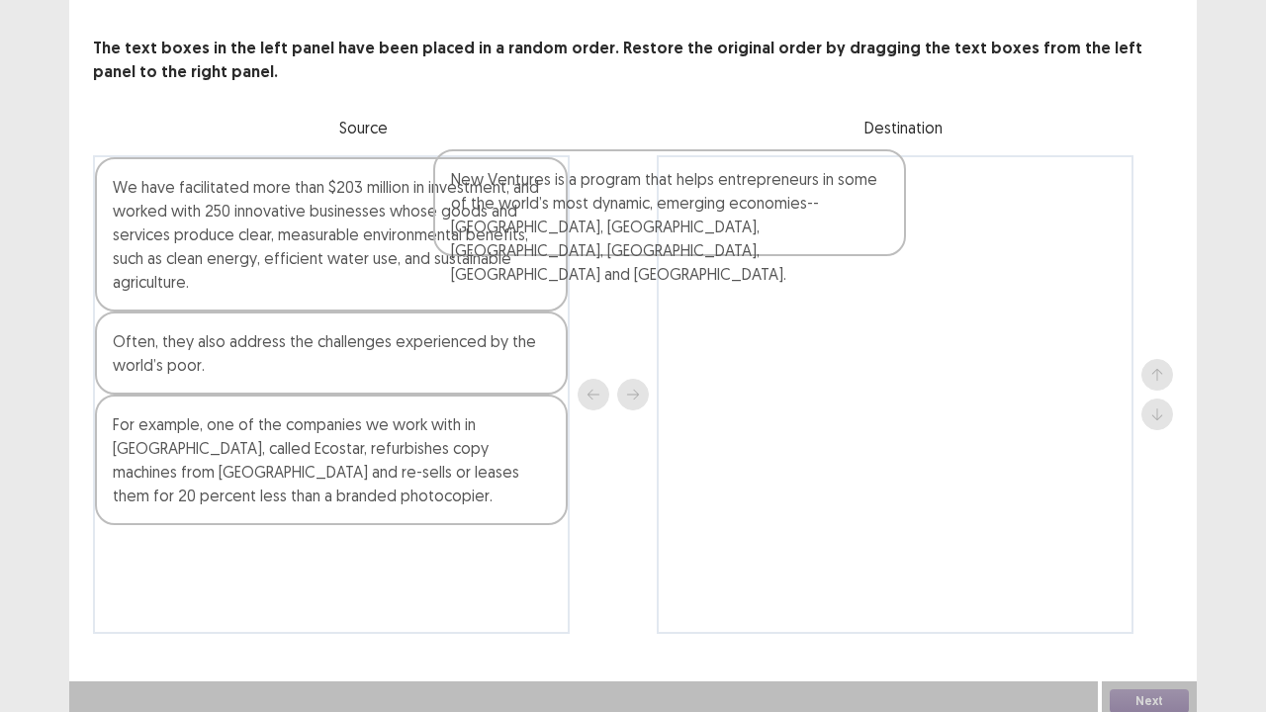
drag, startPoint x: 431, startPoint y: 235, endPoint x: 778, endPoint y: 236, distance: 346.3
click at [778, 236] on div "New Ventures is a program that helps entrepreneurs in some of the world’s most …" at bounding box center [633, 394] width 1080 height 479
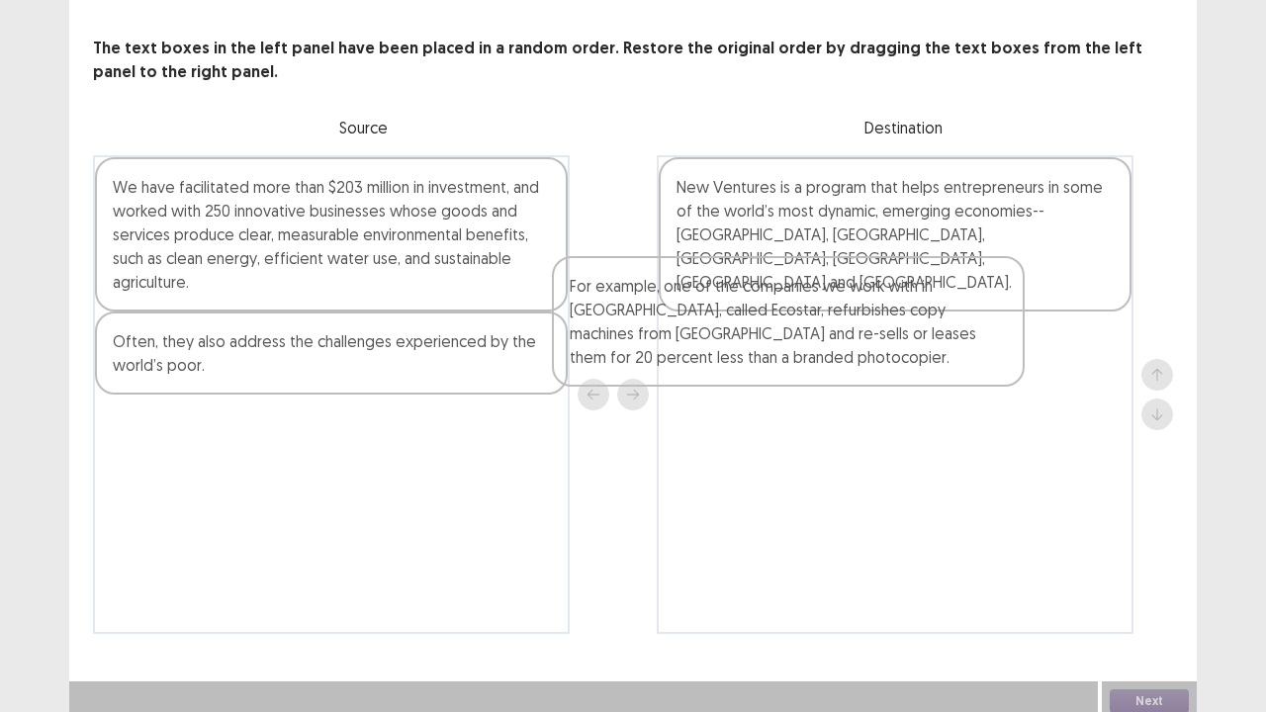
drag, startPoint x: 334, startPoint y: 453, endPoint x: 836, endPoint y: 292, distance: 526.9
click at [841, 293] on div "We have facilitated more than $203 million in investment, and worked with 250 i…" at bounding box center [633, 394] width 1080 height 479
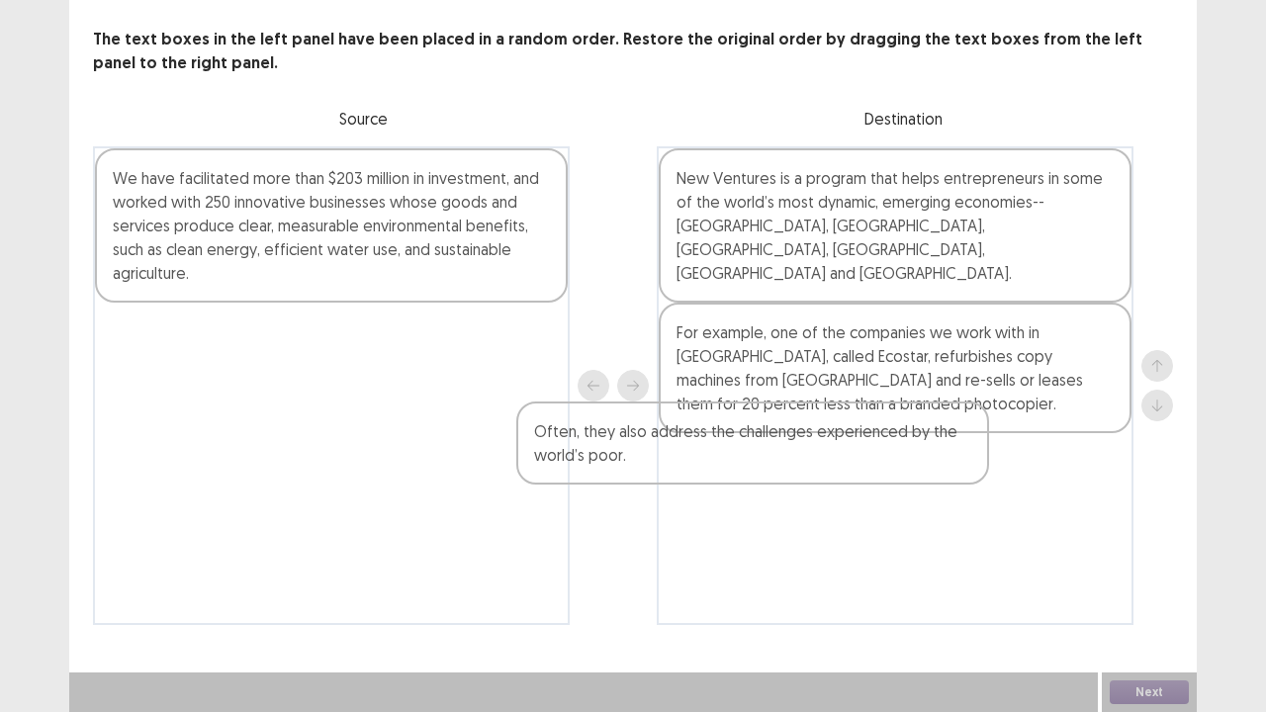
drag, startPoint x: 576, startPoint y: 390, endPoint x: 962, endPoint y: 481, distance: 396.4
click at [962, 481] on div "We have facilitated more than $203 million in investment, and worked with 250 i…" at bounding box center [633, 385] width 1080 height 479
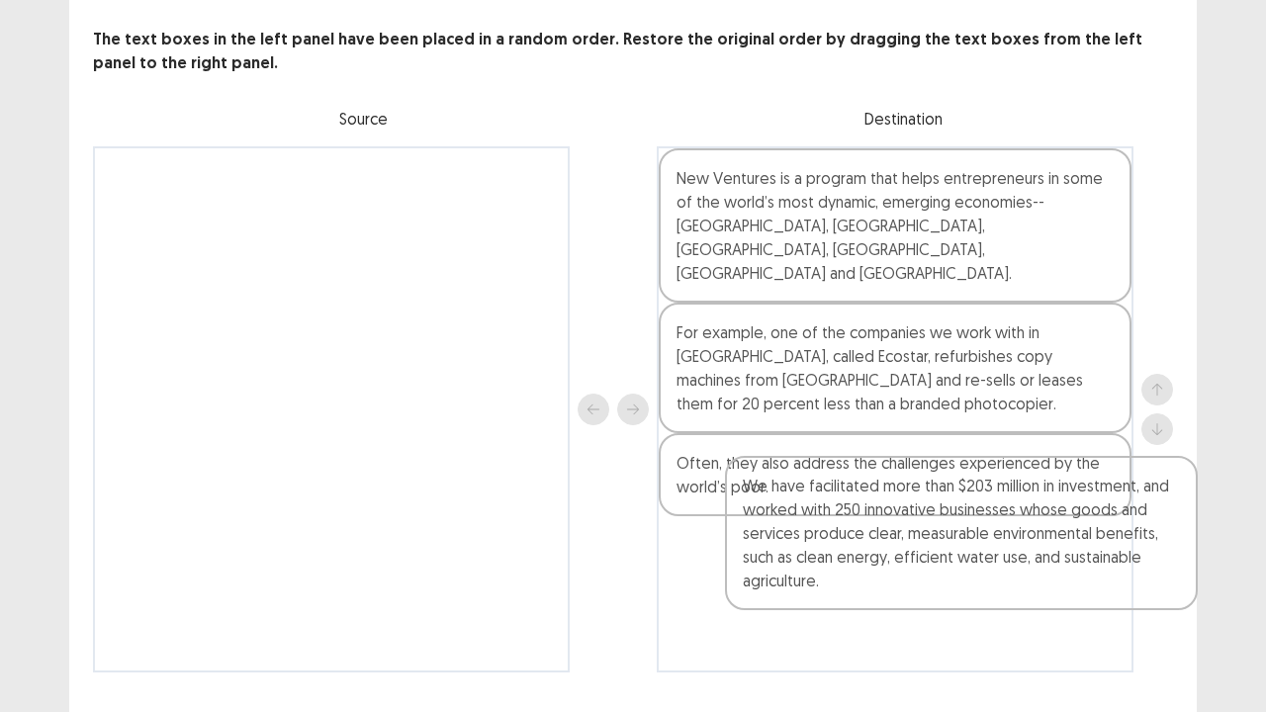
drag, startPoint x: 306, startPoint y: 245, endPoint x: 797, endPoint y: 581, distance: 595.2
click at [797, 578] on div "We have facilitated more than $203 million in investment, and worked with 250 i…" at bounding box center [633, 409] width 1080 height 526
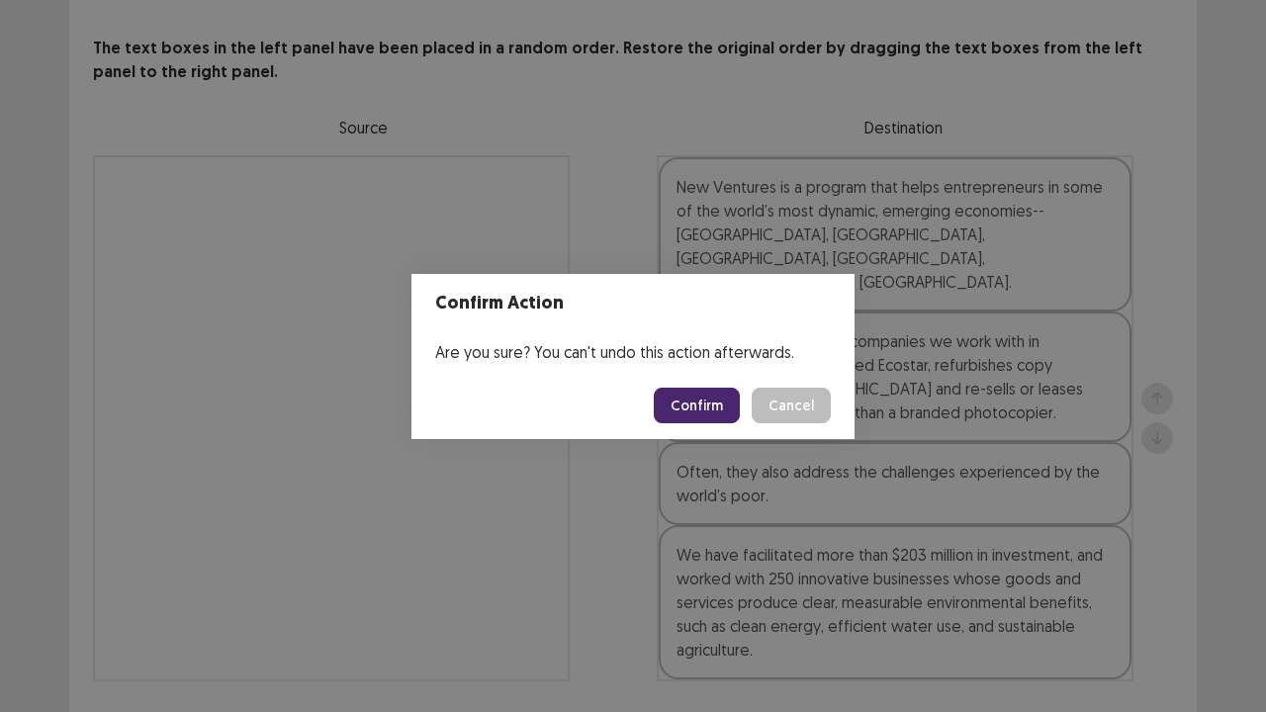
click at [694, 399] on button "Confirm" at bounding box center [697, 406] width 86 height 36
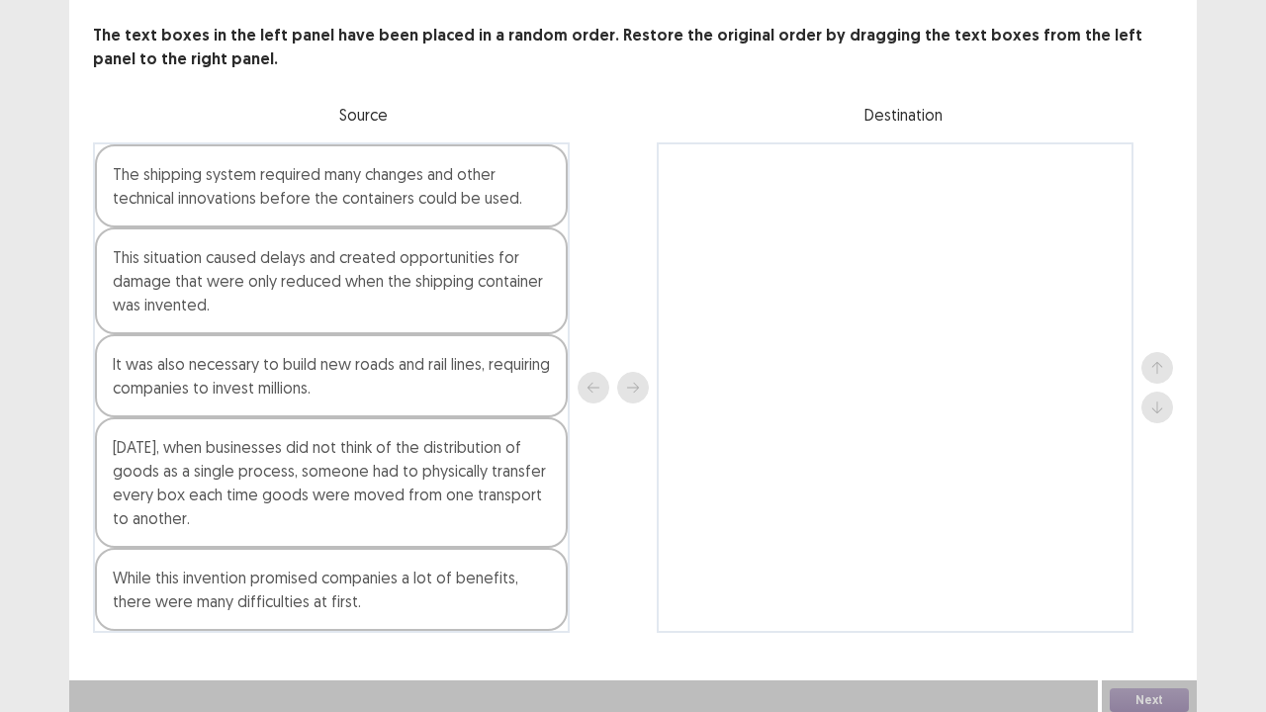
scroll to position [99, 0]
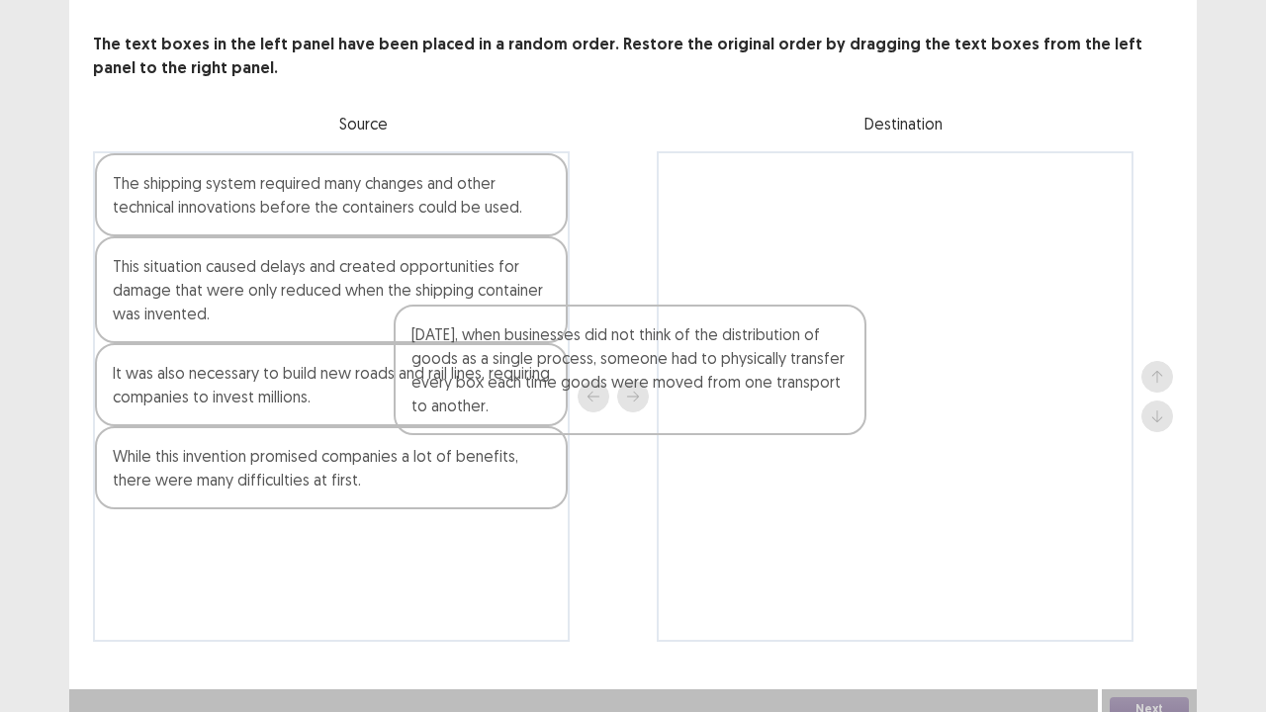
drag, startPoint x: 479, startPoint y: 526, endPoint x: 963, endPoint y: 267, distance: 548.8
click at [960, 270] on div "The shipping system required many changes and other technical innovations befor…" at bounding box center [633, 396] width 1080 height 491
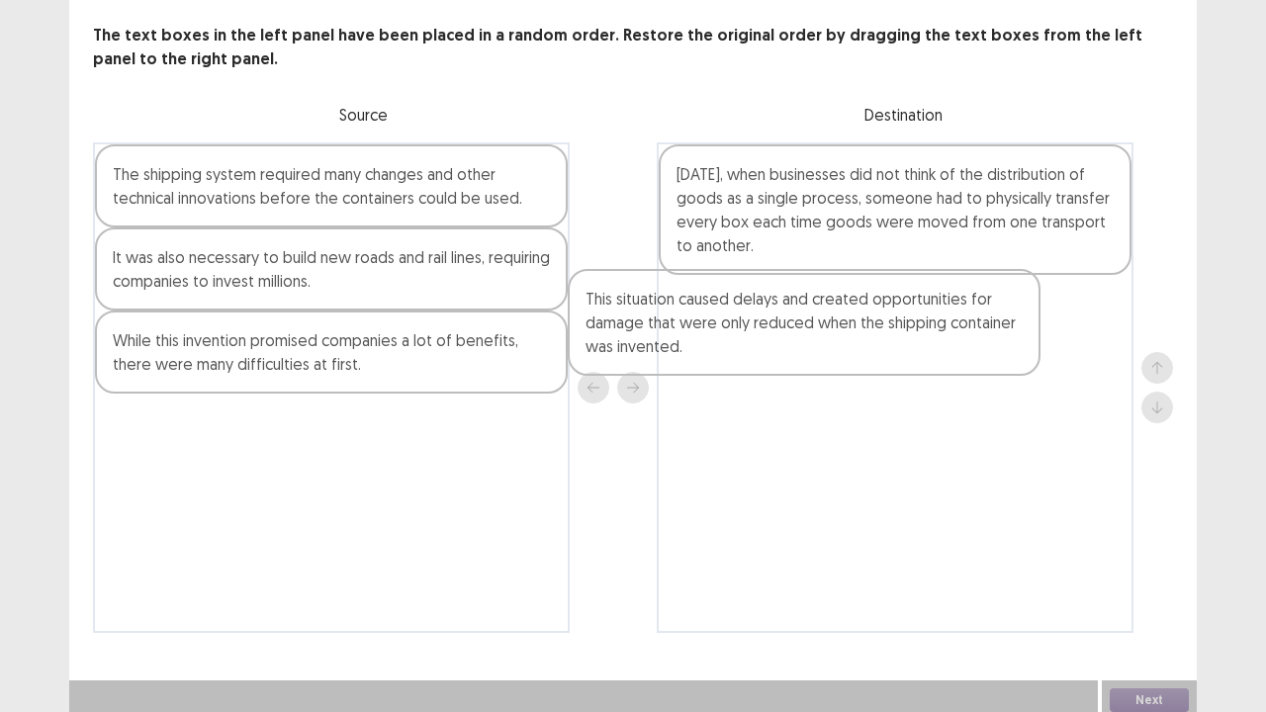
drag, startPoint x: 460, startPoint y: 328, endPoint x: 948, endPoint y: 374, distance: 489.8
click at [948, 374] on div "The shipping system required many changes and other technical innovations befor…" at bounding box center [633, 387] width 1080 height 491
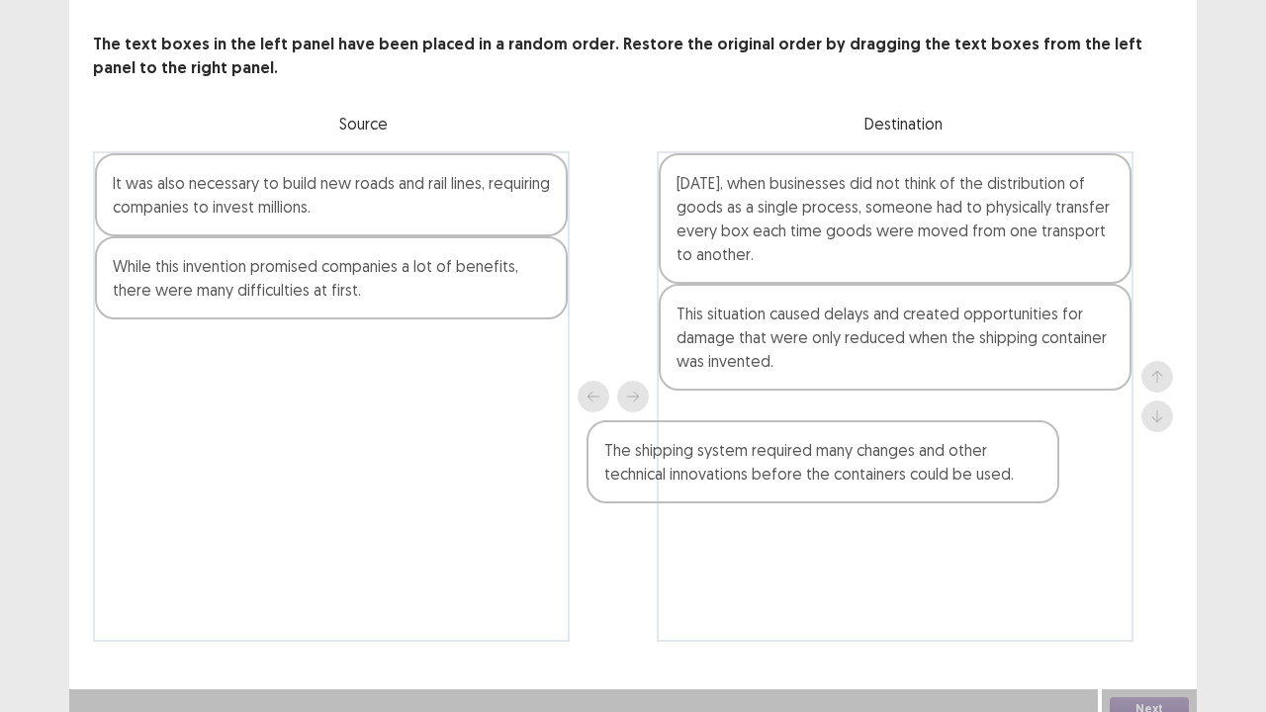
drag, startPoint x: 419, startPoint y: 195, endPoint x: 932, endPoint y: 449, distance: 572.1
click at [927, 465] on div "The shipping system required many changes and other technical innovations befor…" at bounding box center [633, 396] width 1080 height 491
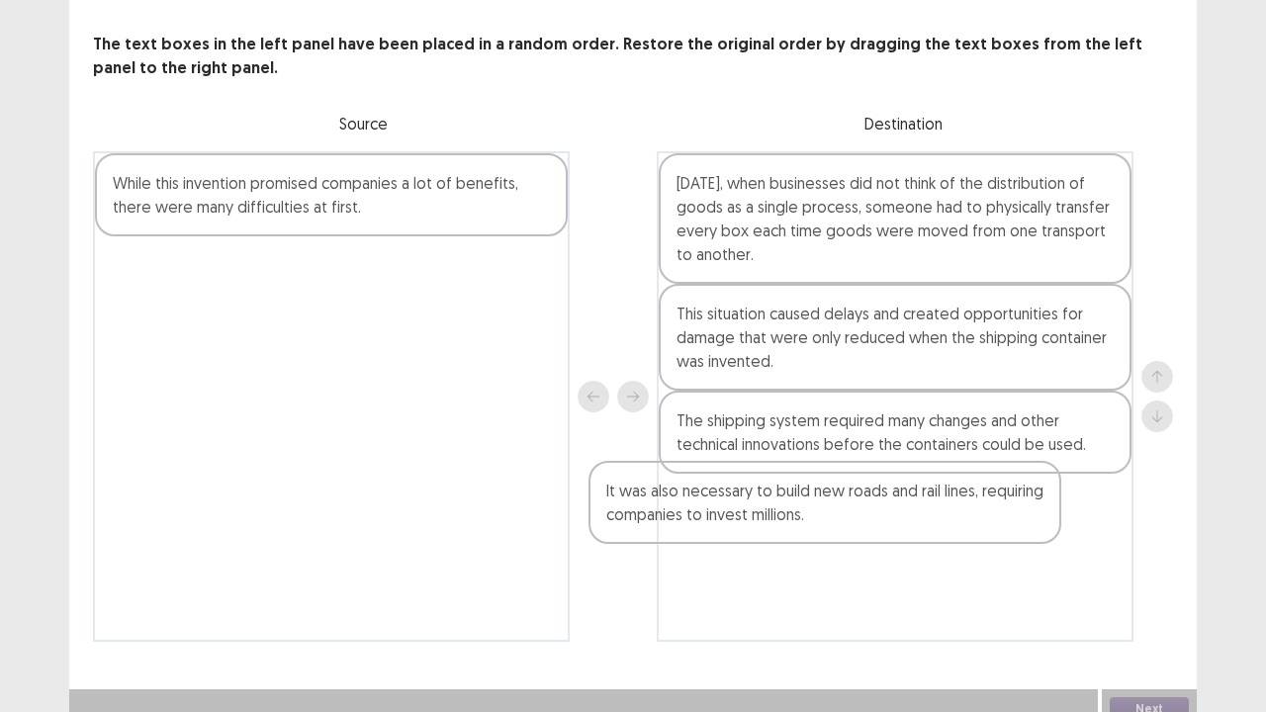
drag, startPoint x: 441, startPoint y: 197, endPoint x: 938, endPoint y: 518, distance: 591.6
click at [938, 518] on div "It was also necessary to build new roads and rail lines, requiring companies to…" at bounding box center [633, 396] width 1080 height 491
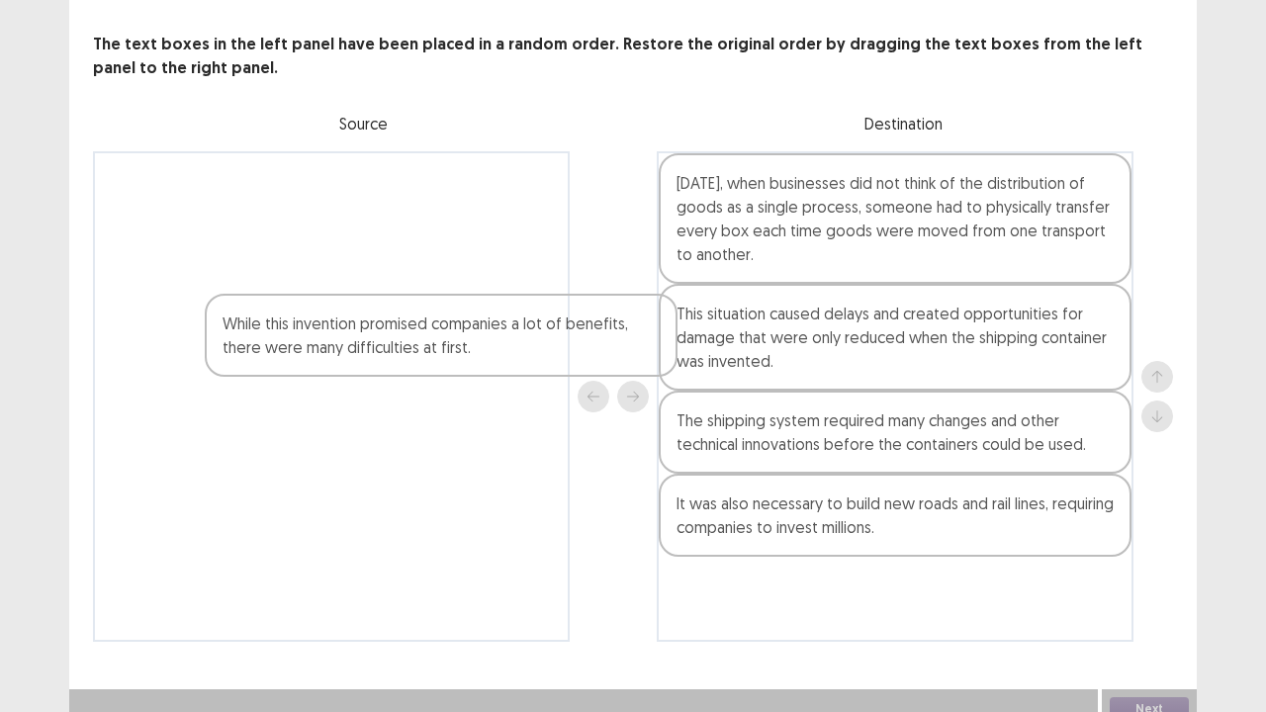
scroll to position [107, 0]
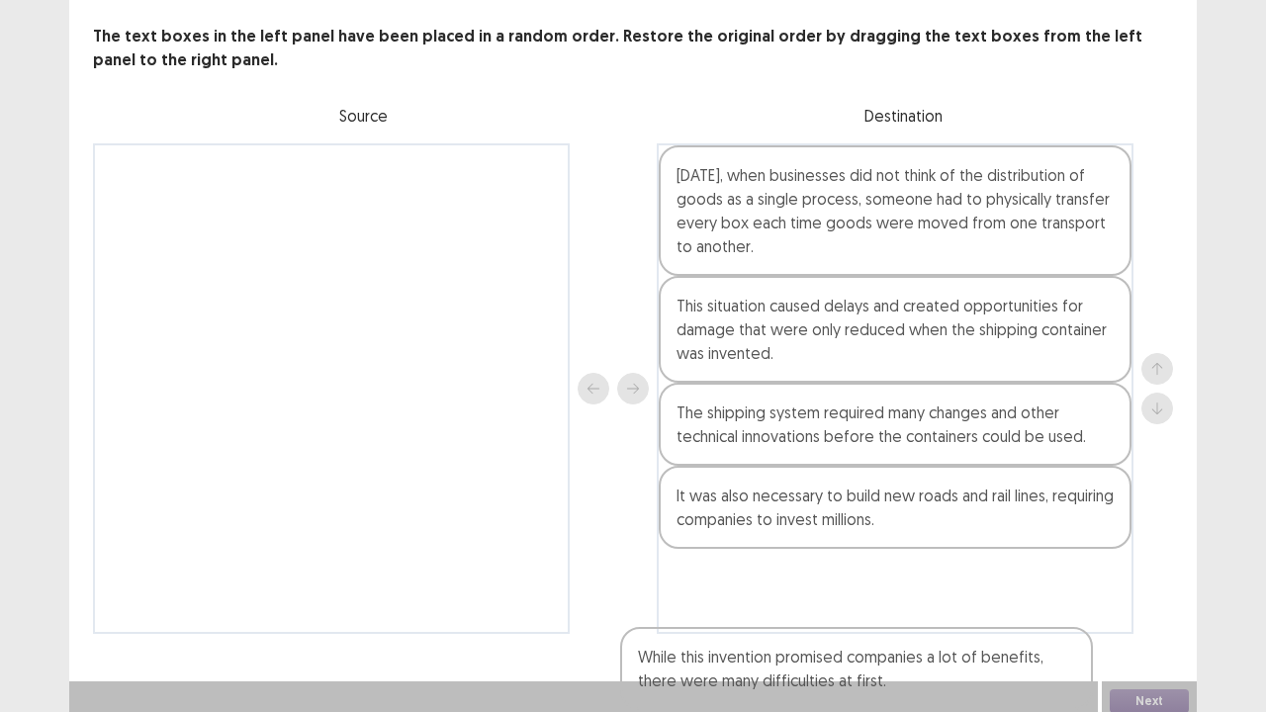
drag, startPoint x: 446, startPoint y: 217, endPoint x: 980, endPoint y: 630, distance: 675.6
click at [985, 578] on div "PTE academic - [PERSON_NAME] Time Remaining 00 : 07 : 04 10 of 18 The text boxe…" at bounding box center [633, 283] width 1128 height 781
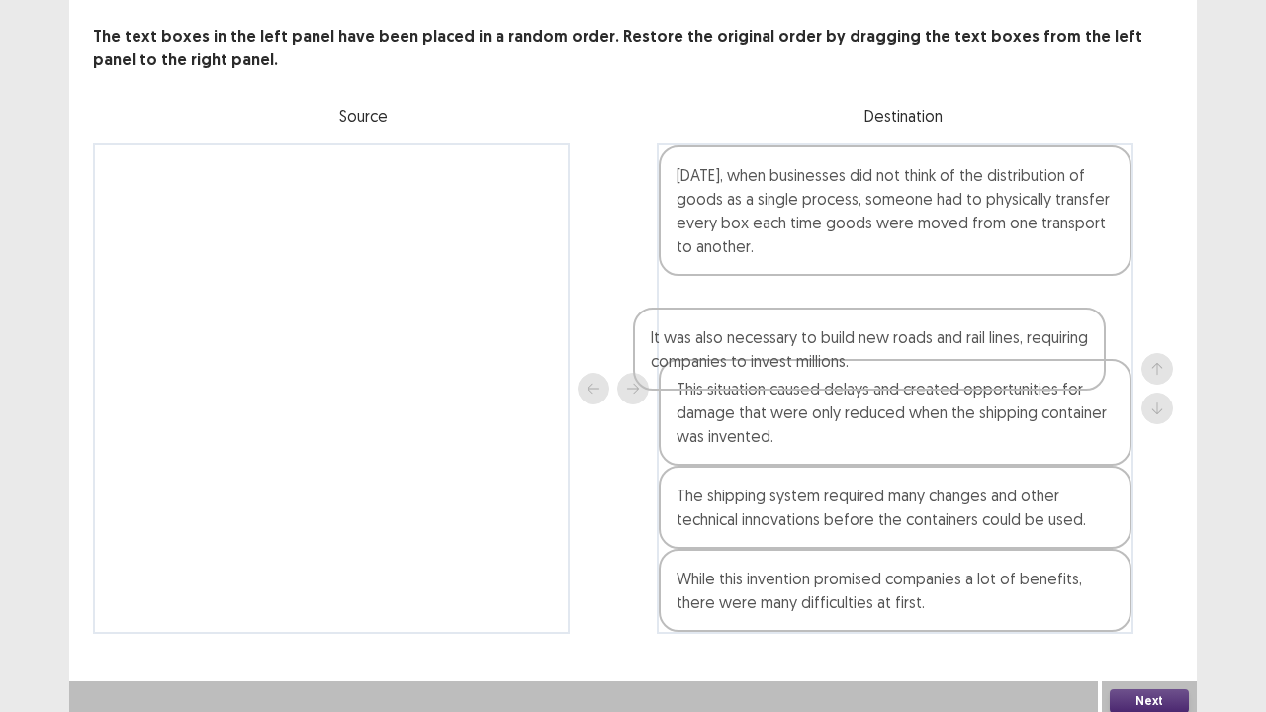
drag, startPoint x: 837, startPoint y: 507, endPoint x: 807, endPoint y: 313, distance: 196.2
click at [807, 313] on div "[DATE], when businesses did not think of the distribution of goods as a single …" at bounding box center [895, 388] width 477 height 491
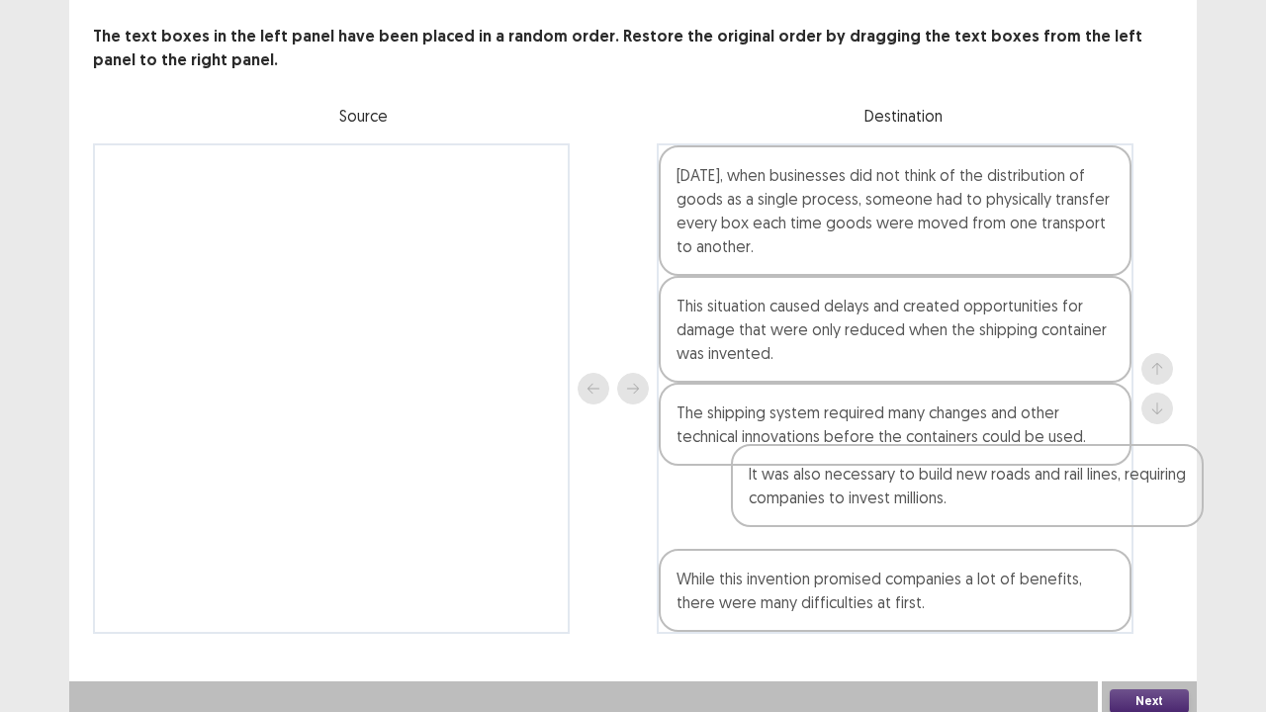
drag, startPoint x: 800, startPoint y: 313, endPoint x: 873, endPoint y: 501, distance: 201.4
click at [873, 501] on div "[DATE], when businesses did not think of the distribution of goods as a single …" at bounding box center [895, 388] width 477 height 491
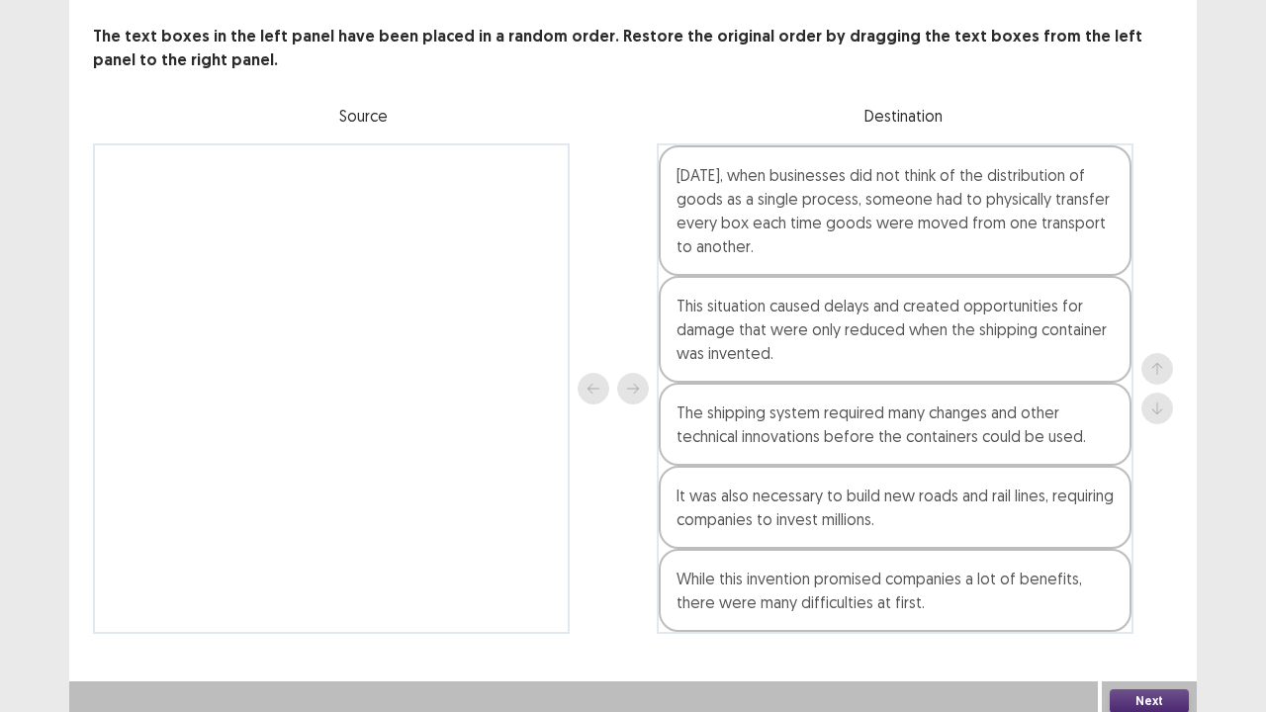
click at [1118, 578] on div "Next" at bounding box center [1149, 702] width 95 height 40
click at [1124, 578] on div "Next" at bounding box center [1149, 702] width 95 height 40
click at [1120, 578] on button "Next" at bounding box center [1149, 702] width 79 height 24
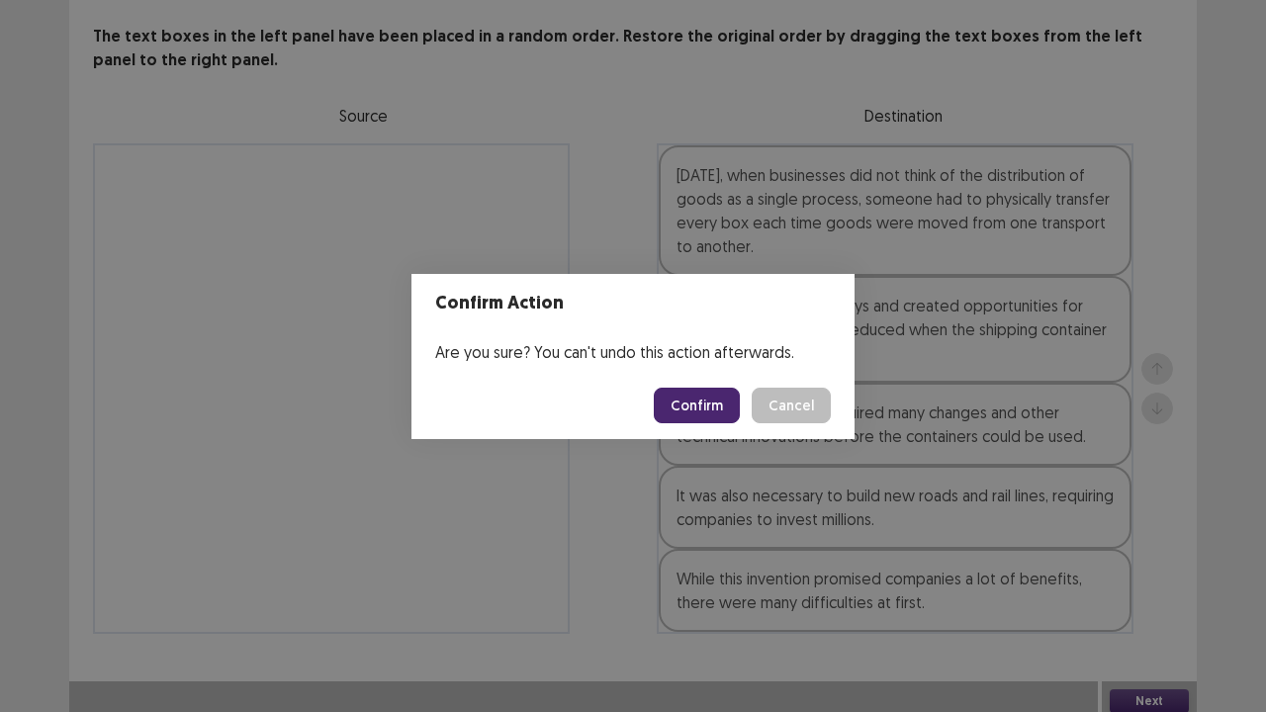
click at [697, 414] on button "Confirm" at bounding box center [697, 406] width 86 height 36
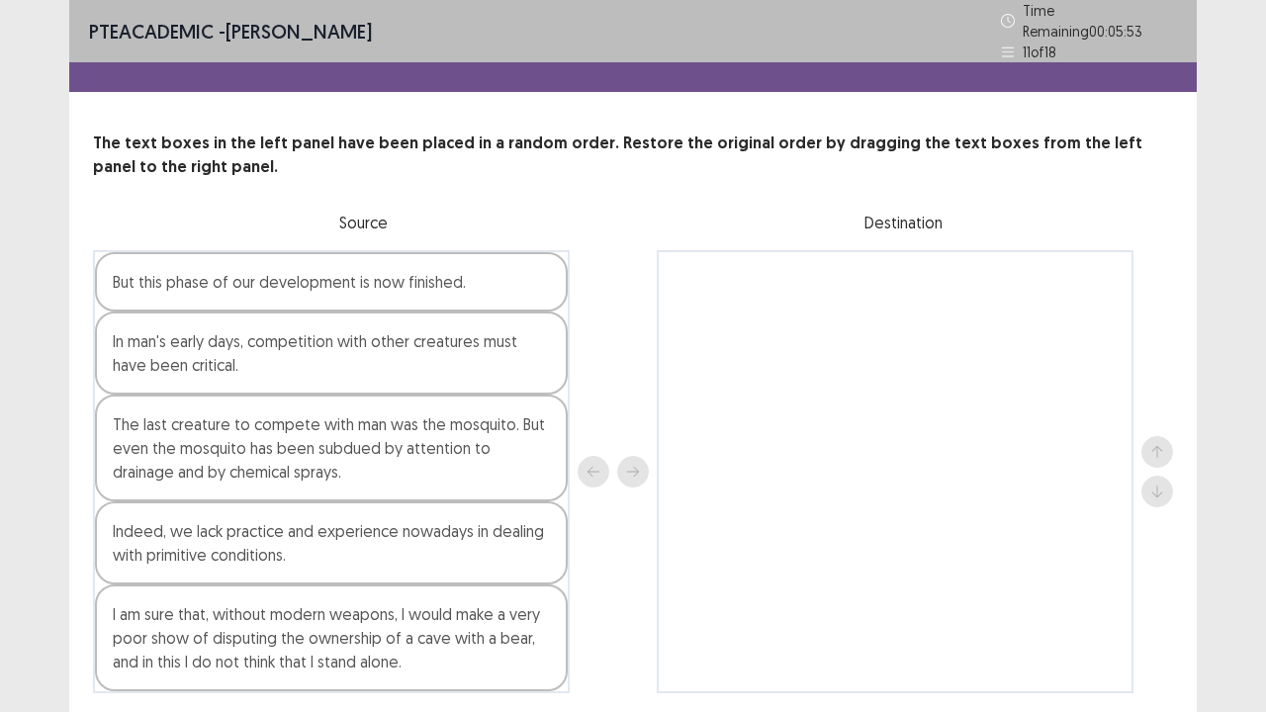
scroll to position [59, 0]
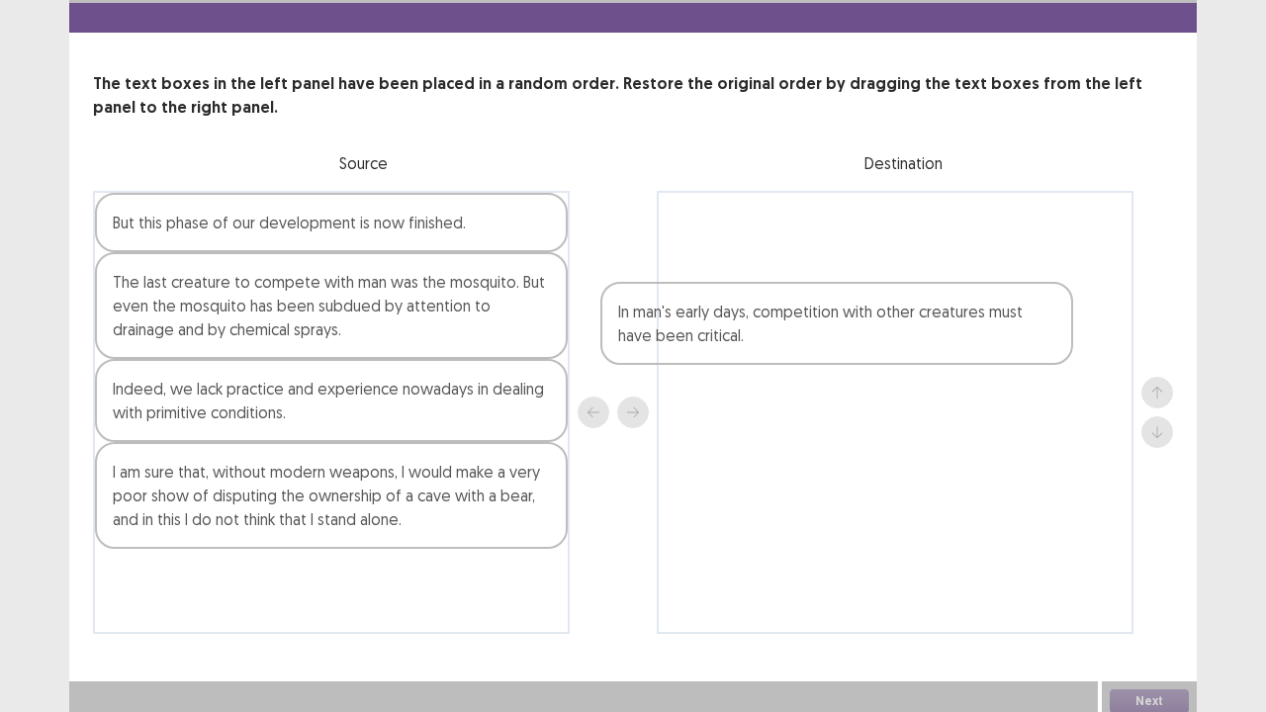
drag, startPoint x: 412, startPoint y: 287, endPoint x: 938, endPoint y: 333, distance: 528.3
click at [938, 333] on div "But this phase of our development is now finished. In man's early days, competi…" at bounding box center [633, 412] width 1080 height 443
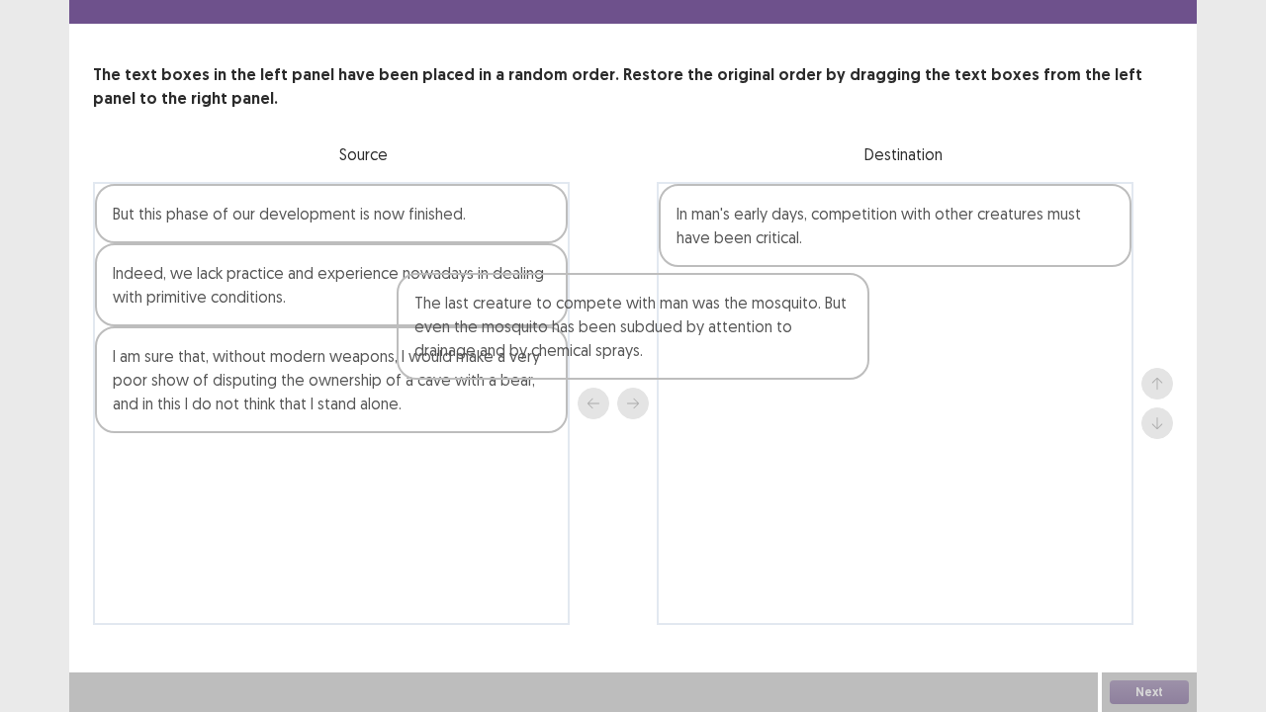
drag, startPoint x: 510, startPoint y: 330, endPoint x: 987, endPoint y: 324, distance: 476.9
click at [952, 324] on div "But this phase of our development is now finished. The last creature to compete…" at bounding box center [633, 403] width 1080 height 443
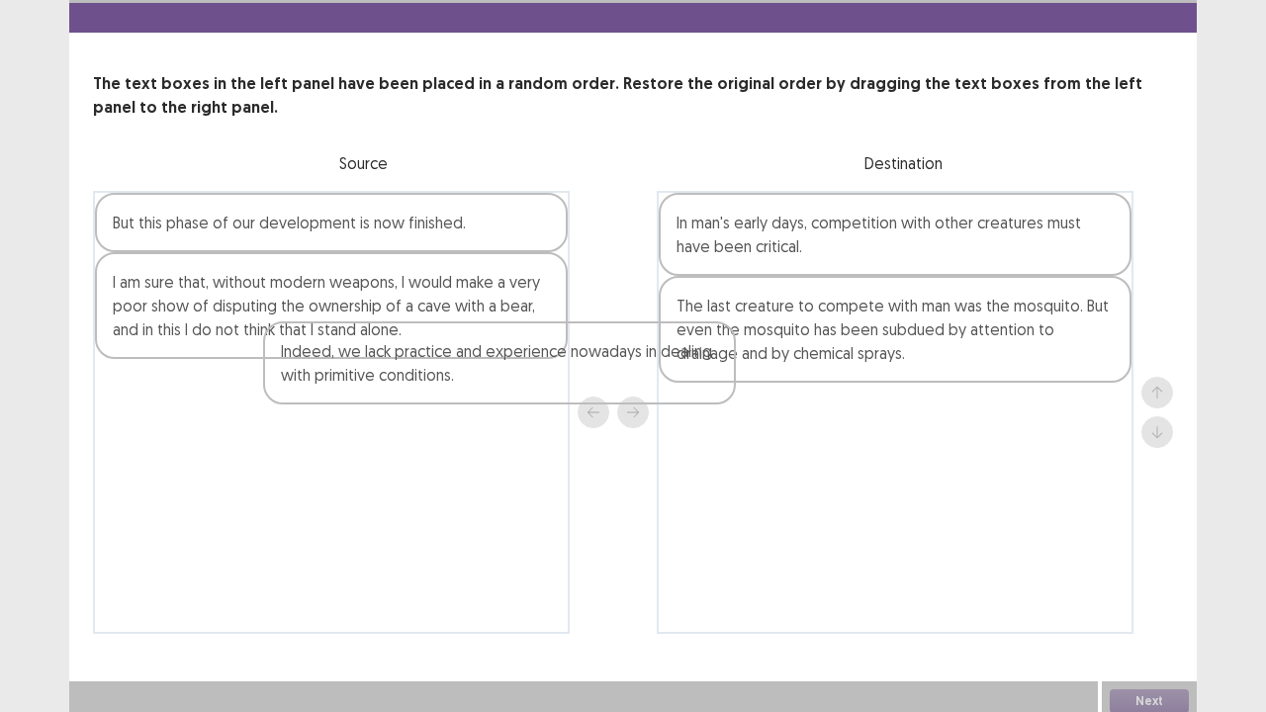
drag, startPoint x: 518, startPoint y: 305, endPoint x: 897, endPoint y: 427, distance: 398.3
click at [897, 427] on div "But this phase of our development is now finished. Indeed, we lack practice and…" at bounding box center [633, 412] width 1080 height 443
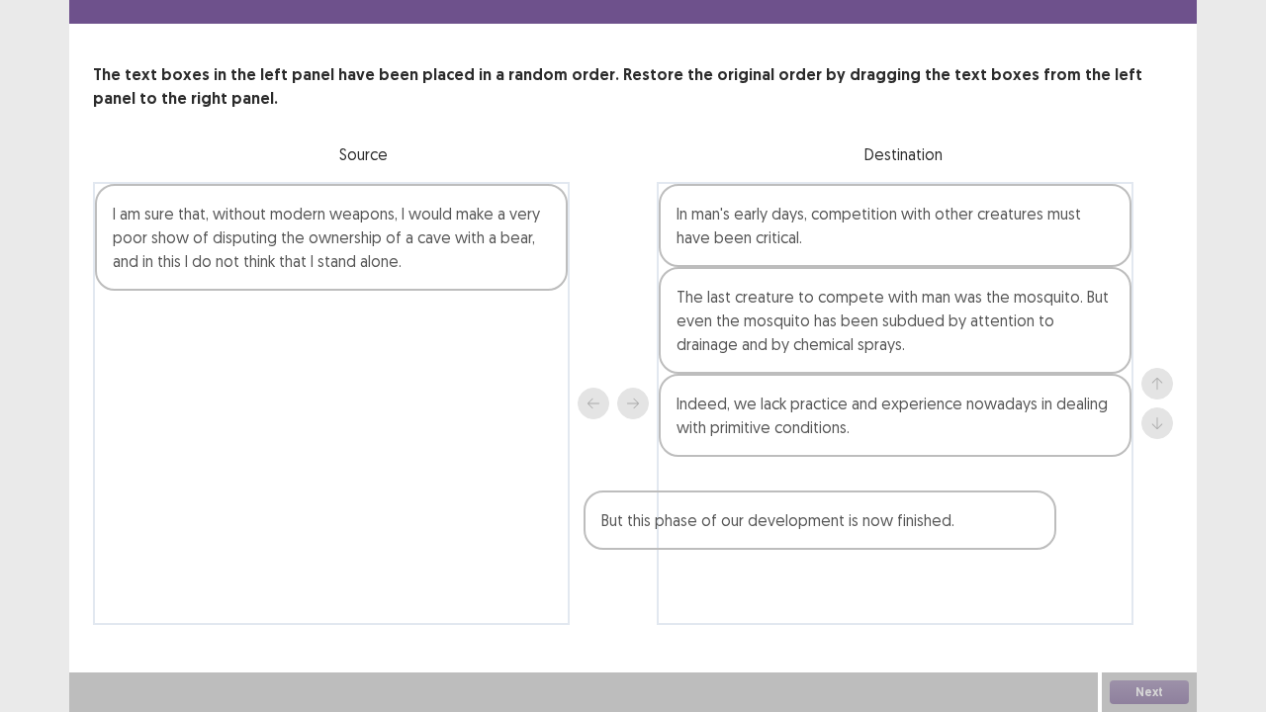
drag, startPoint x: 473, startPoint y: 220, endPoint x: 943, endPoint y: 495, distance: 544.5
click at [968, 497] on div "But this phase of our development is now finished. I am sure that, without mode…" at bounding box center [633, 403] width 1080 height 443
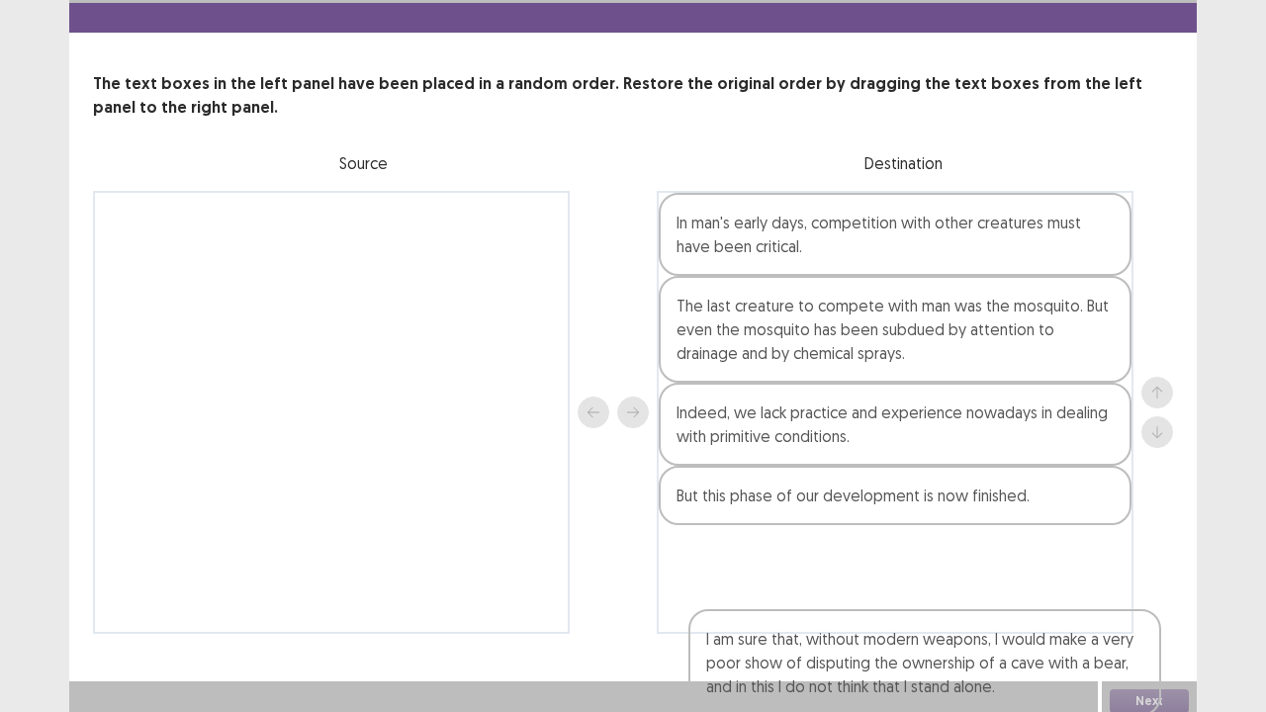
drag, startPoint x: 505, startPoint y: 293, endPoint x: 1065, endPoint y: 624, distance: 651.5
click at [1067, 578] on div "PTE academic - [PERSON_NAME] Time Remaining 00 : 05 : 00 11 of 18 The text boxe…" at bounding box center [633, 307] width 1128 height 733
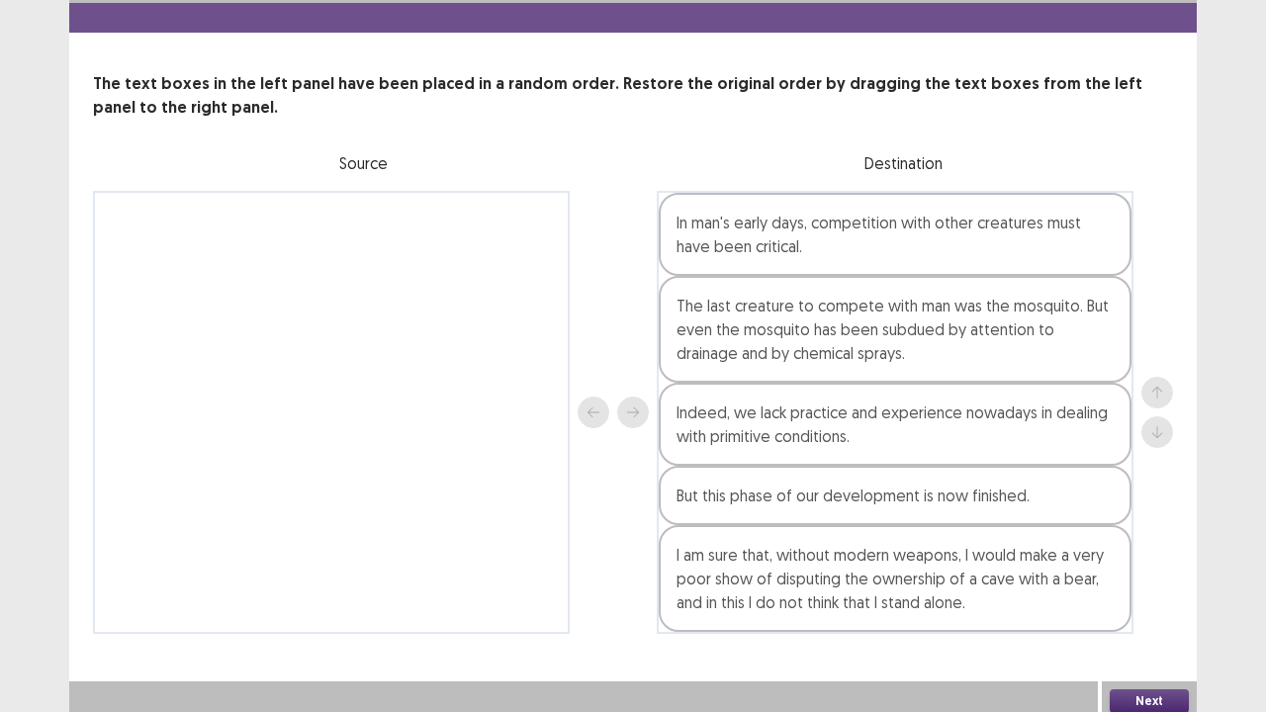
click at [1154, 578] on button "Next" at bounding box center [1149, 702] width 79 height 24
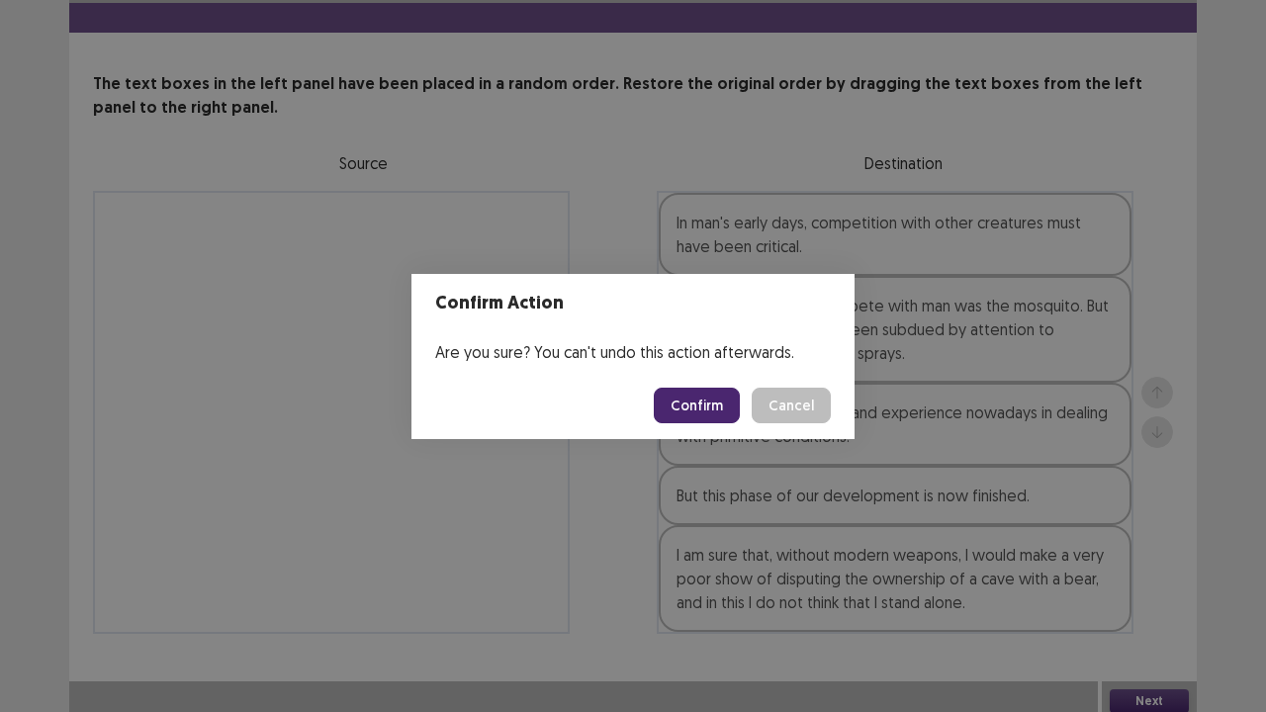
click at [696, 398] on button "Confirm" at bounding box center [697, 406] width 86 height 36
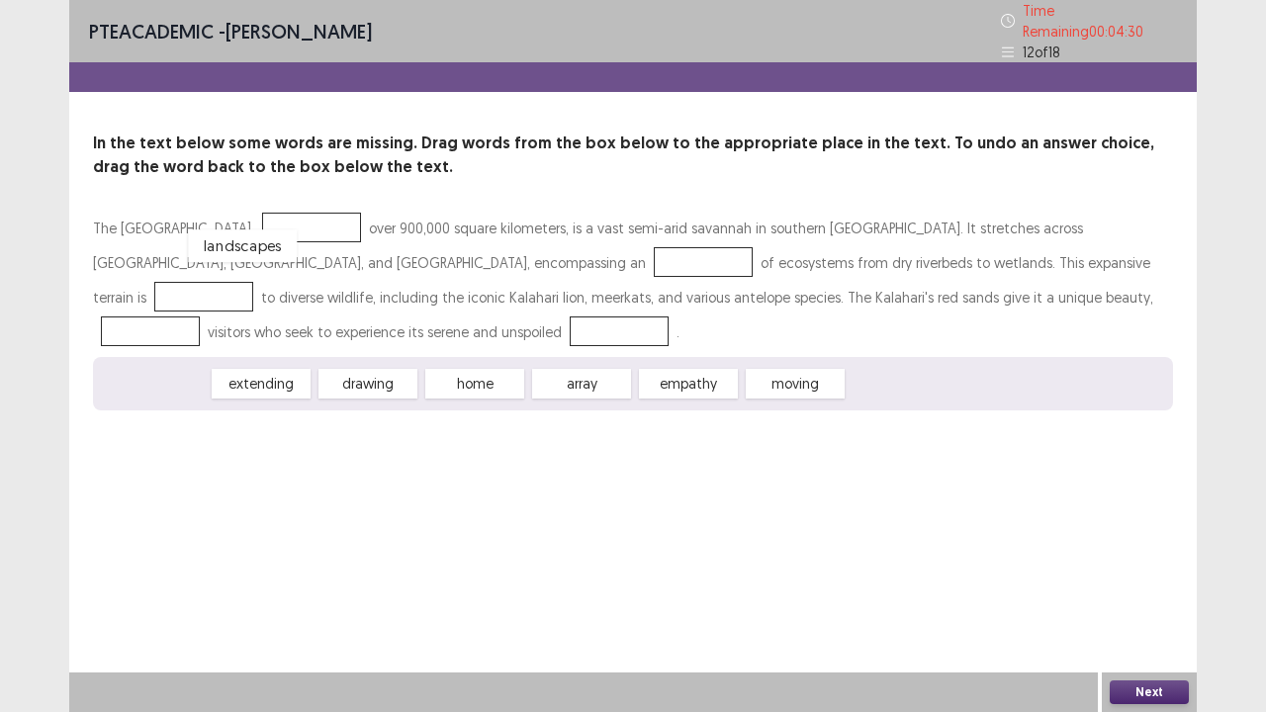
drag, startPoint x: 175, startPoint y: 375, endPoint x: 277, endPoint y: 228, distance: 179.2
drag, startPoint x: 173, startPoint y: 382, endPoint x: 309, endPoint y: 265, distance: 178.9
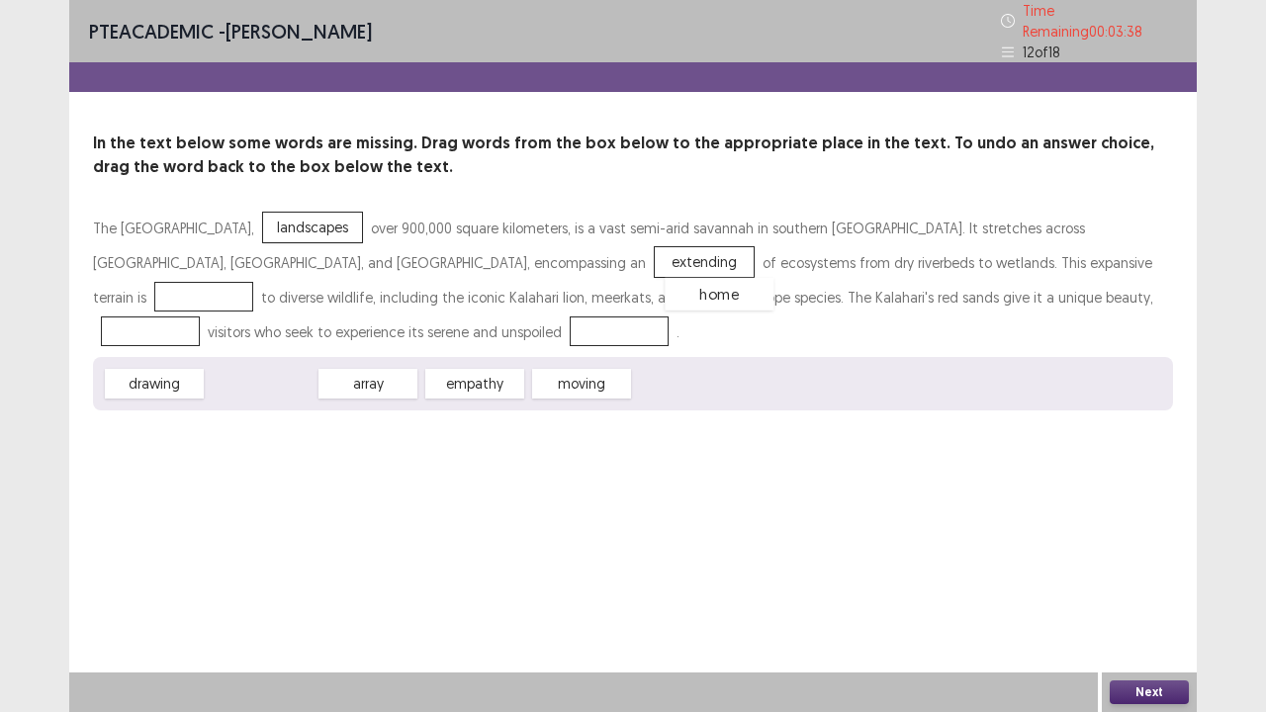
drag, startPoint x: 259, startPoint y: 375, endPoint x: 717, endPoint y: 285, distance: 466.8
drag, startPoint x: 483, startPoint y: 372, endPoint x: 827, endPoint y: 243, distance: 367.5
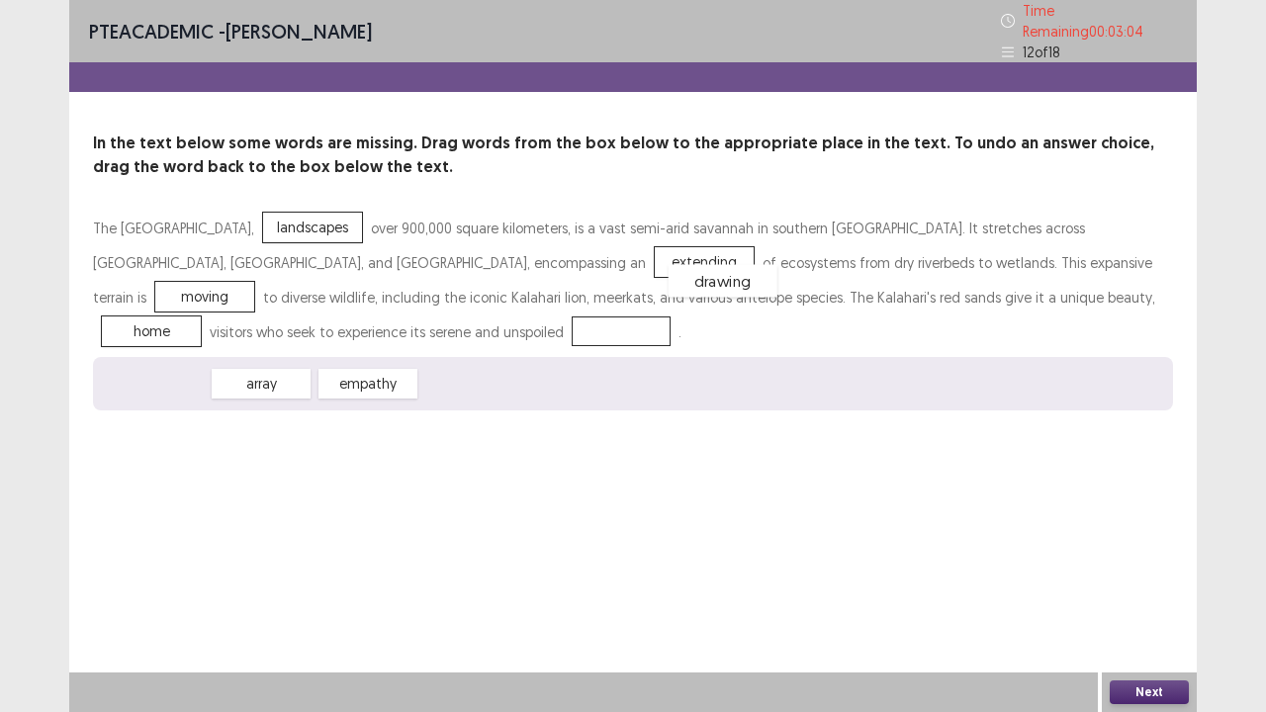
drag, startPoint x: 148, startPoint y: 374, endPoint x: 721, endPoint y: 283, distance: 580.0
drag, startPoint x: 377, startPoint y: 380, endPoint x: 261, endPoint y: 341, distance: 122.0
click at [151, 296] on div "The [GEOGRAPHIC_DATA], landscapes over 900,000 square kilometers, is a vast sem…" at bounding box center [633, 311] width 1080 height 200
drag, startPoint x: 347, startPoint y: 372, endPoint x: 170, endPoint y: 330, distance: 181.9
click at [1130, 578] on button "Next" at bounding box center [1149, 693] width 79 height 24
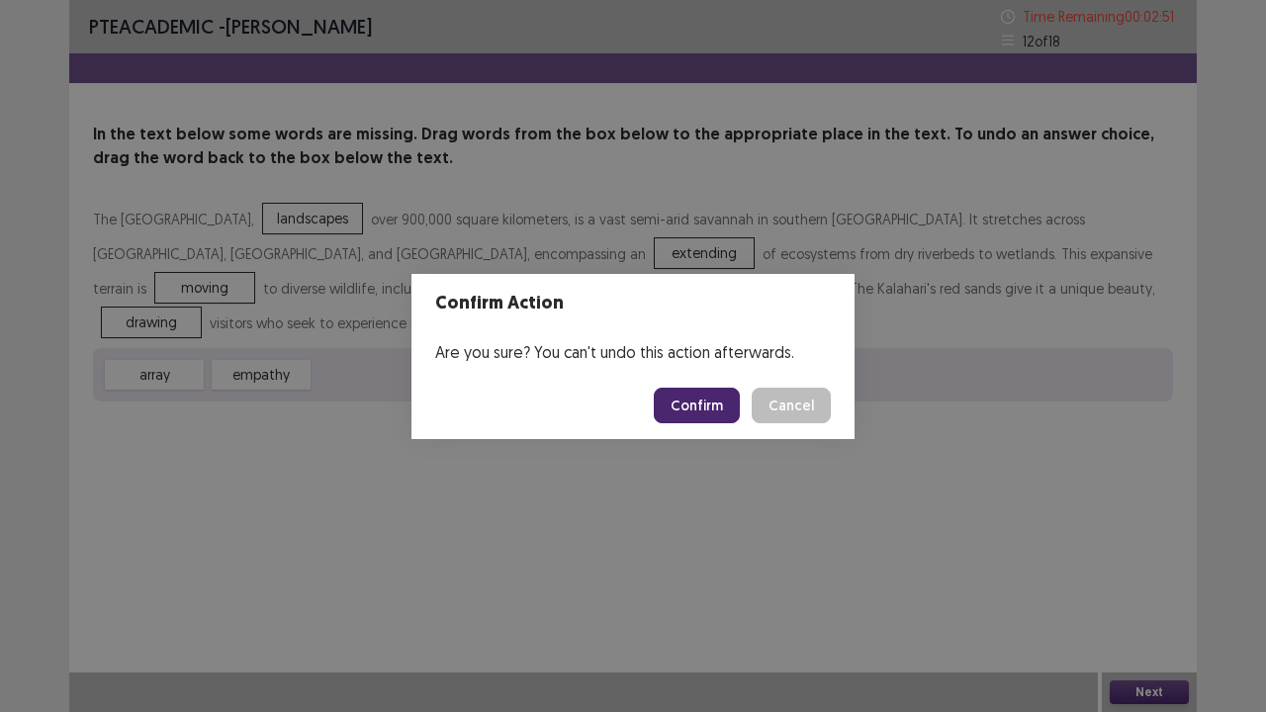
click at [708, 409] on button "Confirm" at bounding box center [697, 406] width 86 height 36
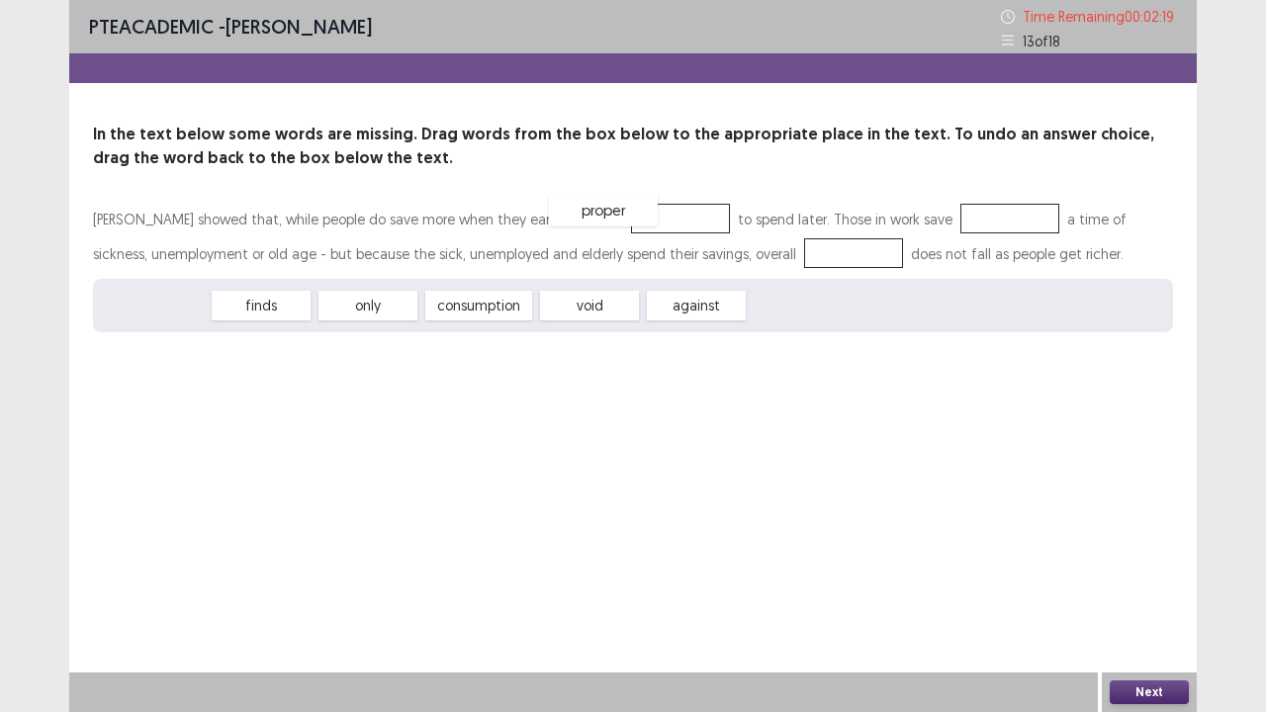
drag, startPoint x: 148, startPoint y: 315, endPoint x: 600, endPoint y: 218, distance: 462.4
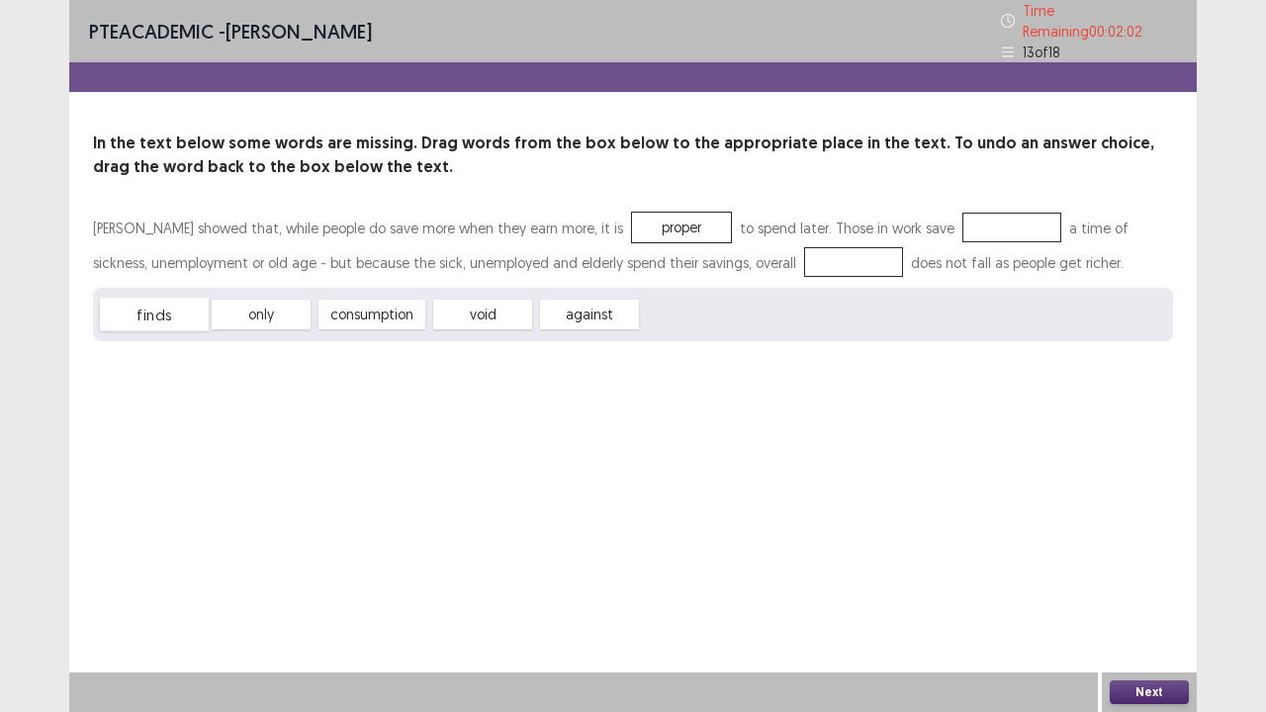
click at [186, 314] on div "finds" at bounding box center [154, 315] width 109 height 33
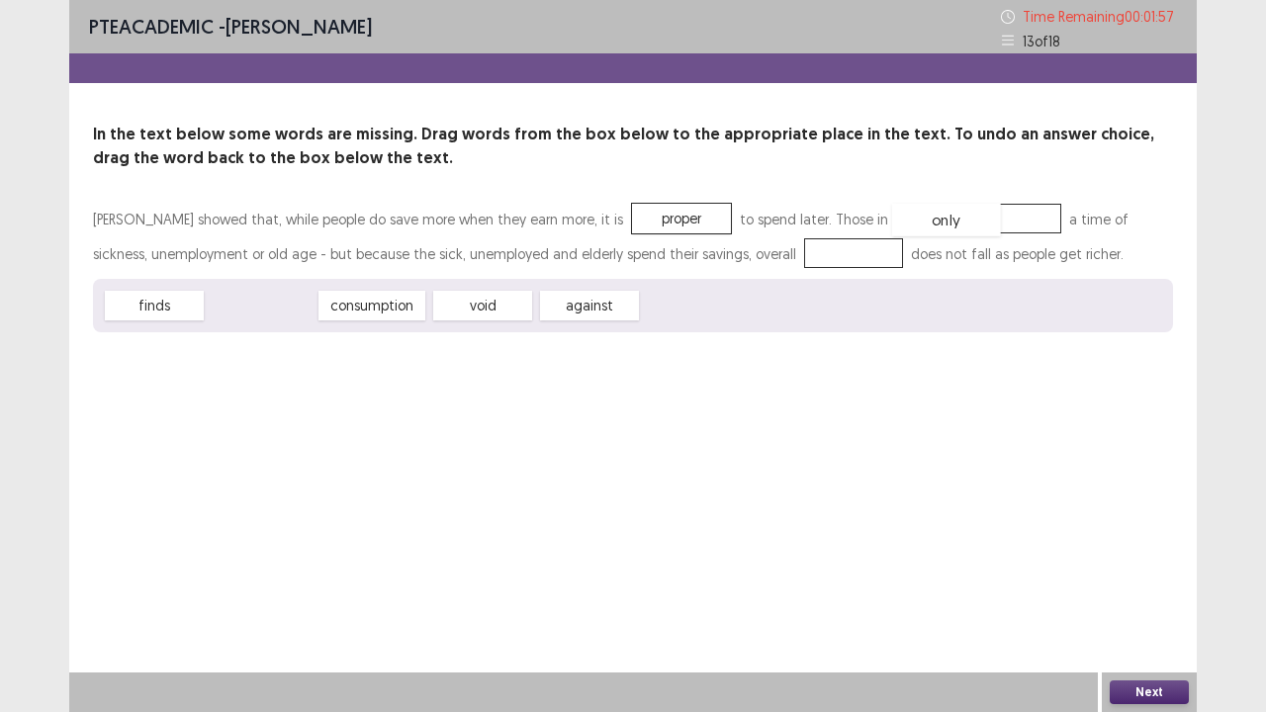
drag, startPoint x: 286, startPoint y: 318, endPoint x: 975, endPoint y: 221, distance: 696.3
drag, startPoint x: 237, startPoint y: 306, endPoint x: 773, endPoint y: 243, distance: 538.8
click at [1168, 578] on div "Next" at bounding box center [1149, 693] width 95 height 40
click at [1163, 578] on div "Next" at bounding box center [1149, 693] width 95 height 40
click at [1159, 578] on button "Next" at bounding box center [1149, 693] width 79 height 24
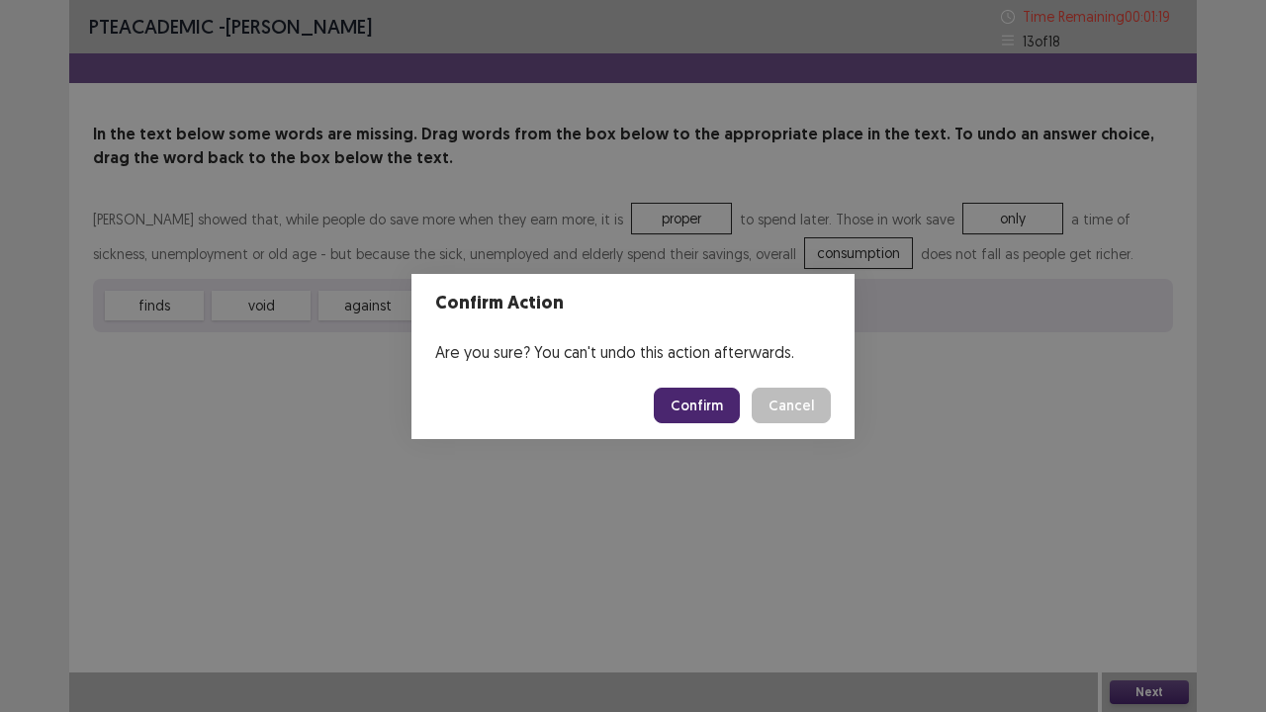
click at [697, 402] on button "Confirm" at bounding box center [697, 406] width 86 height 36
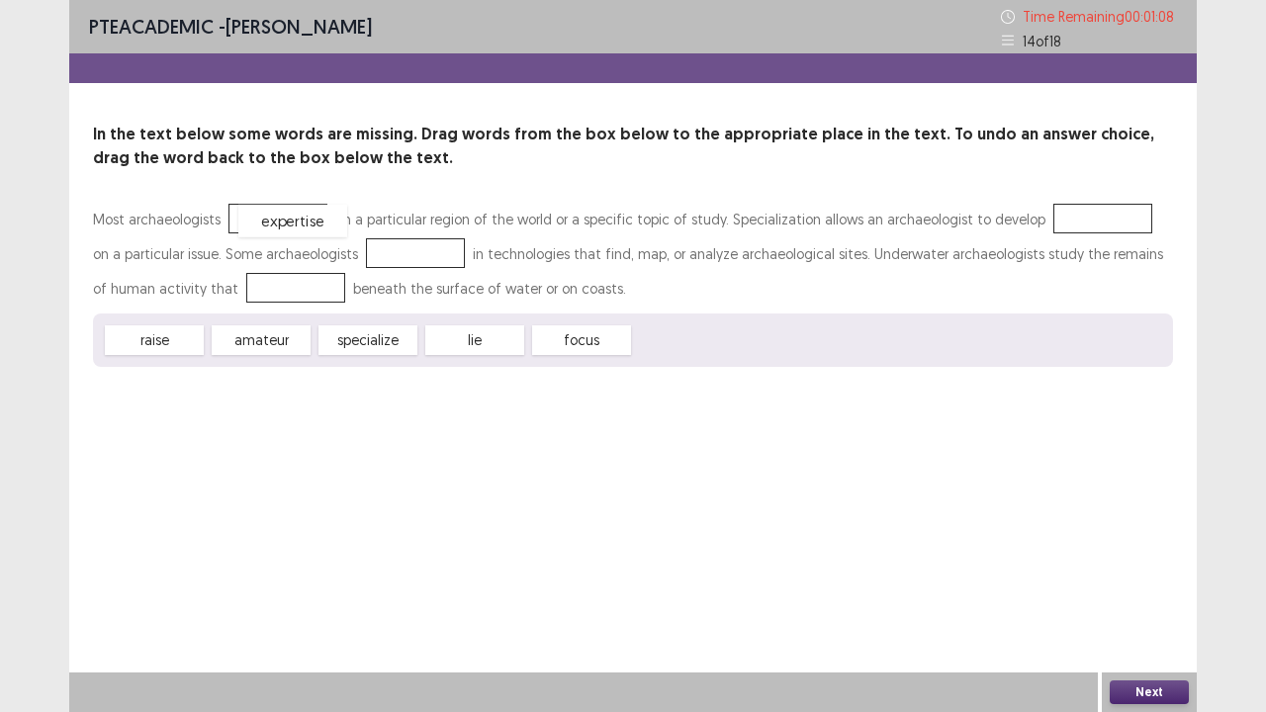
drag, startPoint x: 694, startPoint y: 340, endPoint x: 299, endPoint y: 221, distance: 413.4
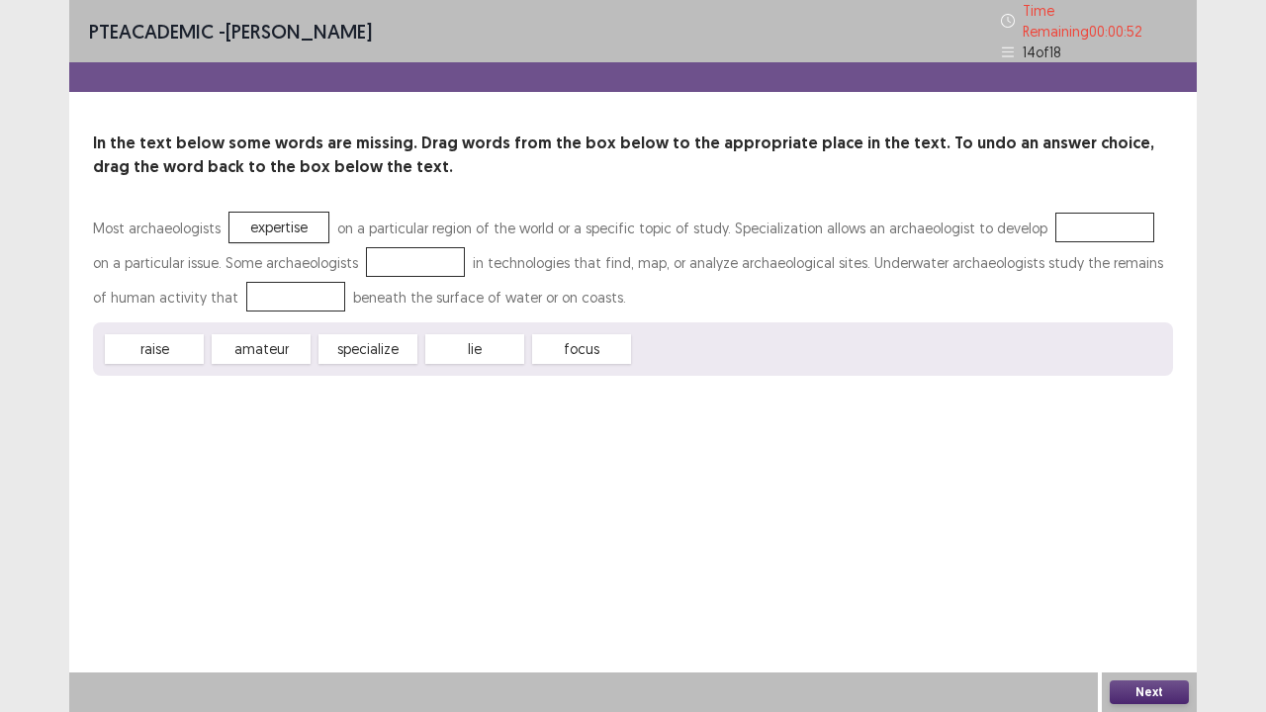
drag, startPoint x: 611, startPoint y: 344, endPoint x: 1001, endPoint y: 262, distance: 398.3
click at [1018, 249] on div "Most archaeologists expertise on a particular region of the world or a specific…" at bounding box center [633, 293] width 1080 height 165
drag, startPoint x: 392, startPoint y: 330, endPoint x: 1095, endPoint y: 205, distance: 714.5
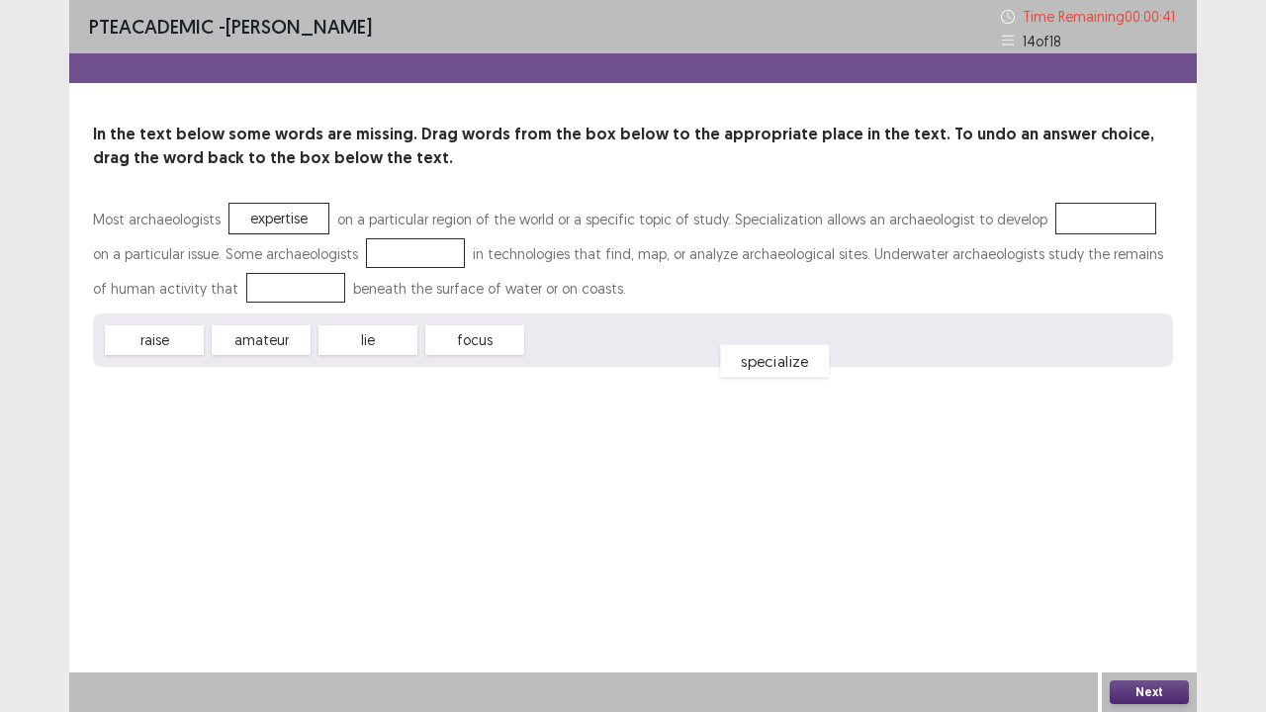
drag, startPoint x: 1096, startPoint y: 225, endPoint x: 706, endPoint y: 352, distance: 410.1
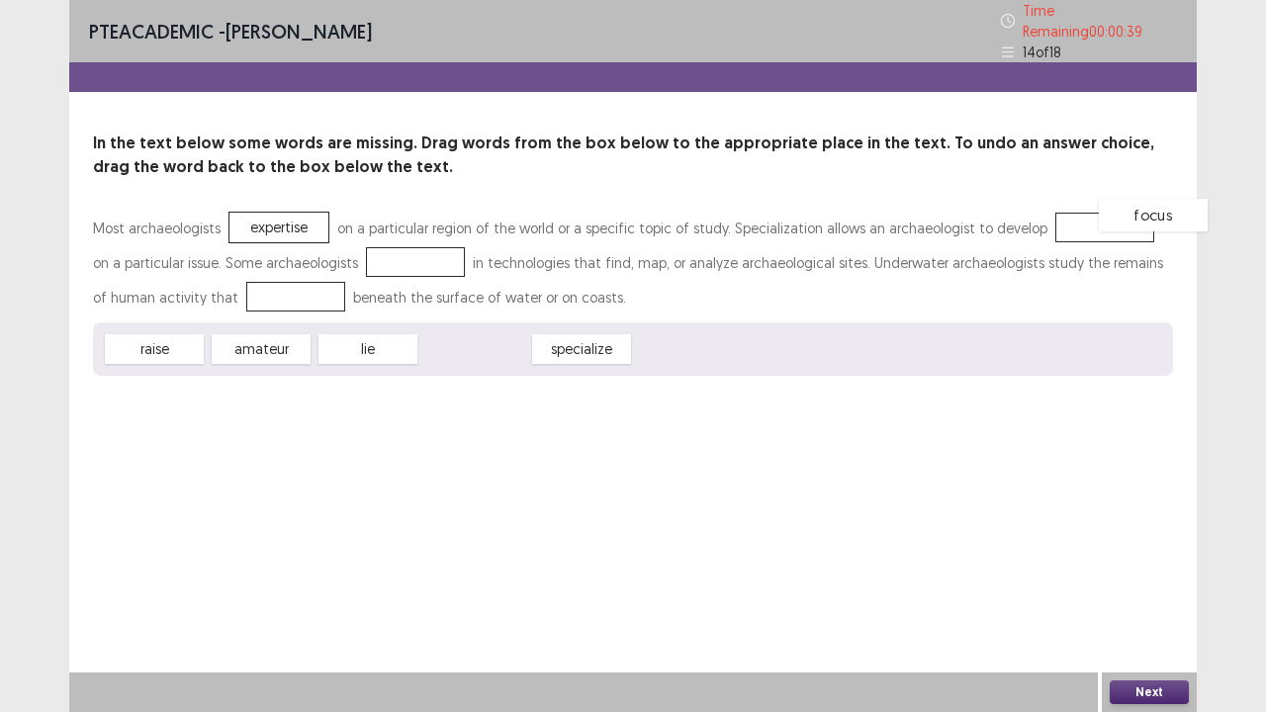
drag, startPoint x: 464, startPoint y: 350, endPoint x: 1110, endPoint y: 229, distance: 657.4
drag, startPoint x: 494, startPoint y: 346, endPoint x: 422, endPoint y: 257, distance: 114.0
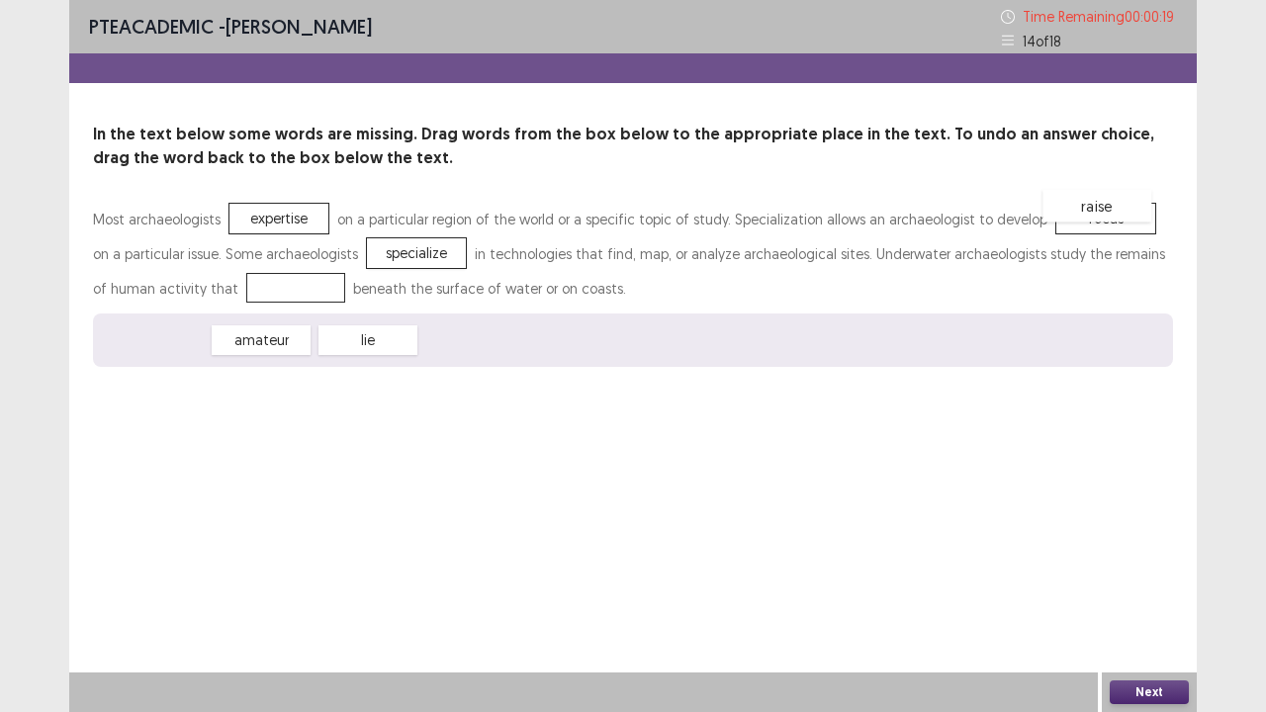
drag, startPoint x: 192, startPoint y: 345, endPoint x: 1136, endPoint y: 211, distance: 953.3
drag, startPoint x: 352, startPoint y: 338, endPoint x: 378, endPoint y: 253, distance: 88.9
click at [378, 253] on div "Most archaeologists expertise on a particular region of the world or a specific…" at bounding box center [633, 284] width 1080 height 165
drag, startPoint x: 382, startPoint y: 342, endPoint x: 392, endPoint y: 254, distance: 88.6
click at [392, 254] on div "Most archaeologists expertise on a particular region of the world or a specific…" at bounding box center [633, 284] width 1080 height 165
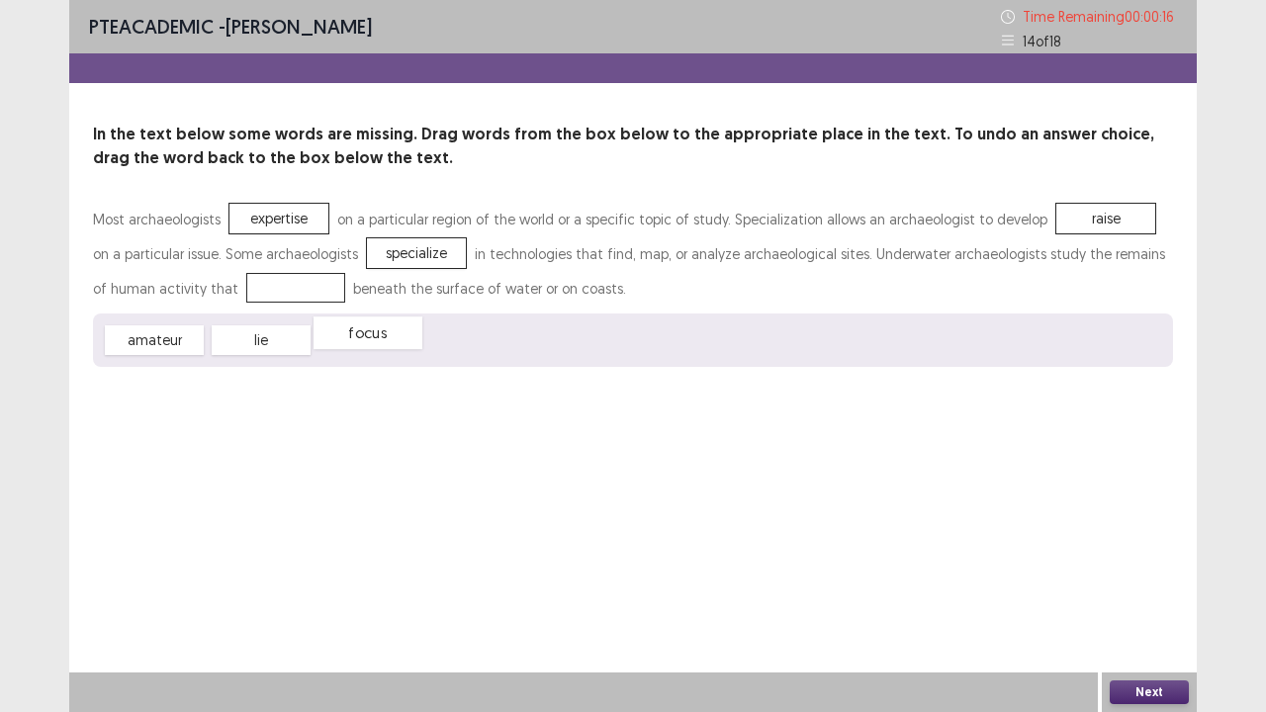
drag, startPoint x: 388, startPoint y: 342, endPoint x: 404, endPoint y: 240, distance: 103.1
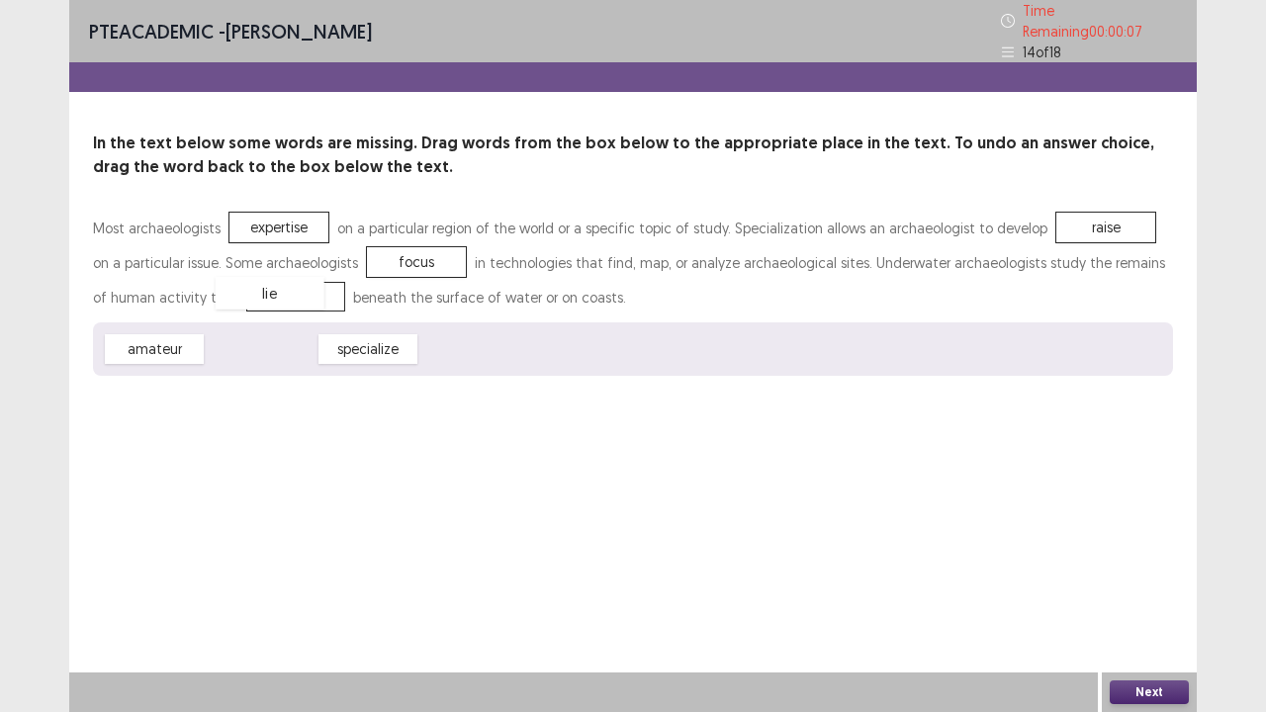
drag, startPoint x: 239, startPoint y: 339, endPoint x: 247, endPoint y: 283, distance: 56.9
click at [1118, 578] on button "Next" at bounding box center [1149, 693] width 79 height 24
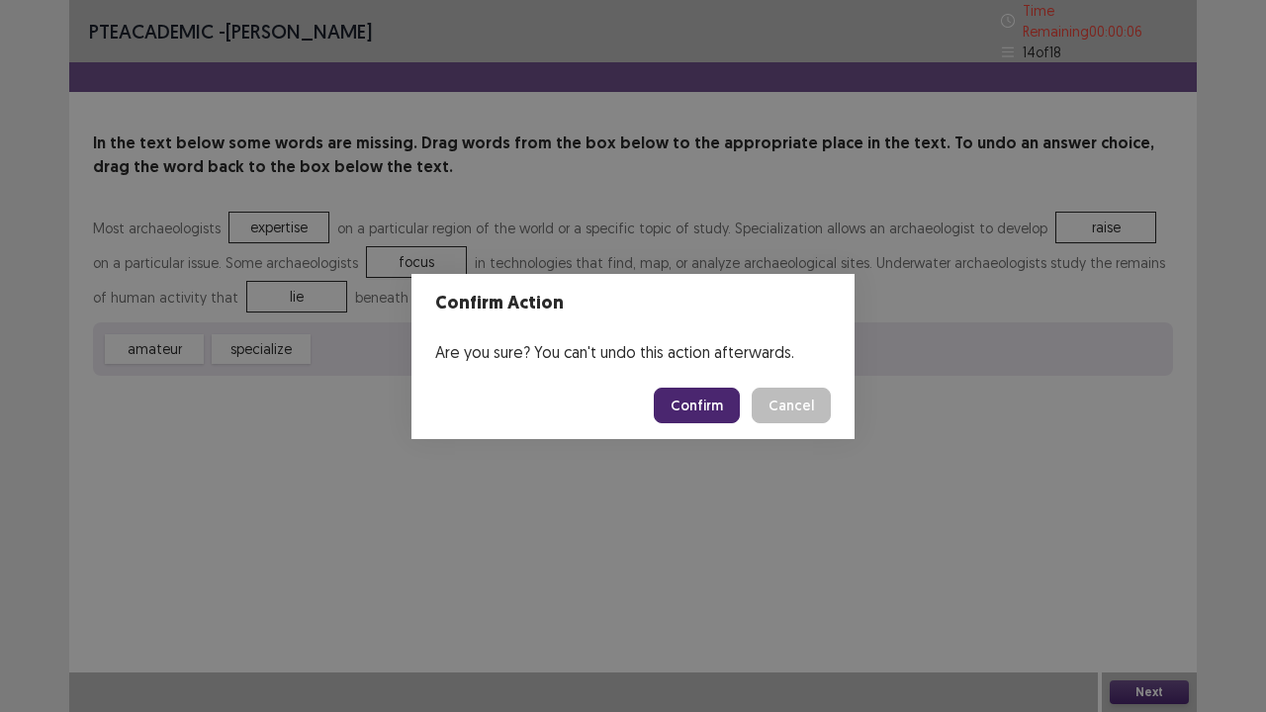
click at [670, 408] on button "Confirm" at bounding box center [697, 406] width 86 height 36
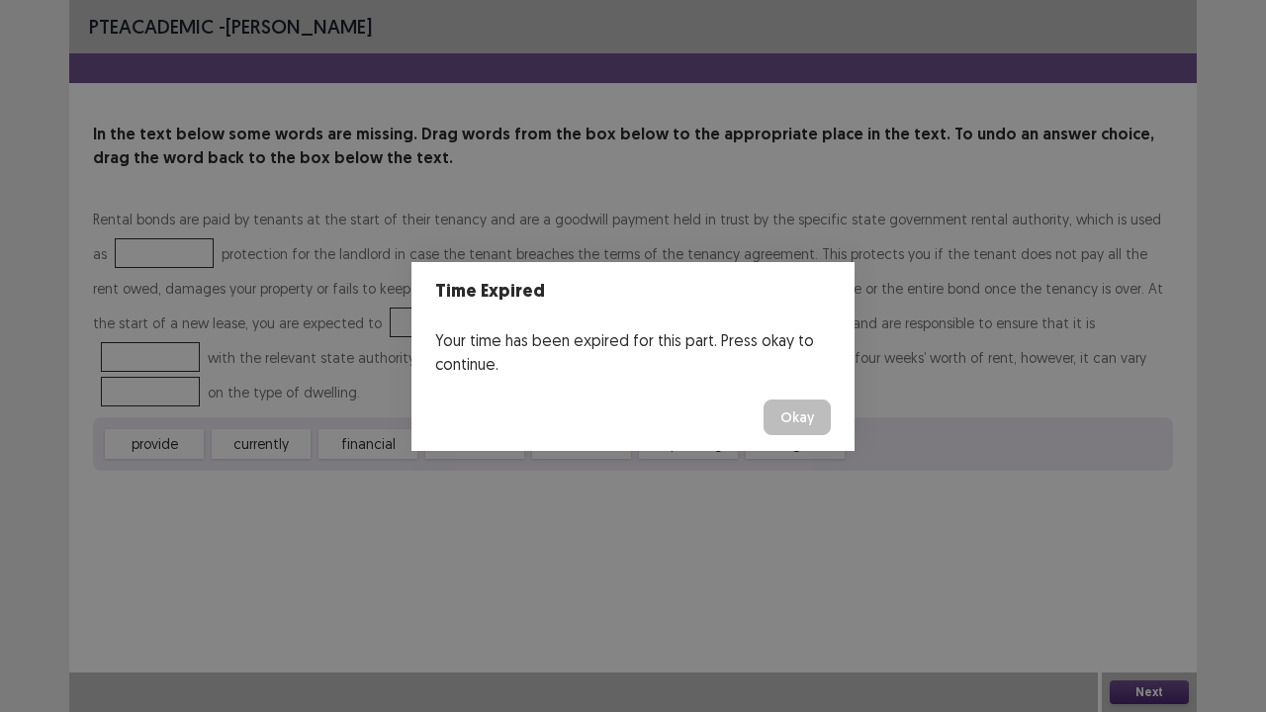
click at [793, 416] on button "Okay" at bounding box center [797, 418] width 67 height 36
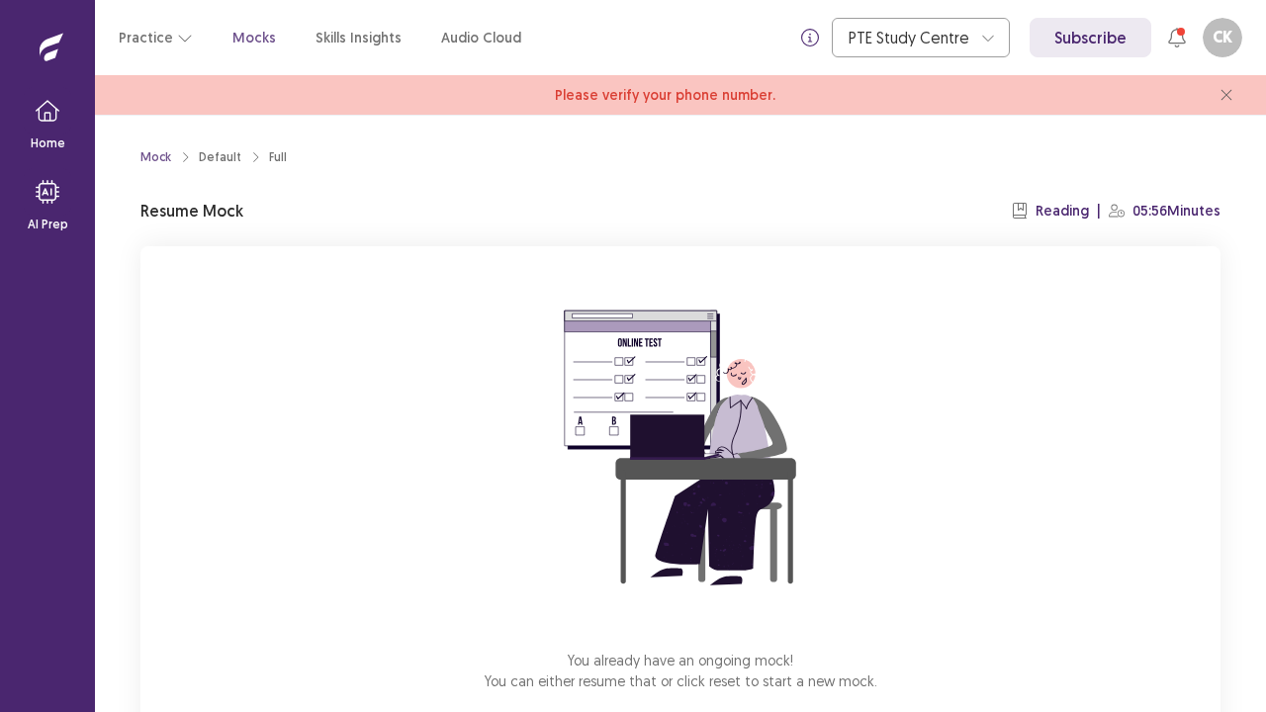
scroll to position [109, 0]
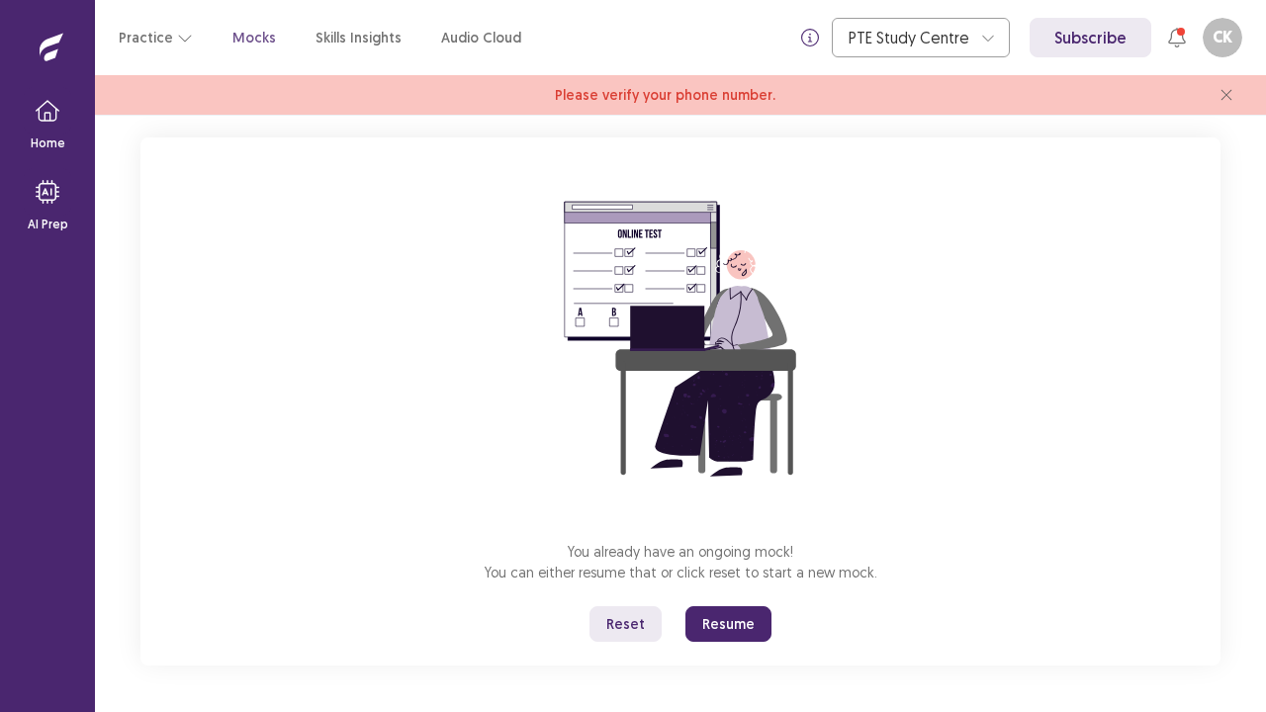
click at [744, 578] on button "Resume" at bounding box center [729, 624] width 86 height 36
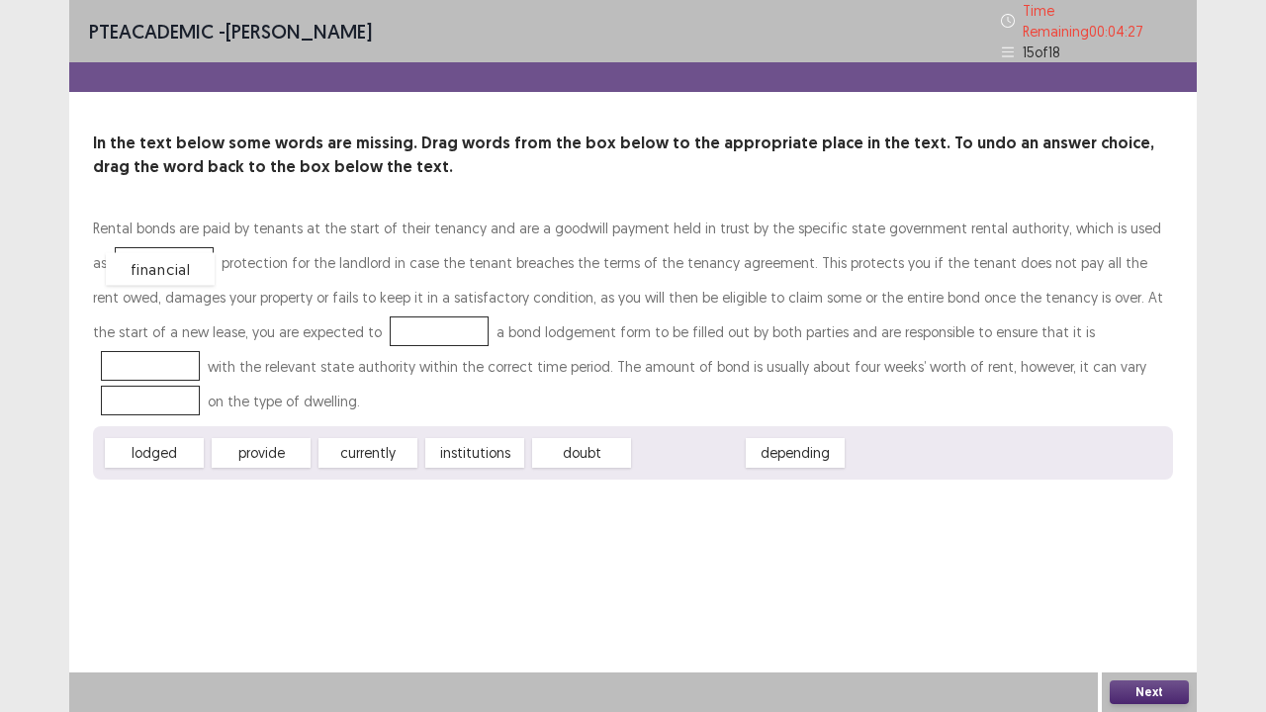
drag, startPoint x: 681, startPoint y: 447, endPoint x: 149, endPoint y: 259, distance: 563.5
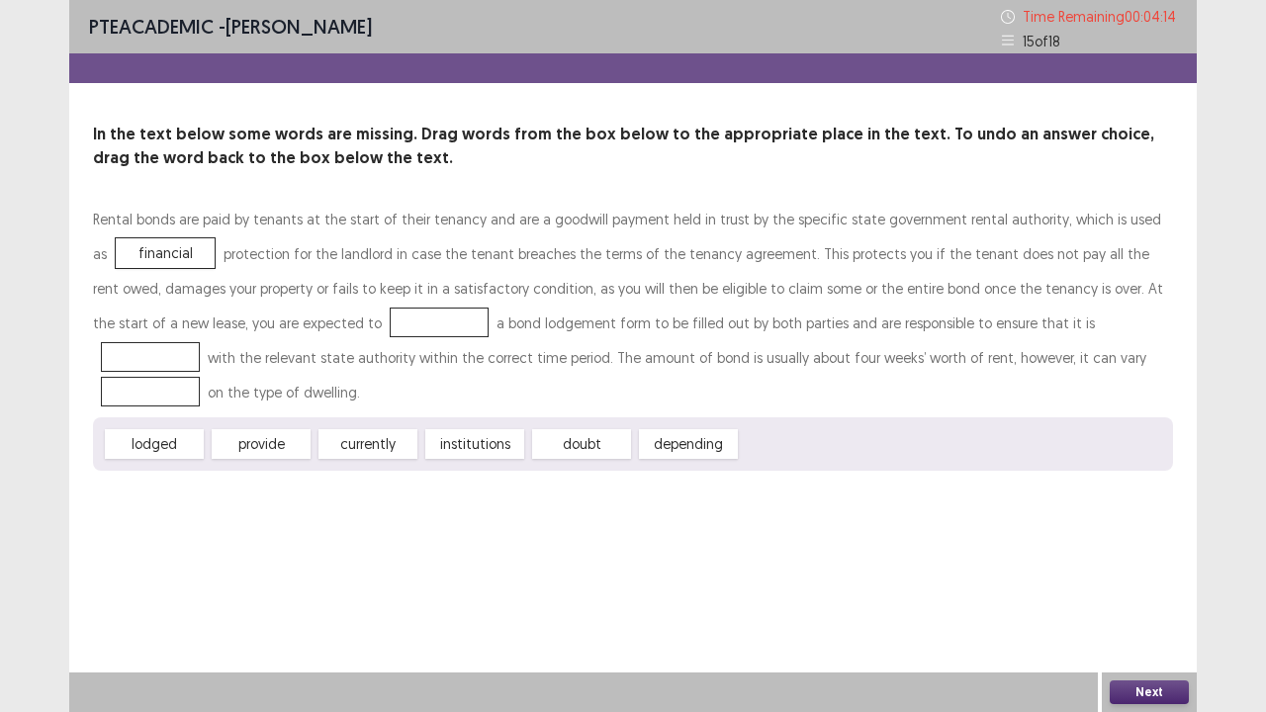
drag, startPoint x: 285, startPoint y: 459, endPoint x: 304, endPoint y: 409, distance: 53.8
click at [304, 409] on div "Rental bonds are paid by tenants at the start of their tenancy and are a goodwi…" at bounding box center [633, 336] width 1080 height 269
drag, startPoint x: 288, startPoint y: 437, endPoint x: 330, endPoint y: 322, distance: 123.3
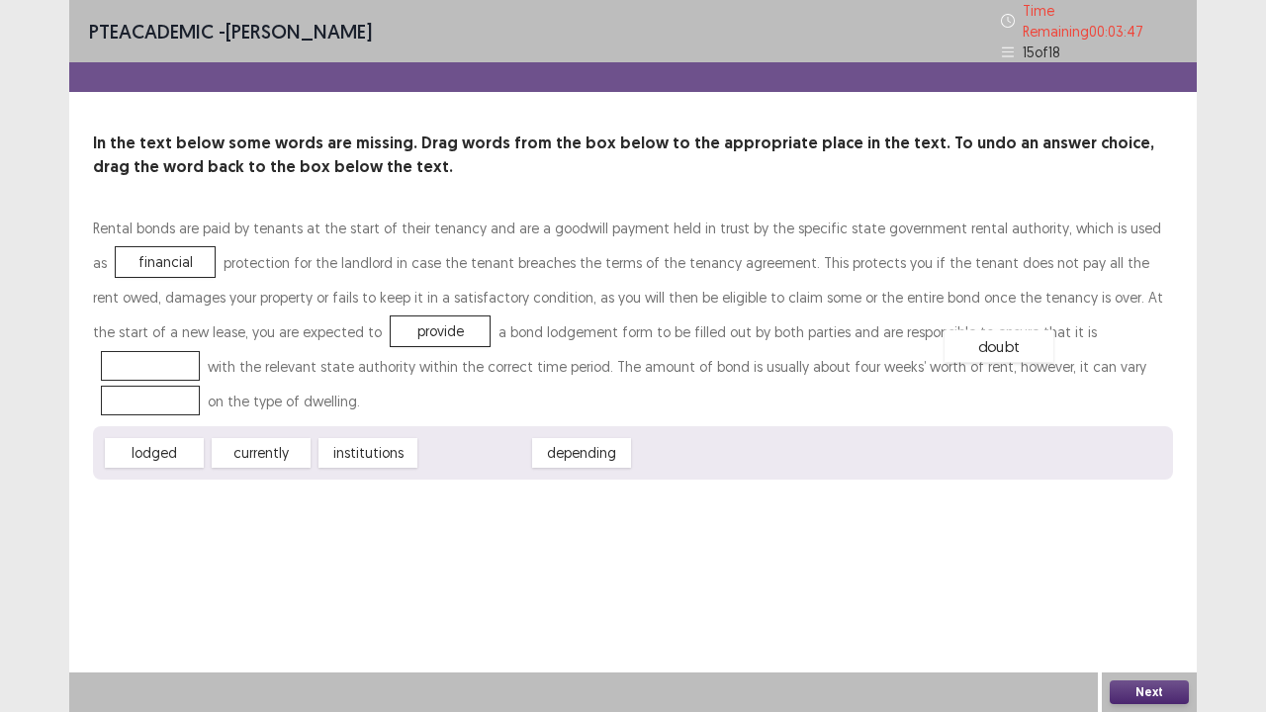
drag, startPoint x: 475, startPoint y: 450, endPoint x: 1000, endPoint y: 338, distance: 537.1
drag, startPoint x: 497, startPoint y: 450, endPoint x: 1027, endPoint y: 370, distance: 536.3
click at [1144, 578] on button "Next" at bounding box center [1149, 693] width 79 height 24
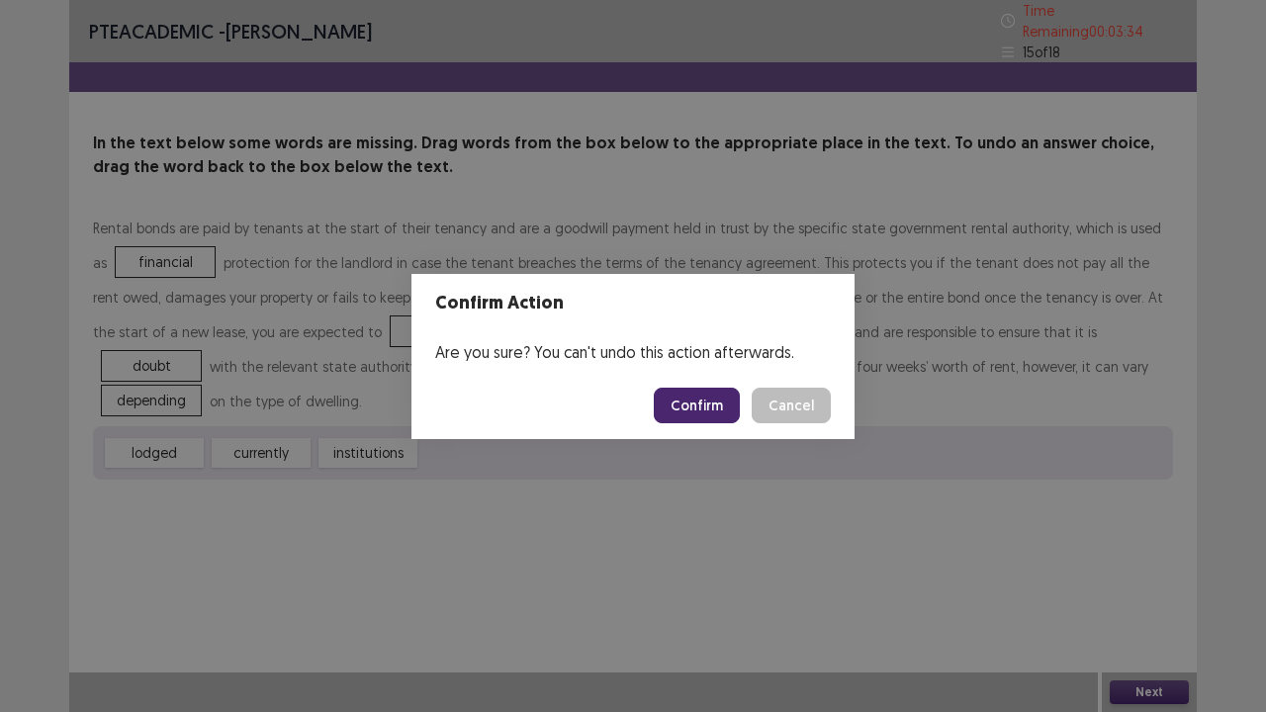
click at [723, 408] on button "Confirm" at bounding box center [697, 406] width 86 height 36
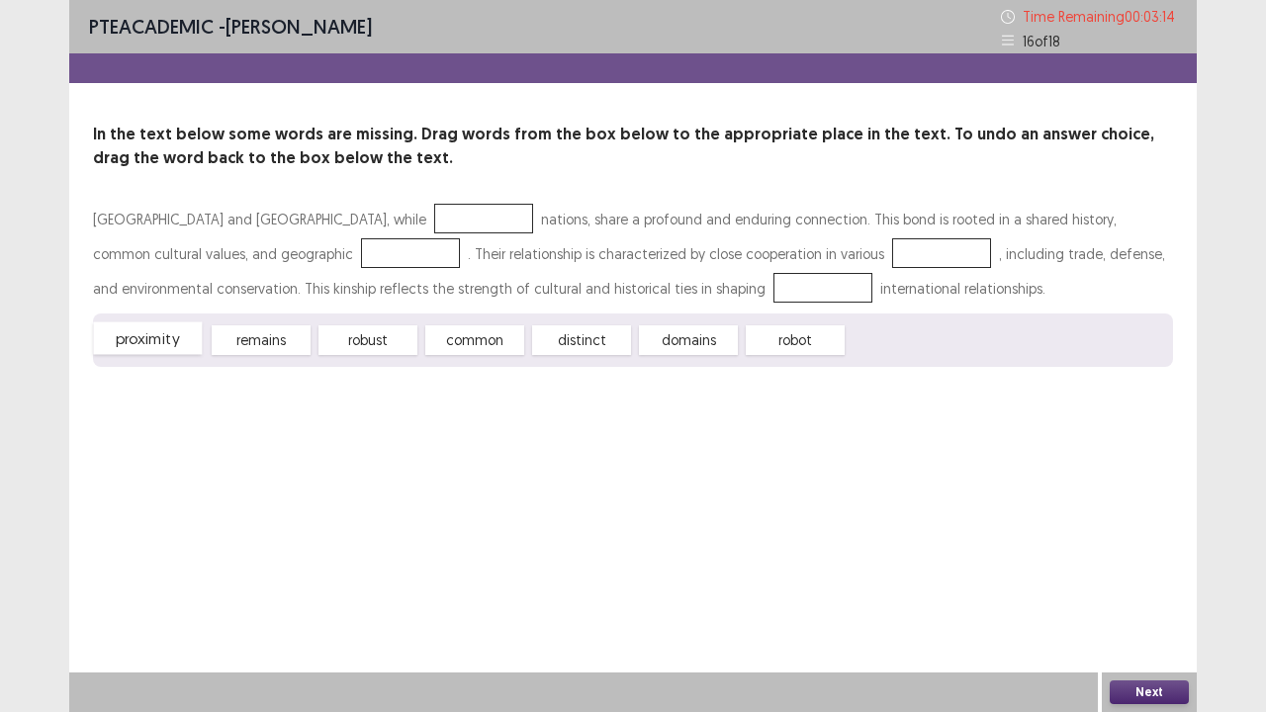
click at [173, 344] on div "proximity" at bounding box center [147, 339] width 109 height 33
drag, startPoint x: 481, startPoint y: 338, endPoint x: 380, endPoint y: 214, distance: 160.4
drag, startPoint x: 376, startPoint y: 230, endPoint x: 458, endPoint y: 346, distance: 142.7
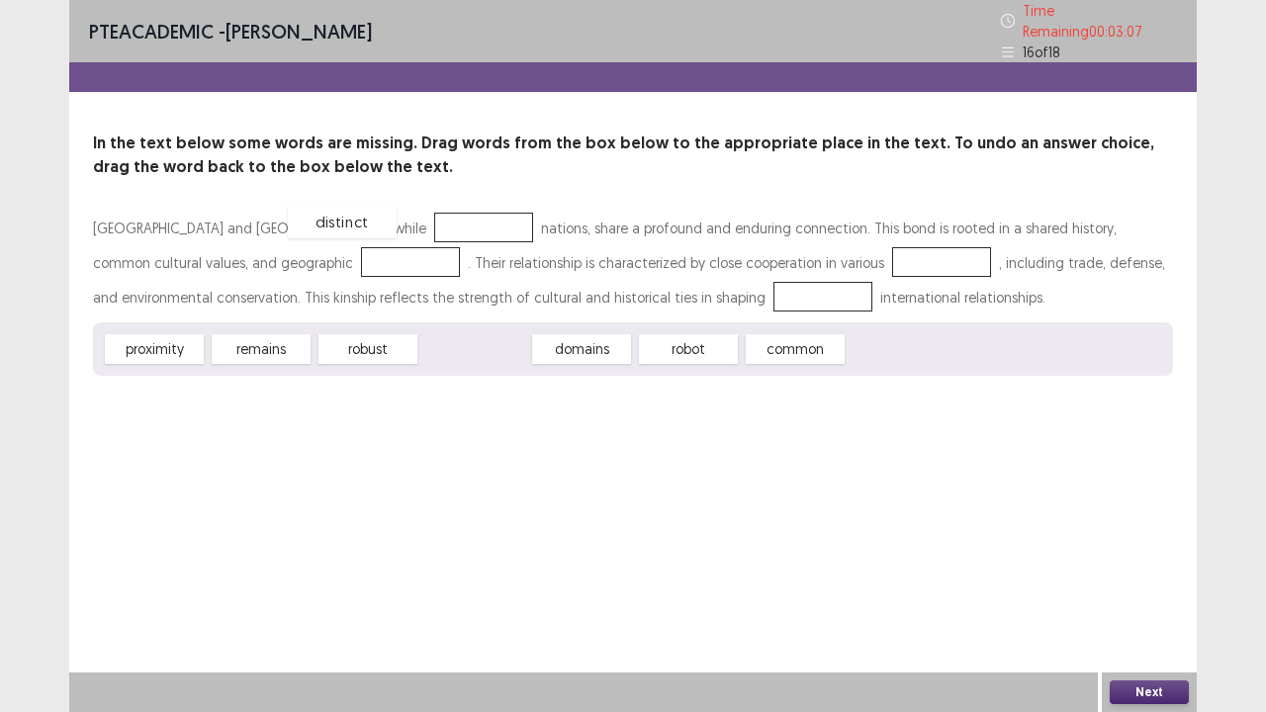
drag, startPoint x: 496, startPoint y: 339, endPoint x: 368, endPoint y: 212, distance: 180.5
drag, startPoint x: 615, startPoint y: 342, endPoint x: 684, endPoint y: 287, distance: 87.9
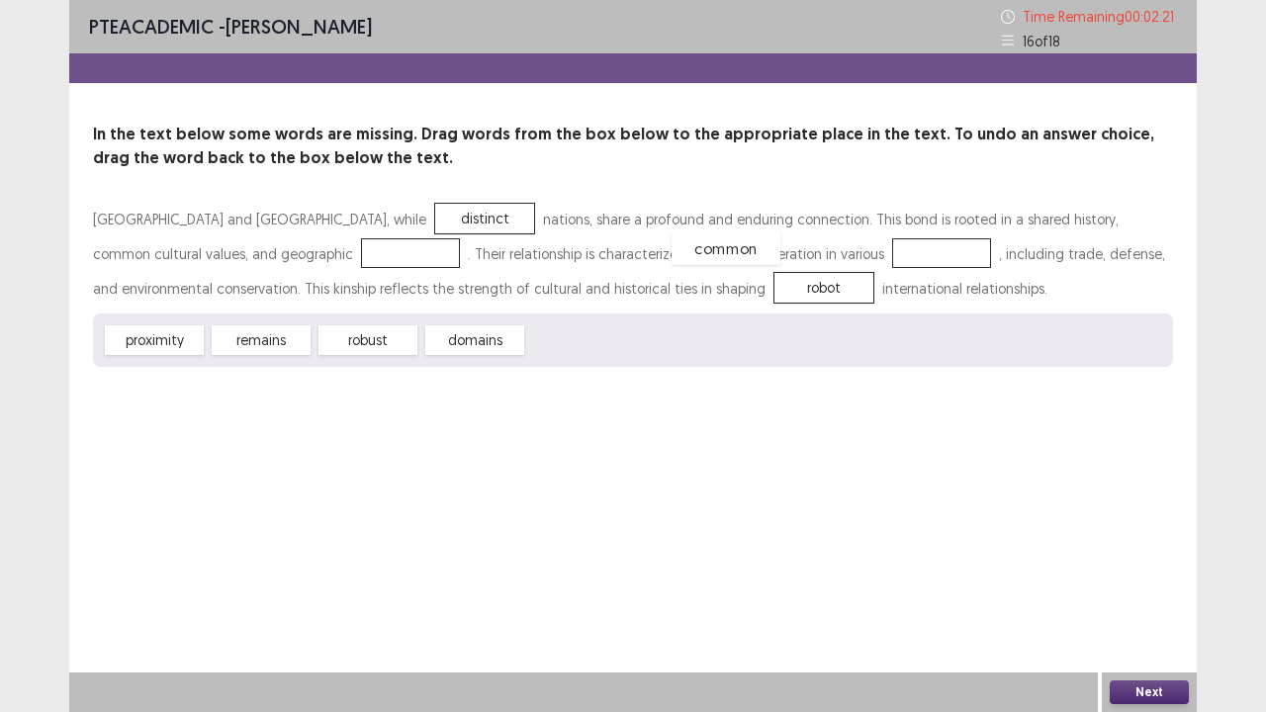
drag, startPoint x: 605, startPoint y: 342, endPoint x: 750, endPoint y: 250, distance: 171.2
drag, startPoint x: 259, startPoint y: 340, endPoint x: 244, endPoint y: 253, distance: 88.3
click at [1132, 578] on button "Next" at bounding box center [1149, 693] width 79 height 24
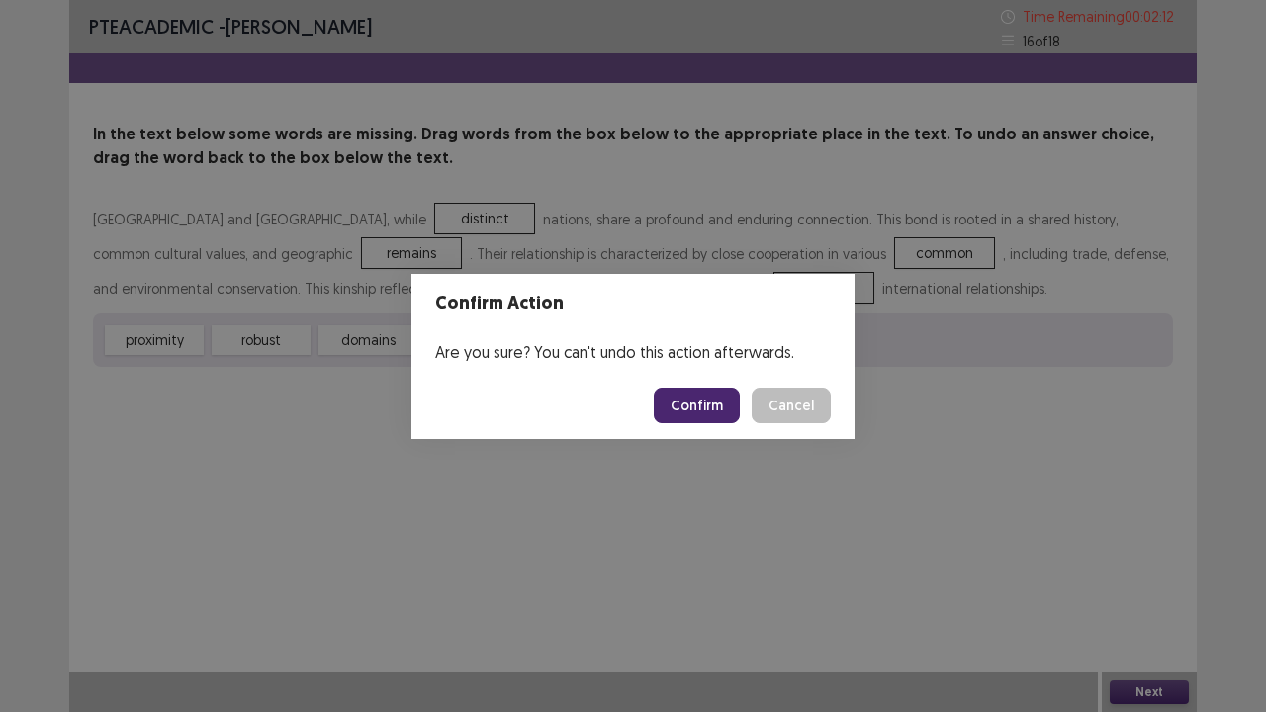
click at [699, 402] on button "Confirm" at bounding box center [697, 406] width 86 height 36
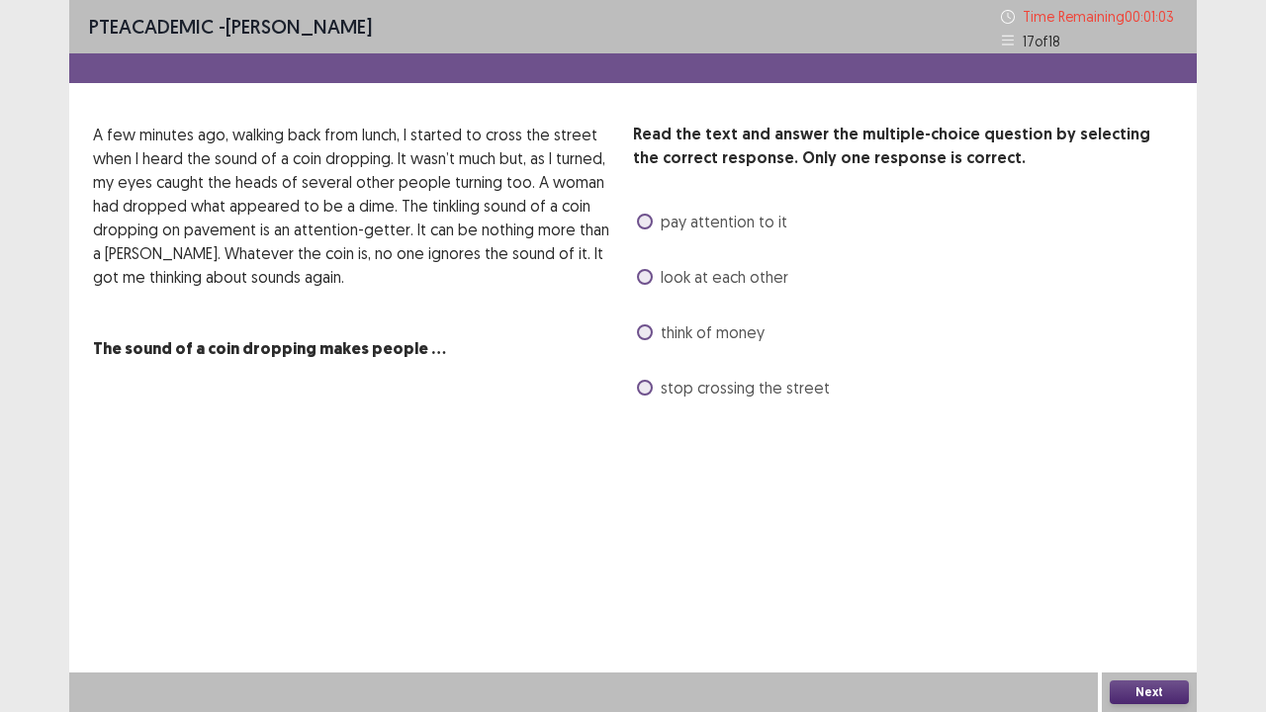
click at [655, 285] on label "look at each other" at bounding box center [712, 277] width 151 height 24
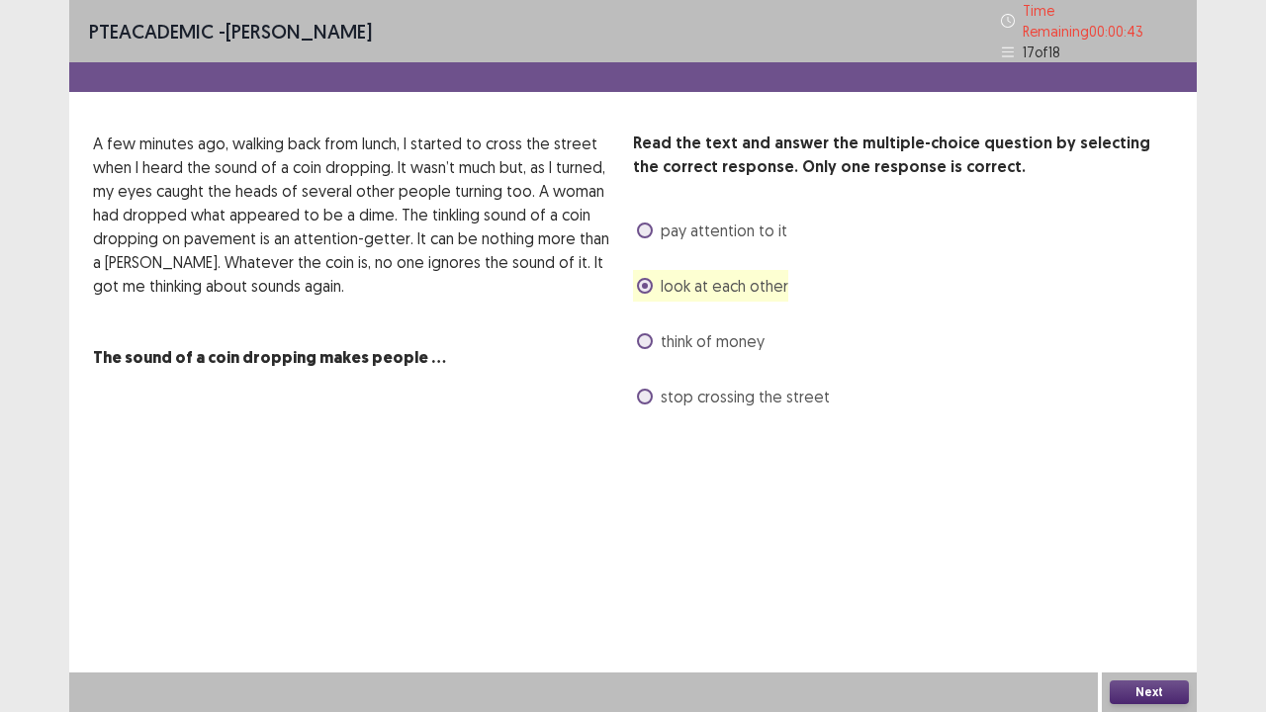
click at [1128, 578] on div "Next" at bounding box center [1149, 693] width 95 height 40
click at [1130, 578] on button "Next" at bounding box center [1149, 693] width 79 height 24
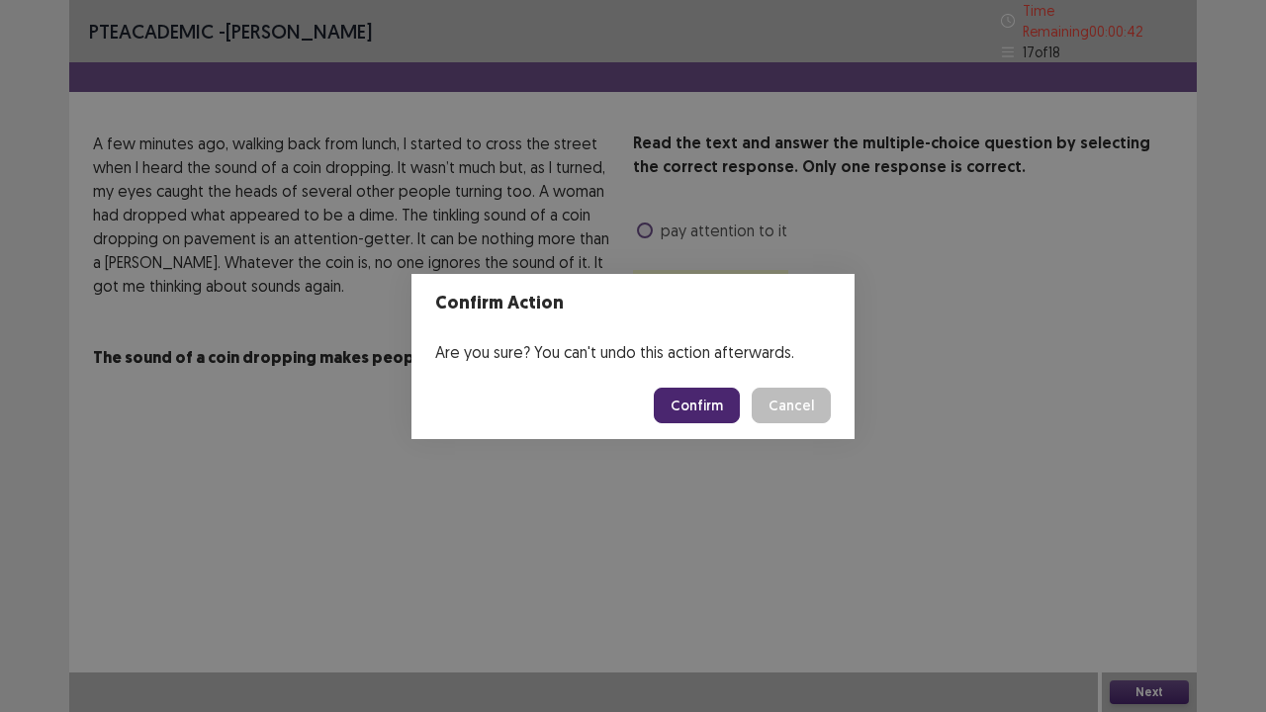
click at [713, 432] on footer "Confirm Cancel" at bounding box center [633, 405] width 443 height 67
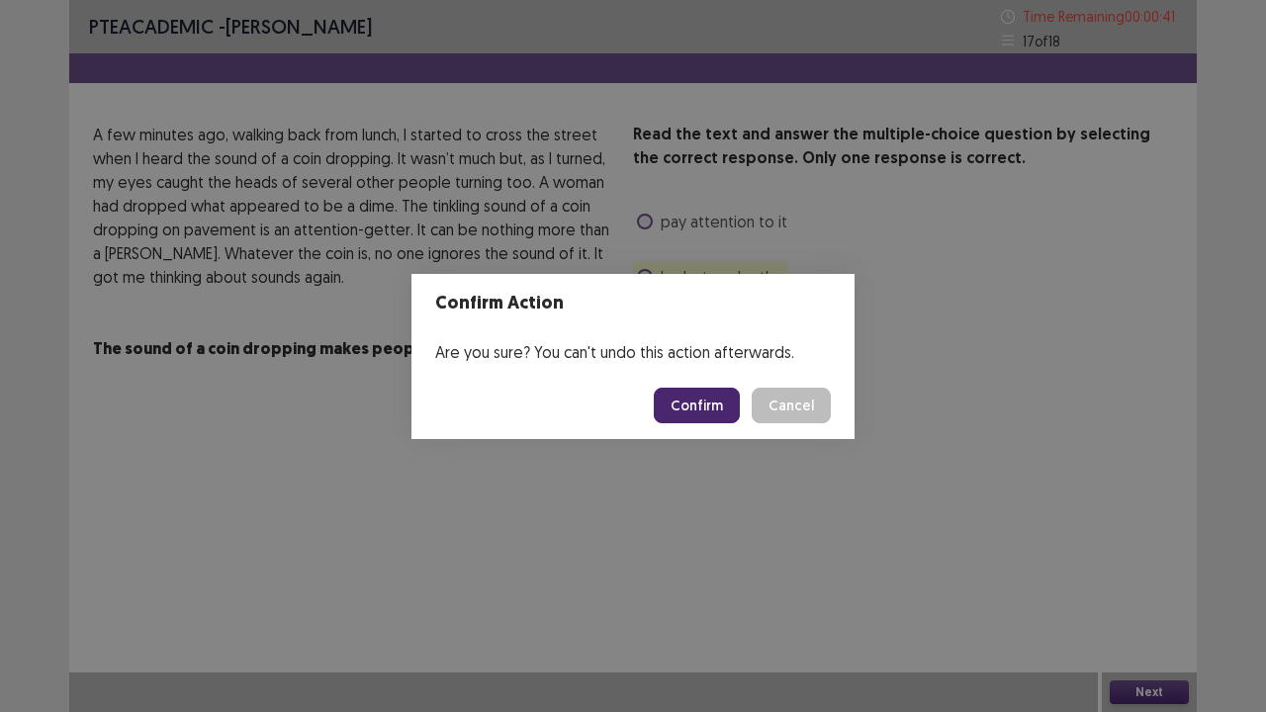
click at [711, 419] on button "Confirm" at bounding box center [697, 406] width 86 height 36
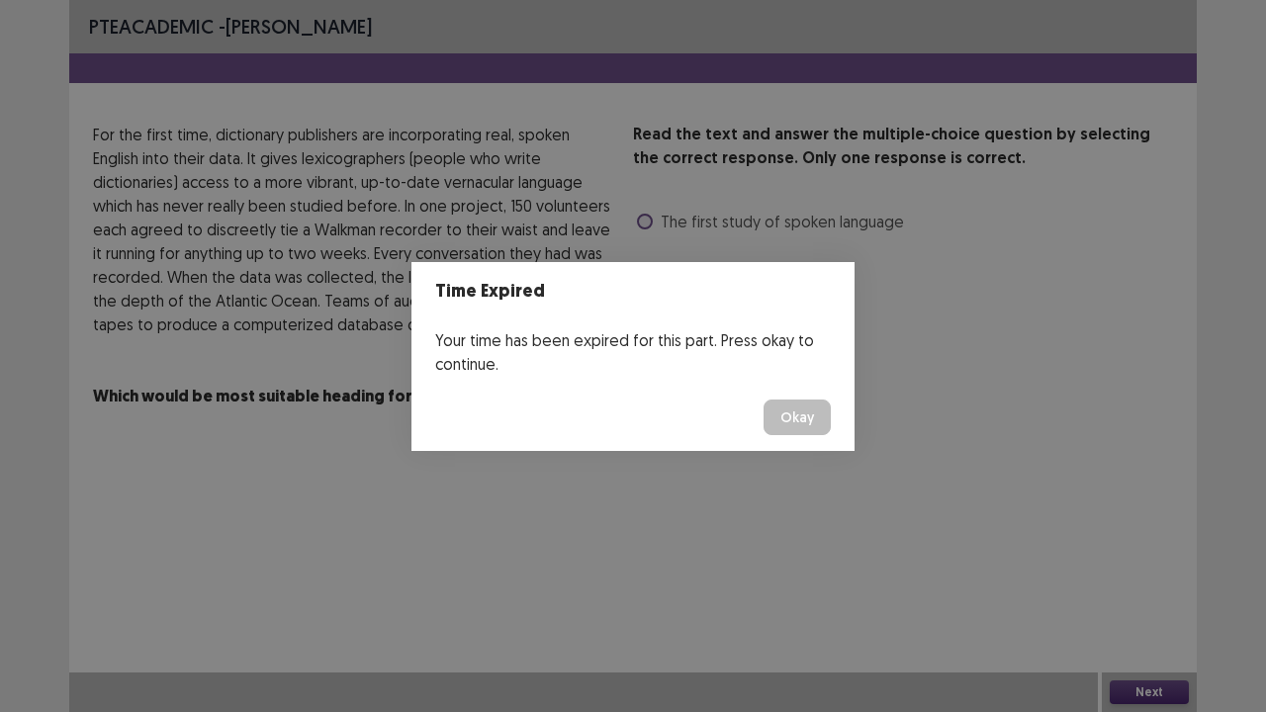
click at [836, 413] on footer "Okay" at bounding box center [633, 417] width 443 height 67
click at [821, 414] on button "Okay" at bounding box center [797, 418] width 67 height 36
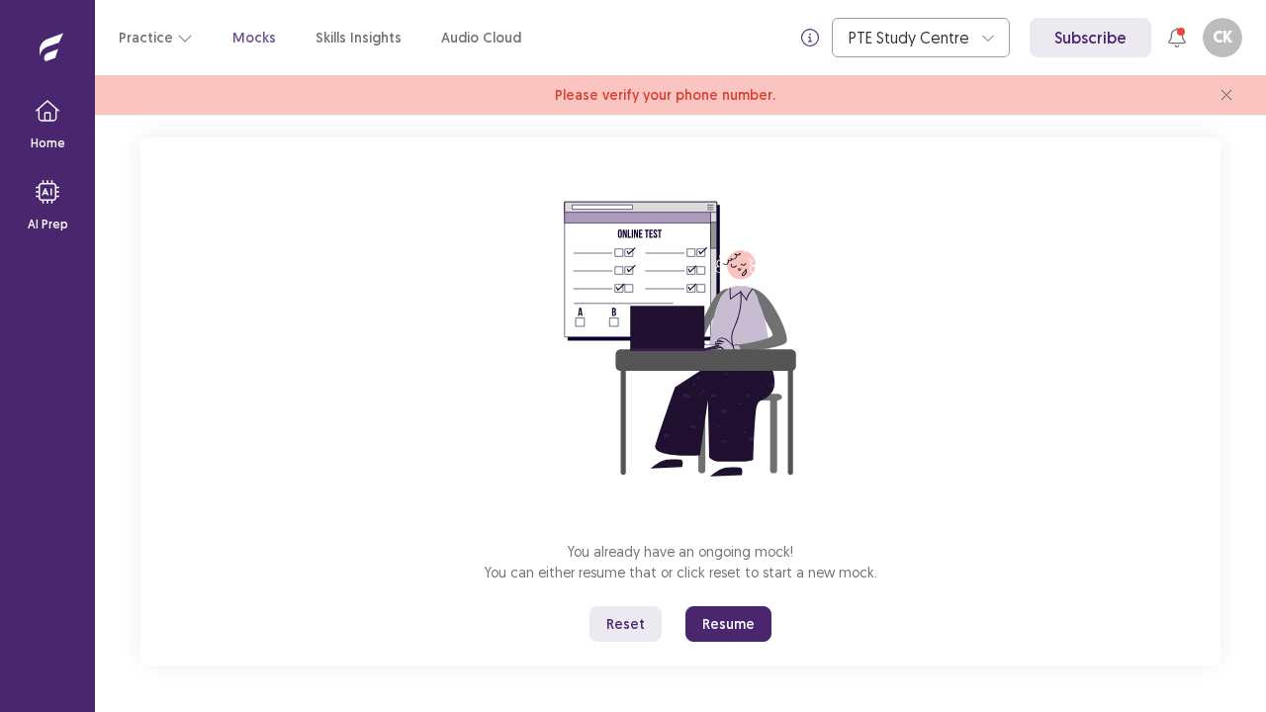
click at [721, 578] on button "Resume" at bounding box center [729, 624] width 86 height 36
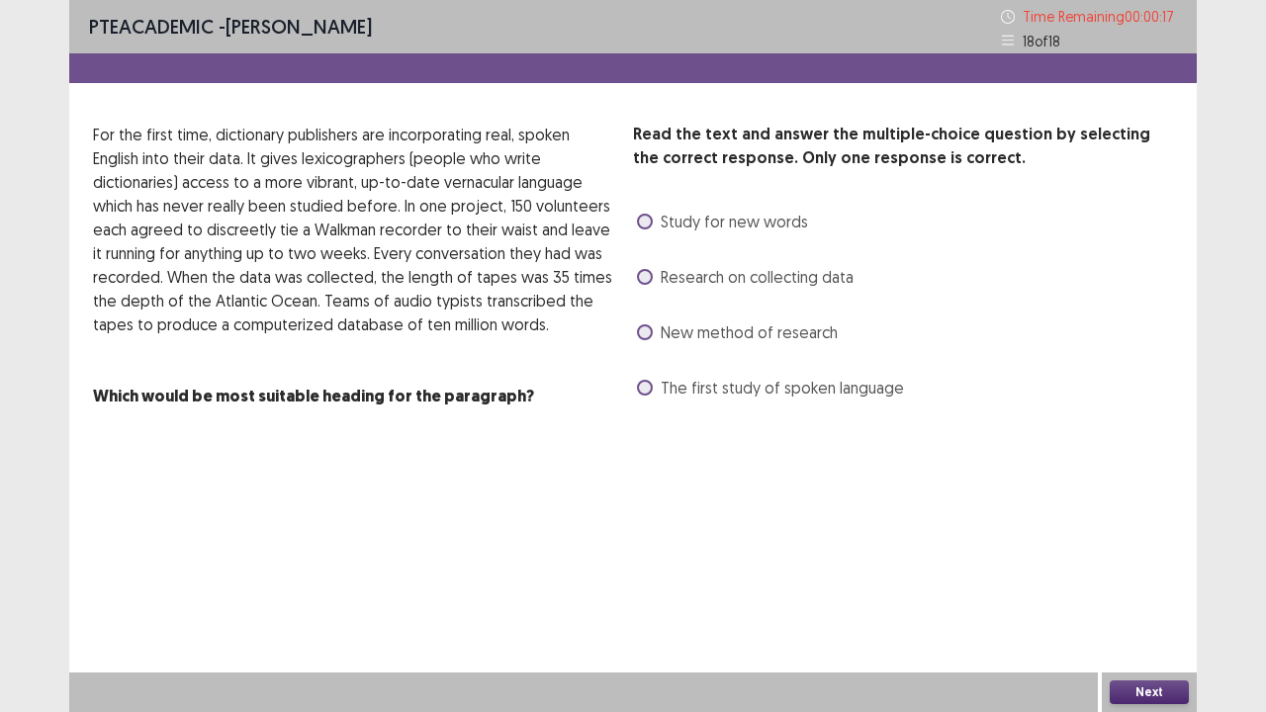
click at [648, 278] on span at bounding box center [645, 277] width 16 height 16
click at [1141, 578] on button "Next" at bounding box center [1149, 693] width 79 height 24
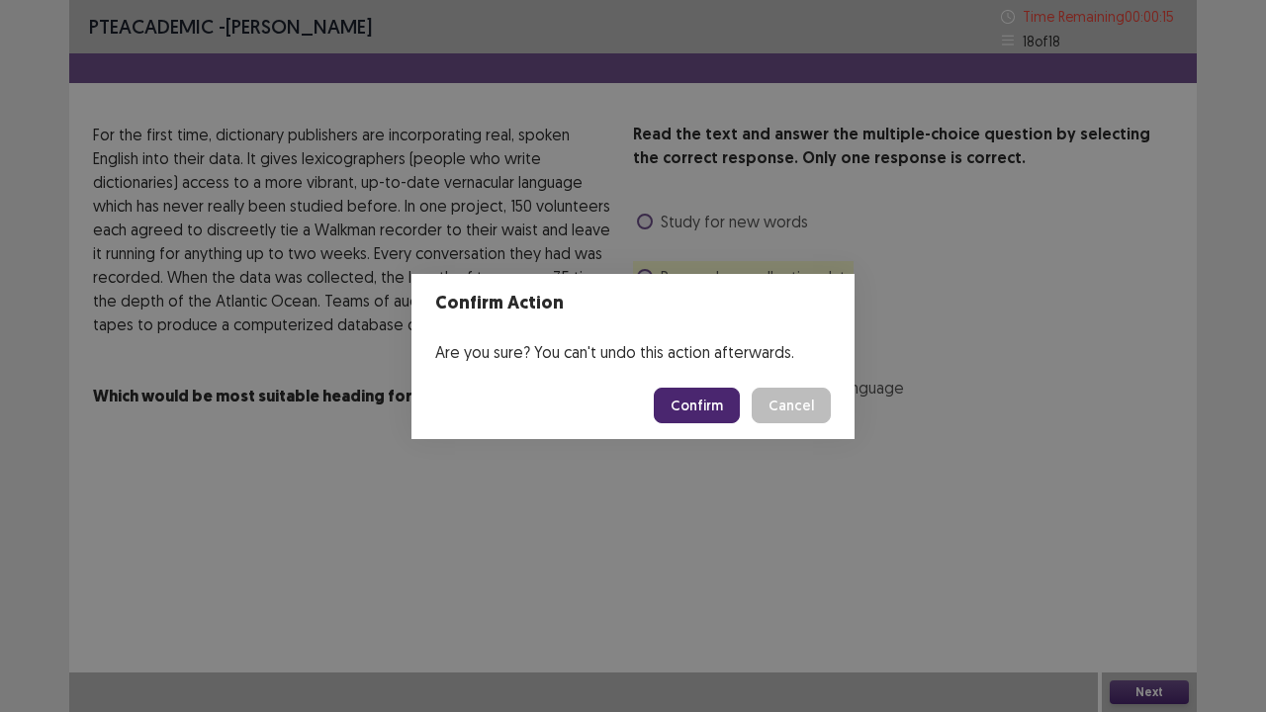
click at [714, 419] on button "Confirm" at bounding box center [697, 406] width 86 height 36
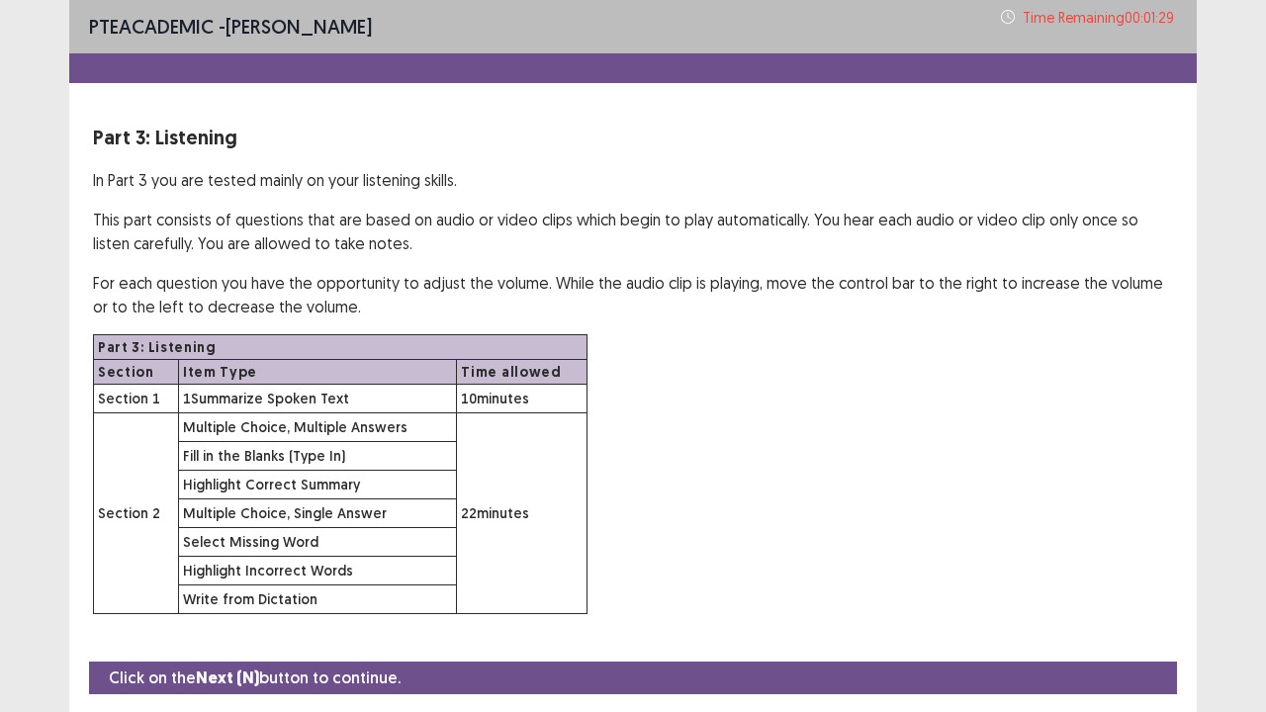
scroll to position [57, 0]
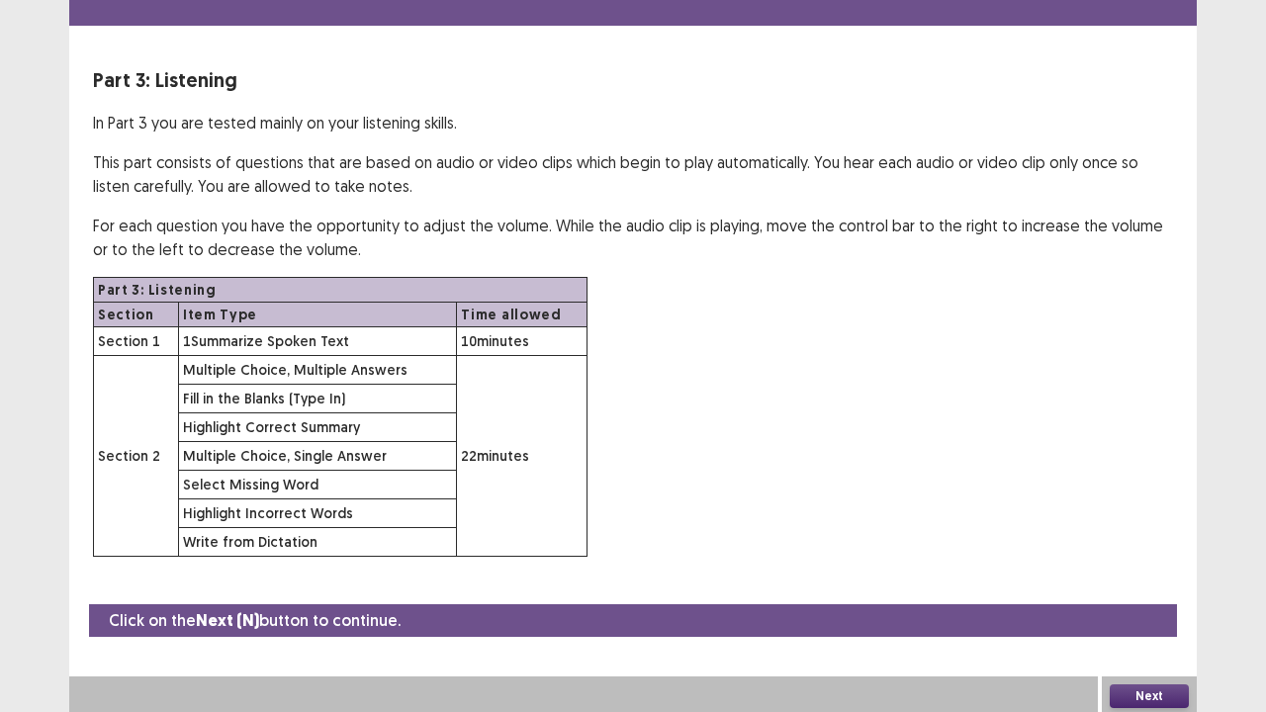
click at [1149, 578] on button "Next" at bounding box center [1149, 697] width 79 height 24
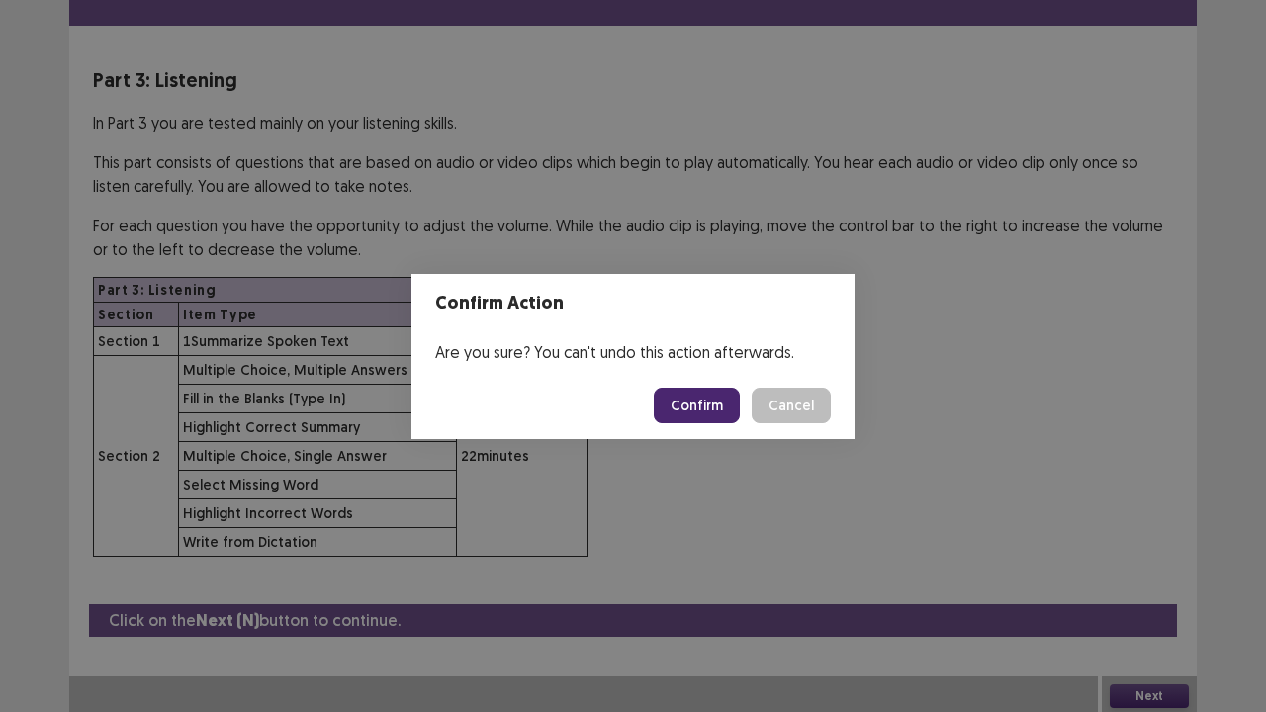
click at [696, 405] on button "Confirm" at bounding box center [697, 406] width 86 height 36
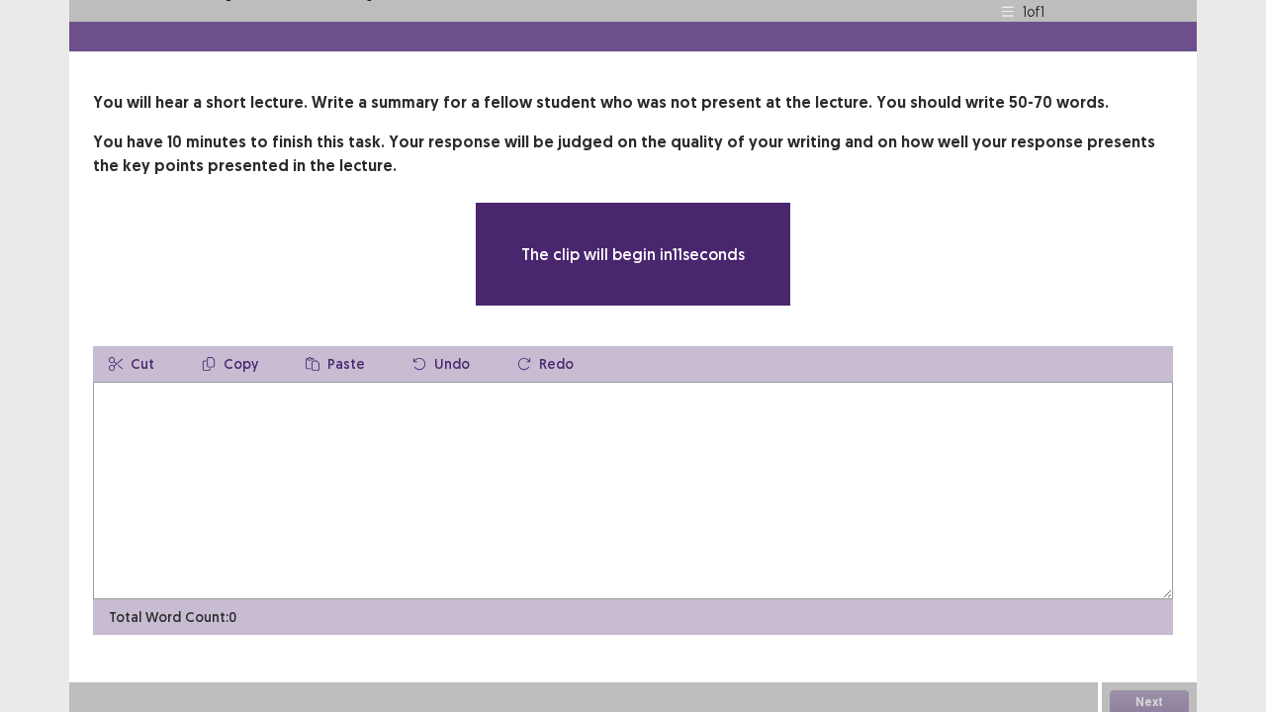
click at [698, 408] on textarea at bounding box center [633, 491] width 1080 height 218
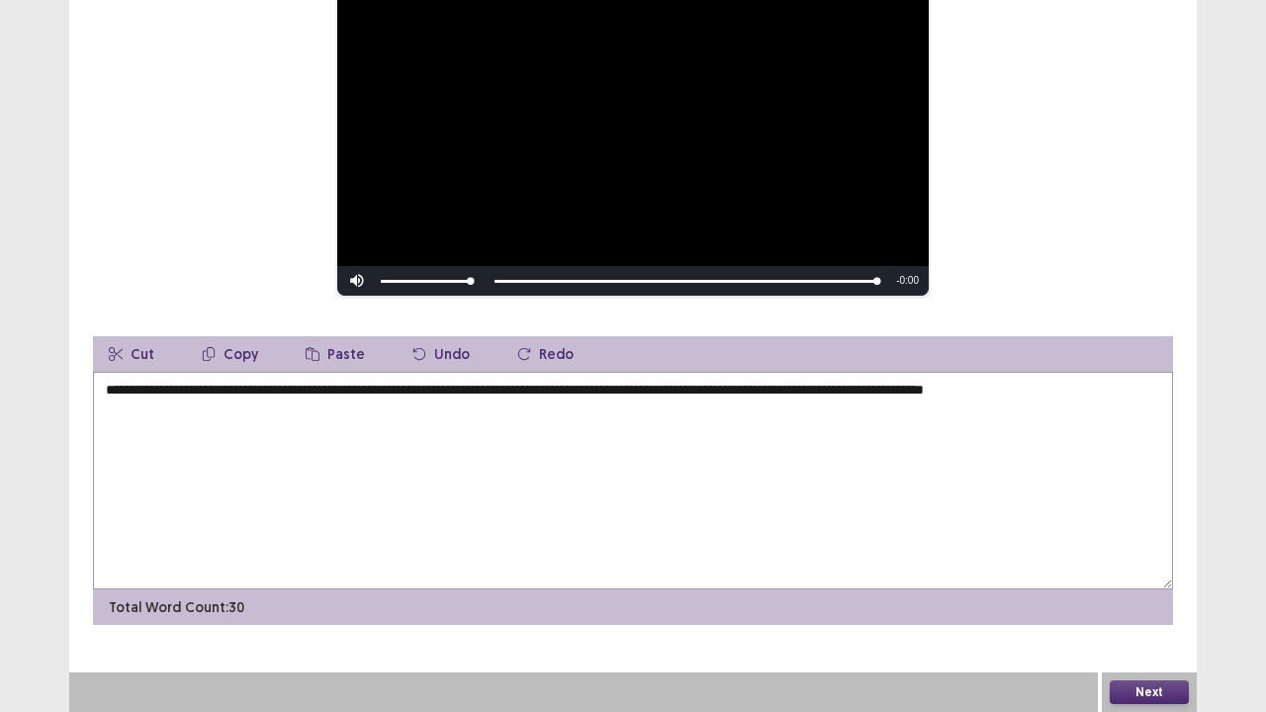
scroll to position [271, 0]
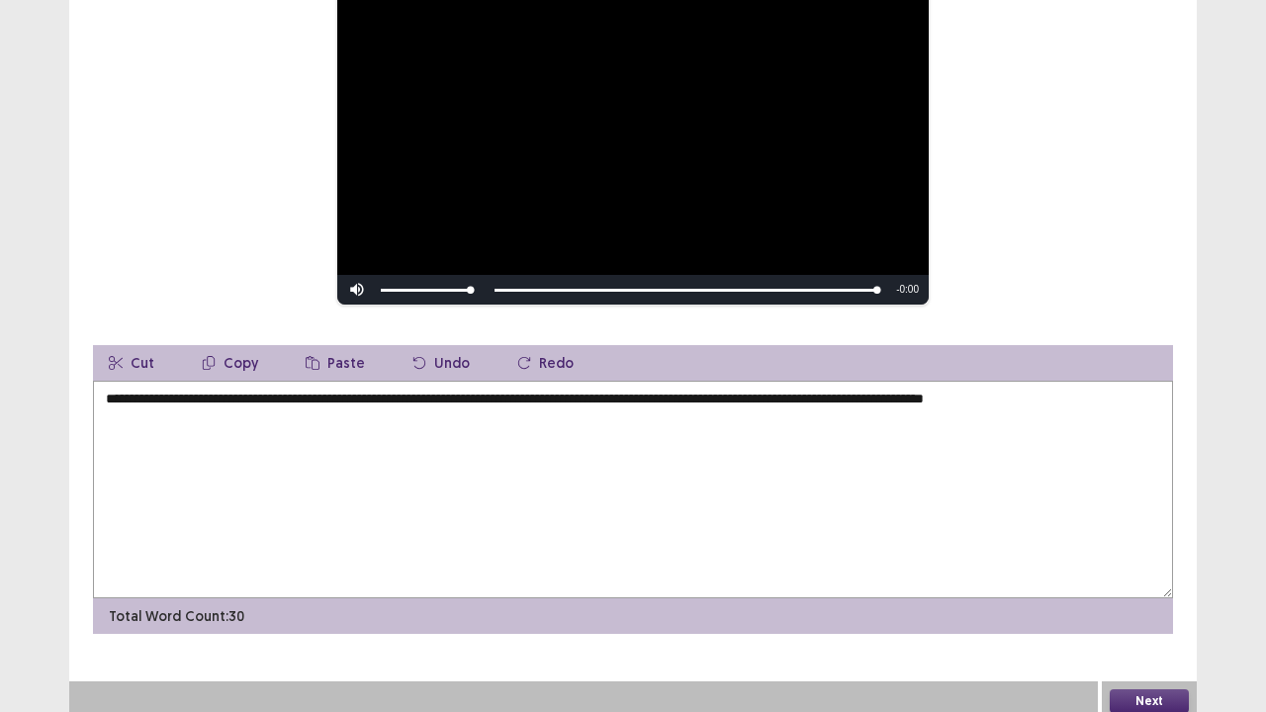
click at [105, 400] on textarea "**********" at bounding box center [633, 490] width 1080 height 218
click at [261, 395] on textarea "**********" at bounding box center [633, 490] width 1080 height 218
drag, startPoint x: 424, startPoint y: 398, endPoint x: 441, endPoint y: 412, distance: 21.8
click at [424, 397] on textarea "**********" at bounding box center [633, 490] width 1080 height 218
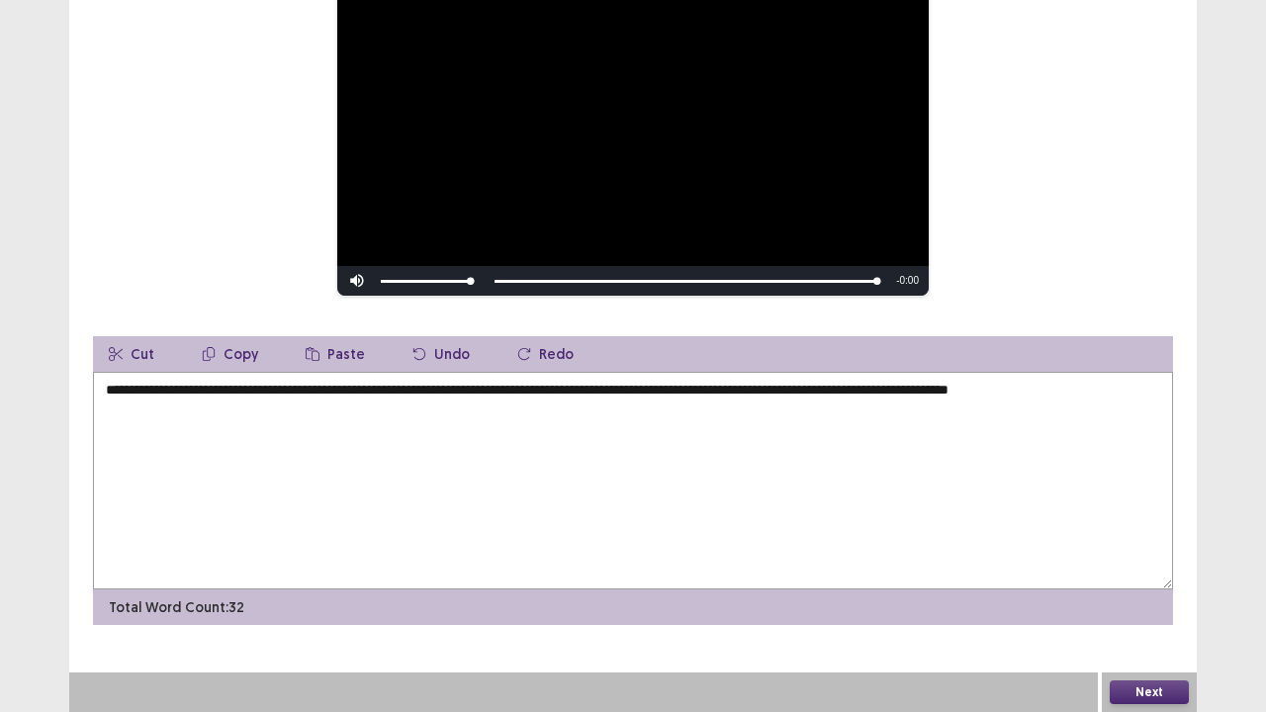
drag, startPoint x: 596, startPoint y: 396, endPoint x: 600, endPoint y: 409, distance: 13.5
click at [597, 398] on textarea "**********" at bounding box center [633, 481] width 1080 height 218
click at [600, 396] on textarea "**********" at bounding box center [633, 481] width 1080 height 218
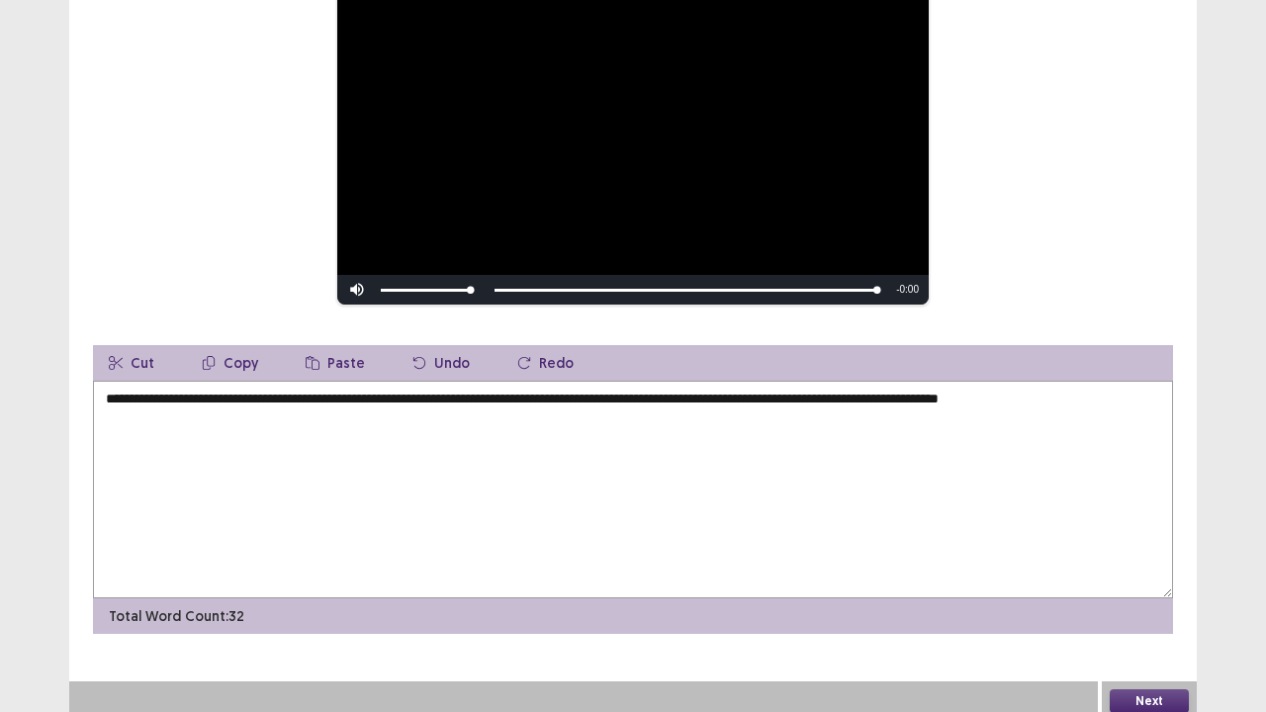
click at [690, 396] on textarea "**********" at bounding box center [633, 490] width 1080 height 218
click at [686, 394] on textarea "**********" at bounding box center [633, 490] width 1080 height 218
click at [926, 396] on textarea "**********" at bounding box center [633, 490] width 1080 height 218
click at [942, 392] on textarea "**********" at bounding box center [633, 490] width 1080 height 218
type textarea "**********"
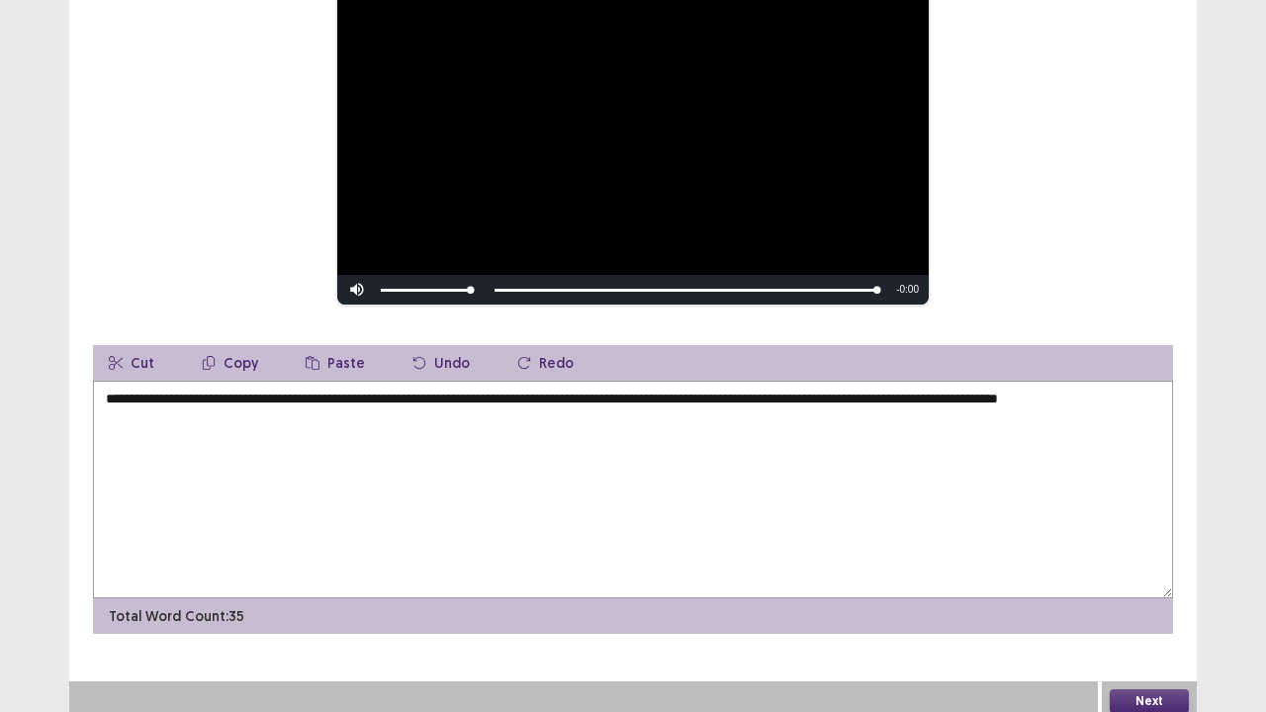
click at [1152, 578] on button "Next" at bounding box center [1149, 702] width 79 height 24
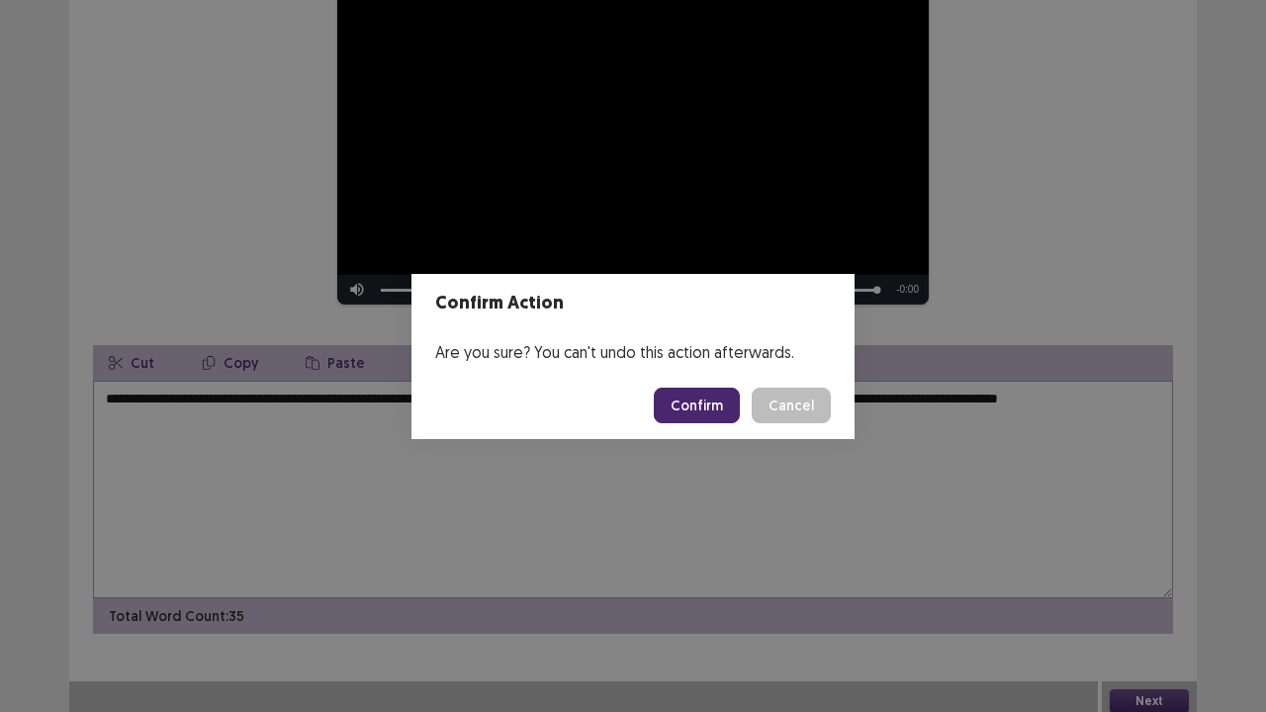
click at [712, 409] on button "Confirm" at bounding box center [697, 406] width 86 height 36
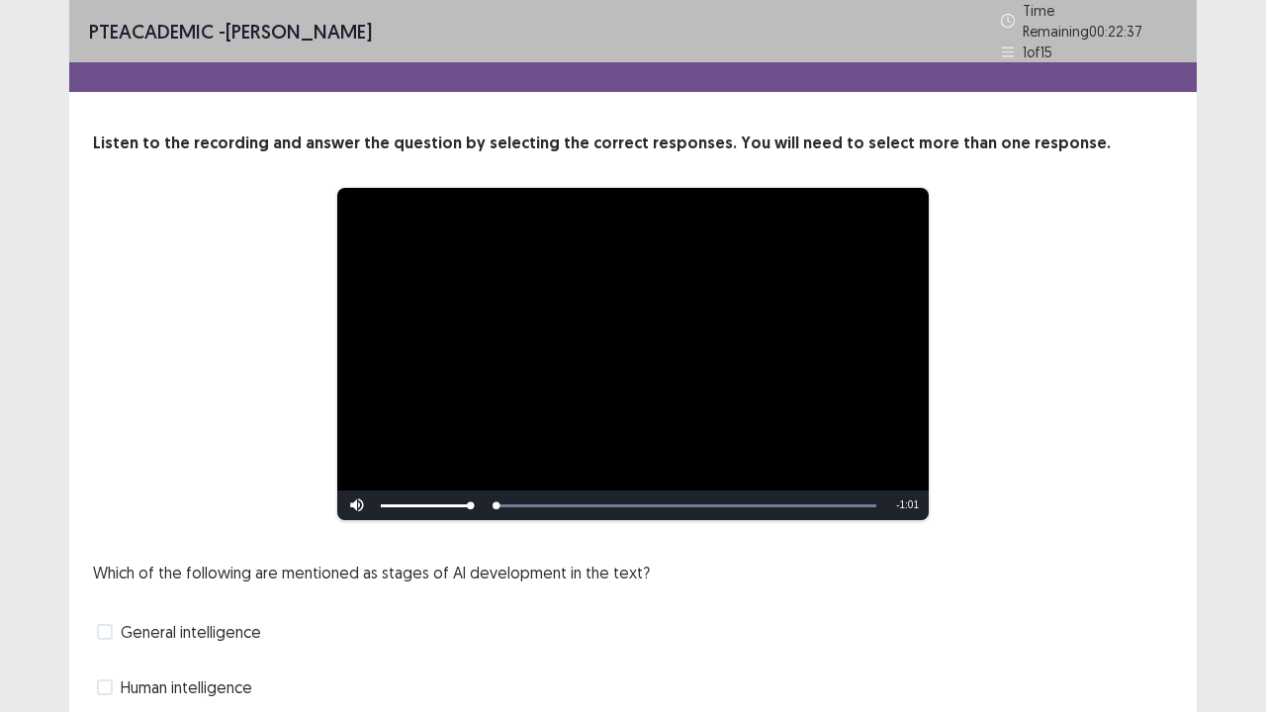
scroll to position [99, 0]
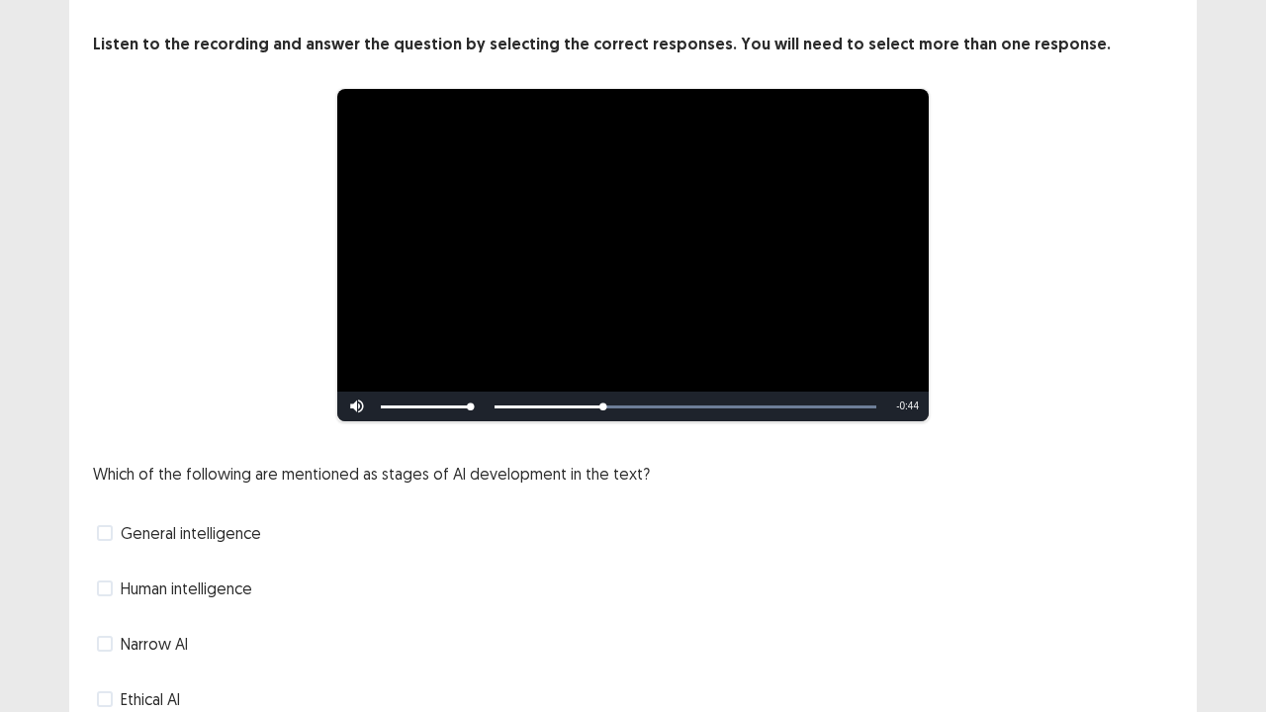
click at [113, 578] on label "Narrow AI" at bounding box center [142, 644] width 91 height 24
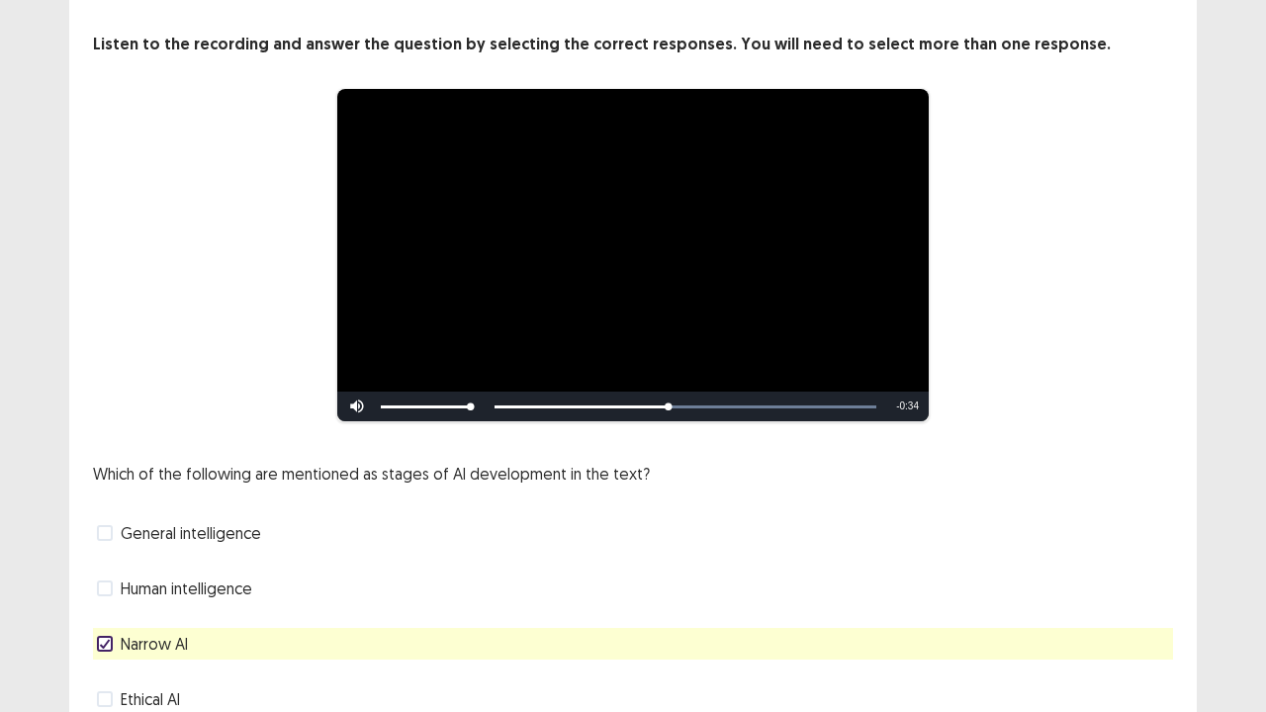
click at [200, 528] on span "General intelligence" at bounding box center [191, 533] width 140 height 24
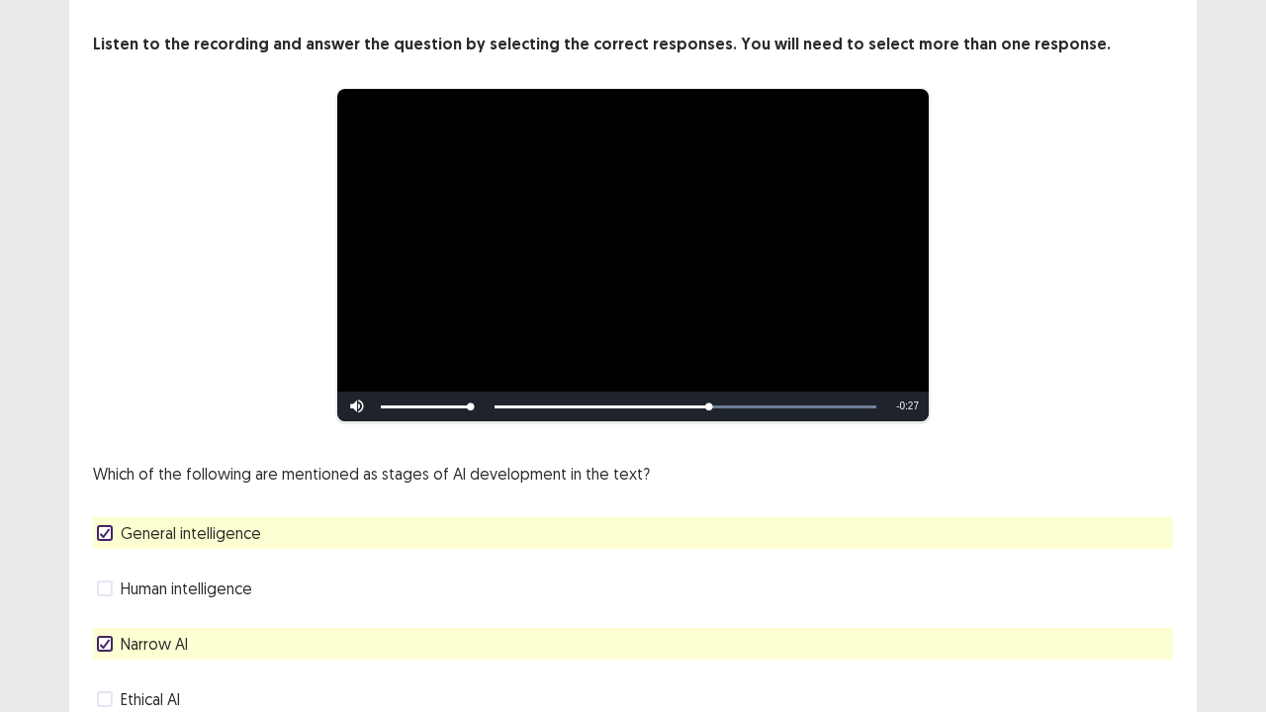
click at [144, 578] on span "Narrow AI" at bounding box center [154, 644] width 67 height 24
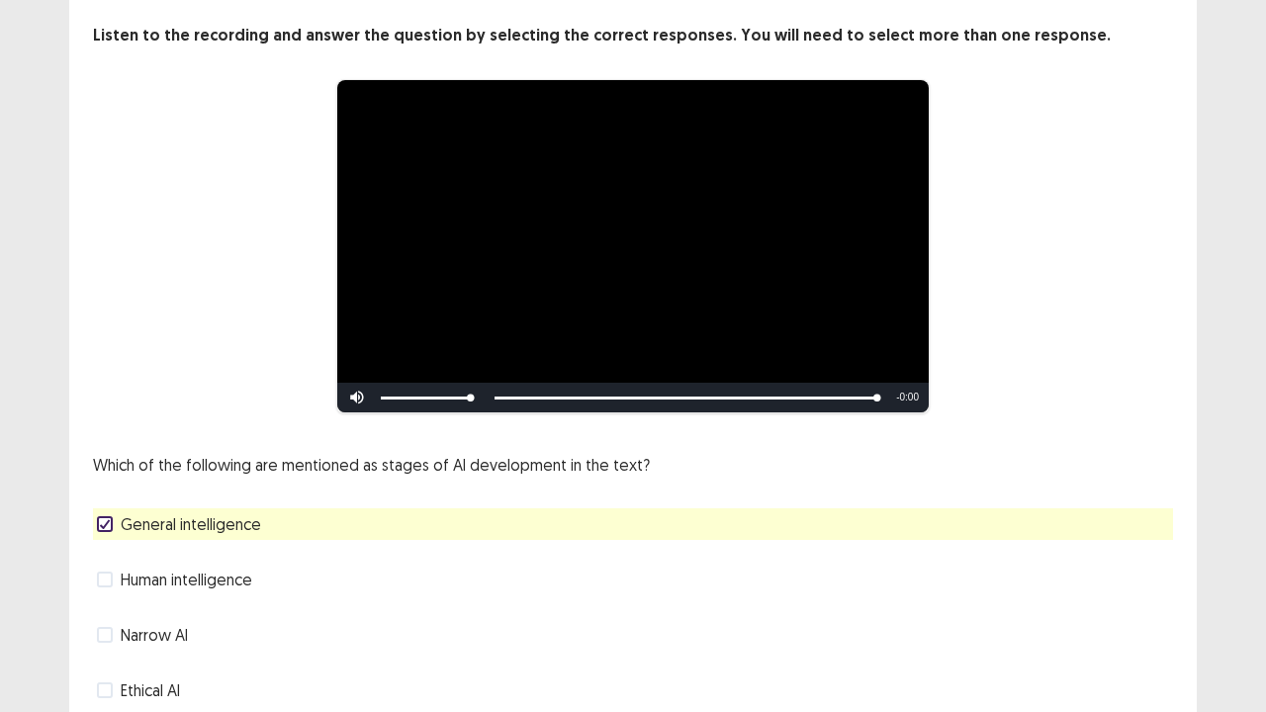
scroll to position [180, 0]
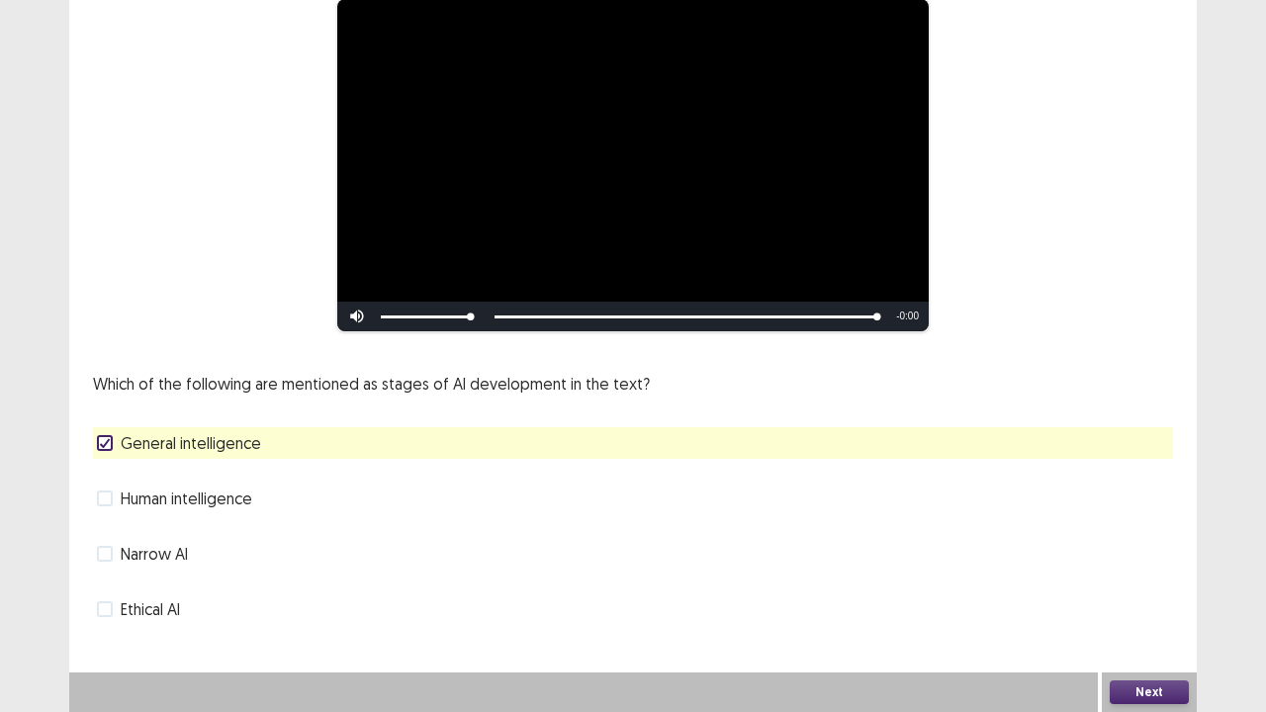
click at [1163, 578] on button "Next" at bounding box center [1149, 693] width 79 height 24
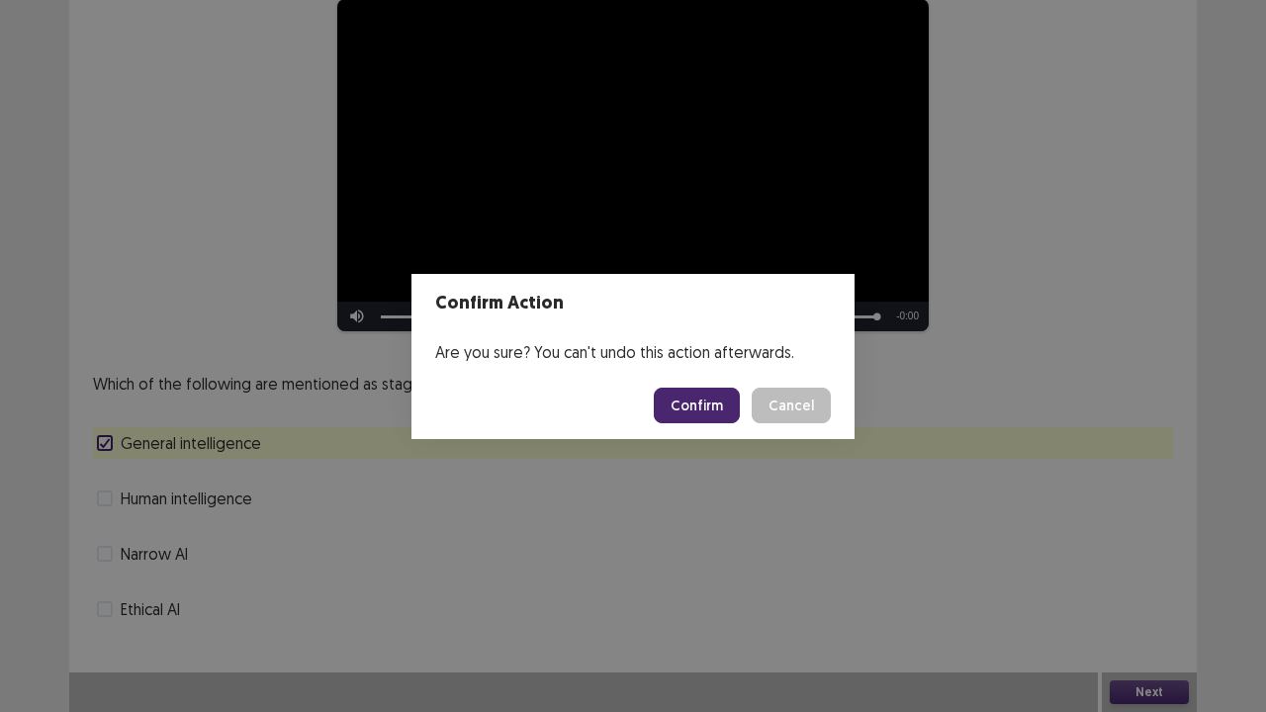
click at [706, 404] on button "Confirm" at bounding box center [697, 406] width 86 height 36
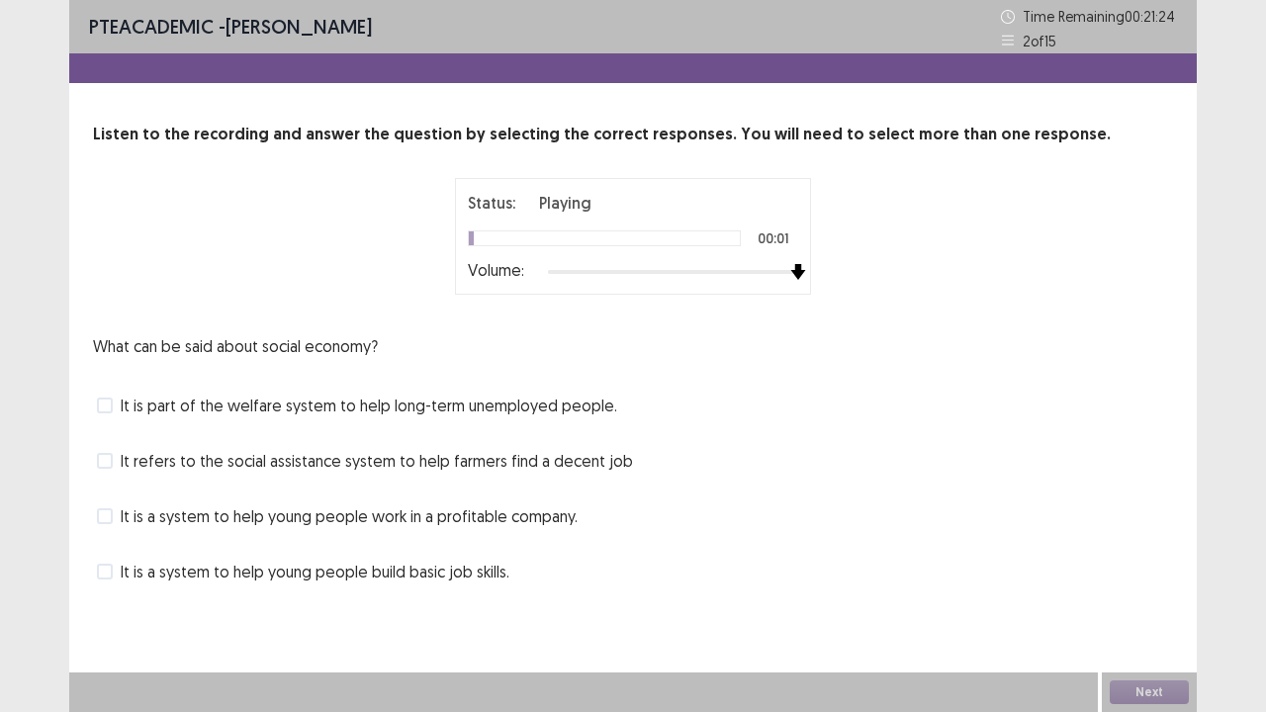
click at [794, 270] on div at bounding box center [673, 272] width 250 height 16
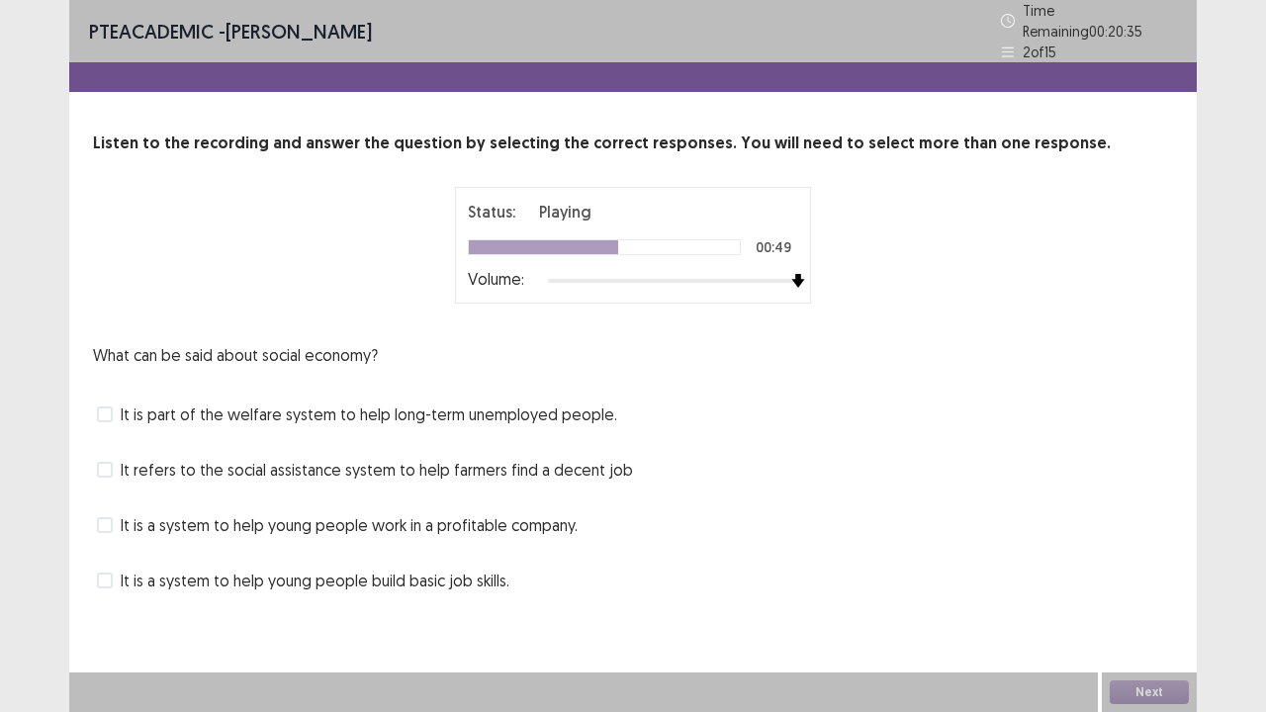
click at [269, 575] on span "It is a system to help young people build basic job skills." at bounding box center [315, 581] width 389 height 24
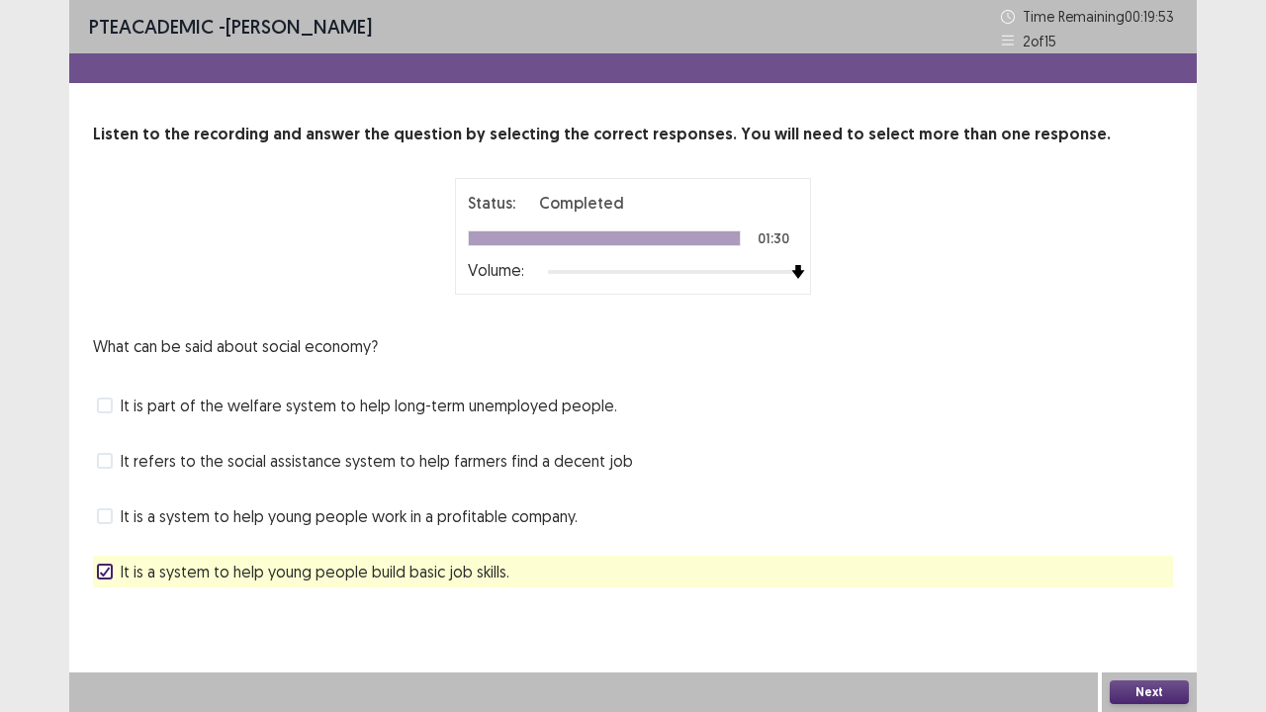
click at [1138, 578] on button "Next" at bounding box center [1149, 693] width 79 height 24
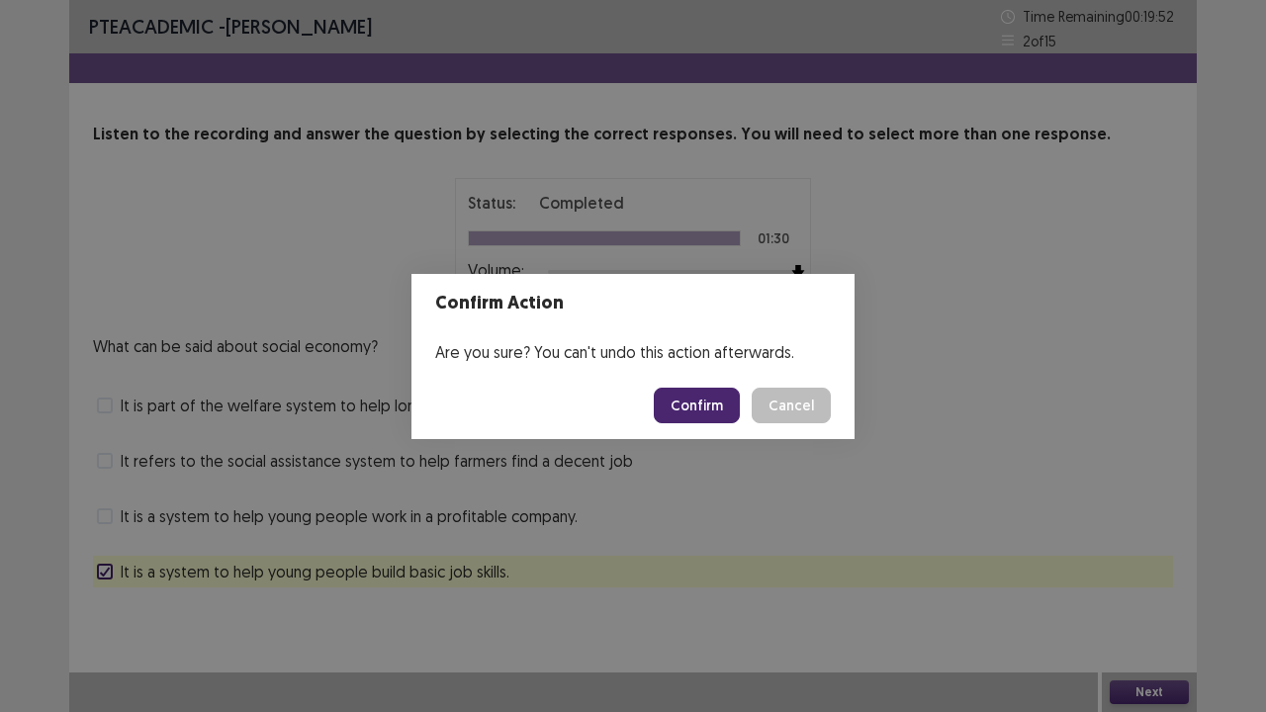
click at [695, 398] on button "Confirm" at bounding box center [697, 406] width 86 height 36
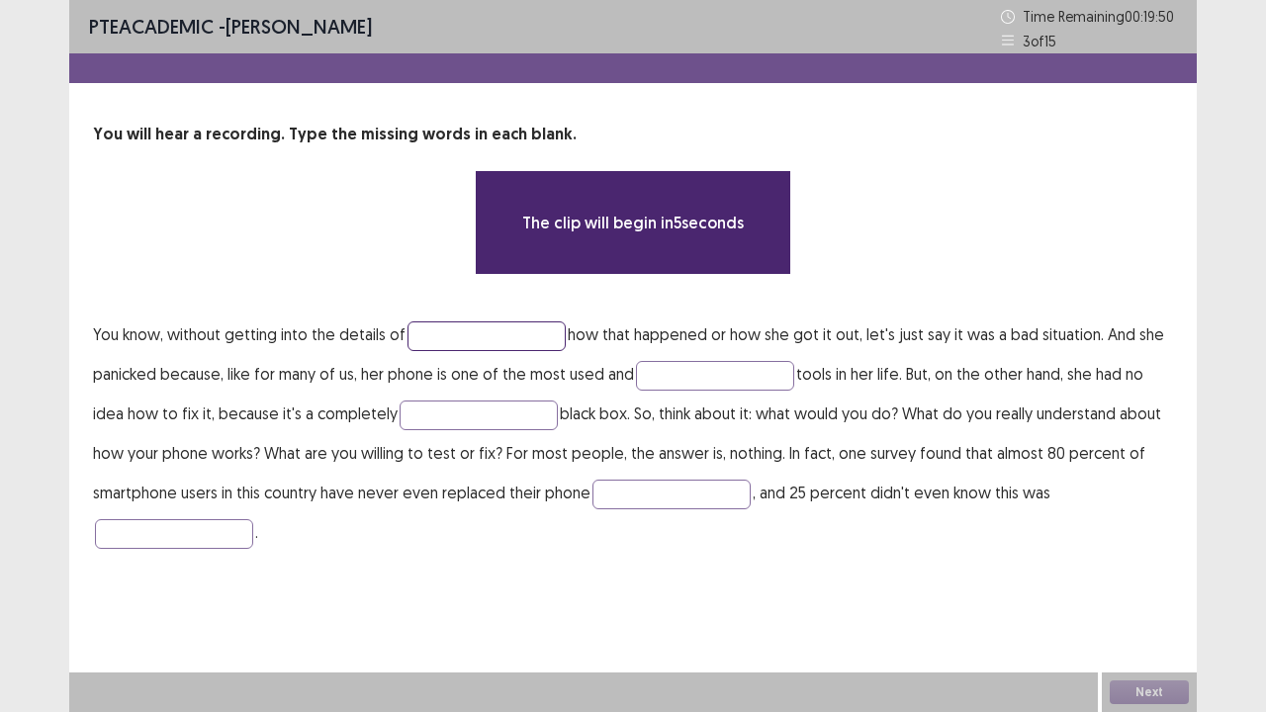
click at [469, 333] on input "text" at bounding box center [487, 337] width 158 height 30
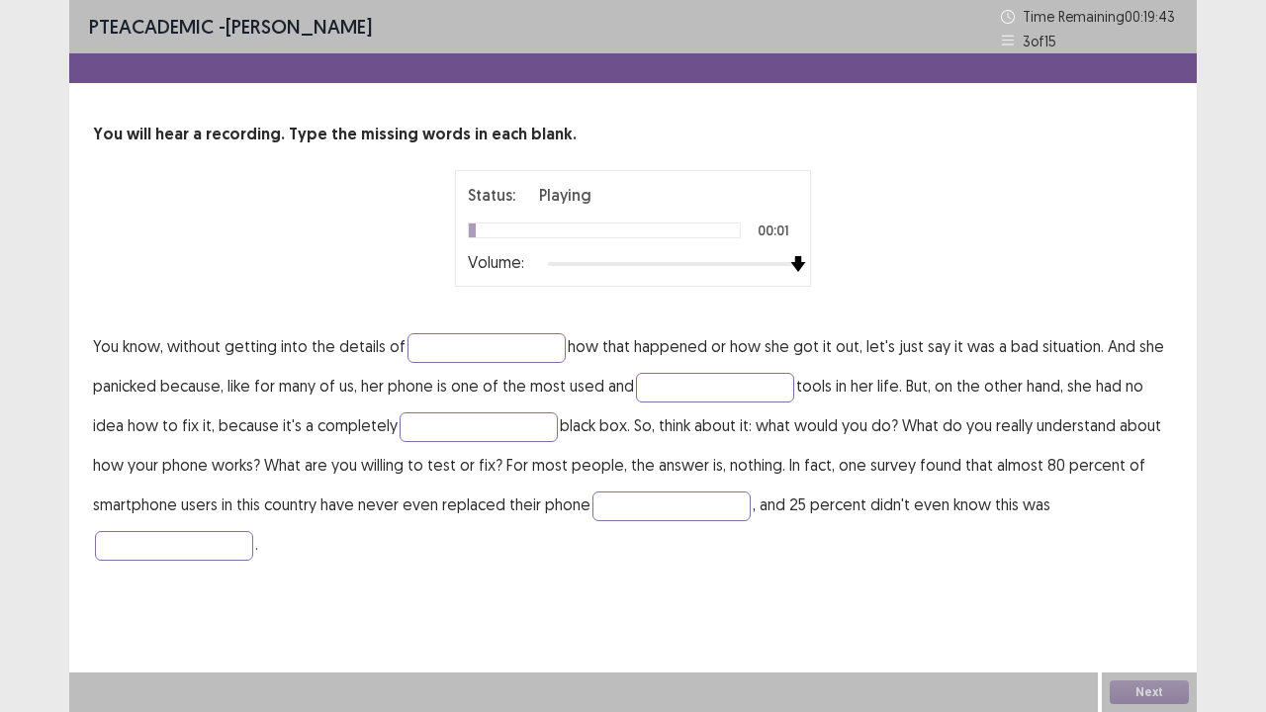
click at [788, 267] on div at bounding box center [673, 264] width 250 height 16
click at [514, 354] on input "text" at bounding box center [487, 348] width 158 height 30
type input "*****"
click at [736, 384] on input "text" at bounding box center [715, 388] width 158 height 30
type input "*********"
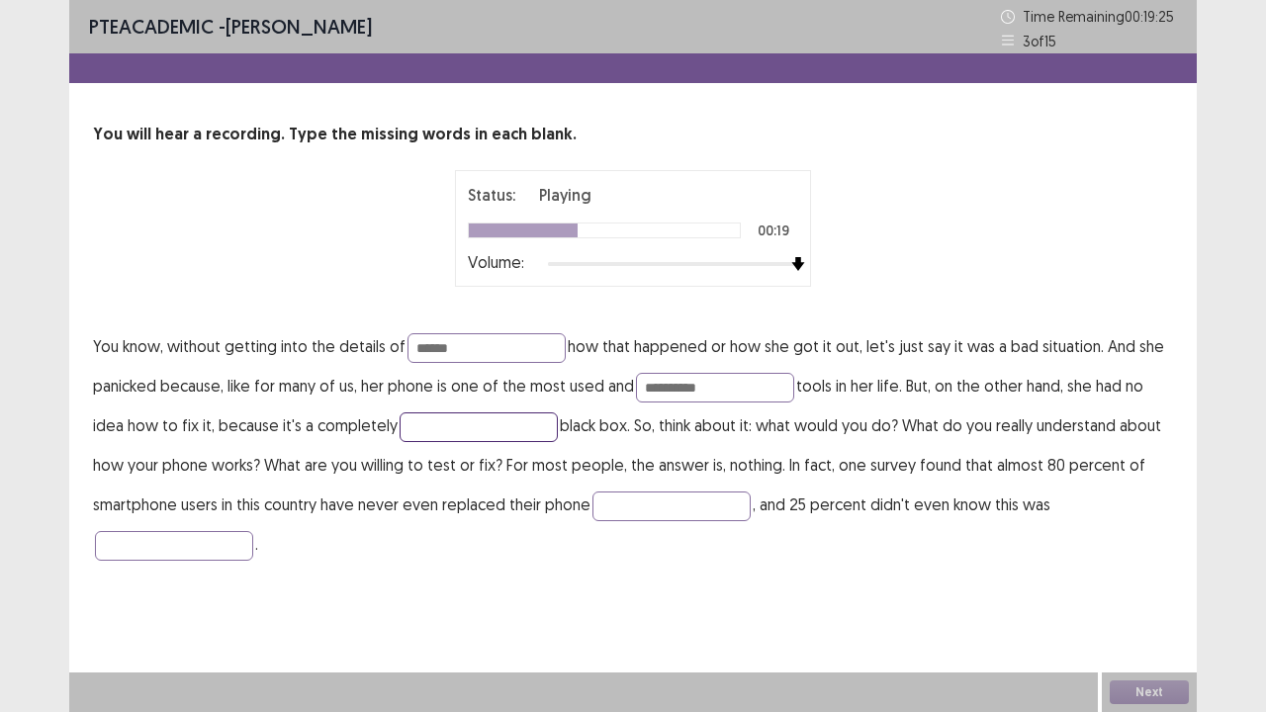
click at [477, 430] on input "text" at bounding box center [479, 428] width 158 height 30
type input "*********"
click at [665, 510] on input "text" at bounding box center [672, 507] width 158 height 30
type input "*******"
click at [237, 547] on input "text" at bounding box center [174, 546] width 158 height 30
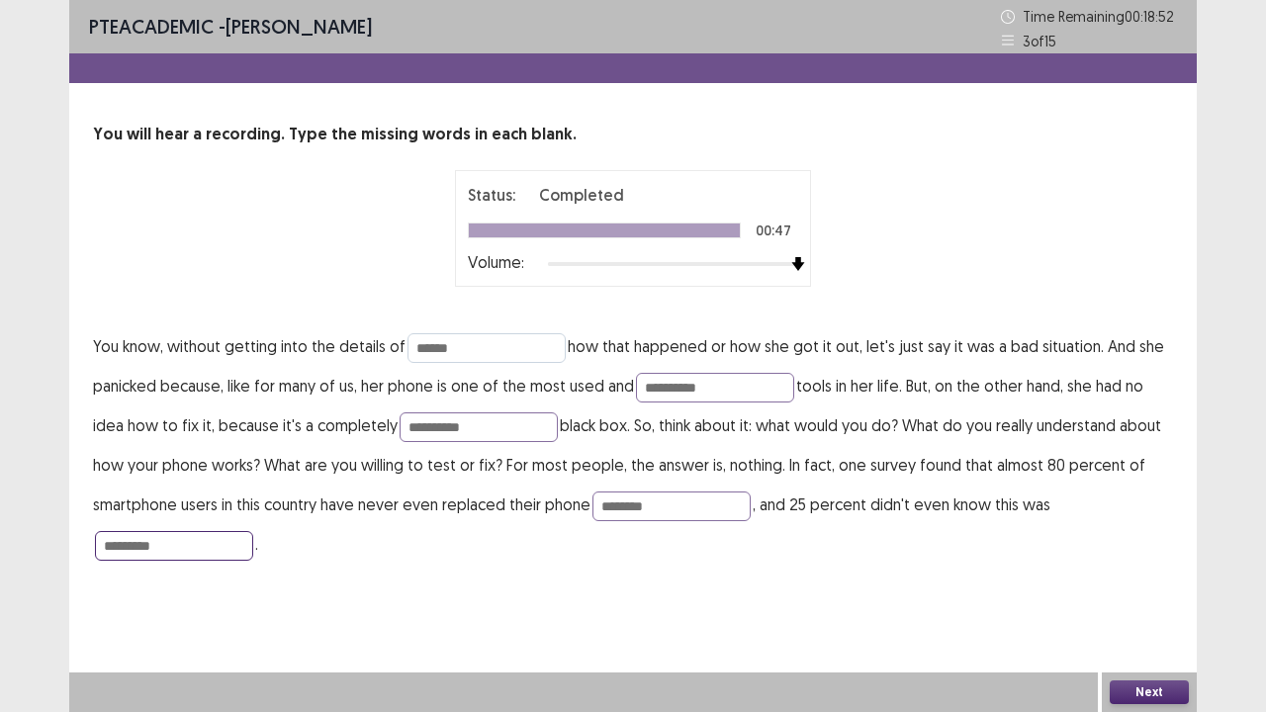
type input "********"
click at [475, 346] on input "*****" at bounding box center [487, 348] width 158 height 30
type input "*******"
click at [730, 389] on input "*********" at bounding box center [715, 388] width 158 height 30
type input "**********"
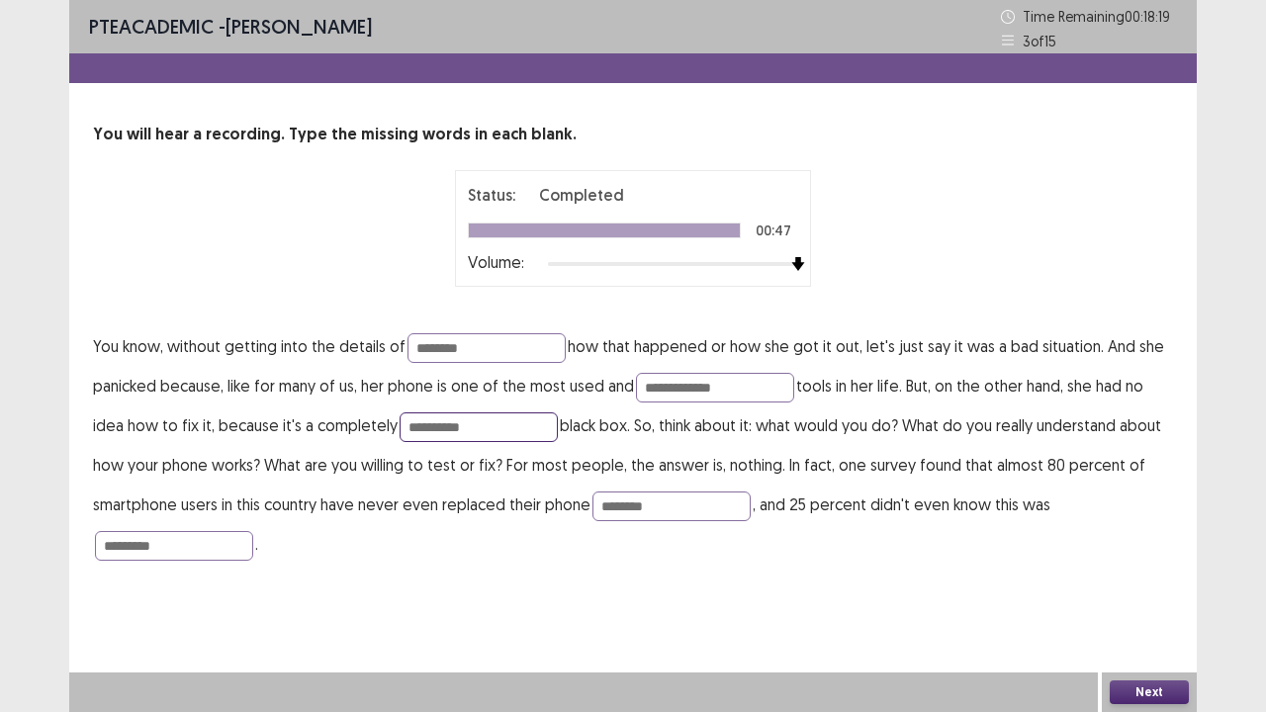
click at [490, 425] on input "*********" at bounding box center [479, 428] width 158 height 30
type input "**********"
click at [658, 510] on input "*******" at bounding box center [672, 507] width 158 height 30
type input "*******"
click at [1150, 578] on button "Next" at bounding box center [1149, 693] width 79 height 24
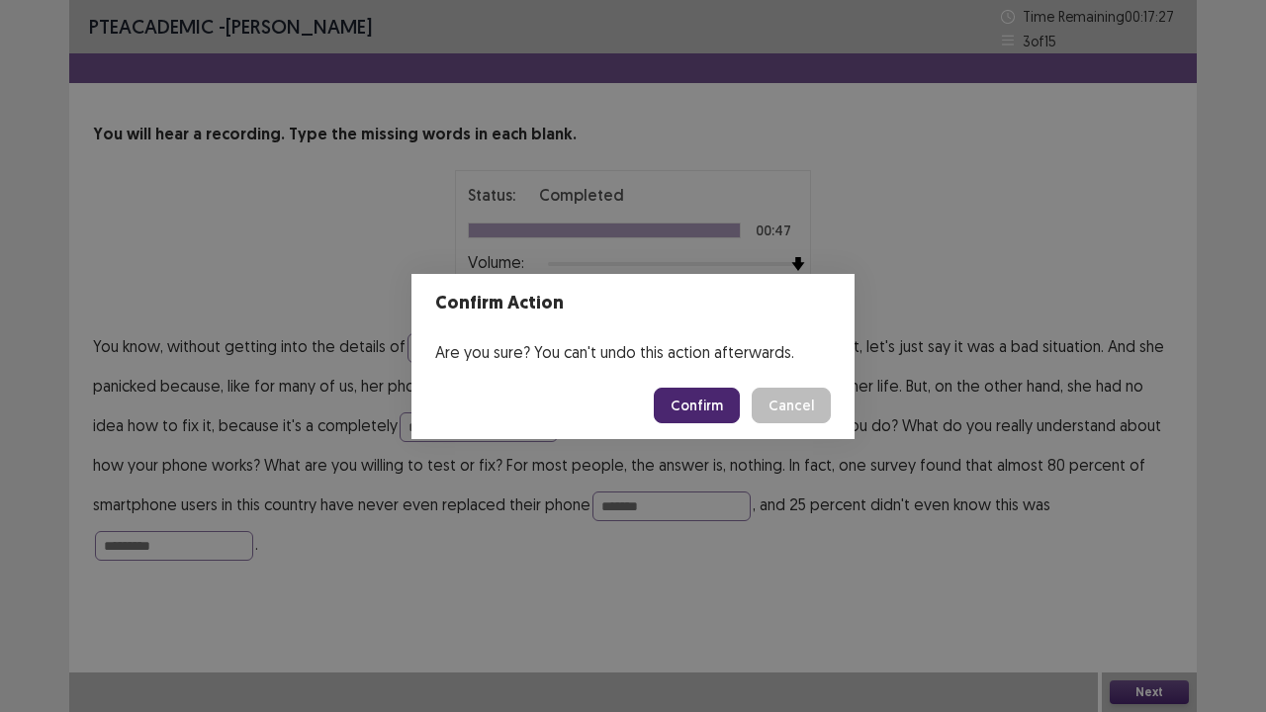
click at [694, 412] on button "Confirm" at bounding box center [697, 406] width 86 height 36
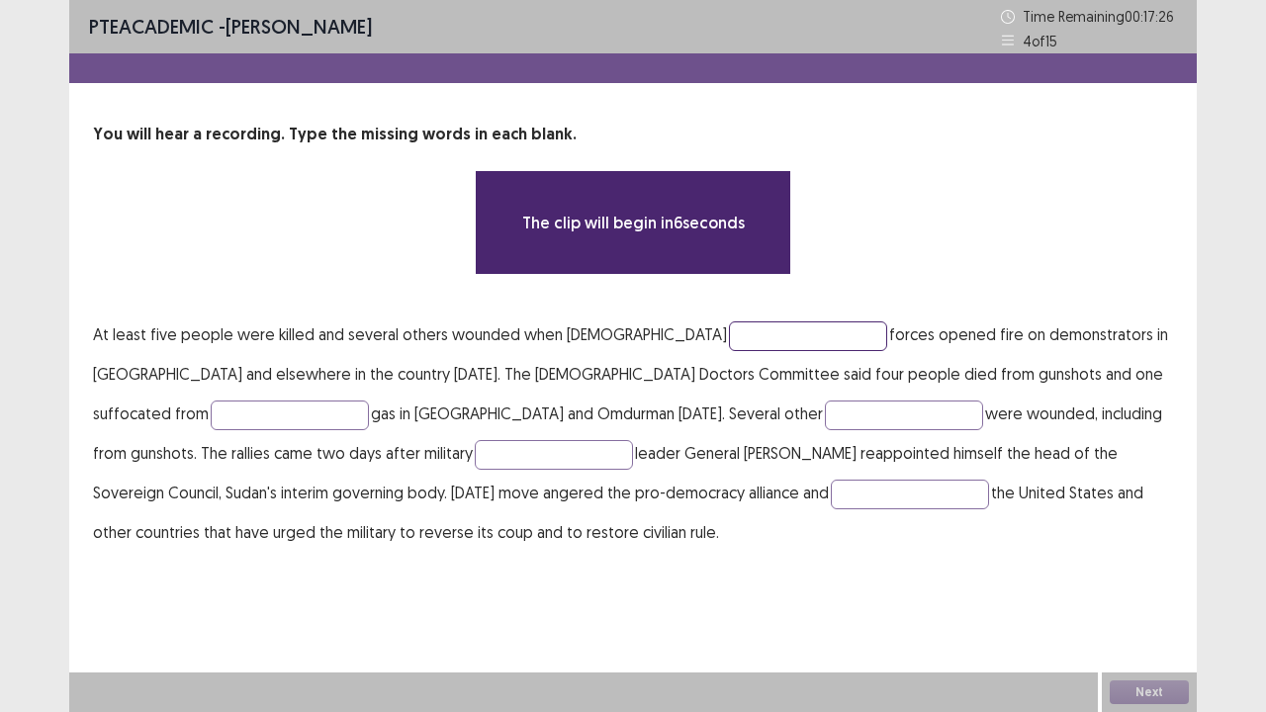
click at [729, 332] on input "text" at bounding box center [808, 337] width 158 height 30
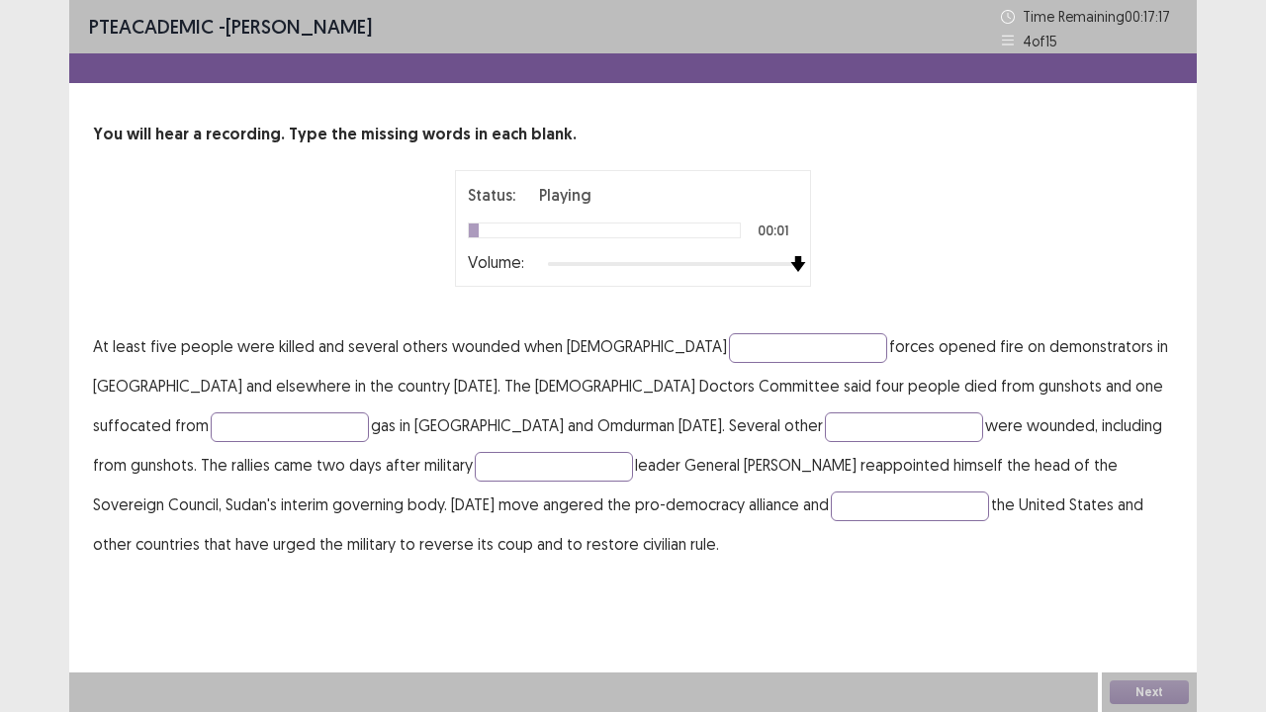
click at [791, 269] on div at bounding box center [673, 264] width 250 height 16
click at [738, 338] on input "text" at bounding box center [808, 348] width 158 height 30
type input "******"
click at [825, 438] on input "text" at bounding box center [904, 428] width 158 height 30
click at [211, 424] on input "text" at bounding box center [290, 428] width 158 height 30
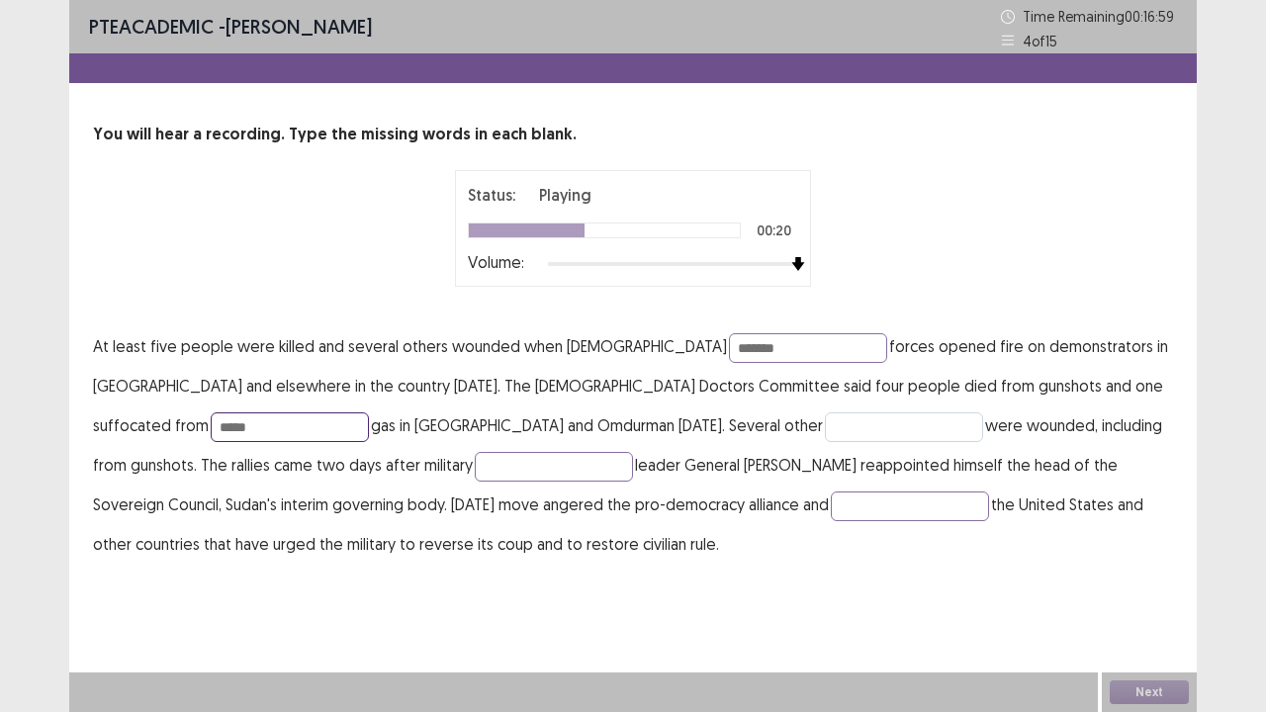
type input "****"
click at [825, 420] on input "text" at bounding box center [904, 428] width 158 height 30
type input "**********"
click at [475, 473] on input "text" at bounding box center [554, 467] width 158 height 30
type input "*******"
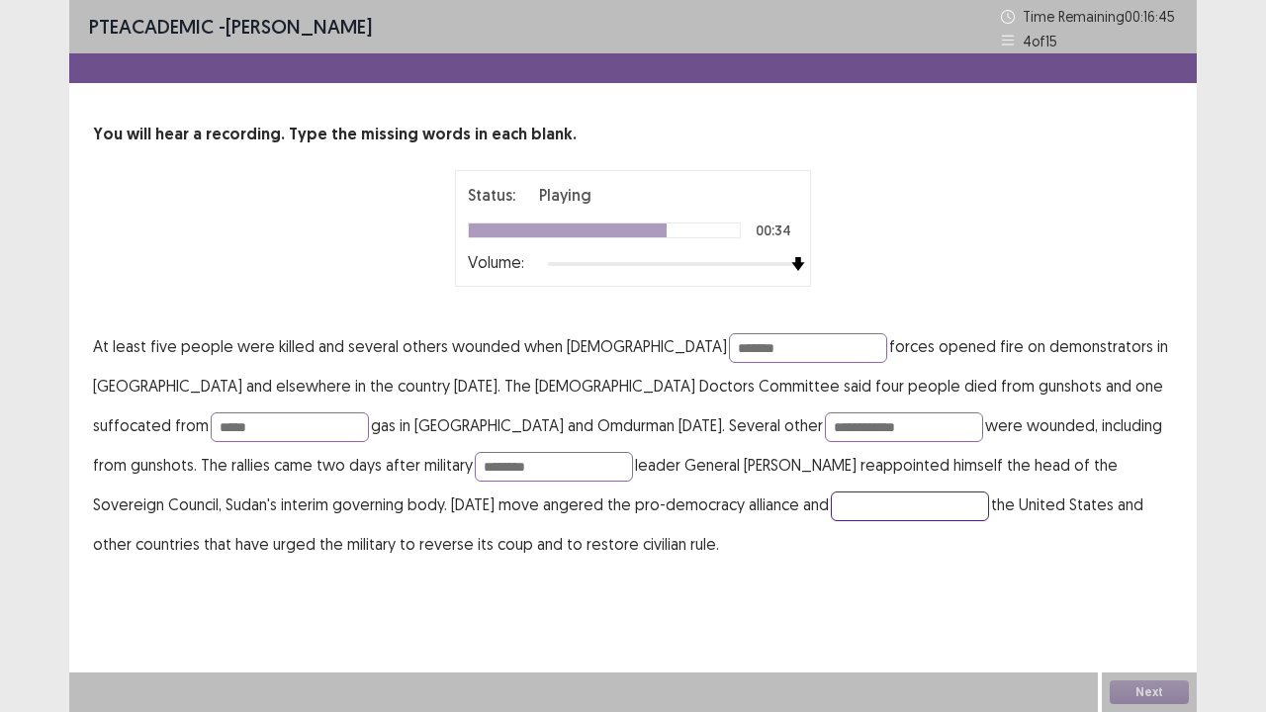
click at [831, 502] on input "text" at bounding box center [910, 507] width 158 height 30
type input "********"
click at [729, 335] on input "******" at bounding box center [808, 348] width 158 height 30
type input "********"
click at [825, 426] on input "**********" at bounding box center [904, 428] width 158 height 30
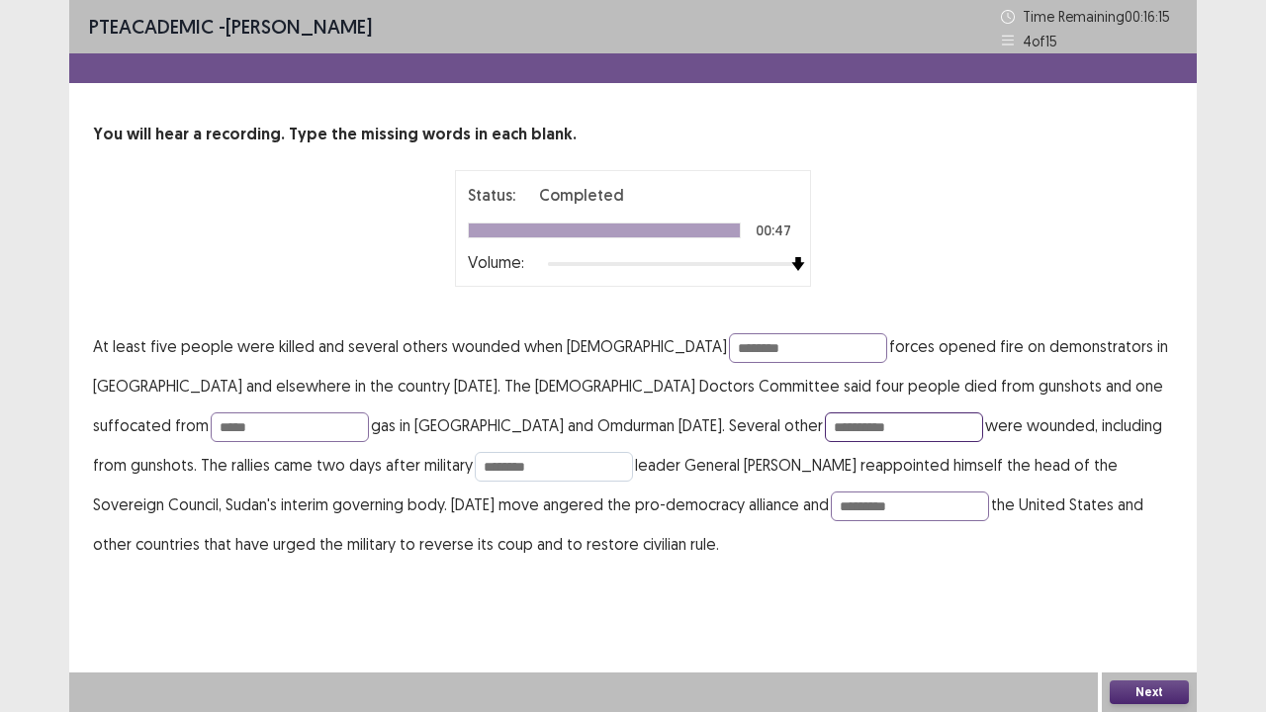
type input "*********"
click at [475, 458] on input "*******" at bounding box center [554, 467] width 158 height 30
type input "*********"
click at [1138, 578] on button "Next" at bounding box center [1149, 693] width 79 height 24
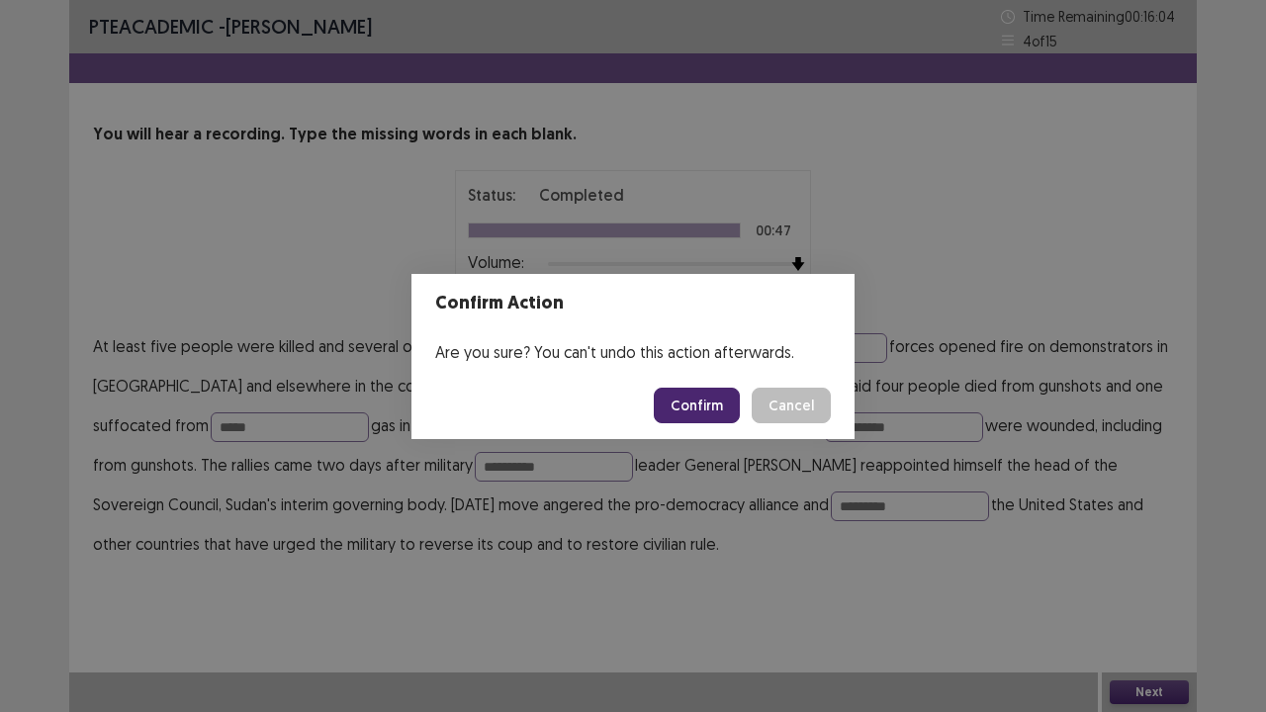
click at [691, 413] on button "Confirm" at bounding box center [697, 406] width 86 height 36
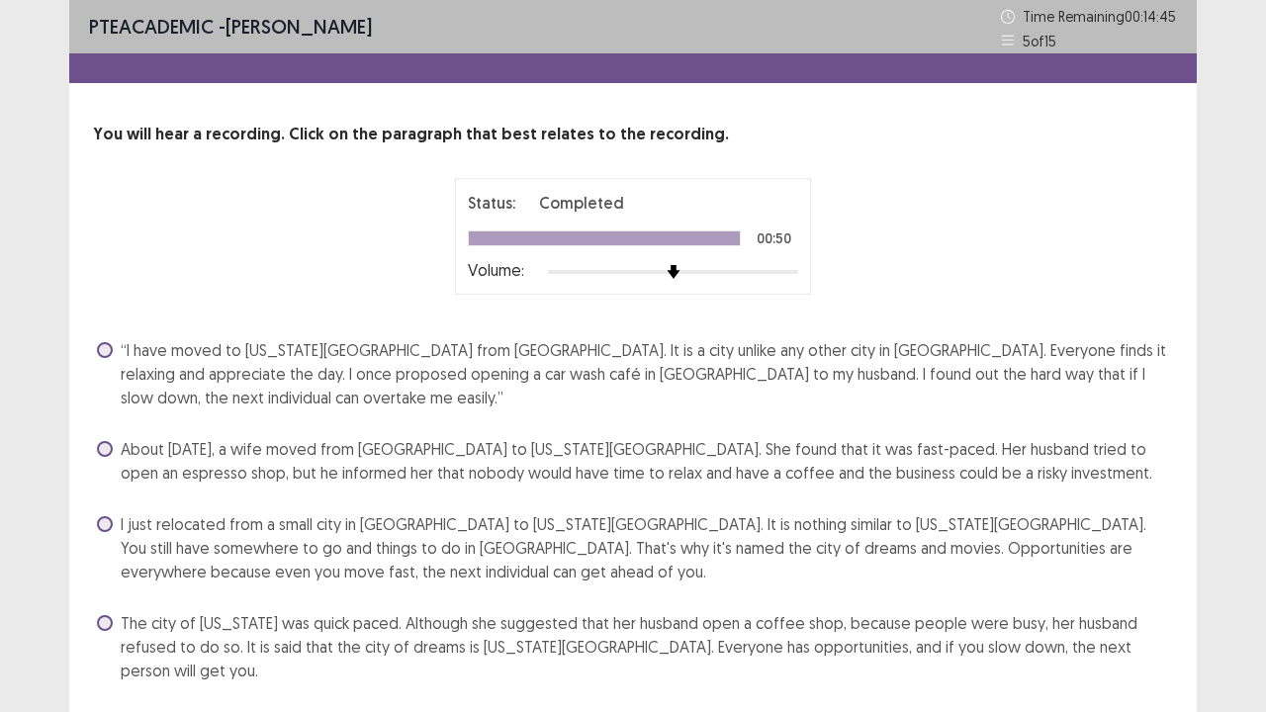
click at [464, 368] on span "“I have moved to [US_STATE][GEOGRAPHIC_DATA] from [GEOGRAPHIC_DATA]. It is a ci…" at bounding box center [647, 373] width 1053 height 71
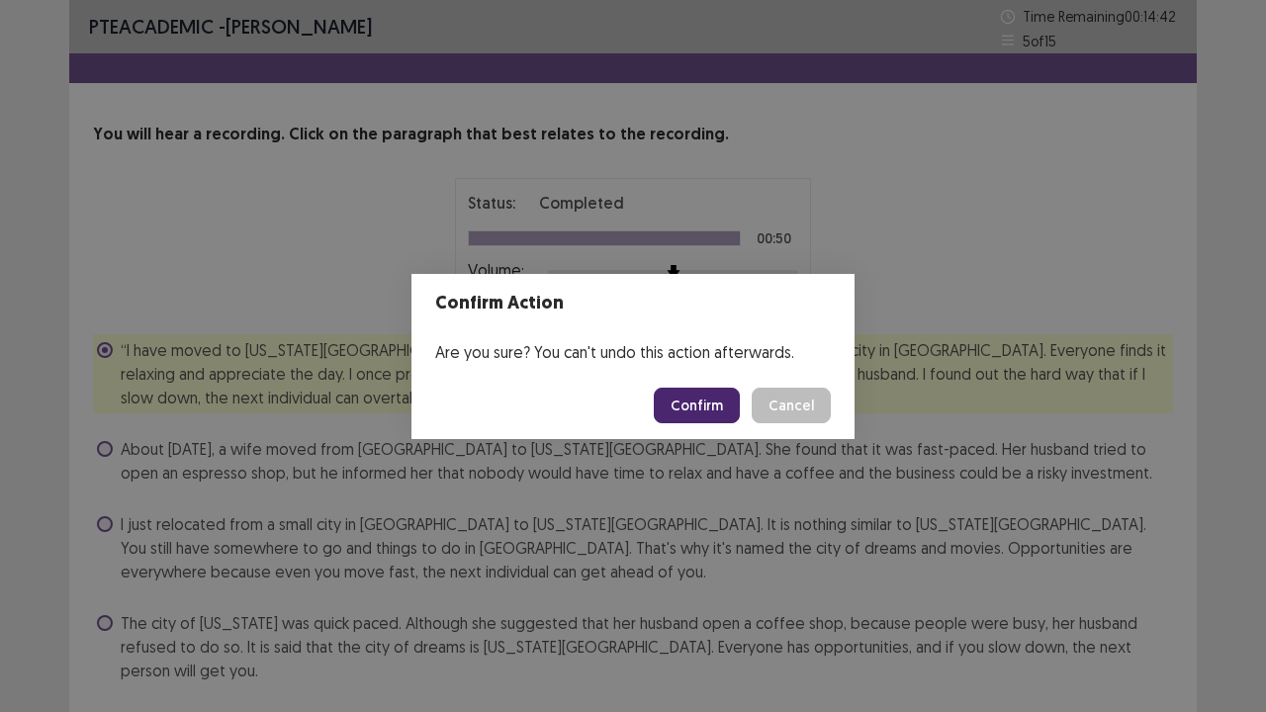
click at [697, 409] on button "Confirm" at bounding box center [697, 406] width 86 height 36
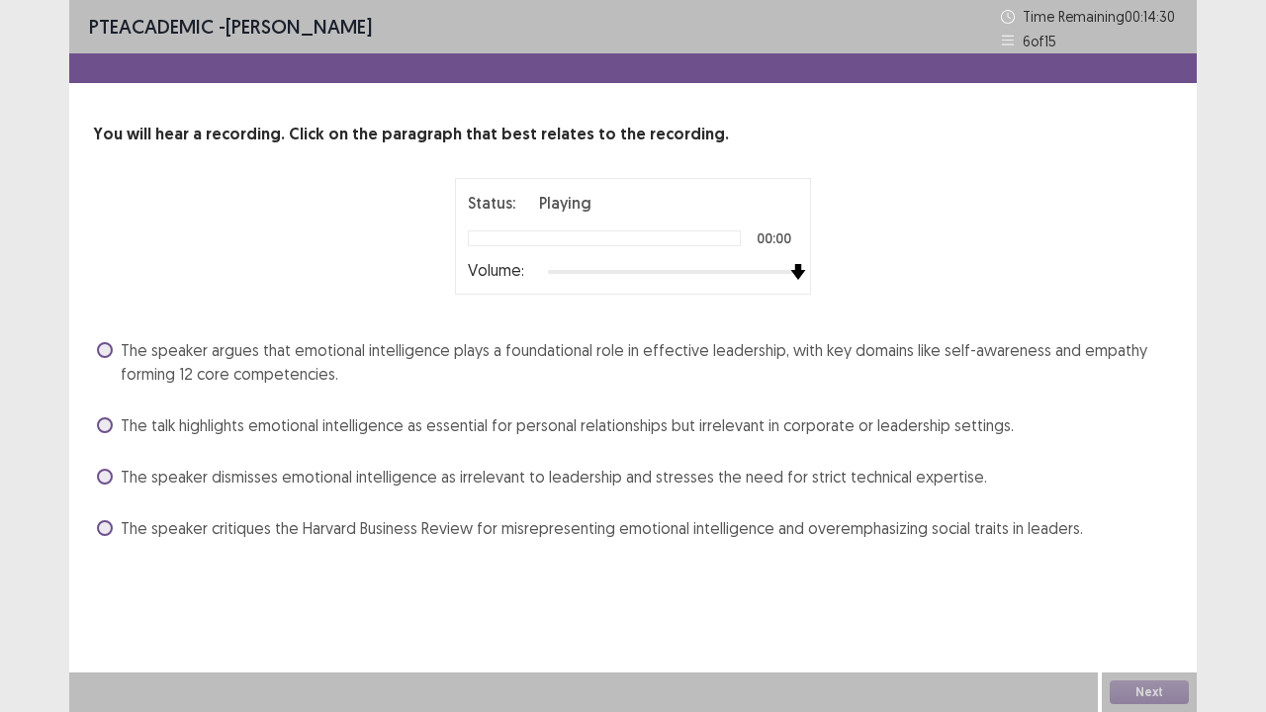
click at [797, 276] on div at bounding box center [673, 272] width 250 height 16
click at [850, 344] on span "The speaker argues that emotional intelligence plays a foundational role in eff…" at bounding box center [647, 361] width 1053 height 47
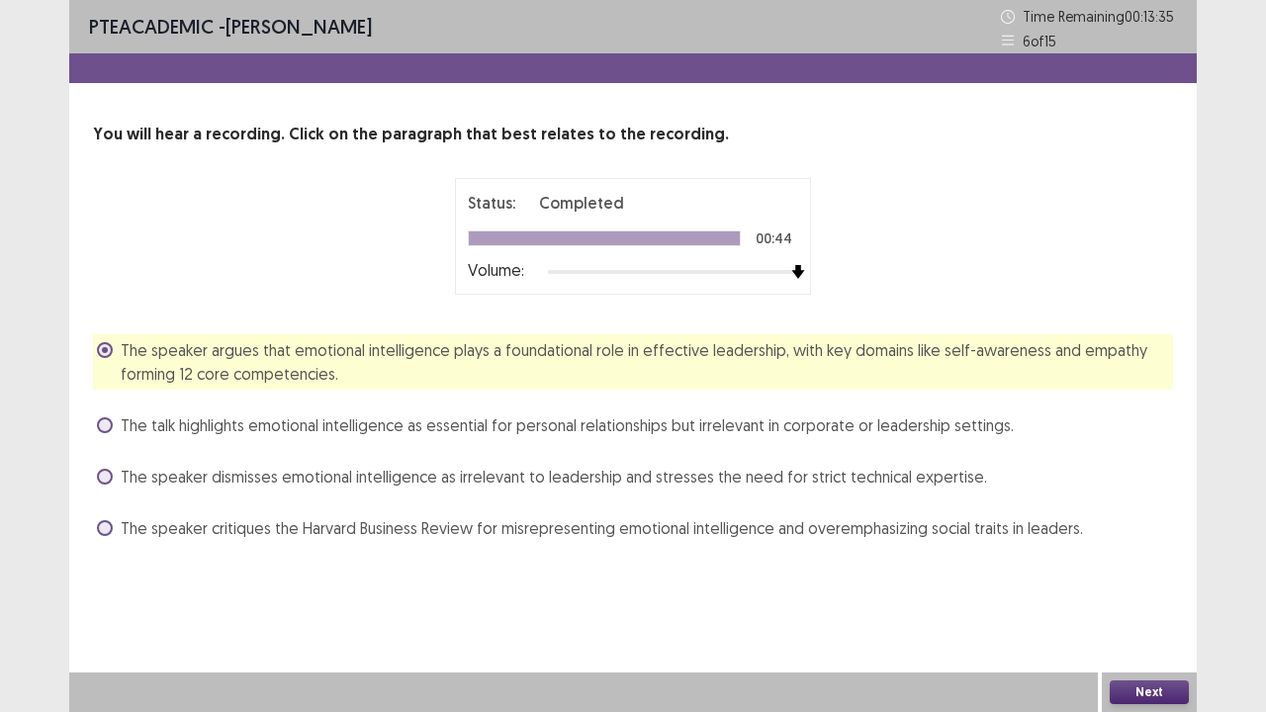
click at [1174, 578] on button "Next" at bounding box center [1149, 693] width 79 height 24
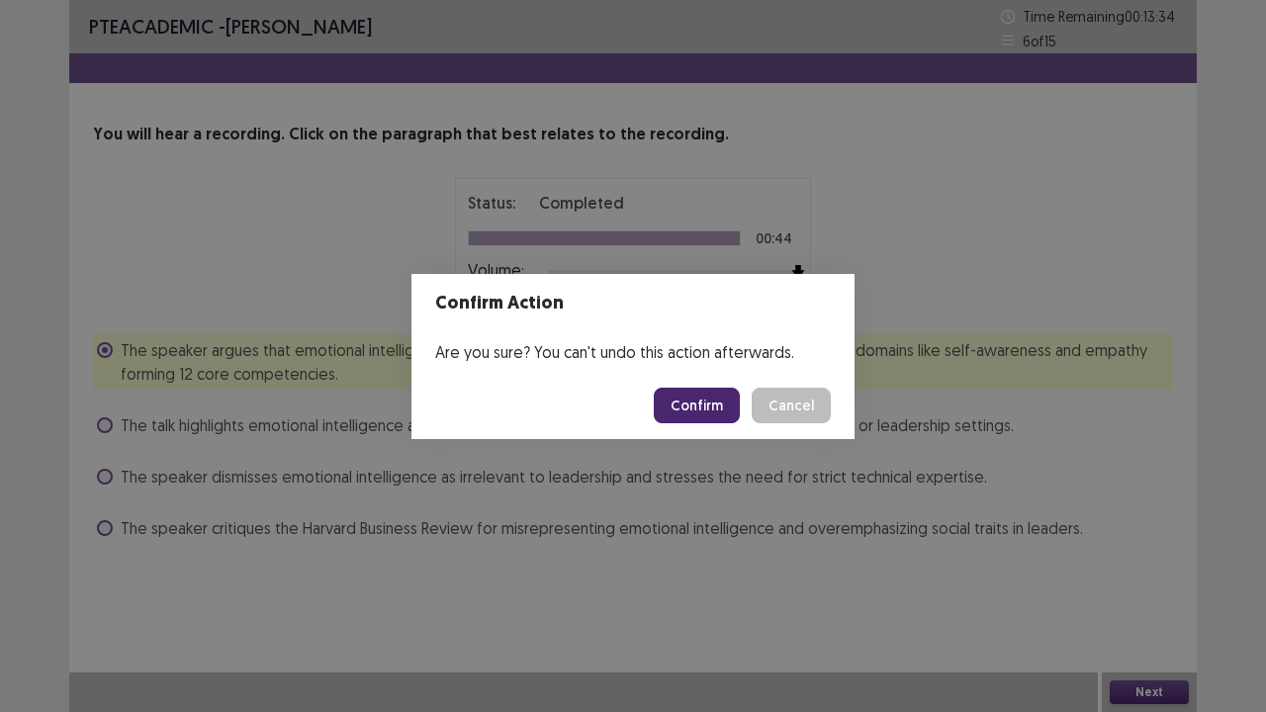
click at [714, 417] on button "Confirm" at bounding box center [697, 406] width 86 height 36
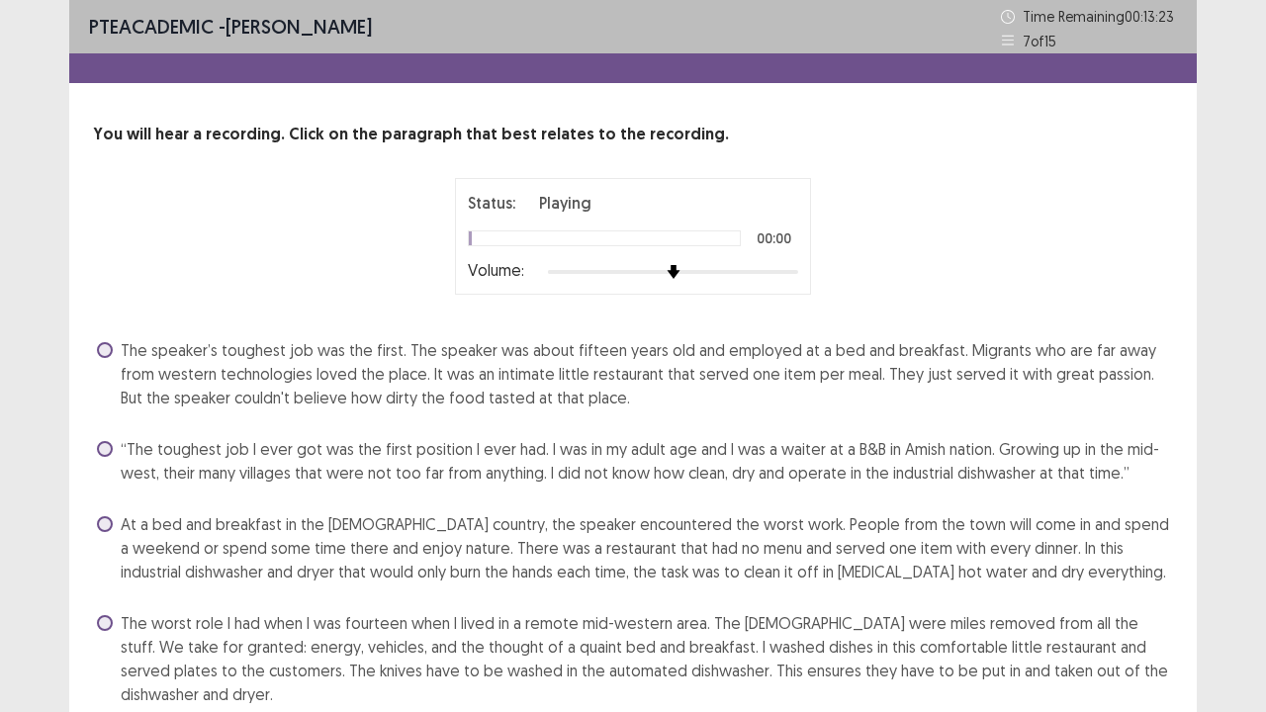
click at [795, 273] on div at bounding box center [673, 272] width 250 height 16
click at [594, 560] on span "At a bed and breakfast in the [DEMOGRAPHIC_DATA] country, the speaker encounter…" at bounding box center [647, 547] width 1053 height 71
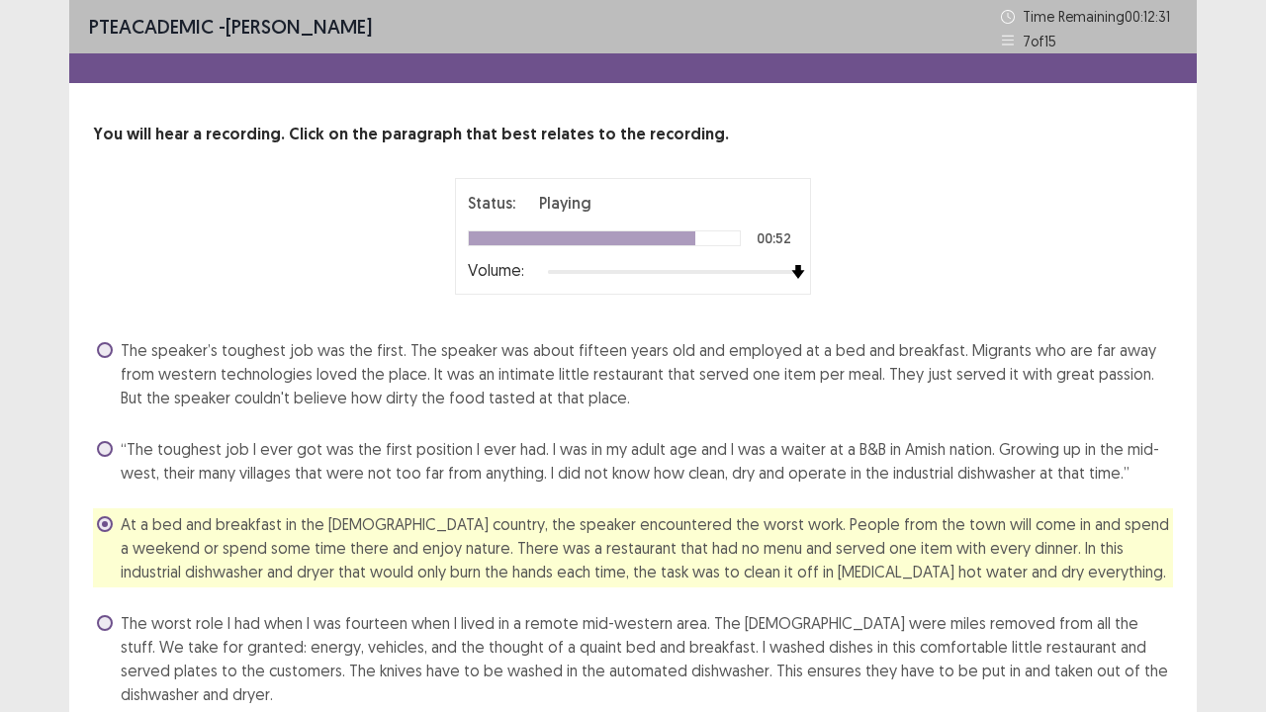
scroll to position [60, 0]
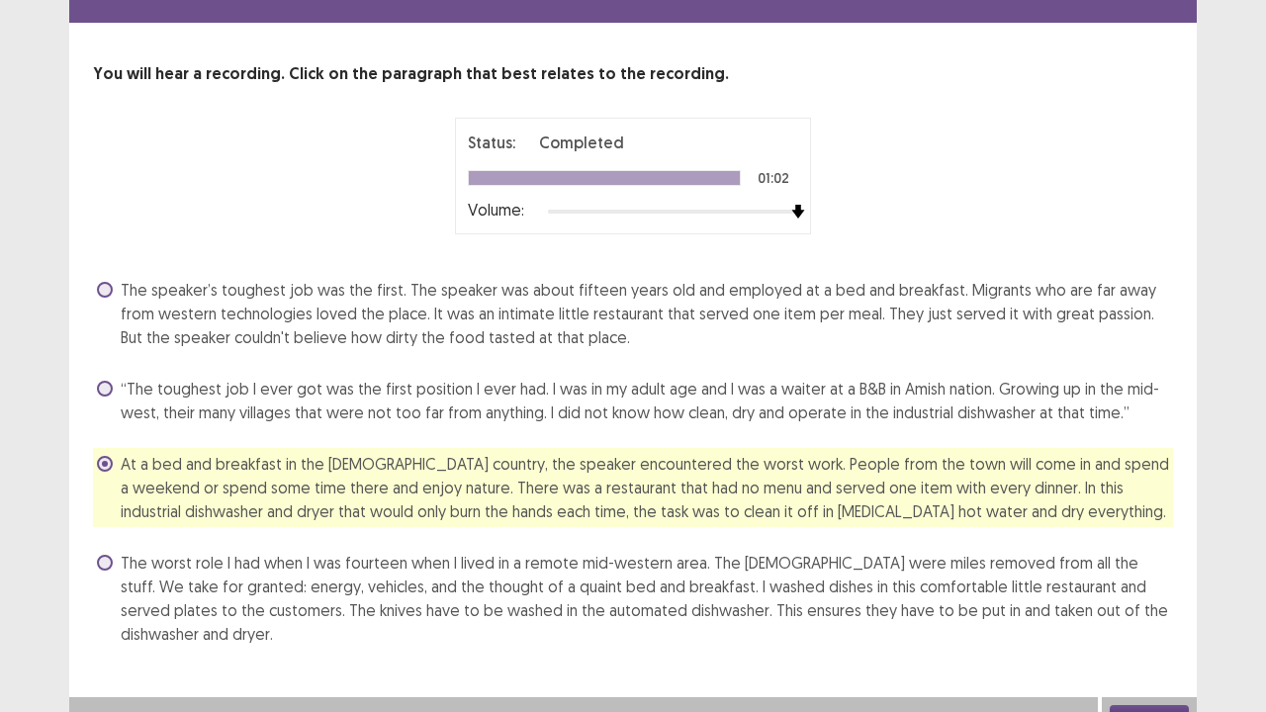
click at [1141, 578] on button "Next" at bounding box center [1149, 717] width 79 height 24
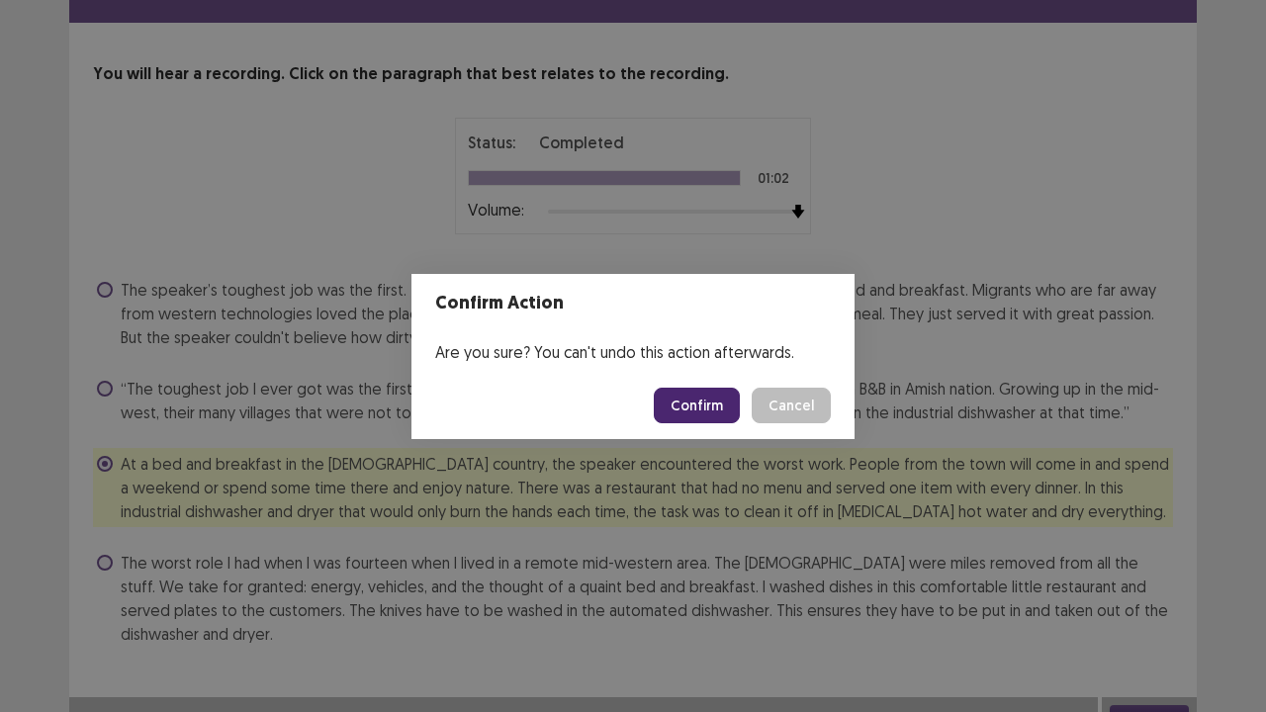
click at [708, 398] on button "Confirm" at bounding box center [697, 406] width 86 height 36
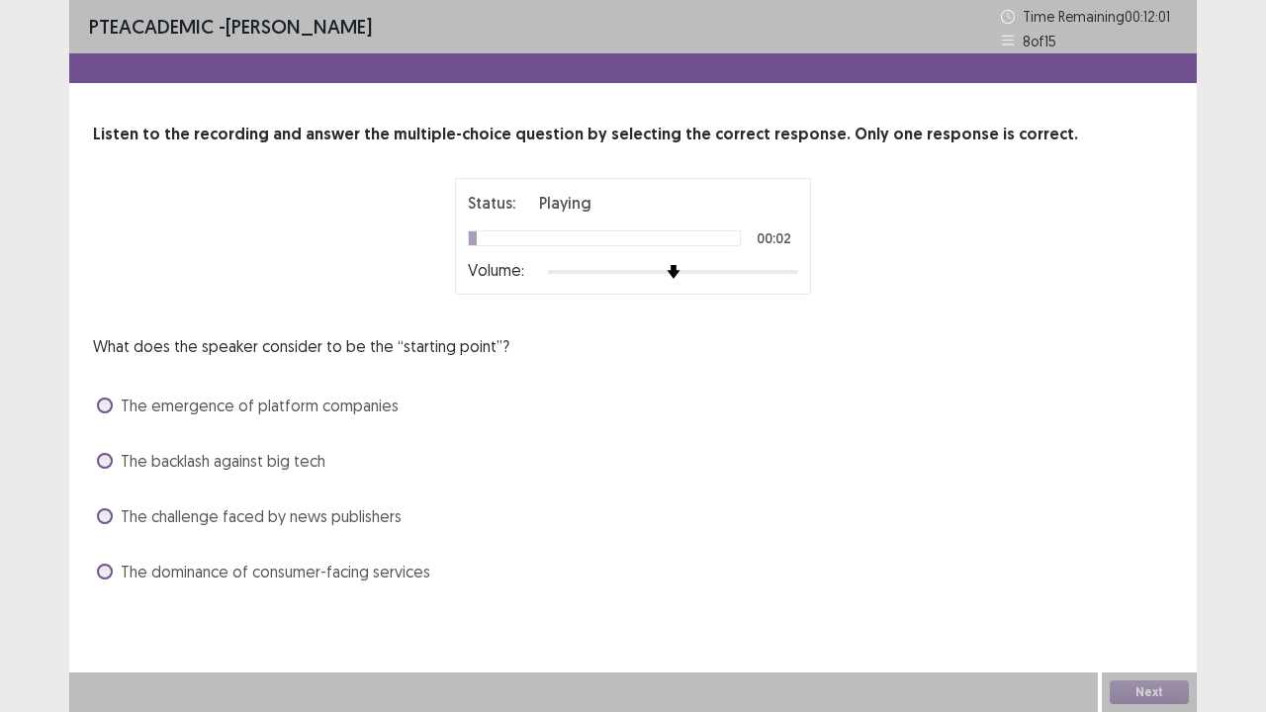
click at [793, 273] on div at bounding box center [673, 272] width 250 height 16
click at [379, 404] on span "The emergence of platform companies" at bounding box center [260, 406] width 278 height 24
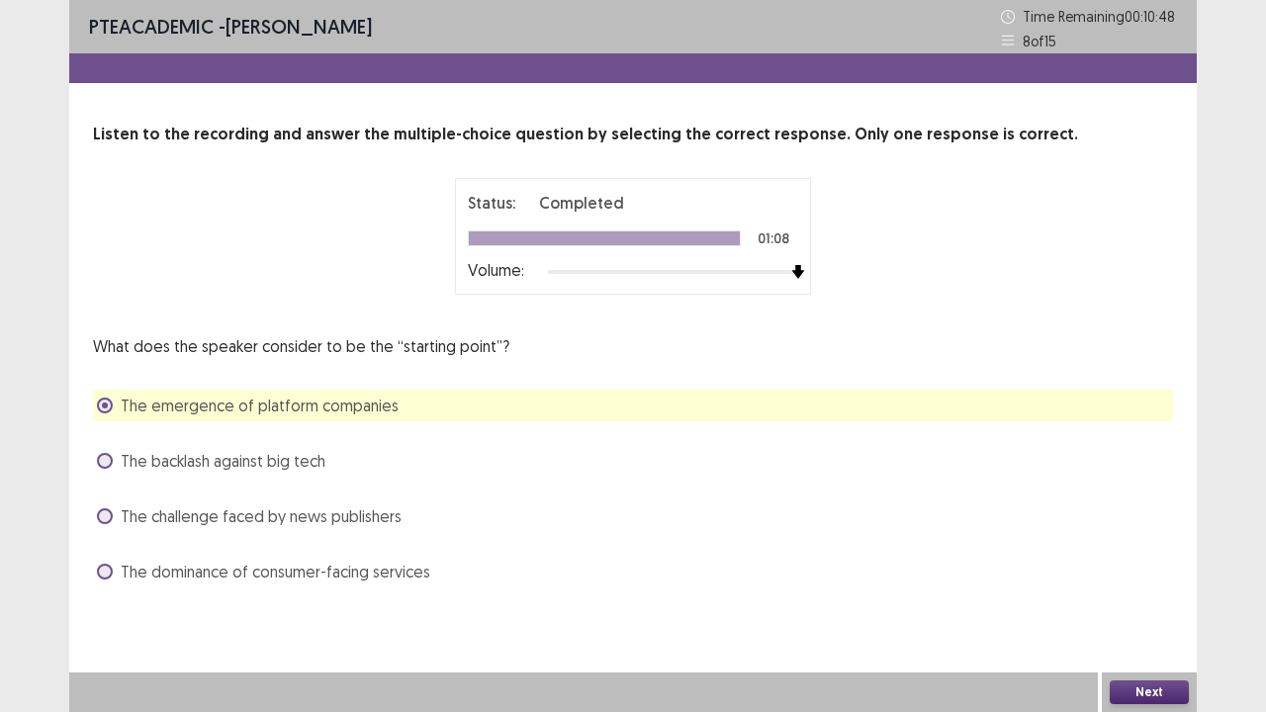
click at [1173, 578] on button "Next" at bounding box center [1149, 693] width 79 height 24
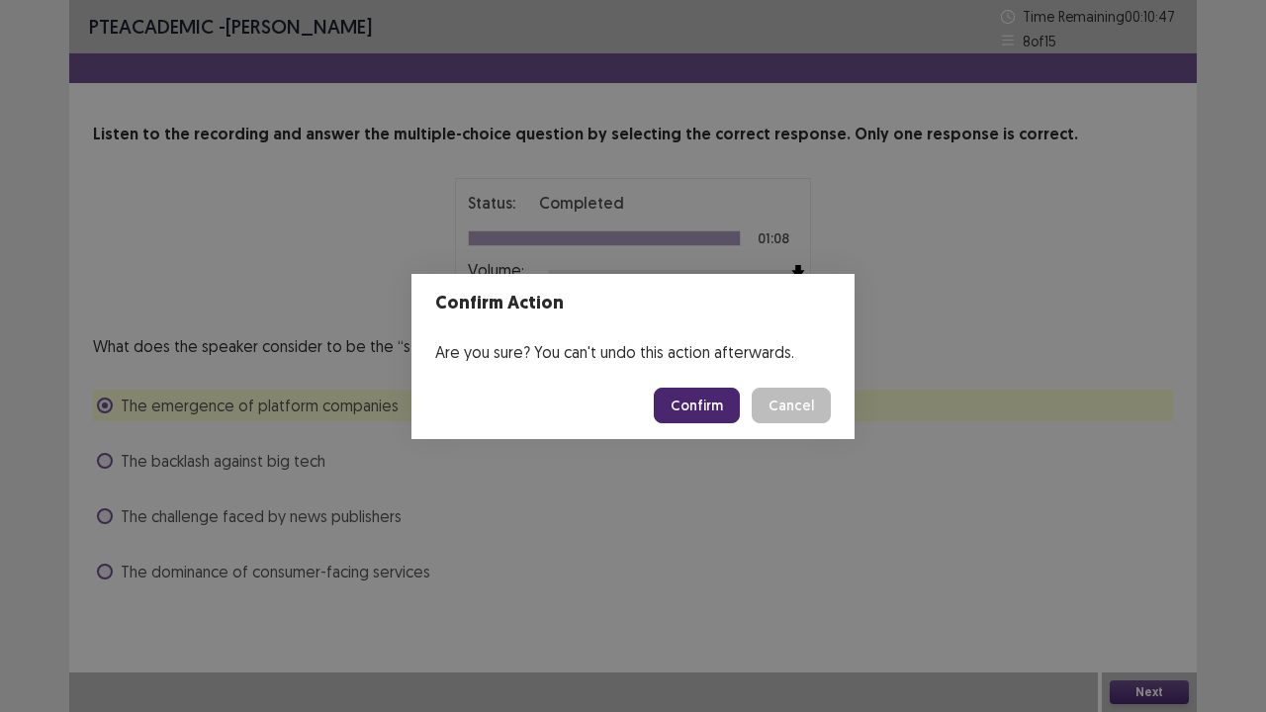
click at [697, 406] on button "Confirm" at bounding box center [697, 406] width 86 height 36
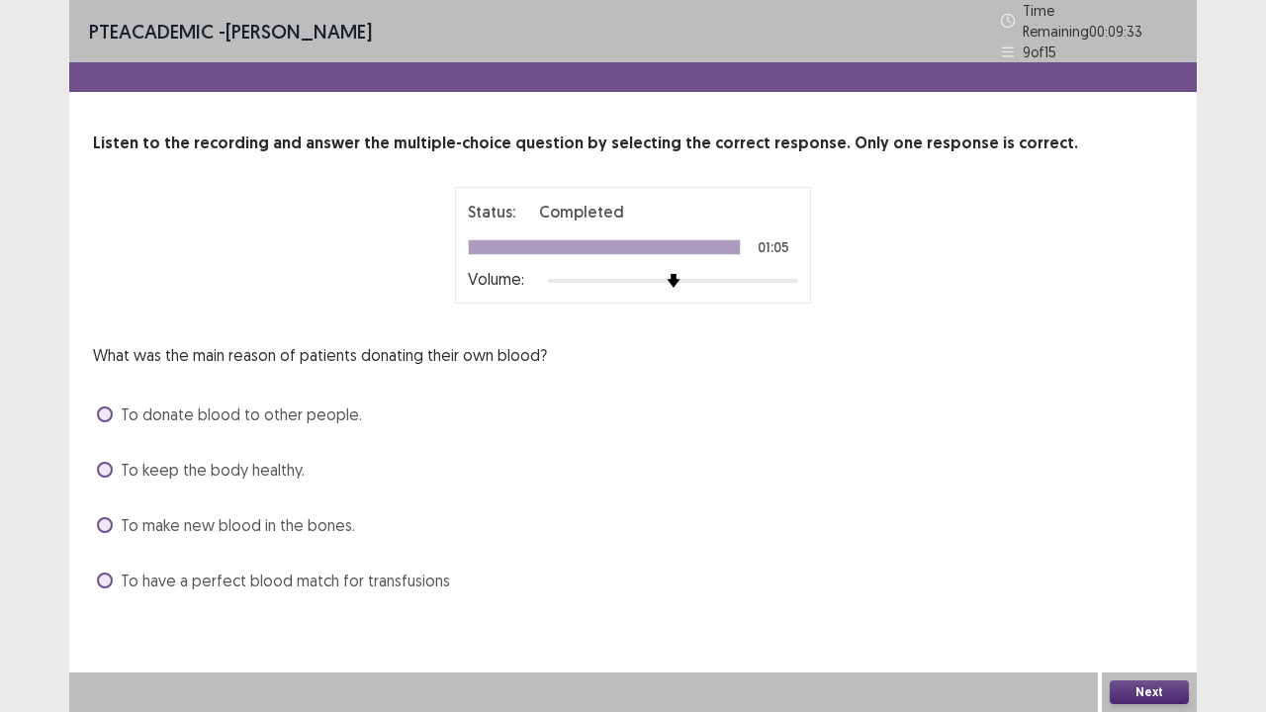
click at [317, 569] on span "To have a perfect blood match for transfusions" at bounding box center [285, 581] width 329 height 24
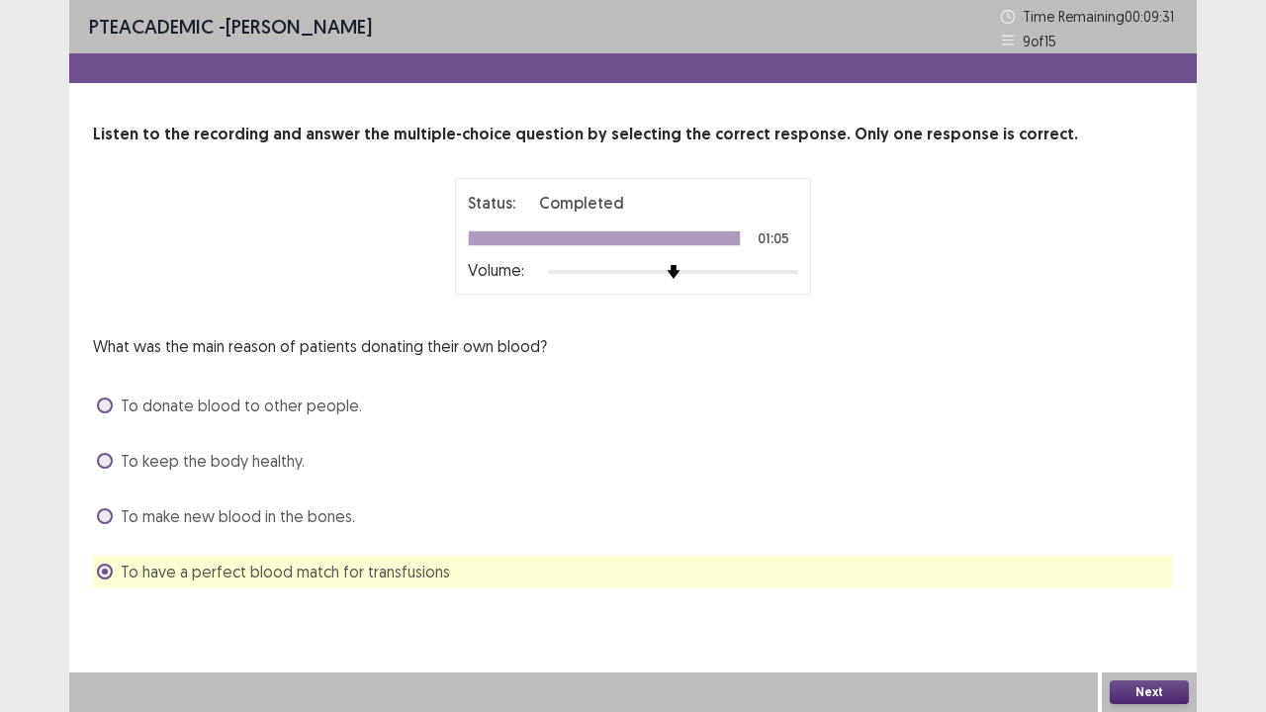
click at [1175, 578] on button "Next" at bounding box center [1149, 693] width 79 height 24
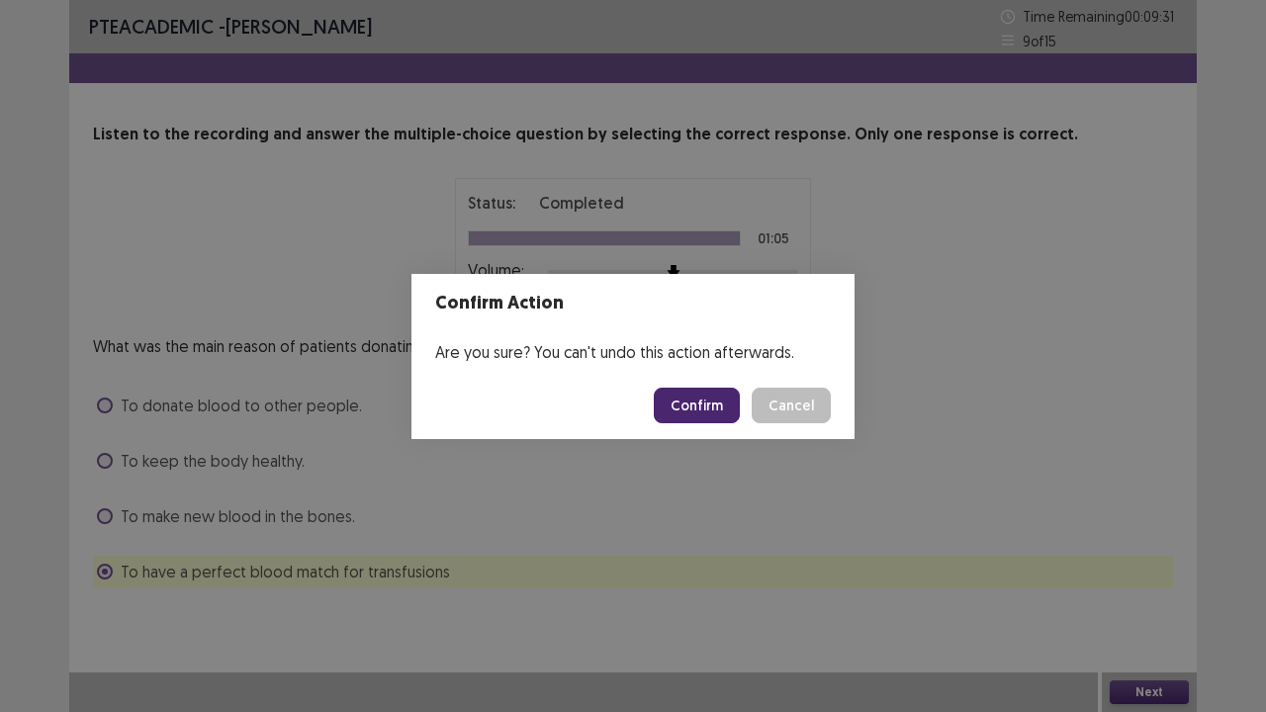
click at [696, 407] on button "Confirm" at bounding box center [697, 406] width 86 height 36
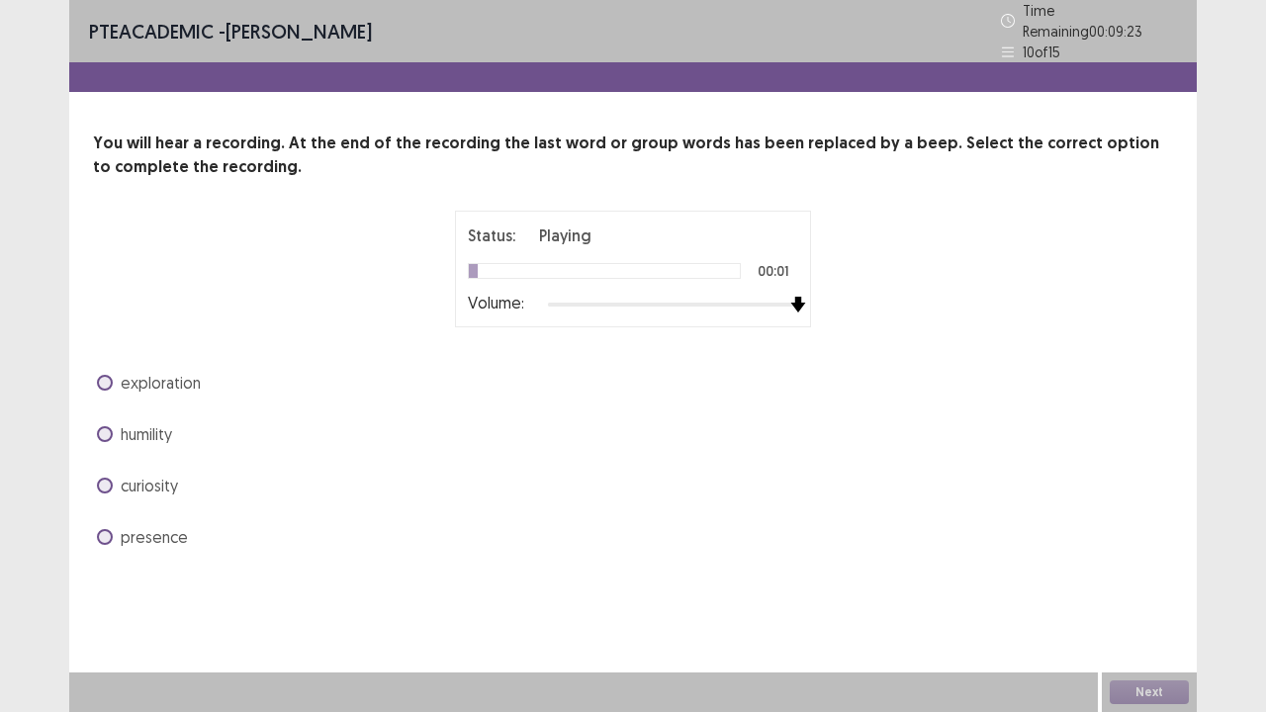
click at [791, 299] on div at bounding box center [673, 305] width 250 height 16
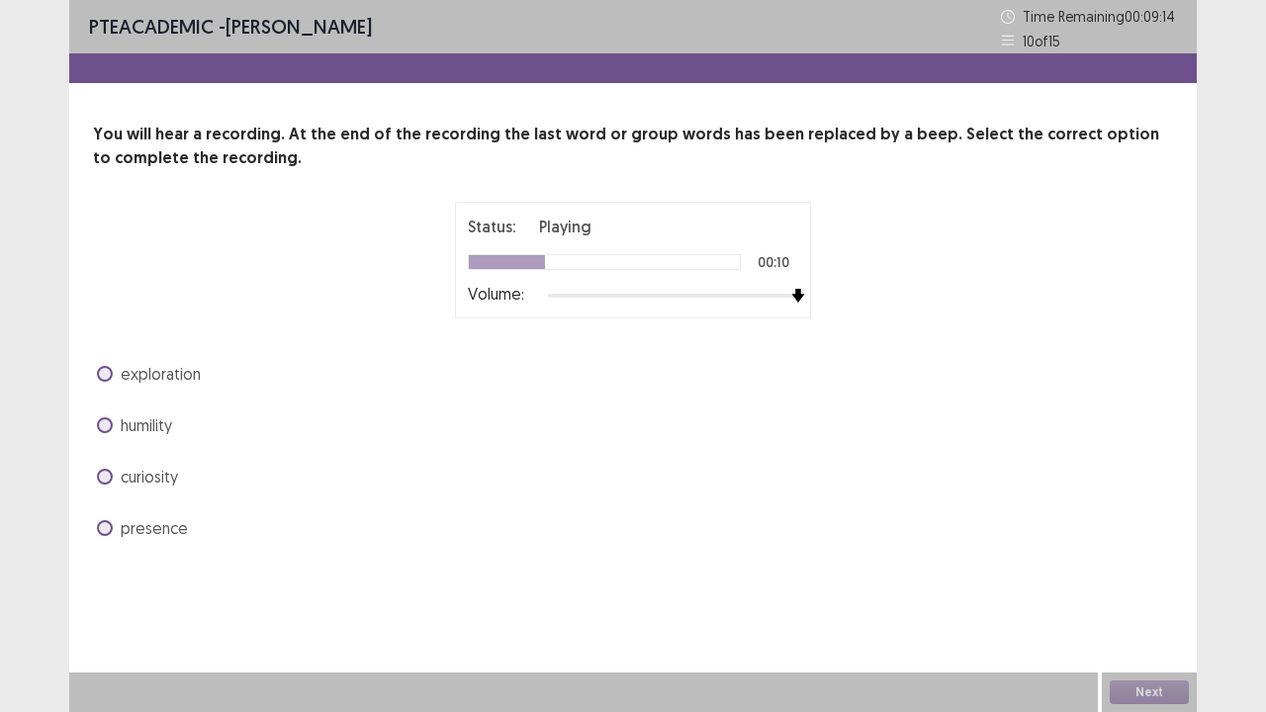
click at [164, 428] on span "humility" at bounding box center [146, 426] width 51 height 24
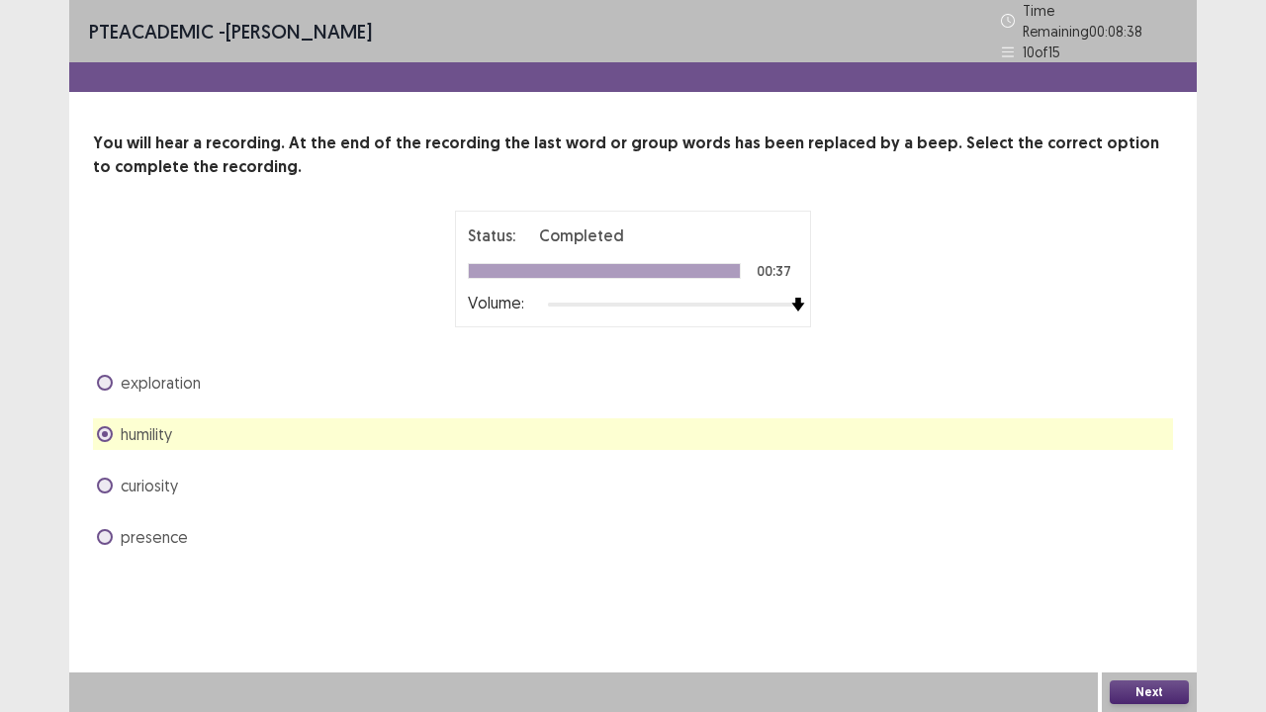
click at [1116, 578] on button "Next" at bounding box center [1149, 693] width 79 height 24
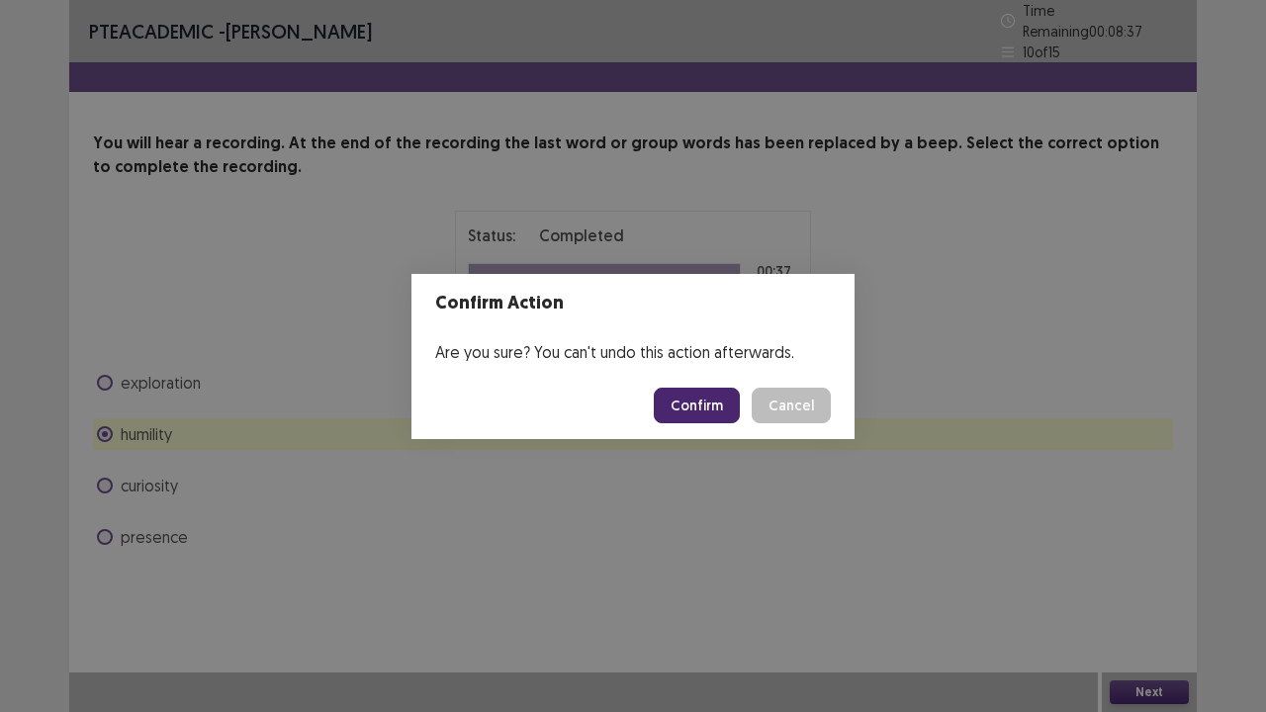
click at [710, 404] on button "Confirm" at bounding box center [697, 406] width 86 height 36
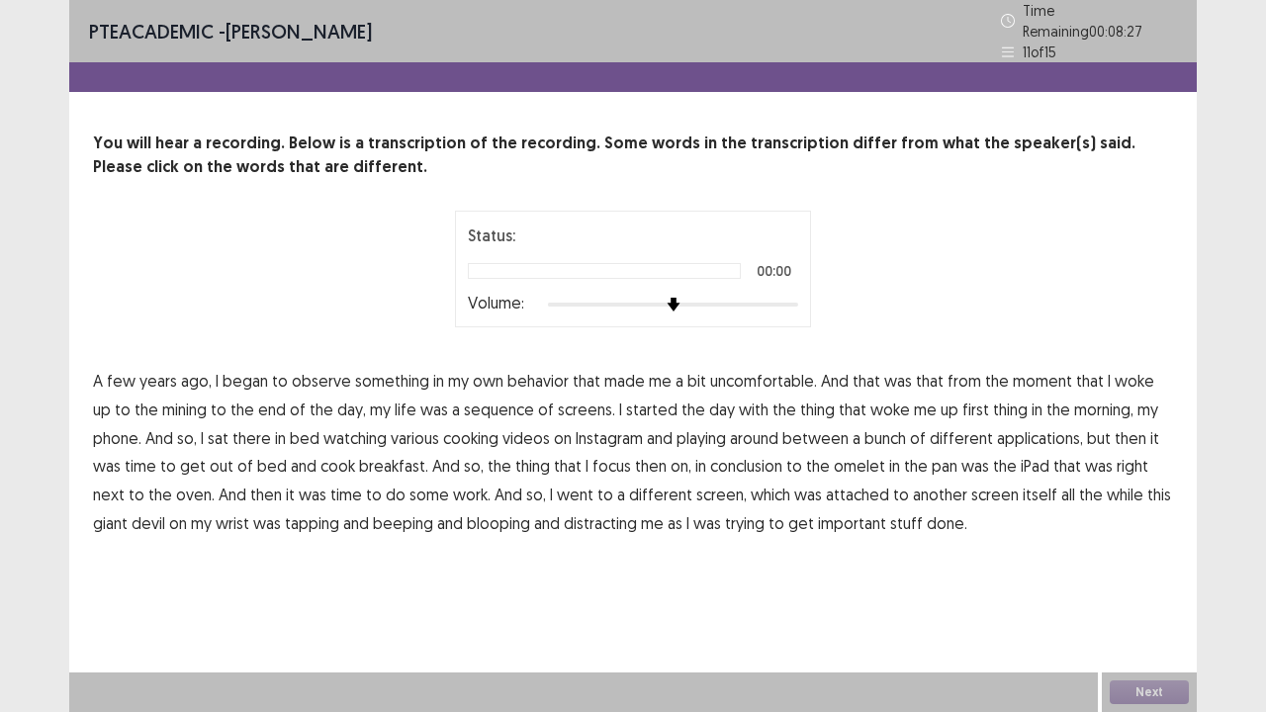
click at [784, 303] on div at bounding box center [673, 305] width 250 height 4
click at [786, 303] on div at bounding box center [673, 305] width 250 height 4
click at [798, 297] on div at bounding box center [673, 305] width 250 height 16
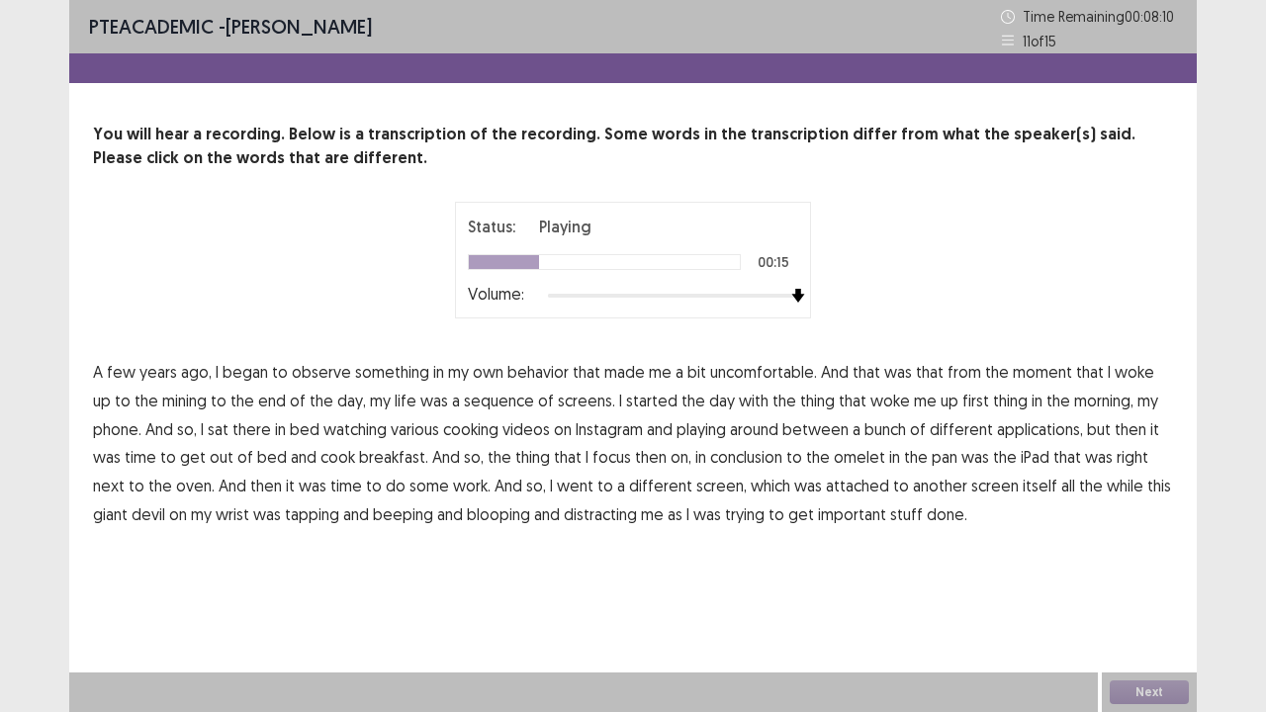
click at [170, 405] on span "mining" at bounding box center [184, 401] width 45 height 24
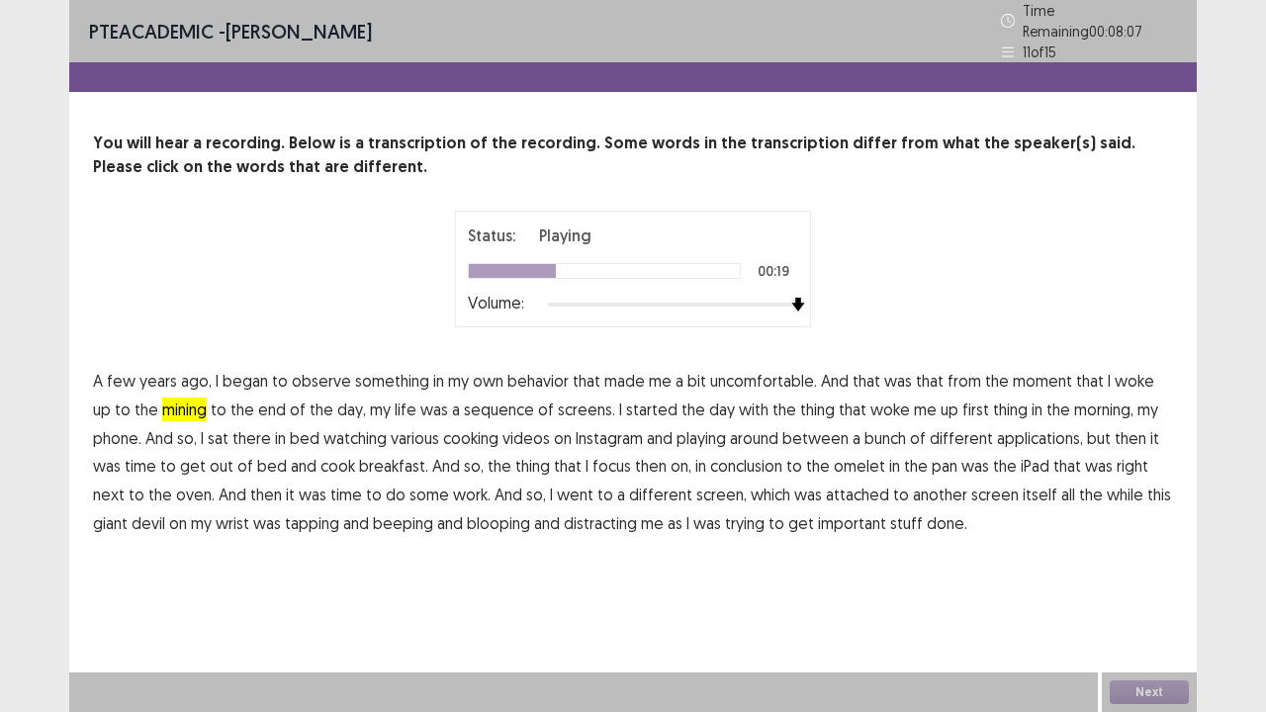
click at [474, 403] on span "sequence" at bounding box center [499, 410] width 70 height 24
click at [723, 431] on span "playing" at bounding box center [701, 438] width 49 height 24
click at [751, 461] on span "conclusion" at bounding box center [746, 466] width 72 height 24
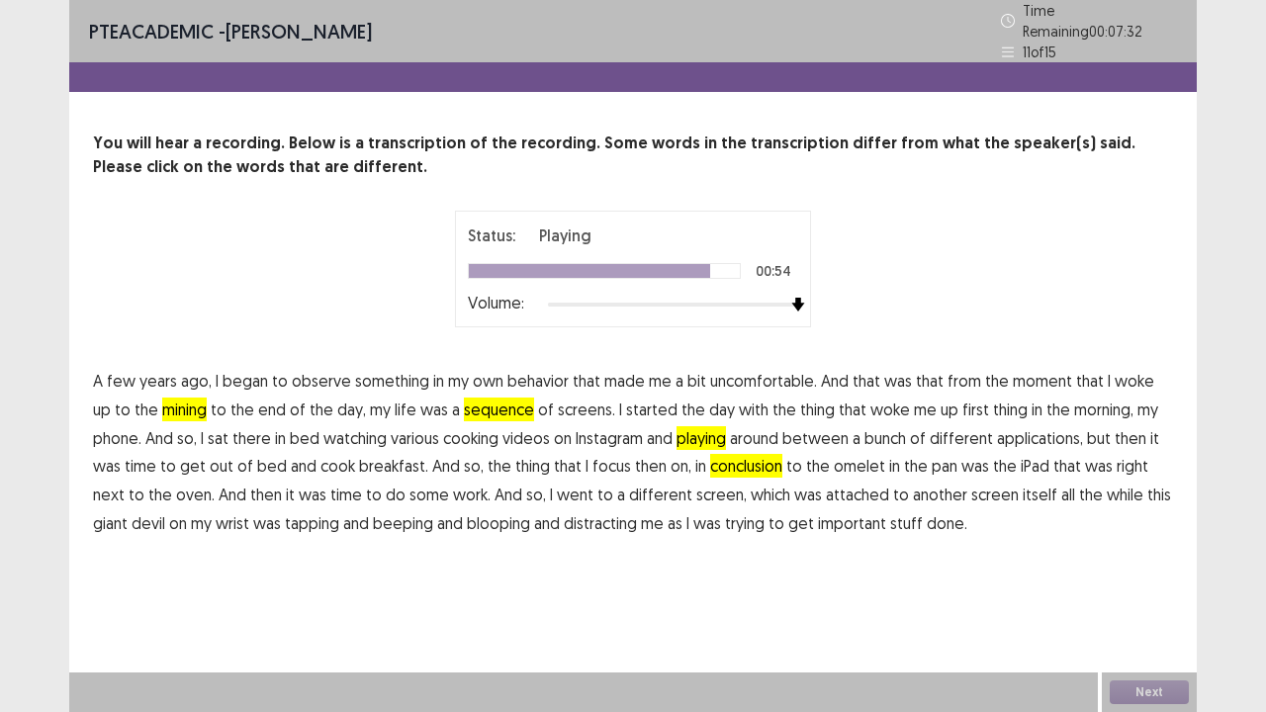
click at [128, 511] on span "giant" at bounding box center [110, 523] width 35 height 24
click at [1151, 578] on button "Next" at bounding box center [1149, 693] width 79 height 24
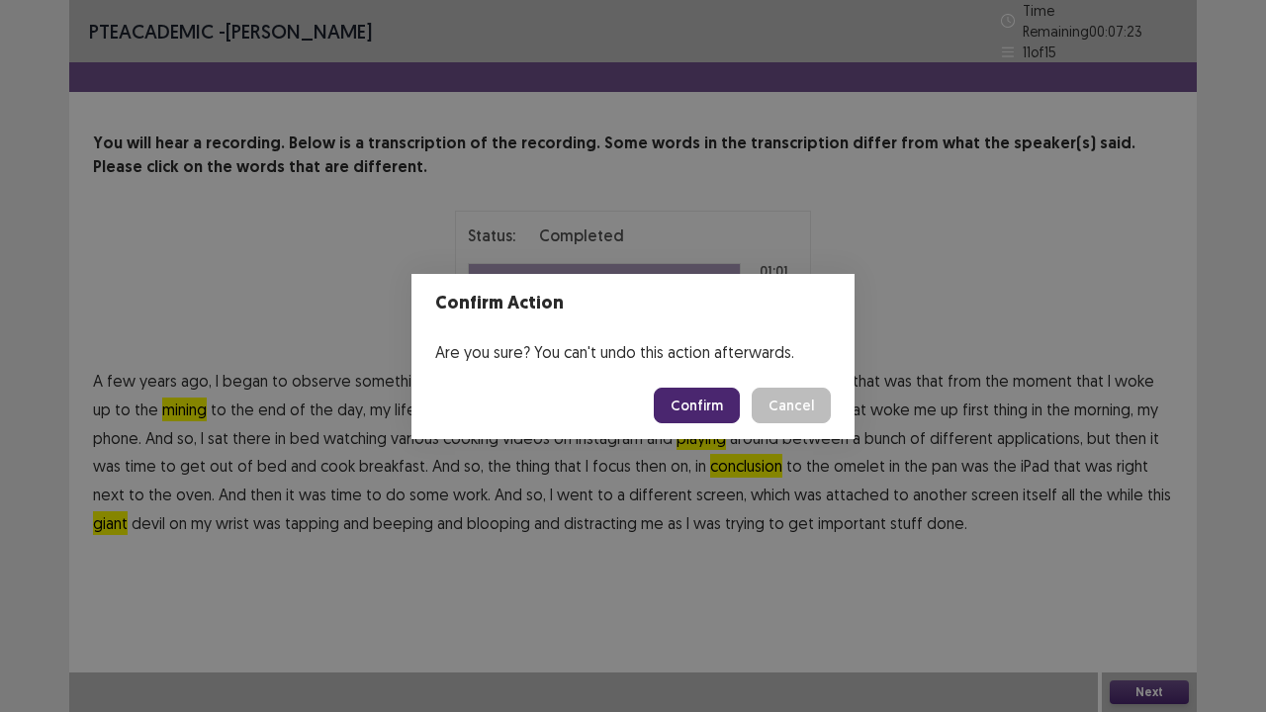
click at [698, 409] on button "Confirm" at bounding box center [697, 406] width 86 height 36
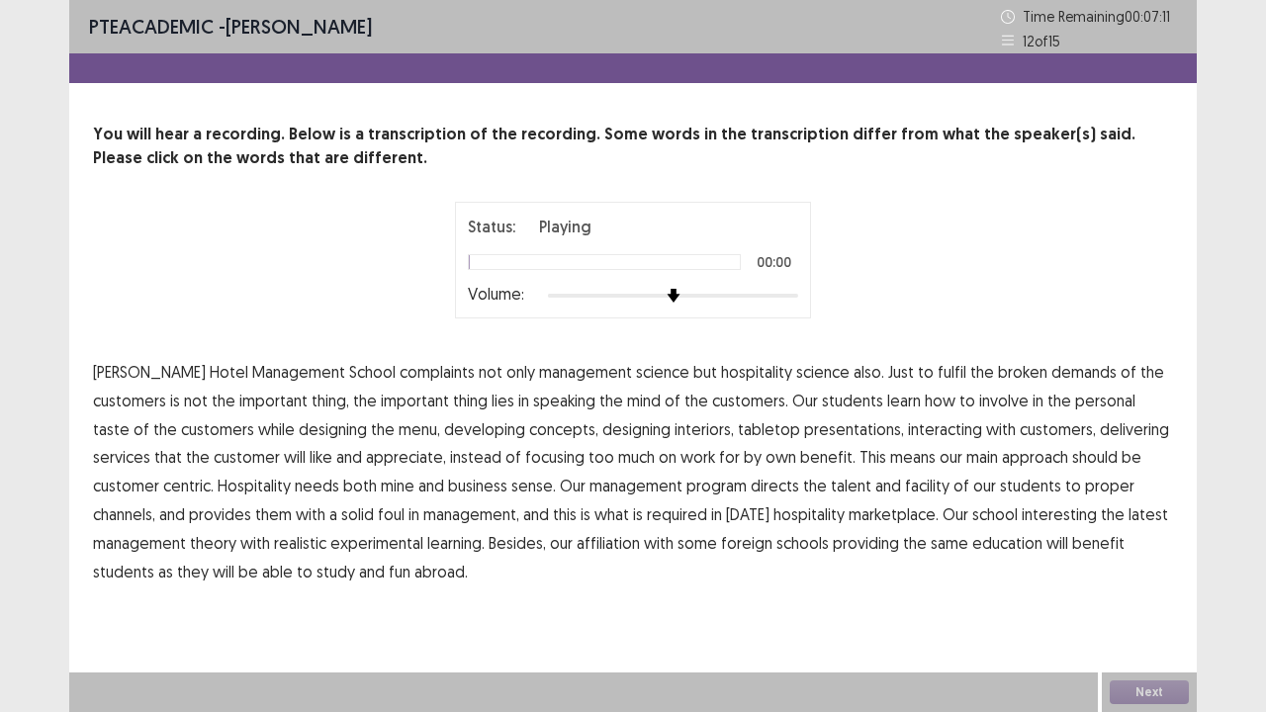
click at [792, 293] on div at bounding box center [673, 296] width 250 height 16
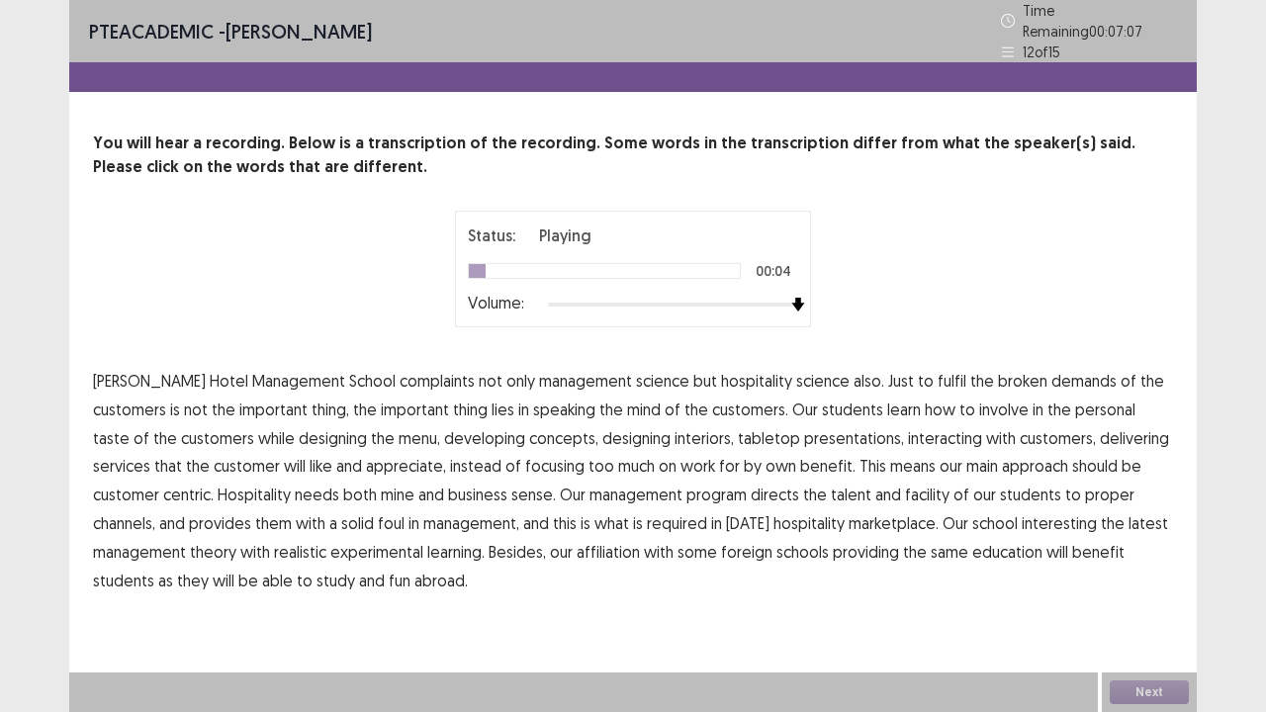
click at [400, 376] on span "complaints" at bounding box center [437, 381] width 75 height 24
click at [533, 409] on span "speaking" at bounding box center [564, 410] width 62 height 24
click at [284, 462] on span "will" at bounding box center [295, 466] width 22 height 24
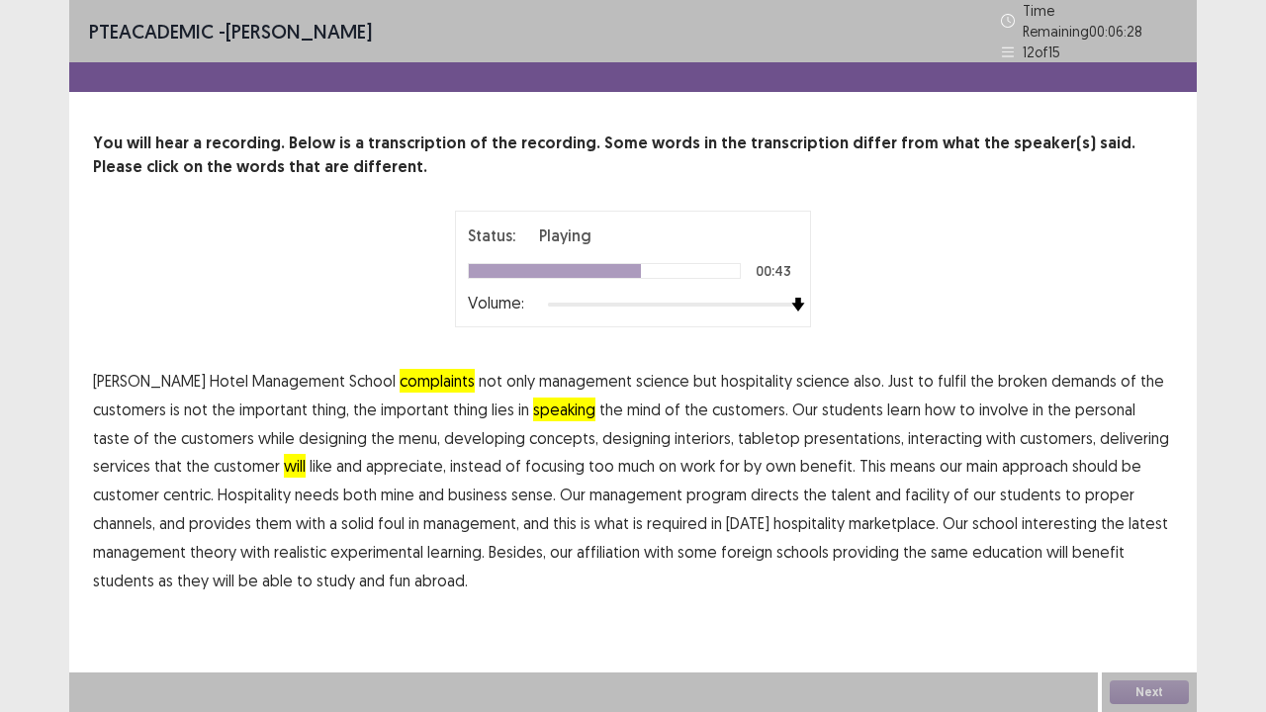
click at [905, 494] on span "facility" at bounding box center [927, 495] width 45 height 24
click at [389, 576] on span "fun" at bounding box center [400, 581] width 22 height 24
click at [1146, 578] on button "Next" at bounding box center [1149, 693] width 79 height 24
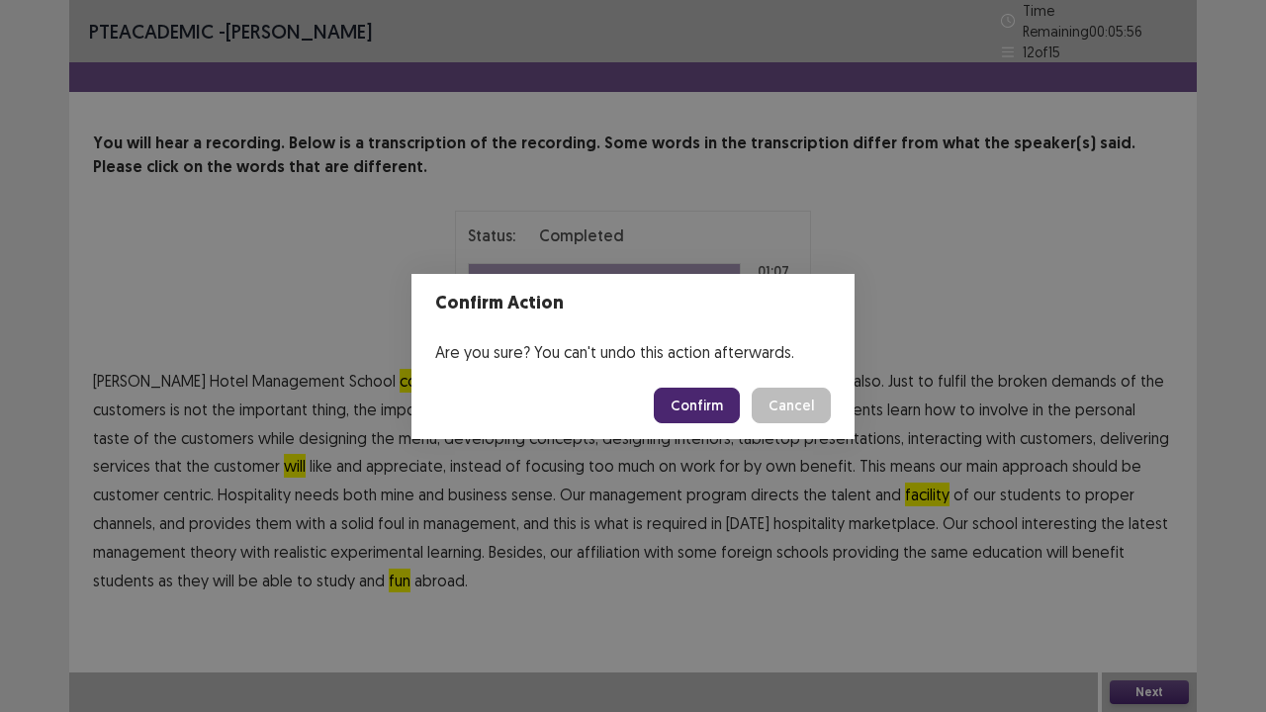
click at [724, 411] on button "Confirm" at bounding box center [697, 406] width 86 height 36
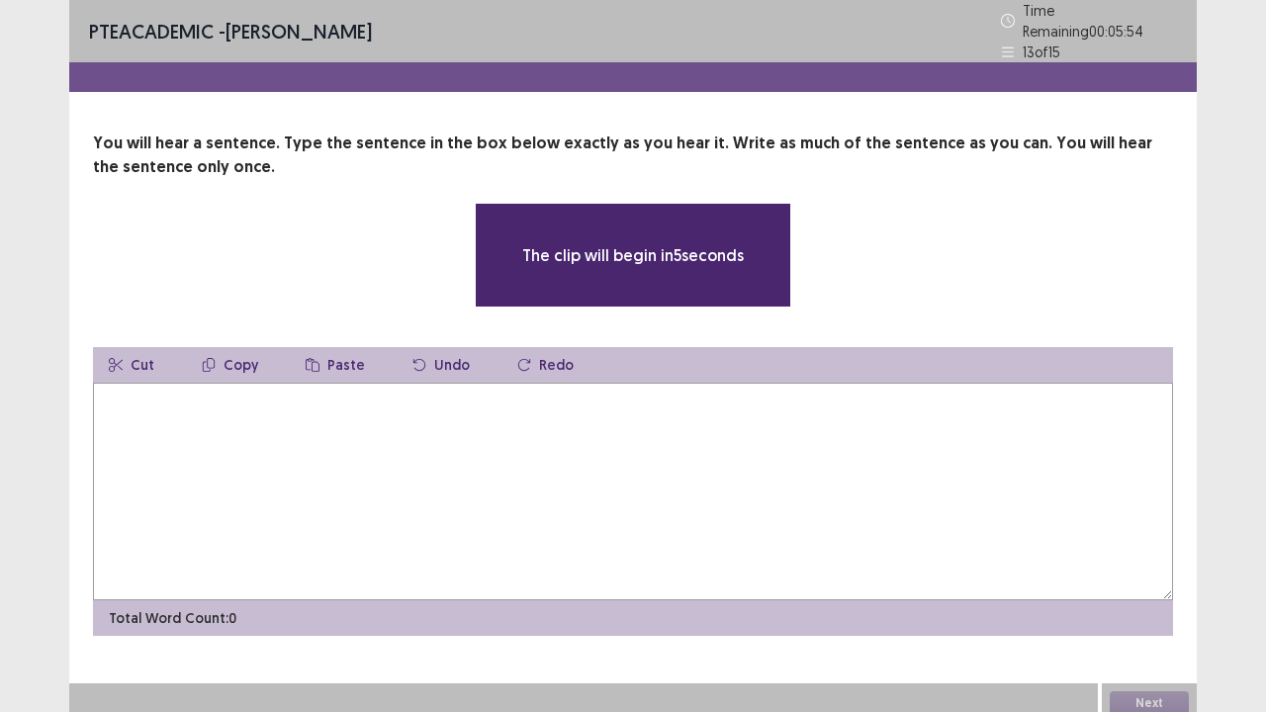
click at [732, 408] on textarea at bounding box center [633, 492] width 1080 height 218
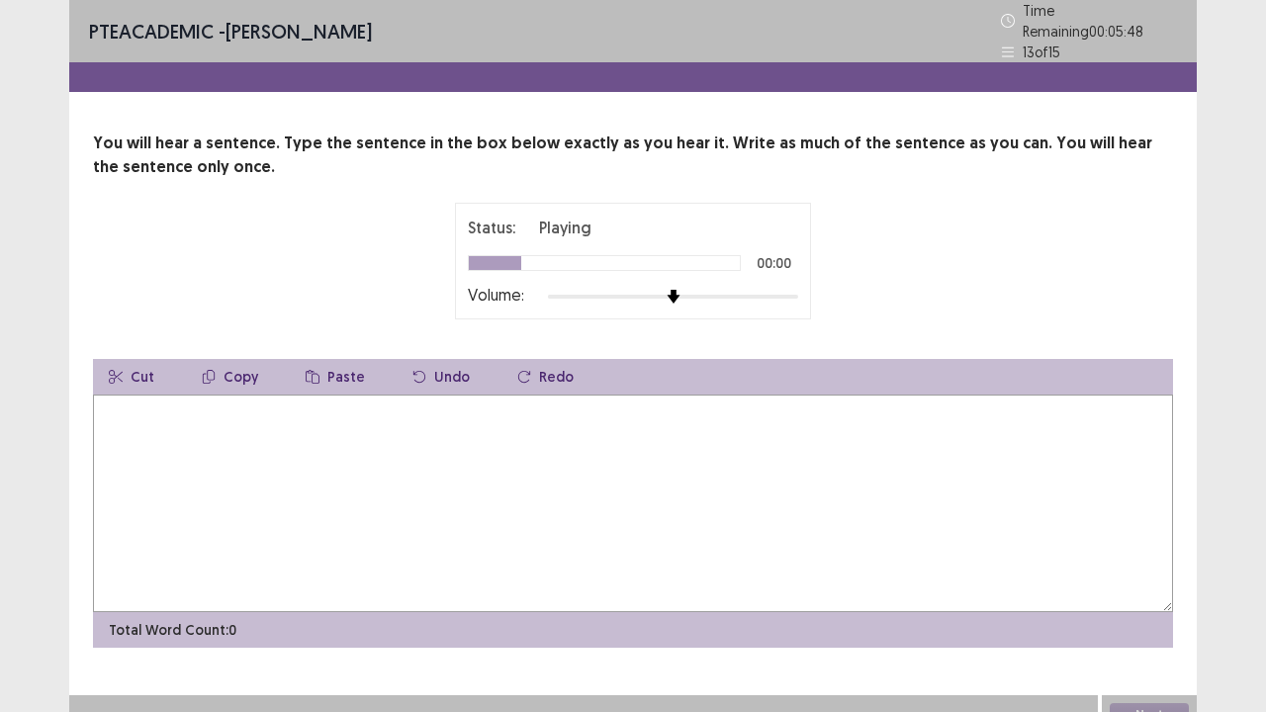
click at [795, 289] on div at bounding box center [673, 297] width 250 height 16
click at [685, 464] on textarea at bounding box center [633, 504] width 1080 height 218
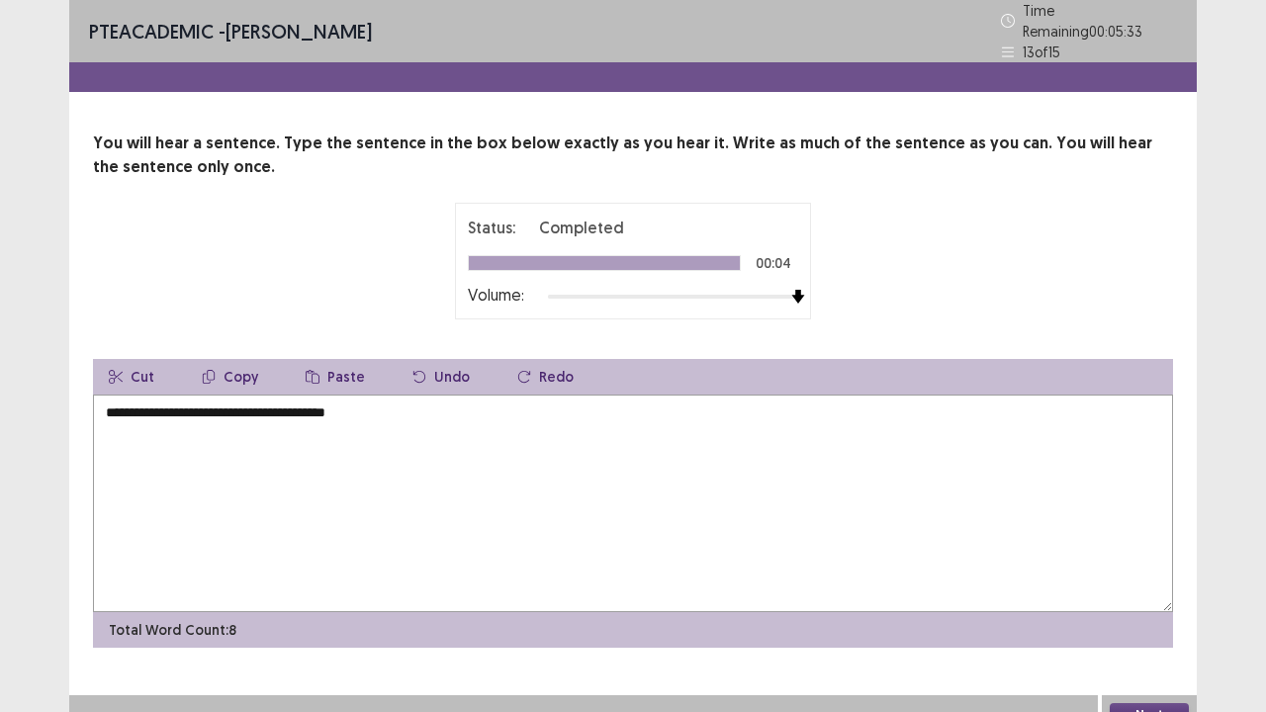
click at [126, 410] on textarea "**********" at bounding box center [633, 504] width 1080 height 218
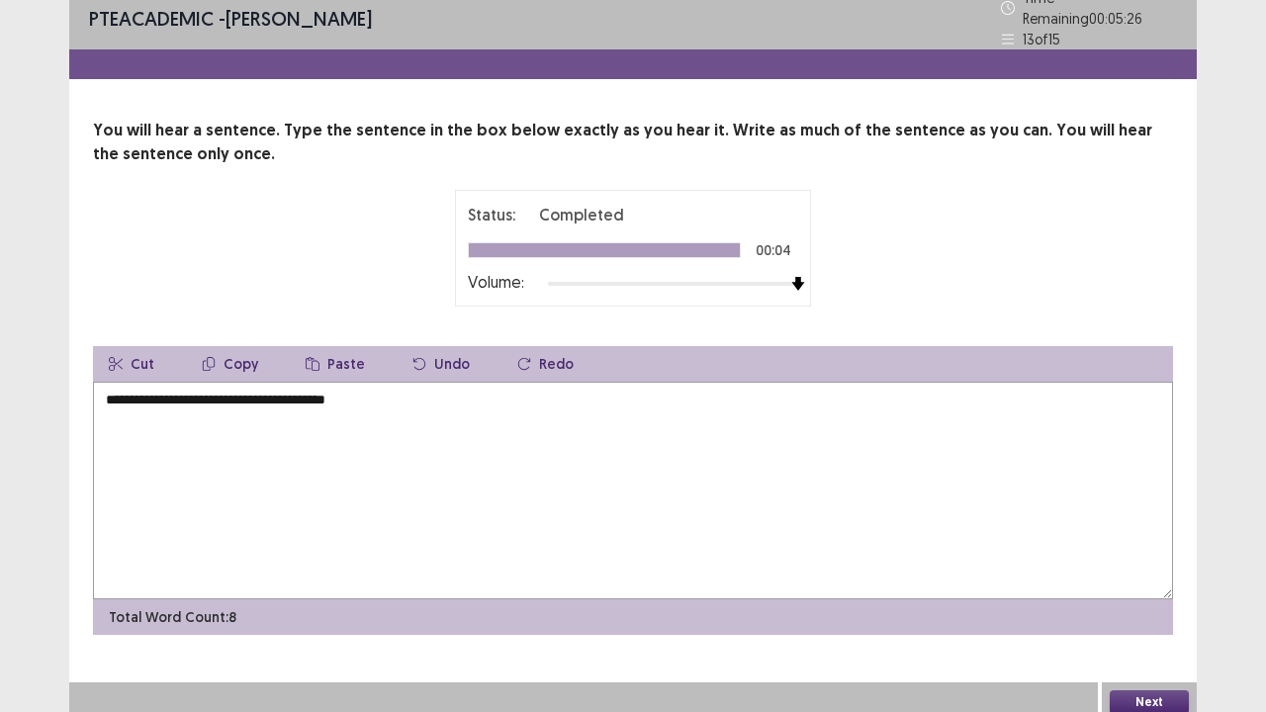
type textarea "**********"
click at [1136, 578] on button "Next" at bounding box center [1149, 703] width 79 height 24
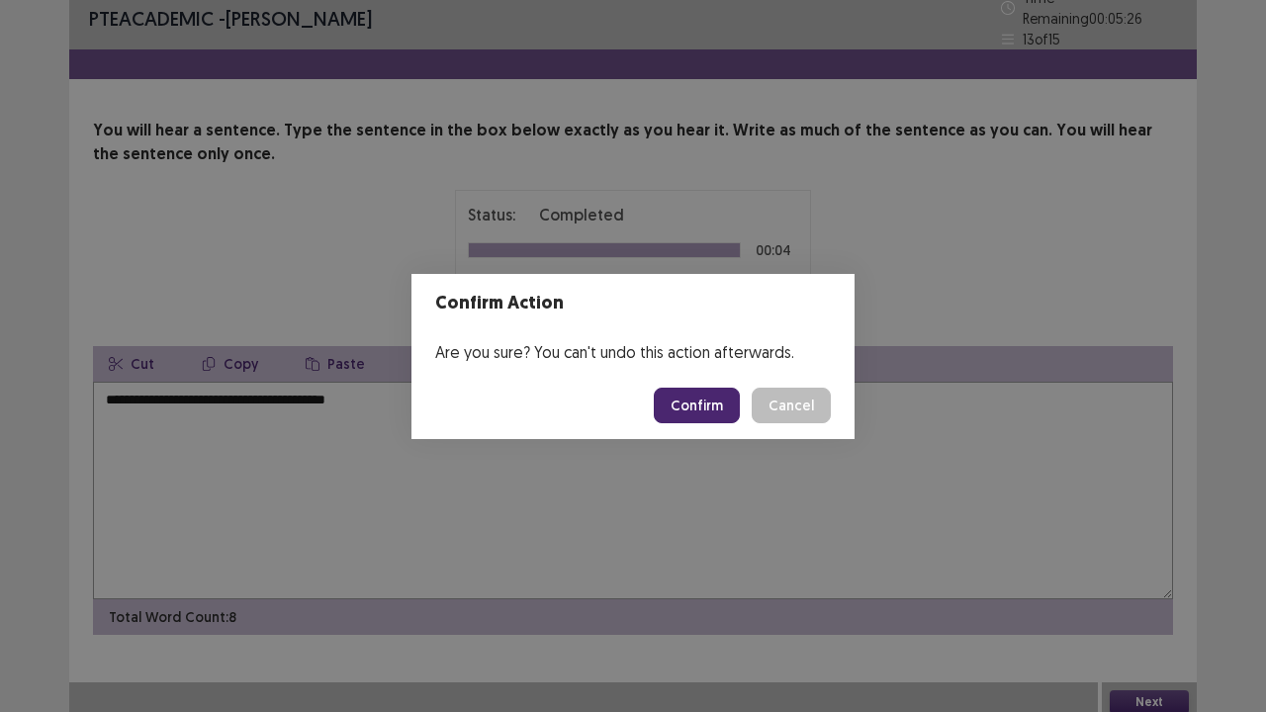
click at [704, 404] on button "Confirm" at bounding box center [697, 406] width 86 height 36
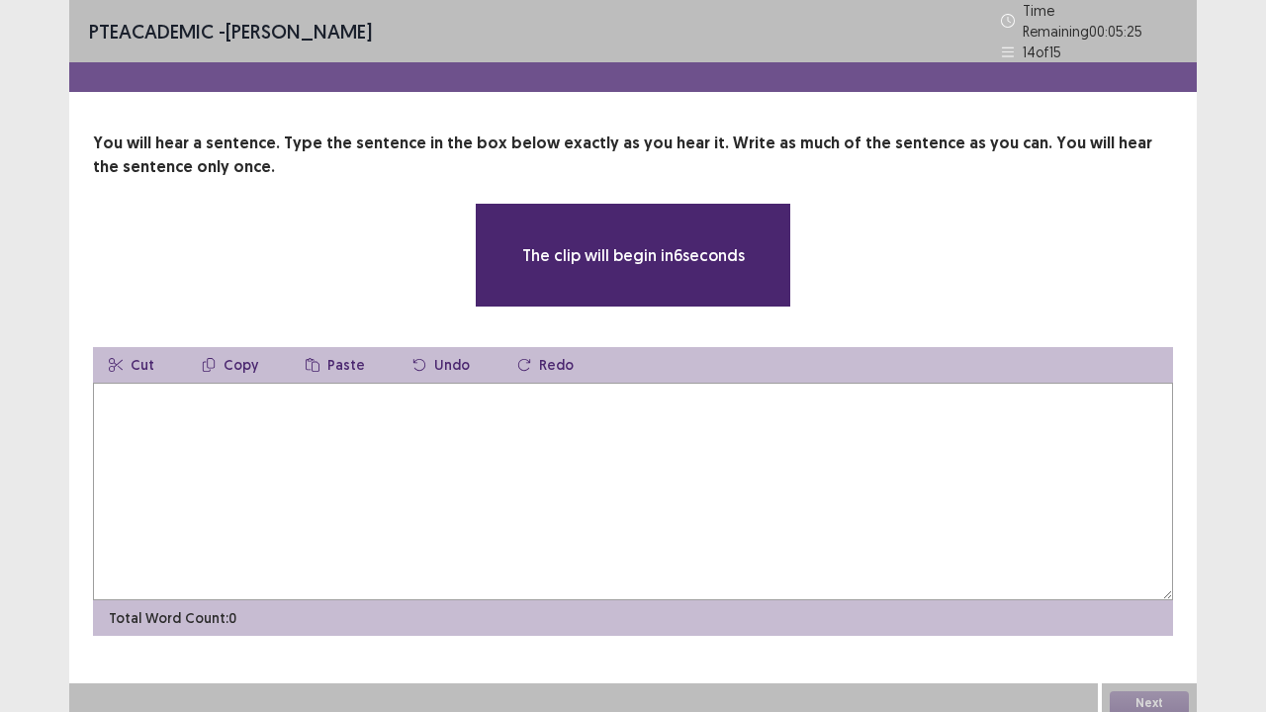
click at [518, 433] on textarea at bounding box center [633, 492] width 1080 height 218
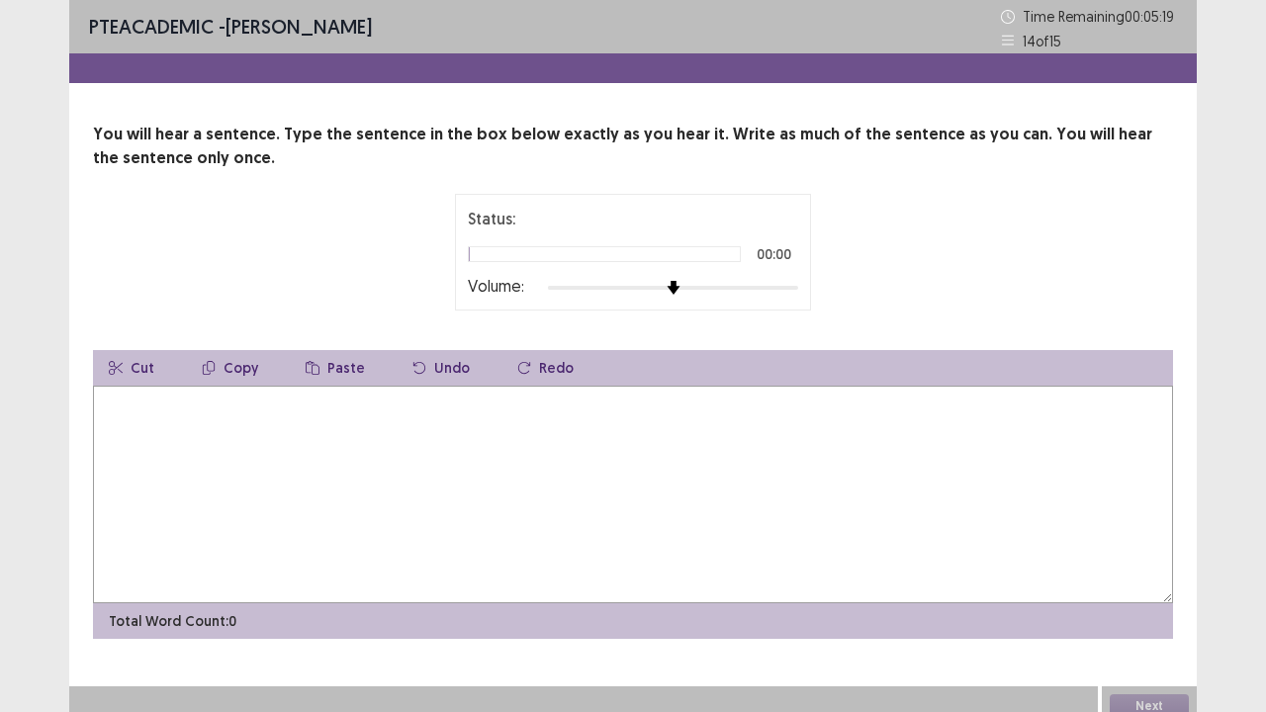
drag, startPoint x: 799, startPoint y: 288, endPoint x: 791, endPoint y: 297, distance: 11.9
click at [799, 287] on div "Status: 00:00 Volume:" at bounding box center [633, 252] width 356 height 117
click at [792, 290] on div at bounding box center [673, 288] width 250 height 16
click at [637, 434] on textarea at bounding box center [633, 495] width 1080 height 218
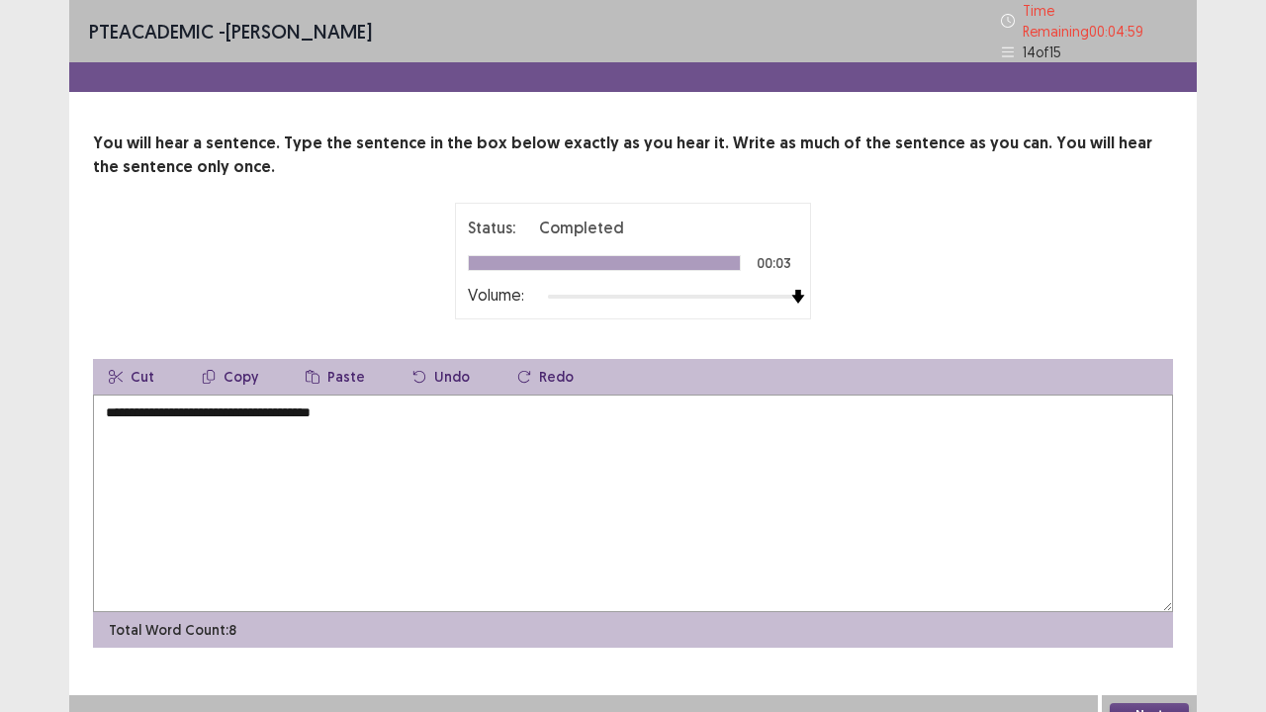
click at [326, 409] on textarea "**********" at bounding box center [633, 504] width 1080 height 218
click at [107, 409] on textarea "**********" at bounding box center [633, 504] width 1080 height 218
click at [115, 408] on textarea "**********" at bounding box center [633, 504] width 1080 height 218
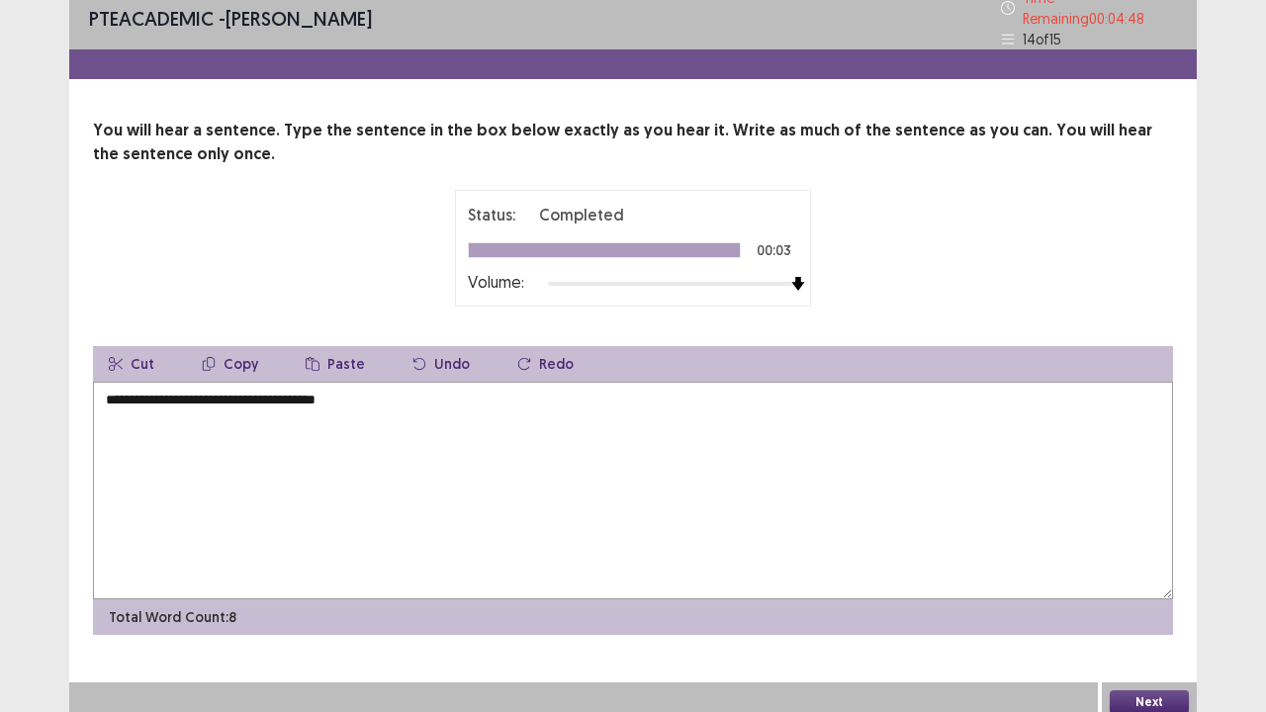
scroll to position [18, 0]
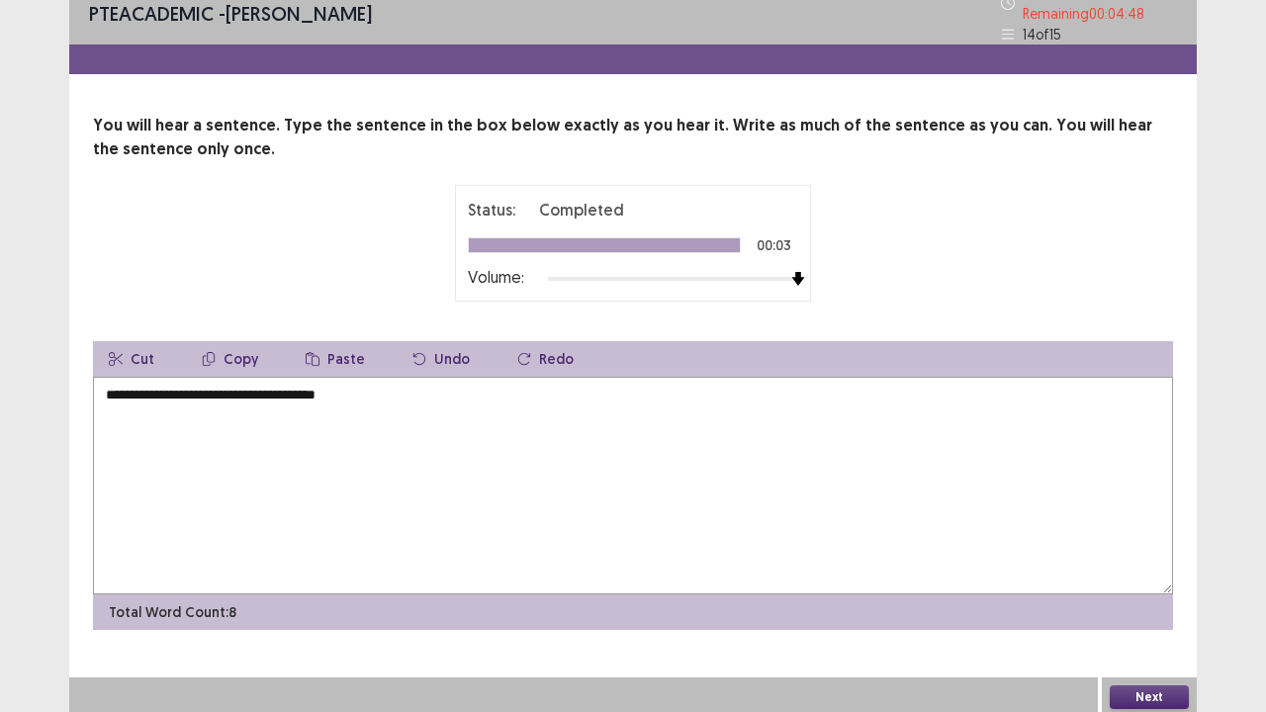
type textarea "**********"
click at [1150, 578] on button "Next" at bounding box center [1149, 698] width 79 height 24
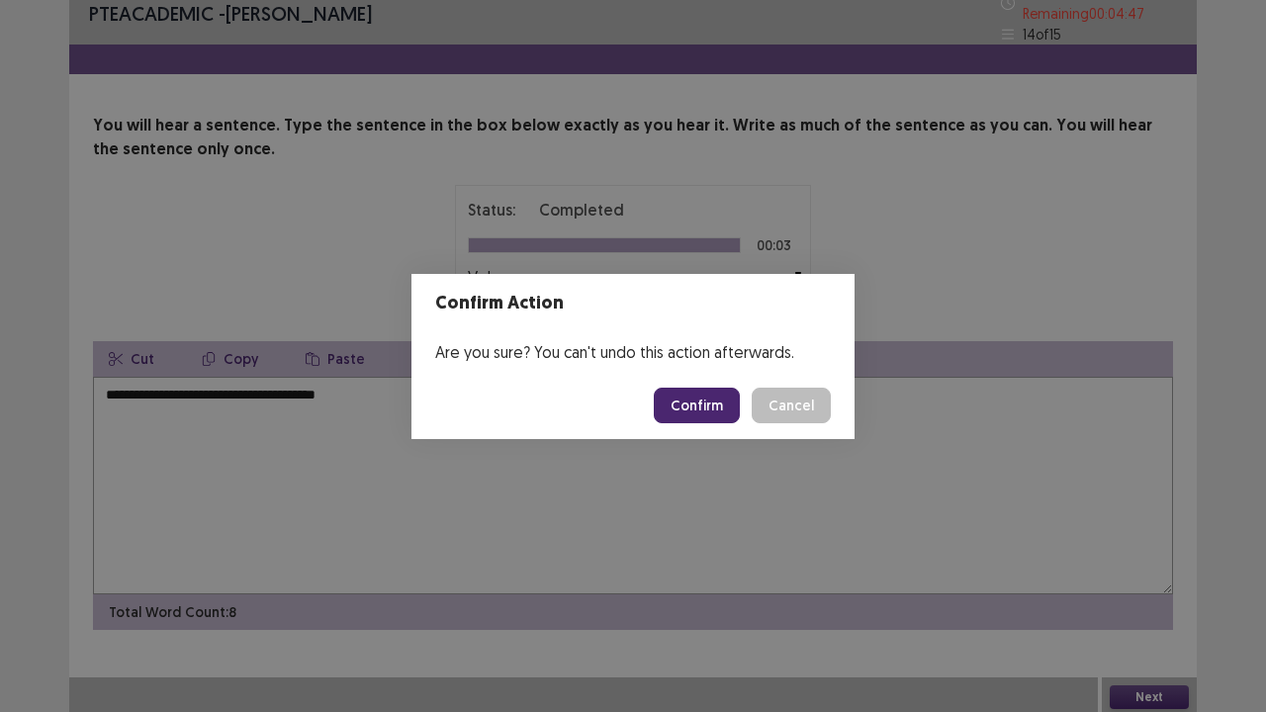
click at [715, 408] on button "Confirm" at bounding box center [697, 406] width 86 height 36
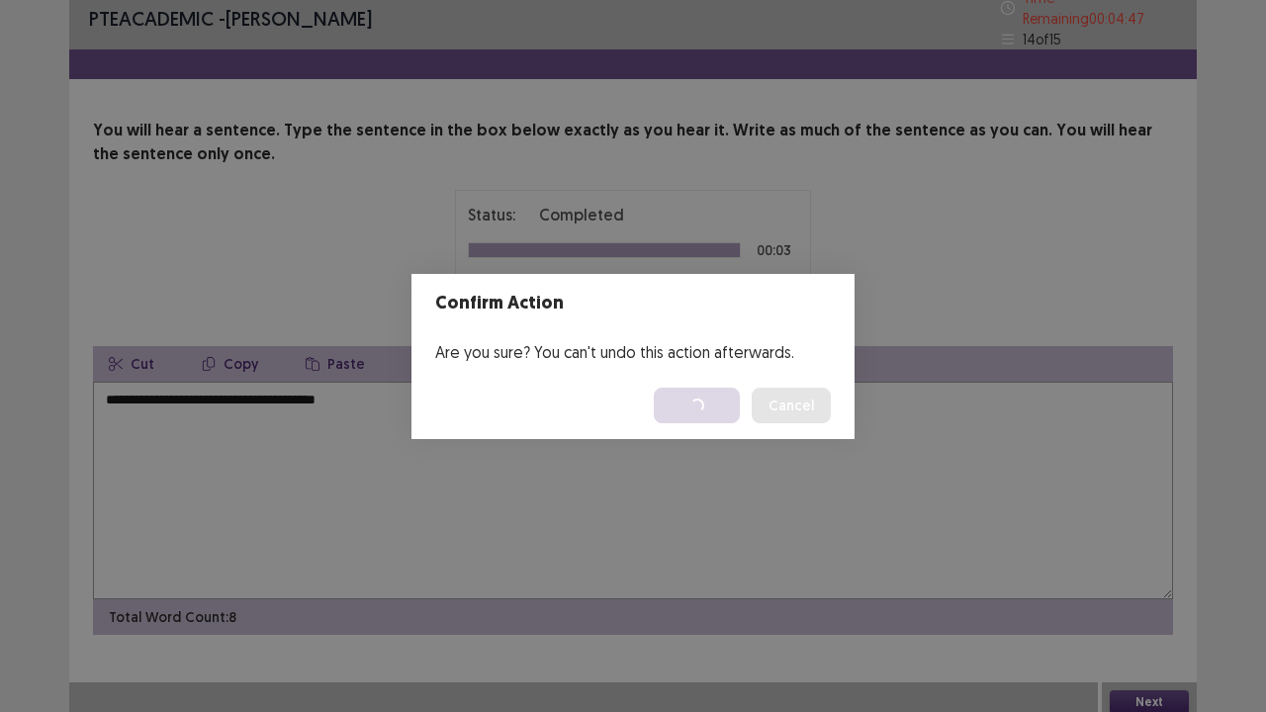
scroll to position [0, 0]
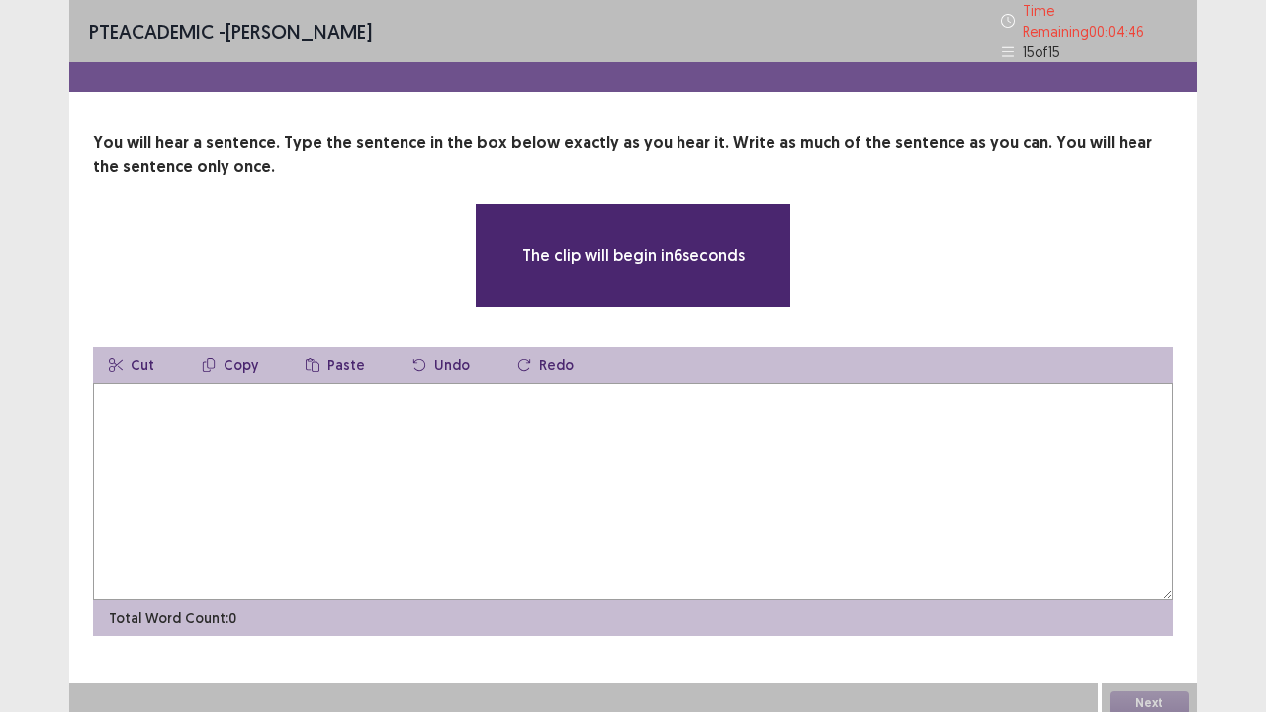
click at [728, 411] on textarea at bounding box center [633, 492] width 1080 height 218
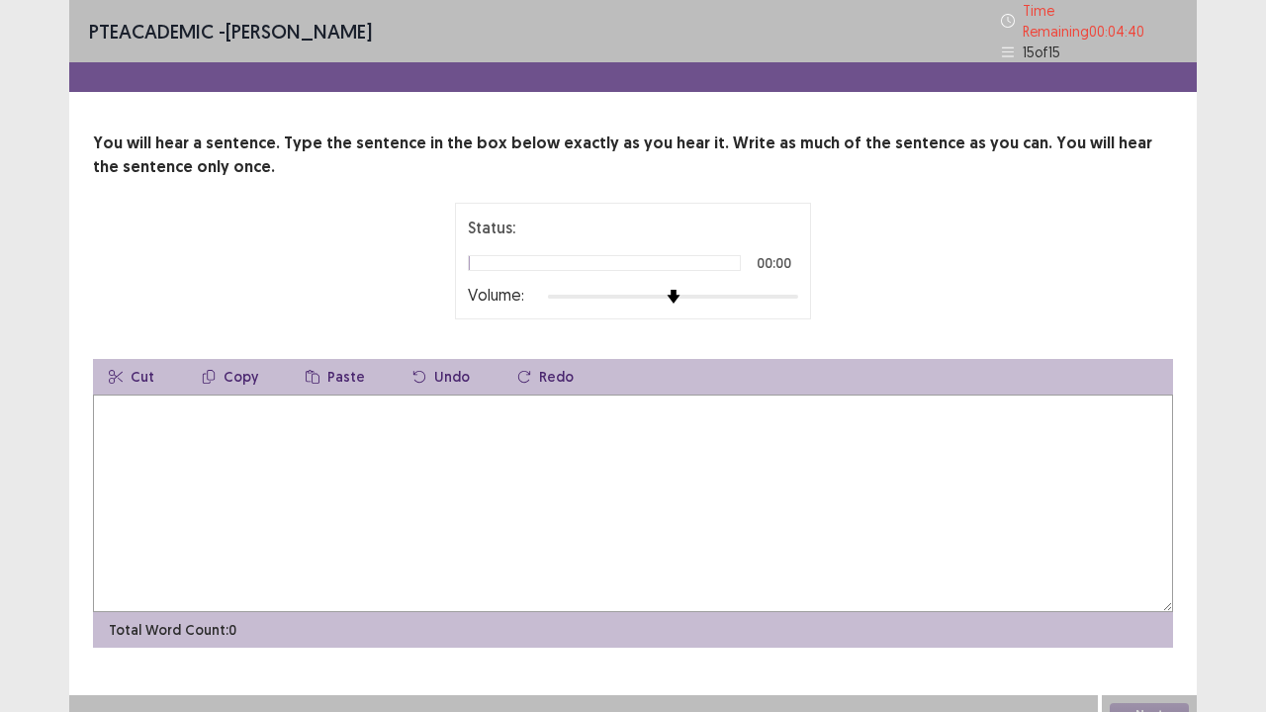
click at [792, 295] on div at bounding box center [673, 297] width 250 height 16
click at [729, 427] on textarea at bounding box center [633, 504] width 1080 height 218
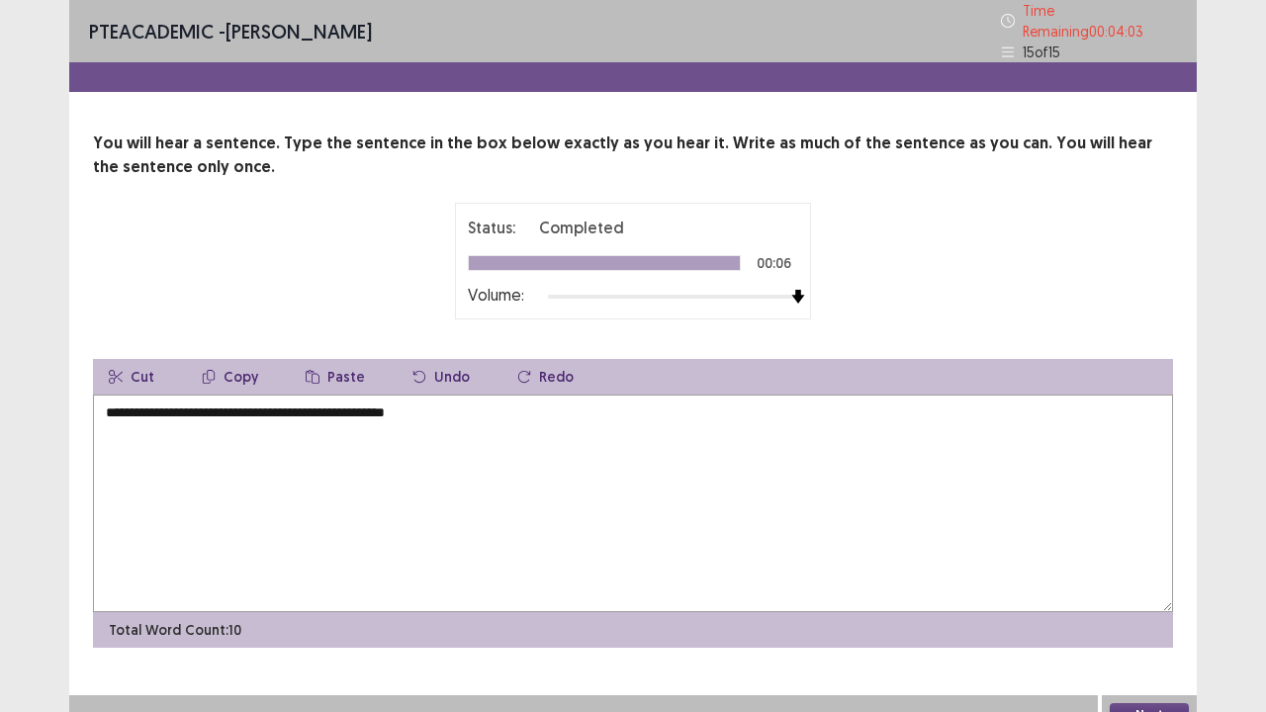
click at [112, 410] on textarea "**********" at bounding box center [633, 504] width 1080 height 218
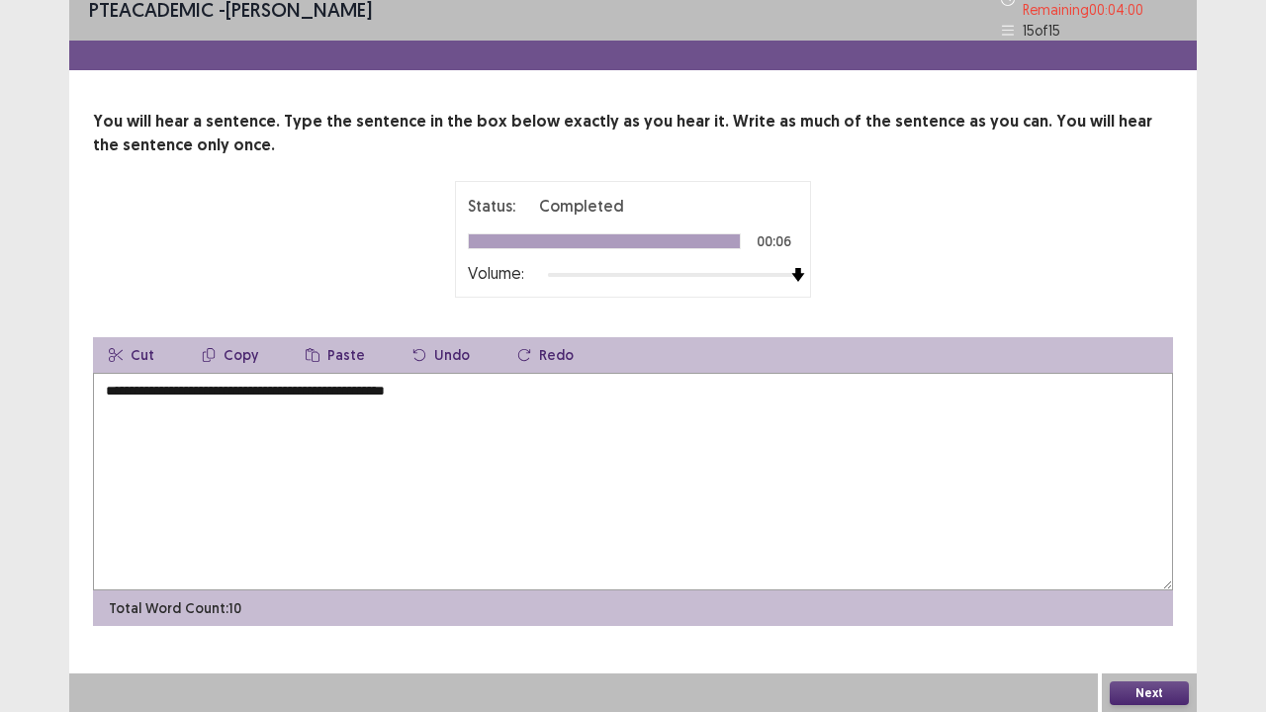
type textarea "**********"
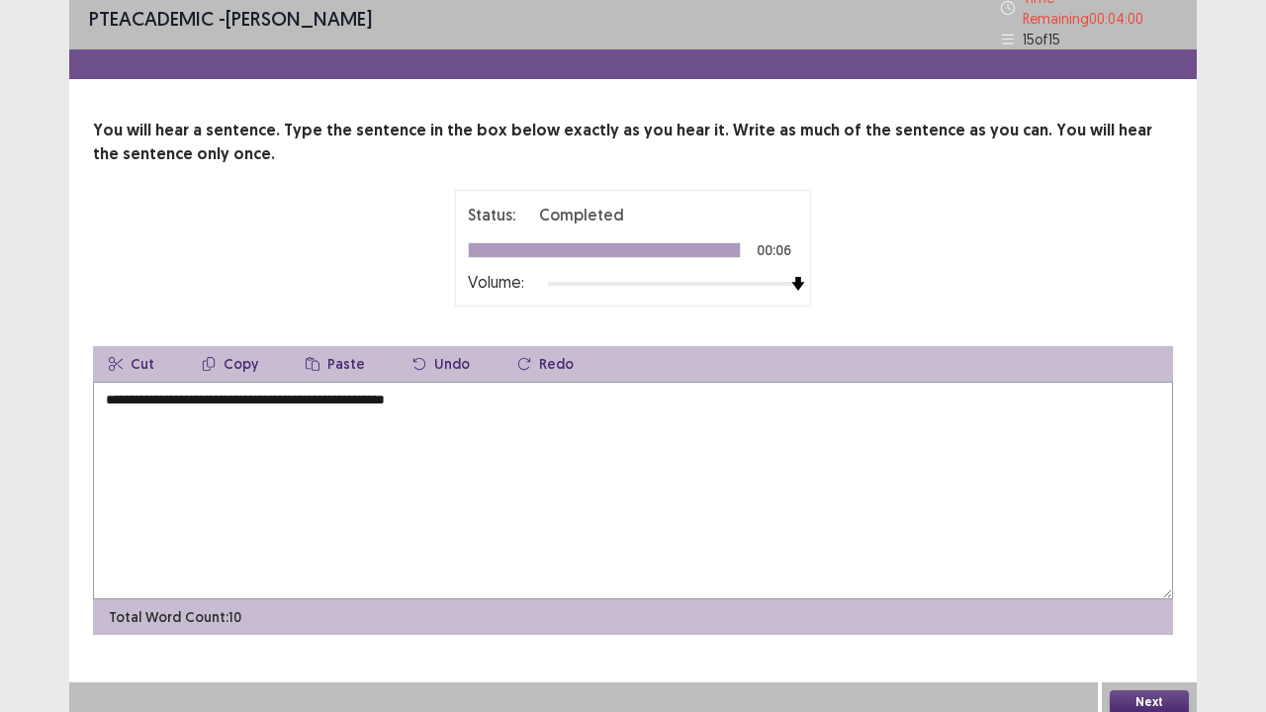
click at [1128, 578] on button "Next" at bounding box center [1149, 703] width 79 height 24
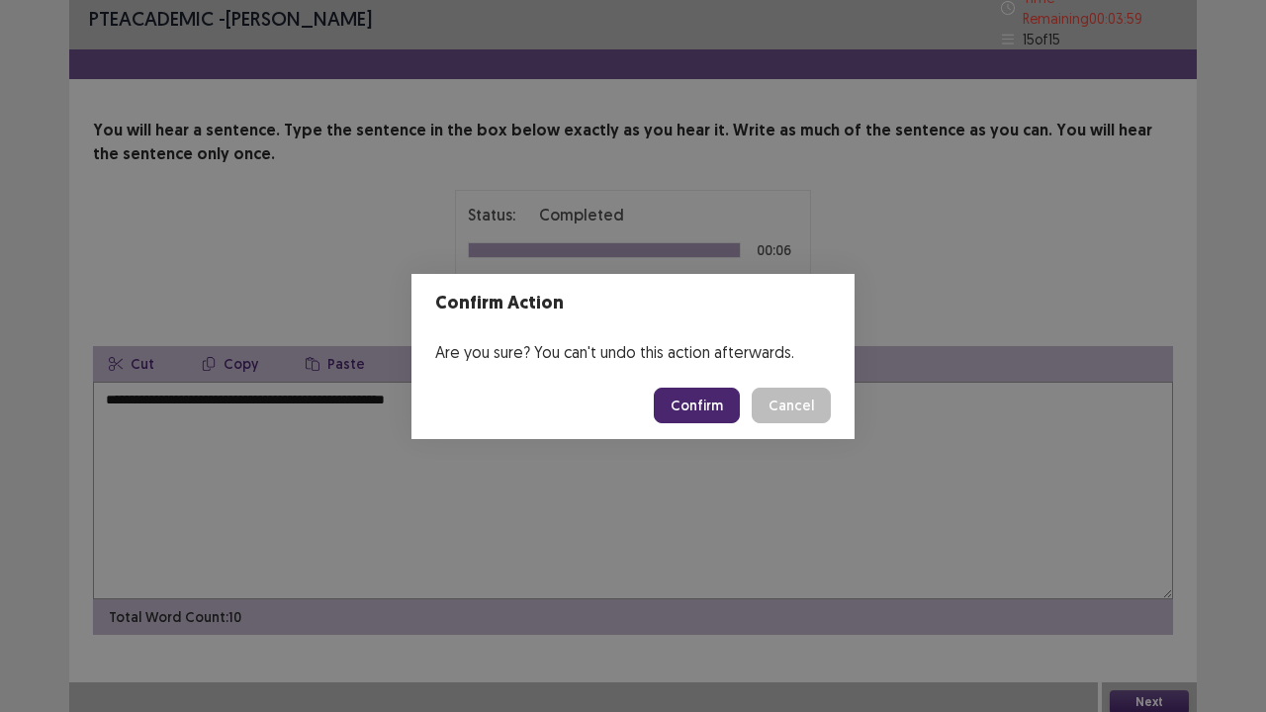
click at [699, 394] on button "Confirm" at bounding box center [697, 406] width 86 height 36
